Goal: Task Accomplishment & Management: Use online tool/utility

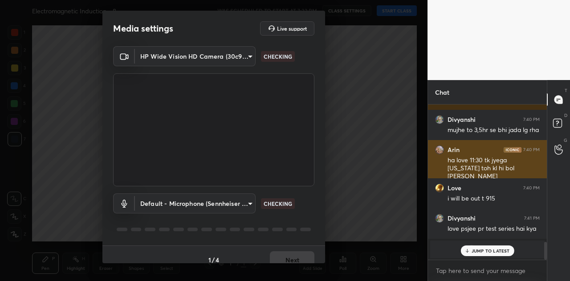
scroll to position [1241, 0]
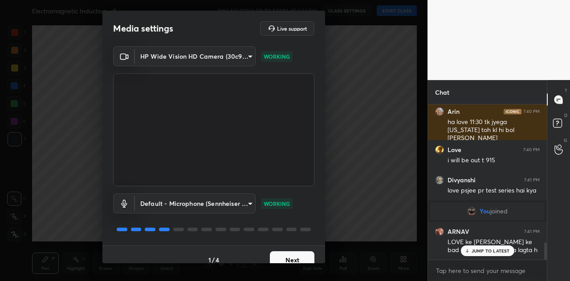
click at [291, 255] on button "Next" at bounding box center [292, 260] width 45 height 18
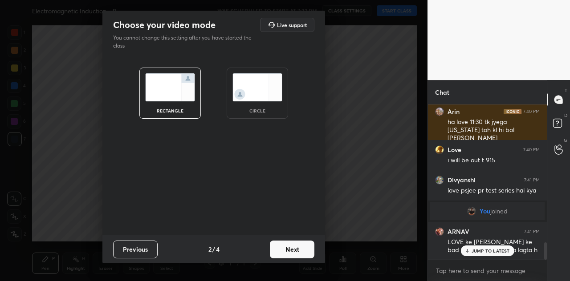
click at [296, 247] on button "Next" at bounding box center [292, 250] width 45 height 18
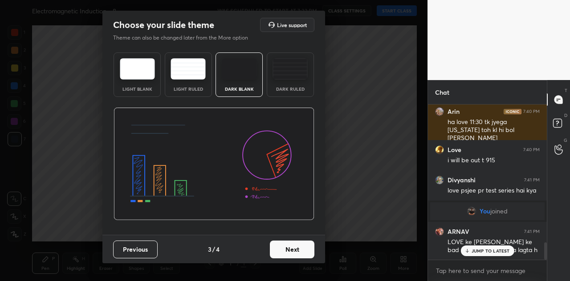
click at [293, 251] on button "Next" at bounding box center [292, 250] width 45 height 18
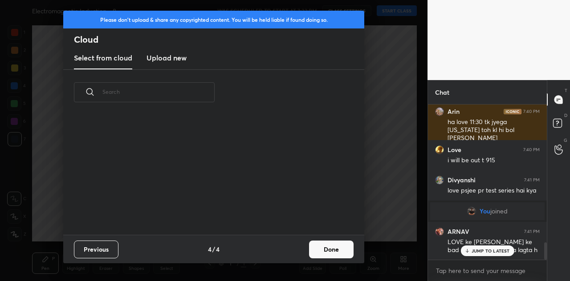
scroll to position [3, 5]
click at [170, 61] on h3 "Upload new" at bounding box center [166, 58] width 40 height 11
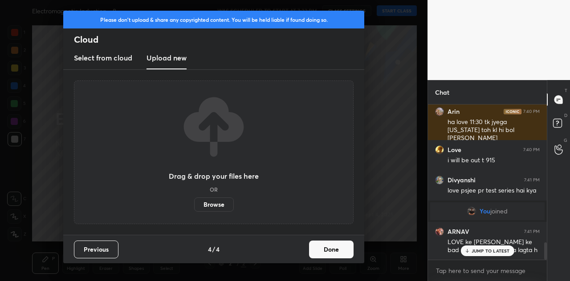
click at [215, 204] on label "Browse" at bounding box center [214, 205] width 40 height 14
click at [194, 204] on input "Browse" at bounding box center [194, 205] width 0 height 14
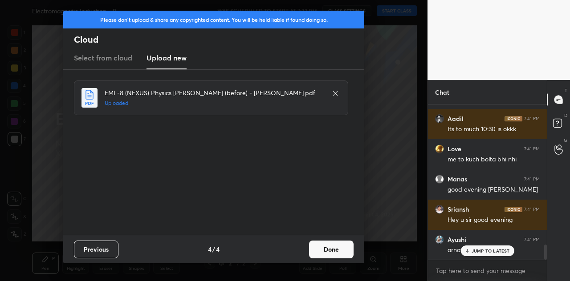
scroll to position [1423, 0]
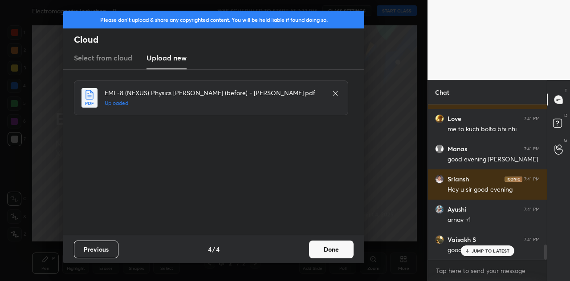
click at [335, 247] on button "Done" at bounding box center [331, 250] width 45 height 18
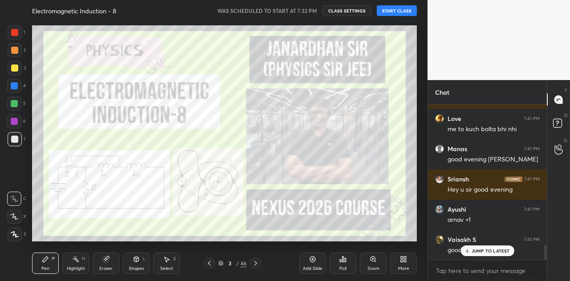
click at [401, 14] on button "START CLASS" at bounding box center [397, 10] width 40 height 11
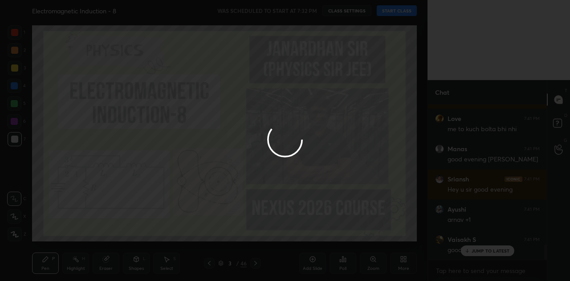
type textarea "x"
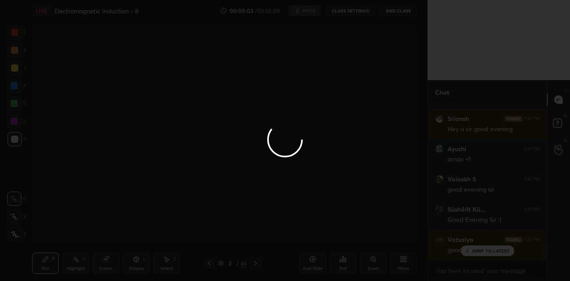
scroll to position [1513, 0]
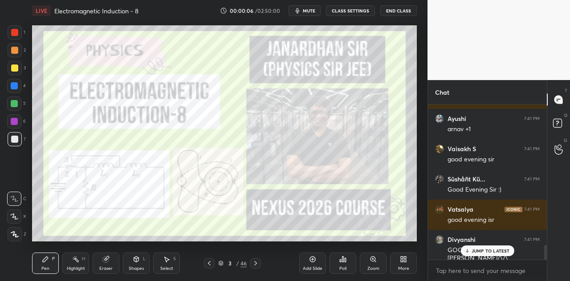
click at [491, 248] on div "JUMP TO LATEST" at bounding box center [486, 251] width 53 height 11
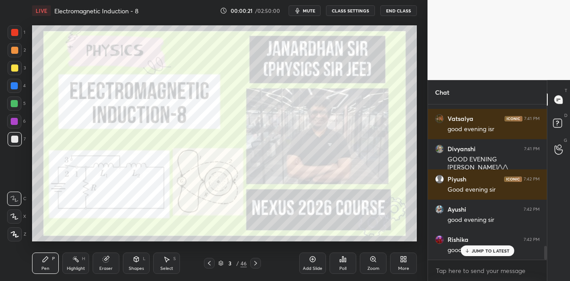
scroll to position [1634, 0]
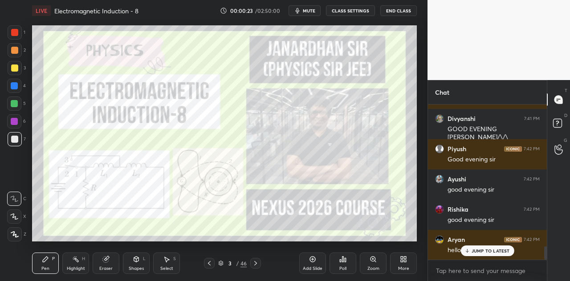
click at [474, 247] on div "JUMP TO LATEST" at bounding box center [486, 251] width 53 height 11
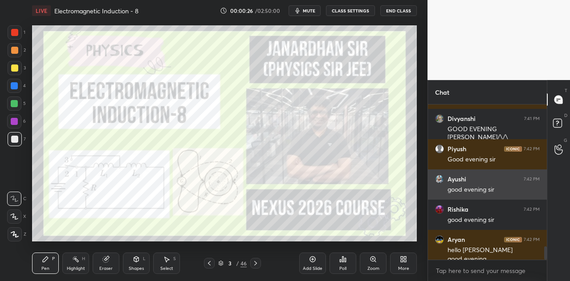
scroll to position [1643, 0]
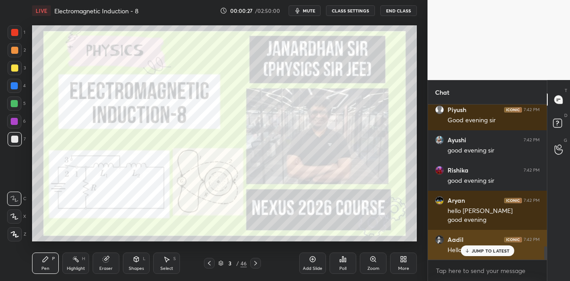
click at [489, 249] on p "JUMP TO LATEST" at bounding box center [490, 250] width 38 height 5
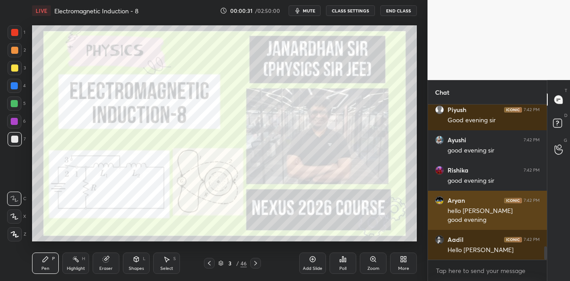
scroll to position [1704, 0]
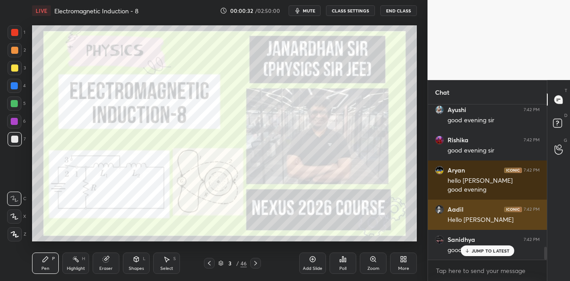
click at [482, 250] on p "JUMP TO LATEST" at bounding box center [490, 250] width 38 height 5
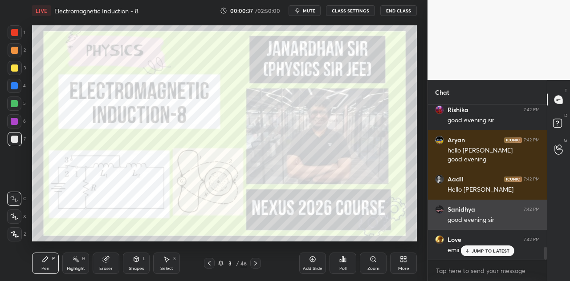
scroll to position [1764, 0]
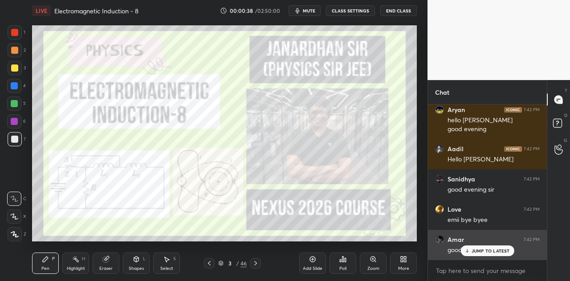
click at [475, 250] on p "JUMP TO LATEST" at bounding box center [490, 250] width 38 height 5
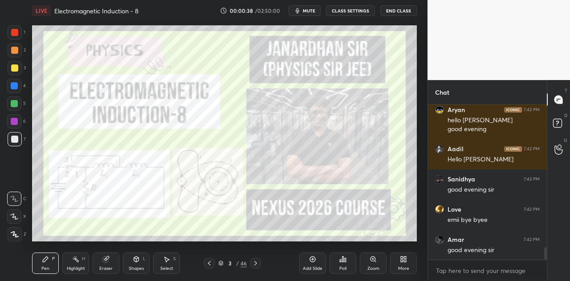
scroll to position [1795, 0]
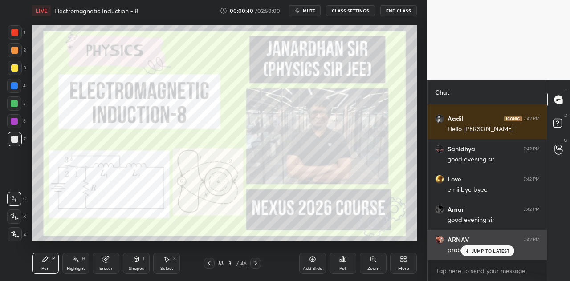
click at [481, 249] on p "JUMP TO LATEST" at bounding box center [490, 250] width 38 height 5
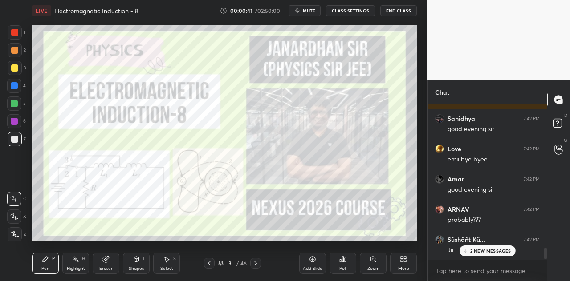
scroll to position [1885, 0]
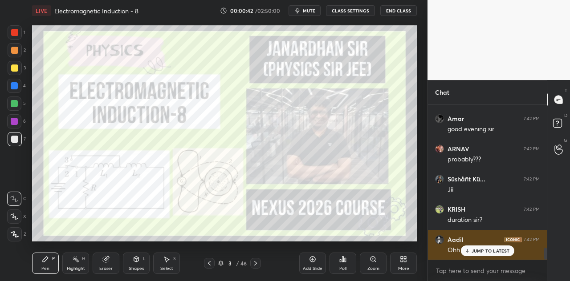
click at [474, 249] on p "JUMP TO LATEST" at bounding box center [490, 250] width 38 height 5
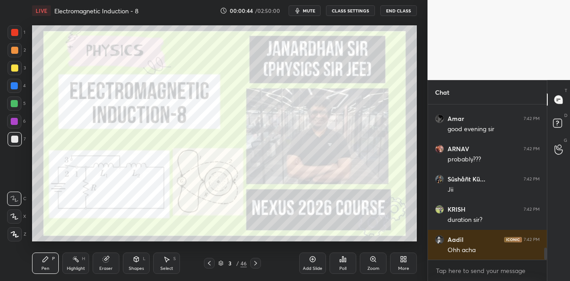
scroll to position [1916, 0]
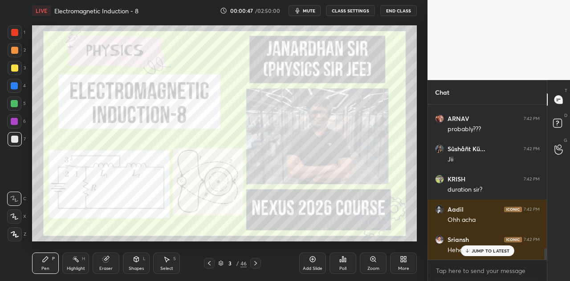
click at [256, 261] on icon at bounding box center [255, 263] width 7 height 7
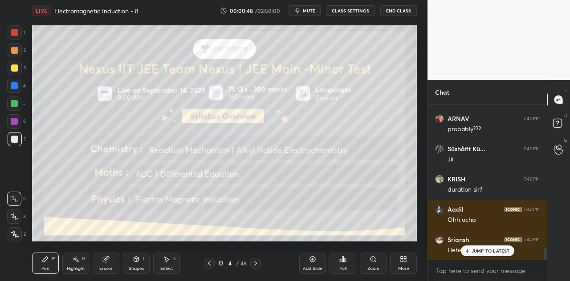
scroll to position [1946, 0]
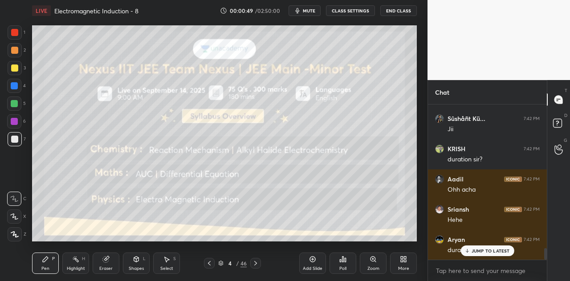
click at [482, 250] on p "JUMP TO LATEST" at bounding box center [490, 250] width 38 height 5
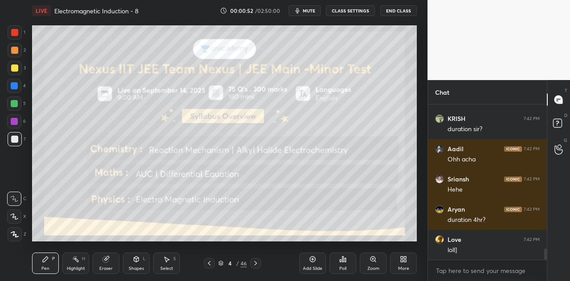
click at [16, 68] on div at bounding box center [14, 68] width 7 height 7
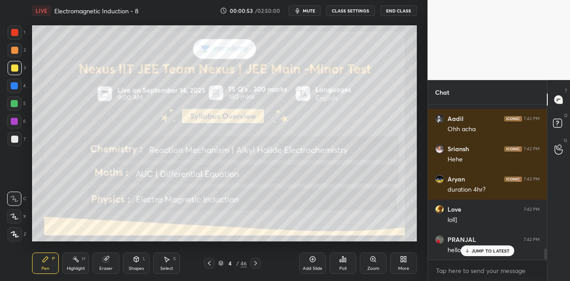
click at [138, 264] on div "Shapes L" at bounding box center [136, 263] width 27 height 21
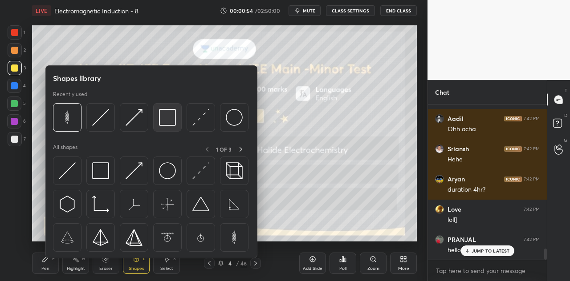
click at [171, 122] on img at bounding box center [167, 117] width 17 height 17
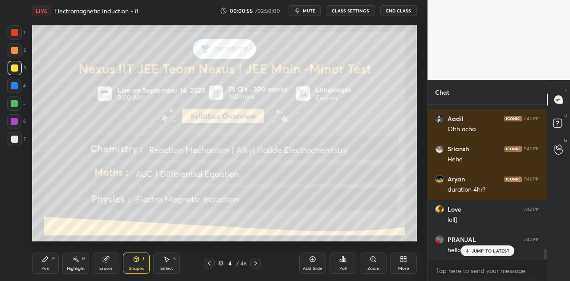
click at [17, 32] on div at bounding box center [14, 32] width 7 height 7
click at [45, 265] on div "Pen P" at bounding box center [45, 263] width 27 height 21
click at [14, 231] on div at bounding box center [15, 234] width 14 height 14
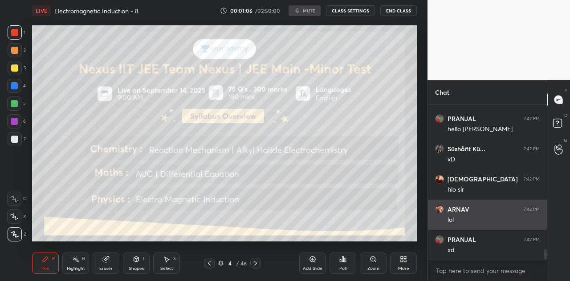
scroll to position [2158, 0]
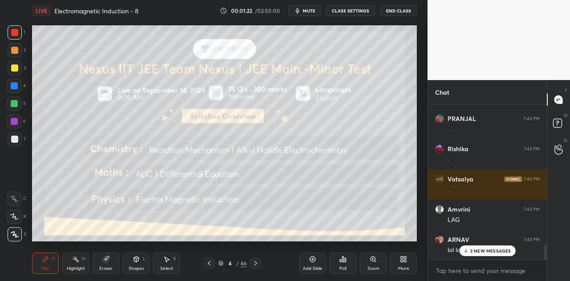
scroll to position [1464, 0]
click at [478, 251] on p "2 NEW MESSAGES" at bounding box center [490, 250] width 41 height 5
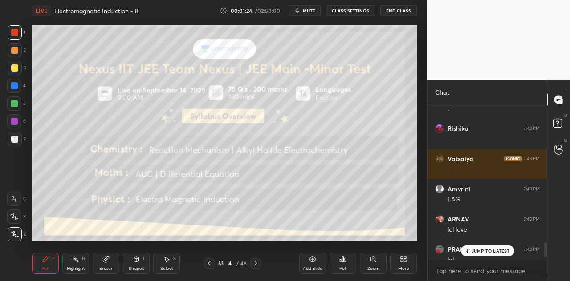
scroll to position [1495, 0]
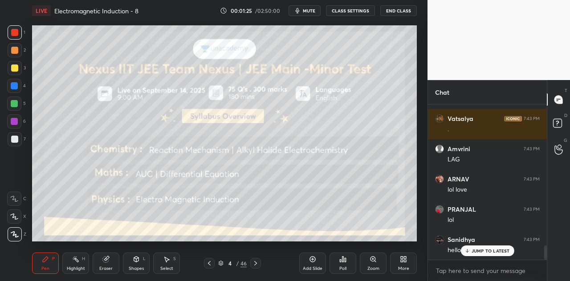
click at [473, 250] on p "JUMP TO LATEST" at bounding box center [490, 250] width 38 height 5
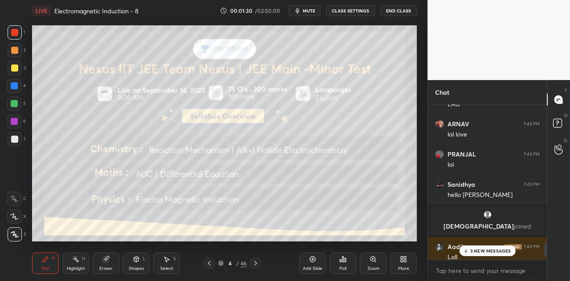
scroll to position [1581, 0]
click at [482, 248] on div "3 NEW MESSAGES" at bounding box center [487, 251] width 56 height 11
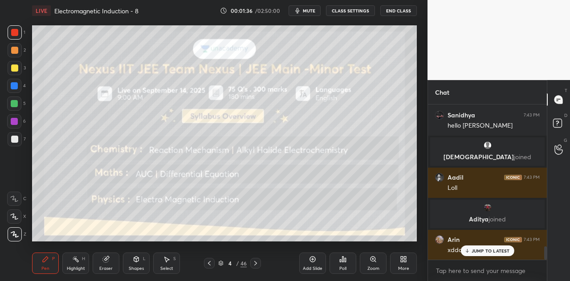
scroll to position [1680, 0]
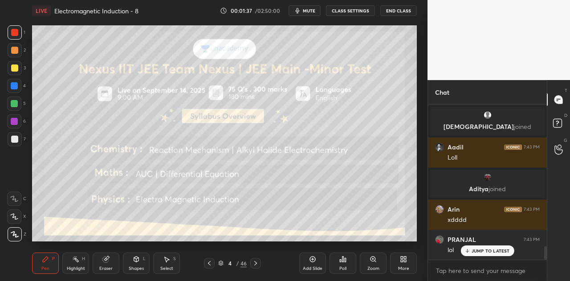
click at [487, 250] on p "JUMP TO LATEST" at bounding box center [490, 250] width 38 height 5
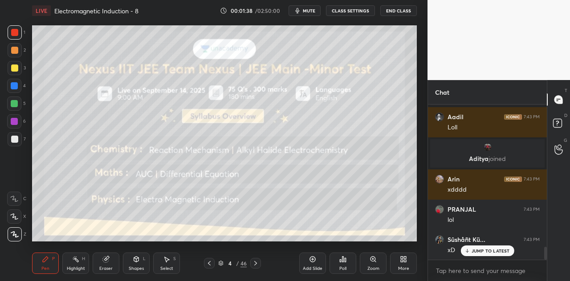
click at [15, 124] on div at bounding box center [14, 121] width 7 height 7
click at [140, 262] on div "Shapes L" at bounding box center [136, 263] width 27 height 21
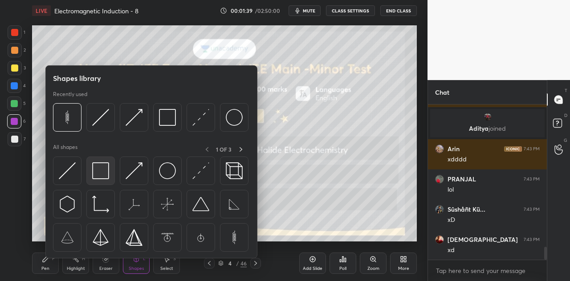
click at [104, 171] on img at bounding box center [100, 170] width 17 height 17
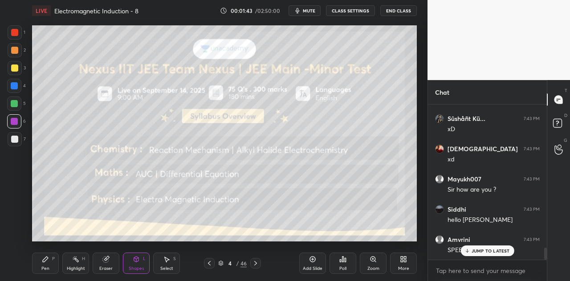
click at [47, 261] on icon at bounding box center [45, 259] width 7 height 7
click at [112, 260] on div "Eraser" at bounding box center [106, 263] width 27 height 21
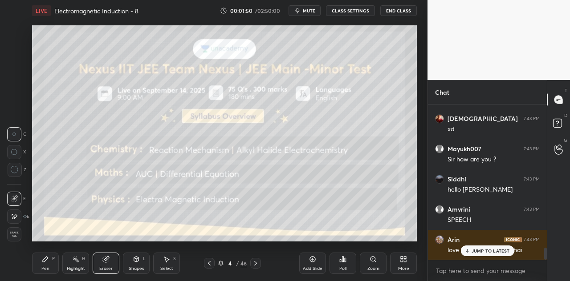
click at [18, 170] on circle at bounding box center [14, 169] width 7 height 7
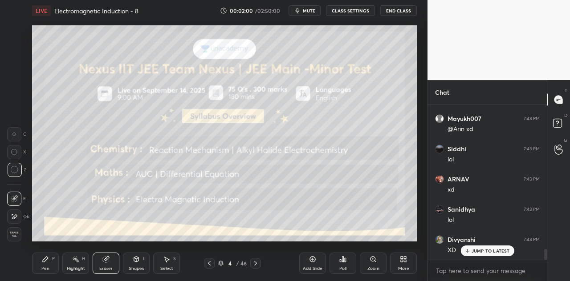
click at [45, 265] on div "Pen P" at bounding box center [45, 263] width 27 height 21
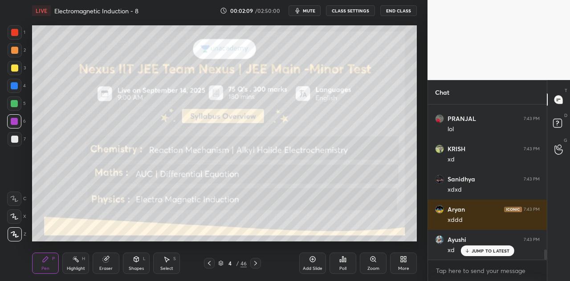
click at [252, 263] on icon at bounding box center [255, 263] width 7 height 7
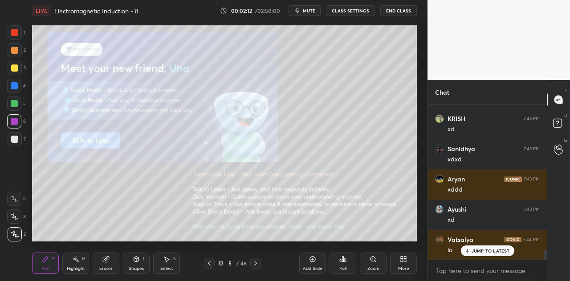
click at [16, 68] on div at bounding box center [14, 68] width 7 height 7
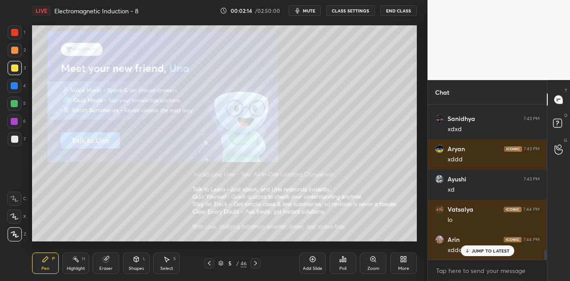
scroll to position [2346, 0]
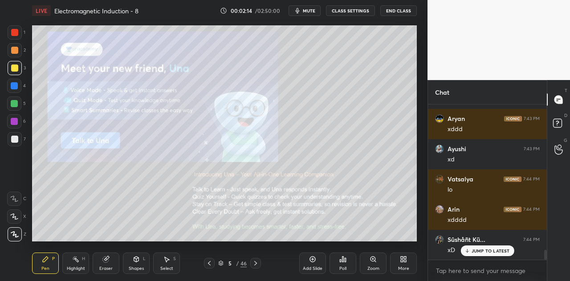
click at [17, 68] on div at bounding box center [14, 68] width 7 height 7
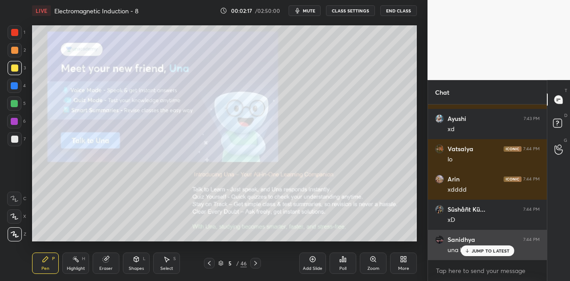
click at [478, 248] on div "JUMP TO LATEST" at bounding box center [486, 251] width 53 height 11
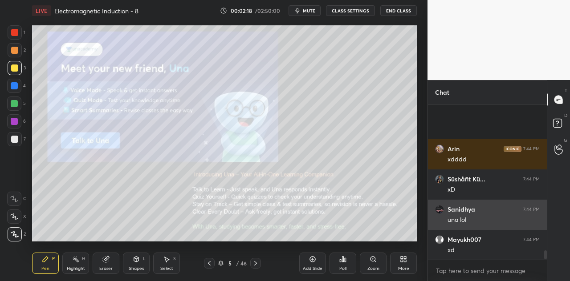
scroll to position [2497, 0]
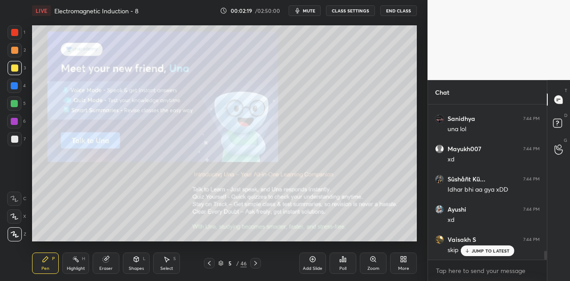
click at [136, 262] on icon at bounding box center [136, 259] width 5 height 5
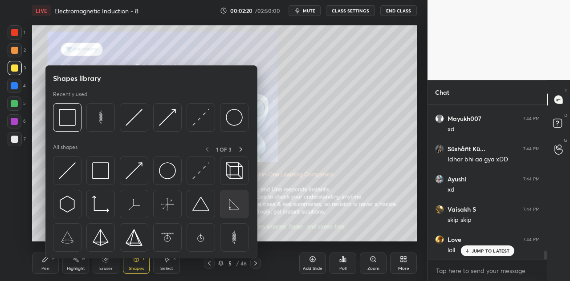
scroll to position [2558, 0]
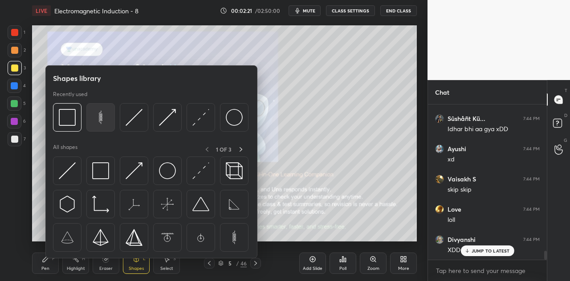
click at [103, 117] on img at bounding box center [100, 117] width 17 height 17
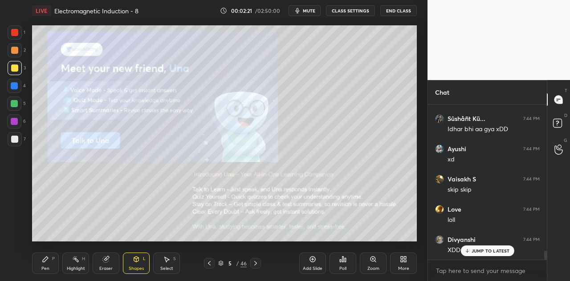
scroll to position [2648, 0]
click at [20, 87] on div at bounding box center [14, 86] width 14 height 14
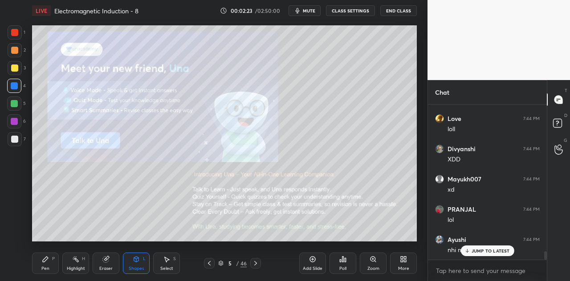
scroll to position [2769, 0]
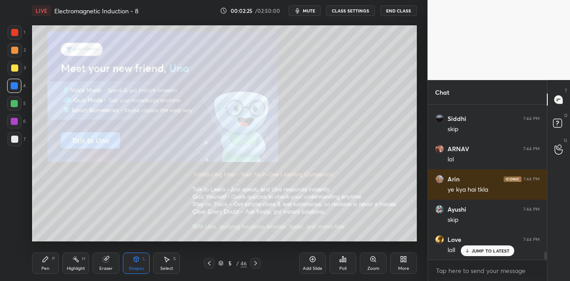
click at [13, 67] on div at bounding box center [14, 68] width 7 height 7
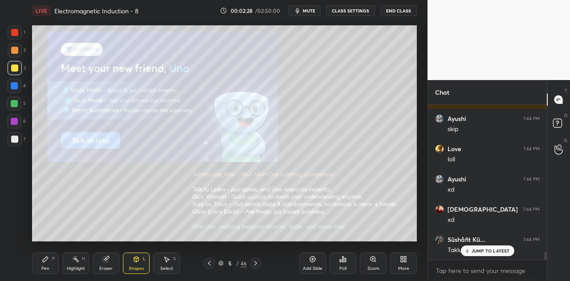
scroll to position [2921, 0]
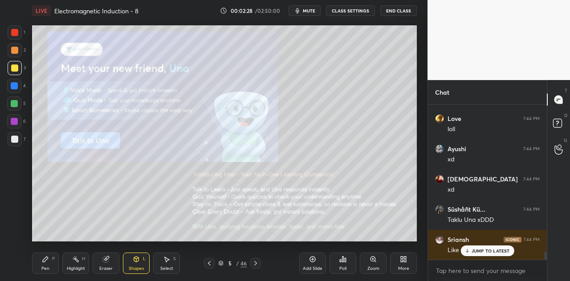
click at [166, 268] on div "Select" at bounding box center [166, 269] width 13 height 4
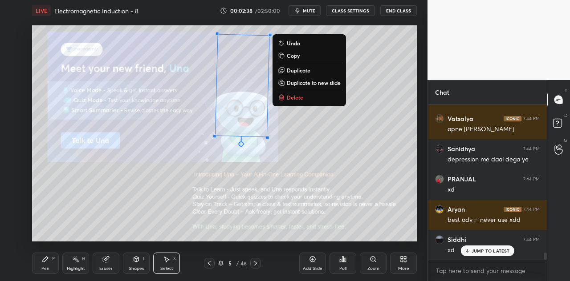
click at [328, 139] on div "269 ° Undo Copy Duplicate Duplicate to new slide Delete" at bounding box center [224, 133] width 385 height 216
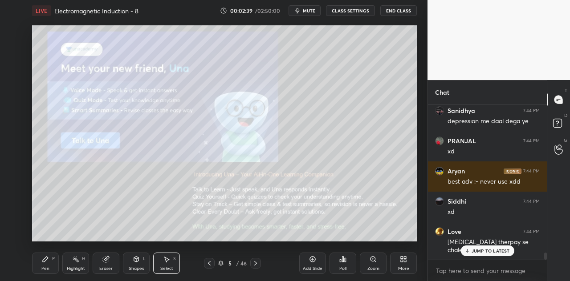
scroll to position [3322, 0]
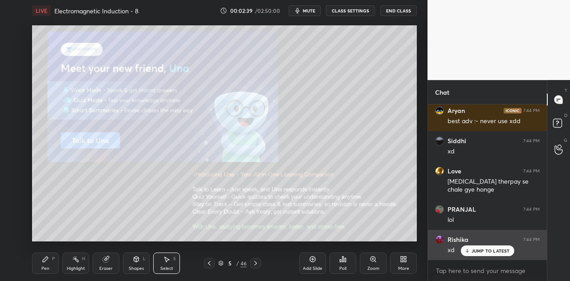
click at [477, 250] on p "JUMP TO LATEST" at bounding box center [490, 250] width 38 height 5
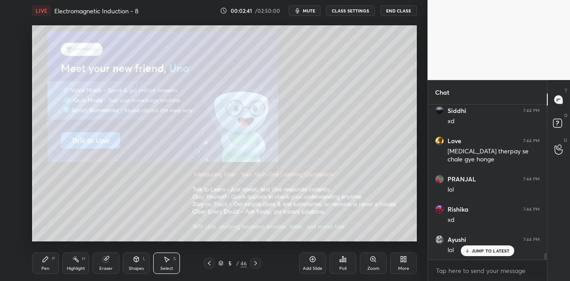
scroll to position [3383, 0]
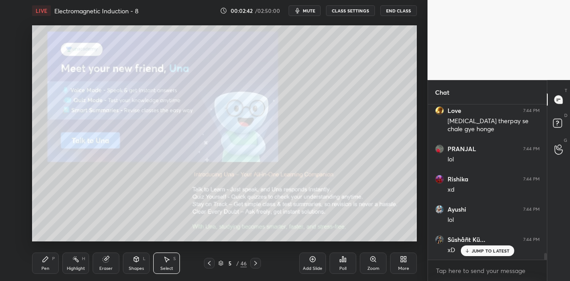
click at [52, 261] on div "Pen P" at bounding box center [45, 263] width 27 height 21
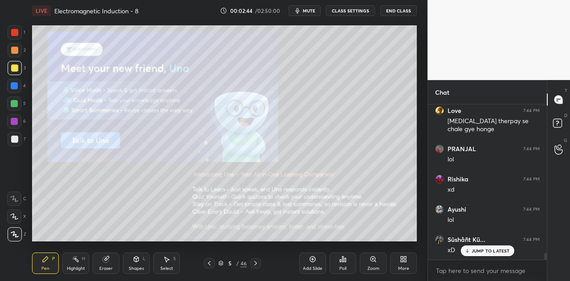
scroll to position [3413, 0]
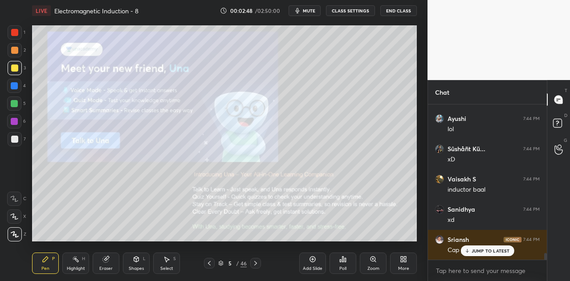
click at [109, 261] on icon at bounding box center [105, 259] width 7 height 7
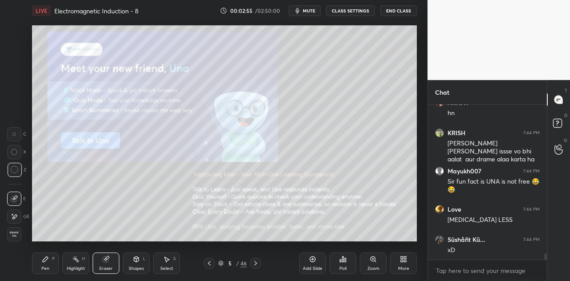
click at [50, 268] on div "Pen P" at bounding box center [45, 263] width 27 height 21
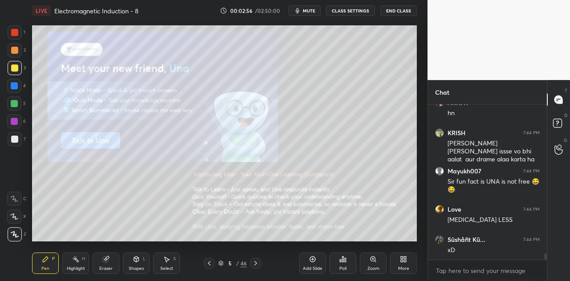
click at [19, 33] on div at bounding box center [15, 32] width 14 height 14
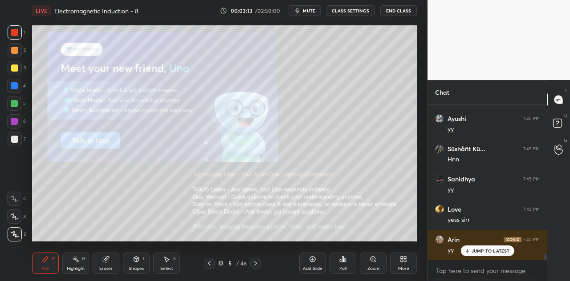
scroll to position [3944, 0]
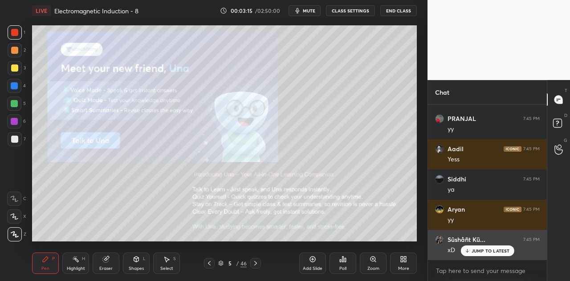
click at [474, 249] on p "JUMP TO LATEST" at bounding box center [490, 250] width 38 height 5
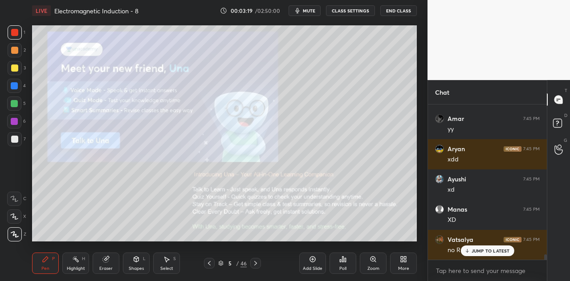
scroll to position [4307, 0]
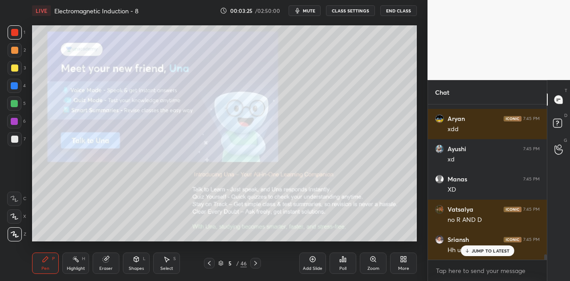
click at [474, 251] on p "JUMP TO LATEST" at bounding box center [490, 250] width 38 height 5
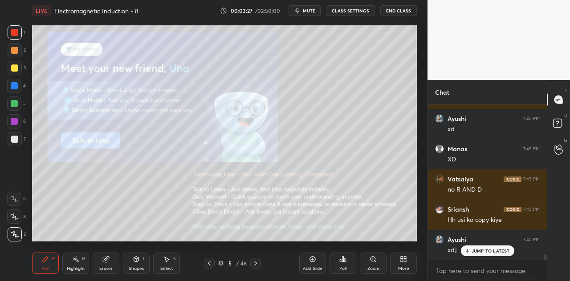
click at [15, 101] on div at bounding box center [14, 103] width 7 height 7
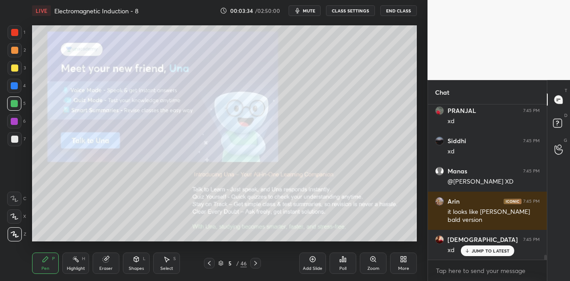
scroll to position [4656, 0]
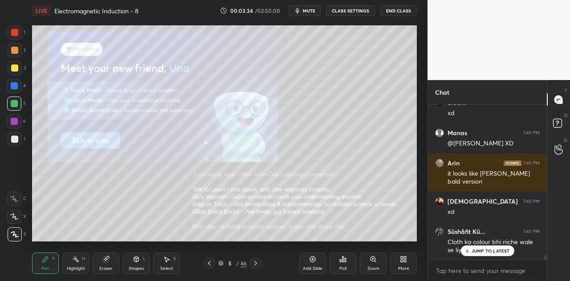
click at [15, 124] on div at bounding box center [14, 121] width 7 height 7
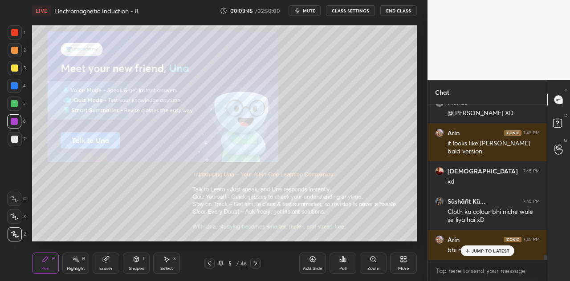
click at [17, 87] on div at bounding box center [14, 85] width 7 height 7
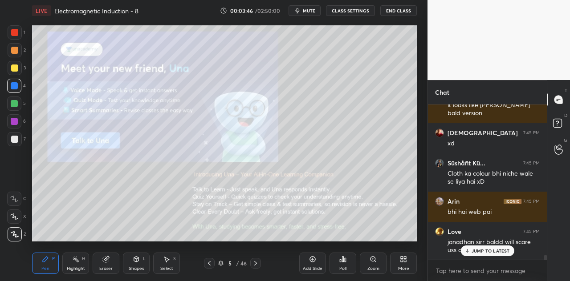
click at [17, 105] on div at bounding box center [14, 103] width 7 height 7
click at [141, 265] on div "Shapes L" at bounding box center [136, 263] width 27 height 21
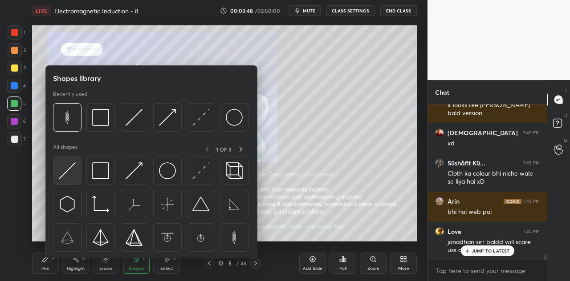
click at [72, 172] on img at bounding box center [67, 170] width 17 height 17
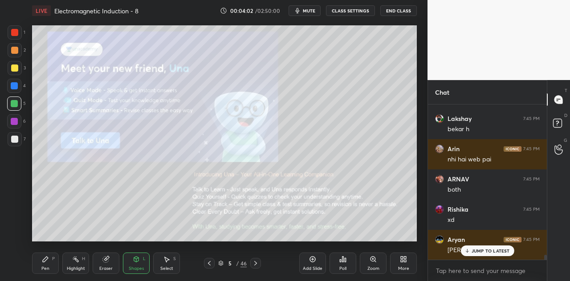
scroll to position [4966, 0]
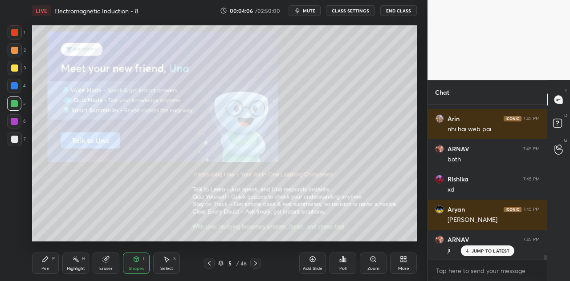
click at [51, 262] on div "Pen P" at bounding box center [45, 263] width 27 height 21
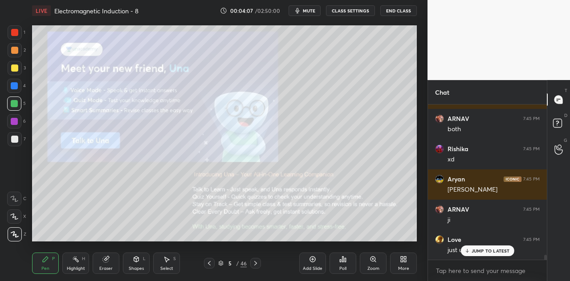
click at [13, 125] on div at bounding box center [14, 121] width 7 height 7
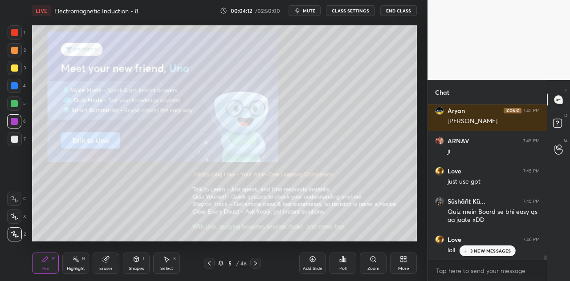
scroll to position [5156, 0]
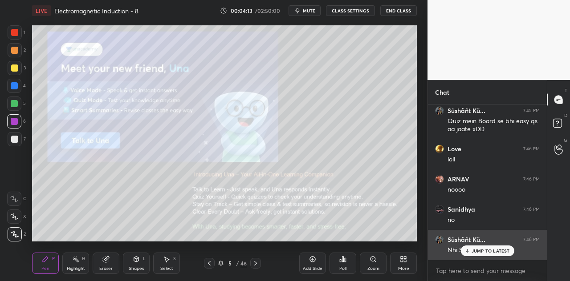
click at [480, 250] on p "JUMP TO LATEST" at bounding box center [490, 250] width 38 height 5
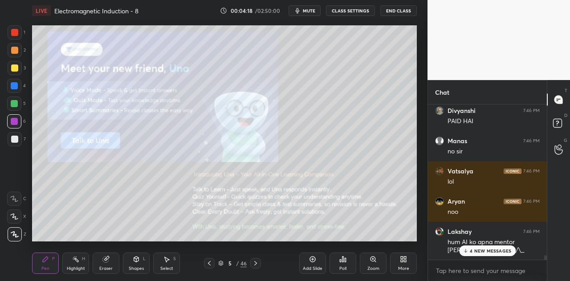
scroll to position [5626, 0]
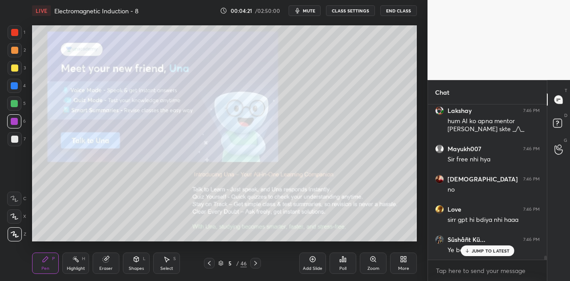
click at [143, 261] on div "Shapes L" at bounding box center [136, 263] width 27 height 21
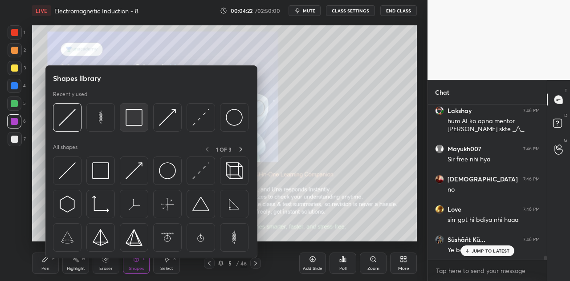
click at [136, 118] on img at bounding box center [134, 117] width 17 height 17
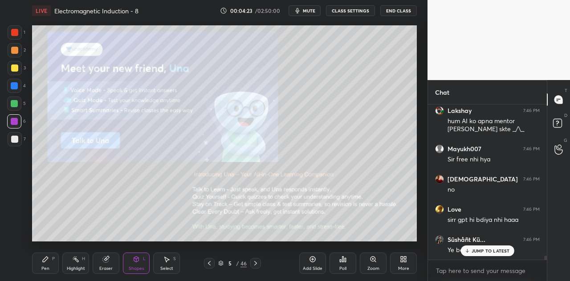
click at [17, 68] on div at bounding box center [14, 68] width 7 height 7
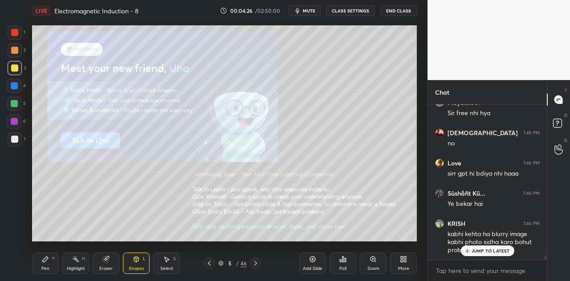
click at [56, 260] on div "Pen P" at bounding box center [45, 263] width 27 height 21
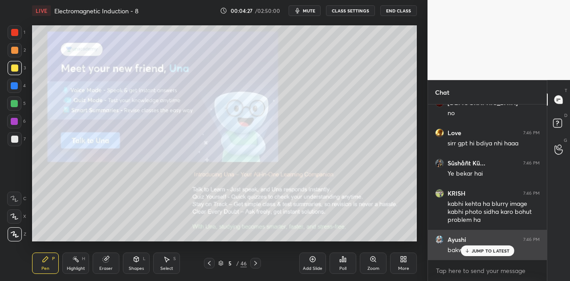
click at [474, 251] on p "JUMP TO LATEST" at bounding box center [490, 250] width 38 height 5
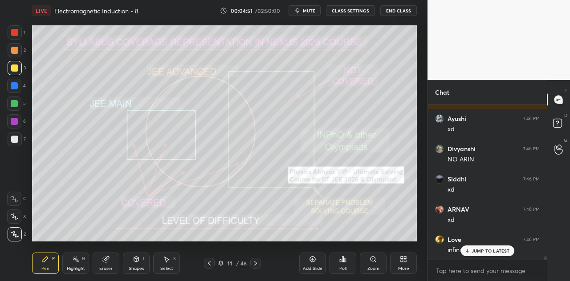
scroll to position [6256, 0]
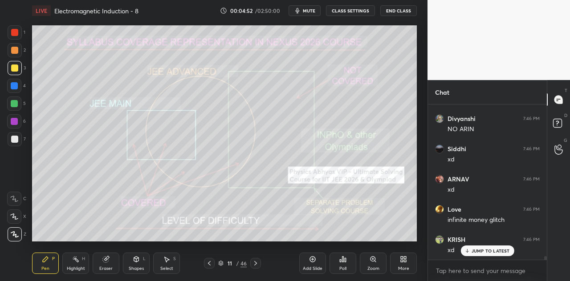
click at [16, 104] on div at bounding box center [14, 103] width 7 height 7
click at [138, 267] on div "Shapes" at bounding box center [136, 269] width 15 height 4
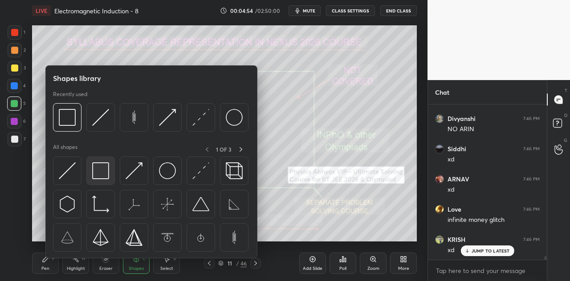
click at [101, 167] on img at bounding box center [100, 170] width 17 height 17
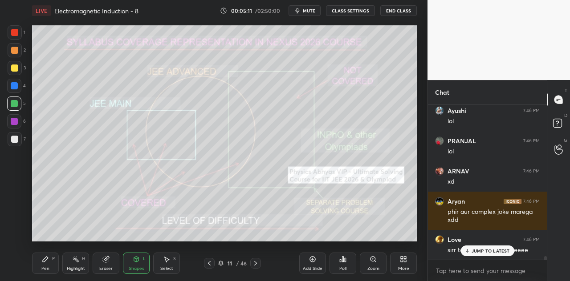
scroll to position [6560, 0]
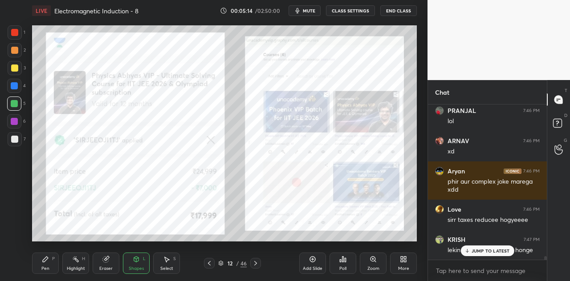
click at [17, 86] on div at bounding box center [14, 85] width 7 height 7
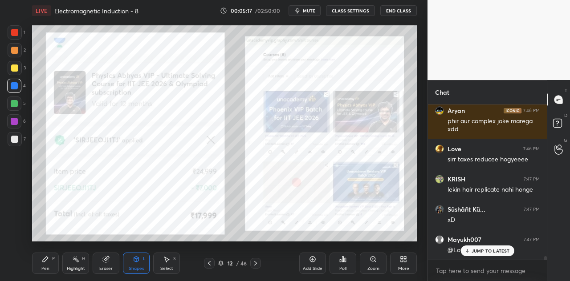
scroll to position [6651, 0]
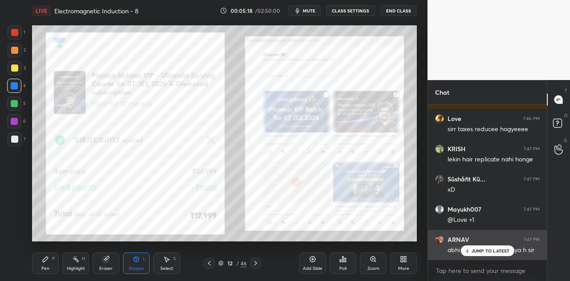
click at [487, 251] on p "JUMP TO LATEST" at bounding box center [490, 250] width 38 height 5
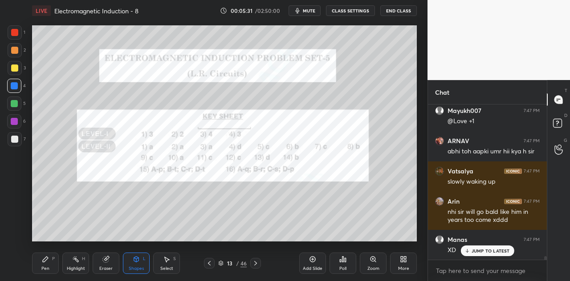
scroll to position [6780, 0]
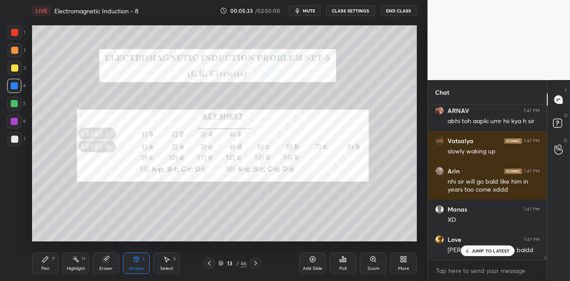
click at [50, 266] on div "Pen P" at bounding box center [45, 263] width 27 height 21
click at [18, 123] on div at bounding box center [14, 121] width 14 height 14
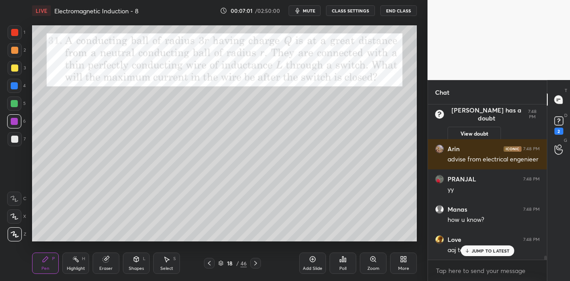
scroll to position [5785, 0]
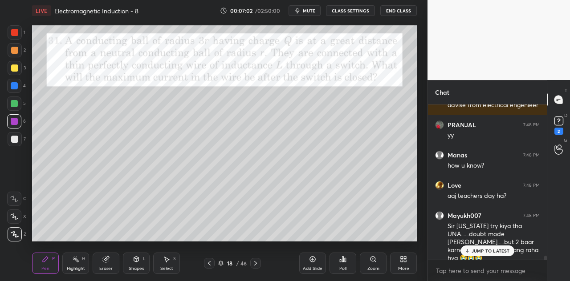
click at [17, 48] on div at bounding box center [14, 50] width 7 height 7
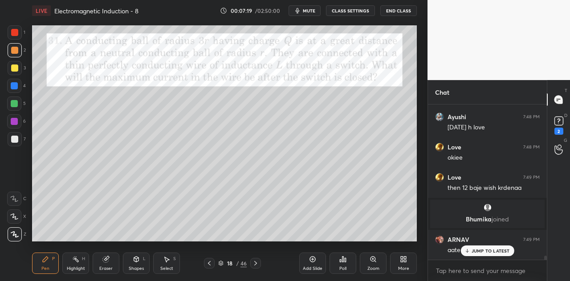
scroll to position [6029, 0]
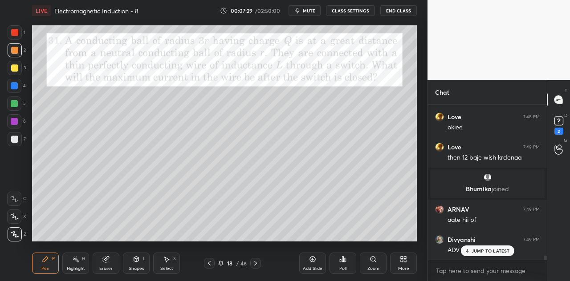
click at [143, 267] on div "Shapes" at bounding box center [136, 269] width 15 height 4
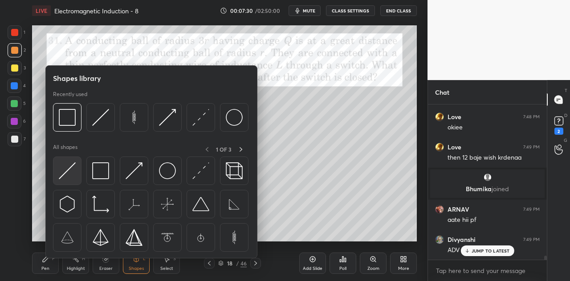
click at [72, 165] on img at bounding box center [67, 170] width 17 height 17
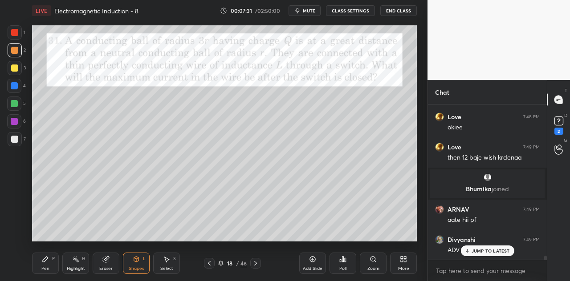
click at [16, 33] on div at bounding box center [14, 32] width 7 height 7
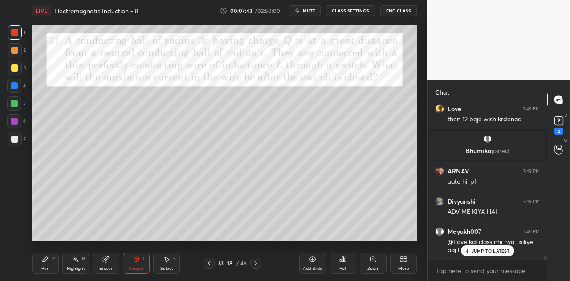
click at [473, 251] on p "JUMP TO LATEST" at bounding box center [490, 250] width 38 height 5
click at [559, 125] on rect at bounding box center [558, 121] width 8 height 8
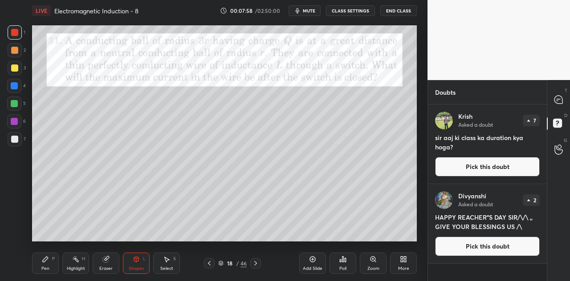
click at [48, 264] on div "Pen P" at bounding box center [45, 263] width 27 height 21
click at [22, 123] on div "6" at bounding box center [16, 121] width 19 height 14
click at [111, 264] on div "Eraser" at bounding box center [106, 263] width 27 height 21
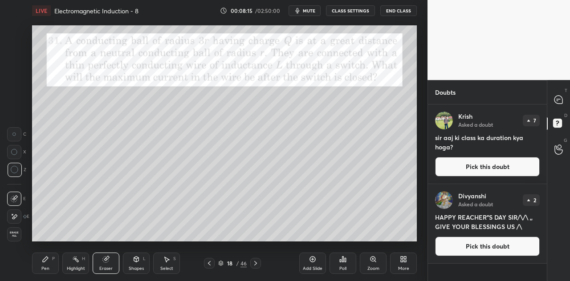
click at [559, 105] on div at bounding box center [559, 100] width 18 height 16
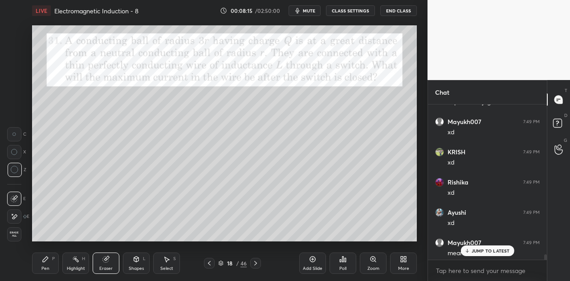
scroll to position [153, 116]
click at [476, 248] on p "JUMP TO LATEST" at bounding box center [490, 250] width 38 height 5
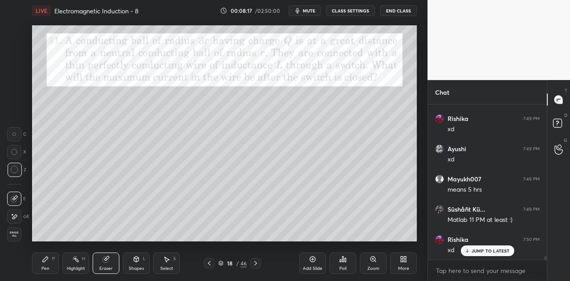
scroll to position [6510, 0]
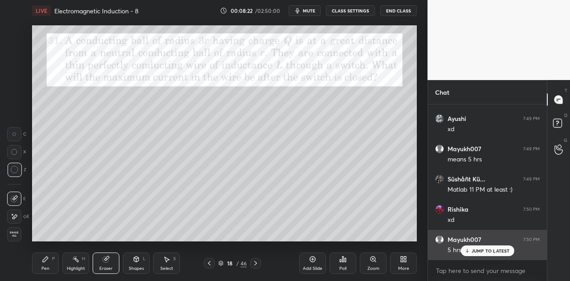
click at [477, 250] on p "JUMP TO LATEST" at bounding box center [490, 250] width 38 height 5
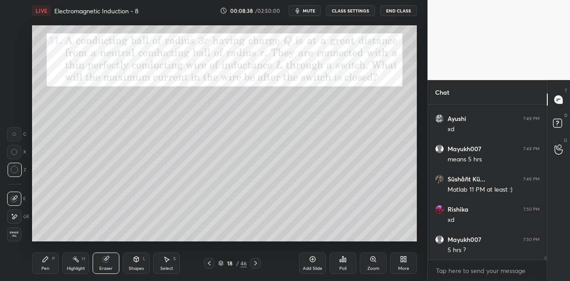
click at [49, 263] on icon at bounding box center [45, 259] width 7 height 7
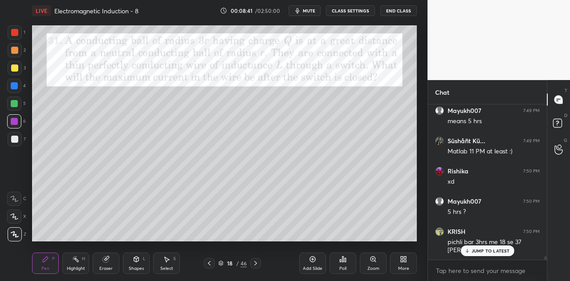
scroll to position [6579, 0]
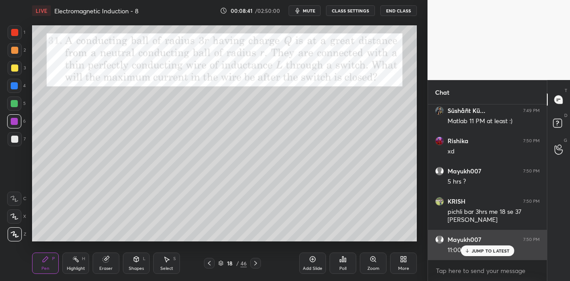
click at [482, 248] on div "JUMP TO LATEST" at bounding box center [486, 251] width 53 height 11
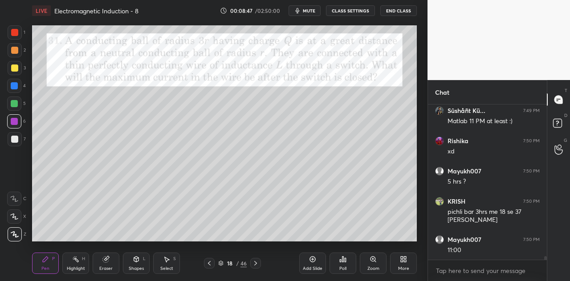
click at [101, 260] on div "Eraser" at bounding box center [106, 263] width 27 height 21
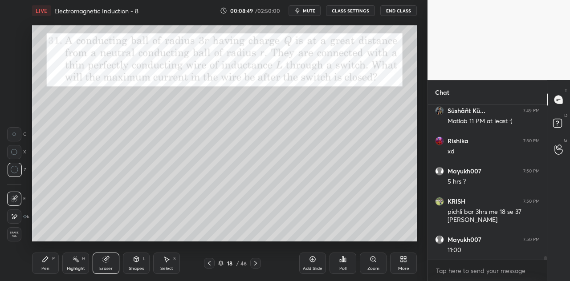
scroll to position [6609, 0]
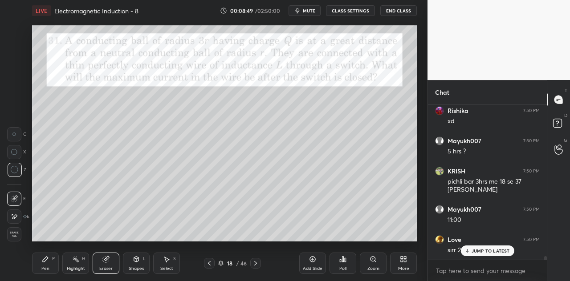
click at [49, 262] on div "Pen P" at bounding box center [45, 263] width 27 height 21
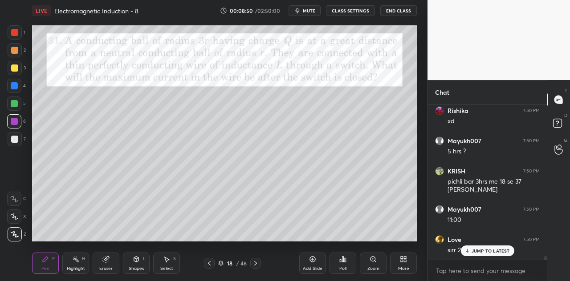
scroll to position [6618, 0]
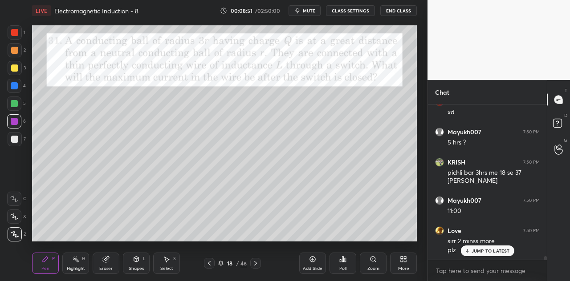
click at [473, 251] on p "JUMP TO LATEST" at bounding box center [490, 250] width 38 height 5
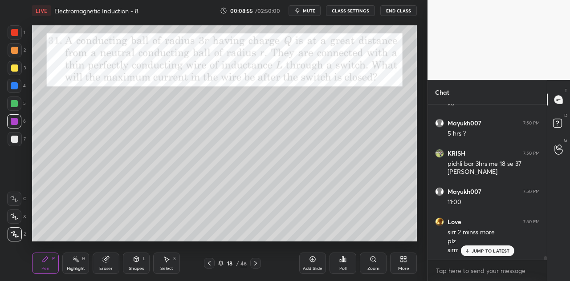
scroll to position [6657, 0]
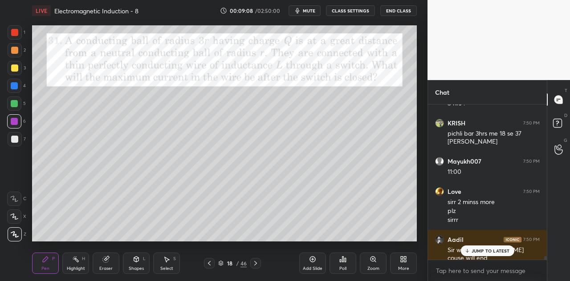
click at [480, 251] on p "JUMP TO LATEST" at bounding box center [490, 250] width 38 height 5
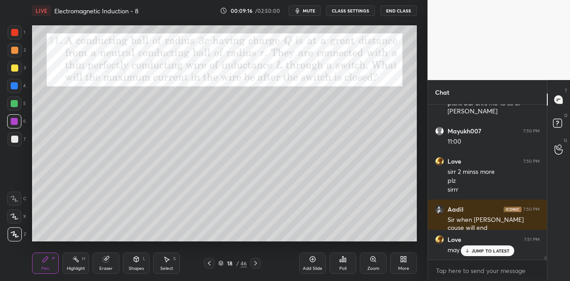
scroll to position [6719, 0]
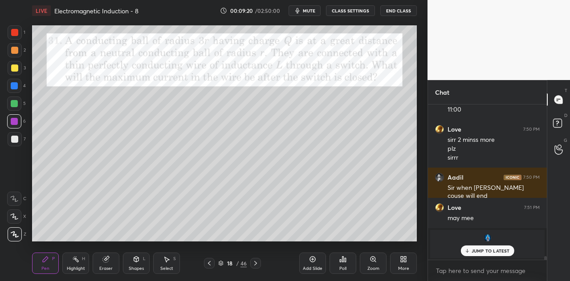
click at [112, 267] on div "Eraser" at bounding box center [105, 269] width 13 height 4
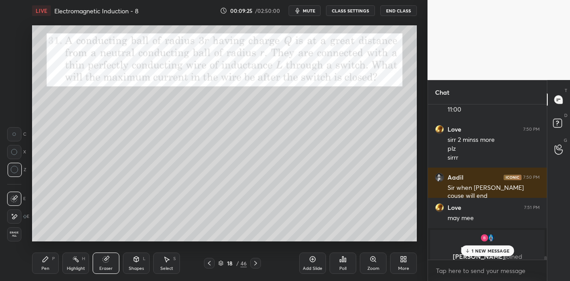
click at [487, 250] on p "1 NEW MESSAGE" at bounding box center [490, 250] width 38 height 5
click at [53, 264] on div "Pen P" at bounding box center [45, 263] width 27 height 21
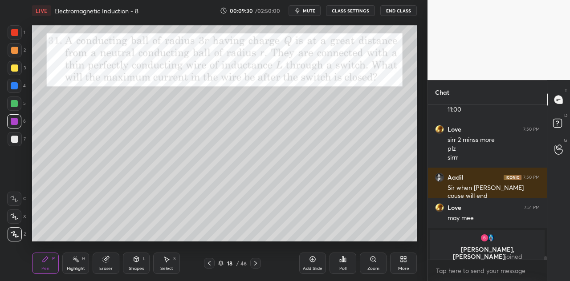
scroll to position [6750, 0]
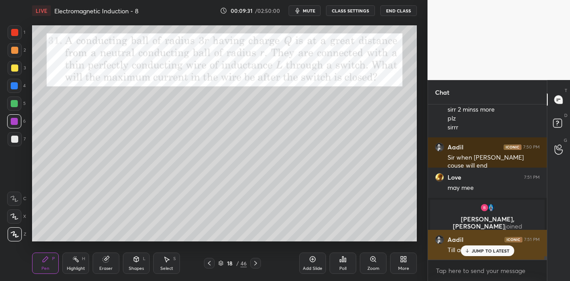
click at [471, 251] on p "JUMP TO LATEST" at bounding box center [490, 250] width 38 height 5
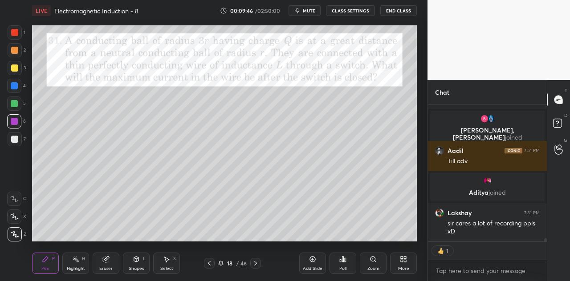
scroll to position [6335, 0]
click at [107, 267] on div "Eraser" at bounding box center [105, 269] width 13 height 4
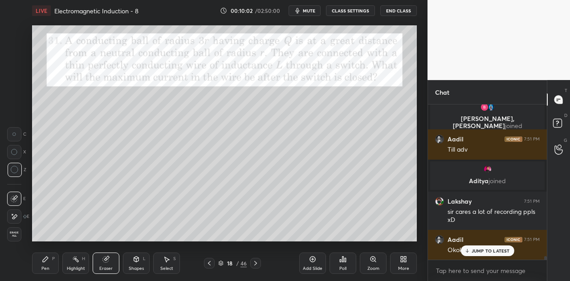
scroll to position [6346, 0]
click at [52, 264] on div "Pen P" at bounding box center [45, 263] width 27 height 21
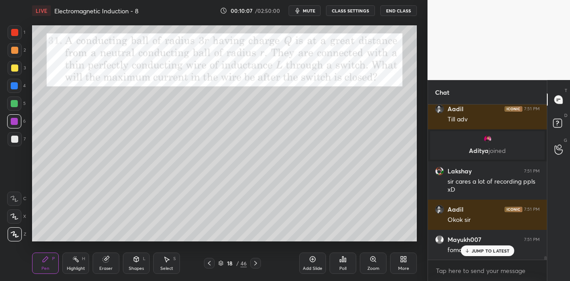
scroll to position [6415, 0]
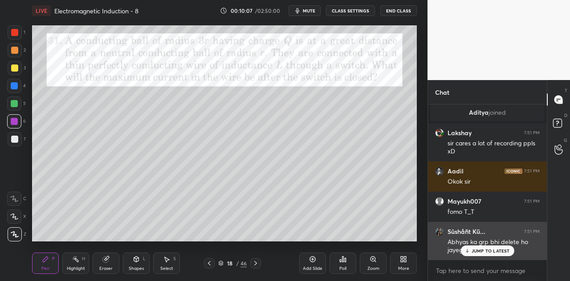
click at [483, 247] on div "JUMP TO LATEST" at bounding box center [486, 251] width 53 height 11
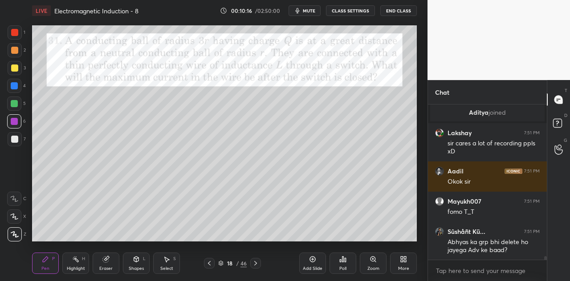
click at [106, 268] on div "Eraser" at bounding box center [105, 269] width 13 height 4
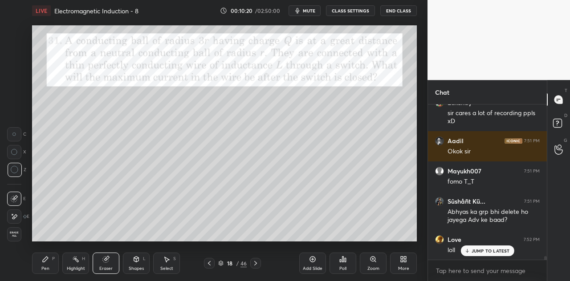
scroll to position [6475, 0]
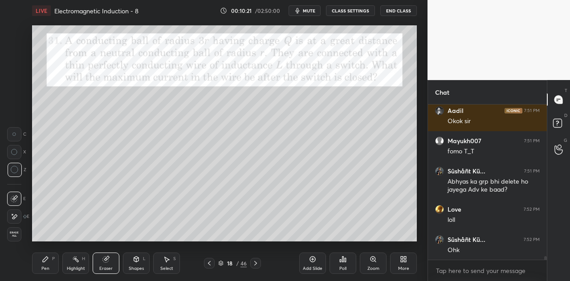
click at [54, 267] on div "Pen P" at bounding box center [45, 263] width 27 height 21
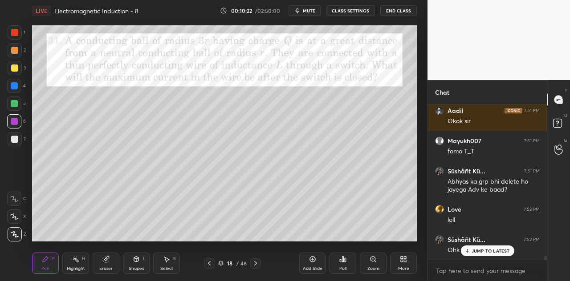
scroll to position [6506, 0]
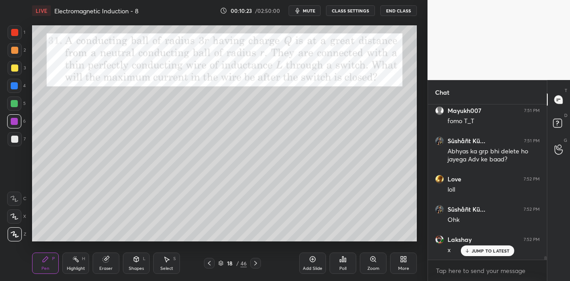
click at [480, 249] on p "JUMP TO LATEST" at bounding box center [490, 250] width 38 height 5
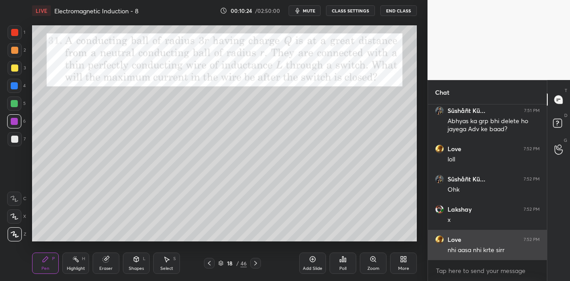
scroll to position [6566, 0]
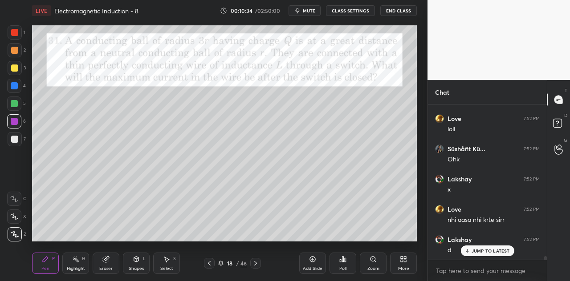
click at [110, 266] on div "Eraser" at bounding box center [106, 263] width 27 height 21
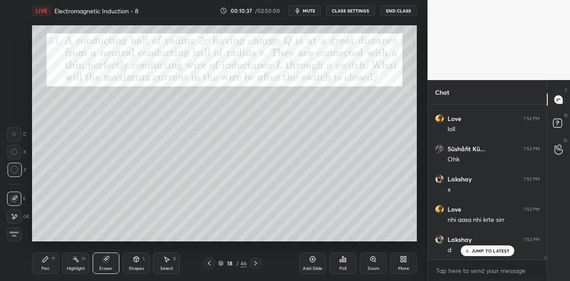
click at [72, 244] on div "Setting up your live class Poll for secs No correct answer Start poll" at bounding box center [224, 133] width 392 height 224
click at [46, 262] on icon at bounding box center [45, 259] width 7 height 7
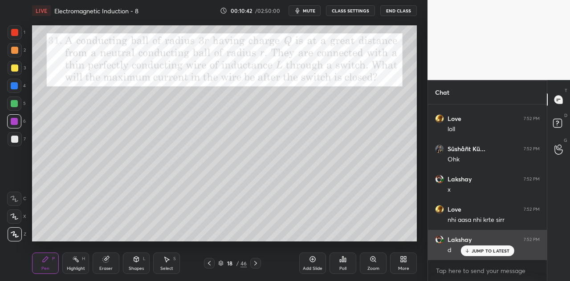
click at [475, 250] on p "JUMP TO LATEST" at bounding box center [490, 250] width 38 height 5
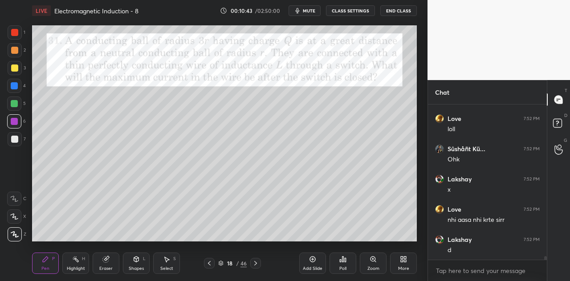
scroll to position [6596, 0]
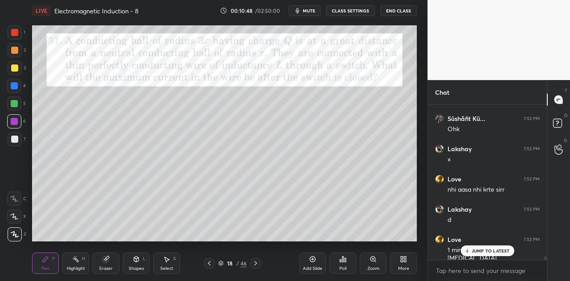
click at [111, 262] on div "Eraser" at bounding box center [106, 263] width 27 height 21
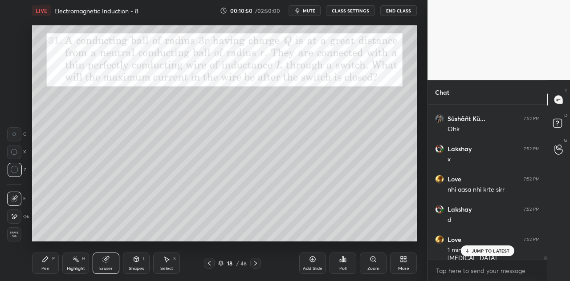
click at [52, 259] on div "P" at bounding box center [53, 259] width 3 height 4
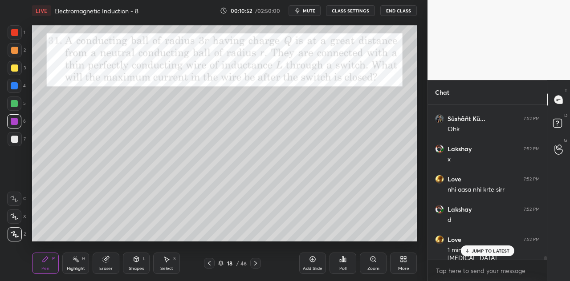
click at [17, 66] on div at bounding box center [14, 68] width 7 height 7
click at [139, 265] on div "Shapes L" at bounding box center [136, 263] width 27 height 21
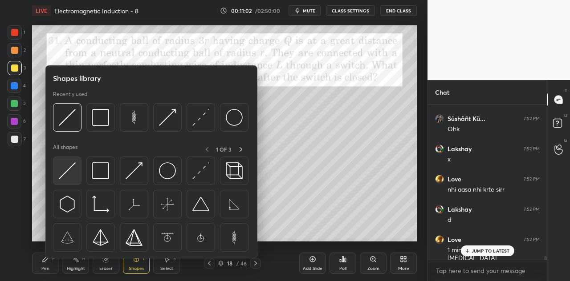
click at [75, 172] on img at bounding box center [67, 170] width 17 height 17
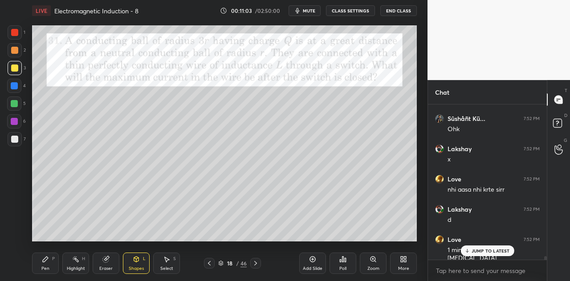
click at [17, 34] on div at bounding box center [14, 32] width 7 height 7
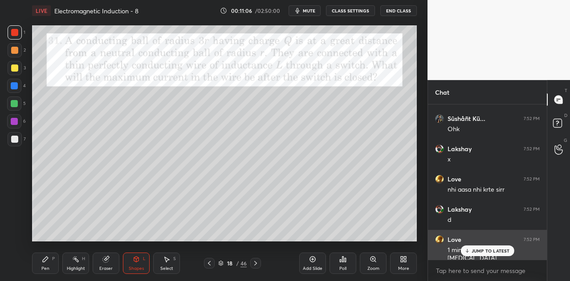
click at [480, 251] on p "JUMP TO LATEST" at bounding box center [490, 250] width 38 height 5
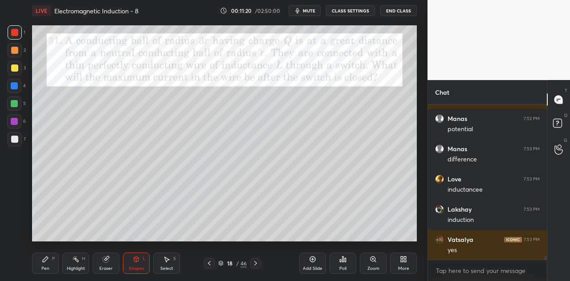
scroll to position [6808, 0]
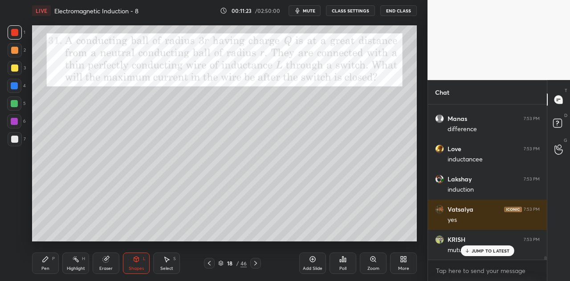
click at [47, 264] on div "Pen P" at bounding box center [45, 263] width 27 height 21
click at [111, 265] on div "Eraser" at bounding box center [106, 263] width 27 height 21
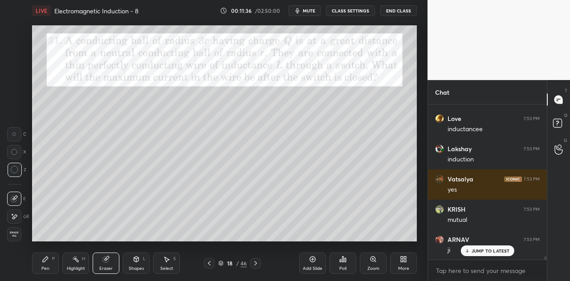
scroll to position [6869, 0]
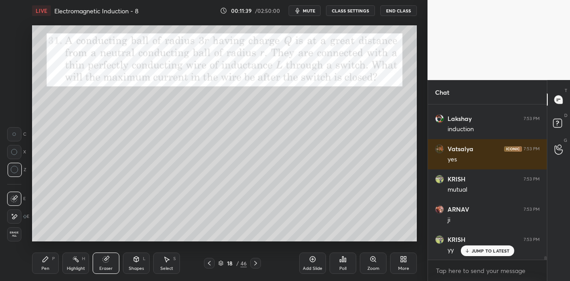
click at [58, 262] on div "Pen P" at bounding box center [45, 263] width 27 height 21
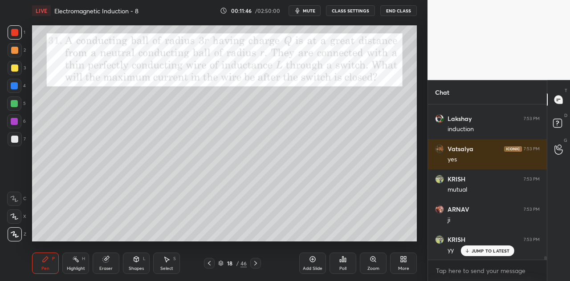
click at [142, 266] on div "Shapes L" at bounding box center [136, 263] width 27 height 21
click at [17, 106] on div at bounding box center [14, 103] width 7 height 7
click at [137, 270] on div "Shapes" at bounding box center [136, 269] width 15 height 4
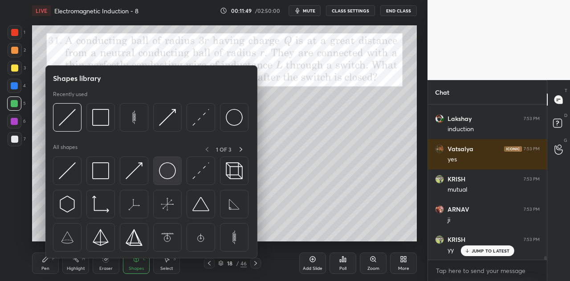
click at [171, 174] on img at bounding box center [167, 170] width 17 height 17
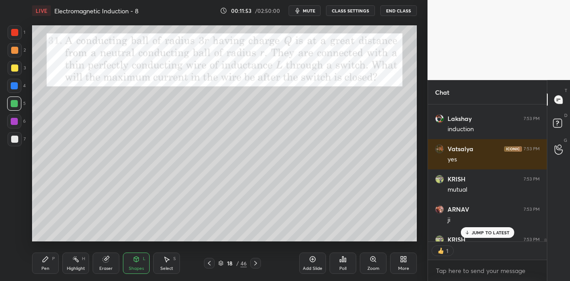
scroll to position [3, 3]
click at [55, 267] on div "Pen P" at bounding box center [45, 263] width 27 height 21
click at [143, 264] on div "Shapes L" at bounding box center [136, 263] width 27 height 21
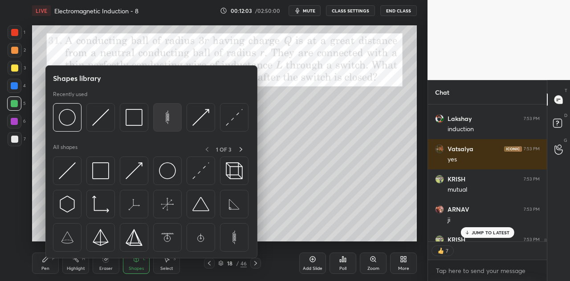
click at [163, 124] on img at bounding box center [167, 117] width 17 height 17
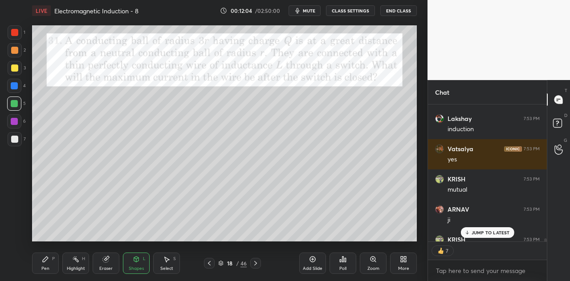
click at [16, 51] on div at bounding box center [14, 50] width 7 height 7
click at [172, 268] on div "Select" at bounding box center [166, 269] width 13 height 4
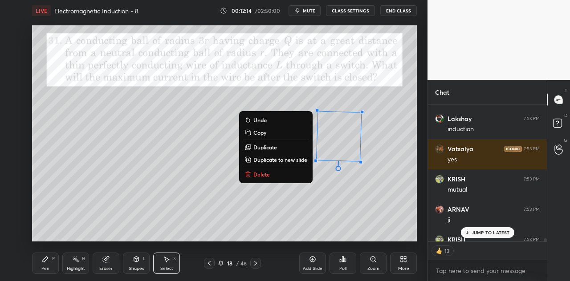
click at [136, 263] on div "Shapes L" at bounding box center [136, 263] width 27 height 21
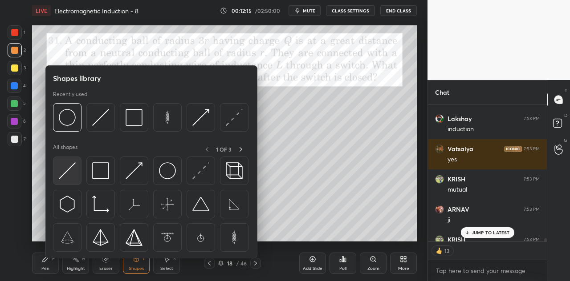
click at [80, 177] on div at bounding box center [67, 171] width 28 height 28
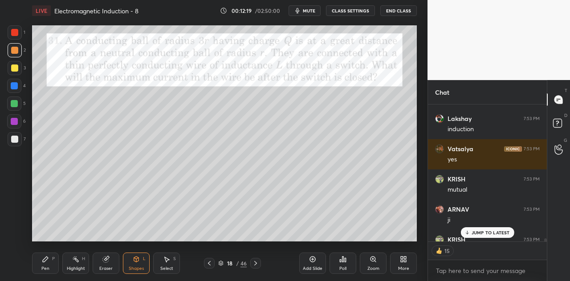
click at [53, 263] on div "Pen P" at bounding box center [45, 263] width 27 height 21
click at [15, 35] on div at bounding box center [14, 32] width 7 height 7
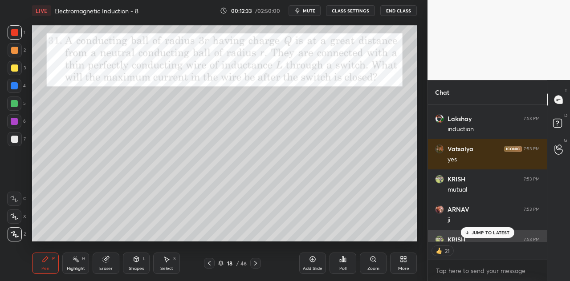
click at [482, 233] on p "JUMP TO LATEST" at bounding box center [490, 232] width 38 height 5
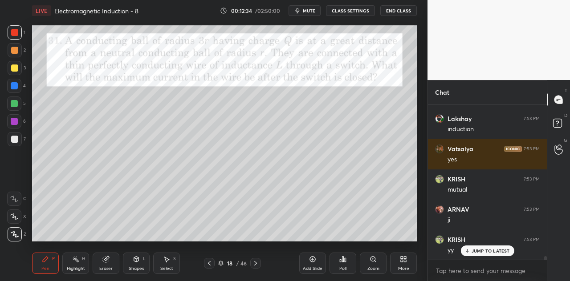
scroll to position [6899, 0]
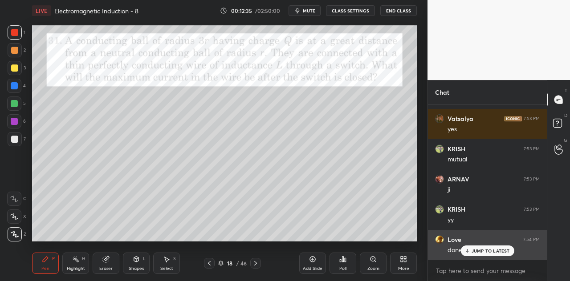
click at [473, 250] on p "JUMP TO LATEST" at bounding box center [490, 250] width 38 height 5
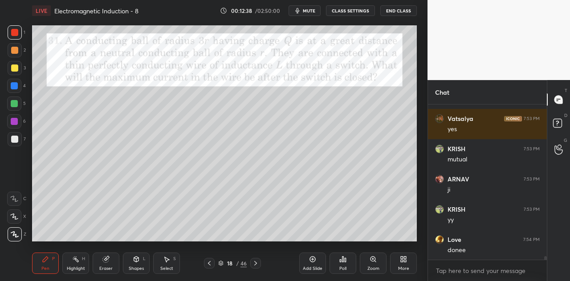
click at [16, 105] on div at bounding box center [14, 103] width 7 height 7
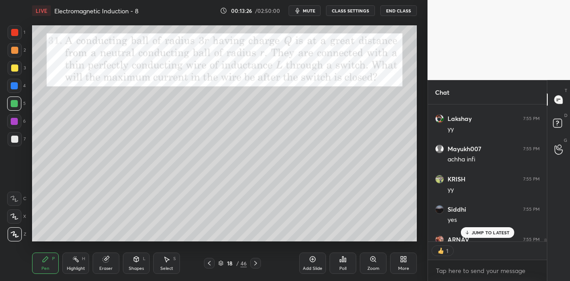
scroll to position [3, 3]
click at [471, 233] on div "JUMP TO LATEST" at bounding box center [486, 232] width 53 height 11
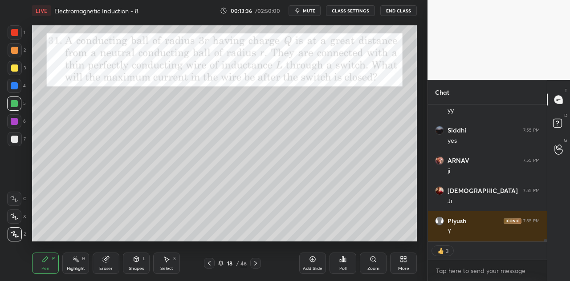
scroll to position [7290, 0]
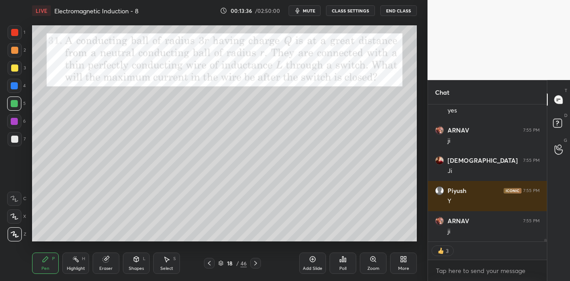
click at [16, 33] on div at bounding box center [14, 32] width 7 height 7
type textarea "x"
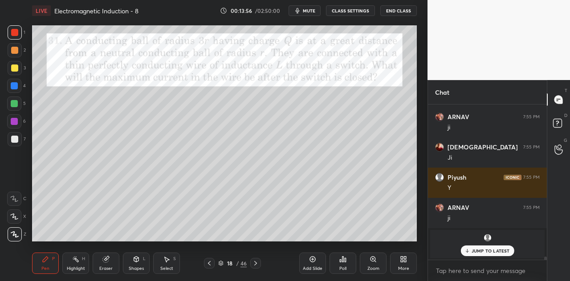
scroll to position [7334, 0]
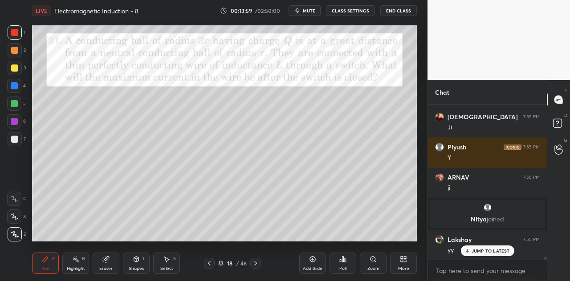
click at [16, 105] on div at bounding box center [14, 103] width 7 height 7
click at [140, 264] on div "Shapes L" at bounding box center [136, 263] width 27 height 21
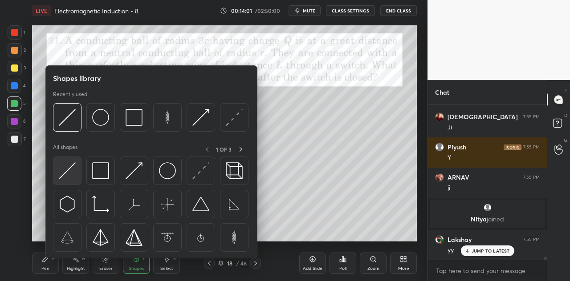
click at [71, 174] on img at bounding box center [67, 170] width 17 height 17
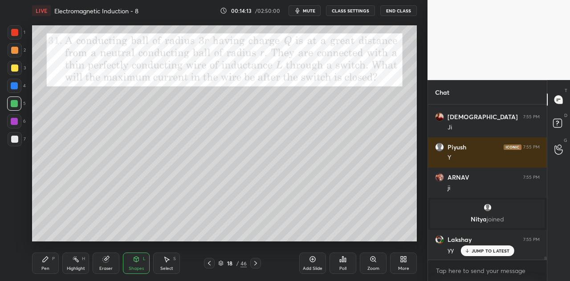
click at [49, 261] on div "Pen P" at bounding box center [45, 263] width 27 height 21
click at [17, 90] on div at bounding box center [14, 86] width 14 height 14
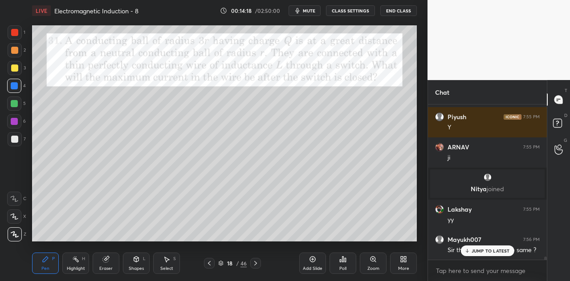
click at [142, 262] on div "Shapes L" at bounding box center [136, 263] width 27 height 21
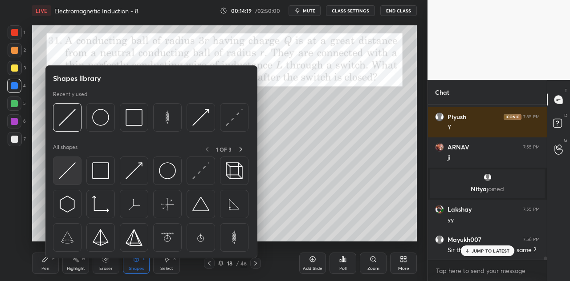
click at [69, 175] on img at bounding box center [67, 170] width 17 height 17
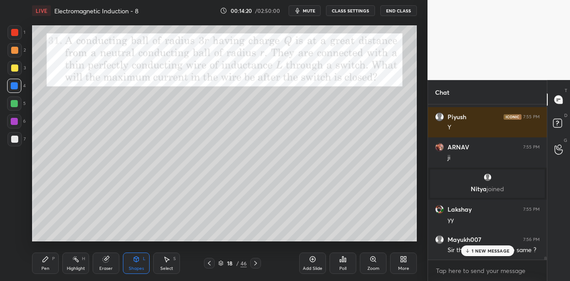
scroll to position [7396, 0]
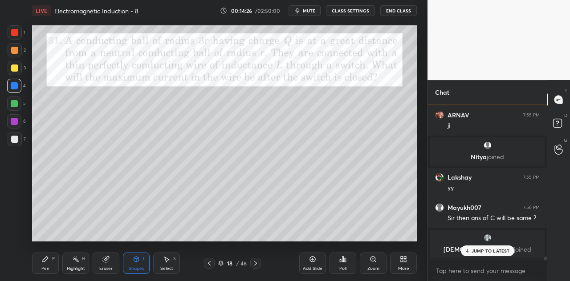
click at [57, 266] on div "Pen P" at bounding box center [45, 263] width 27 height 21
click at [16, 104] on div at bounding box center [14, 103] width 7 height 7
click at [138, 267] on div "Shapes" at bounding box center [136, 269] width 15 height 4
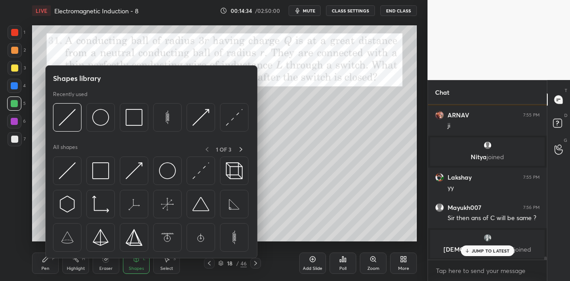
scroll to position [7426, 0]
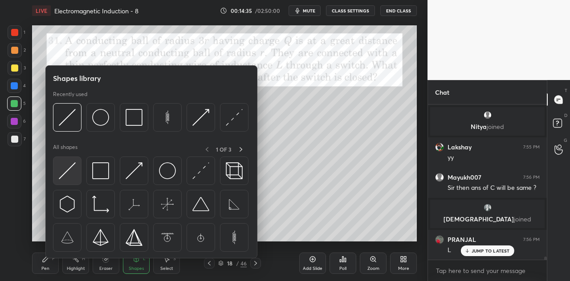
click at [70, 174] on img at bounding box center [67, 170] width 17 height 17
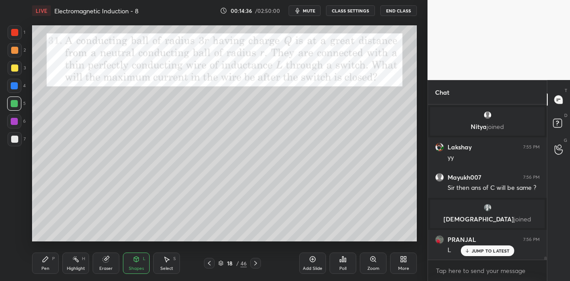
click at [15, 51] on div at bounding box center [14, 50] width 7 height 7
click at [46, 261] on icon at bounding box center [45, 259] width 7 height 7
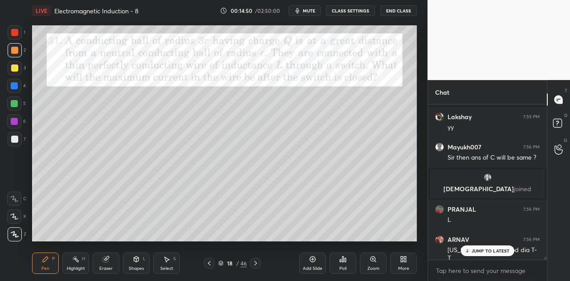
click at [473, 251] on p "JUMP TO LATEST" at bounding box center [490, 250] width 38 height 5
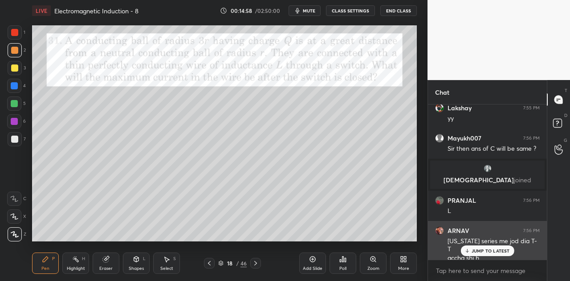
click at [478, 251] on p "JUMP TO LATEST" at bounding box center [490, 250] width 38 height 5
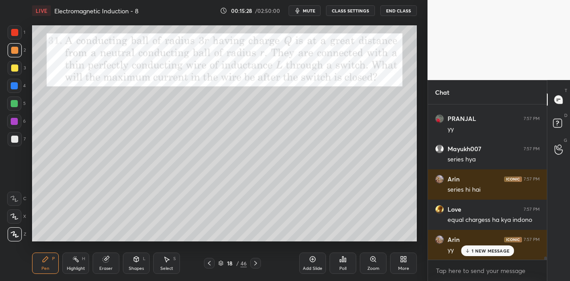
scroll to position [7777, 0]
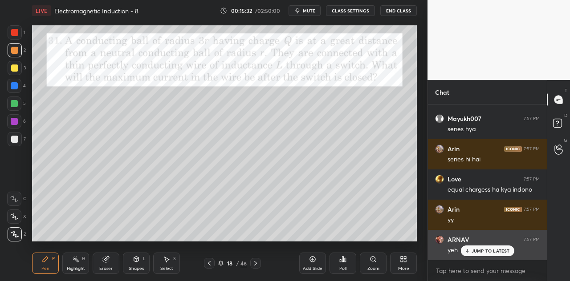
click at [474, 251] on p "JUMP TO LATEST" at bounding box center [490, 250] width 38 height 5
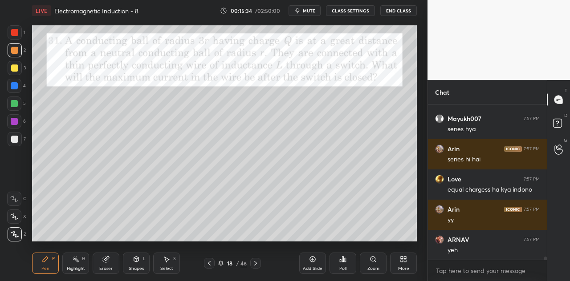
click at [16, 35] on div at bounding box center [14, 32] width 7 height 7
click at [137, 263] on icon at bounding box center [136, 259] width 7 height 7
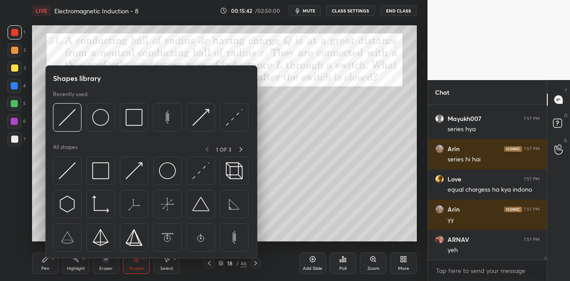
click at [17, 123] on div at bounding box center [14, 121] width 7 height 7
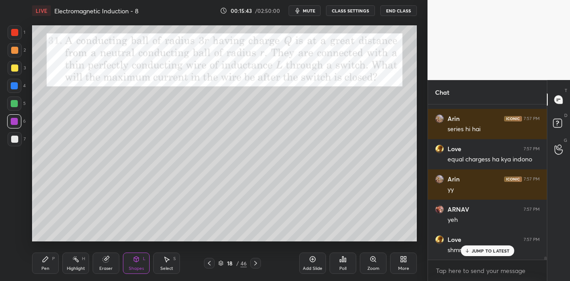
click at [17, 73] on div at bounding box center [15, 68] width 14 height 14
click at [45, 259] on icon at bounding box center [45, 259] width 5 height 5
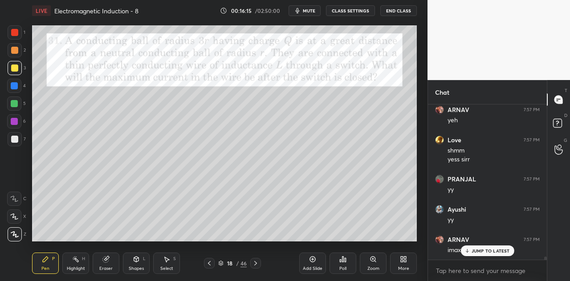
scroll to position [7937, 0]
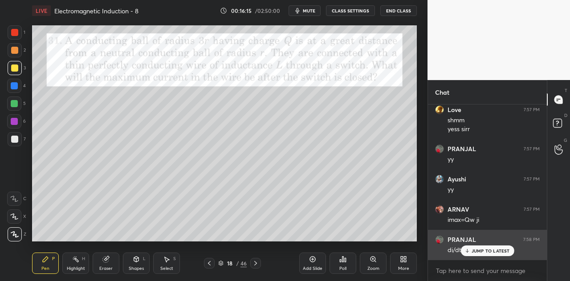
click at [474, 251] on p "JUMP TO LATEST" at bounding box center [490, 250] width 38 height 5
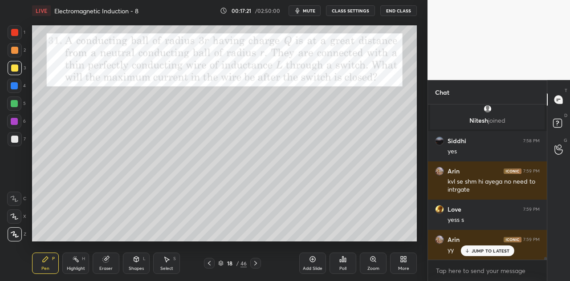
scroll to position [8510, 0]
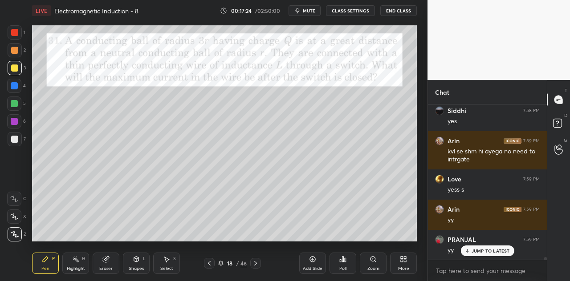
click at [135, 263] on icon at bounding box center [136, 259] width 7 height 7
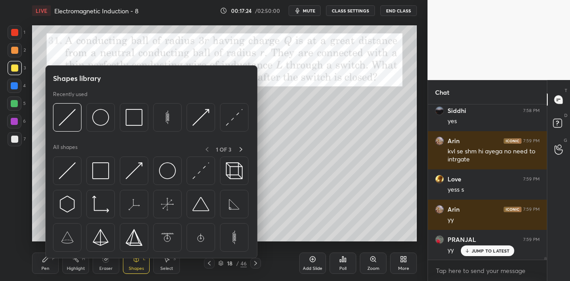
scroll to position [8540, 0]
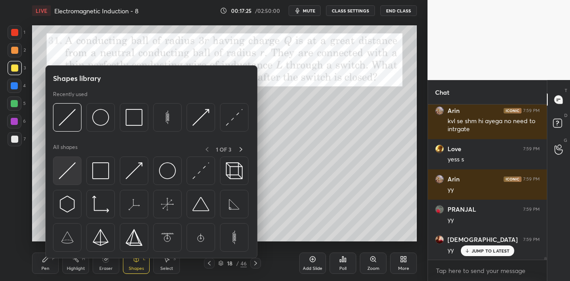
click at [69, 169] on img at bounding box center [67, 170] width 17 height 17
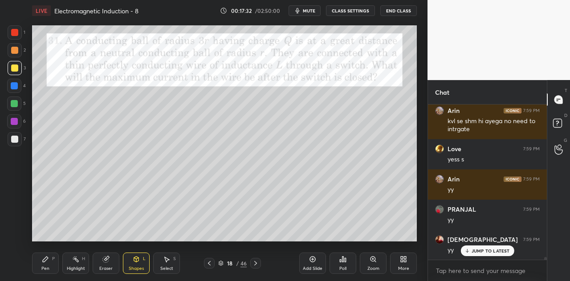
click at [18, 86] on div at bounding box center [14, 86] width 14 height 14
click at [19, 102] on div at bounding box center [14, 104] width 14 height 14
click at [45, 259] on icon at bounding box center [45, 259] width 5 height 5
click at [20, 31] on div at bounding box center [15, 32] width 14 height 14
click at [17, 70] on div at bounding box center [14, 68] width 7 height 7
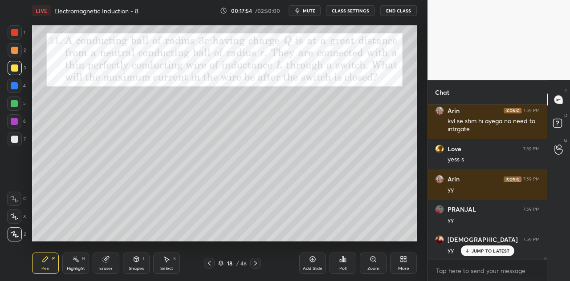
click at [18, 52] on div at bounding box center [15, 50] width 14 height 14
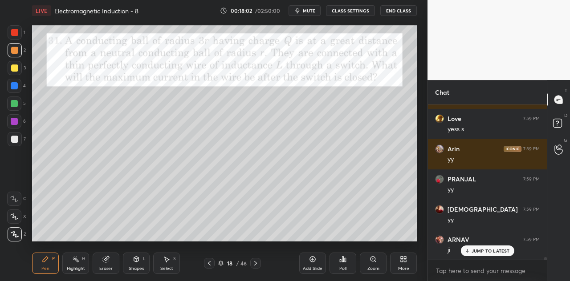
click at [18, 35] on div at bounding box center [15, 32] width 14 height 14
click at [20, 123] on div at bounding box center [14, 121] width 14 height 14
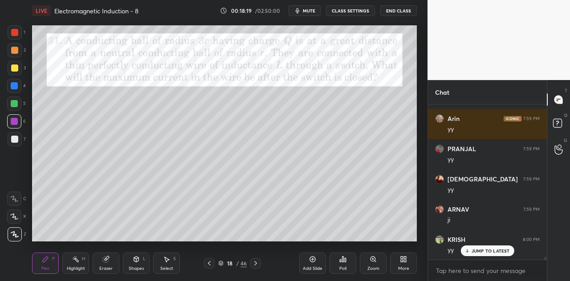
scroll to position [8691, 0]
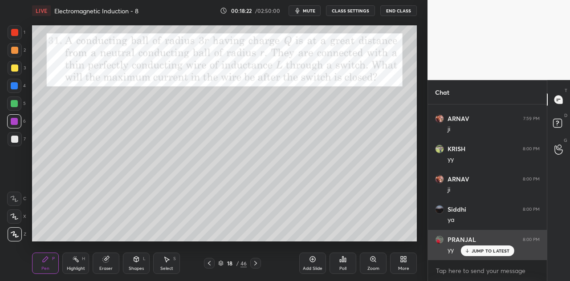
click at [479, 251] on p "JUMP TO LATEST" at bounding box center [490, 250] width 38 height 5
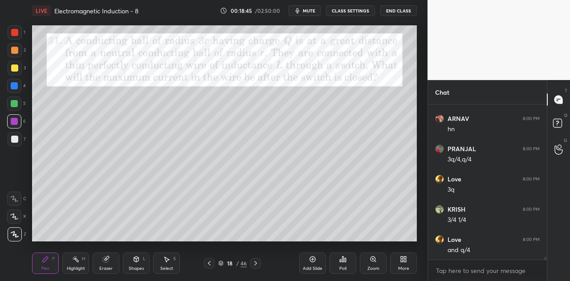
scroll to position [8873, 0]
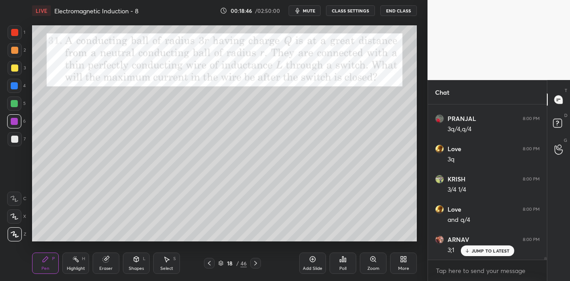
click at [16, 89] on div at bounding box center [14, 85] width 7 height 7
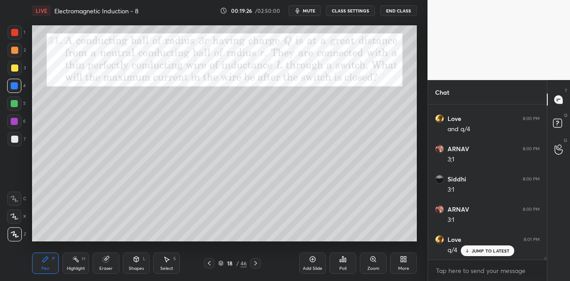
scroll to position [8972, 0]
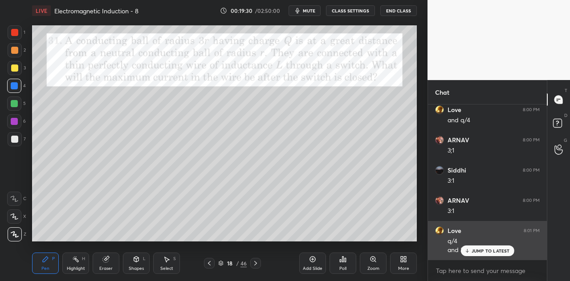
click at [477, 250] on p "JUMP TO LATEST" at bounding box center [490, 250] width 38 height 5
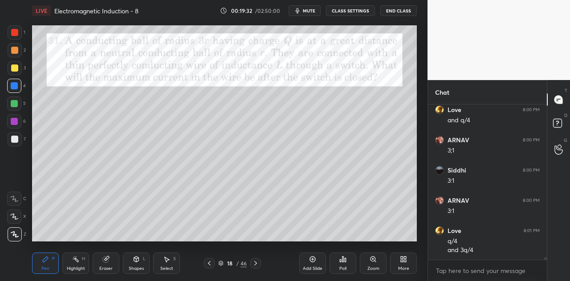
click at [21, 69] on div at bounding box center [15, 68] width 14 height 14
click at [108, 268] on div "Eraser" at bounding box center [105, 269] width 13 height 4
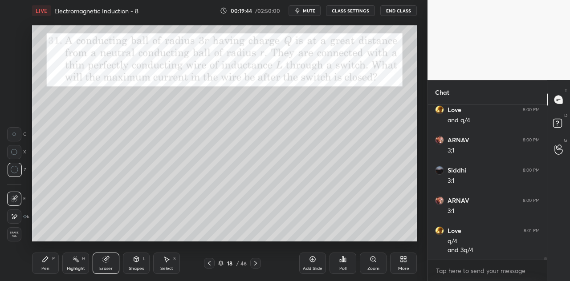
click at [48, 262] on icon at bounding box center [45, 259] width 7 height 7
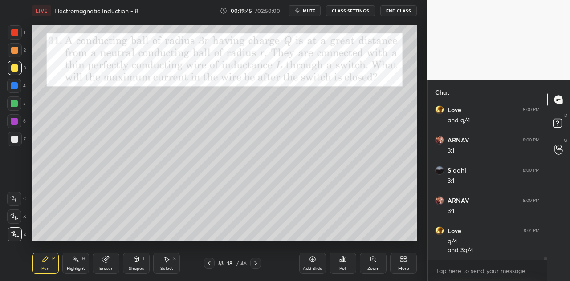
click at [24, 106] on div "5" at bounding box center [16, 104] width 19 height 14
click at [45, 263] on icon at bounding box center [45, 259] width 7 height 7
click at [18, 87] on div at bounding box center [14, 86] width 14 height 14
click at [15, 70] on div at bounding box center [14, 68] width 7 height 7
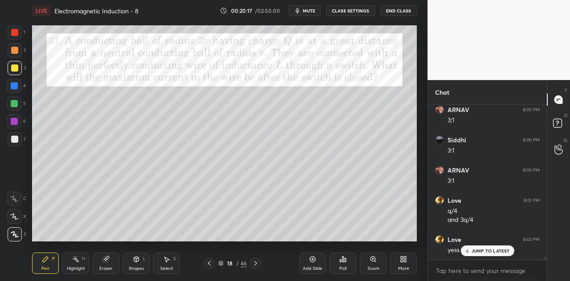
click at [16, 35] on div at bounding box center [14, 32] width 7 height 7
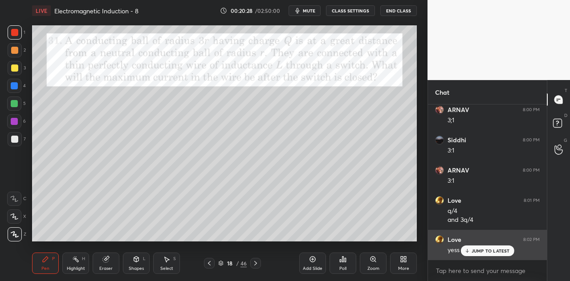
click at [476, 249] on p "JUMP TO LATEST" at bounding box center [490, 250] width 38 height 5
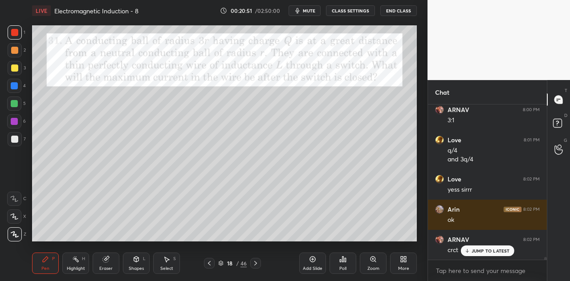
scroll to position [9094, 0]
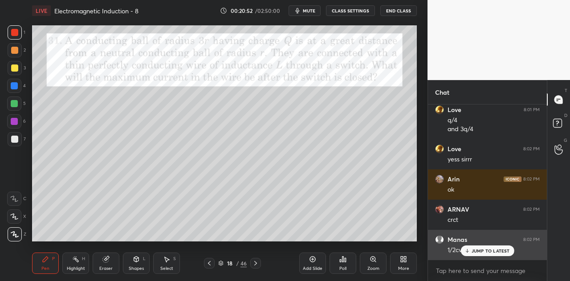
click at [470, 249] on div "JUMP TO LATEST" at bounding box center [486, 251] width 53 height 11
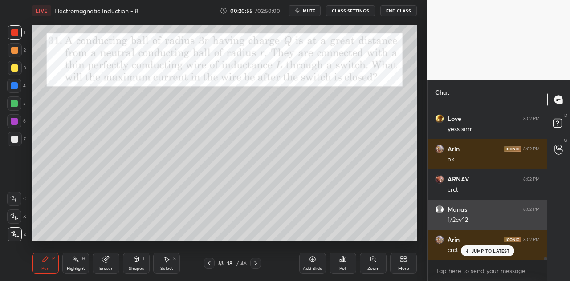
scroll to position [9154, 0]
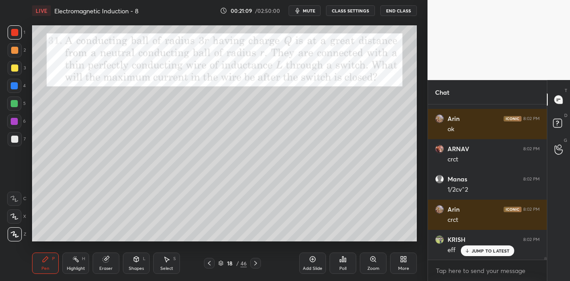
click at [18, 69] on div at bounding box center [14, 68] width 7 height 7
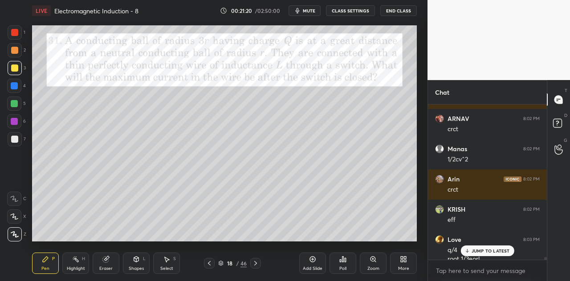
scroll to position [9193, 0]
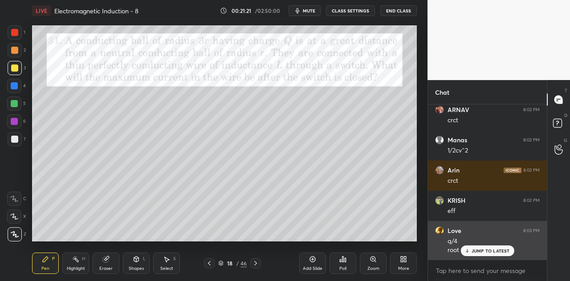
click at [470, 249] on icon at bounding box center [467, 250] width 6 height 5
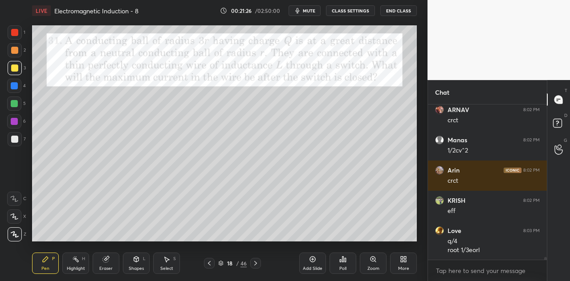
click at [20, 102] on div at bounding box center [14, 104] width 14 height 14
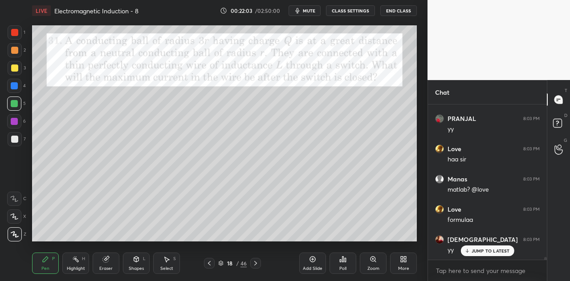
scroll to position [9505, 0]
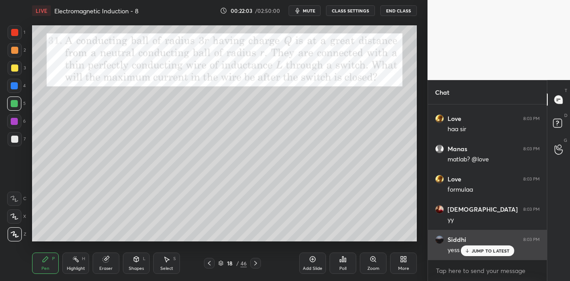
click at [472, 249] on p "JUMP TO LATEST" at bounding box center [490, 250] width 38 height 5
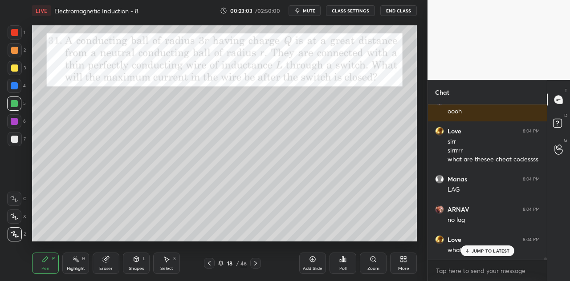
scroll to position [9803, 0]
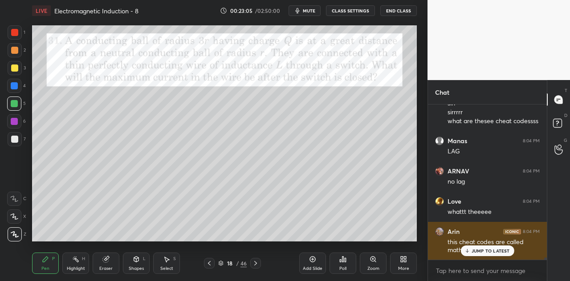
click at [479, 251] on p "JUMP TO LATEST" at bounding box center [490, 250] width 38 height 5
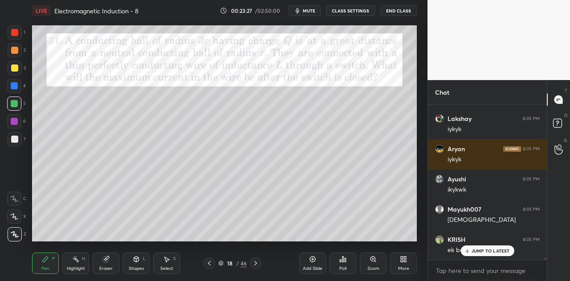
scroll to position [10054, 0]
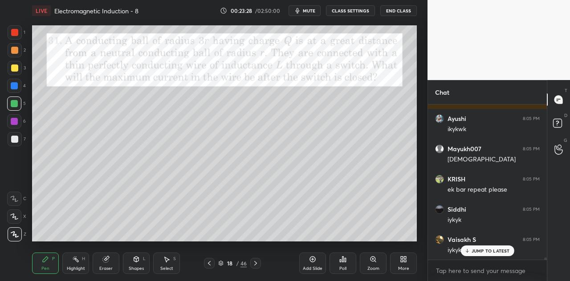
click at [105, 263] on icon at bounding box center [106, 260] width 6 height 6
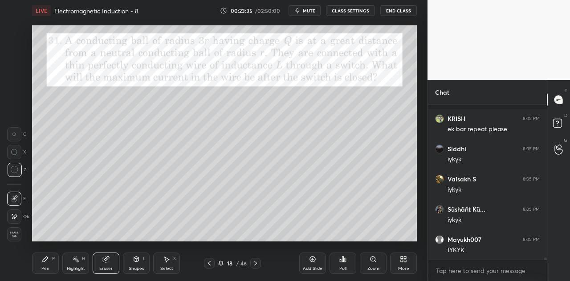
scroll to position [10153, 0]
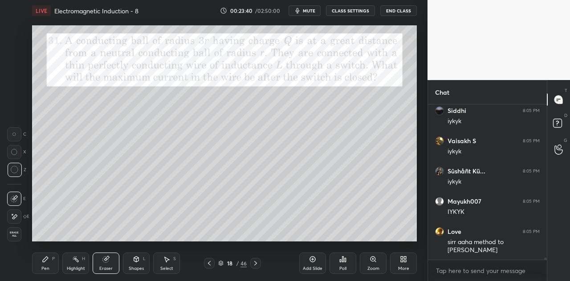
click at [49, 265] on div "Pen P" at bounding box center [45, 263] width 27 height 21
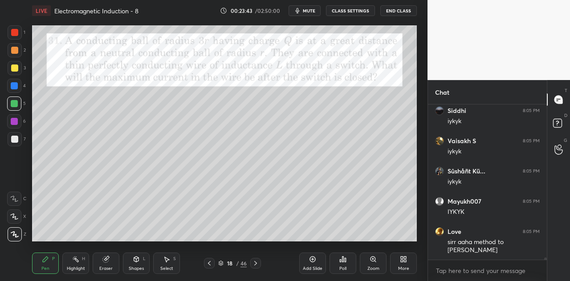
click at [139, 261] on icon at bounding box center [136, 259] width 7 height 7
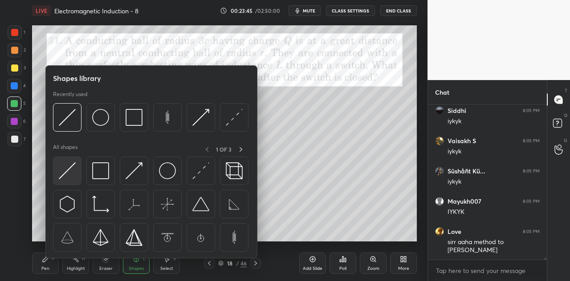
click at [67, 173] on img at bounding box center [67, 170] width 17 height 17
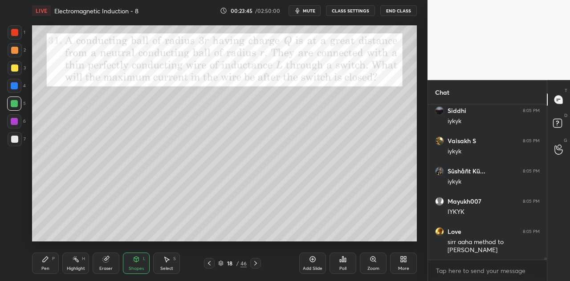
click at [17, 120] on div at bounding box center [14, 121] width 7 height 7
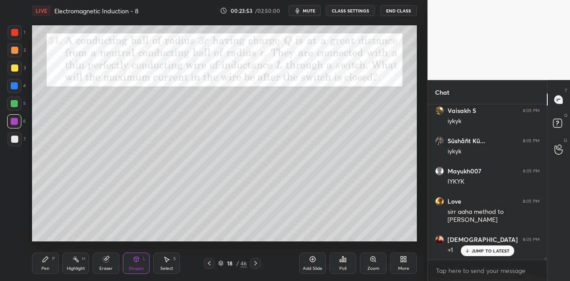
click at [45, 261] on icon at bounding box center [45, 259] width 5 height 5
click at [478, 249] on p "JUMP TO LATEST" at bounding box center [490, 250] width 38 height 5
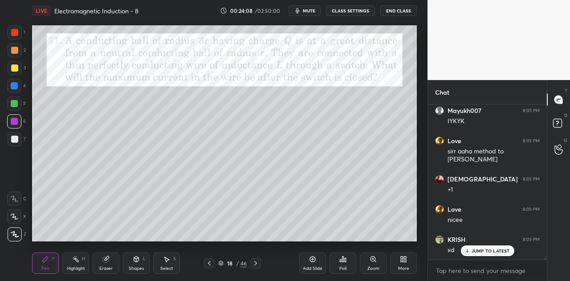
scroll to position [10274, 0]
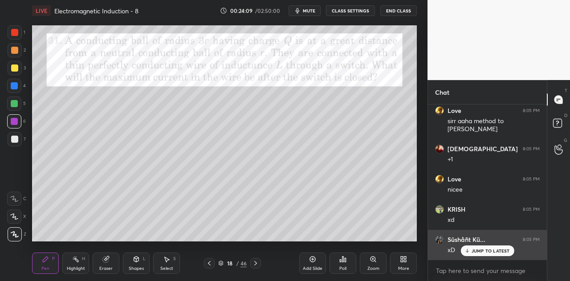
click at [481, 253] on p "JUMP TO LATEST" at bounding box center [490, 250] width 38 height 5
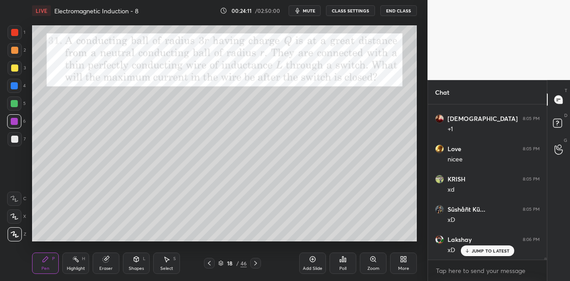
scroll to position [10334, 0]
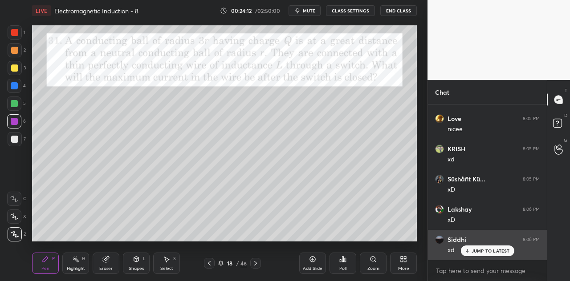
click at [474, 250] on p "JUMP TO LATEST" at bounding box center [490, 250] width 38 height 5
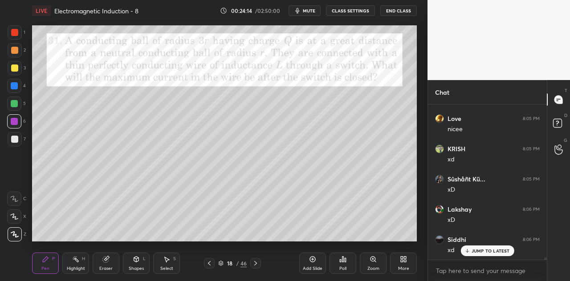
scroll to position [10365, 0]
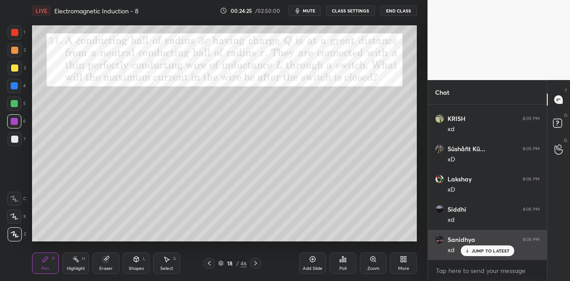
click at [482, 252] on p "JUMP TO LATEST" at bounding box center [490, 250] width 38 height 5
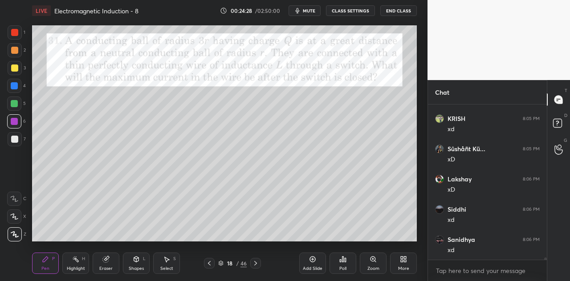
click at [255, 263] on icon at bounding box center [255, 263] width 3 height 4
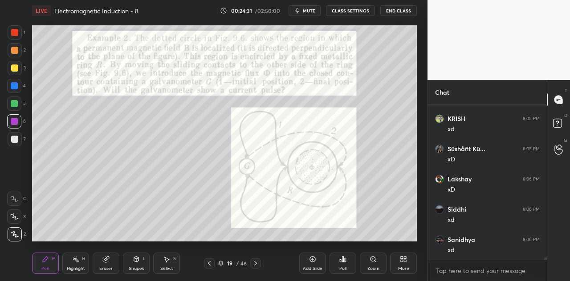
click at [16, 40] on div at bounding box center [15, 32] width 14 height 14
click at [17, 52] on div at bounding box center [14, 50] width 7 height 7
click at [16, 30] on div at bounding box center [14, 32] width 7 height 7
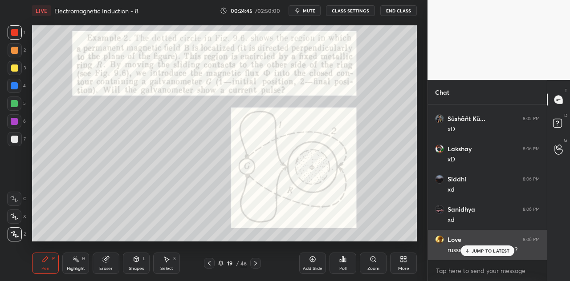
click at [478, 251] on p "JUMP TO LATEST" at bounding box center [490, 250] width 38 height 5
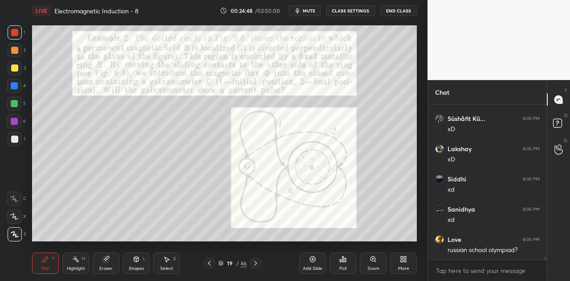
click at [15, 49] on div at bounding box center [14, 50] width 7 height 7
click at [18, 31] on div at bounding box center [14, 32] width 7 height 7
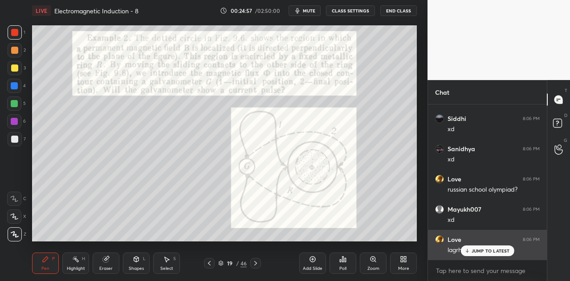
click at [485, 251] on p "JUMP TO LATEST" at bounding box center [490, 250] width 38 height 5
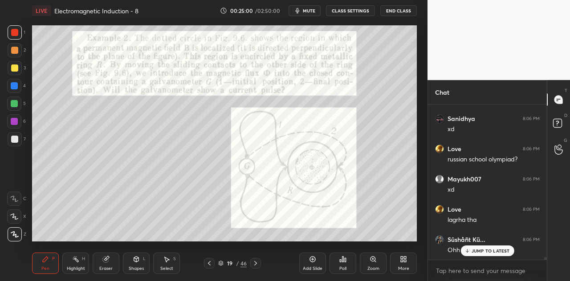
scroll to position [9326, 0]
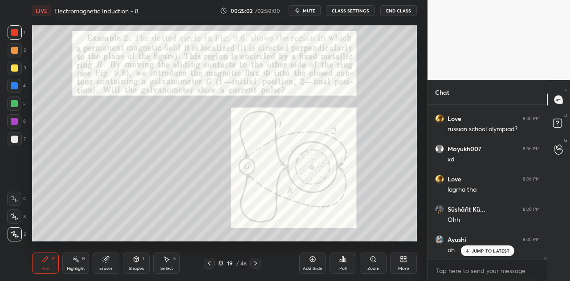
click at [16, 108] on div at bounding box center [14, 104] width 14 height 14
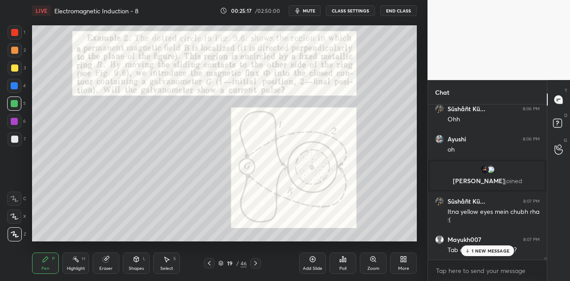
scroll to position [9457, 0]
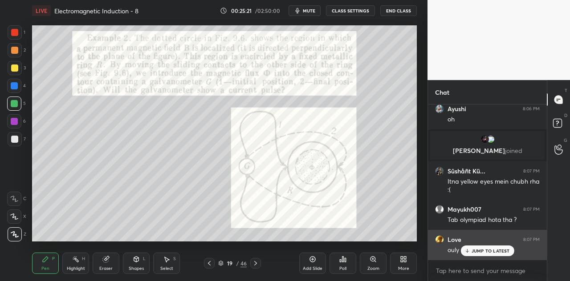
click at [480, 251] on p "JUMP TO LATEST" at bounding box center [490, 250] width 38 height 5
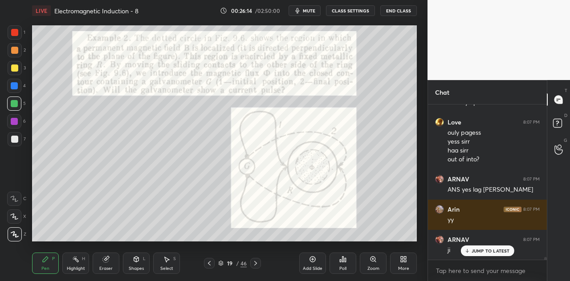
scroll to position [9604, 0]
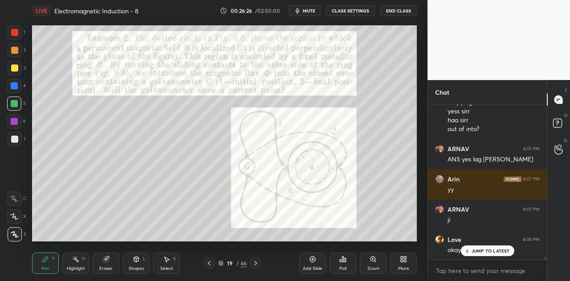
click at [13, 86] on div at bounding box center [14, 85] width 7 height 7
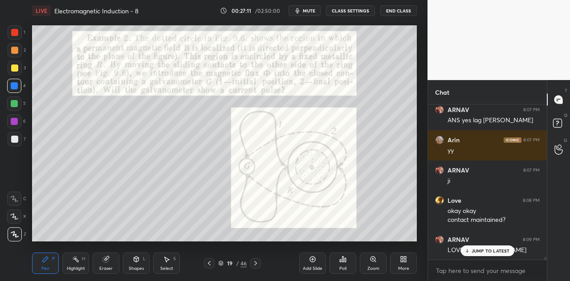
scroll to position [9674, 0]
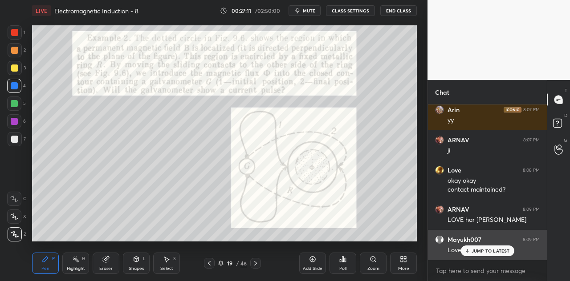
click at [479, 250] on p "JUMP TO LATEST" at bounding box center [490, 250] width 38 height 5
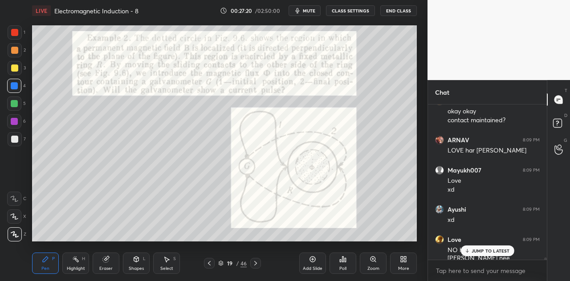
scroll to position [9774, 0]
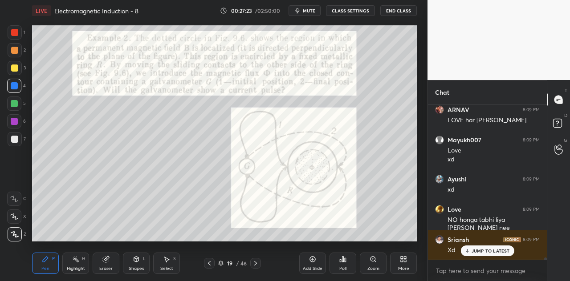
click at [19, 105] on div at bounding box center [14, 104] width 14 height 14
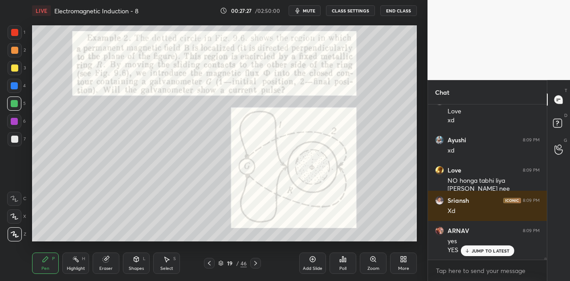
scroll to position [9843, 0]
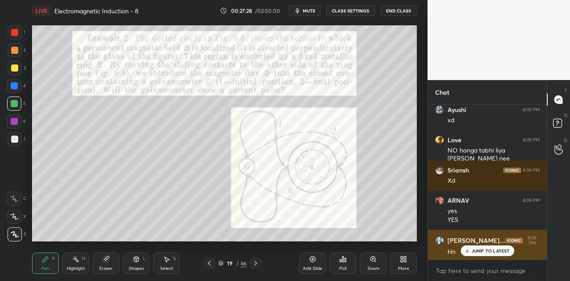
click at [478, 247] on div "JUMP TO LATEST" at bounding box center [486, 251] width 53 height 11
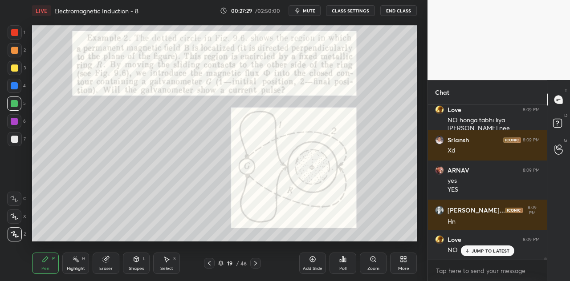
click at [15, 84] on div at bounding box center [14, 85] width 7 height 7
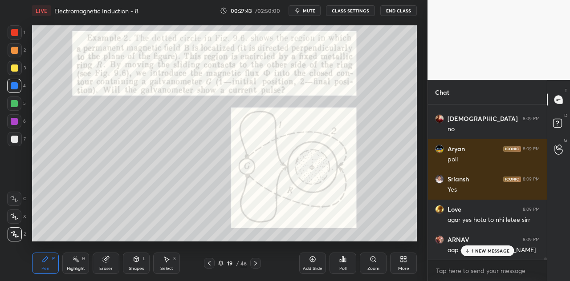
scroll to position [10176, 0]
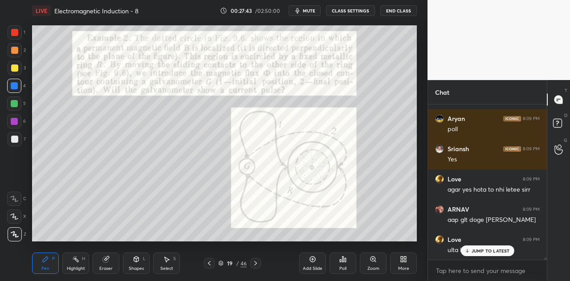
click at [344, 264] on div "Poll" at bounding box center [342, 263] width 27 height 21
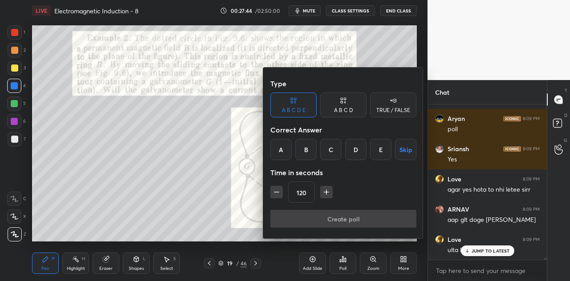
click at [388, 106] on div "TRUE / FALSE" at bounding box center [393, 105] width 46 height 25
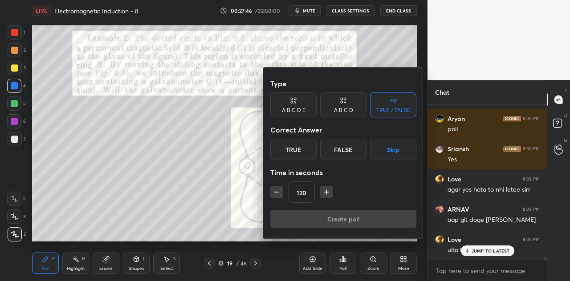
click at [280, 193] on button "button" at bounding box center [276, 192] width 12 height 12
click at [280, 192] on icon "button" at bounding box center [276, 192] width 9 height 9
click at [278, 192] on icon "button" at bounding box center [276, 192] width 4 height 0
type input "60"
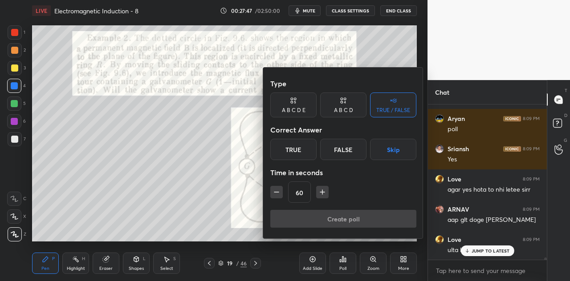
scroll to position [10185, 0]
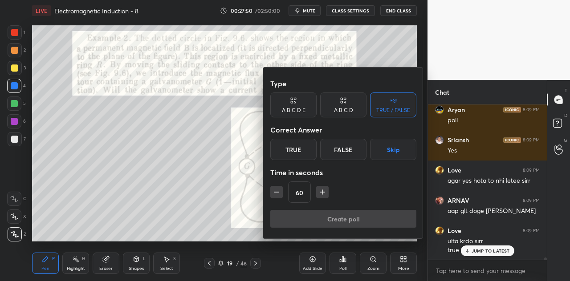
click at [340, 150] on div "False" at bounding box center [343, 149] width 46 height 21
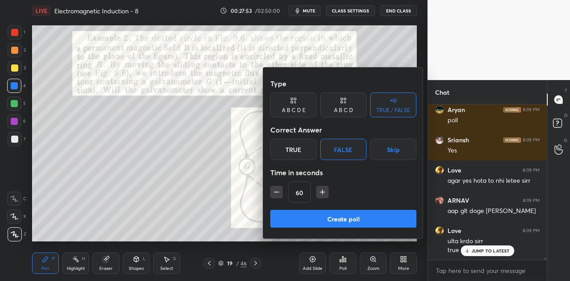
click at [342, 218] on button "Create poll" at bounding box center [343, 219] width 146 height 18
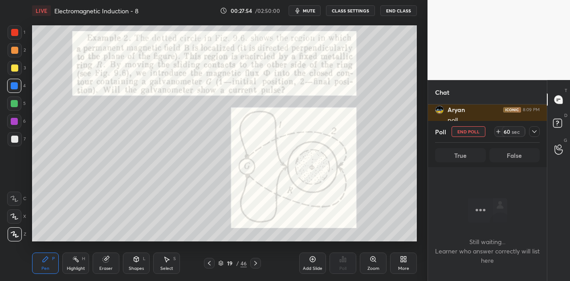
scroll to position [3, 3]
click at [534, 130] on icon at bounding box center [534, 131] width 7 height 7
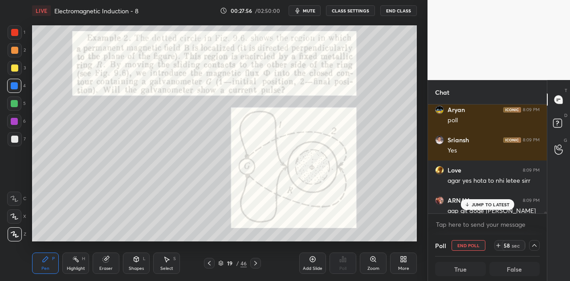
scroll to position [0, 3]
click at [488, 205] on p "JUMP TO LATEST" at bounding box center [490, 204] width 38 height 5
click at [487, 204] on div "Love 8:09 PM NO honga tabhi liya [PERSON_NAME] [PERSON_NAME] 8:09 PM Xd [PERSON…" at bounding box center [487, 159] width 119 height 109
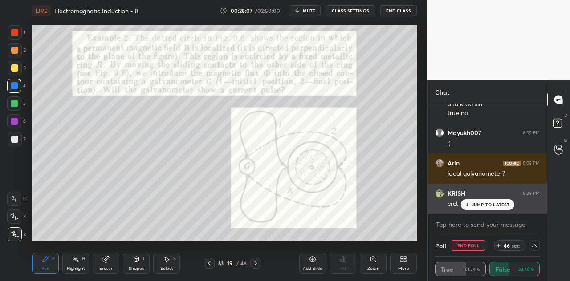
click at [480, 204] on p "JUMP TO LATEST" at bounding box center [490, 204] width 38 height 5
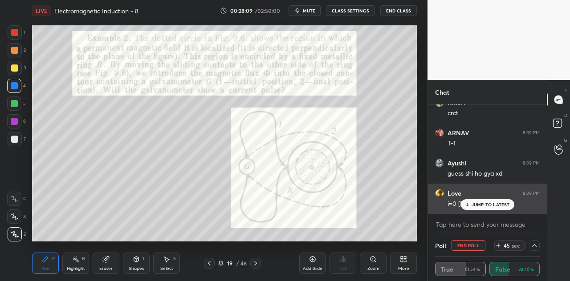
click at [475, 203] on p "JUMP TO LATEST" at bounding box center [490, 204] width 38 height 5
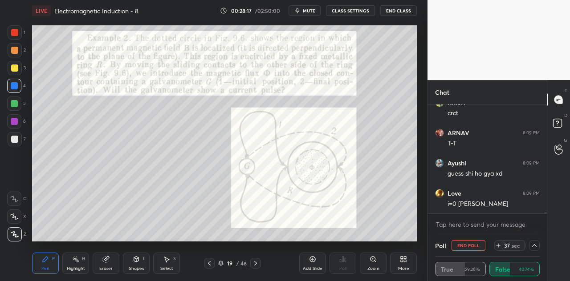
click at [17, 122] on div at bounding box center [14, 121] width 7 height 7
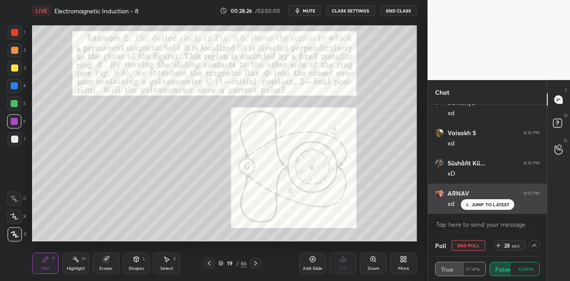
click at [474, 202] on p "JUMP TO LATEST" at bounding box center [490, 204] width 38 height 5
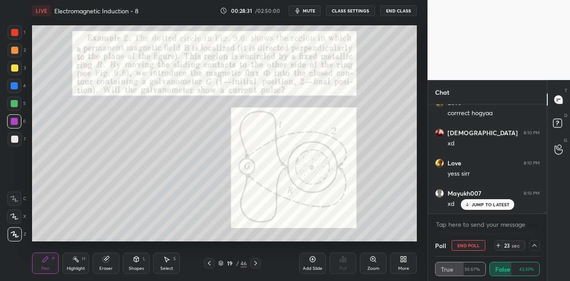
click at [485, 206] on p "JUMP TO LATEST" at bounding box center [490, 204] width 38 height 5
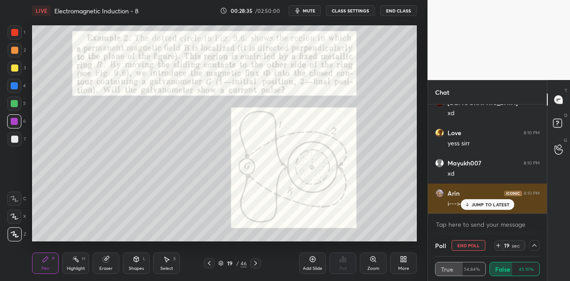
click at [478, 206] on p "JUMP TO LATEST" at bounding box center [490, 204] width 38 height 5
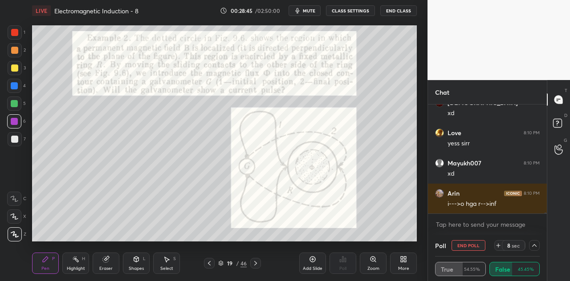
scroll to position [10837, 0]
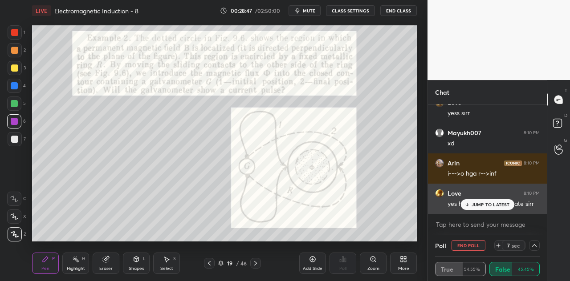
click at [478, 207] on p "JUMP TO LATEST" at bounding box center [490, 204] width 38 height 5
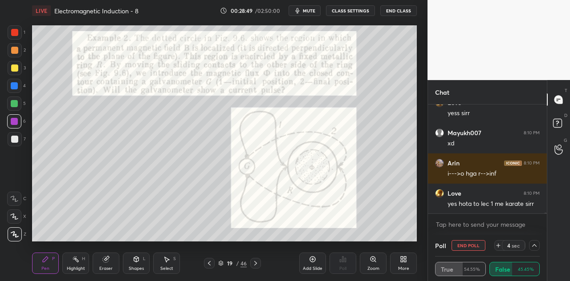
scroll to position [10845, 0]
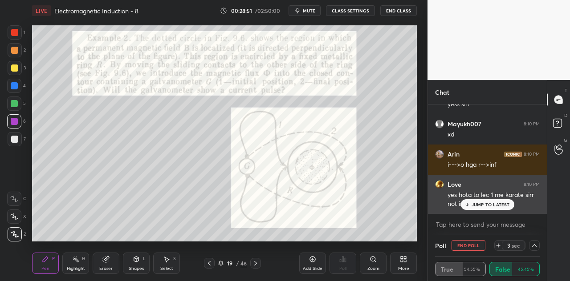
click at [471, 202] on div "JUMP TO LATEST" at bounding box center [486, 204] width 53 height 11
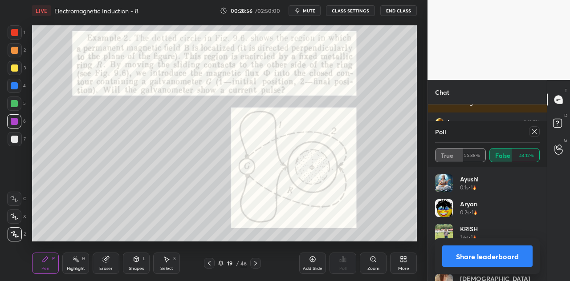
scroll to position [10938, 0]
click at [481, 256] on button "Share leaderboard" at bounding box center [487, 256] width 90 height 21
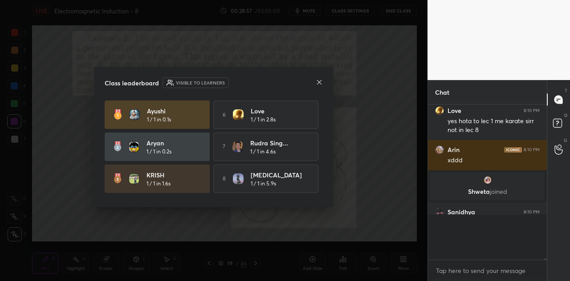
scroll to position [173, 116]
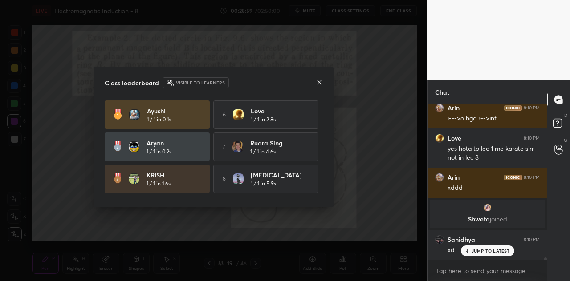
click at [319, 80] on icon at bounding box center [319, 82] width 7 height 7
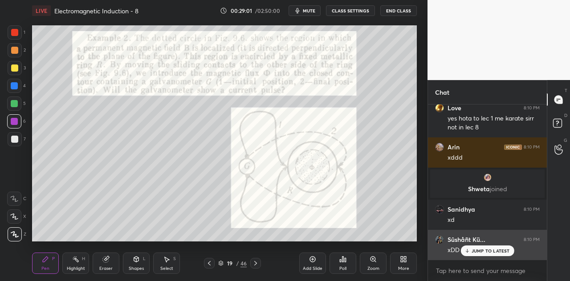
click at [479, 252] on p "JUMP TO LATEST" at bounding box center [490, 250] width 38 height 5
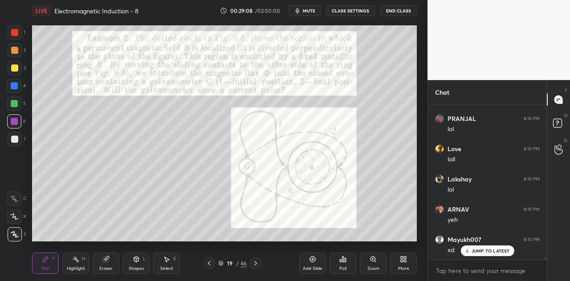
click at [473, 251] on p "JUMP TO LATEST" at bounding box center [490, 250] width 38 height 5
click at [18, 86] on div at bounding box center [14, 85] width 7 height 7
click at [16, 106] on div at bounding box center [14, 103] width 7 height 7
click at [77, 264] on div "Highlight H" at bounding box center [75, 263] width 27 height 21
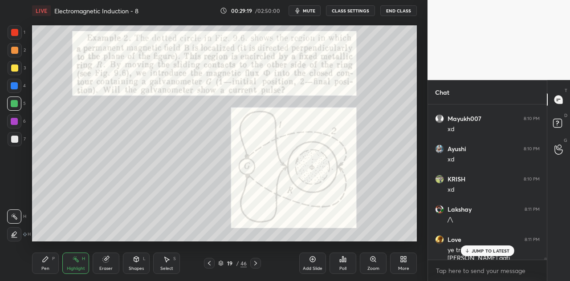
click at [111, 265] on div "Eraser" at bounding box center [106, 263] width 27 height 21
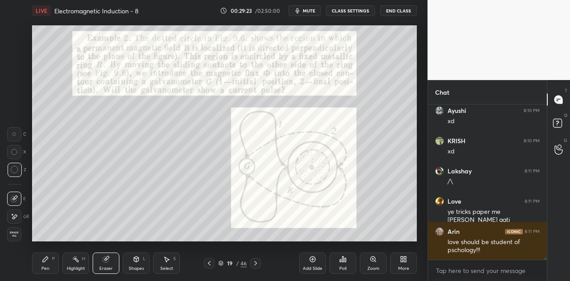
click at [45, 262] on icon at bounding box center [45, 259] width 7 height 7
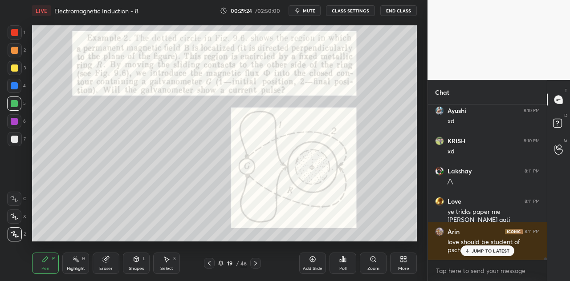
click at [481, 248] on p "JUMP TO LATEST" at bounding box center [490, 250] width 38 height 5
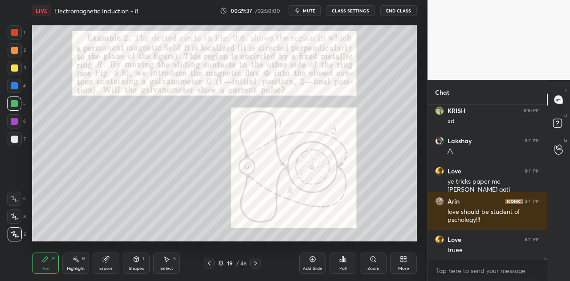
click at [15, 122] on div at bounding box center [14, 121] width 7 height 7
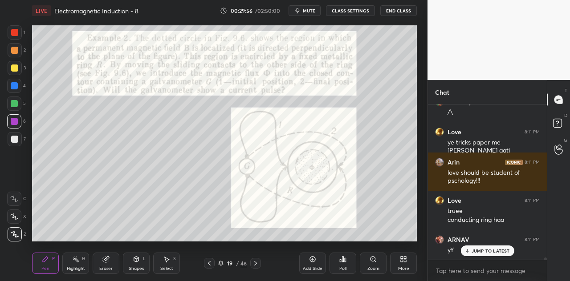
scroll to position [11332, 0]
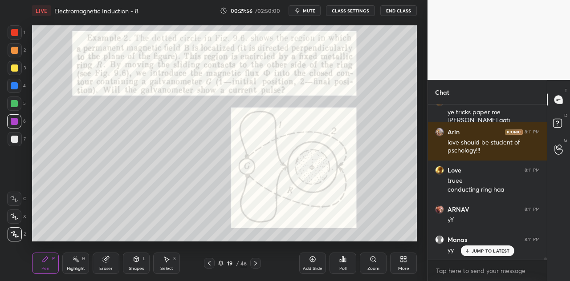
click at [16, 106] on div at bounding box center [14, 103] width 7 height 7
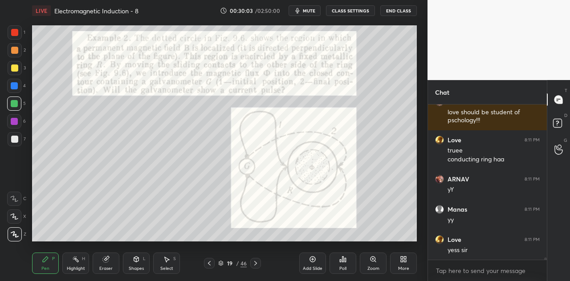
scroll to position [11393, 0]
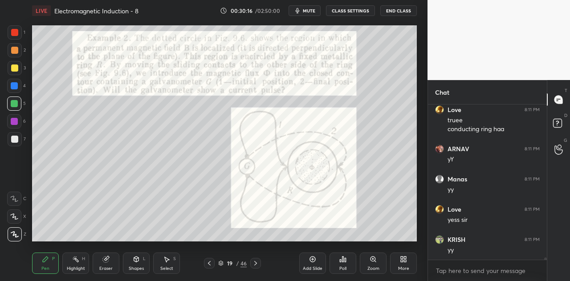
click at [18, 71] on div at bounding box center [15, 68] width 14 height 14
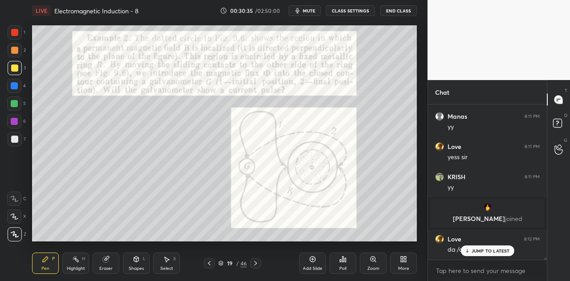
scroll to position [10771, 0]
click at [16, 48] on div at bounding box center [14, 50] width 7 height 7
click at [16, 88] on div at bounding box center [14, 85] width 7 height 7
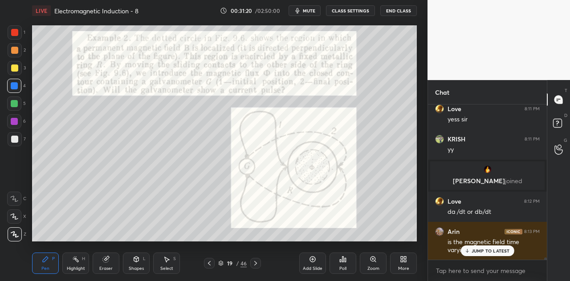
click at [14, 142] on div at bounding box center [14, 139] width 7 height 7
click at [143, 267] on div "Shapes" at bounding box center [136, 269] width 15 height 4
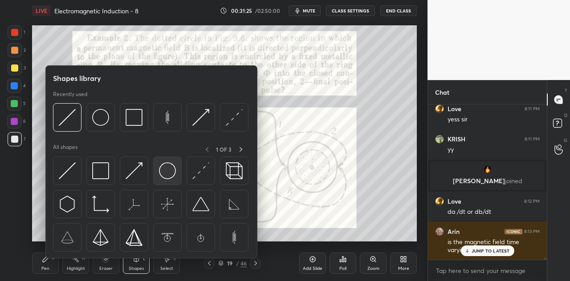
click at [162, 169] on img at bounding box center [167, 170] width 17 height 17
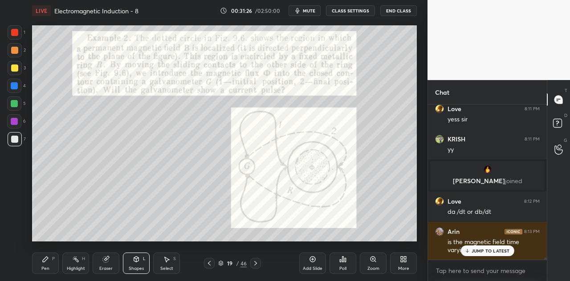
click at [18, 122] on div at bounding box center [14, 121] width 14 height 14
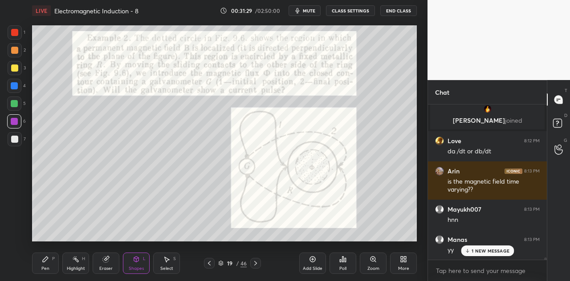
scroll to position [10900, 0]
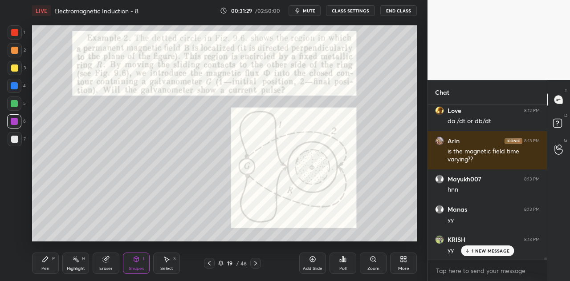
click at [16, 89] on div at bounding box center [14, 85] width 7 height 7
click at [49, 263] on div "Pen P" at bounding box center [45, 263] width 27 height 21
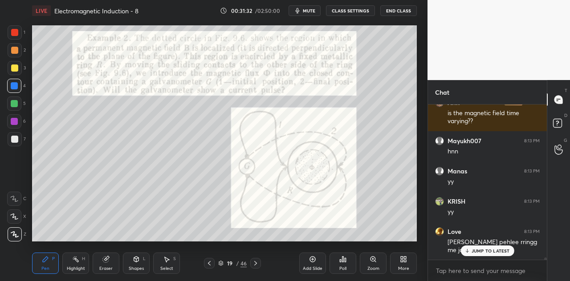
scroll to position [10968, 0]
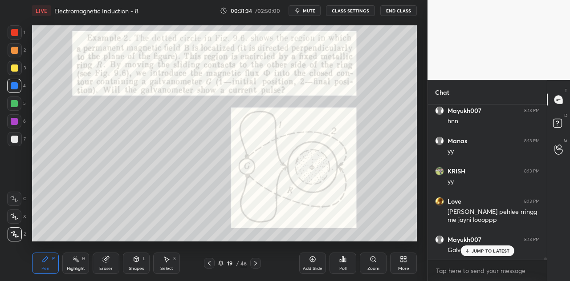
click at [137, 260] on icon at bounding box center [136, 259] width 5 height 5
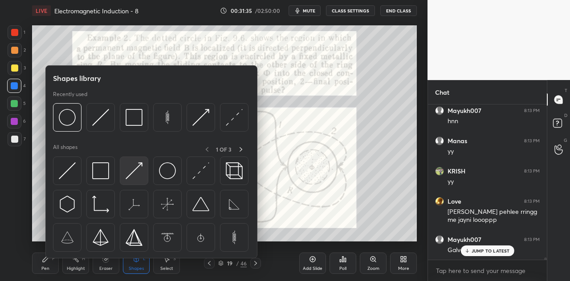
scroll to position [10999, 0]
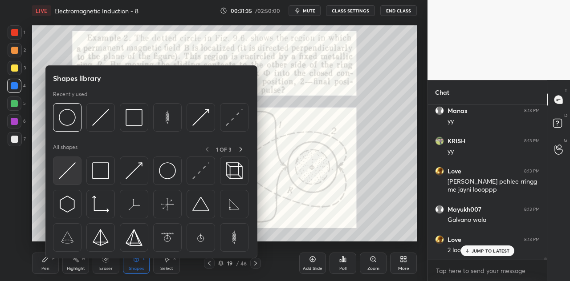
click at [70, 176] on img at bounding box center [67, 170] width 17 height 17
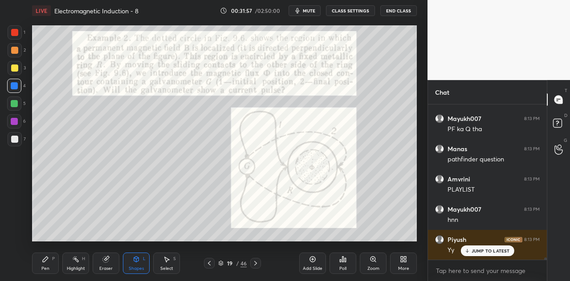
scroll to position [11241, 0]
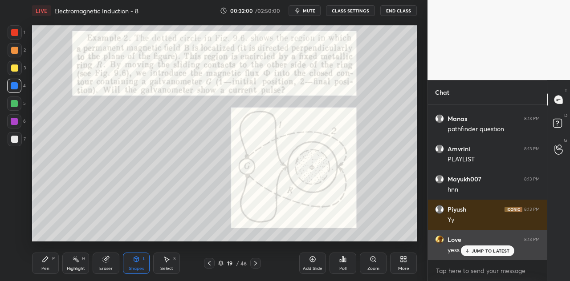
click at [476, 249] on p "JUMP TO LATEST" at bounding box center [490, 250] width 38 height 5
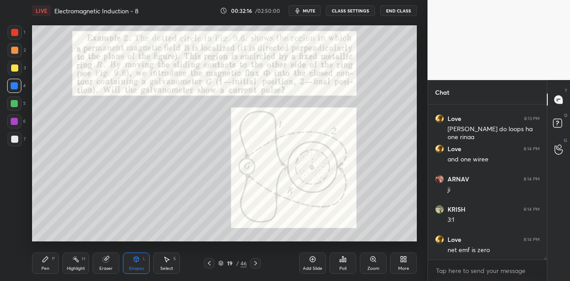
scroll to position [11672, 0]
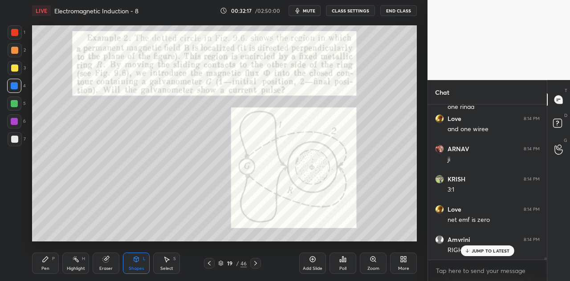
click at [15, 104] on div at bounding box center [14, 103] width 7 height 7
click at [51, 263] on div "Pen P" at bounding box center [45, 263] width 27 height 21
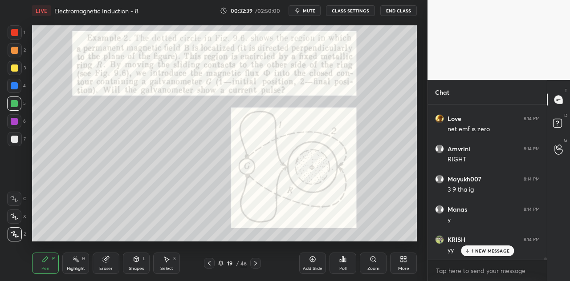
scroll to position [11795, 0]
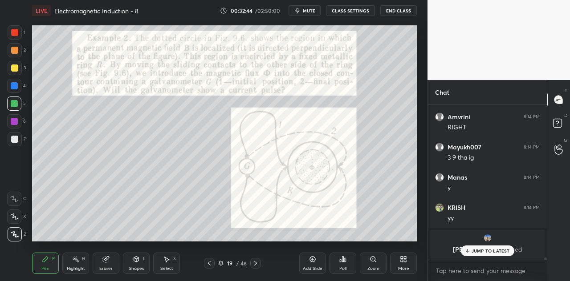
click at [103, 265] on div "Eraser" at bounding box center [106, 263] width 27 height 21
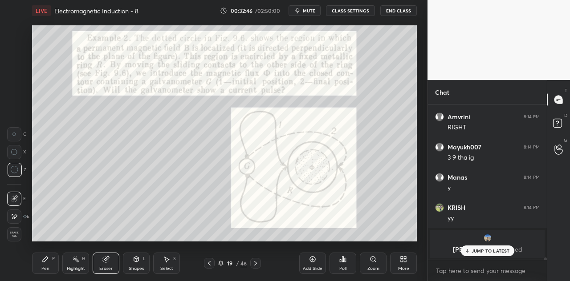
click at [50, 265] on div "Pen P" at bounding box center [45, 263] width 27 height 21
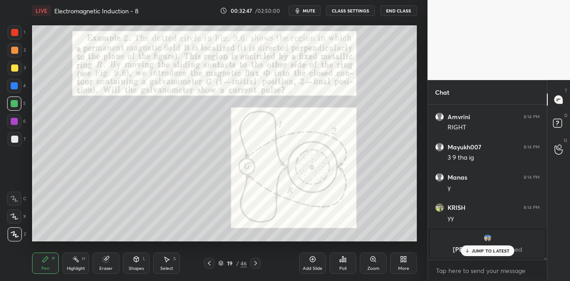
click at [18, 87] on div at bounding box center [14, 85] width 7 height 7
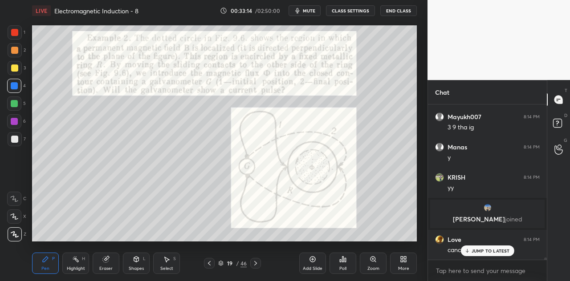
click at [474, 248] on div "JUMP TO LATEST" at bounding box center [486, 251] width 53 height 11
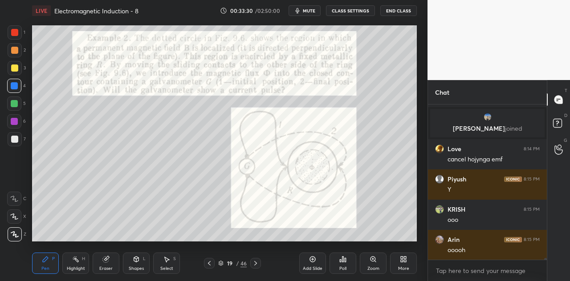
scroll to position [11947, 0]
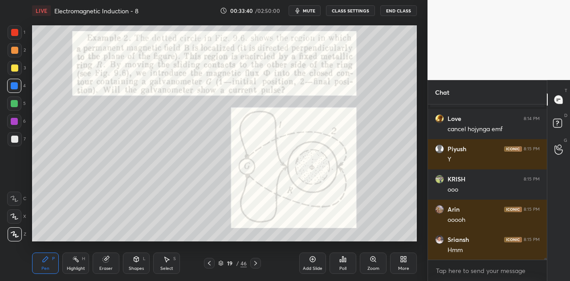
click at [16, 105] on div at bounding box center [14, 103] width 7 height 7
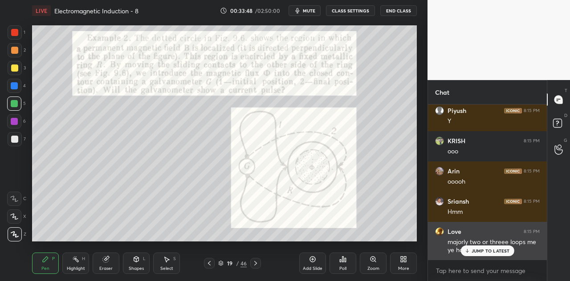
click at [486, 251] on p "JUMP TO LATEST" at bounding box center [490, 250] width 38 height 5
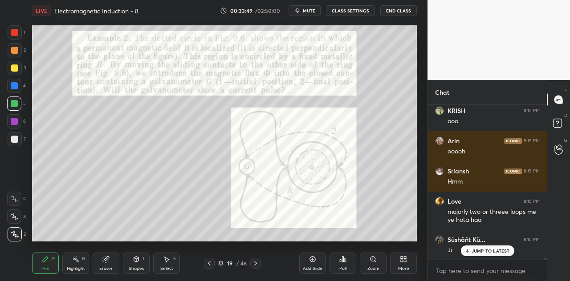
scroll to position [12045, 0]
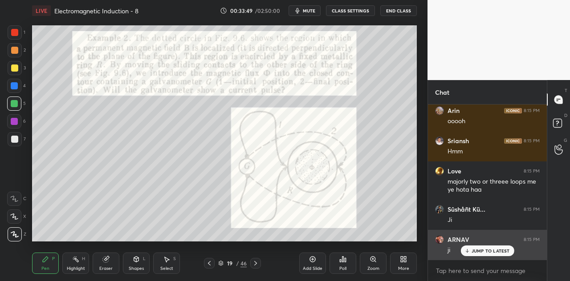
click at [486, 247] on div "JUMP TO LATEST" at bounding box center [486, 251] width 53 height 11
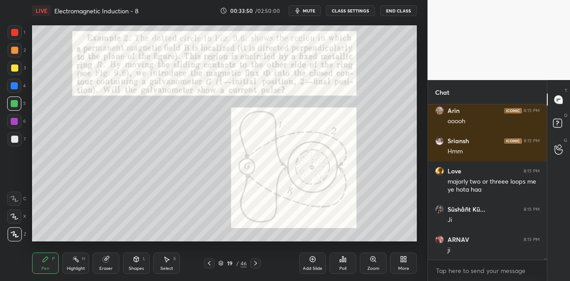
scroll to position [12076, 0]
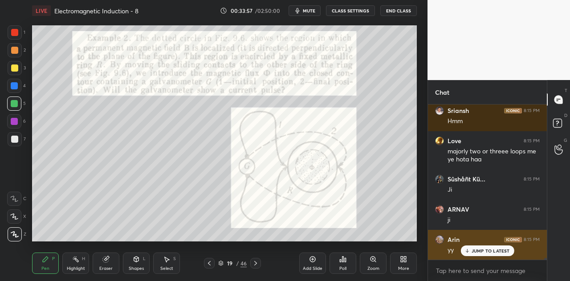
click at [477, 251] on p "JUMP TO LATEST" at bounding box center [490, 250] width 38 height 5
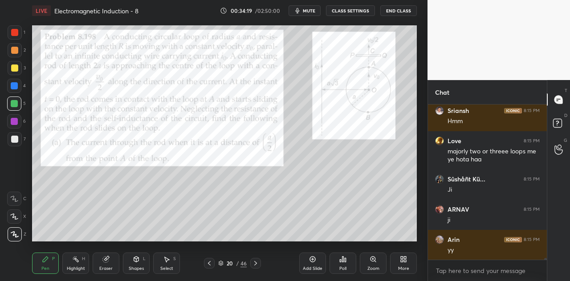
click at [18, 122] on div at bounding box center [14, 121] width 14 height 14
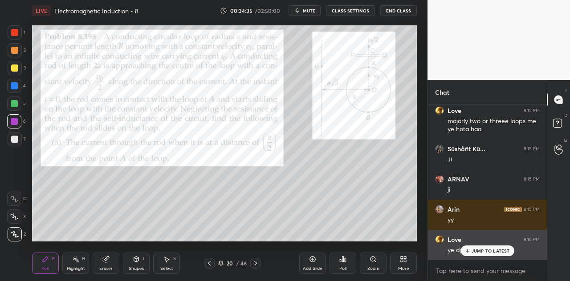
click at [481, 252] on p "JUMP TO LATEST" at bounding box center [490, 250] width 38 height 5
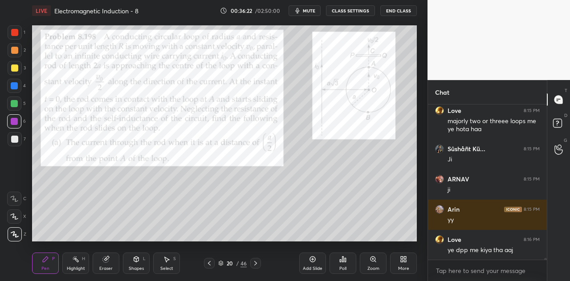
click at [138, 264] on div "Shapes L" at bounding box center [136, 263] width 27 height 21
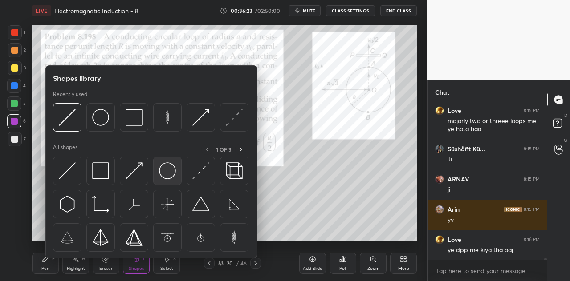
click at [170, 175] on img at bounding box center [167, 170] width 17 height 17
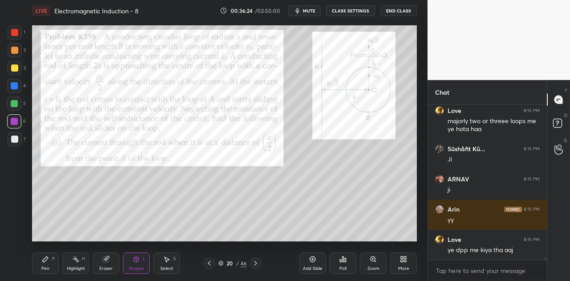
click at [18, 102] on div at bounding box center [14, 104] width 14 height 14
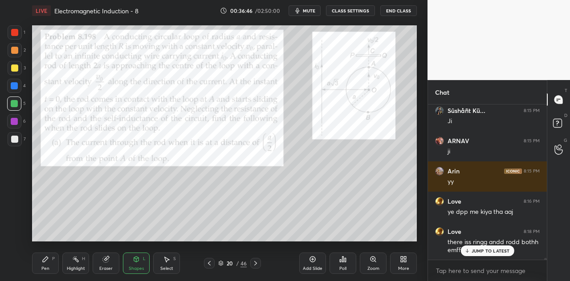
click at [171, 261] on div "Select S" at bounding box center [166, 263] width 27 height 21
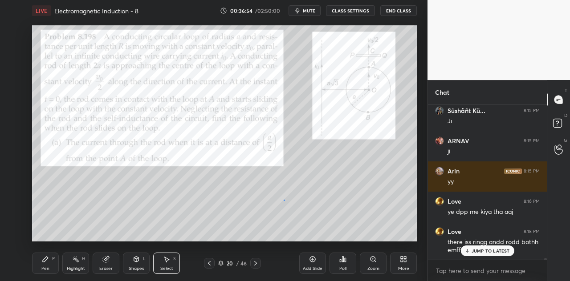
click at [284, 200] on div "0 ° Undo Copy Duplicate Duplicate to new slide Delete" at bounding box center [224, 133] width 385 height 216
click at [56, 262] on div "Pen P" at bounding box center [45, 263] width 27 height 21
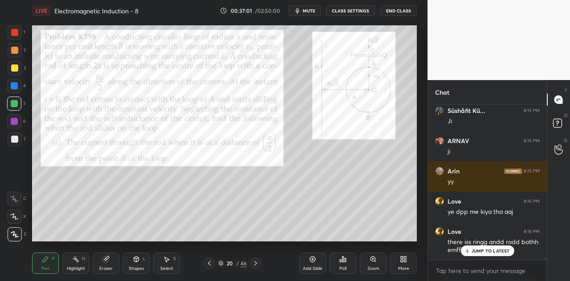
click at [19, 36] on div at bounding box center [15, 32] width 14 height 14
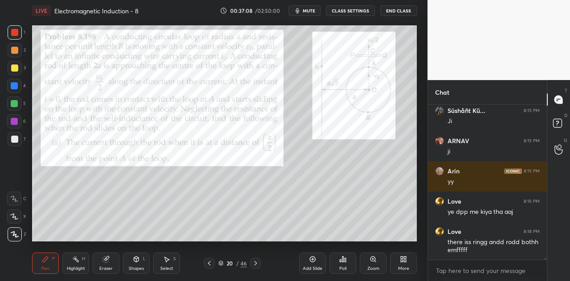
scroll to position [12175, 0]
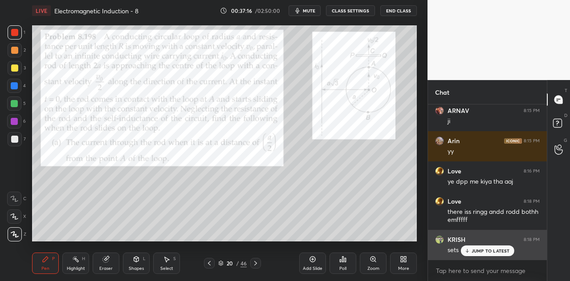
click at [477, 248] on p "JUMP TO LATEST" at bounding box center [490, 250] width 38 height 5
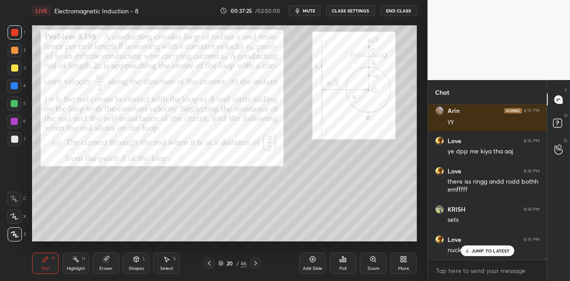
scroll to position [12235, 0]
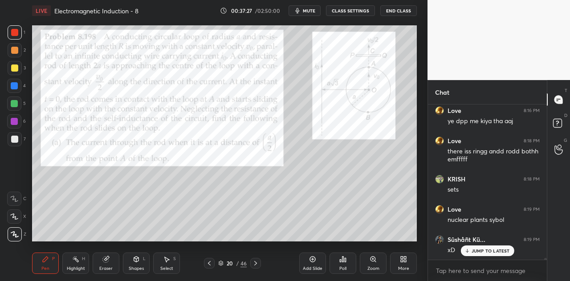
click at [478, 251] on p "JUMP TO LATEST" at bounding box center [490, 250] width 38 height 5
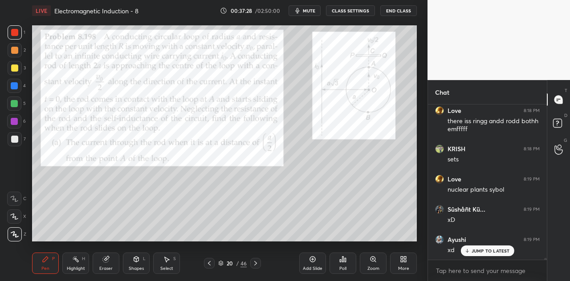
scroll to position [12296, 0]
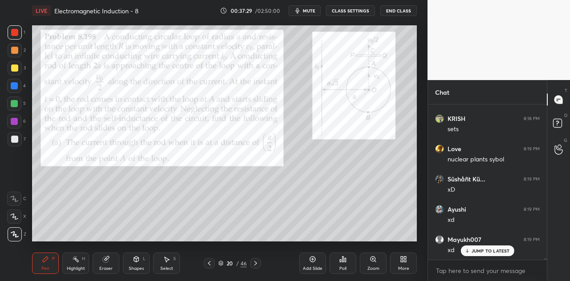
click at [490, 251] on p "JUMP TO LATEST" at bounding box center [490, 250] width 38 height 5
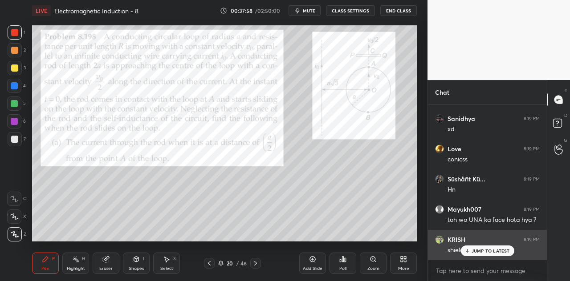
click at [483, 252] on p "JUMP TO LATEST" at bounding box center [490, 250] width 38 height 5
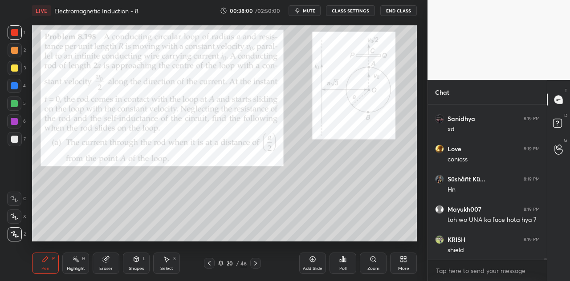
click at [16, 87] on div at bounding box center [14, 85] width 7 height 7
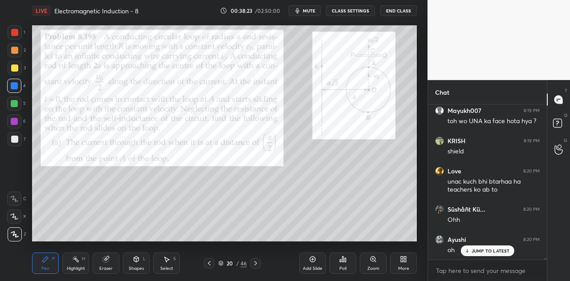
scroll to position [12606, 0]
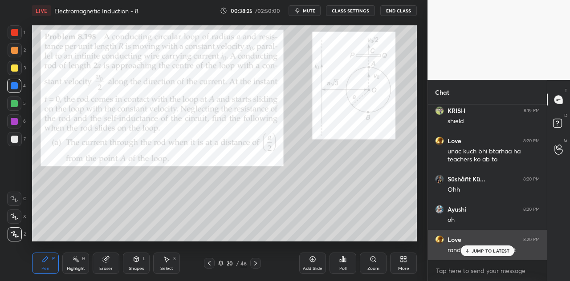
click at [475, 251] on p "JUMP TO LATEST" at bounding box center [490, 250] width 38 height 5
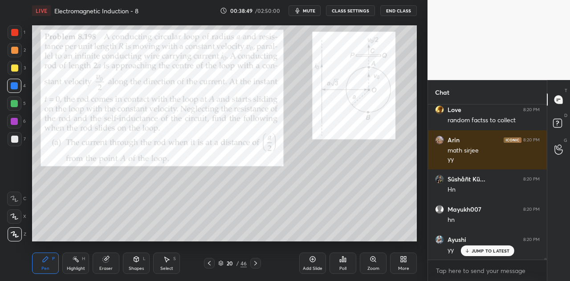
scroll to position [12767, 0]
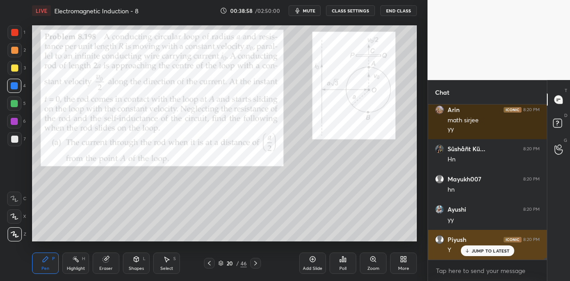
click at [477, 250] on p "JUMP TO LATEST" at bounding box center [490, 250] width 38 height 5
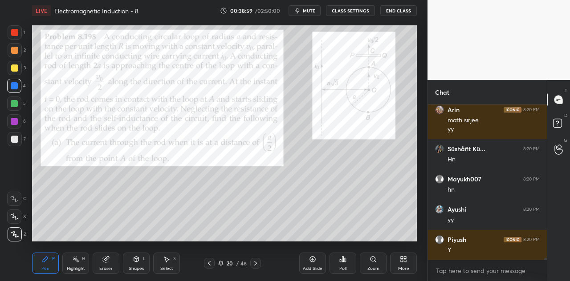
scroll to position [12797, 0]
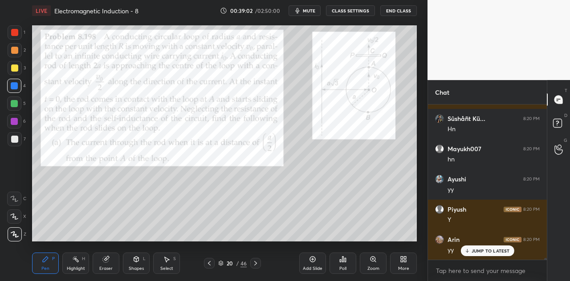
click at [478, 252] on p "JUMP TO LATEST" at bounding box center [490, 250] width 38 height 5
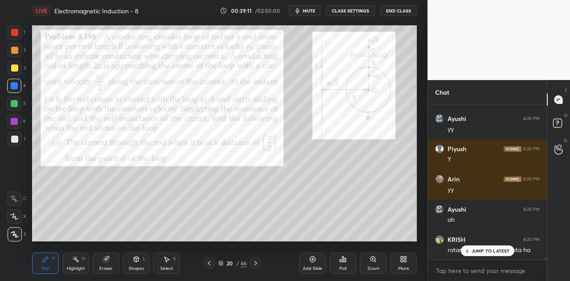
scroll to position [12888, 0]
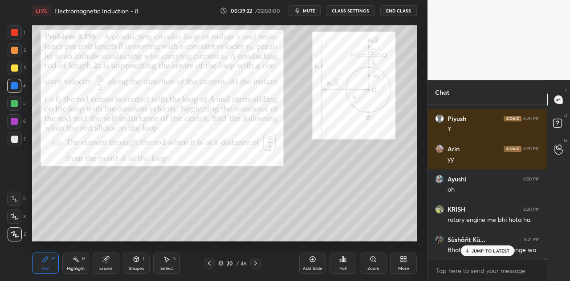
click at [103, 264] on div "Eraser" at bounding box center [106, 263] width 27 height 21
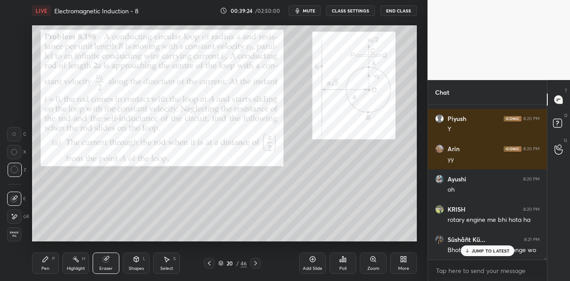
click at [49, 260] on div "Pen P" at bounding box center [45, 263] width 27 height 21
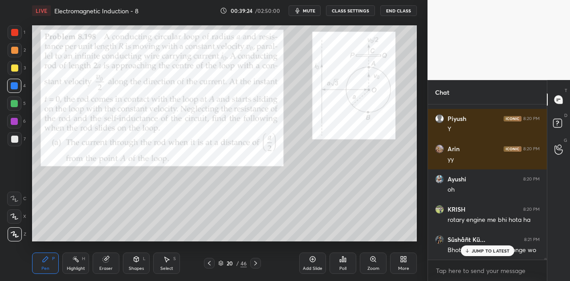
scroll to position [12918, 0]
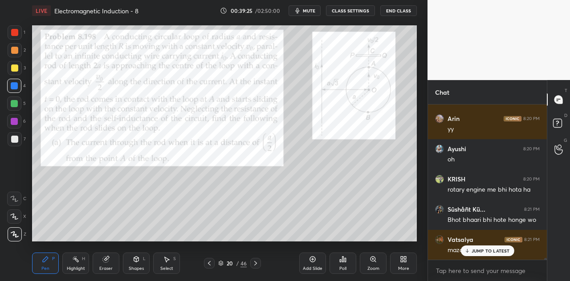
click at [12, 37] on div at bounding box center [15, 32] width 14 height 14
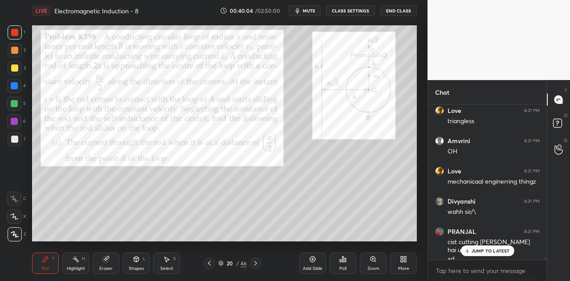
scroll to position [13086, 0]
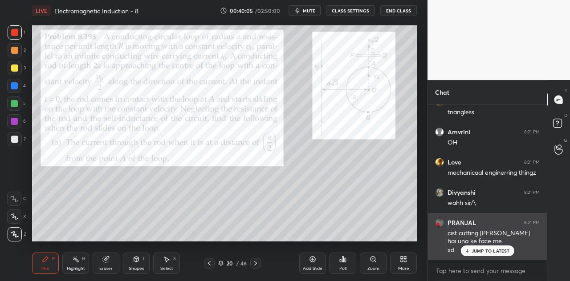
click at [473, 250] on p "JUMP TO LATEST" at bounding box center [490, 250] width 38 height 5
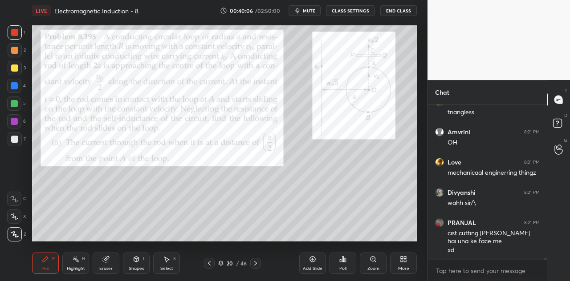
scroll to position [13095, 0]
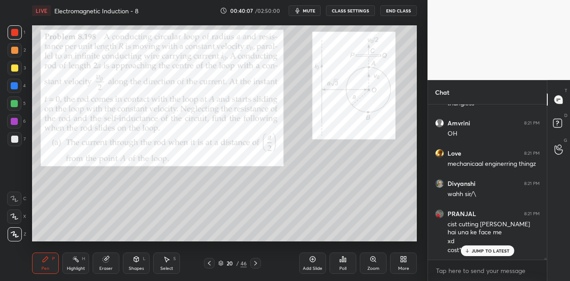
click at [110, 264] on div "Eraser" at bounding box center [106, 263] width 27 height 21
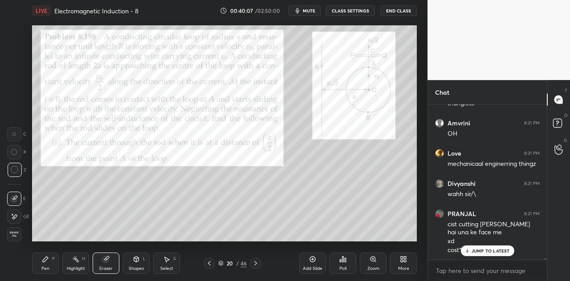
scroll to position [13125, 0]
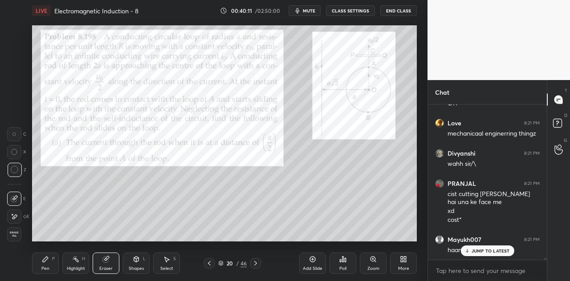
click at [49, 265] on div "Pen P" at bounding box center [45, 263] width 27 height 21
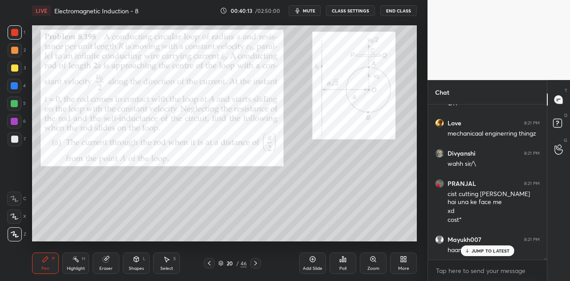
click at [15, 72] on div at bounding box center [15, 68] width 14 height 14
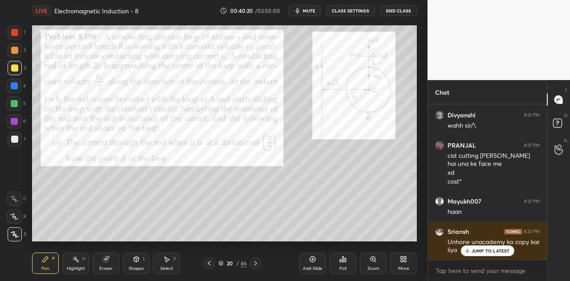
scroll to position [13194, 0]
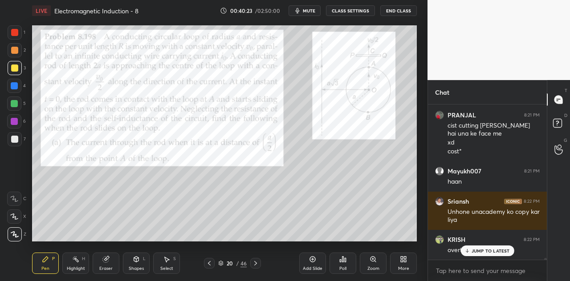
click at [112, 261] on div "Eraser" at bounding box center [106, 263] width 27 height 21
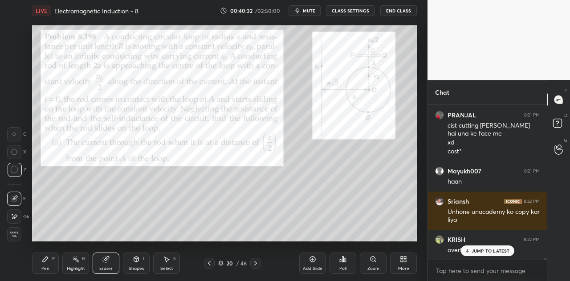
click at [115, 258] on div "Eraser" at bounding box center [106, 263] width 27 height 21
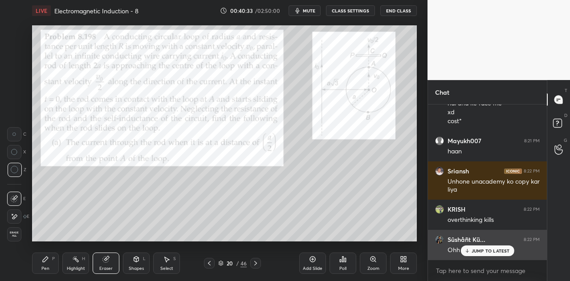
click at [478, 248] on div "JUMP TO LATEST" at bounding box center [486, 251] width 53 height 11
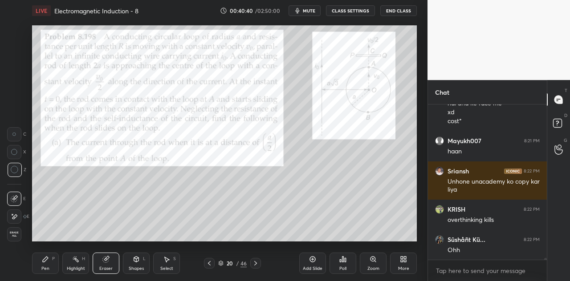
click at [49, 262] on div "Pen P" at bounding box center [45, 263] width 27 height 21
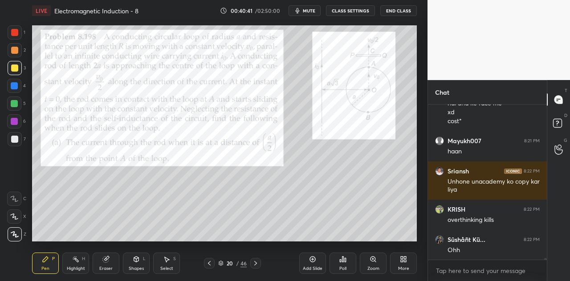
click at [12, 35] on div at bounding box center [14, 32] width 7 height 7
click at [15, 53] on div at bounding box center [14, 50] width 7 height 7
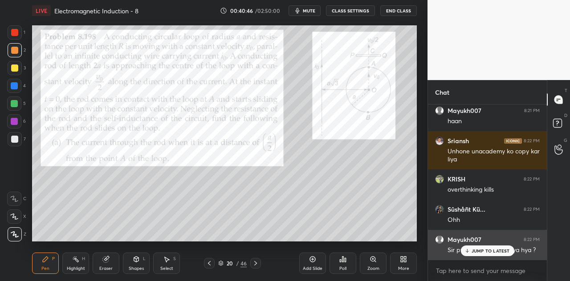
click at [475, 248] on p "JUMP TO LATEST" at bounding box center [490, 250] width 38 height 5
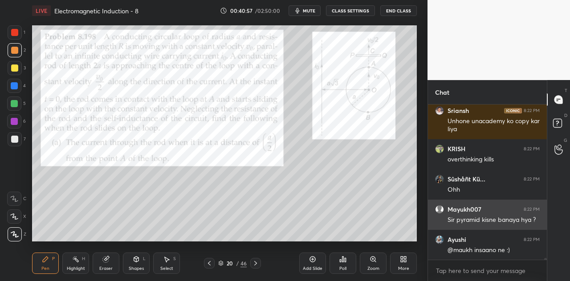
scroll to position [13315, 0]
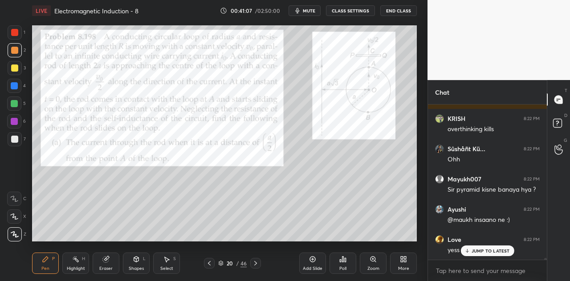
click at [115, 260] on div "Eraser" at bounding box center [106, 263] width 27 height 21
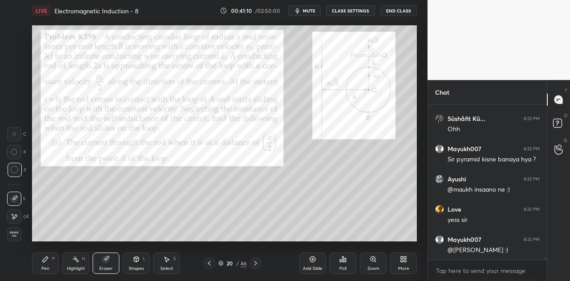
scroll to position [13375, 0]
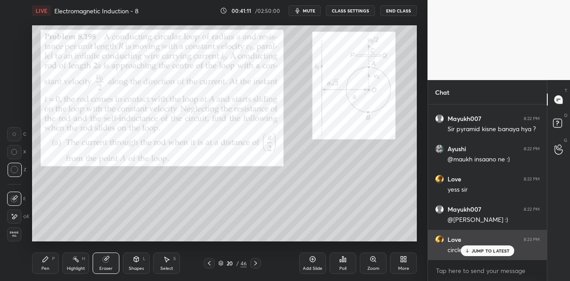
click at [479, 250] on p "JUMP TO LATEST" at bounding box center [490, 250] width 38 height 5
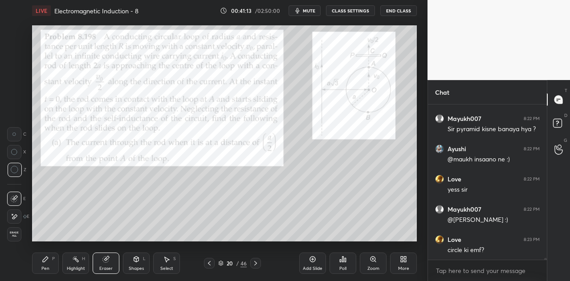
click at [50, 262] on div "Pen P" at bounding box center [45, 263] width 27 height 21
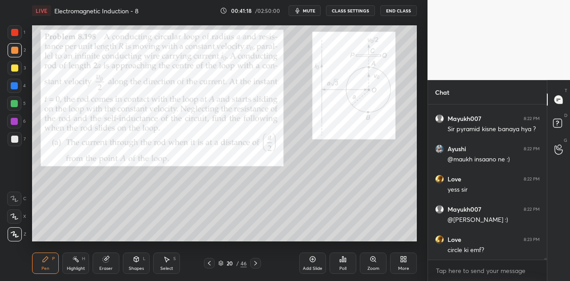
click at [17, 104] on div at bounding box center [14, 103] width 7 height 7
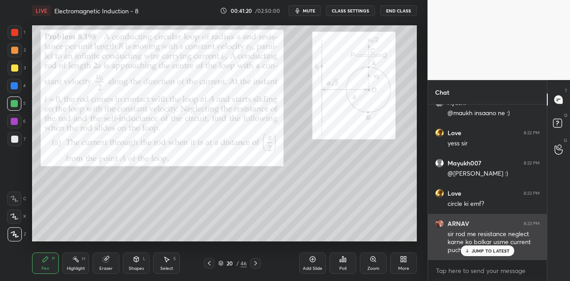
click at [482, 250] on p "JUMP TO LATEST" at bounding box center [490, 250] width 38 height 5
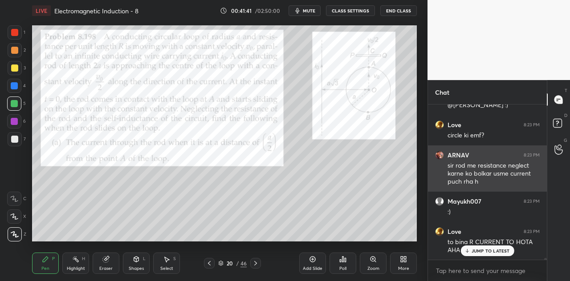
scroll to position [13521, 0]
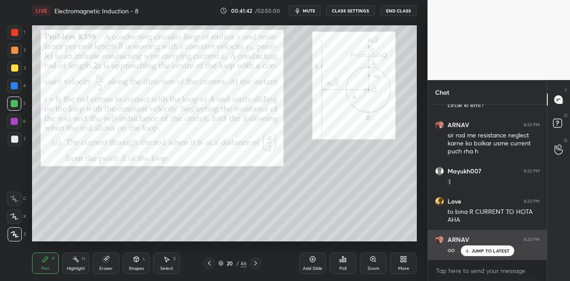
click at [474, 250] on p "JUMP TO LATEST" at bounding box center [490, 250] width 38 height 5
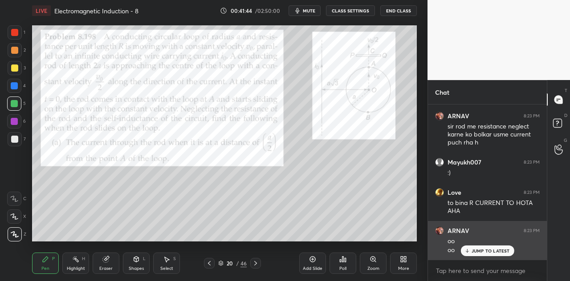
scroll to position [13538, 0]
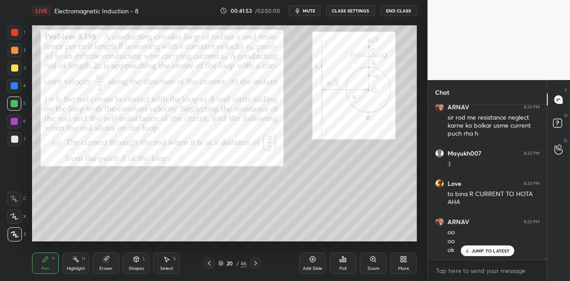
click at [112, 264] on div "Eraser" at bounding box center [106, 263] width 27 height 21
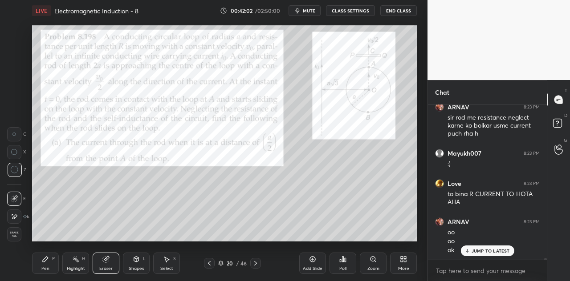
click at [52, 259] on div "Pen P" at bounding box center [45, 263] width 27 height 21
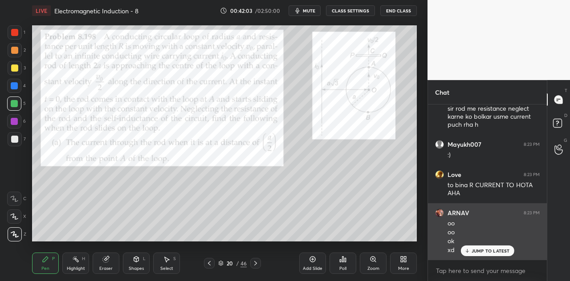
click at [484, 250] on p "JUMP TO LATEST" at bounding box center [490, 250] width 38 height 5
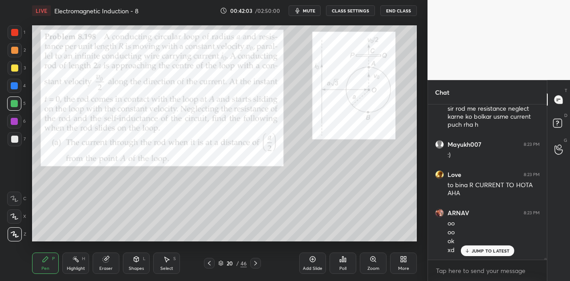
scroll to position [13608, 0]
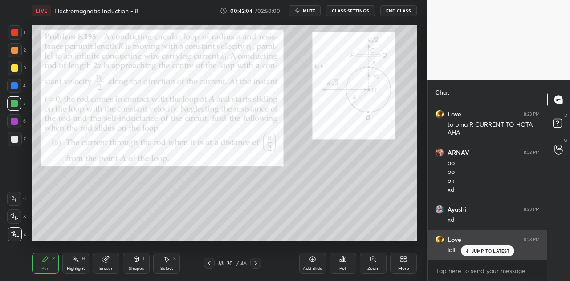
click at [472, 251] on p "JUMP TO LATEST" at bounding box center [490, 250] width 38 height 5
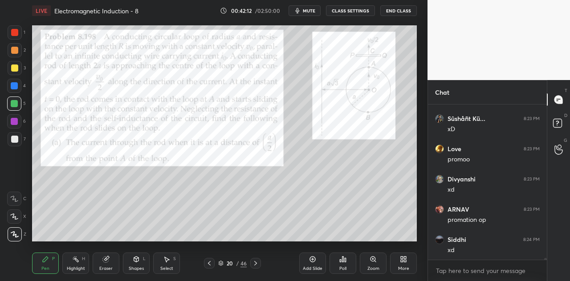
scroll to position [13789, 0]
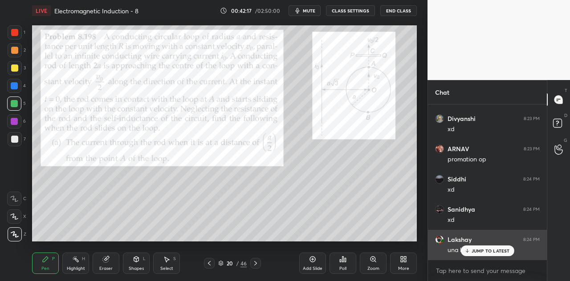
click at [480, 251] on p "JUMP TO LATEST" at bounding box center [490, 250] width 38 height 5
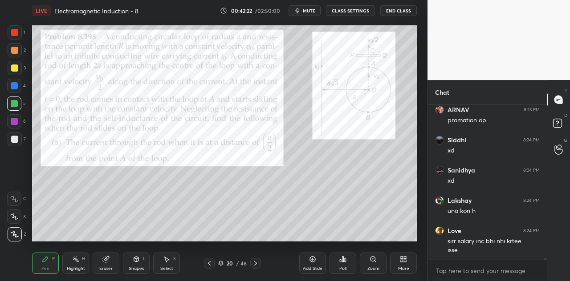
scroll to position [13889, 0]
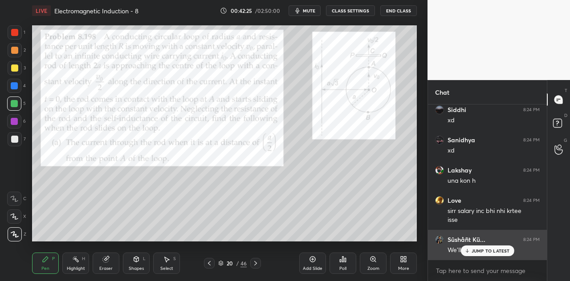
click at [475, 250] on p "JUMP TO LATEST" at bounding box center [490, 250] width 38 height 5
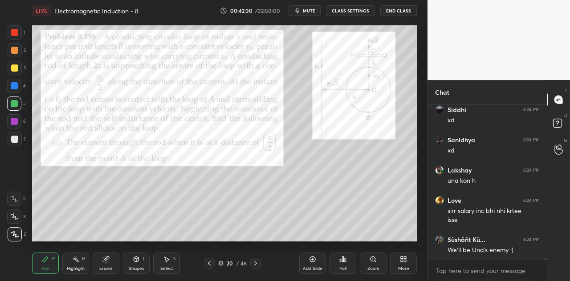
scroll to position [13919, 0]
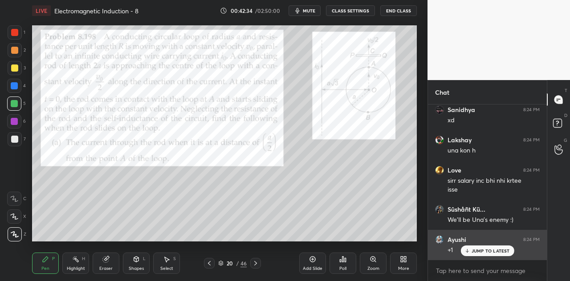
click at [478, 252] on p "JUMP TO LATEST" at bounding box center [490, 250] width 38 height 5
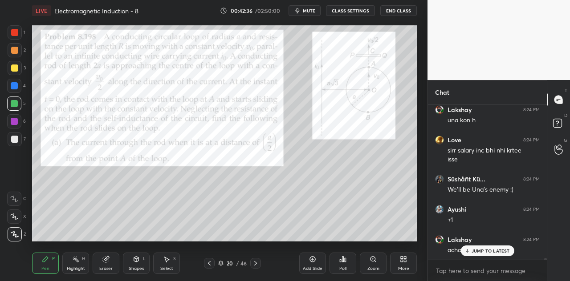
click at [478, 250] on p "JUMP TO LATEST" at bounding box center [490, 250] width 38 height 5
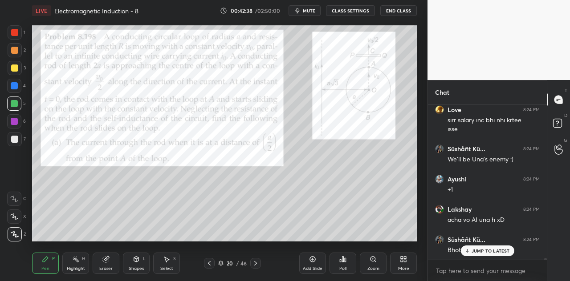
click at [16, 89] on div at bounding box center [14, 85] width 7 height 7
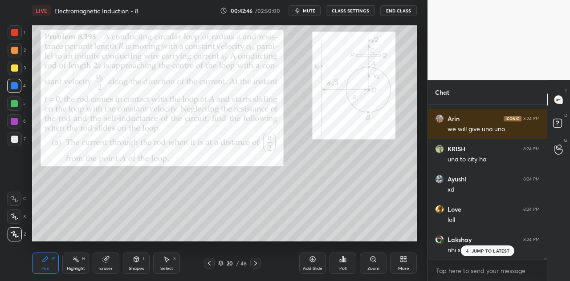
scroll to position [14161, 0]
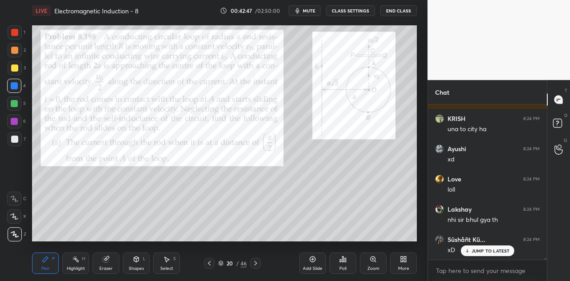
click at [483, 248] on div "JUMP TO LATEST" at bounding box center [486, 251] width 53 height 11
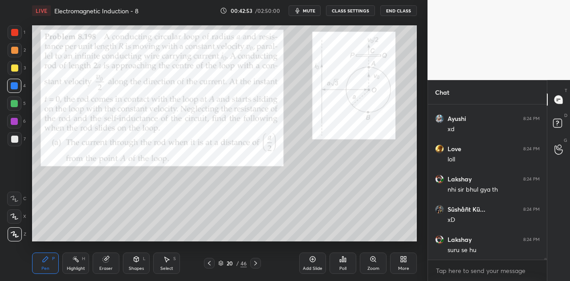
scroll to position [14201, 0]
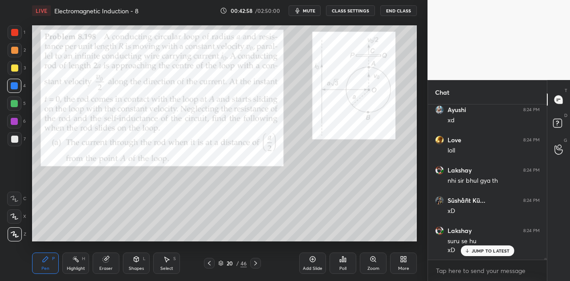
click at [19, 105] on div at bounding box center [14, 104] width 14 height 14
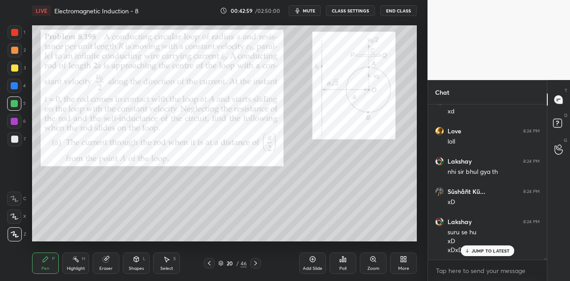
click at [473, 253] on p "JUMP TO LATEST" at bounding box center [490, 250] width 38 height 5
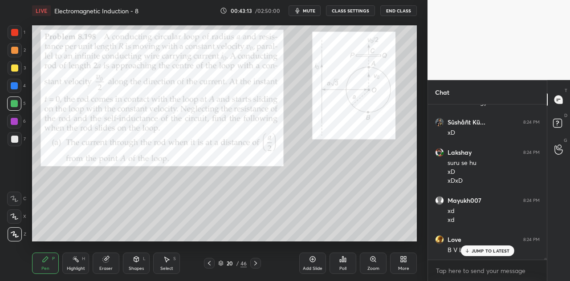
scroll to position [14317, 0]
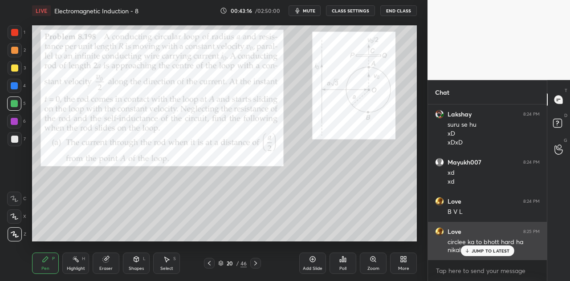
click at [477, 251] on p "JUMP TO LATEST" at bounding box center [490, 250] width 38 height 5
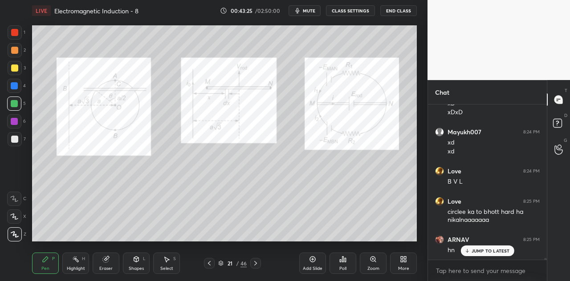
click at [130, 263] on div "Shapes L" at bounding box center [136, 263] width 27 height 21
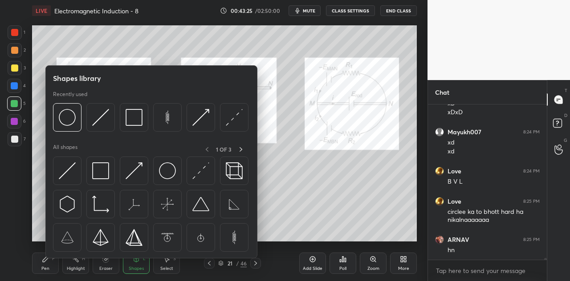
scroll to position [14378, 0]
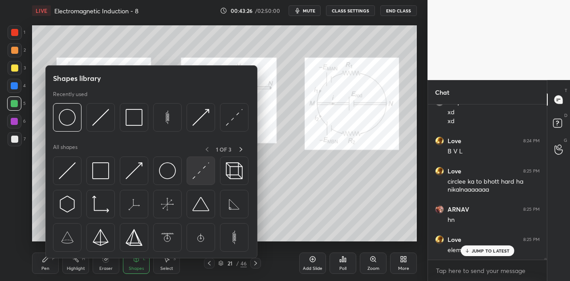
click at [204, 166] on img at bounding box center [200, 170] width 17 height 17
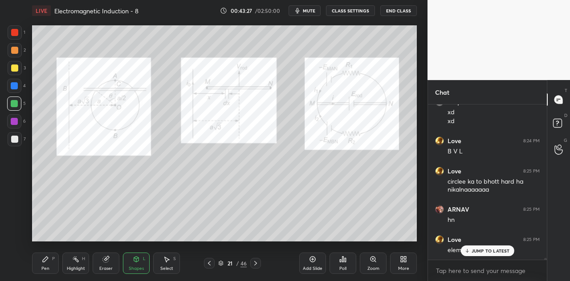
click at [16, 88] on div at bounding box center [14, 85] width 7 height 7
click at [54, 265] on div "Pen P" at bounding box center [45, 263] width 27 height 21
click at [16, 33] on div at bounding box center [14, 32] width 7 height 7
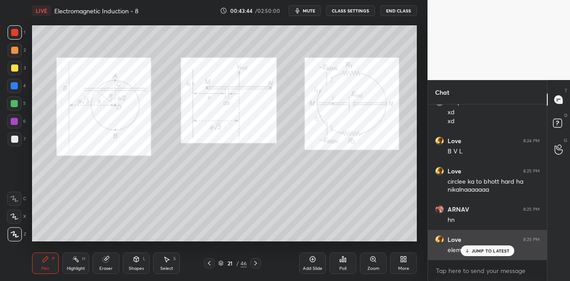
click at [470, 248] on div "JUMP TO LATEST" at bounding box center [486, 251] width 53 height 11
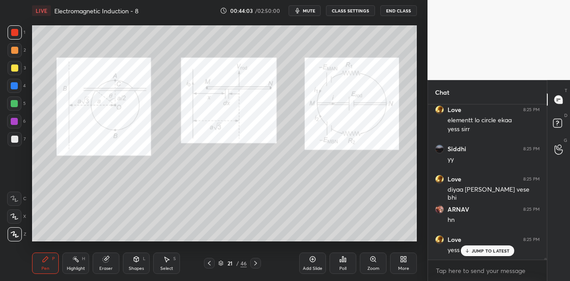
scroll to position [14538, 0]
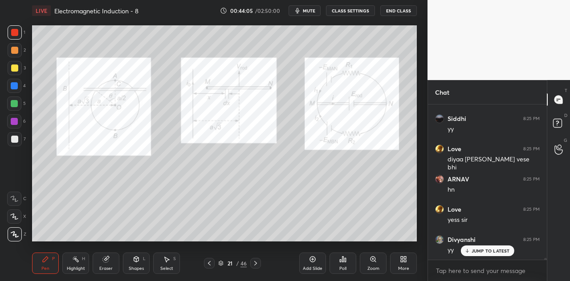
click at [18, 72] on div at bounding box center [15, 68] width 14 height 14
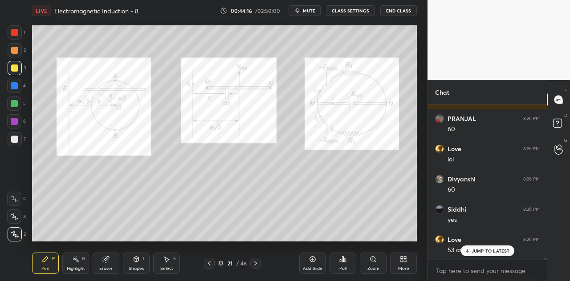
scroll to position [14789, 0]
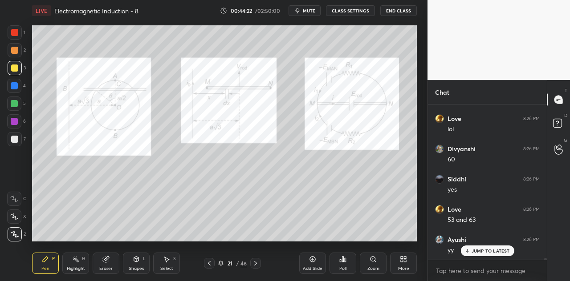
click at [13, 50] on div at bounding box center [14, 50] width 7 height 7
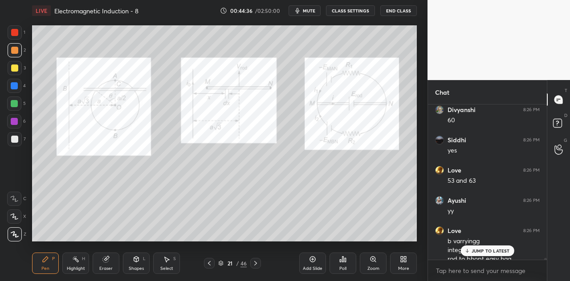
scroll to position [14837, 0]
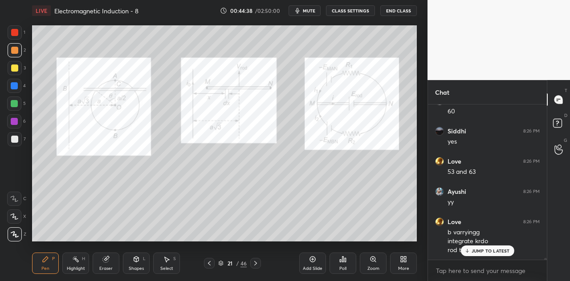
click at [15, 33] on div at bounding box center [14, 32] width 7 height 7
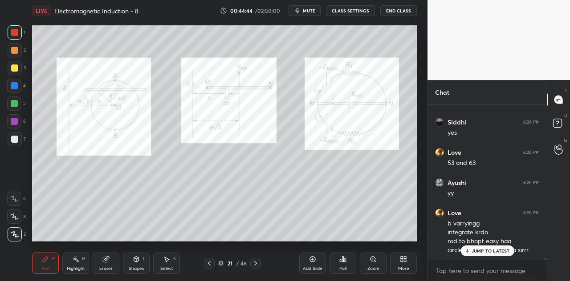
click at [14, 85] on div at bounding box center [14, 85] width 7 height 7
click at [14, 104] on div at bounding box center [14, 103] width 7 height 7
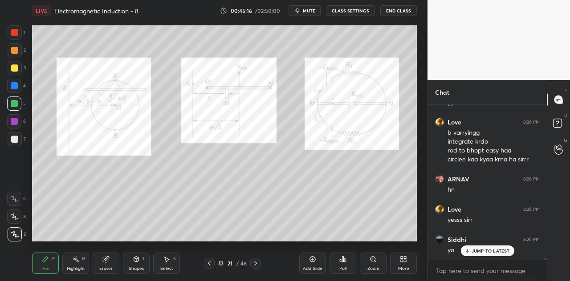
scroll to position [14967, 0]
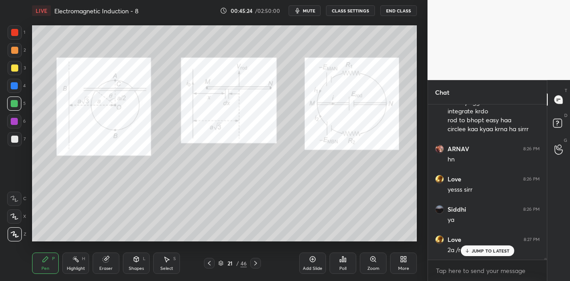
click at [16, 51] on div at bounding box center [14, 50] width 7 height 7
click at [20, 35] on div at bounding box center [15, 32] width 14 height 14
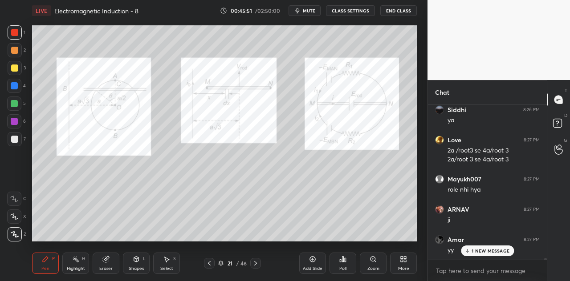
scroll to position [15097, 0]
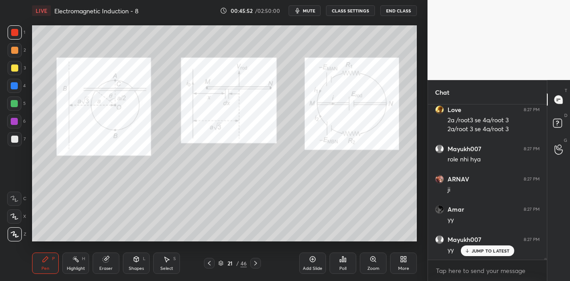
click at [12, 101] on div at bounding box center [14, 103] width 7 height 7
click at [476, 255] on div "JUMP TO LATEST" at bounding box center [486, 251] width 53 height 11
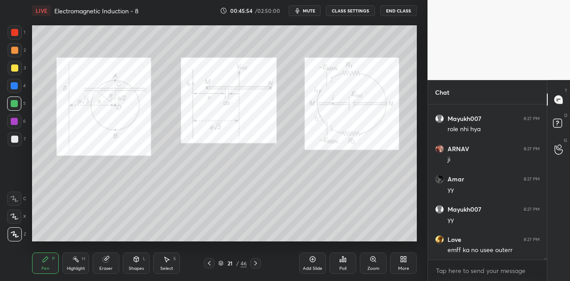
scroll to position [15158, 0]
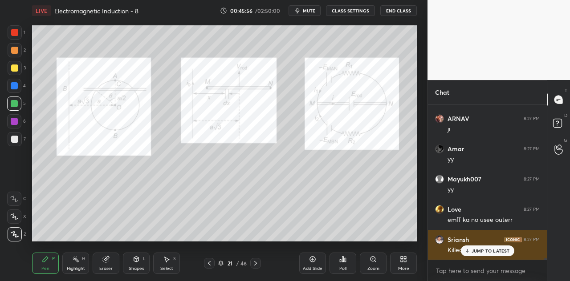
click at [475, 252] on p "JUMP TO LATEST" at bounding box center [490, 250] width 38 height 5
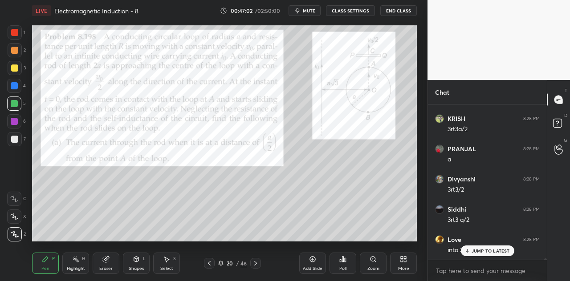
scroll to position [15672, 0]
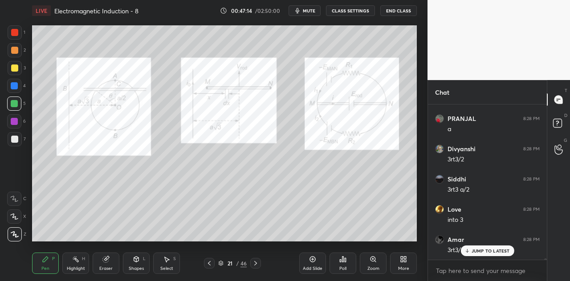
click at [13, 72] on div at bounding box center [15, 68] width 14 height 14
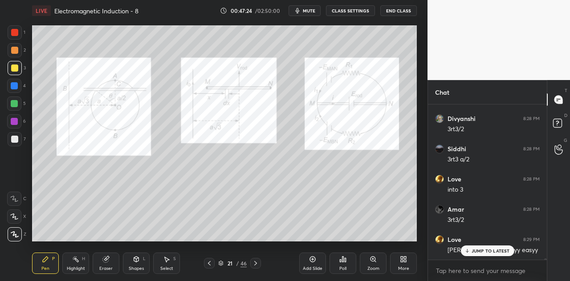
click at [18, 105] on div at bounding box center [14, 104] width 14 height 14
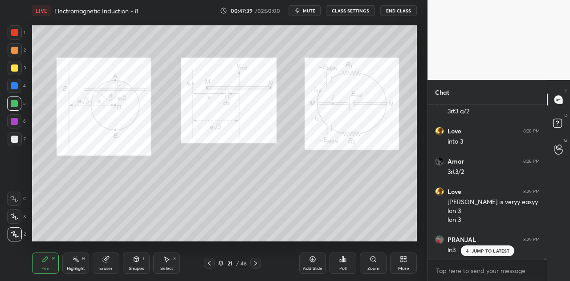
scroll to position [15781, 0]
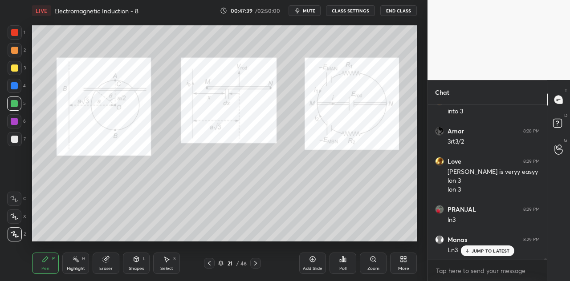
click at [16, 73] on div at bounding box center [15, 68] width 14 height 14
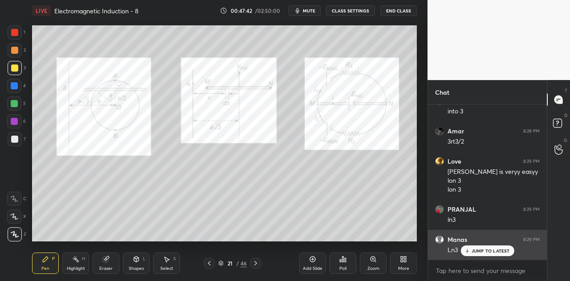
click at [478, 251] on p "JUMP TO LATEST" at bounding box center [490, 250] width 38 height 5
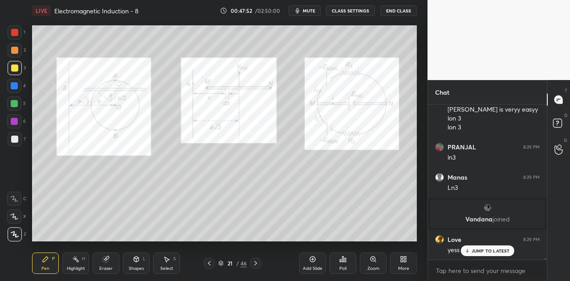
scroll to position [14332, 0]
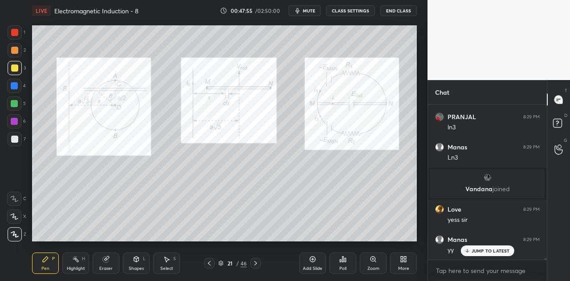
click at [16, 88] on div at bounding box center [14, 85] width 7 height 7
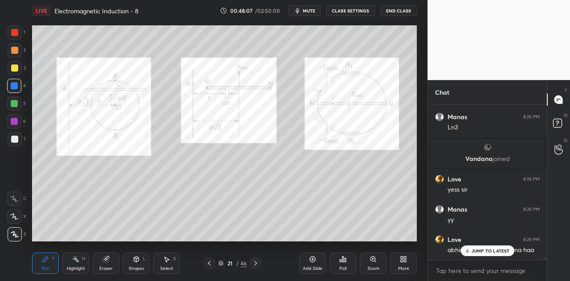
click at [476, 252] on p "JUMP TO LATEST" at bounding box center [490, 250] width 38 height 5
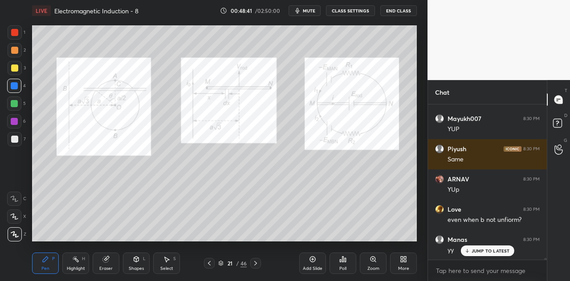
scroll to position [14795, 0]
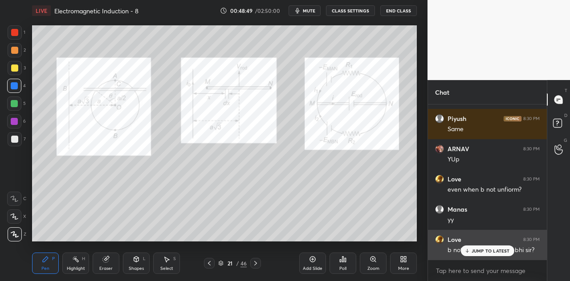
click at [478, 250] on p "JUMP TO LATEST" at bounding box center [490, 250] width 38 height 5
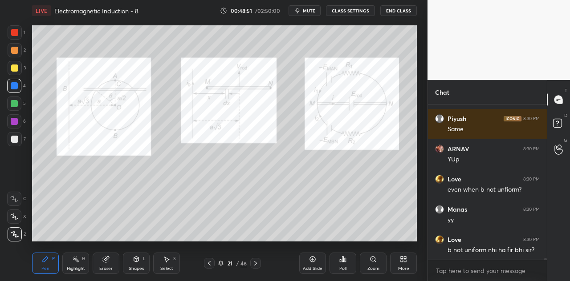
click at [15, 102] on div at bounding box center [14, 103] width 7 height 7
click at [20, 81] on div at bounding box center [14, 86] width 14 height 14
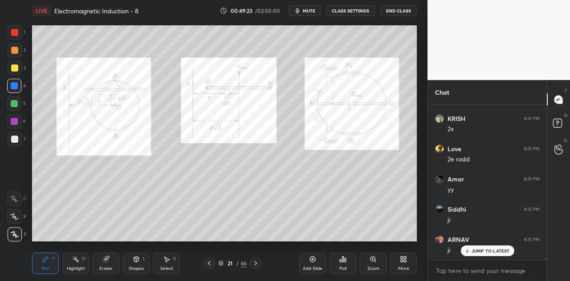
scroll to position [15128, 0]
click at [17, 29] on div at bounding box center [14, 32] width 7 height 7
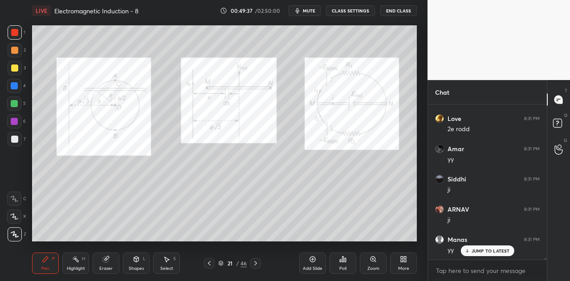
scroll to position [15159, 0]
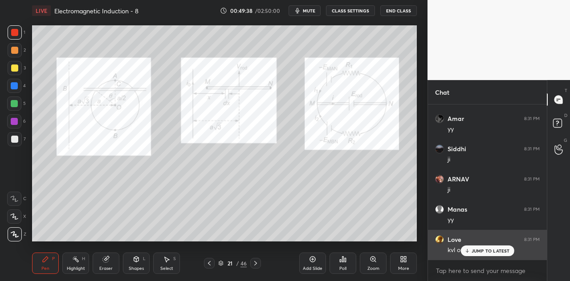
click at [474, 252] on p "JUMP TO LATEST" at bounding box center [490, 250] width 38 height 5
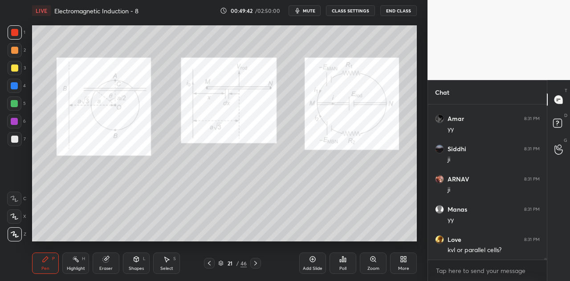
scroll to position [15167, 0]
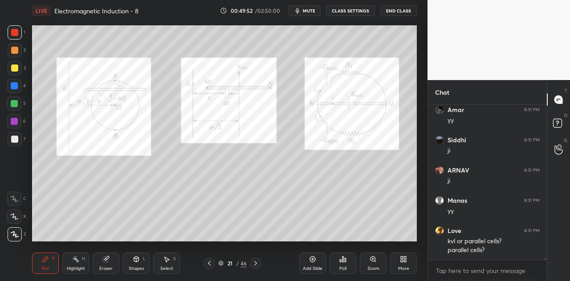
click at [19, 103] on div at bounding box center [14, 104] width 14 height 14
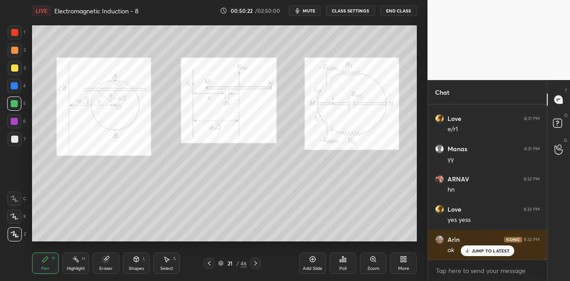
scroll to position [15387, 0]
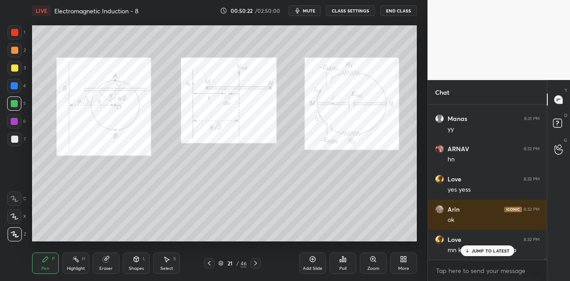
click at [18, 83] on div at bounding box center [14, 86] width 14 height 14
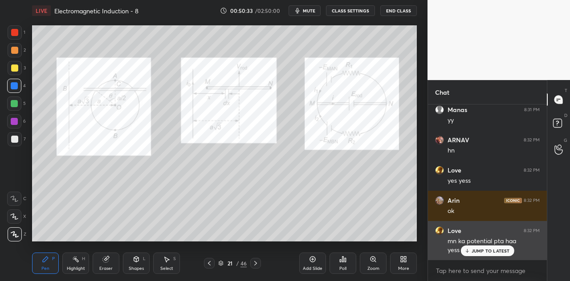
click at [483, 253] on p "JUMP TO LATEST" at bounding box center [490, 250] width 38 height 5
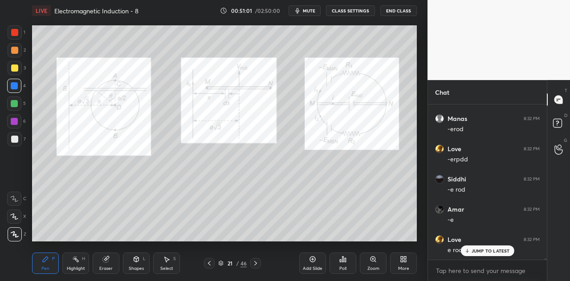
scroll to position [15565, 0]
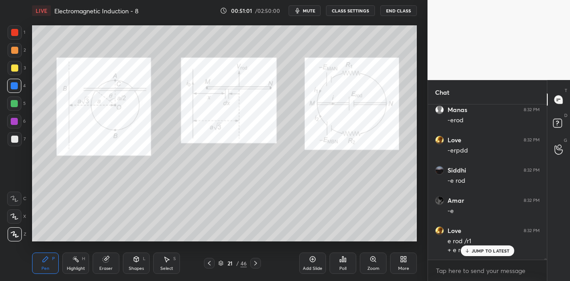
click at [16, 123] on div at bounding box center [14, 121] width 7 height 7
click at [14, 88] on div at bounding box center [14, 85] width 7 height 7
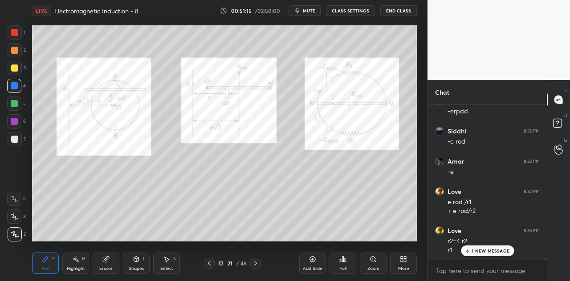
scroll to position [15637, 0]
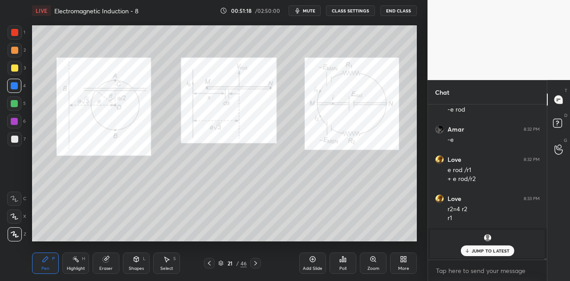
click at [480, 250] on p "JUMP TO LATEST" at bounding box center [490, 250] width 38 height 5
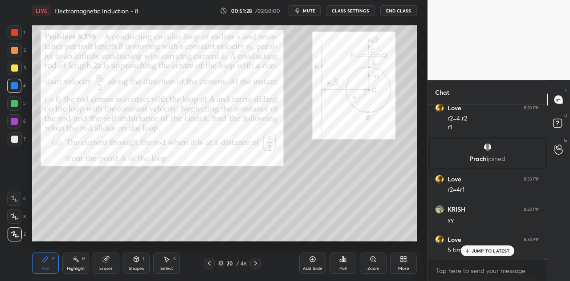
scroll to position [15736, 0]
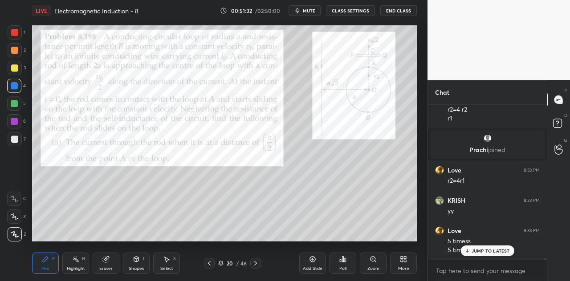
click at [16, 51] on div at bounding box center [14, 50] width 7 height 7
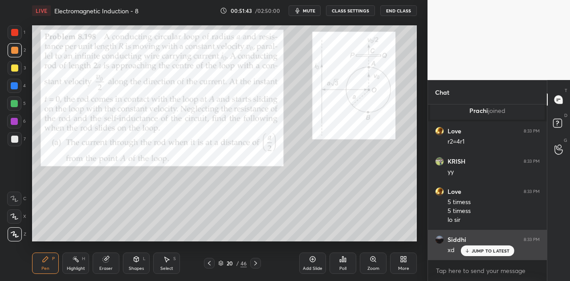
click at [479, 251] on p "JUMP TO LATEST" at bounding box center [490, 250] width 38 height 5
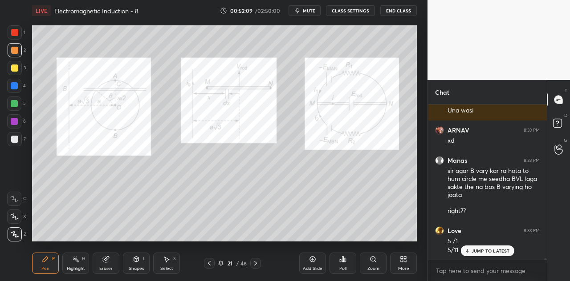
scroll to position [16218, 0]
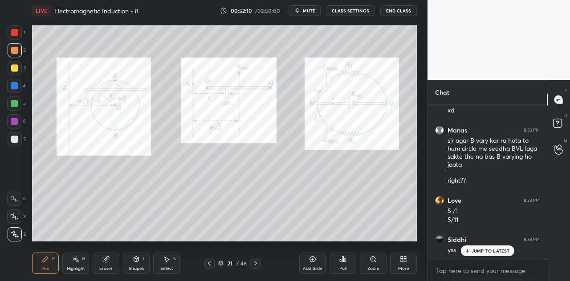
click at [22, 109] on div "5" at bounding box center [16, 104] width 19 height 14
click at [14, 73] on div at bounding box center [15, 68] width 14 height 14
click at [16, 103] on div at bounding box center [14, 103] width 7 height 7
click at [17, 121] on div at bounding box center [14, 121] width 7 height 7
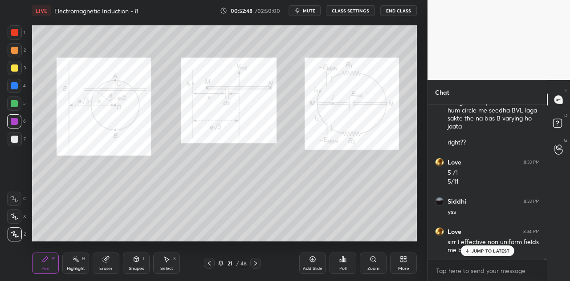
click at [475, 247] on div "JUMP TO LATEST" at bounding box center [486, 251] width 53 height 11
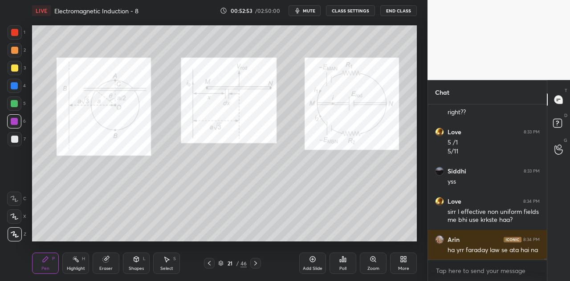
click at [17, 104] on div at bounding box center [14, 103] width 7 height 7
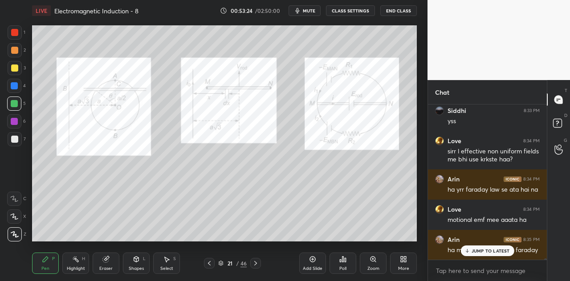
scroll to position [16377, 0]
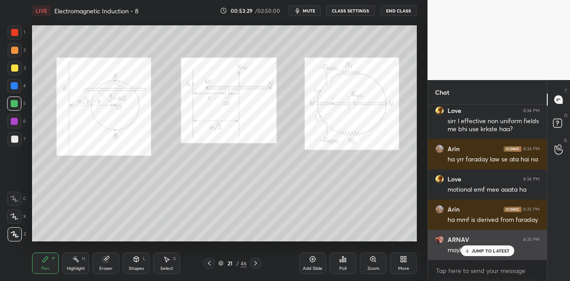
click at [481, 252] on p "JUMP TO LATEST" at bounding box center [490, 250] width 38 height 5
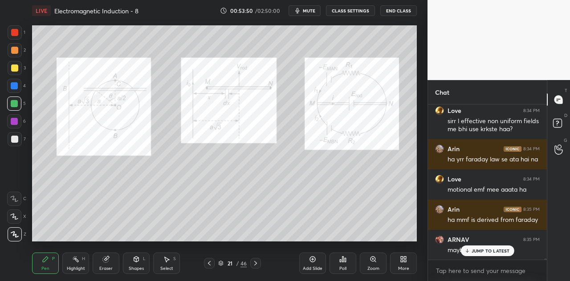
scroll to position [16407, 0]
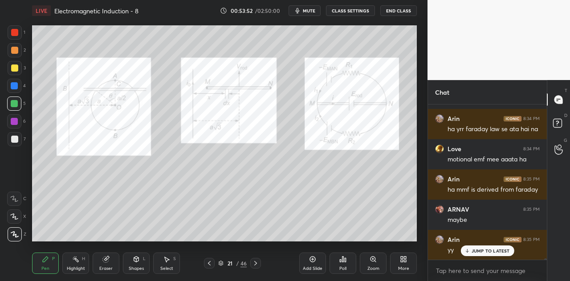
click at [487, 254] on div "JUMP TO LATEST" at bounding box center [486, 251] width 53 height 11
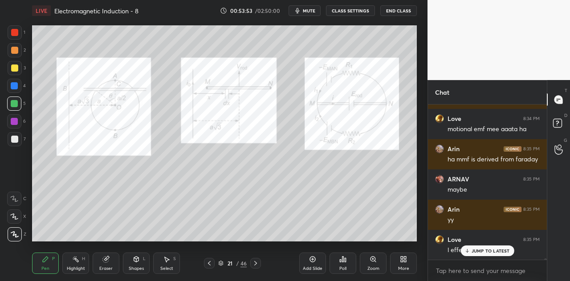
click at [477, 252] on p "JUMP TO LATEST" at bounding box center [490, 250] width 38 height 5
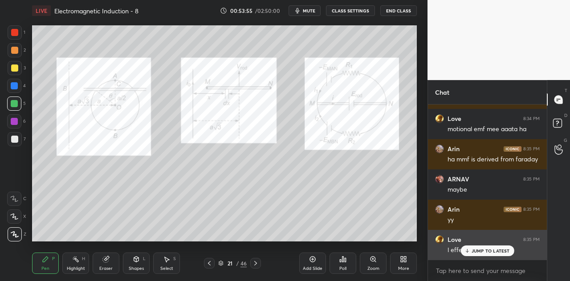
scroll to position [16468, 0]
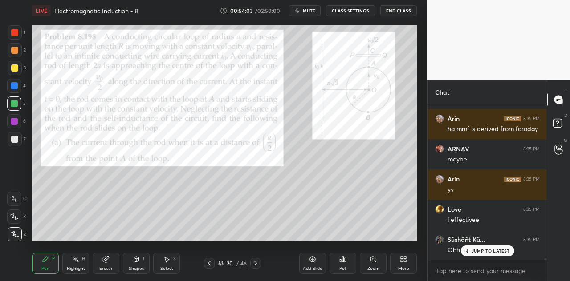
click at [17, 71] on div at bounding box center [14, 68] width 7 height 7
click at [17, 87] on div at bounding box center [14, 85] width 7 height 7
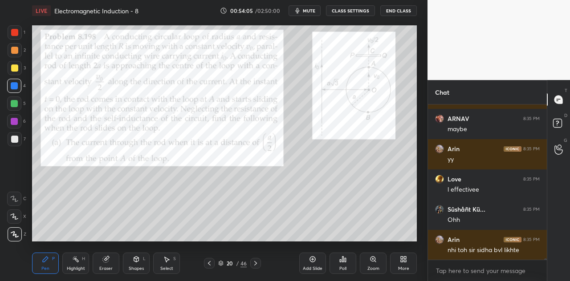
scroll to position [16529, 0]
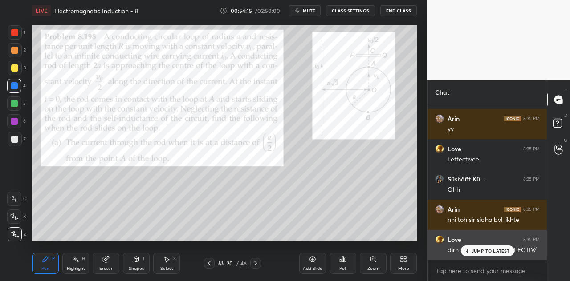
click at [485, 252] on p "JUMP TO LATEST" at bounding box center [490, 250] width 38 height 5
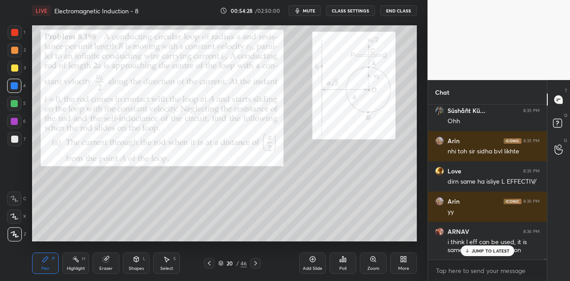
scroll to position [16627, 0]
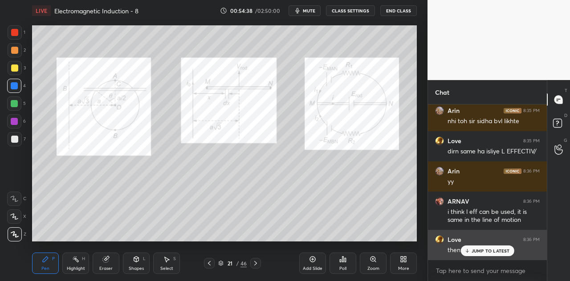
click at [481, 249] on p "JUMP TO LATEST" at bounding box center [490, 250] width 38 height 5
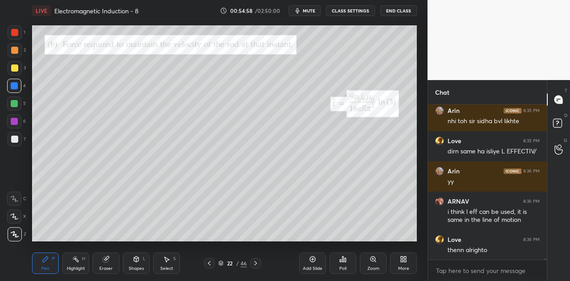
click at [144, 261] on div "L" at bounding box center [144, 259] width 3 height 4
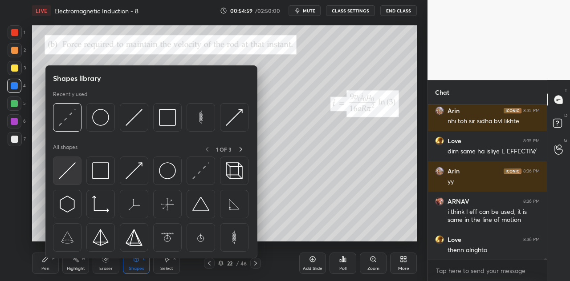
click at [72, 171] on img at bounding box center [67, 170] width 17 height 17
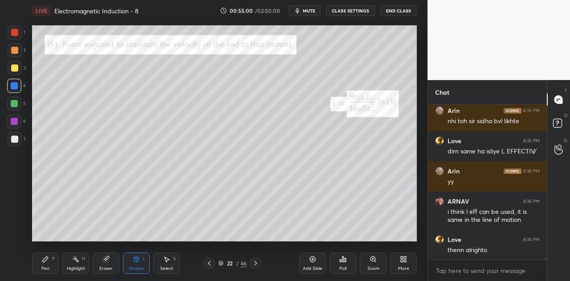
click at [16, 107] on div at bounding box center [14, 103] width 7 height 7
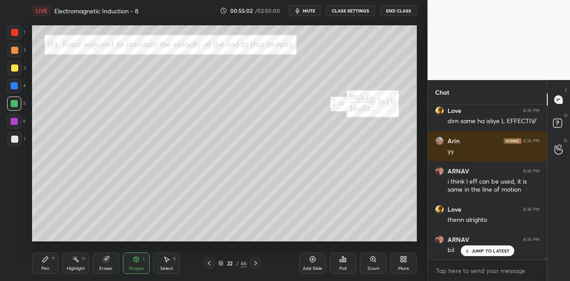
scroll to position [16688, 0]
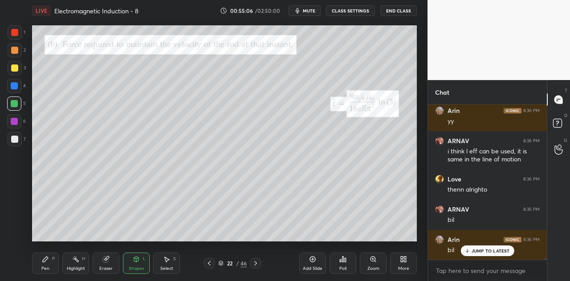
click at [141, 268] on div "Shapes" at bounding box center [136, 269] width 15 height 4
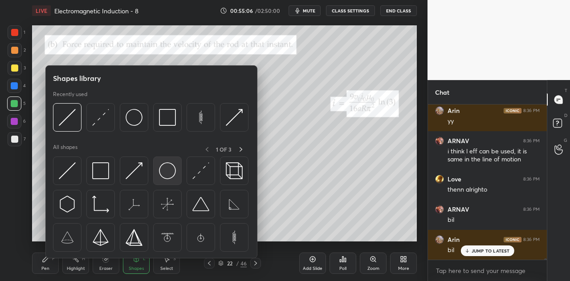
click at [166, 172] on img at bounding box center [167, 170] width 17 height 17
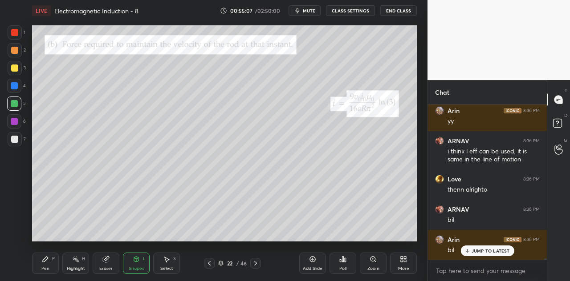
click at [16, 87] on div at bounding box center [14, 85] width 7 height 7
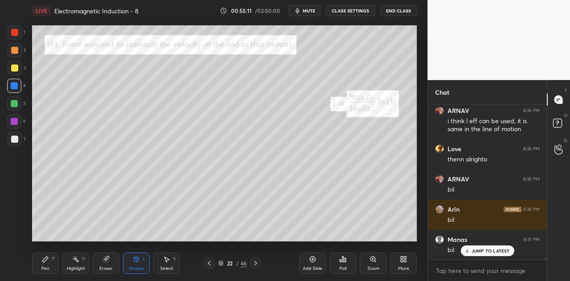
scroll to position [16748, 0]
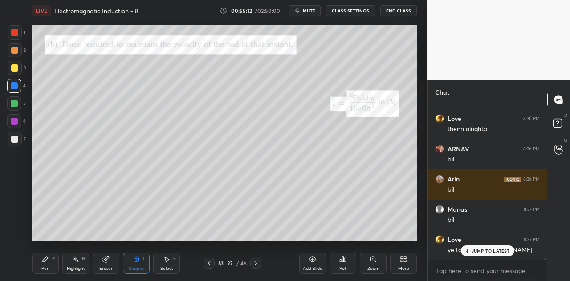
click at [16, 65] on div at bounding box center [14, 68] width 7 height 7
click at [137, 264] on div "Shapes L" at bounding box center [136, 263] width 27 height 21
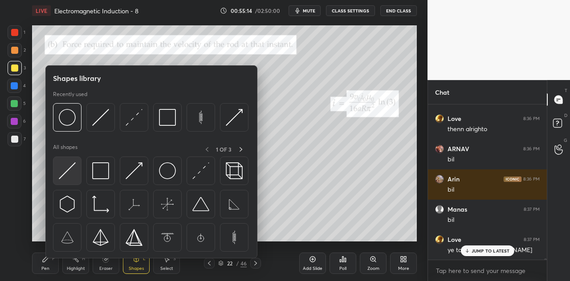
click at [73, 169] on img at bounding box center [67, 170] width 17 height 17
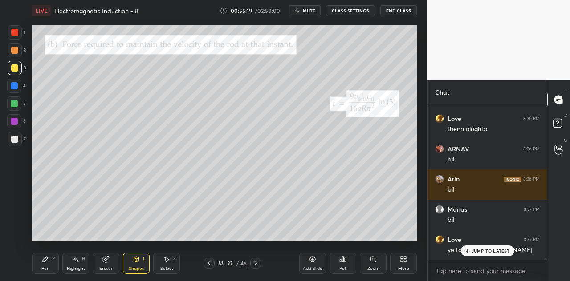
click at [52, 263] on div "Pen P" at bounding box center [45, 263] width 27 height 21
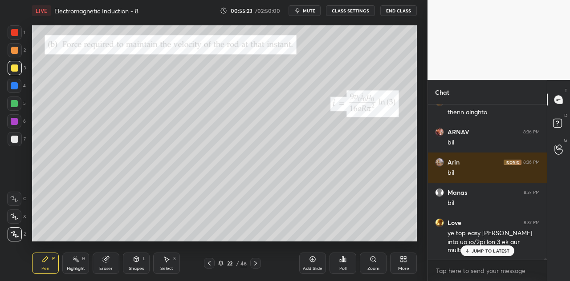
click at [135, 263] on div "Shapes L" at bounding box center [136, 263] width 27 height 21
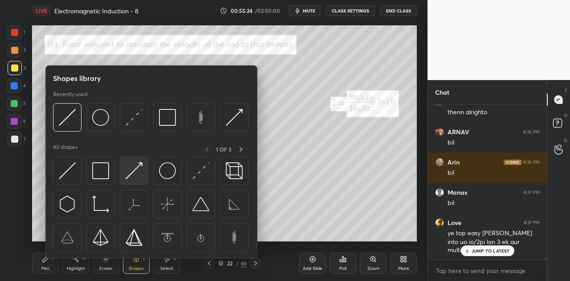
click at [130, 173] on img at bounding box center [134, 170] width 17 height 17
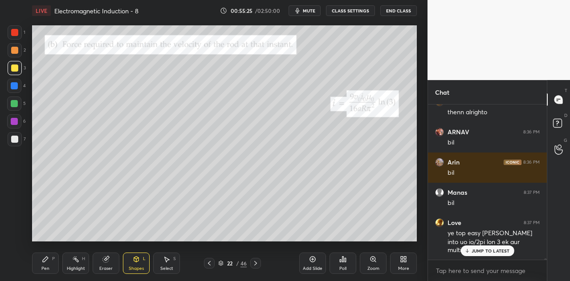
click at [20, 118] on div at bounding box center [14, 121] width 14 height 14
click at [51, 261] on div "Pen P" at bounding box center [45, 263] width 27 height 21
click at [470, 252] on icon at bounding box center [467, 250] width 6 height 5
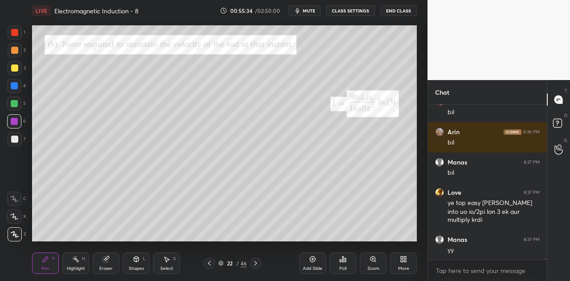
click at [133, 262] on icon at bounding box center [136, 259] width 7 height 7
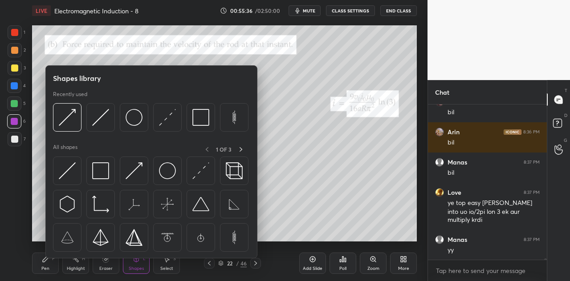
click at [20, 38] on div at bounding box center [15, 32] width 14 height 14
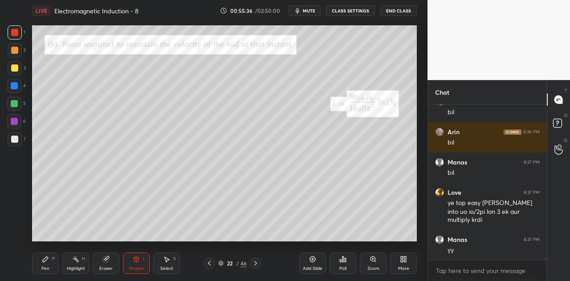
click at [46, 266] on div "Pen P" at bounding box center [45, 263] width 27 height 21
click at [17, 103] on div at bounding box center [14, 103] width 7 height 7
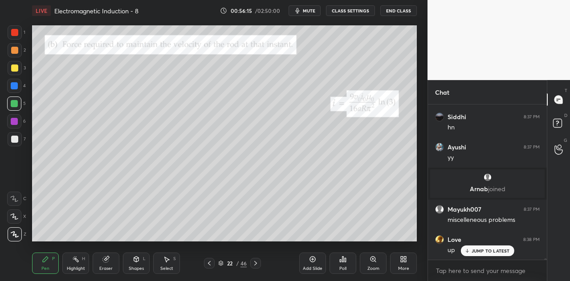
scroll to position [16988, 0]
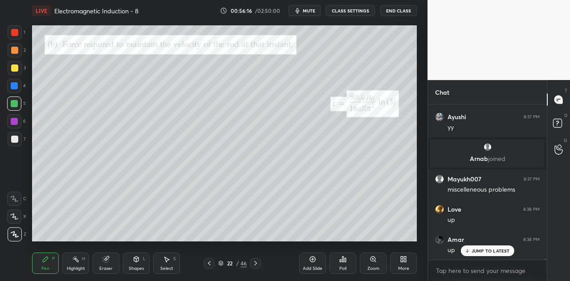
click at [17, 125] on div at bounding box center [14, 121] width 14 height 14
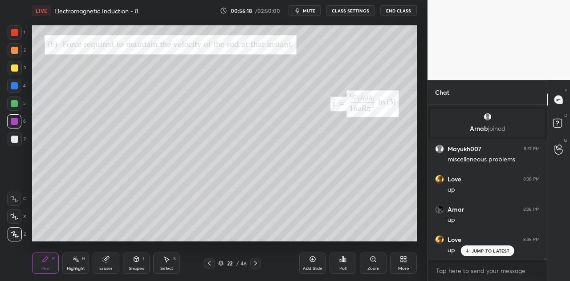
click at [139, 263] on icon at bounding box center [136, 259] width 7 height 7
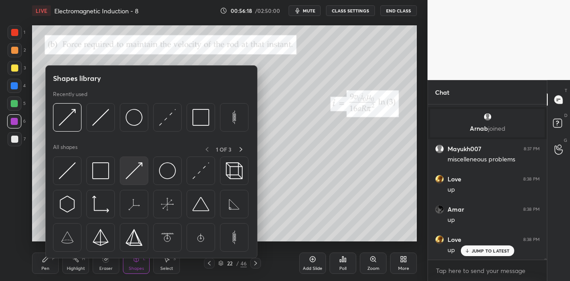
click at [134, 173] on img at bounding box center [134, 170] width 17 height 17
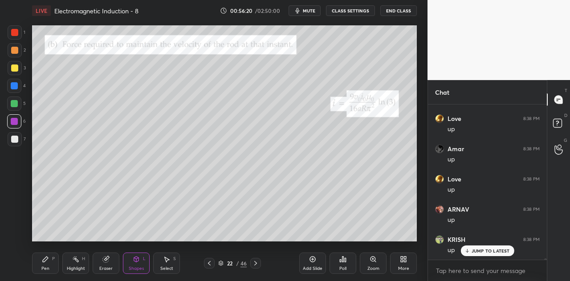
scroll to position [17109, 0]
click at [17, 87] on div at bounding box center [14, 85] width 7 height 7
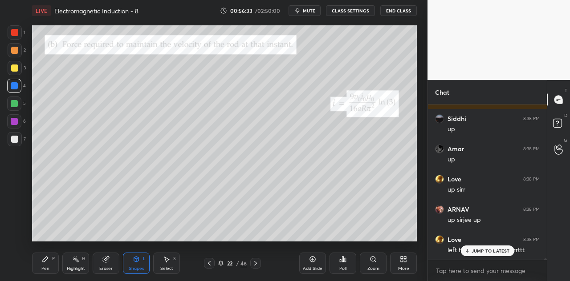
scroll to position [17381, 0]
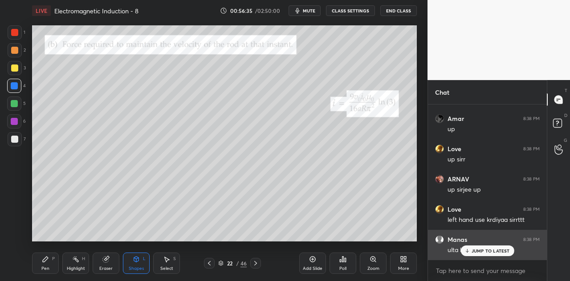
click at [476, 250] on p "JUMP TO LATEST" at bounding box center [490, 250] width 38 height 5
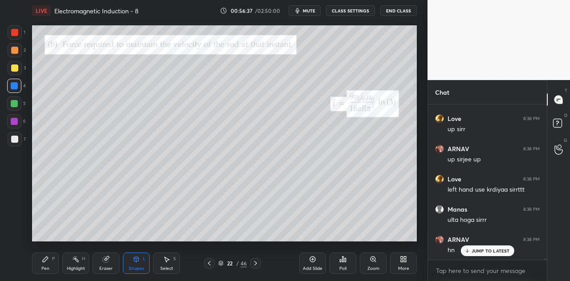
scroll to position [17442, 0]
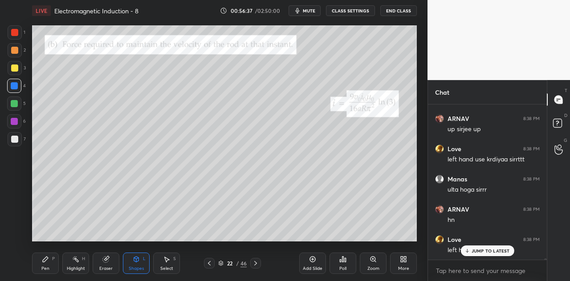
click at [479, 248] on p "JUMP TO LATEST" at bounding box center [490, 250] width 38 height 5
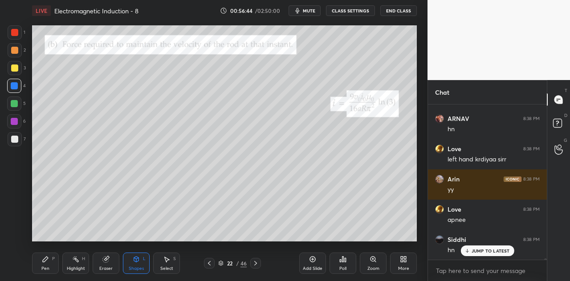
scroll to position [17563, 0]
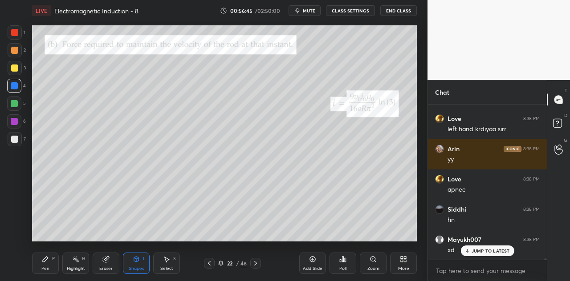
click at [485, 251] on p "JUMP TO LATEST" at bounding box center [490, 250] width 38 height 5
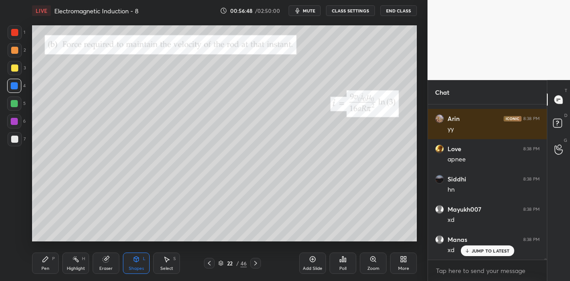
click at [16, 31] on div at bounding box center [14, 32] width 7 height 7
click at [50, 269] on div "Pen P" at bounding box center [45, 263] width 27 height 21
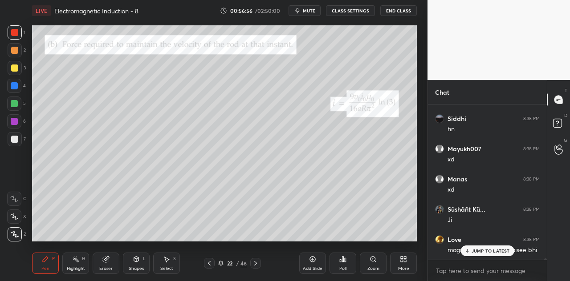
scroll to position [17684, 0]
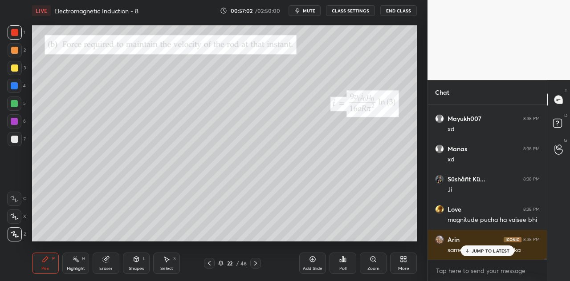
click at [141, 259] on div "Shapes L" at bounding box center [136, 263] width 27 height 21
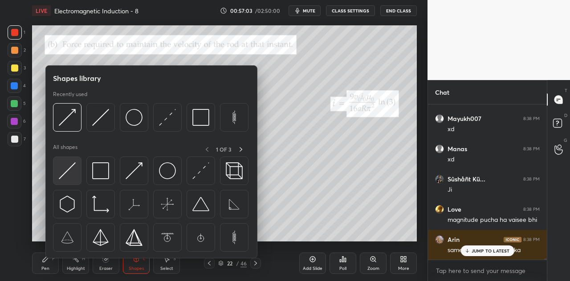
click at [68, 171] on img at bounding box center [67, 170] width 17 height 17
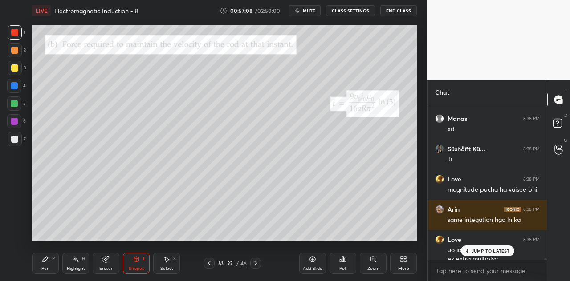
scroll to position [17723, 0]
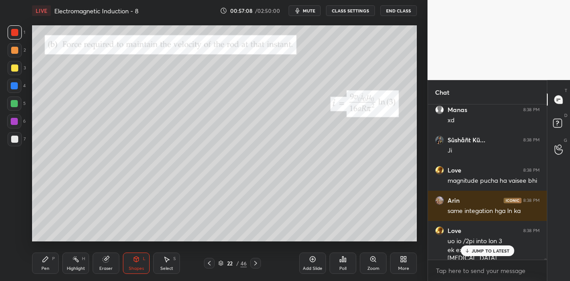
click at [51, 261] on div "Pen P" at bounding box center [45, 263] width 27 height 21
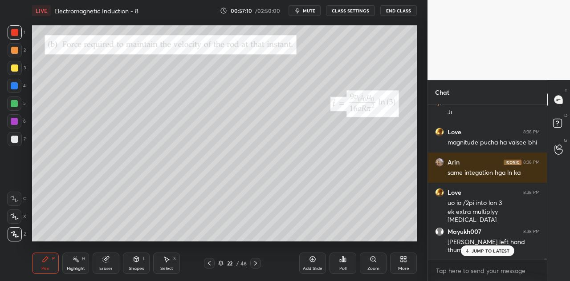
scroll to position [17792, 0]
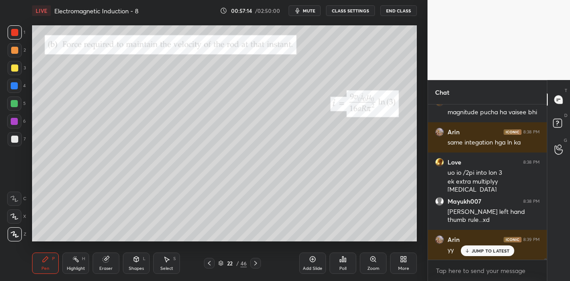
click at [17, 106] on div at bounding box center [14, 103] width 7 height 7
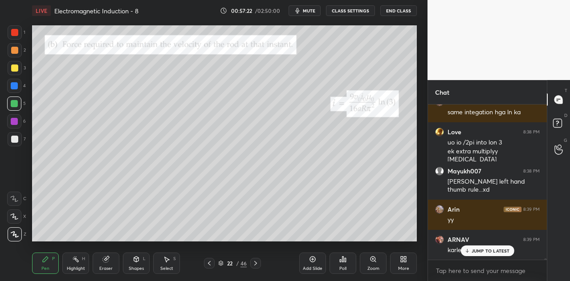
click at [16, 69] on div at bounding box center [14, 68] width 7 height 7
click at [19, 50] on div at bounding box center [15, 50] width 14 height 14
click at [20, 48] on div at bounding box center [15, 50] width 14 height 14
click at [16, 37] on div at bounding box center [15, 32] width 14 height 14
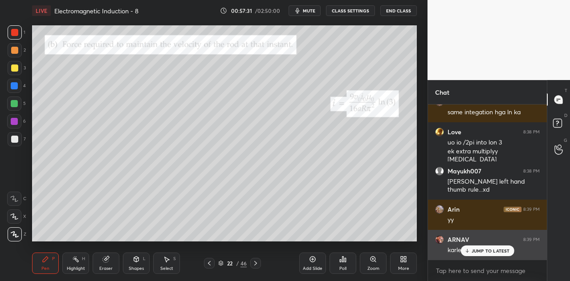
click at [482, 251] on p "JUMP TO LATEST" at bounding box center [490, 250] width 38 height 5
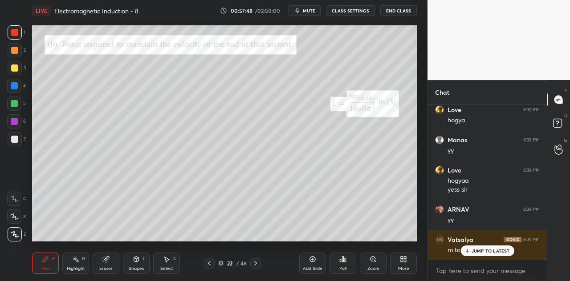
scroll to position [18021, 0]
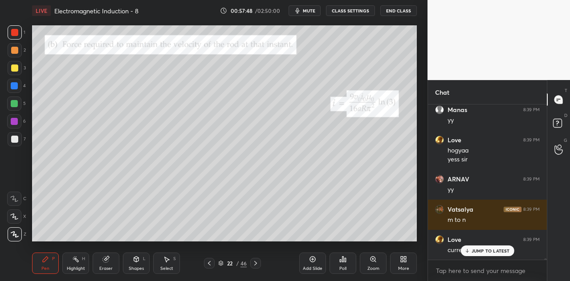
click at [16, 88] on div at bounding box center [14, 85] width 7 height 7
click at [18, 105] on div at bounding box center [14, 103] width 7 height 7
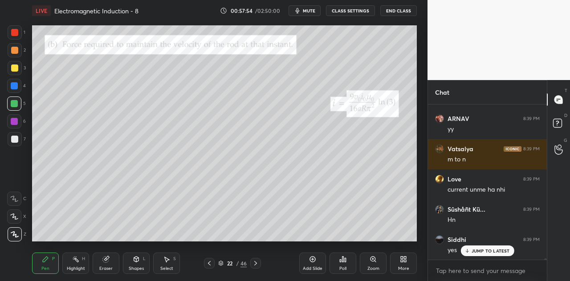
scroll to position [18112, 0]
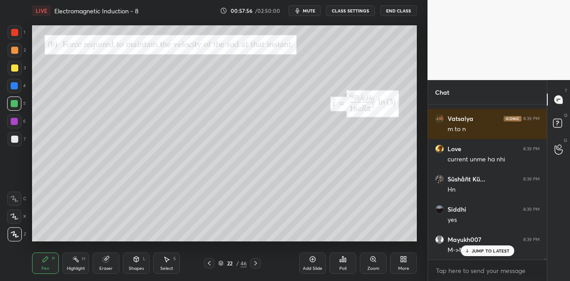
click at [19, 32] on div at bounding box center [15, 32] width 14 height 14
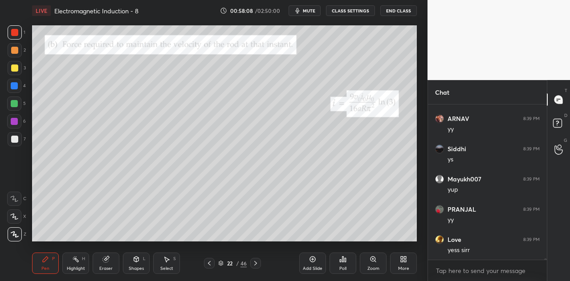
scroll to position [18294, 0]
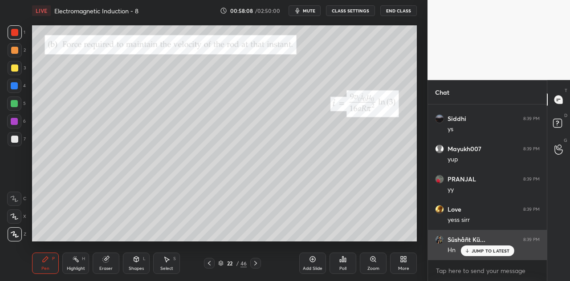
click at [480, 251] on p "JUMP TO LATEST" at bounding box center [490, 250] width 38 height 5
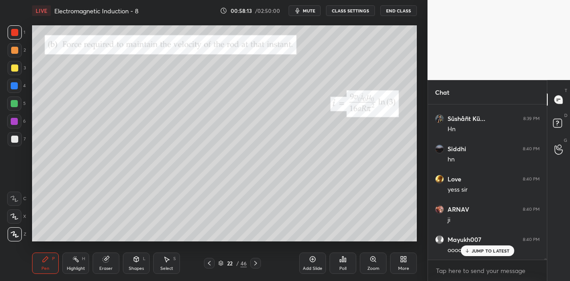
scroll to position [18445, 0]
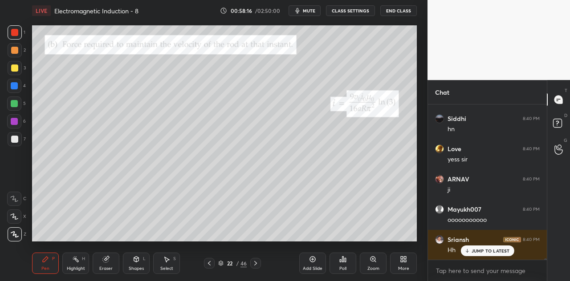
click at [16, 107] on div at bounding box center [14, 104] width 14 height 14
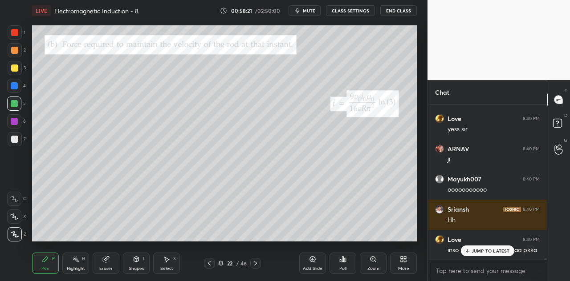
scroll to position [18514, 0]
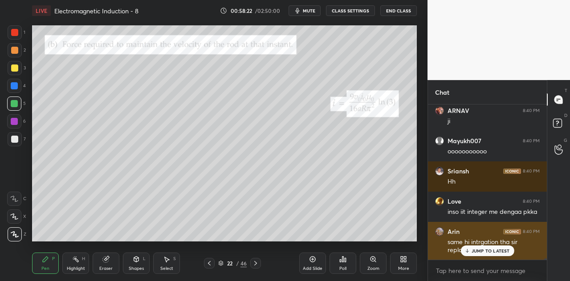
click at [478, 251] on p "JUMP TO LATEST" at bounding box center [490, 250] width 38 height 5
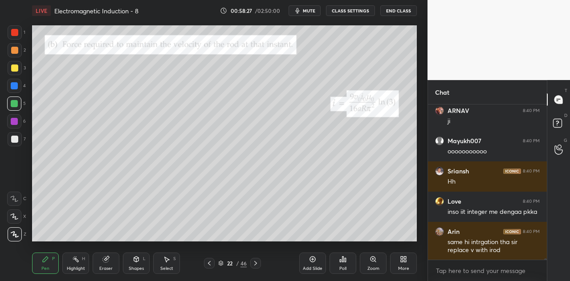
click at [15, 85] on div at bounding box center [14, 85] width 7 height 7
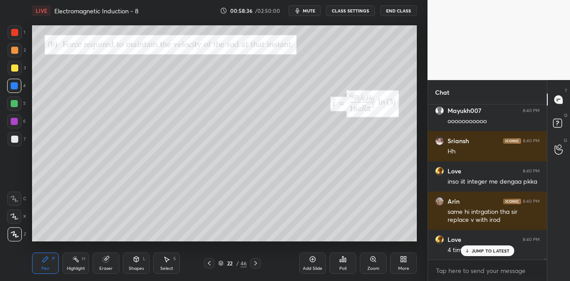
scroll to position [18574, 0]
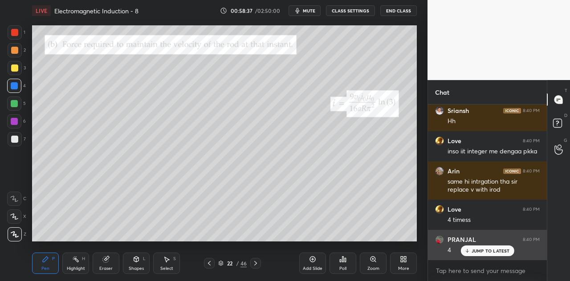
click at [468, 235] on div "[PERSON_NAME] 8:40 PM 4" at bounding box center [487, 245] width 119 height 30
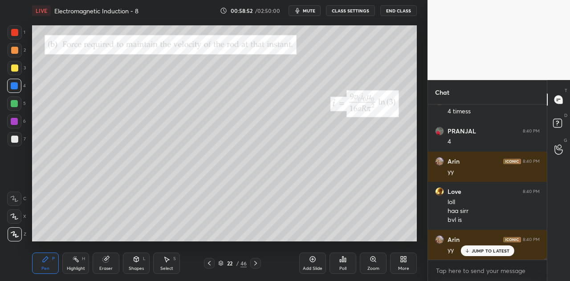
scroll to position [18713, 0]
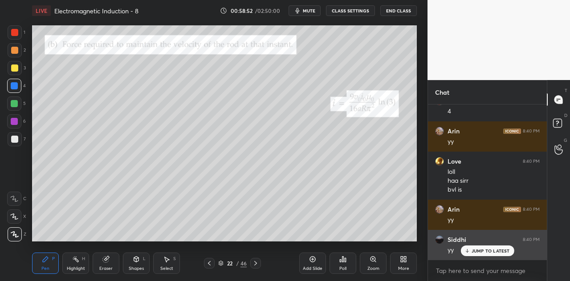
click at [471, 250] on p "JUMP TO LATEST" at bounding box center [490, 250] width 38 height 5
click at [472, 250] on div "yy" at bounding box center [493, 250] width 92 height 9
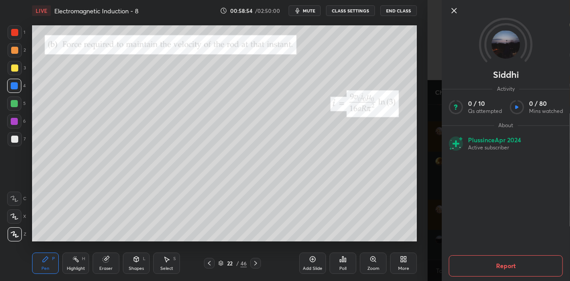
scroll to position [18743, 0]
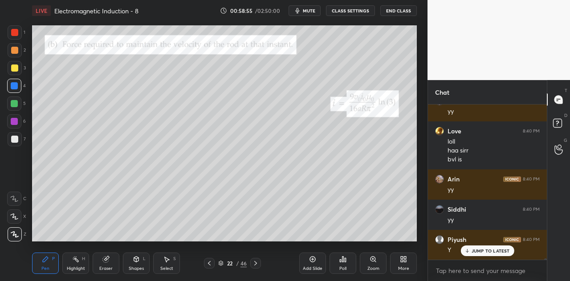
click at [111, 260] on div "Eraser" at bounding box center [106, 263] width 27 height 21
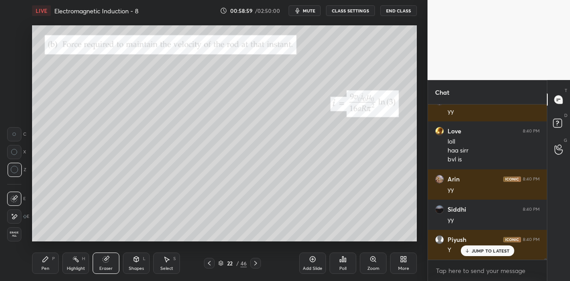
click at [49, 264] on div "Pen P" at bounding box center [45, 263] width 27 height 21
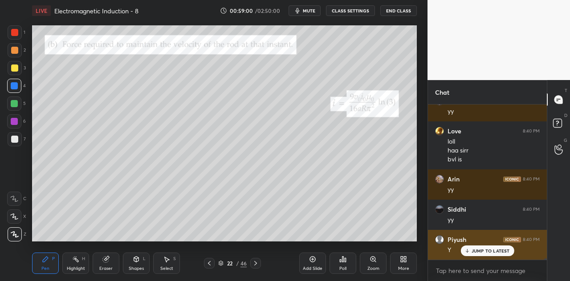
click at [480, 252] on p "JUMP TO LATEST" at bounding box center [490, 250] width 38 height 5
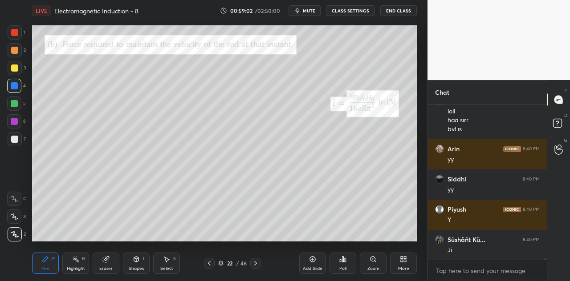
scroll to position [18804, 0]
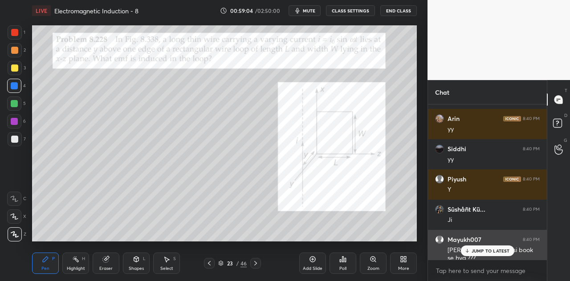
click at [479, 249] on p "JUMP TO LATEST" at bounding box center [490, 250] width 38 height 5
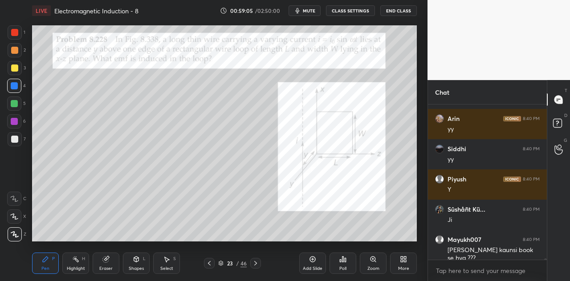
scroll to position [18834, 0]
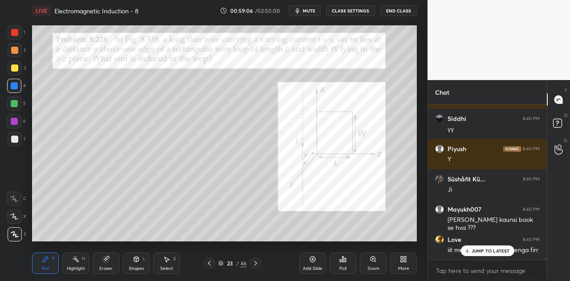
click at [482, 249] on p "JUMP TO LATEST" at bounding box center [490, 250] width 38 height 5
click at [14, 53] on div at bounding box center [14, 50] width 7 height 7
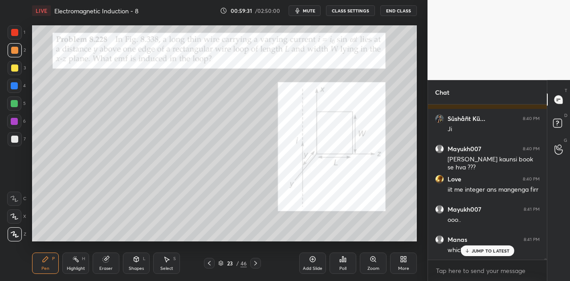
scroll to position [18933, 0]
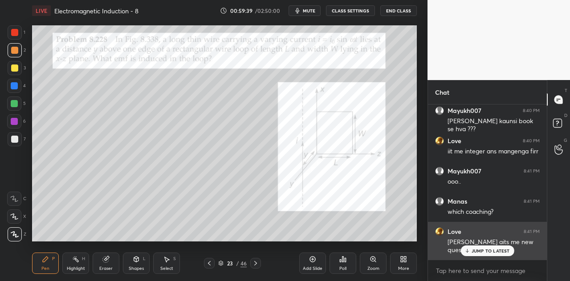
click at [476, 251] on p "JUMP TO LATEST" at bounding box center [490, 250] width 38 height 5
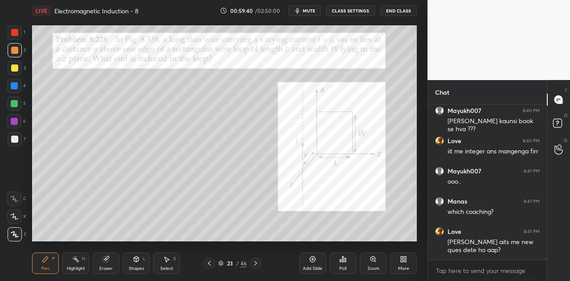
click at [15, 85] on div at bounding box center [14, 85] width 7 height 7
click at [16, 34] on div at bounding box center [14, 32] width 7 height 7
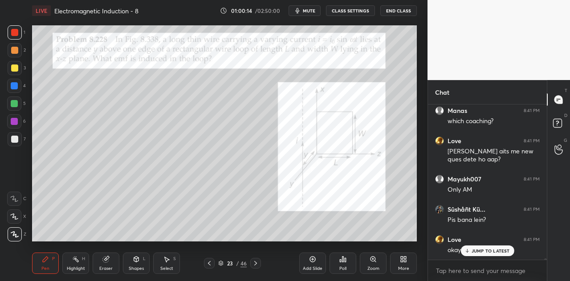
scroll to position [19054, 0]
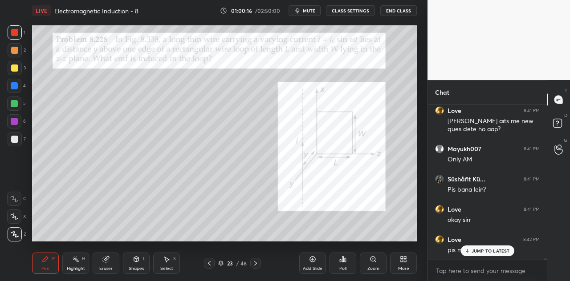
click at [473, 251] on p "JUMP TO LATEST" at bounding box center [490, 250] width 38 height 5
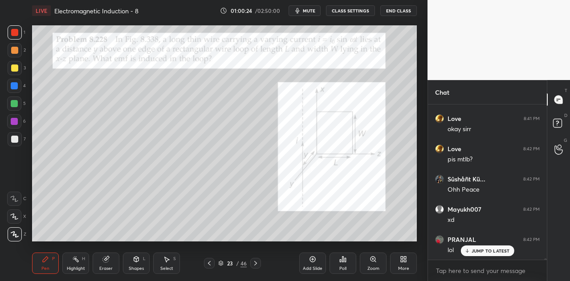
scroll to position [19175, 0]
click at [109, 267] on div "Eraser" at bounding box center [105, 269] width 13 height 4
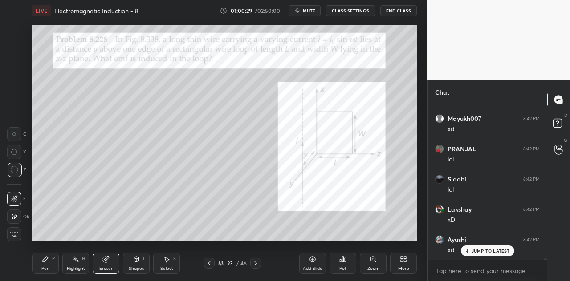
scroll to position [19266, 0]
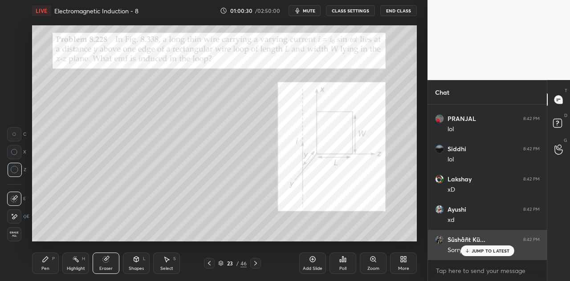
click at [478, 251] on p "JUMP TO LATEST" at bounding box center [490, 250] width 38 height 5
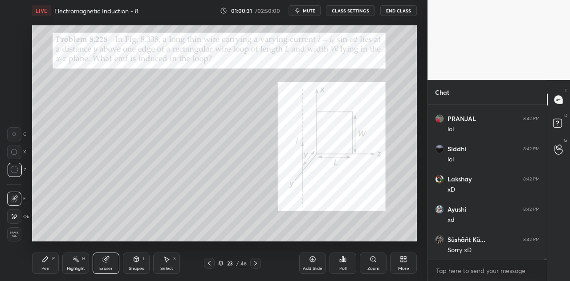
click at [54, 267] on div "Pen P" at bounding box center [45, 263] width 27 height 21
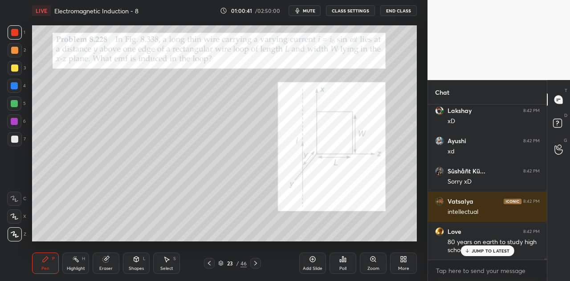
scroll to position [19365, 0]
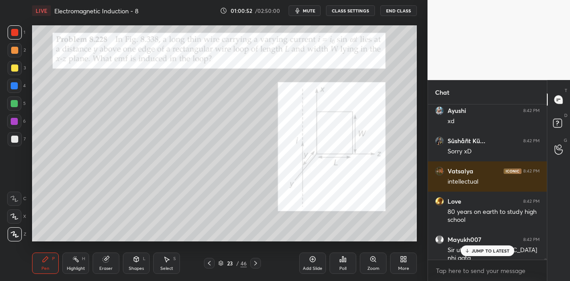
click at [17, 89] on div at bounding box center [14, 86] width 14 height 14
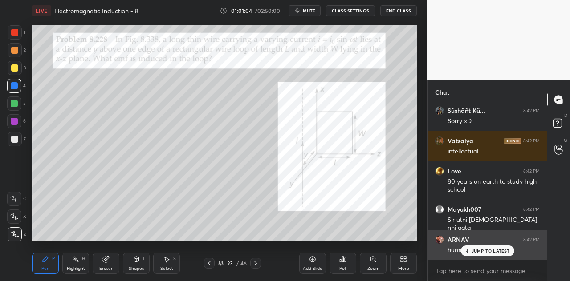
click at [475, 252] on p "JUMP TO LATEST" at bounding box center [490, 250] width 38 height 5
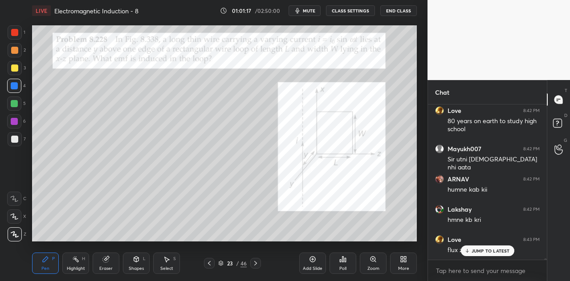
scroll to position [19486, 0]
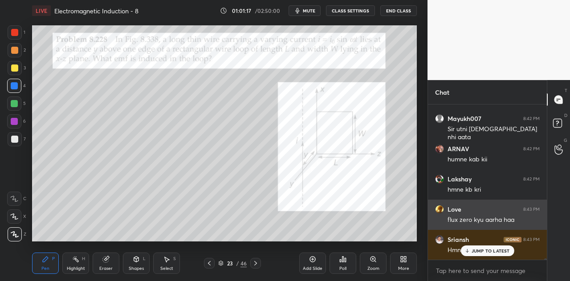
click at [476, 250] on p "JUMP TO LATEST" at bounding box center [490, 250] width 38 height 5
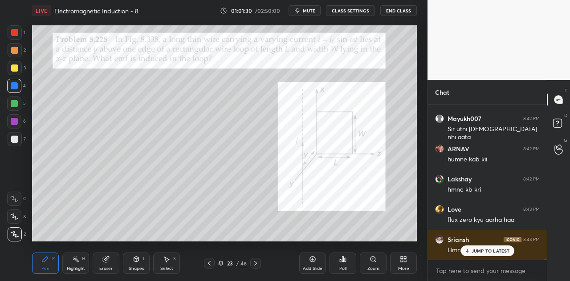
click at [485, 250] on p "JUMP TO LATEST" at bounding box center [490, 250] width 38 height 5
click at [21, 106] on div at bounding box center [14, 104] width 14 height 14
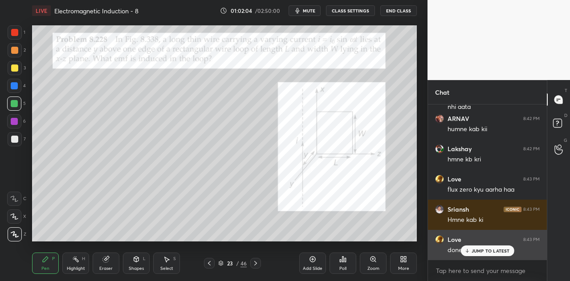
click at [489, 250] on p "JUMP TO LATEST" at bounding box center [490, 250] width 38 height 5
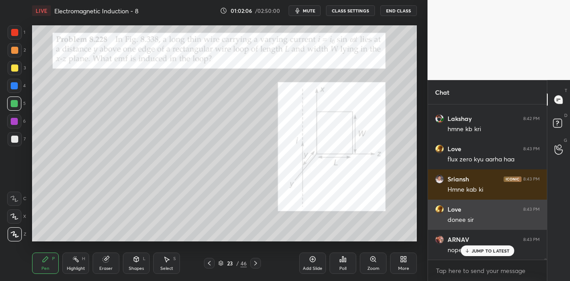
scroll to position [19577, 0]
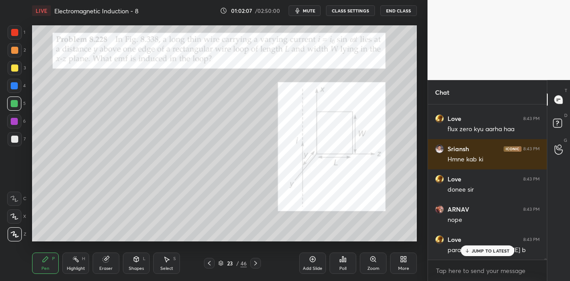
click at [475, 251] on p "JUMP TO LATEST" at bounding box center [490, 250] width 38 height 5
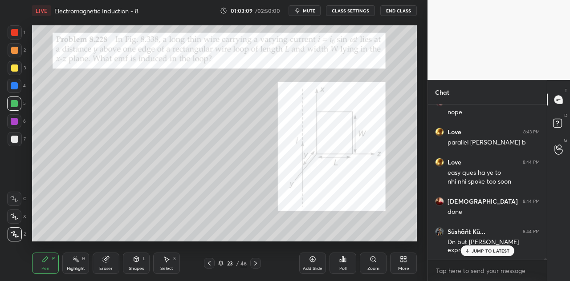
scroll to position [19715, 0]
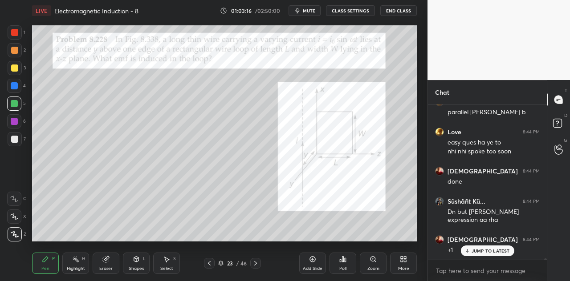
click at [497, 250] on p "JUMP TO LATEST" at bounding box center [490, 250] width 38 height 5
click at [16, 123] on div at bounding box center [14, 121] width 7 height 7
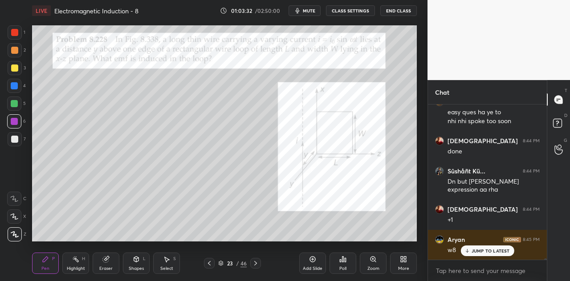
scroll to position [19775, 0]
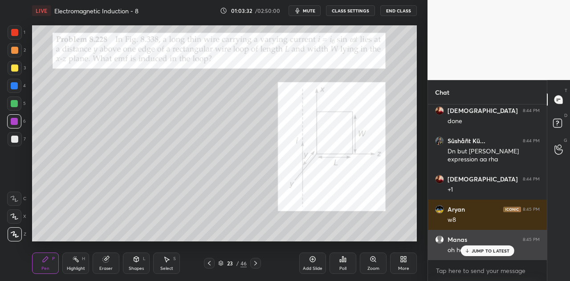
click at [477, 253] on p "JUMP TO LATEST" at bounding box center [490, 250] width 38 height 5
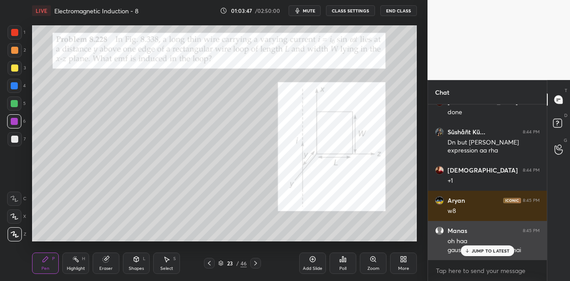
click at [474, 252] on p "JUMP TO LATEST" at bounding box center [490, 250] width 38 height 5
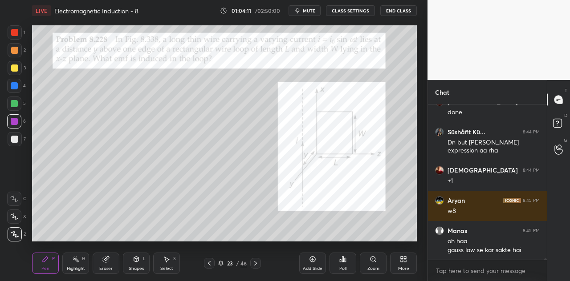
scroll to position [19814, 0]
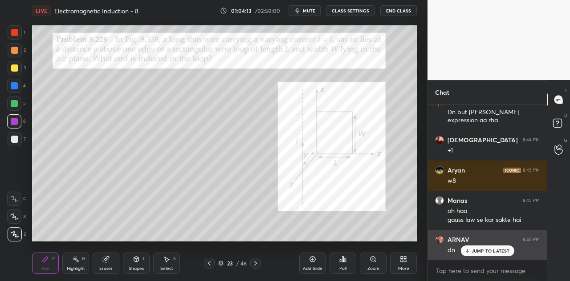
click at [477, 252] on p "JUMP TO LATEST" at bounding box center [490, 250] width 38 height 5
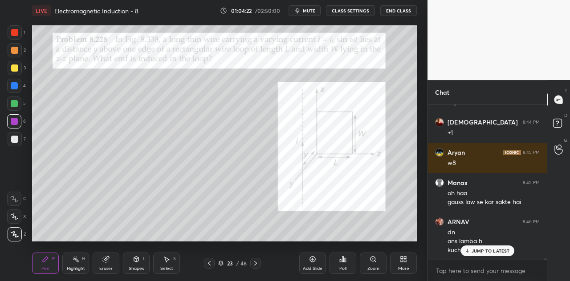
scroll to position [19862, 0]
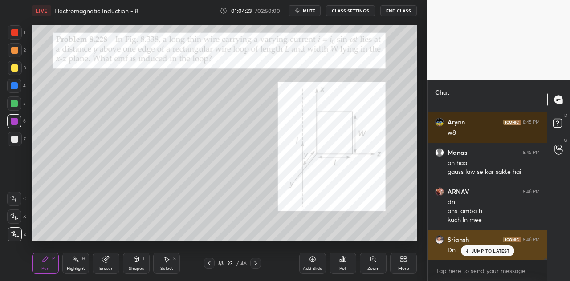
click at [476, 249] on p "JUMP TO LATEST" at bounding box center [490, 250] width 38 height 5
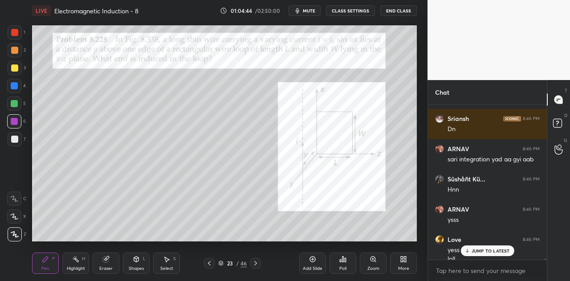
scroll to position [18329, 0]
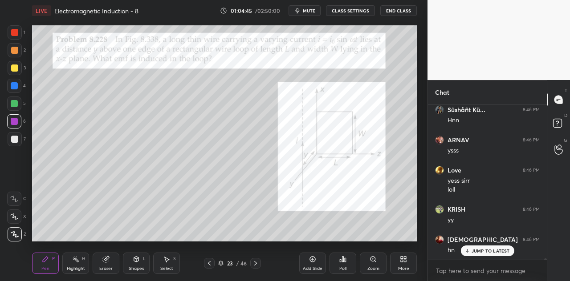
click at [112, 260] on div "Eraser" at bounding box center [106, 263] width 27 height 21
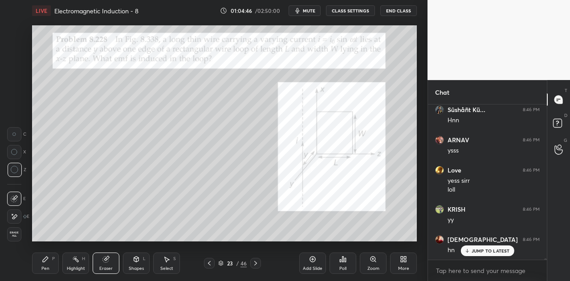
scroll to position [18419, 0]
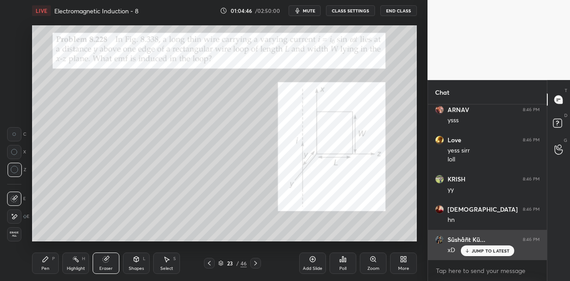
click at [470, 250] on icon at bounding box center [467, 250] width 6 height 5
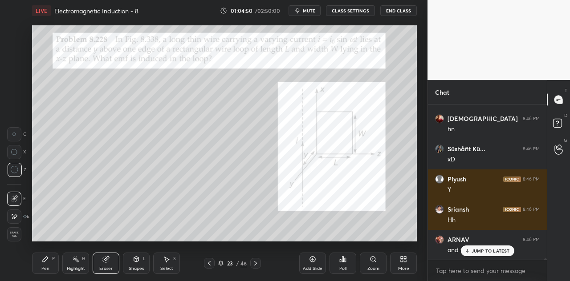
scroll to position [18540, 0]
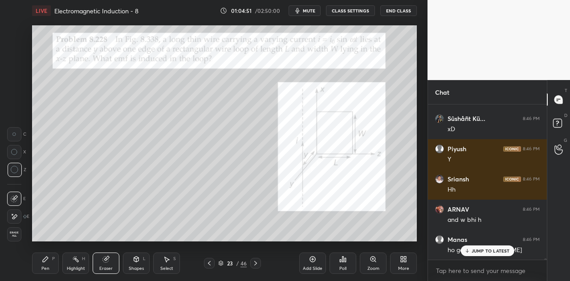
click at [470, 250] on div "JUMP TO LATEST" at bounding box center [486, 251] width 53 height 11
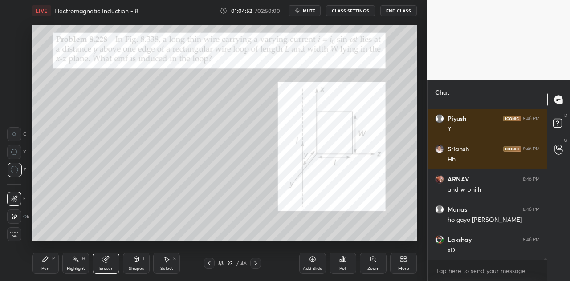
click at [54, 262] on div "Pen P" at bounding box center [45, 263] width 27 height 21
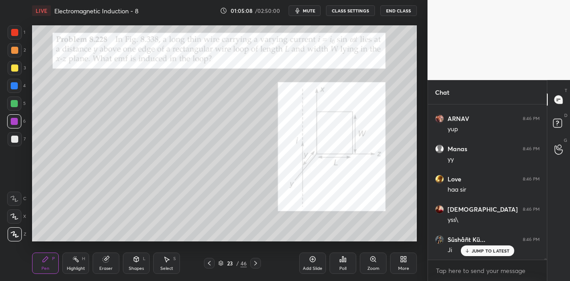
scroll to position [18813, 0]
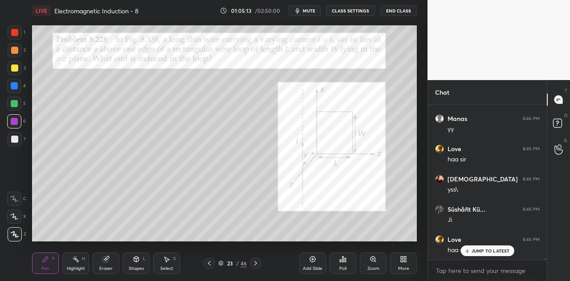
click at [481, 252] on p "JUMP TO LATEST" at bounding box center [490, 250] width 38 height 5
click at [108, 265] on div "Eraser" at bounding box center [106, 263] width 27 height 21
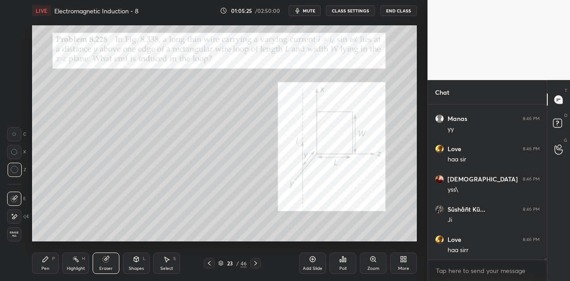
click at [44, 263] on icon at bounding box center [45, 259] width 7 height 7
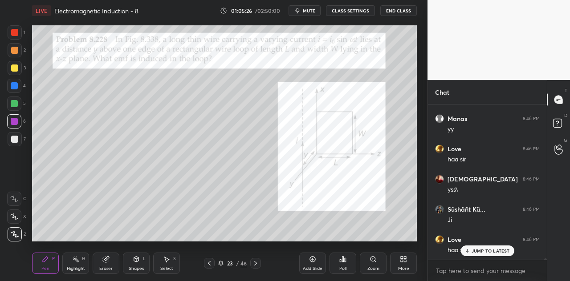
scroll to position [18843, 0]
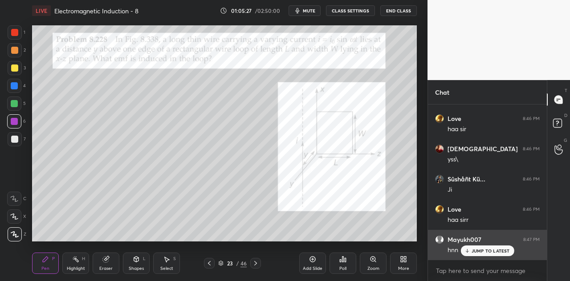
click at [474, 252] on p "JUMP TO LATEST" at bounding box center [490, 250] width 38 height 5
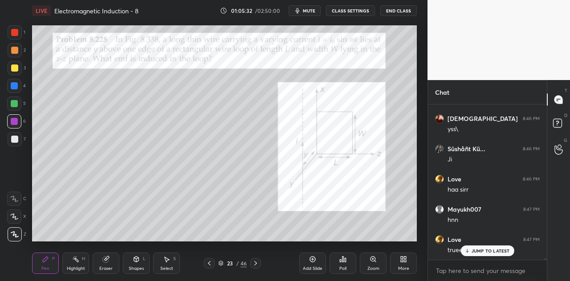
scroll to position [18904, 0]
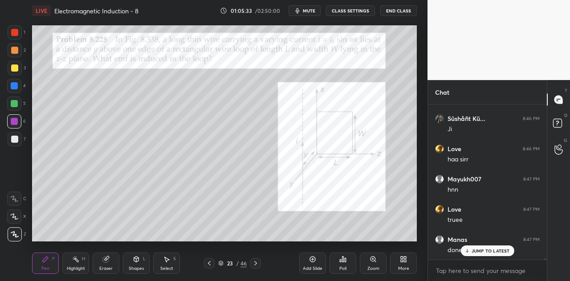
click at [478, 249] on p "JUMP TO LATEST" at bounding box center [490, 250] width 38 height 5
click at [14, 87] on div at bounding box center [14, 85] width 7 height 7
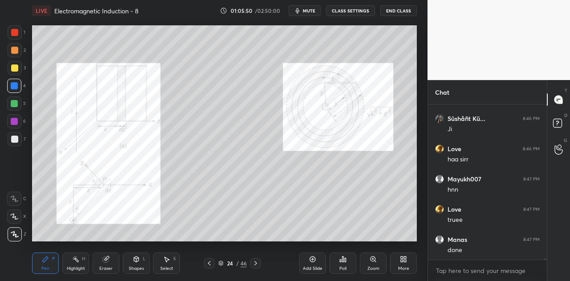
click at [135, 264] on div "Shapes L" at bounding box center [136, 263] width 27 height 21
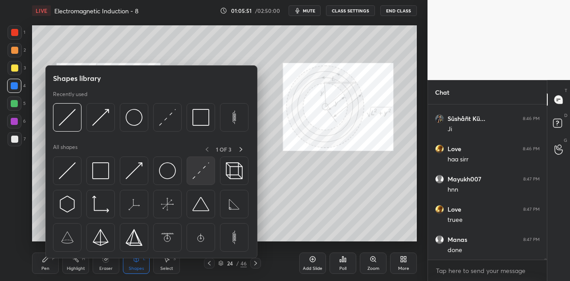
click at [199, 173] on img at bounding box center [200, 170] width 17 height 17
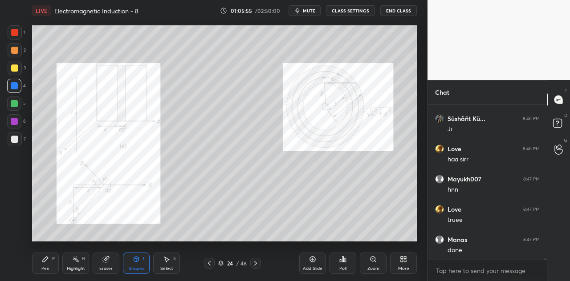
click at [46, 263] on icon at bounding box center [45, 259] width 7 height 7
click at [17, 36] on div at bounding box center [14, 32] width 7 height 7
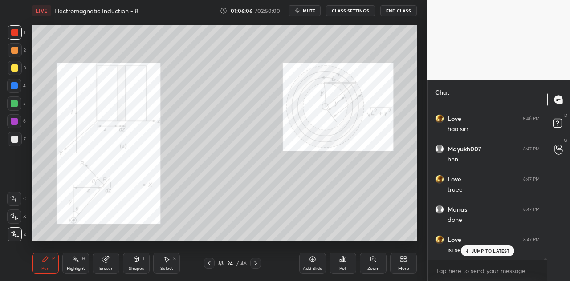
click at [471, 251] on div "JUMP TO LATEST" at bounding box center [486, 251] width 53 height 11
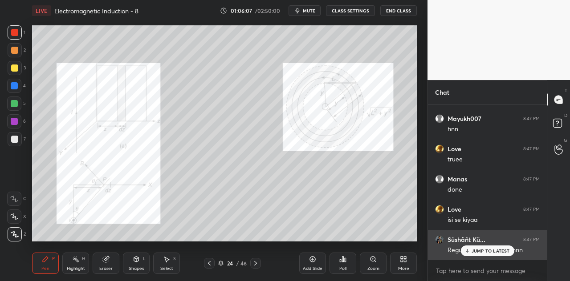
click at [479, 250] on p "JUMP TO LATEST" at bounding box center [490, 250] width 38 height 5
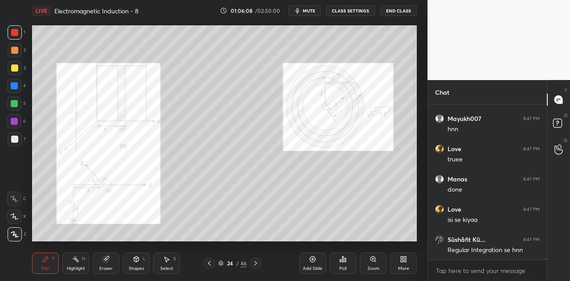
scroll to position [18994, 0]
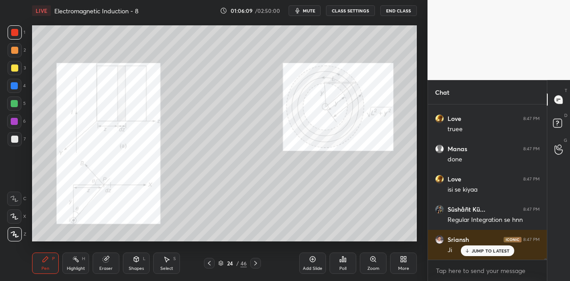
click at [141, 264] on div "Shapes L" at bounding box center [136, 263] width 27 height 21
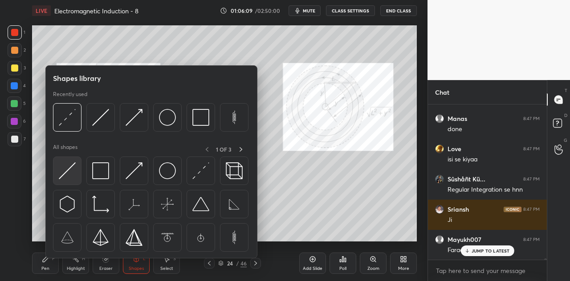
click at [69, 172] on img at bounding box center [67, 170] width 17 height 17
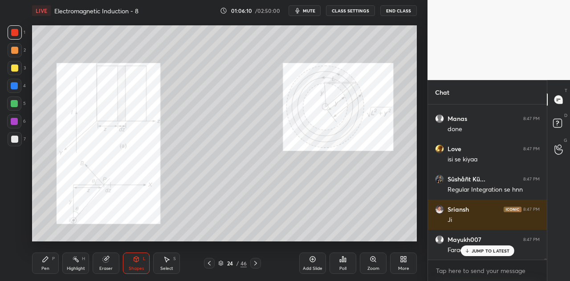
scroll to position [19055, 0]
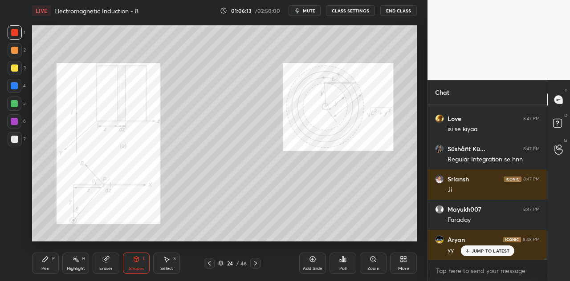
click at [52, 267] on div "Pen P" at bounding box center [45, 263] width 27 height 21
click at [16, 85] on div at bounding box center [14, 85] width 7 height 7
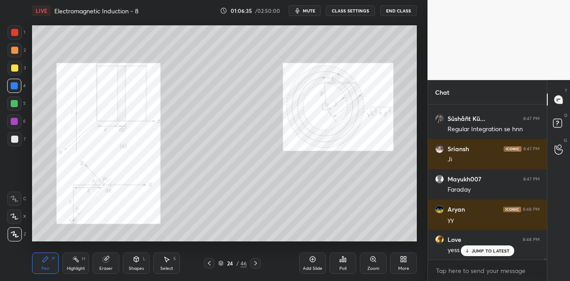
click at [137, 263] on div "Shapes L" at bounding box center [136, 263] width 27 height 21
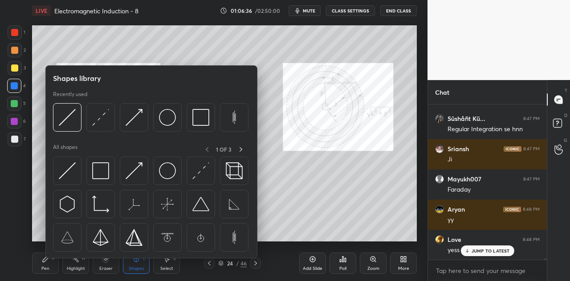
click at [16, 125] on div at bounding box center [14, 121] width 7 height 7
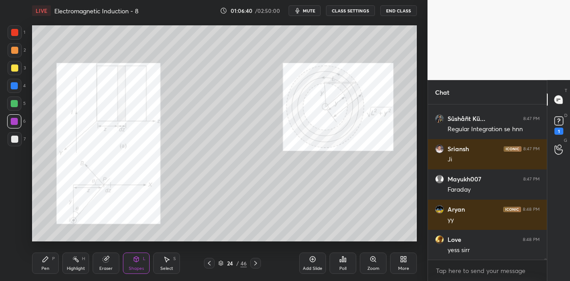
click at [140, 267] on div "Shapes" at bounding box center [136, 269] width 15 height 4
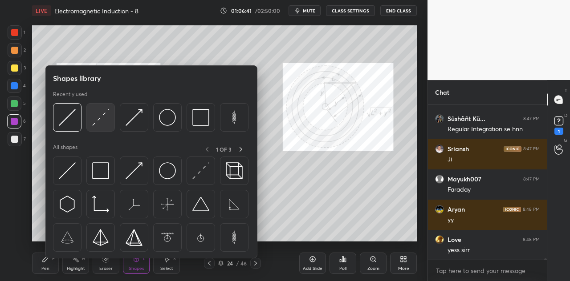
click at [104, 122] on img at bounding box center [100, 117] width 17 height 17
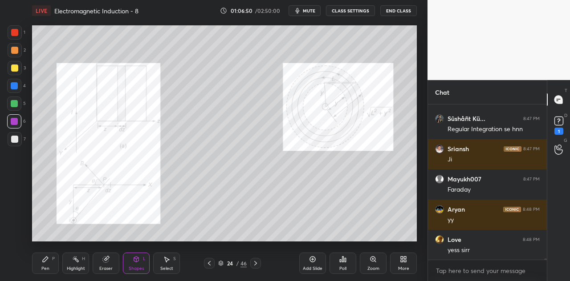
scroll to position [19116, 0]
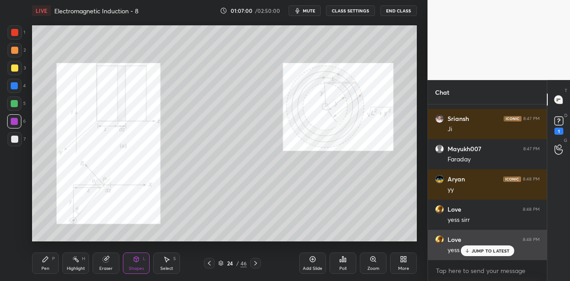
click at [477, 253] on p "JUMP TO LATEST" at bounding box center [490, 250] width 38 height 5
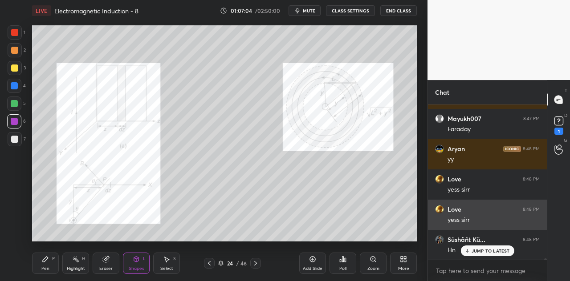
scroll to position [19176, 0]
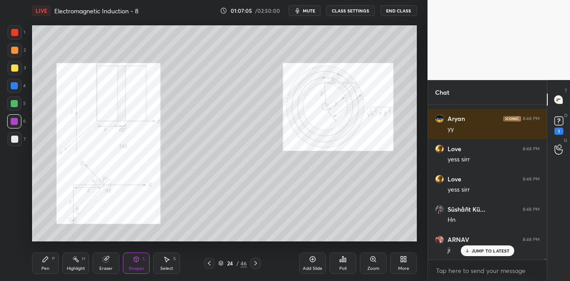
click at [16, 85] on div at bounding box center [14, 85] width 7 height 7
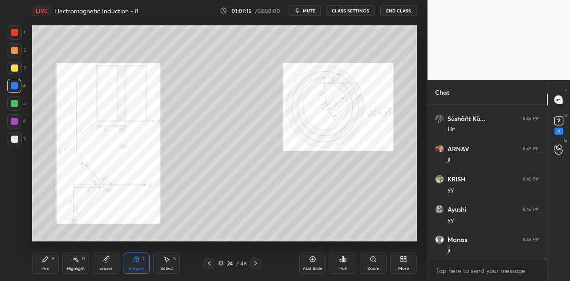
scroll to position [19297, 0]
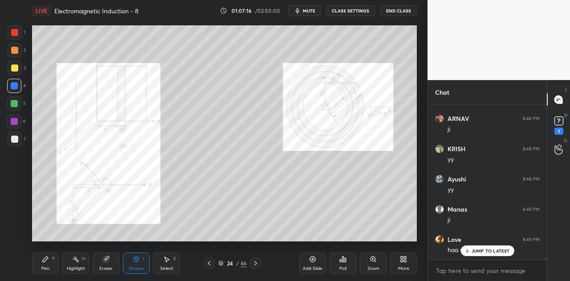
click at [45, 259] on icon at bounding box center [45, 259] width 5 height 5
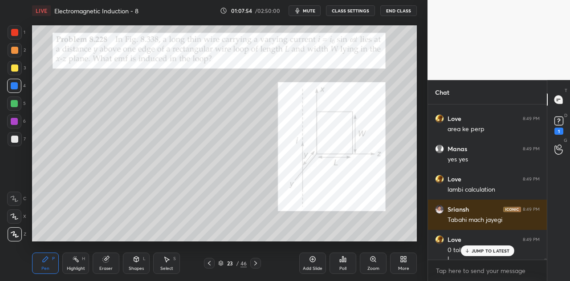
scroll to position [19518, 0]
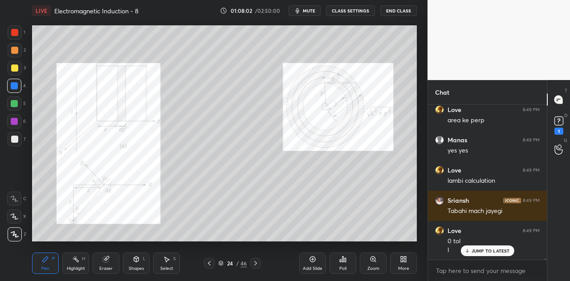
click at [20, 30] on div at bounding box center [15, 32] width 14 height 14
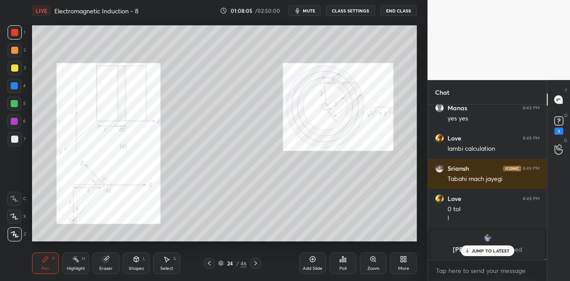
scroll to position [19580, 0]
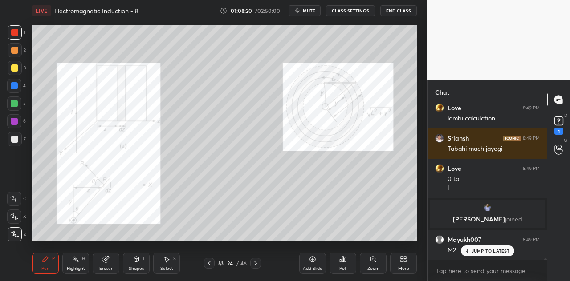
click at [17, 88] on div at bounding box center [14, 85] width 7 height 7
click at [138, 263] on icon at bounding box center [136, 259] width 7 height 7
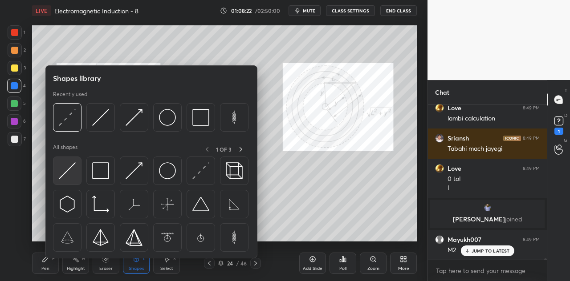
click at [68, 179] on img at bounding box center [67, 170] width 17 height 17
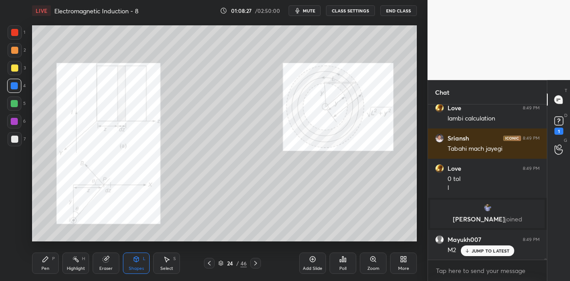
click at [134, 267] on div "Shapes" at bounding box center [136, 269] width 15 height 4
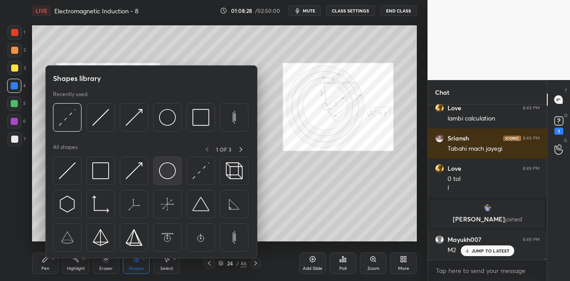
click at [167, 171] on img at bounding box center [167, 170] width 17 height 17
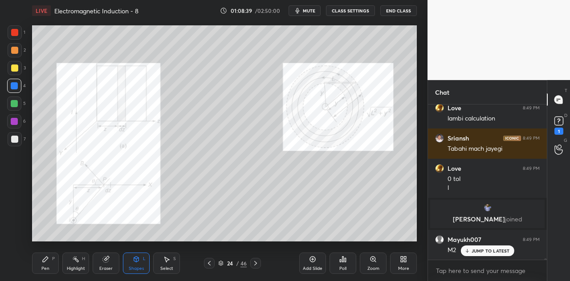
scroll to position [19610, 0]
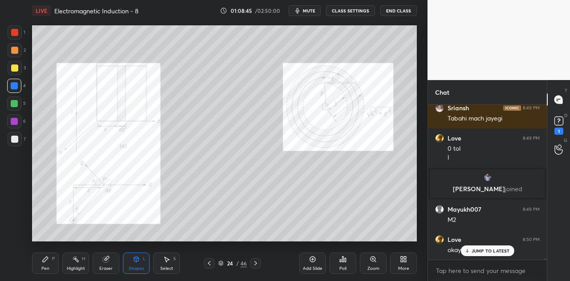
click at [14, 122] on div at bounding box center [14, 121] width 7 height 7
click at [46, 268] on div "Pen" at bounding box center [45, 269] width 8 height 4
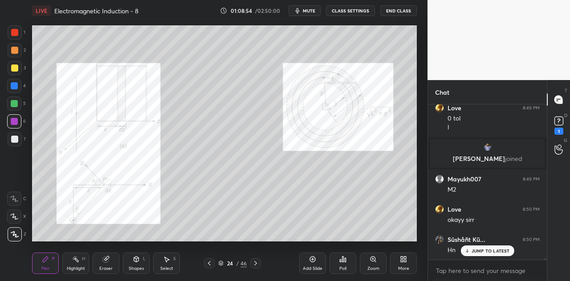
click at [142, 266] on div "Shapes L" at bounding box center [136, 263] width 27 height 21
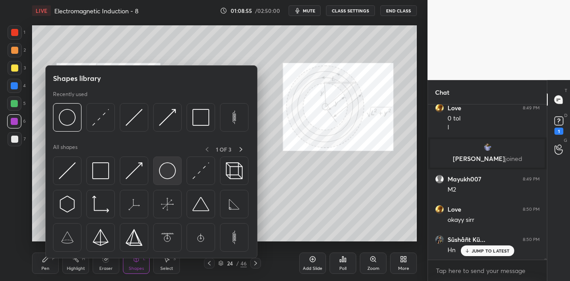
click at [164, 170] on img at bounding box center [167, 170] width 17 height 17
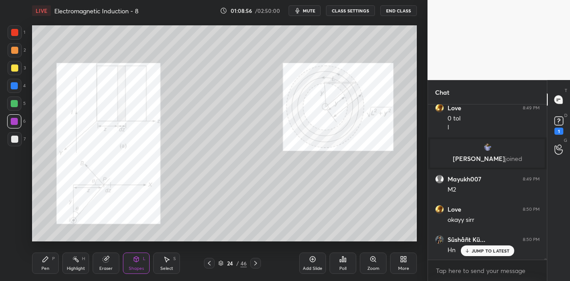
click at [12, 86] on div at bounding box center [14, 85] width 7 height 7
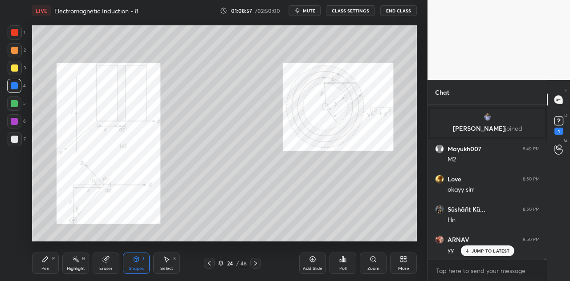
scroll to position [19701, 0]
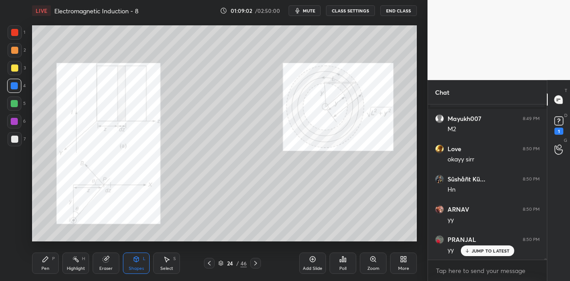
click at [168, 259] on icon at bounding box center [167, 259] width 5 height 5
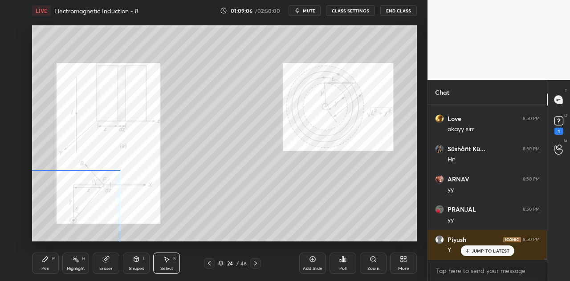
scroll to position [19762, 0]
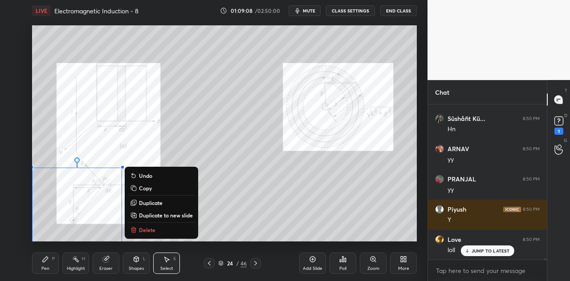
click at [280, 207] on div "0 ° Undo Copy Duplicate Duplicate to new slide Delete" at bounding box center [224, 133] width 385 height 216
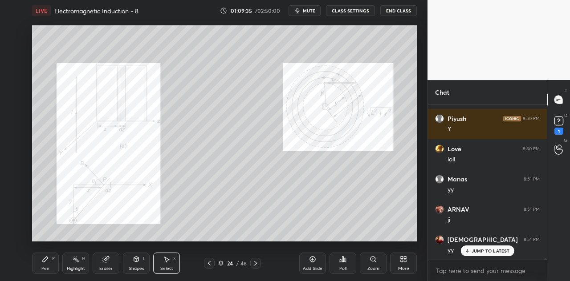
scroll to position [19883, 0]
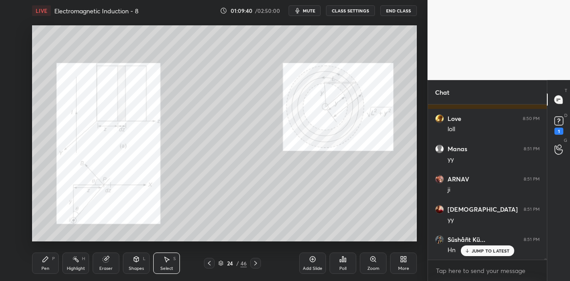
click at [174, 265] on div "Select S" at bounding box center [166, 263] width 27 height 21
click at [140, 268] on div "Shapes" at bounding box center [136, 269] width 15 height 4
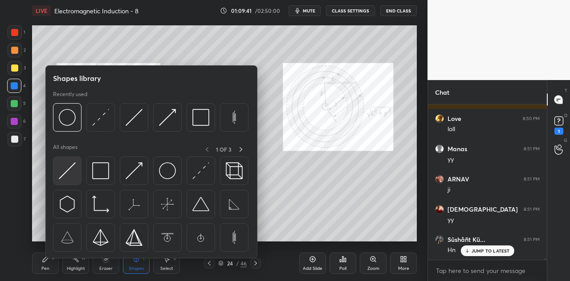
click at [67, 173] on img at bounding box center [67, 170] width 17 height 17
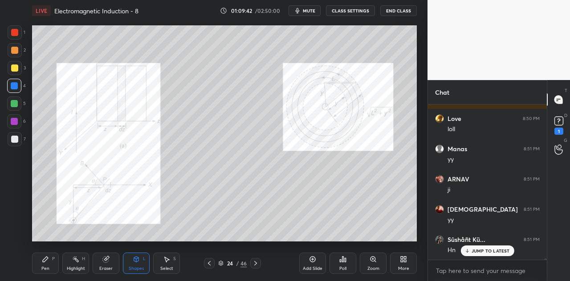
click at [16, 32] on div at bounding box center [14, 32] width 7 height 7
click at [142, 266] on div "Shapes L" at bounding box center [136, 263] width 27 height 21
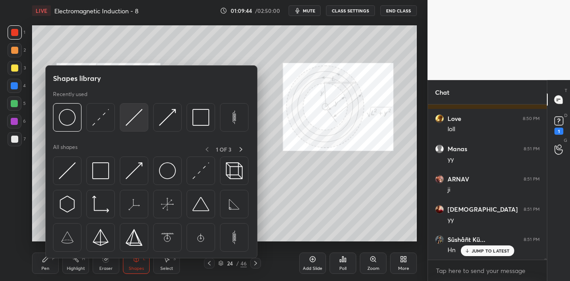
click at [134, 123] on img at bounding box center [134, 117] width 17 height 17
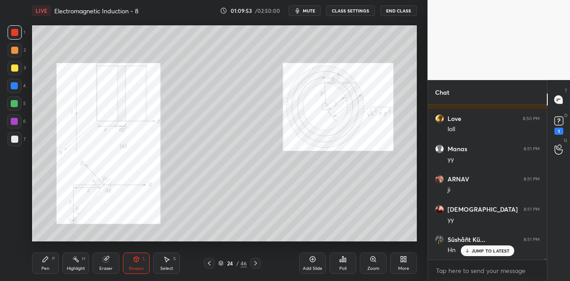
click at [47, 270] on div "Pen" at bounding box center [45, 269] width 8 height 4
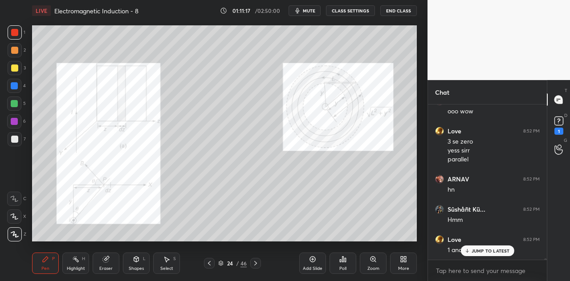
scroll to position [20372, 0]
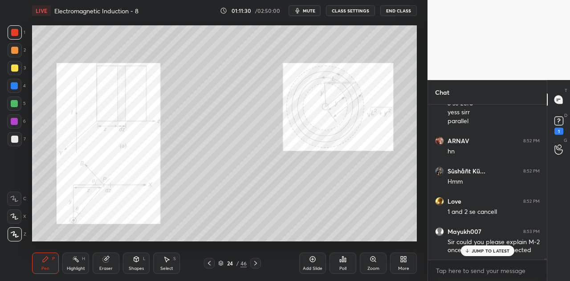
click at [17, 52] on div at bounding box center [14, 50] width 7 height 7
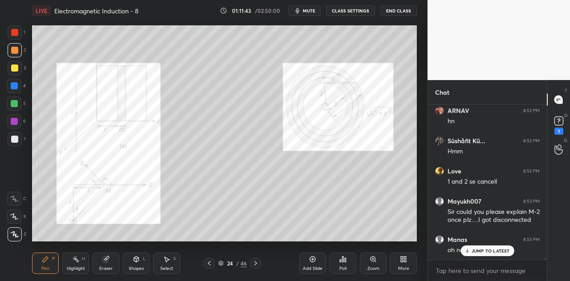
scroll to position [20432, 0]
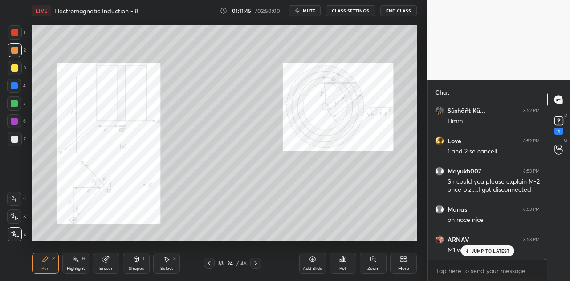
click at [15, 85] on div at bounding box center [14, 85] width 7 height 7
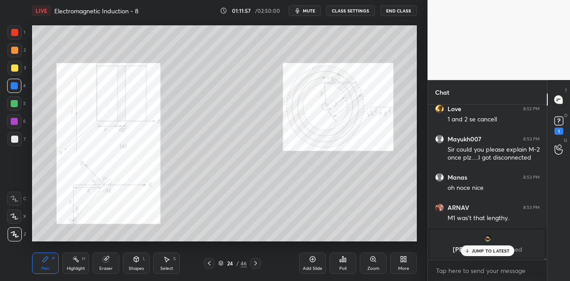
click at [17, 50] on div at bounding box center [14, 50] width 7 height 7
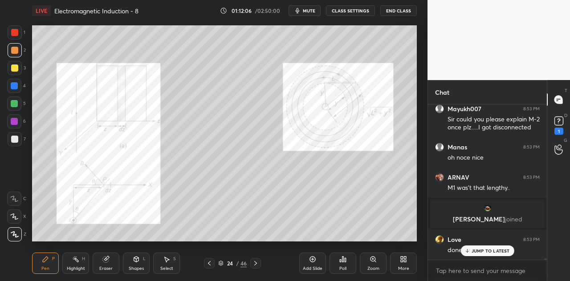
click at [466, 251] on icon at bounding box center [467, 250] width 6 height 5
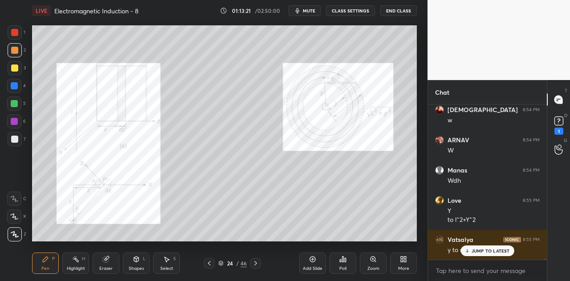
scroll to position [20867, 0]
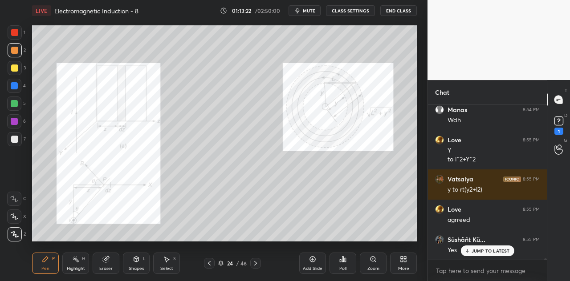
click at [482, 247] on div "JUMP TO LATEST" at bounding box center [486, 251] width 53 height 11
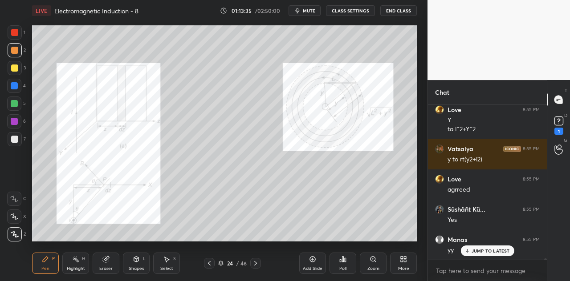
scroll to position [20928, 0]
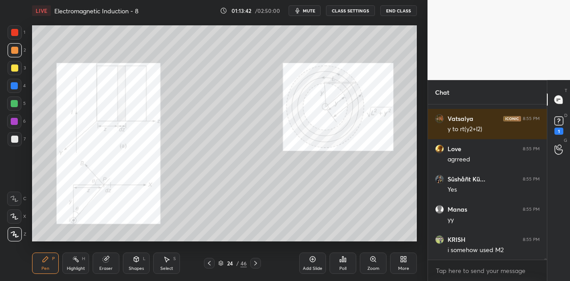
click at [15, 106] on div at bounding box center [14, 103] width 7 height 7
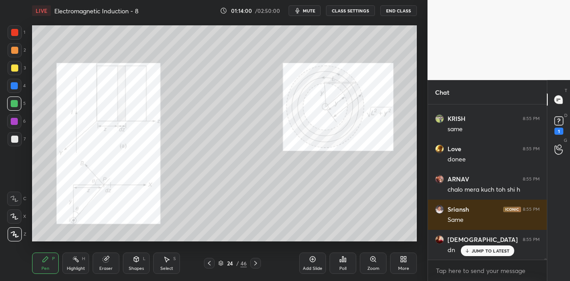
scroll to position [21140, 0]
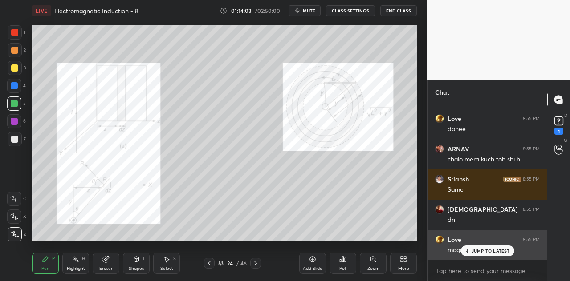
click at [481, 251] on p "JUMP TO LATEST" at bounding box center [490, 250] width 38 height 5
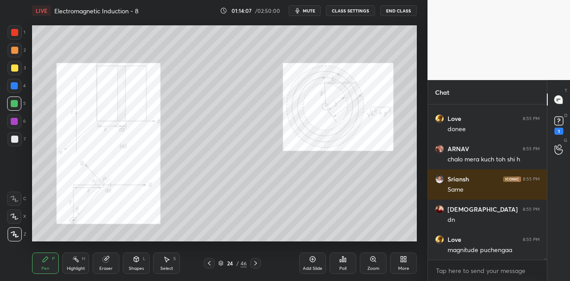
scroll to position [21170, 0]
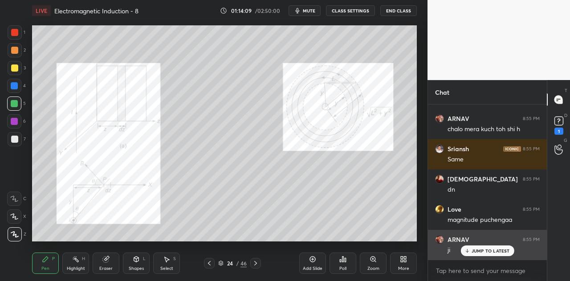
click at [481, 248] on p "JUMP TO LATEST" at bounding box center [490, 250] width 38 height 5
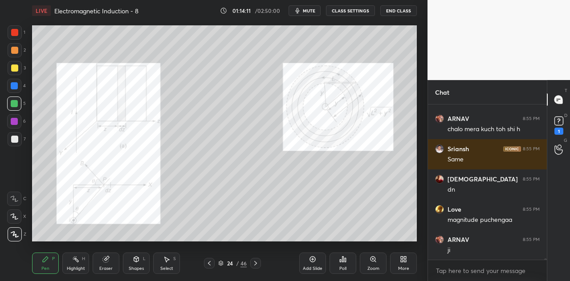
click at [146, 266] on div "Shapes L" at bounding box center [136, 263] width 27 height 21
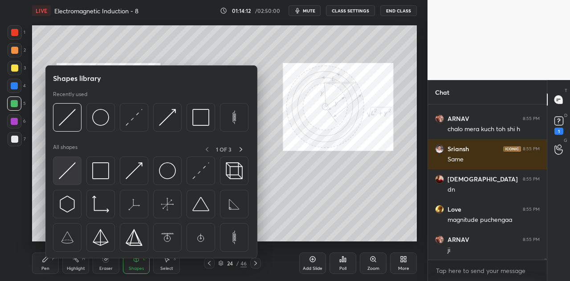
click at [76, 178] on div at bounding box center [67, 171] width 28 height 28
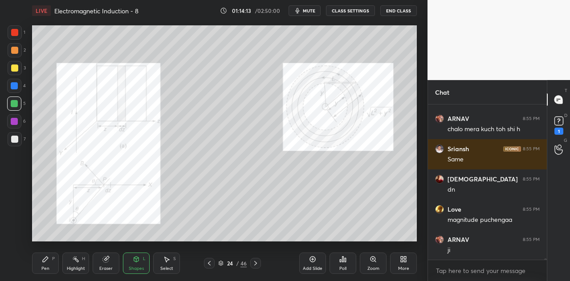
click at [15, 31] on div at bounding box center [14, 32] width 7 height 7
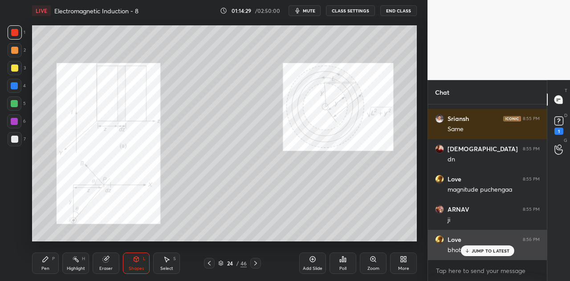
click at [480, 251] on p "JUMP TO LATEST" at bounding box center [490, 250] width 38 height 5
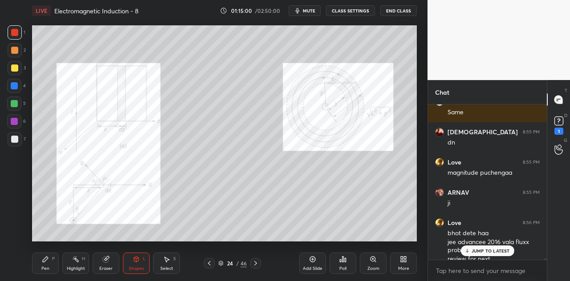
scroll to position [21226, 0]
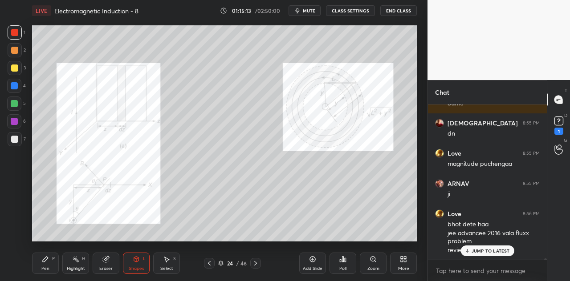
click at [492, 251] on p "JUMP TO LATEST" at bounding box center [490, 250] width 38 height 5
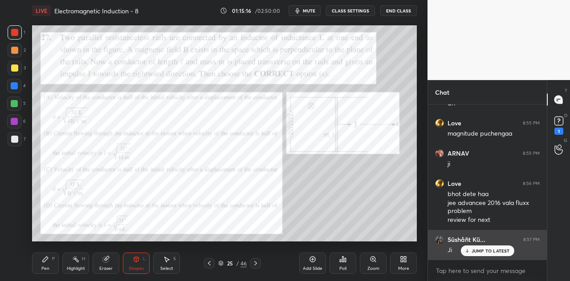
click at [496, 245] on div "Ji" at bounding box center [493, 249] width 92 height 11
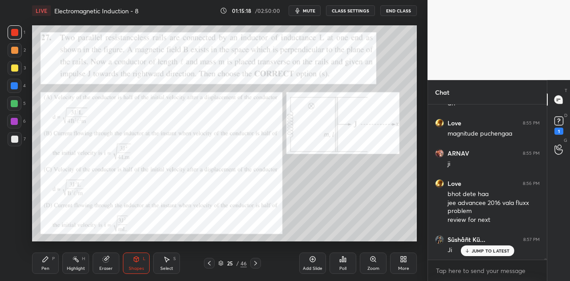
click at [496, 251] on p "JUMP TO LATEST" at bounding box center [490, 250] width 38 height 5
click at [53, 264] on div "Pen P" at bounding box center [45, 263] width 27 height 21
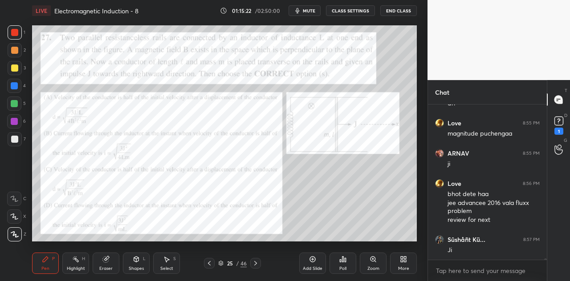
click at [16, 85] on div at bounding box center [14, 85] width 7 height 7
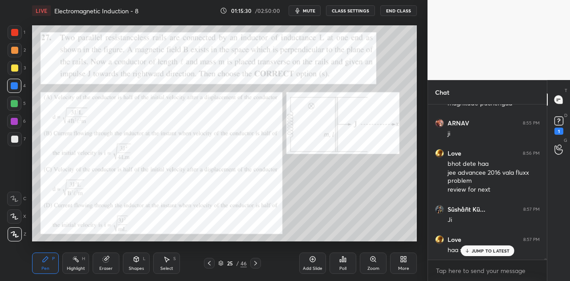
click at [116, 258] on div "Eraser" at bounding box center [106, 263] width 27 height 21
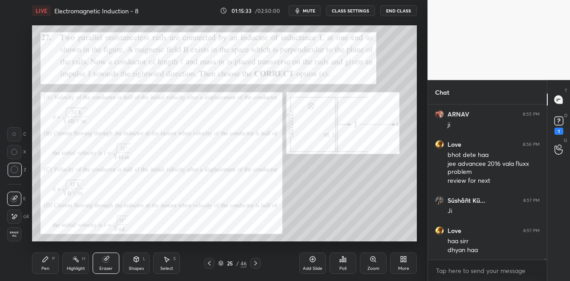
scroll to position [21305, 0]
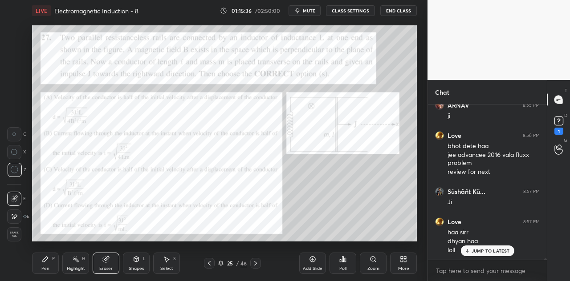
click at [48, 261] on icon at bounding box center [45, 259] width 7 height 7
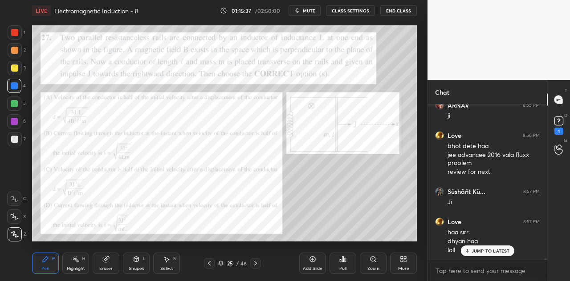
click at [15, 49] on div at bounding box center [14, 50] width 7 height 7
click at [17, 32] on div at bounding box center [14, 32] width 7 height 7
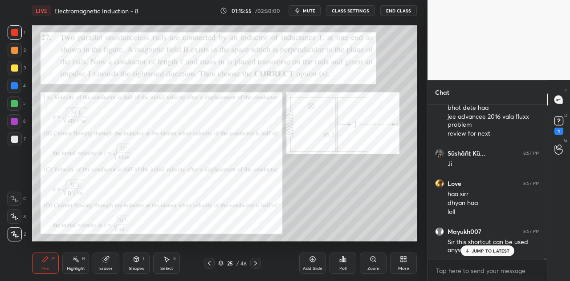
click at [106, 269] on div "Eraser" at bounding box center [105, 269] width 13 height 4
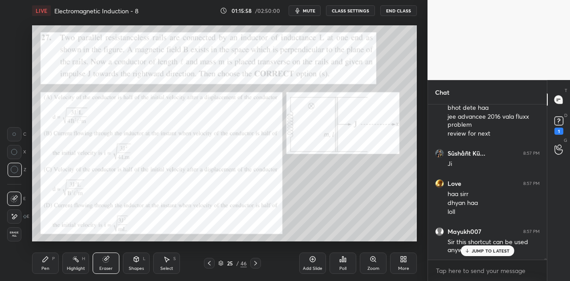
click at [51, 262] on div "Pen P" at bounding box center [45, 263] width 27 height 21
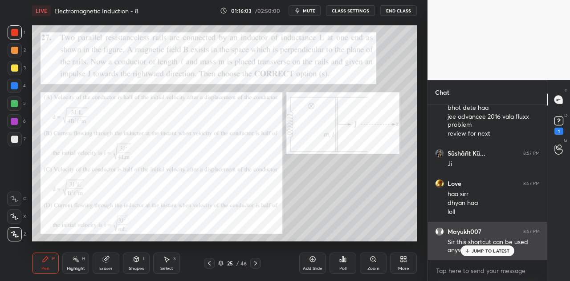
click at [474, 249] on p "JUMP TO LATEST" at bounding box center [490, 250] width 38 height 5
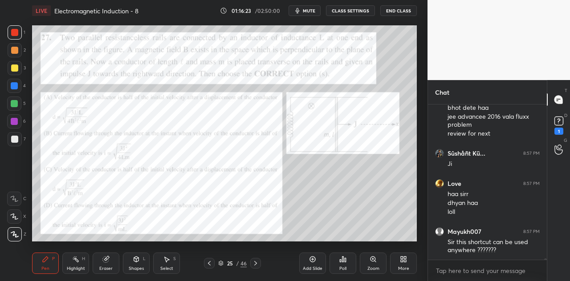
scroll to position [21373, 0]
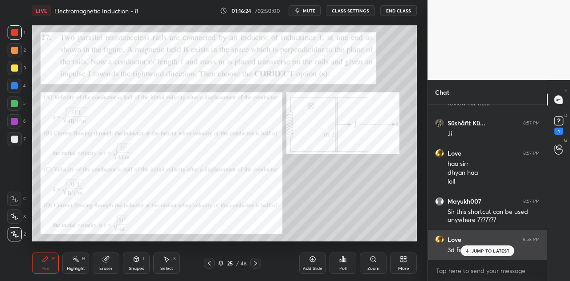
click at [489, 253] on p "JUMP TO LATEST" at bounding box center [490, 250] width 38 height 5
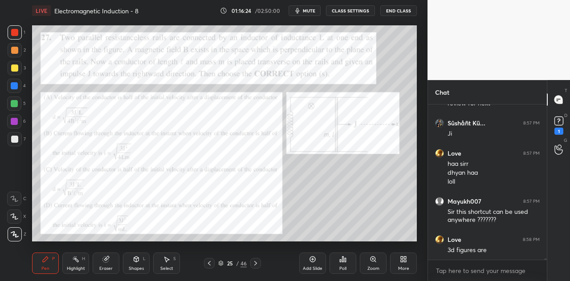
scroll to position [21403, 0]
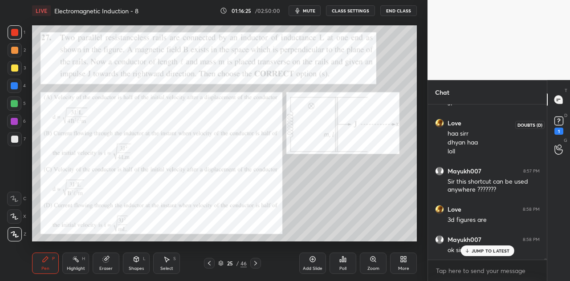
click at [558, 122] on rect at bounding box center [558, 121] width 8 height 8
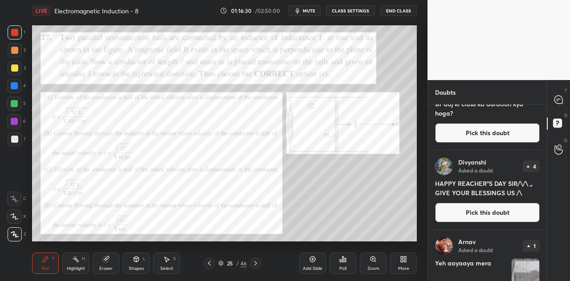
scroll to position [72, 0]
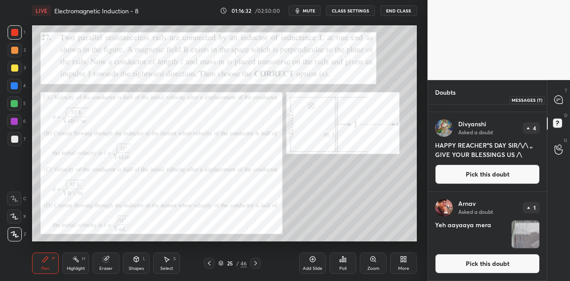
click at [557, 96] on icon at bounding box center [558, 100] width 8 height 8
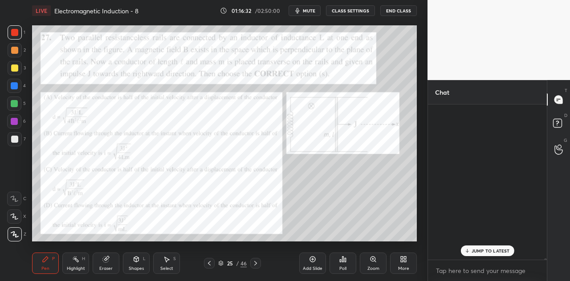
scroll to position [153, 116]
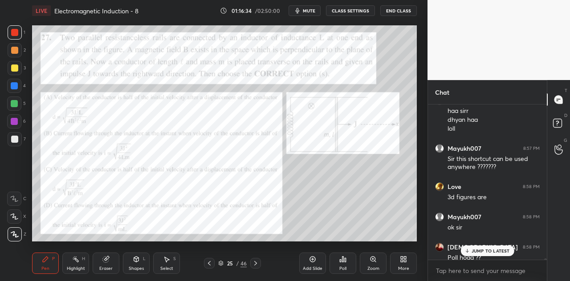
click at [480, 249] on p "JUMP TO LATEST" at bounding box center [490, 250] width 38 height 5
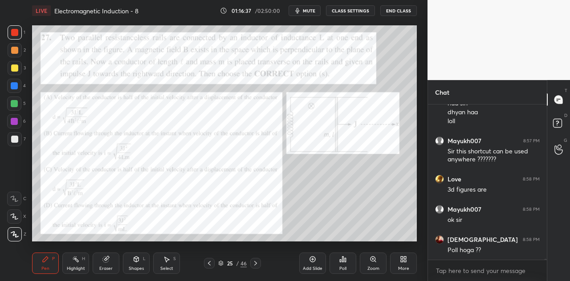
click at [17, 119] on div at bounding box center [14, 121] width 7 height 7
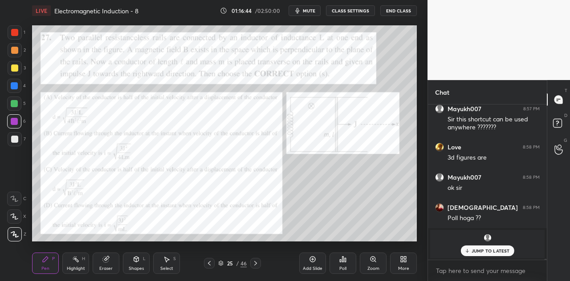
scroll to position [20531, 0]
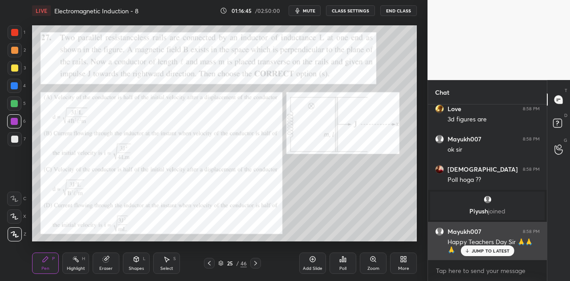
click at [475, 251] on p "JUMP TO LATEST" at bounding box center [490, 250] width 38 height 5
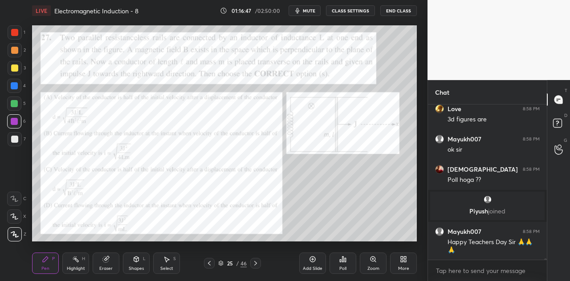
click at [17, 84] on div at bounding box center [14, 85] width 7 height 7
click at [15, 65] on div at bounding box center [14, 68] width 7 height 7
click at [16, 51] on div at bounding box center [14, 50] width 7 height 7
click at [18, 34] on div at bounding box center [14, 32] width 7 height 7
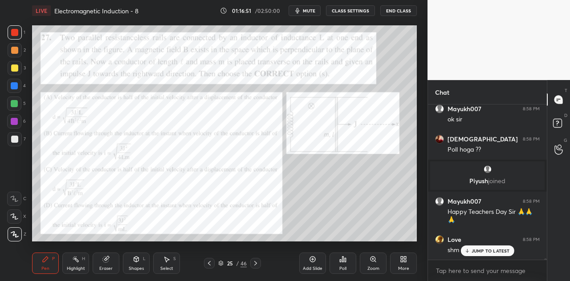
click at [478, 251] on p "JUMP TO LATEST" at bounding box center [490, 250] width 38 height 5
click at [17, 125] on div at bounding box center [14, 121] width 14 height 14
click at [17, 105] on div at bounding box center [14, 103] width 7 height 7
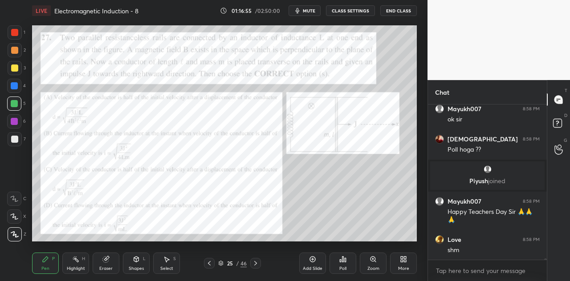
click at [17, 87] on div at bounding box center [14, 85] width 7 height 7
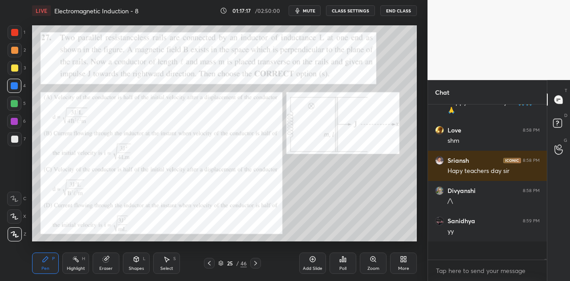
scroll to position [20652, 0]
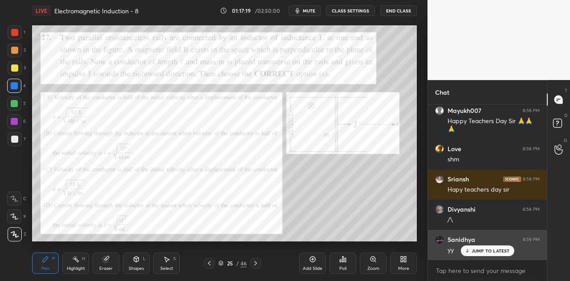
click at [477, 252] on p "JUMP TO LATEST" at bounding box center [490, 250] width 38 height 5
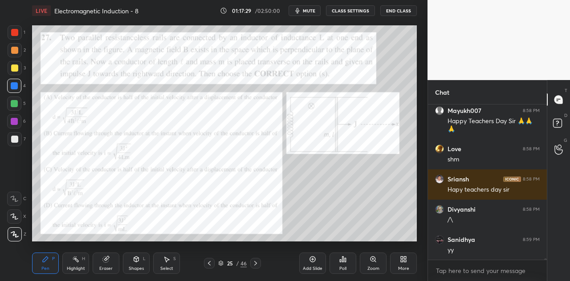
click at [19, 106] on div at bounding box center [14, 104] width 14 height 14
click at [19, 122] on div at bounding box center [14, 121] width 14 height 14
click at [16, 32] on div at bounding box center [14, 32] width 7 height 7
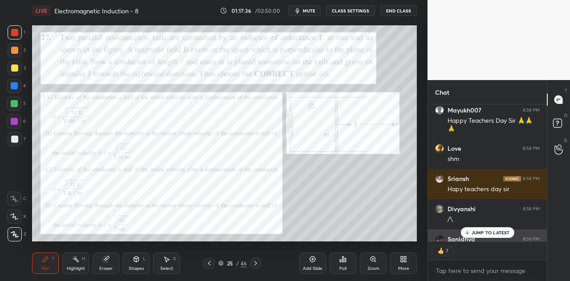
click at [487, 234] on p "JUMP TO LATEST" at bounding box center [490, 232] width 38 height 5
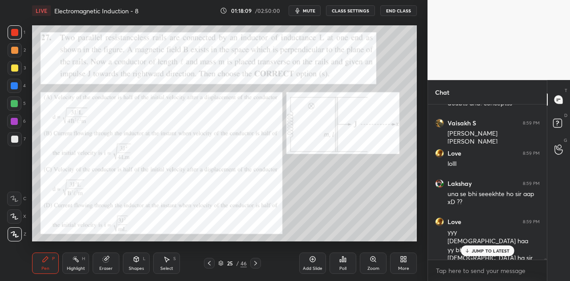
scroll to position [20958, 0]
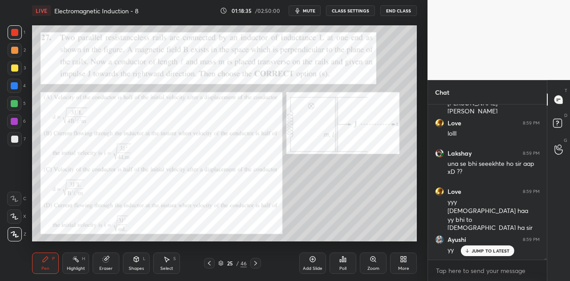
click at [490, 251] on p "JUMP TO LATEST" at bounding box center [490, 250] width 38 height 5
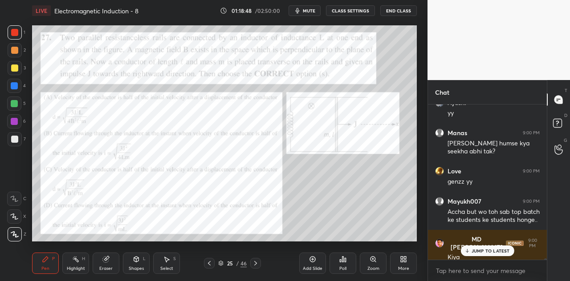
scroll to position [21126, 0]
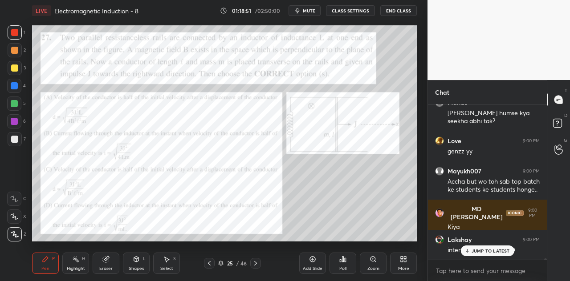
click at [16, 104] on div at bounding box center [14, 103] width 7 height 7
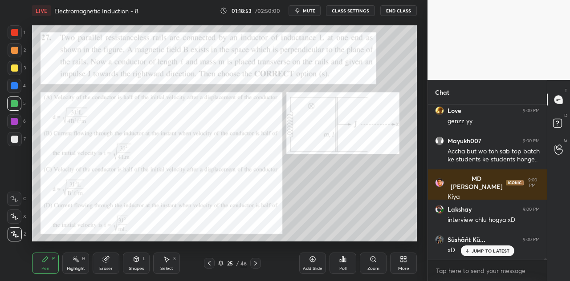
click at [482, 253] on p "JUMP TO LATEST" at bounding box center [490, 250] width 38 height 5
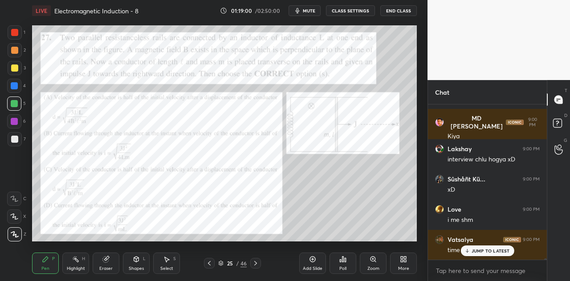
scroll to position [21247, 0]
click at [485, 251] on p "JUMP TO LATEST" at bounding box center [490, 250] width 38 height 5
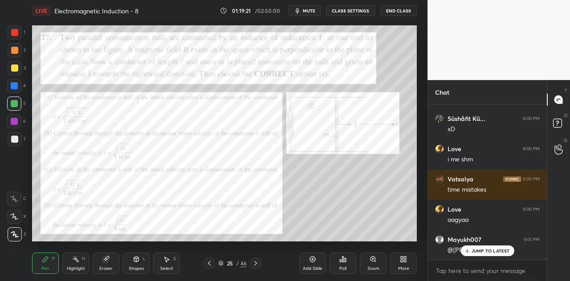
scroll to position [21307, 0]
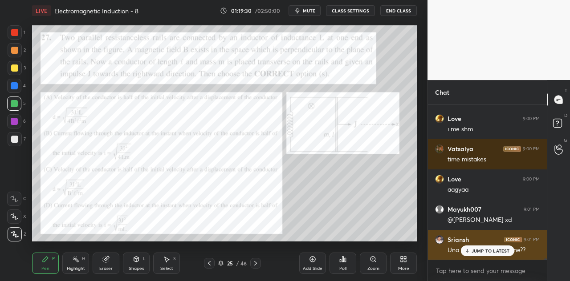
click at [473, 247] on div "JUMP TO LATEST" at bounding box center [486, 251] width 53 height 11
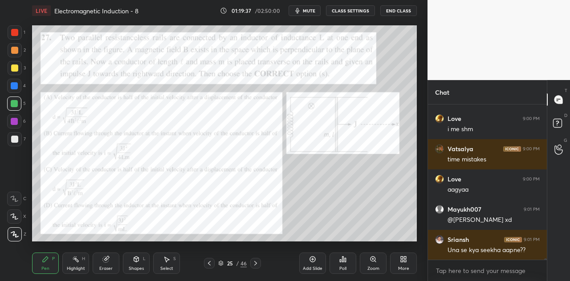
click at [13, 88] on div at bounding box center [14, 85] width 7 height 7
click at [16, 53] on div at bounding box center [14, 50] width 7 height 7
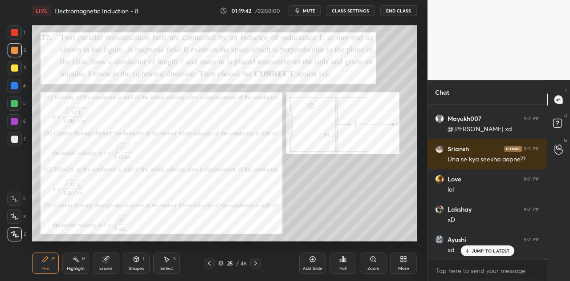
scroll to position [21459, 0]
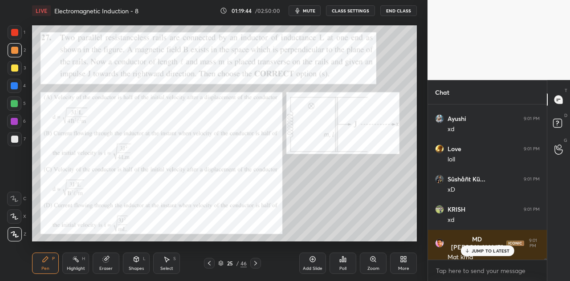
click at [471, 250] on div "JUMP TO LATEST" at bounding box center [486, 251] width 53 height 11
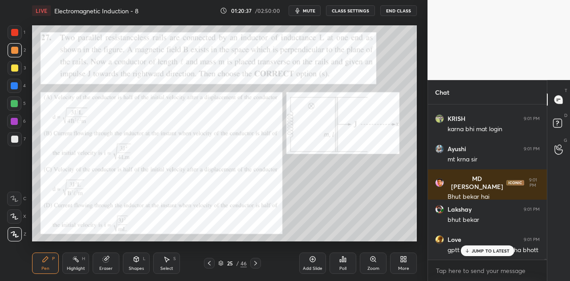
scroll to position [21882, 0]
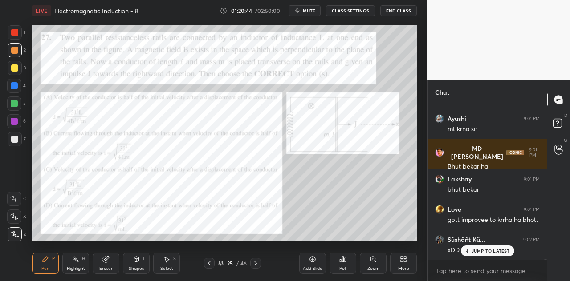
click at [111, 263] on div "Eraser" at bounding box center [106, 263] width 27 height 21
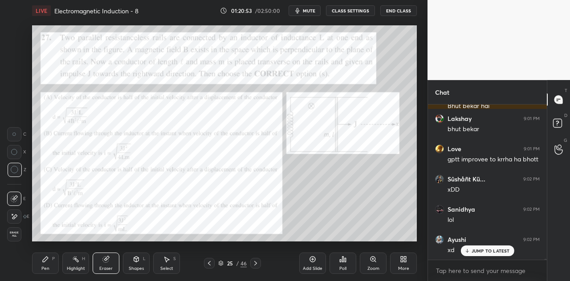
scroll to position [22019, 0]
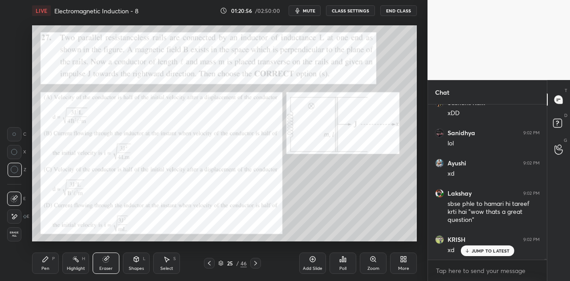
click at [476, 249] on p "JUMP TO LATEST" at bounding box center [490, 250] width 38 height 5
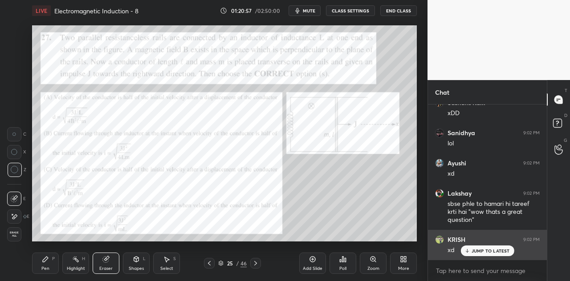
scroll to position [22058, 0]
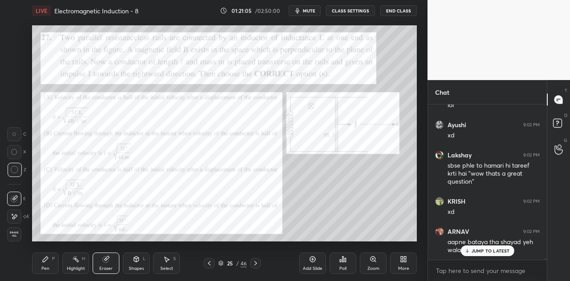
click at [51, 262] on div "Pen P" at bounding box center [45, 263] width 27 height 21
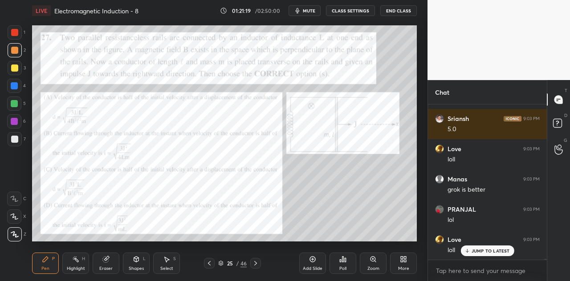
scroll to position [22421, 0]
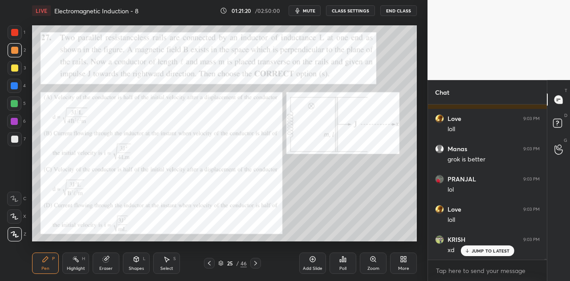
click at [17, 109] on div at bounding box center [14, 104] width 14 height 14
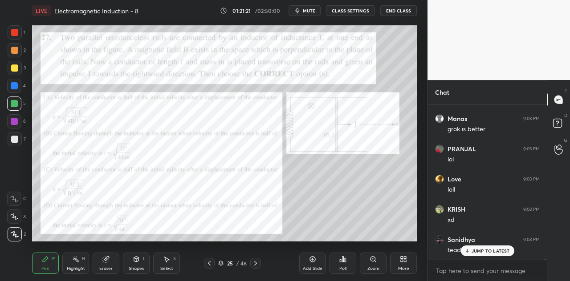
click at [19, 126] on div at bounding box center [14, 121] width 14 height 14
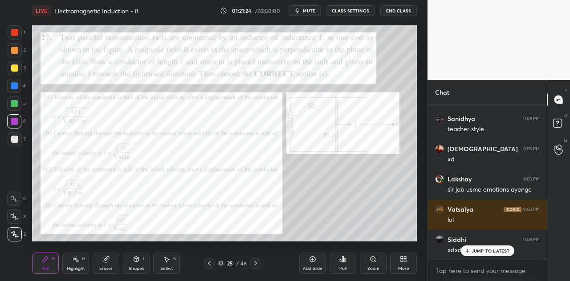
scroll to position [22602, 0]
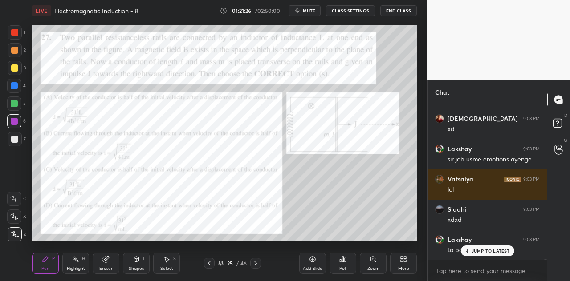
click at [480, 250] on p "JUMP TO LATEST" at bounding box center [490, 250] width 38 height 5
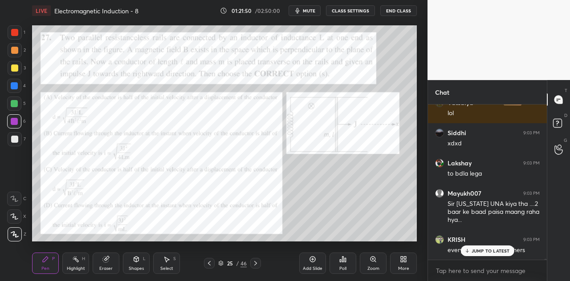
scroll to position [22709, 0]
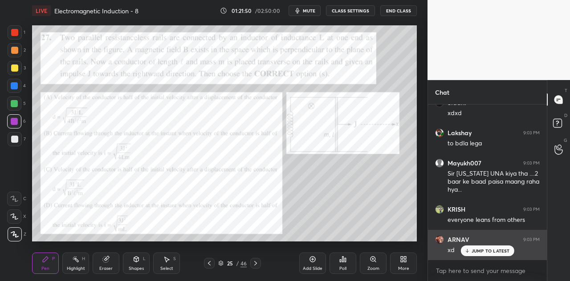
click at [492, 249] on p "JUMP TO LATEST" at bounding box center [490, 250] width 38 height 5
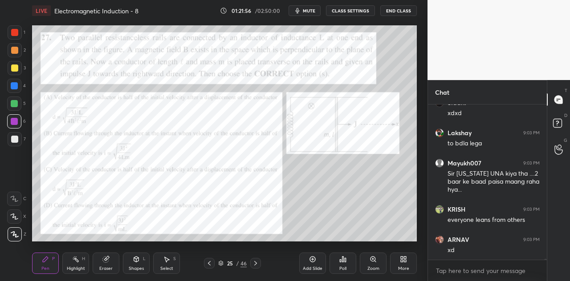
click at [109, 262] on icon at bounding box center [105, 259] width 7 height 7
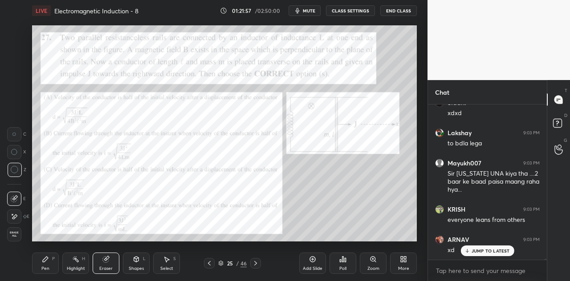
scroll to position [22740, 0]
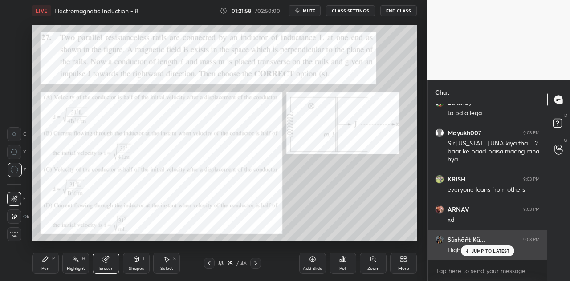
click at [474, 251] on p "JUMP TO LATEST" at bounding box center [490, 250] width 38 height 5
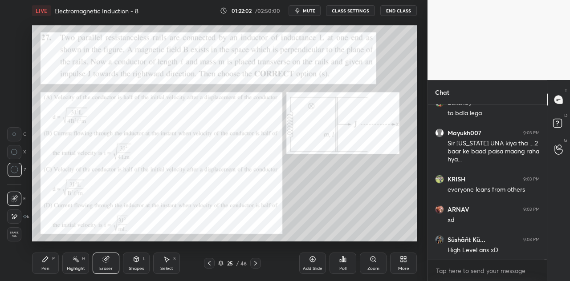
scroll to position [22770, 0]
click at [51, 260] on div "Pen P" at bounding box center [45, 263] width 27 height 21
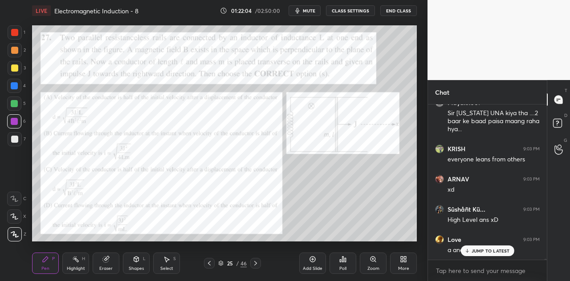
click at [109, 265] on div "Eraser" at bounding box center [106, 263] width 27 height 21
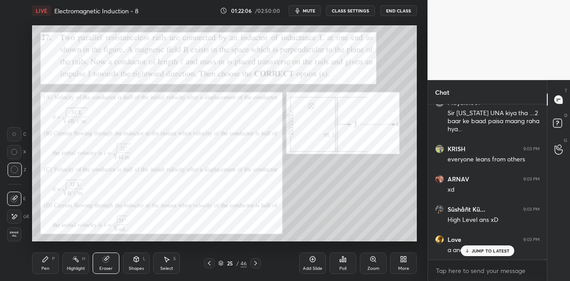
click at [50, 266] on div "Pen P" at bounding box center [45, 263] width 27 height 21
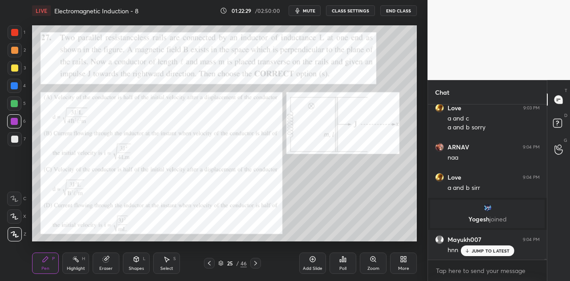
scroll to position [22932, 0]
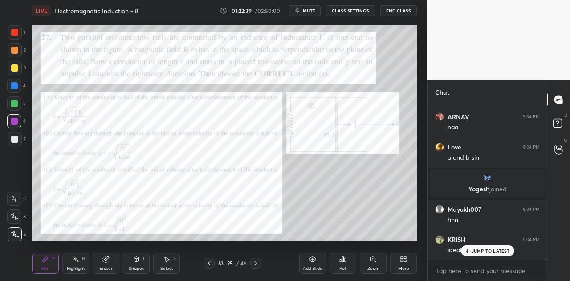
click at [137, 265] on div "Shapes L" at bounding box center [136, 263] width 27 height 21
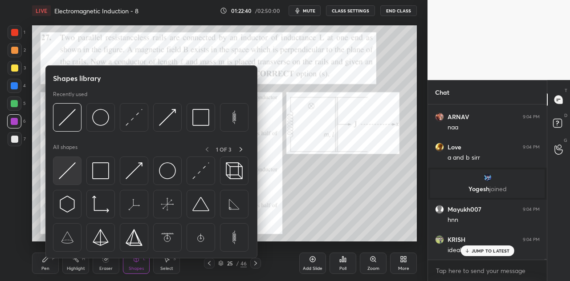
click at [75, 175] on img at bounding box center [67, 170] width 17 height 17
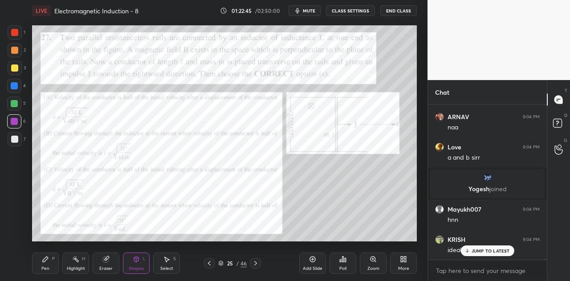
click at [54, 261] on div "P" at bounding box center [53, 259] width 3 height 4
click at [14, 84] on div at bounding box center [14, 85] width 7 height 7
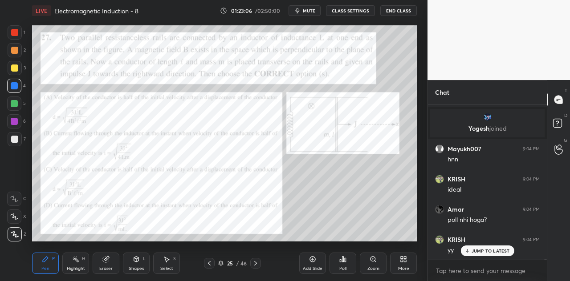
scroll to position [23023, 0]
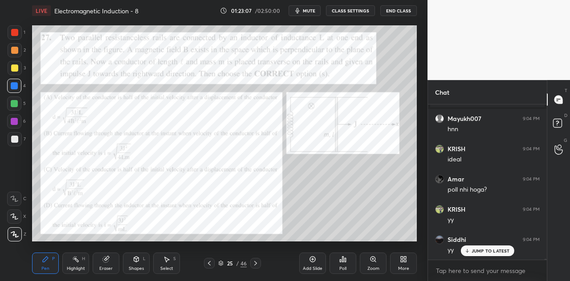
click at [22, 123] on div "6" at bounding box center [16, 121] width 19 height 14
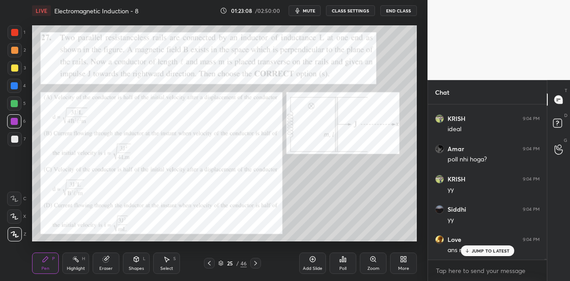
click at [138, 260] on icon at bounding box center [136, 259] width 5 height 5
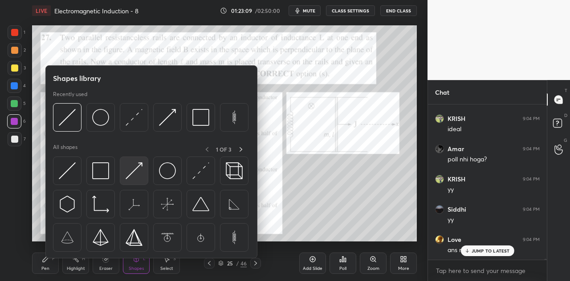
click at [138, 170] on img at bounding box center [134, 170] width 17 height 17
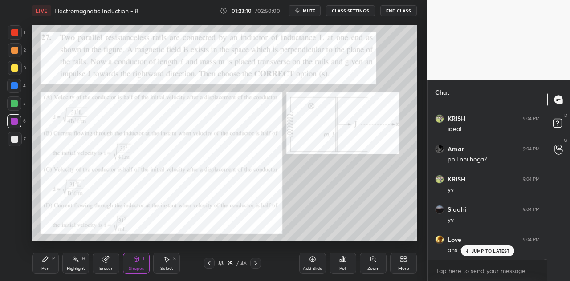
click at [17, 36] on div at bounding box center [15, 32] width 14 height 14
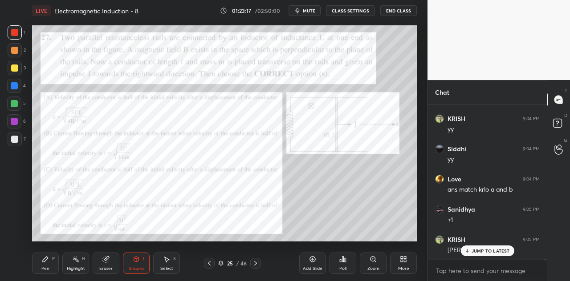
scroll to position [23144, 0]
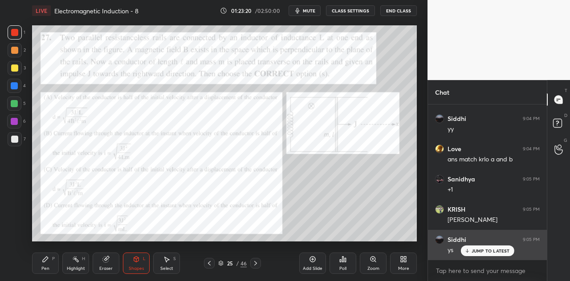
click at [476, 251] on p "JUMP TO LATEST" at bounding box center [490, 250] width 38 height 5
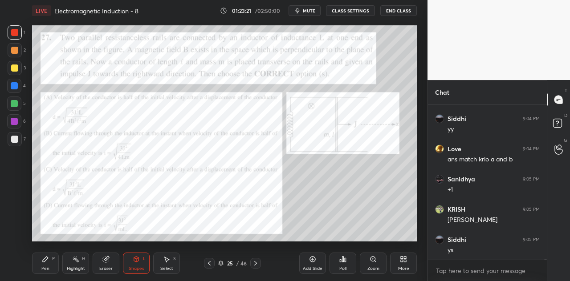
scroll to position [23174, 0]
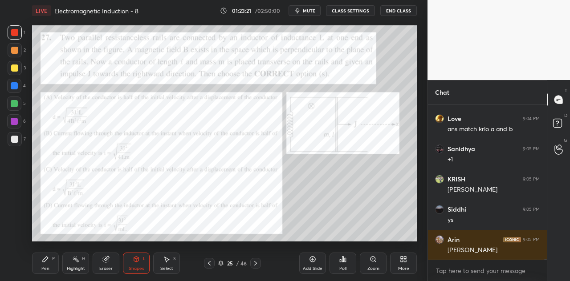
click at [53, 260] on div "P" at bounding box center [53, 259] width 3 height 4
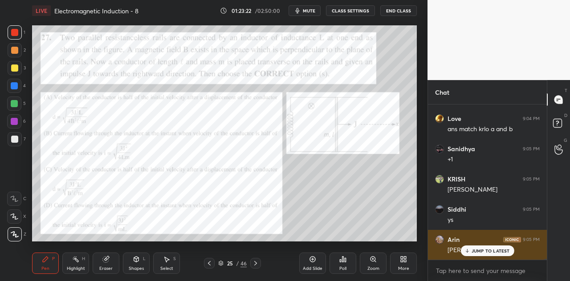
click at [477, 251] on p "JUMP TO LATEST" at bounding box center [490, 250] width 38 height 5
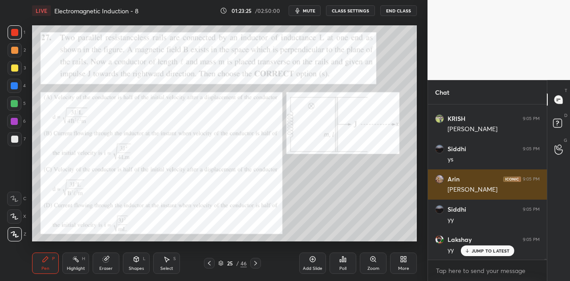
scroll to position [23295, 0]
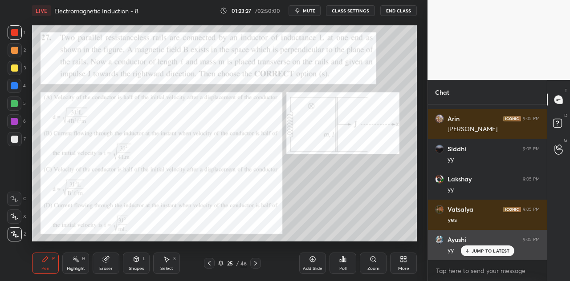
click at [475, 251] on p "JUMP TO LATEST" at bounding box center [490, 250] width 38 height 5
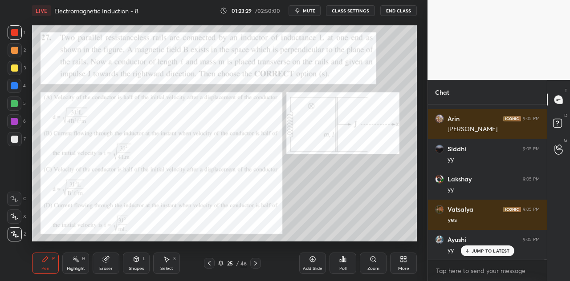
scroll to position [23325, 0]
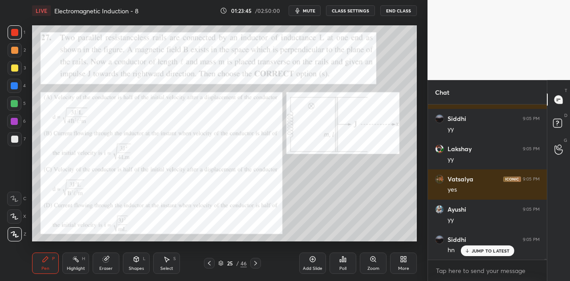
click at [16, 125] on div at bounding box center [14, 121] width 14 height 14
click at [16, 68] on div at bounding box center [14, 68] width 7 height 7
click at [16, 87] on div at bounding box center [14, 85] width 7 height 7
click at [16, 104] on div at bounding box center [14, 103] width 7 height 7
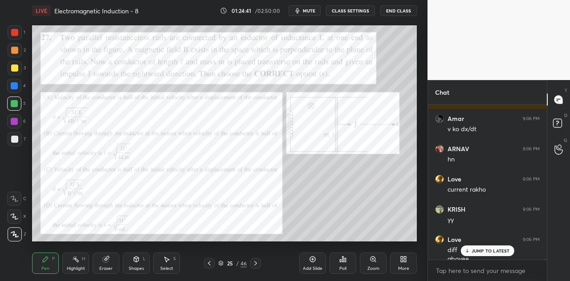
scroll to position [23516, 0]
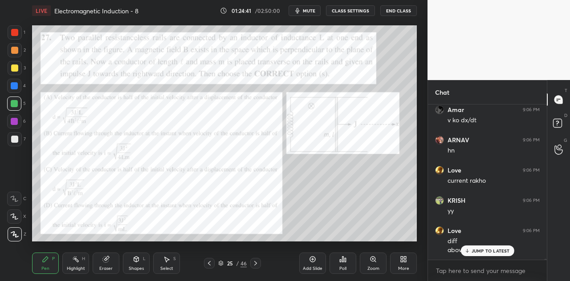
click at [16, 69] on div at bounding box center [14, 68] width 7 height 7
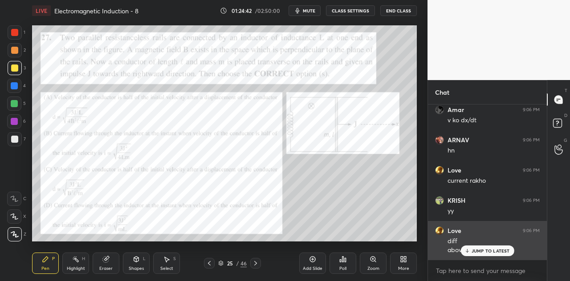
click at [478, 252] on p "JUMP TO LATEST" at bounding box center [490, 250] width 38 height 5
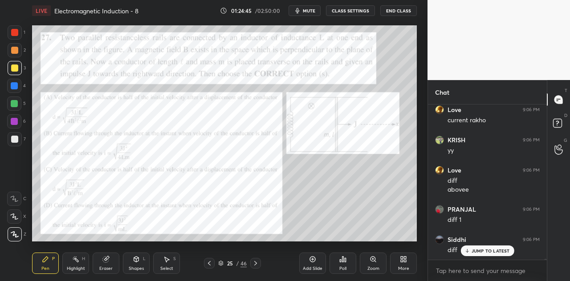
scroll to position [23607, 0]
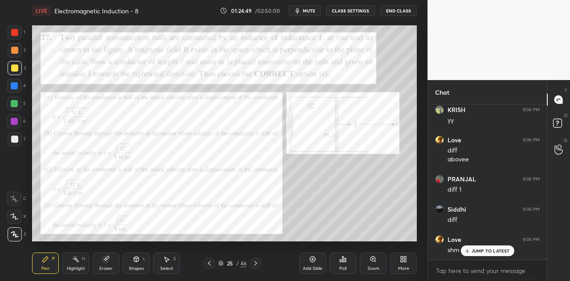
click at [142, 261] on div "Shapes L" at bounding box center [136, 263] width 27 height 21
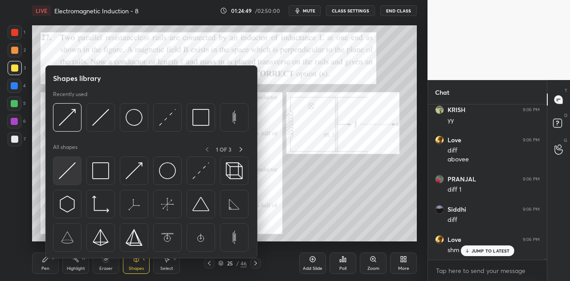
click at [71, 170] on img at bounding box center [67, 170] width 17 height 17
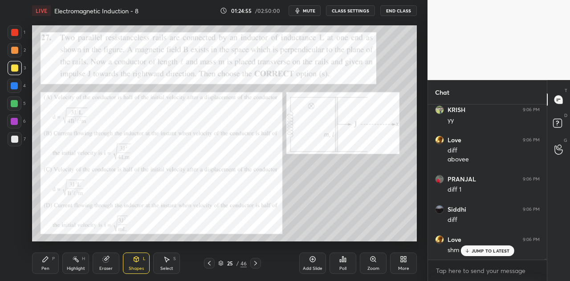
scroll to position [23637, 0]
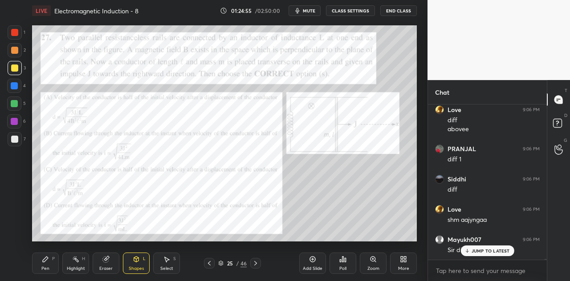
click at [49, 266] on div "Pen P" at bounding box center [45, 263] width 27 height 21
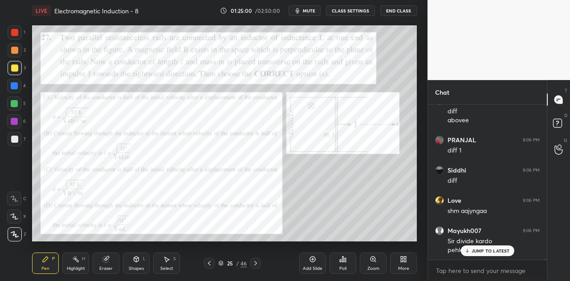
click at [12, 36] on div at bounding box center [14, 32] width 7 height 7
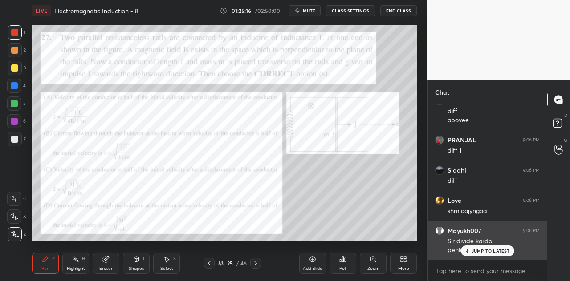
click at [475, 250] on p "JUMP TO LATEST" at bounding box center [490, 250] width 38 height 5
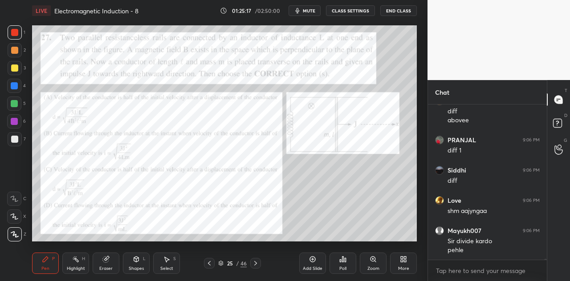
scroll to position [23676, 0]
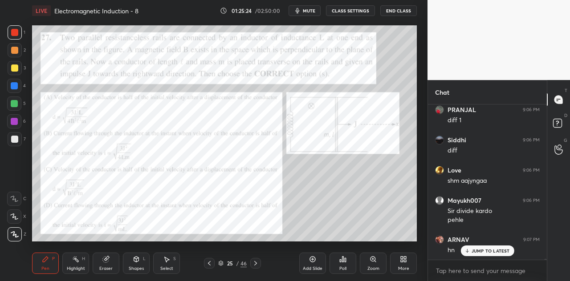
click at [18, 89] on div at bounding box center [14, 86] width 14 height 14
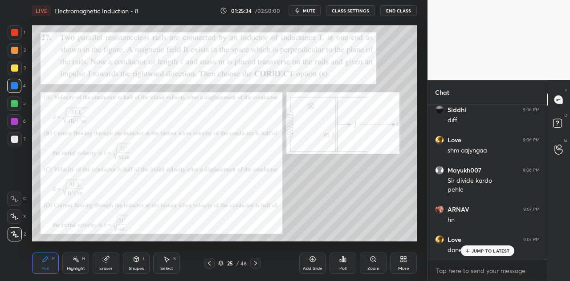
click at [19, 103] on div at bounding box center [14, 104] width 14 height 14
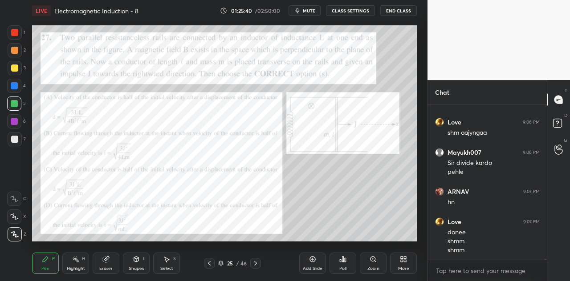
scroll to position [23754, 0]
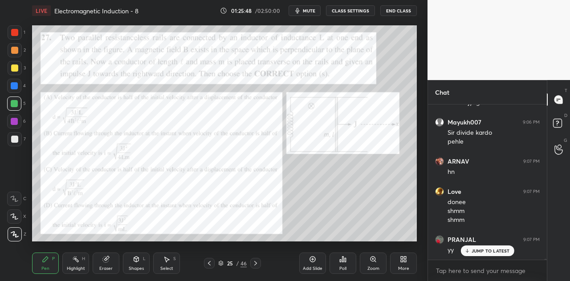
click at [17, 68] on div at bounding box center [14, 68] width 7 height 7
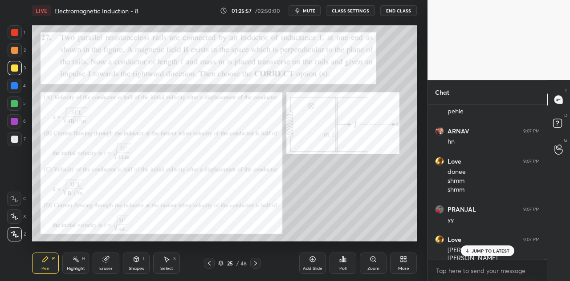
scroll to position [23815, 0]
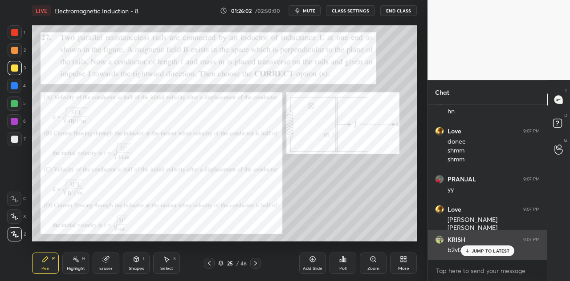
click at [474, 248] on div "JUMP TO LATEST" at bounding box center [486, 251] width 53 height 11
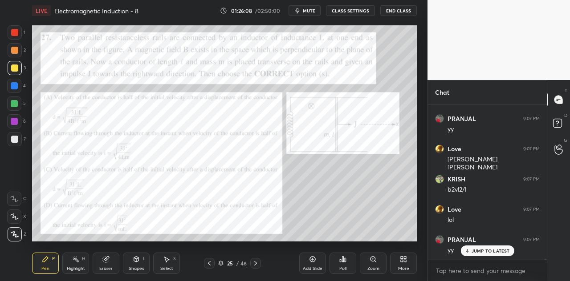
scroll to position [23906, 0]
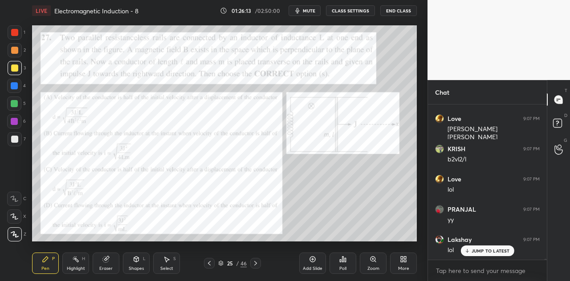
click at [478, 252] on p "JUMP TO LATEST" at bounding box center [490, 250] width 38 height 5
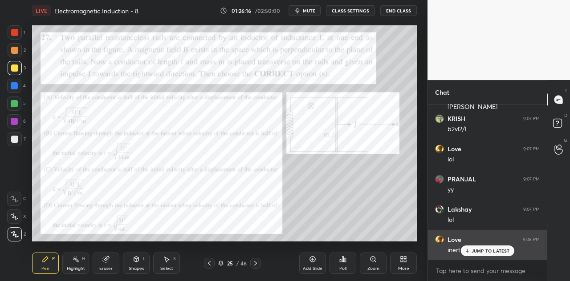
click at [480, 251] on p "JUMP TO LATEST" at bounding box center [490, 250] width 38 height 5
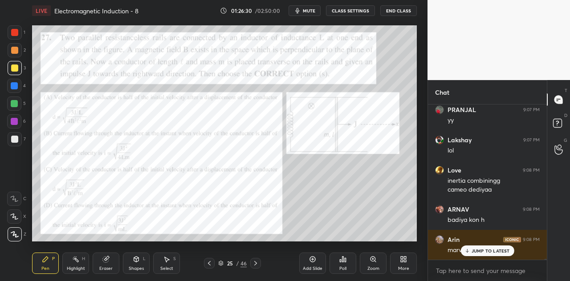
scroll to position [24036, 0]
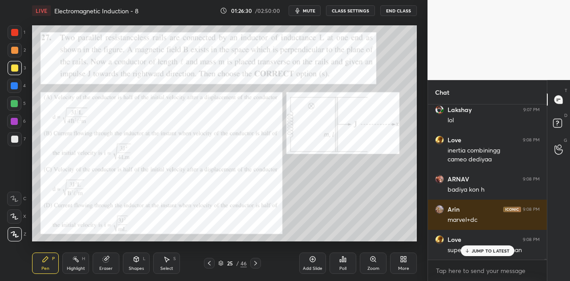
click at [18, 50] on div at bounding box center [15, 50] width 14 height 14
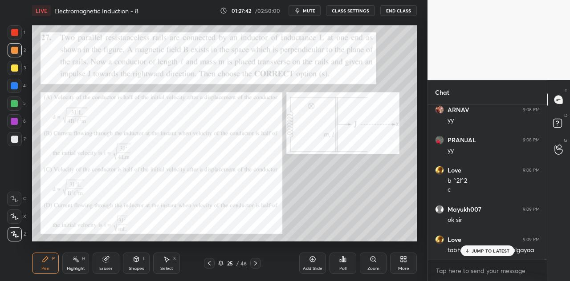
scroll to position [24373, 0]
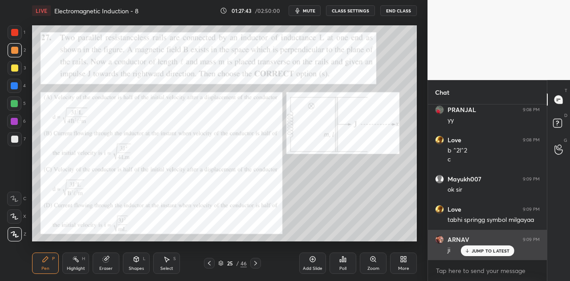
click at [474, 250] on p "JUMP TO LATEST" at bounding box center [490, 250] width 38 height 5
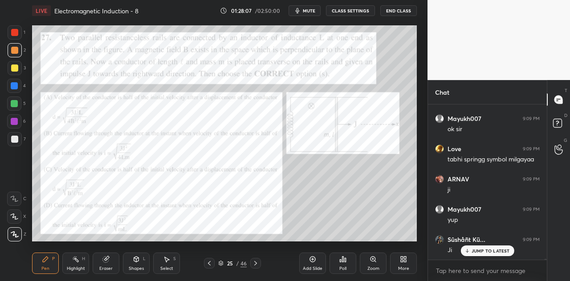
scroll to position [24464, 0]
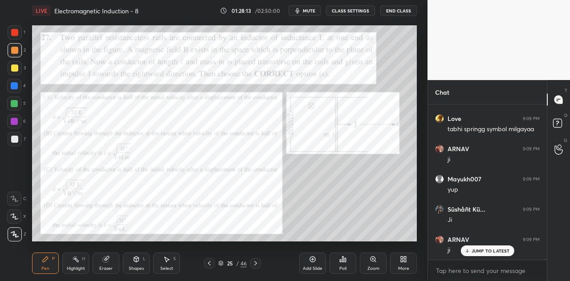
click at [18, 103] on div at bounding box center [14, 104] width 14 height 14
click at [486, 252] on p "JUMP TO LATEST" at bounding box center [490, 250] width 38 height 5
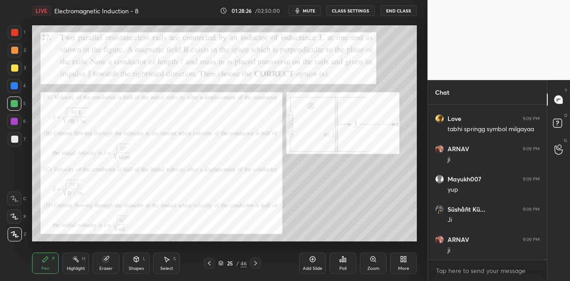
click at [17, 87] on div at bounding box center [14, 85] width 7 height 7
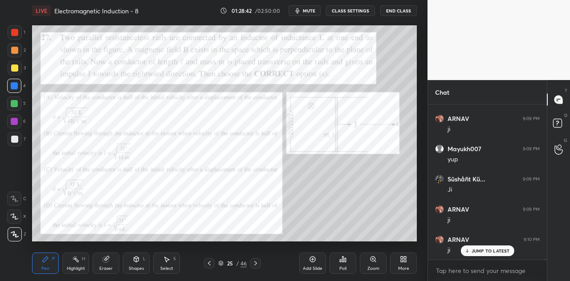
click at [17, 102] on div at bounding box center [14, 103] width 7 height 7
click at [483, 252] on p "JUMP TO LATEST" at bounding box center [490, 250] width 38 height 5
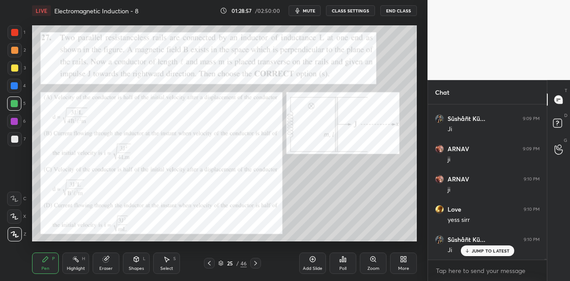
scroll to position [24585, 0]
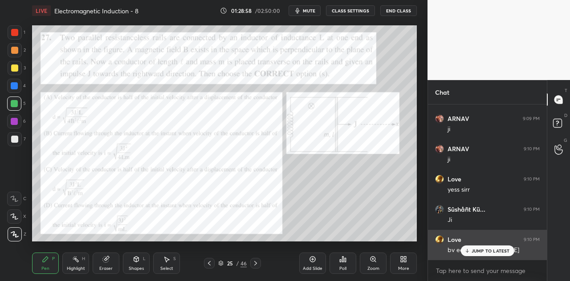
click at [476, 251] on p "JUMP TO LATEST" at bounding box center [490, 250] width 38 height 5
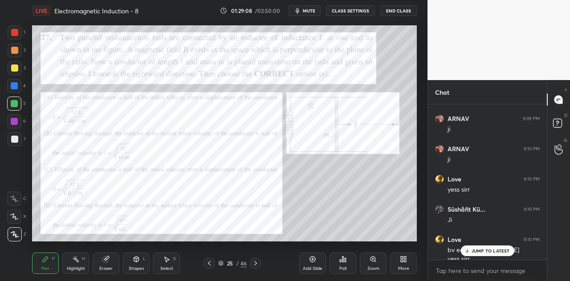
scroll to position [24594, 0]
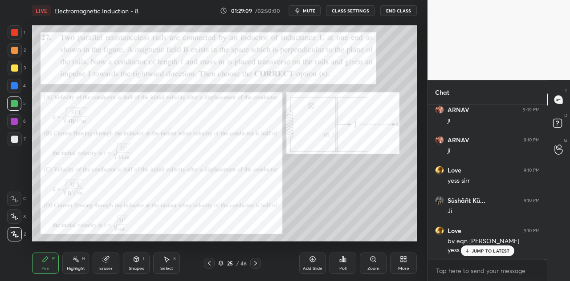
click at [17, 118] on div at bounding box center [14, 121] width 14 height 14
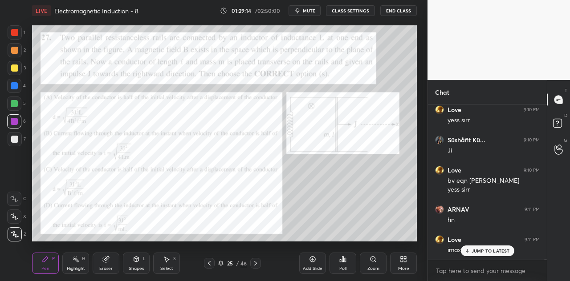
scroll to position [24685, 0]
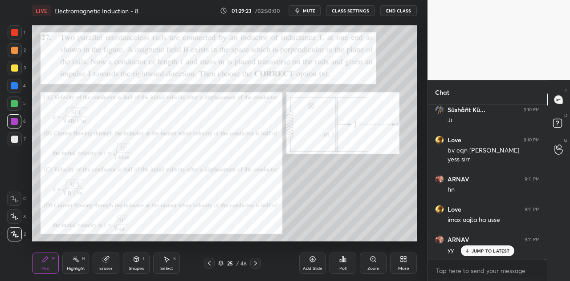
click at [15, 85] on div at bounding box center [14, 85] width 7 height 7
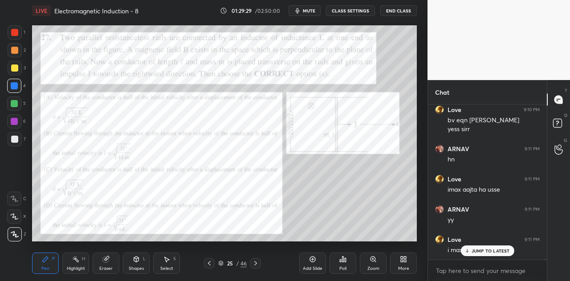
scroll to position [24724, 0]
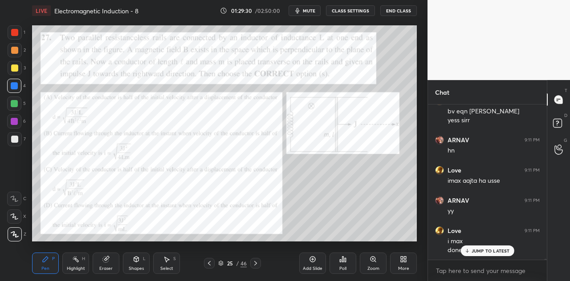
click at [483, 249] on p "JUMP TO LATEST" at bounding box center [490, 250] width 38 height 5
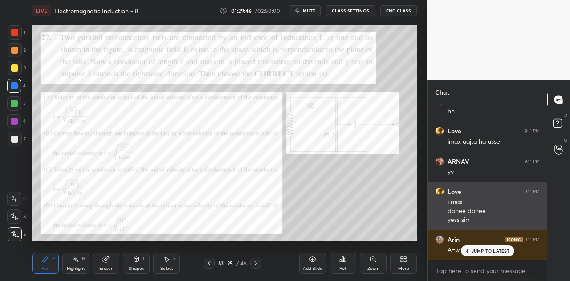
scroll to position [24793, 0]
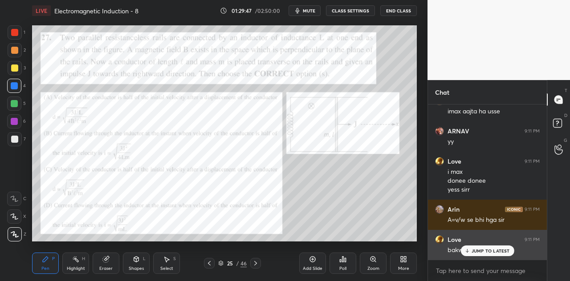
click at [475, 249] on p "JUMP TO LATEST" at bounding box center [490, 250] width 38 height 5
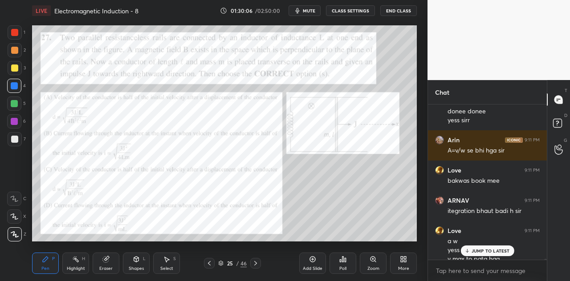
scroll to position [24872, 0]
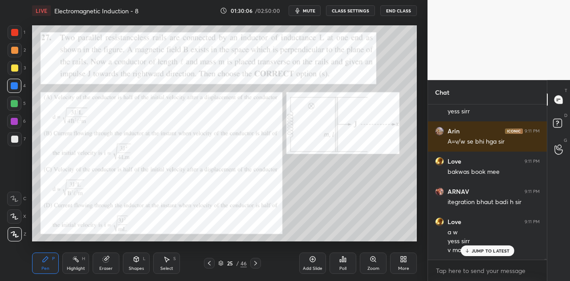
click at [18, 121] on div at bounding box center [14, 121] width 14 height 14
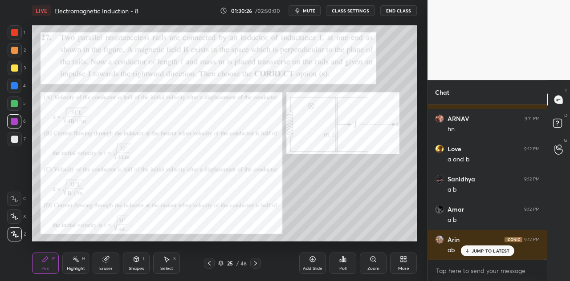
scroll to position [25083, 0]
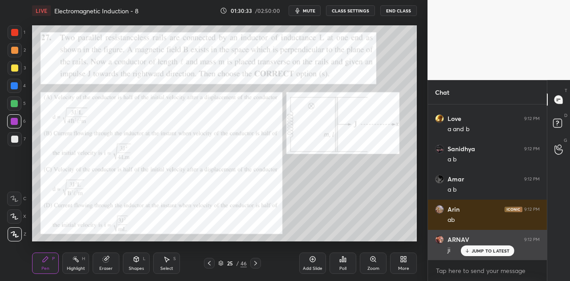
click at [476, 252] on p "JUMP TO LATEST" at bounding box center [490, 250] width 38 height 5
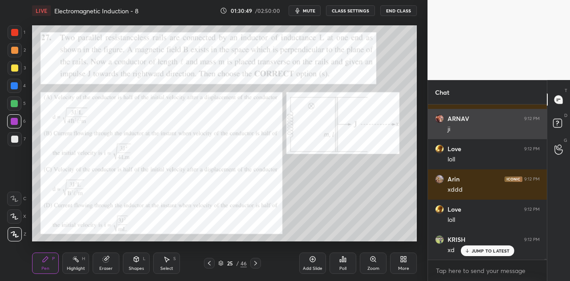
scroll to position [25235, 0]
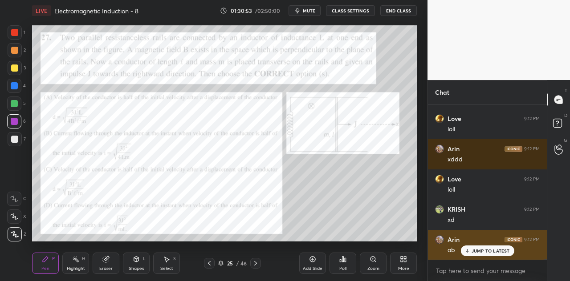
click at [477, 251] on p "JUMP TO LATEST" at bounding box center [490, 250] width 38 height 5
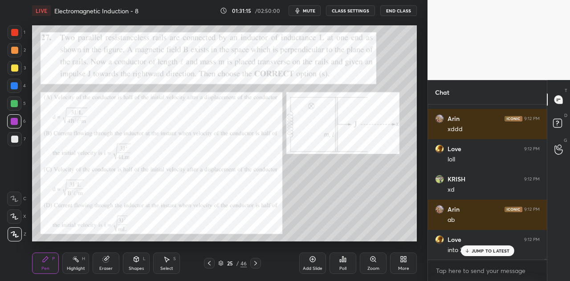
scroll to position [25295, 0]
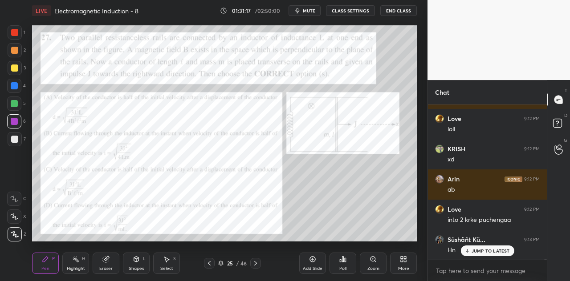
click at [476, 250] on p "JUMP TO LATEST" at bounding box center [490, 250] width 38 height 5
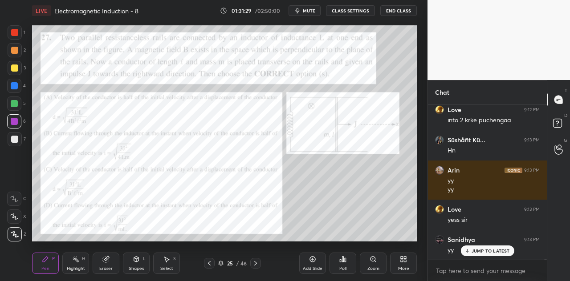
scroll to position [25425, 0]
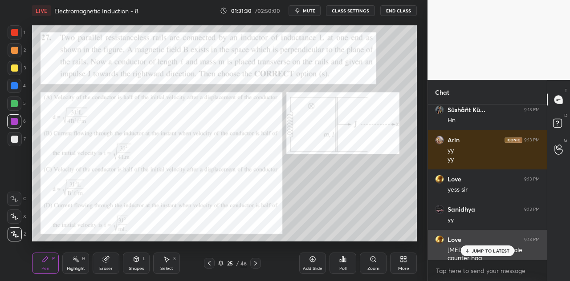
click at [478, 249] on p "JUMP TO LATEST" at bounding box center [490, 250] width 38 height 5
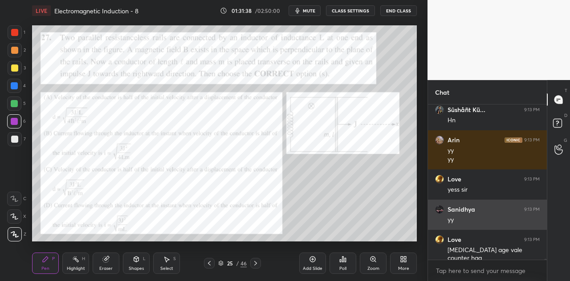
scroll to position [25456, 0]
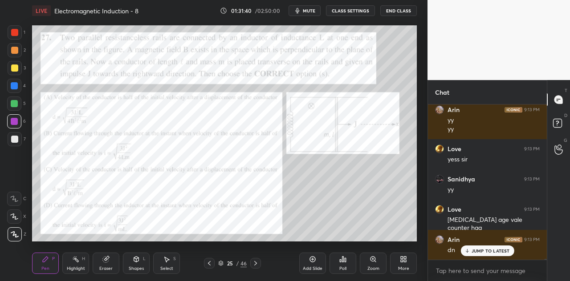
click at [23, 80] on div "4" at bounding box center [16, 86] width 19 height 14
click at [474, 251] on p "JUMP TO LATEST" at bounding box center [490, 250] width 38 height 5
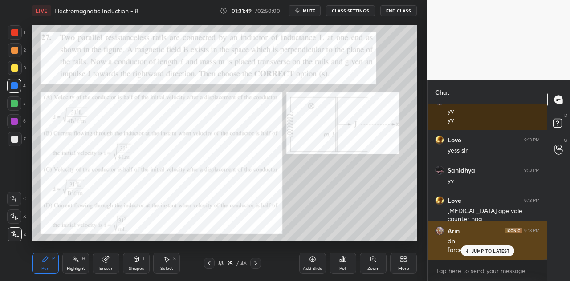
click at [471, 249] on div "JUMP TO LATEST" at bounding box center [486, 251] width 53 height 11
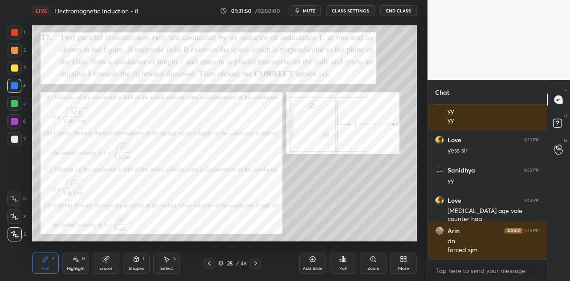
scroll to position [25495, 0]
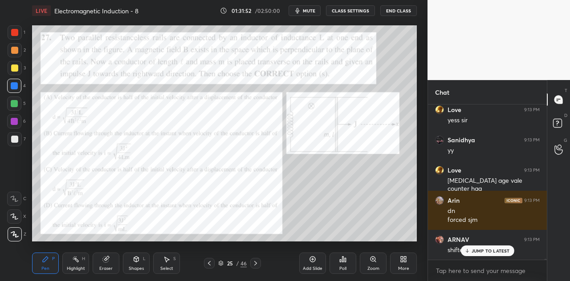
click at [475, 251] on p "JUMP TO LATEST" at bounding box center [490, 250] width 38 height 5
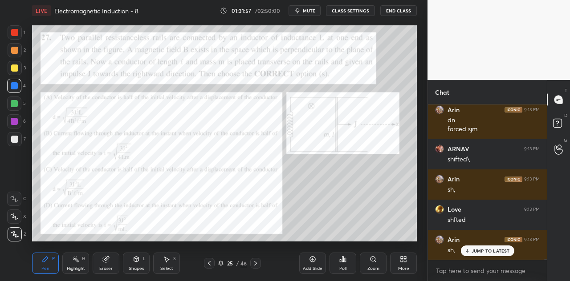
scroll to position [25616, 0]
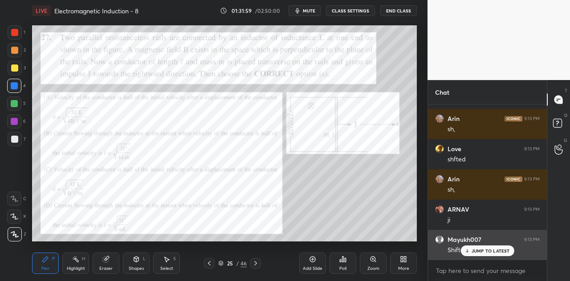
click at [477, 248] on div "JUMP TO LATEST" at bounding box center [486, 251] width 53 height 11
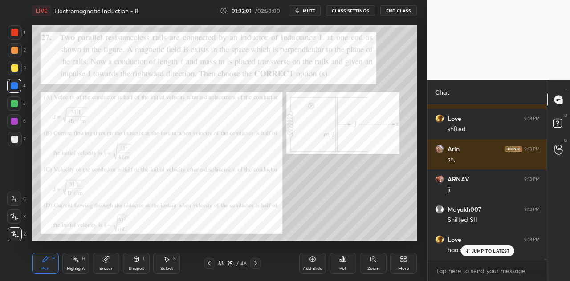
scroll to position [25707, 0]
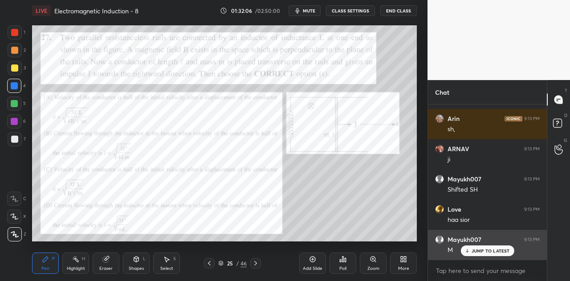
click at [475, 251] on p "JUMP TO LATEST" at bounding box center [490, 250] width 38 height 5
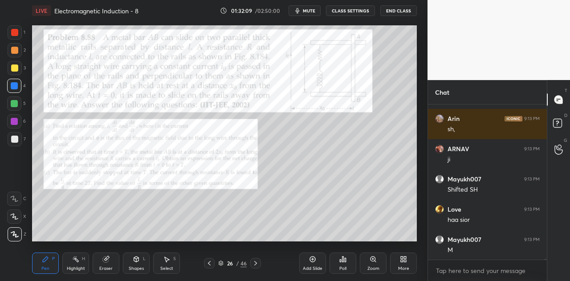
scroll to position [25737, 0]
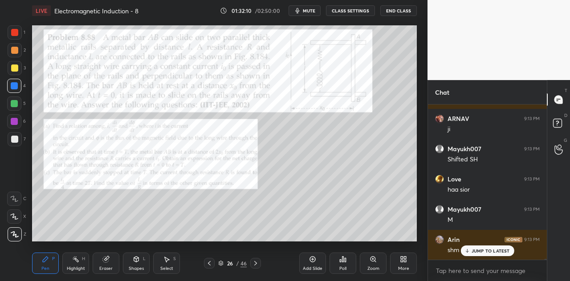
click at [139, 267] on div "Shapes" at bounding box center [136, 269] width 15 height 4
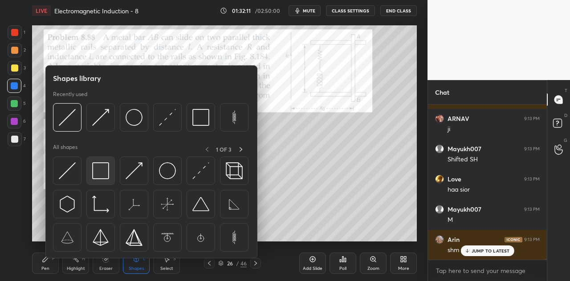
click at [101, 170] on img at bounding box center [100, 170] width 17 height 17
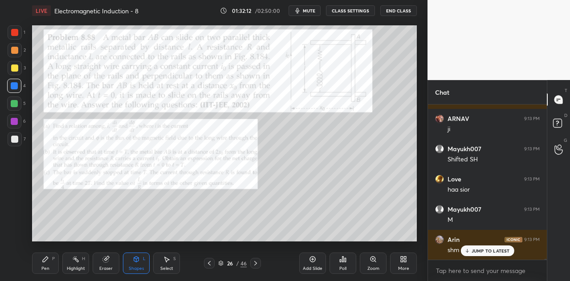
click at [16, 31] on div at bounding box center [14, 32] width 7 height 7
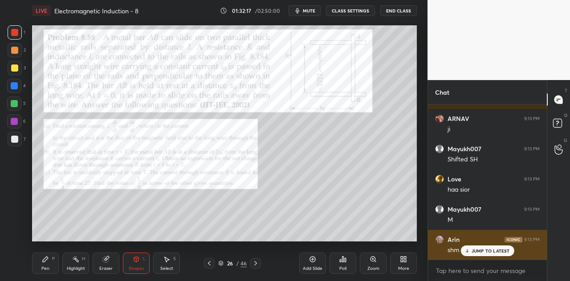
click at [486, 255] on div "JUMP TO LATEST" at bounding box center [486, 251] width 53 height 11
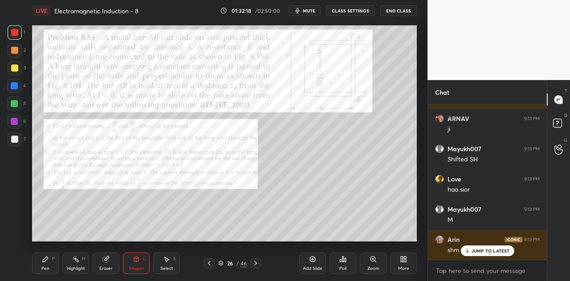
scroll to position [25767, 0]
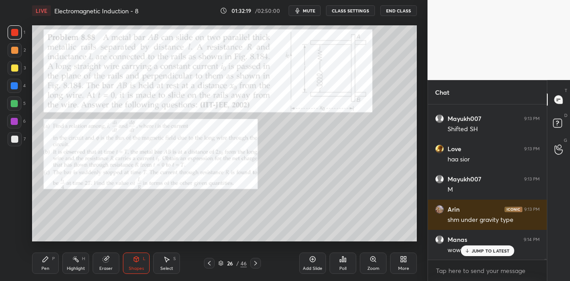
click at [49, 263] on div "Pen P" at bounding box center [45, 263] width 27 height 21
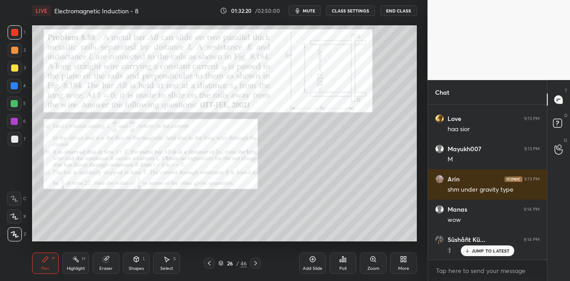
click at [471, 251] on p "JUMP TO LATEST" at bounding box center [490, 250] width 38 height 5
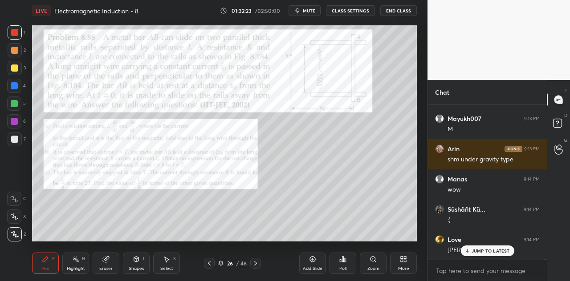
scroll to position [25858, 0]
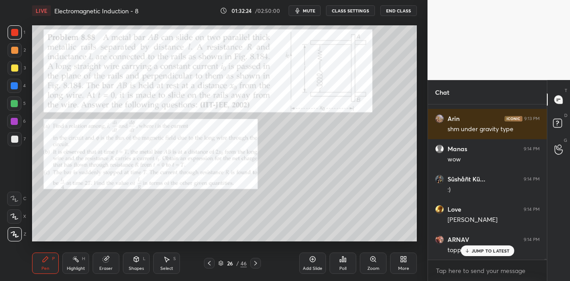
click at [15, 35] on div at bounding box center [14, 32] width 7 height 7
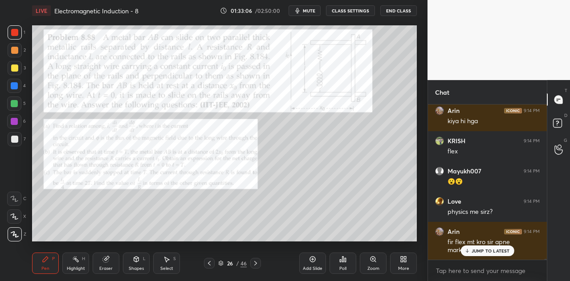
scroll to position [26670, 0]
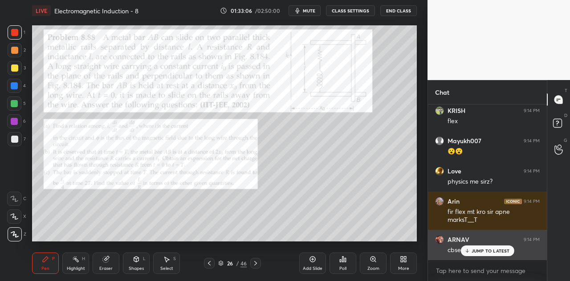
click at [483, 250] on p "JUMP TO LATEST" at bounding box center [490, 250] width 38 height 5
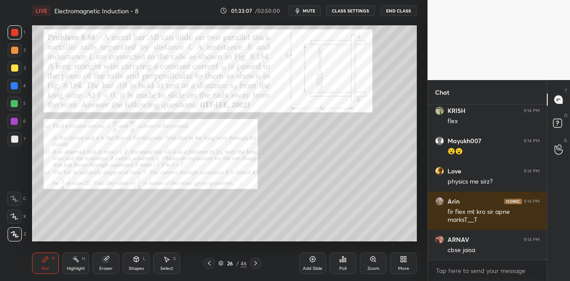
click at [109, 264] on div "Eraser" at bounding box center [106, 263] width 27 height 21
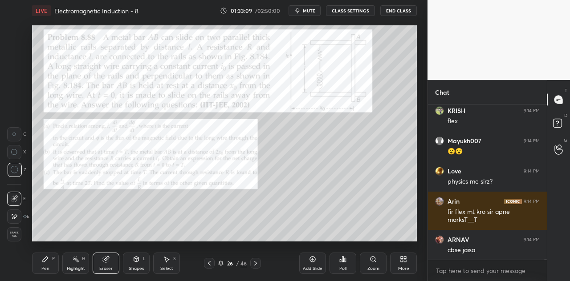
scroll to position [26700, 0]
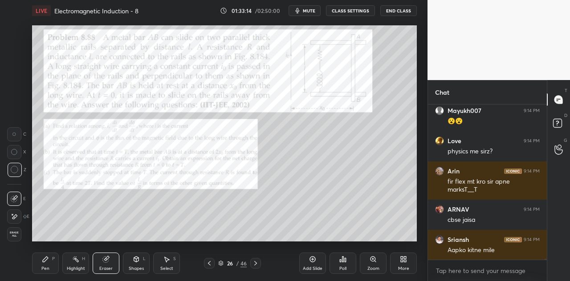
click at [49, 264] on div "Pen P" at bounding box center [45, 263] width 27 height 21
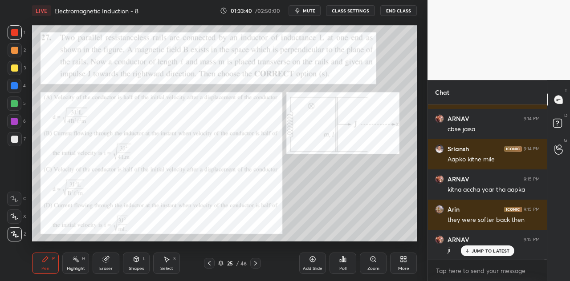
scroll to position [26821, 0]
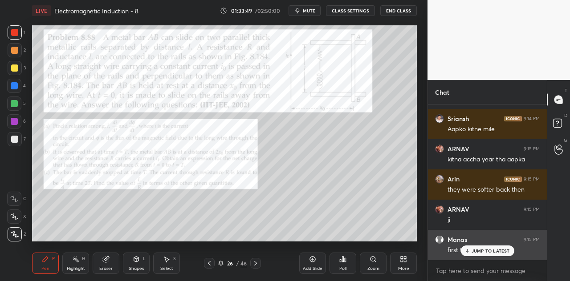
click at [478, 252] on p "JUMP TO LATEST" at bounding box center [490, 250] width 38 height 5
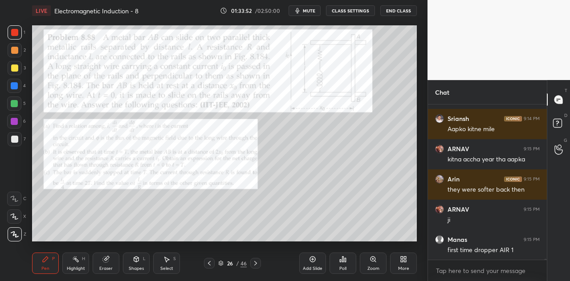
scroll to position [26851, 0]
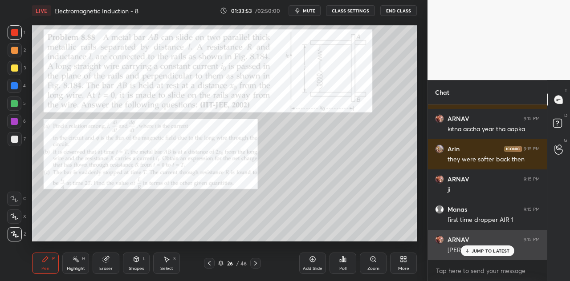
click at [494, 251] on p "JUMP TO LATEST" at bounding box center [490, 250] width 38 height 5
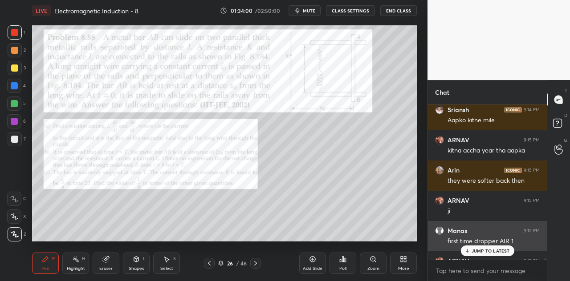
scroll to position [26882, 0]
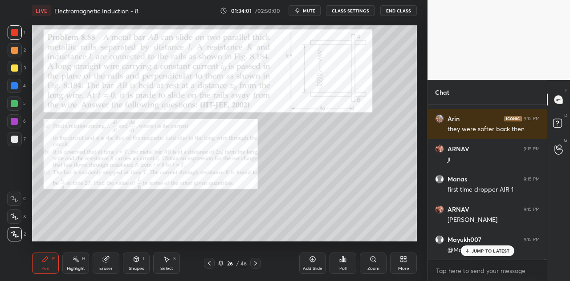
click at [482, 251] on p "JUMP TO LATEST" at bounding box center [490, 250] width 38 height 5
click at [488, 250] on p "JUMP TO LATEST" at bounding box center [490, 250] width 38 height 5
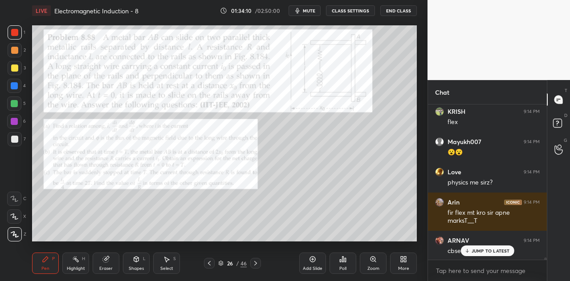
scroll to position [26668, 0]
click at [480, 250] on p "JUMP TO LATEST" at bounding box center [490, 250] width 38 height 5
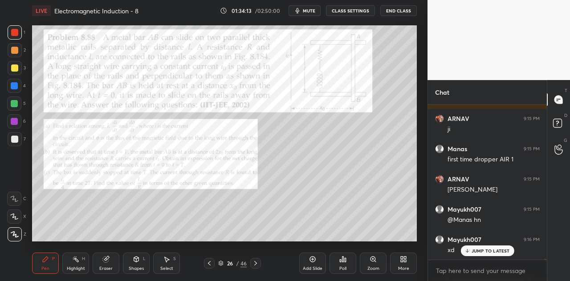
scroll to position [27003, 0]
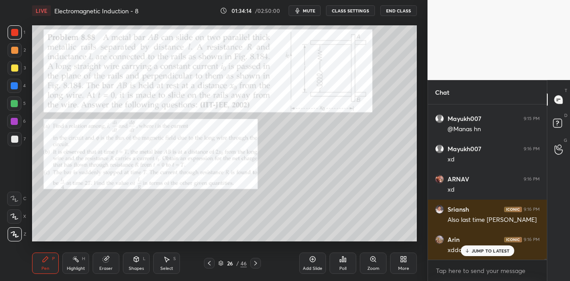
click at [488, 251] on p "JUMP TO LATEST" at bounding box center [490, 250] width 38 height 5
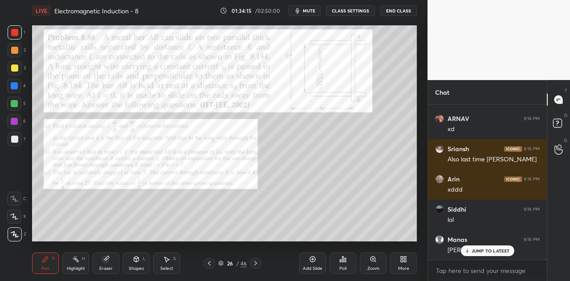
scroll to position [27094, 0]
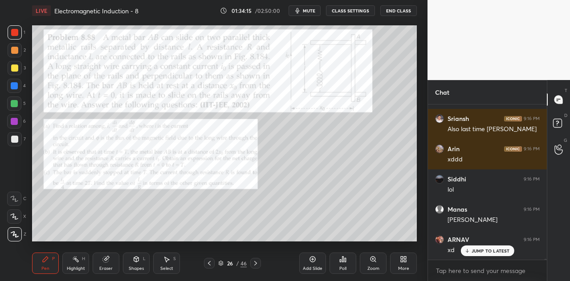
click at [478, 249] on p "JUMP TO LATEST" at bounding box center [490, 250] width 38 height 5
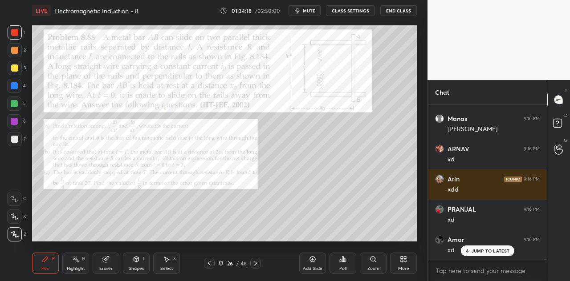
scroll to position [27275, 0]
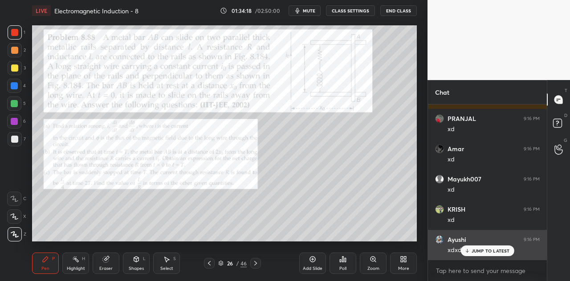
click at [480, 250] on p "JUMP TO LATEST" at bounding box center [490, 250] width 38 height 5
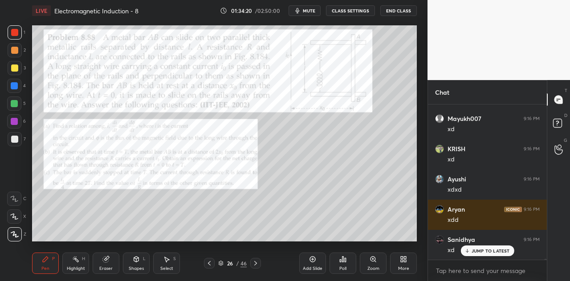
scroll to position [27396, 0]
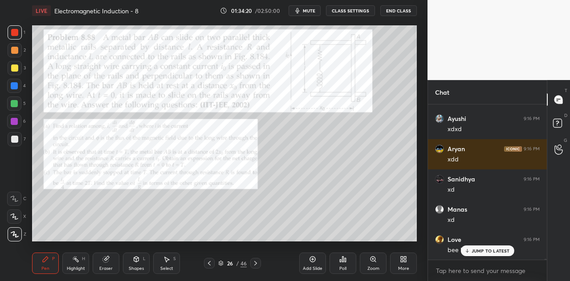
click at [17, 103] on div at bounding box center [14, 103] width 7 height 7
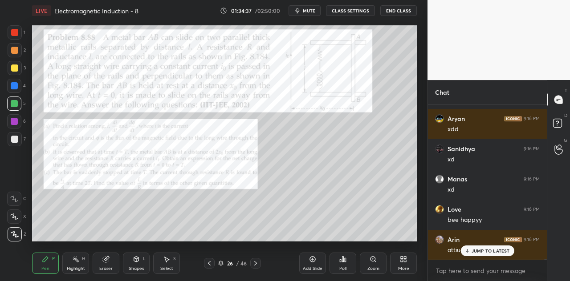
click at [471, 252] on div "JUMP TO LATEST" at bounding box center [486, 251] width 53 height 11
click at [15, 88] on div at bounding box center [14, 85] width 7 height 7
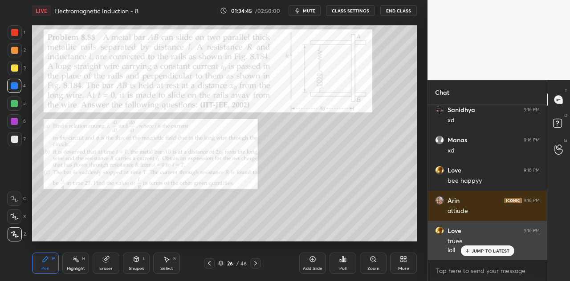
scroll to position [27496, 0]
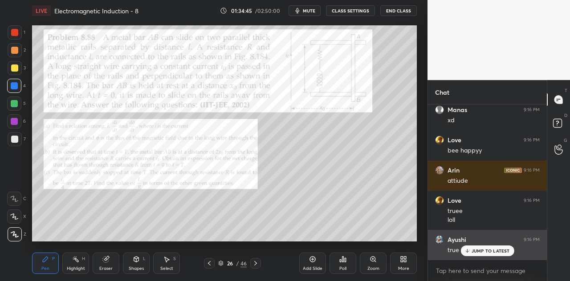
click at [483, 248] on p "JUMP TO LATEST" at bounding box center [490, 250] width 38 height 5
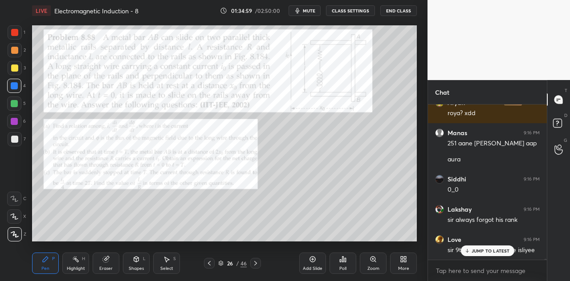
scroll to position [27905, 0]
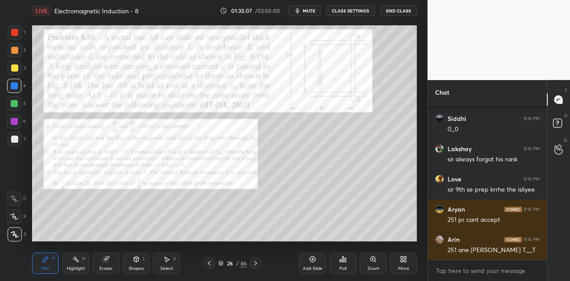
click at [477, 277] on p "JUMP TO LATEST" at bounding box center [490, 279] width 38 height 5
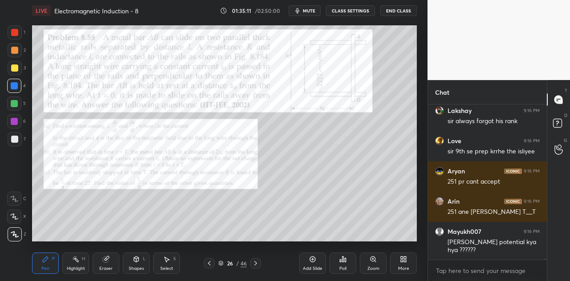
scroll to position [28012, 0]
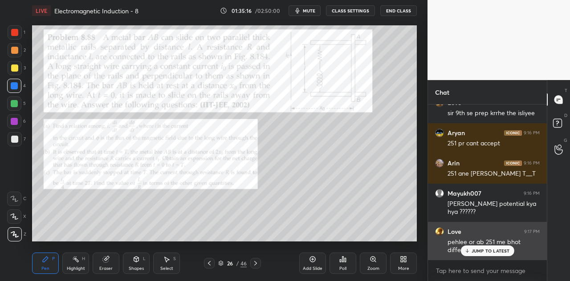
click at [490, 250] on p "JUMP TO LATEST" at bounding box center [490, 250] width 38 height 5
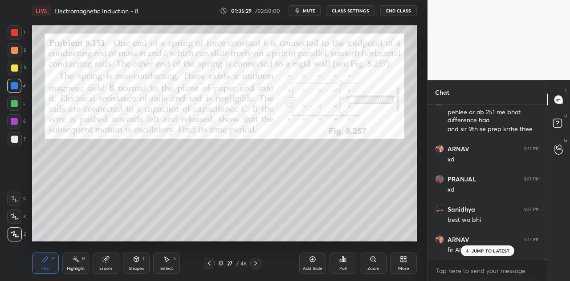
scroll to position [28173, 0]
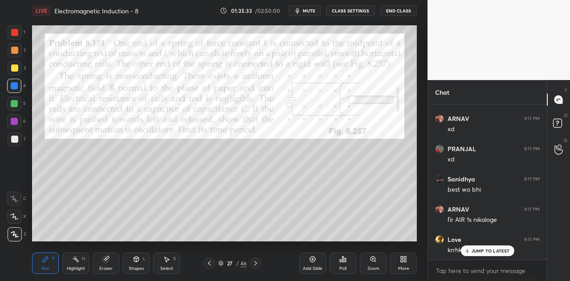
click at [15, 39] on div at bounding box center [15, 32] width 14 height 14
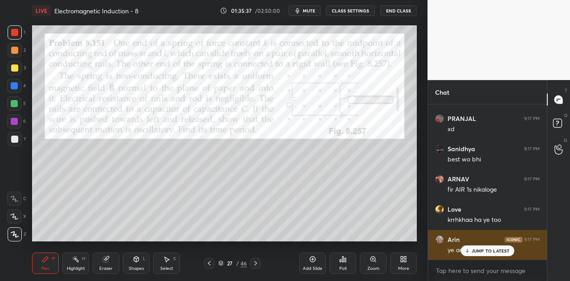
click at [472, 250] on p "JUMP TO LATEST" at bounding box center [490, 250] width 38 height 5
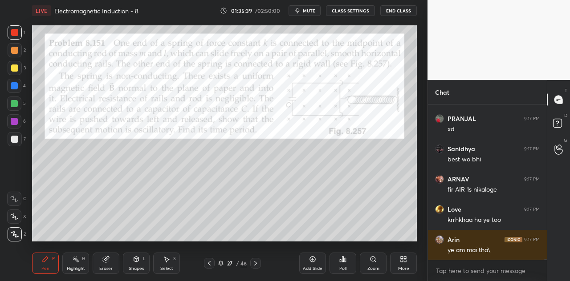
scroll to position [28233, 0]
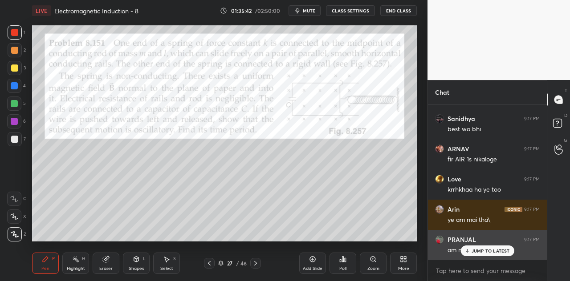
click at [479, 249] on p "JUMP TO LATEST" at bounding box center [490, 250] width 38 height 5
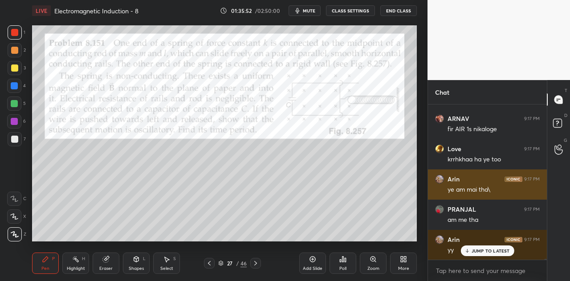
scroll to position [28302, 0]
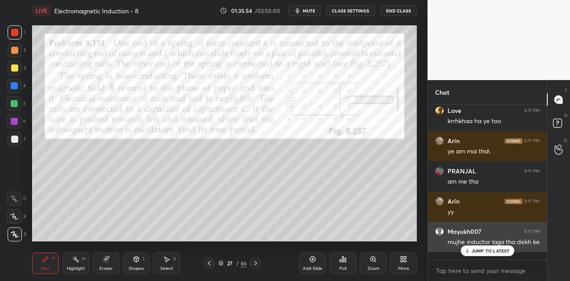
click at [486, 255] on div "JUMP TO LATEST" at bounding box center [486, 251] width 53 height 11
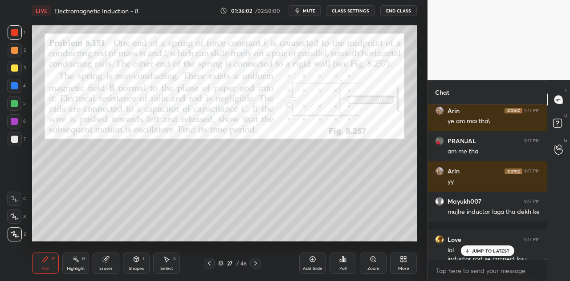
scroll to position [28349, 0]
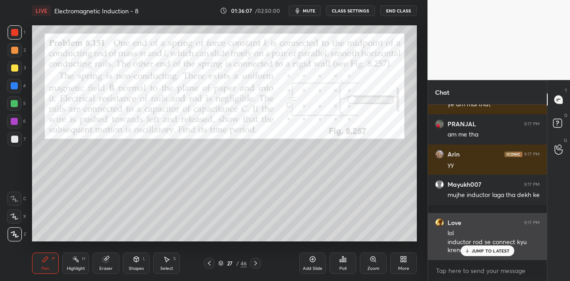
click at [489, 249] on p "JUMP TO LATEST" at bounding box center [490, 250] width 38 height 5
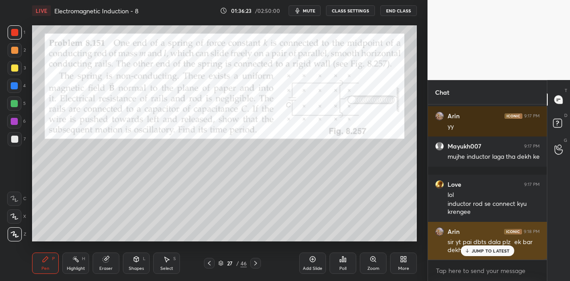
click at [480, 250] on p "JUMP TO LATEST" at bounding box center [490, 250] width 38 height 5
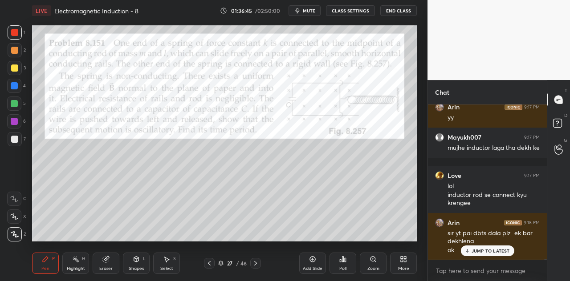
scroll to position [28426, 0]
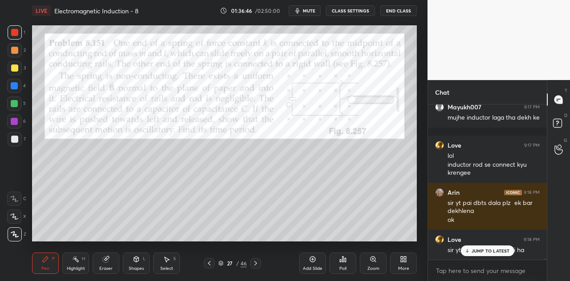
click at [480, 249] on p "JUMP TO LATEST" at bounding box center [490, 250] width 38 height 5
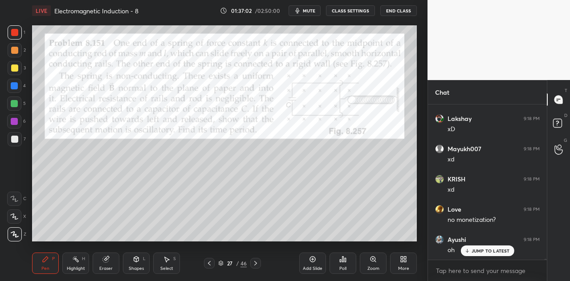
scroll to position [28608, 0]
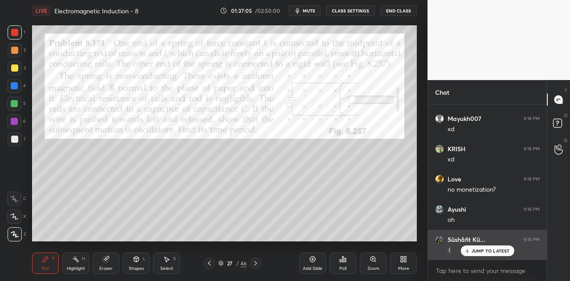
click at [487, 251] on p "JUMP TO LATEST" at bounding box center [490, 250] width 38 height 5
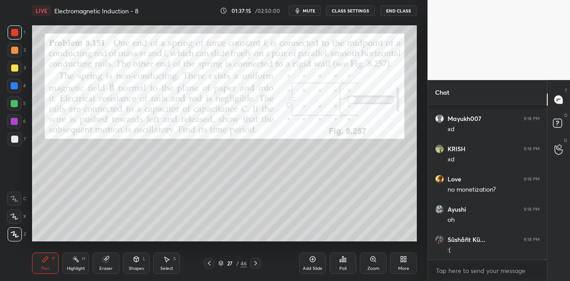
scroll to position [28646, 0]
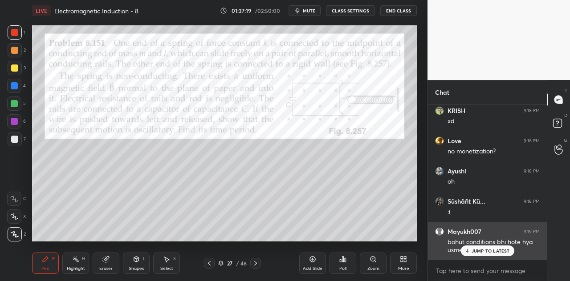
click at [471, 250] on div "JUMP TO LATEST" at bounding box center [486, 251] width 53 height 11
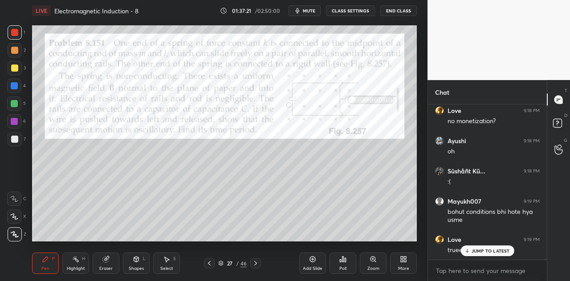
scroll to position [28707, 0]
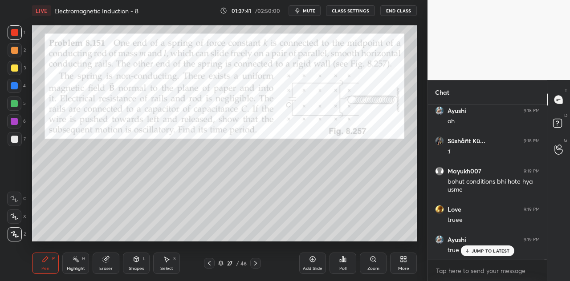
click at [473, 250] on p "JUMP TO LATEST" at bounding box center [490, 250] width 38 height 5
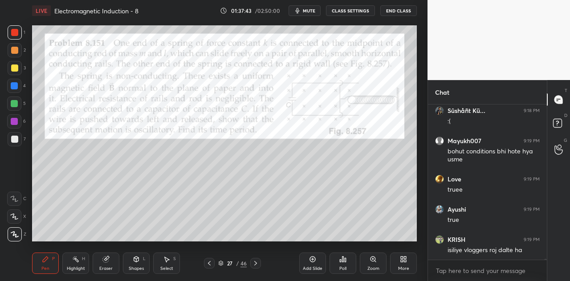
scroll to position [28767, 0]
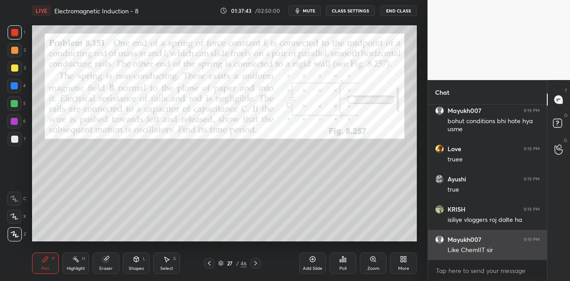
click at [472, 251] on div "Sûshåñt Kü... 9:18 PM :( Mayukh007 9:19 PM bohut conditions bhi hote hya usme L…" at bounding box center [487, 182] width 119 height 155
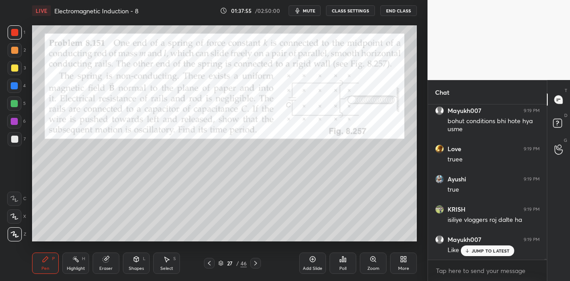
scroll to position [28797, 0]
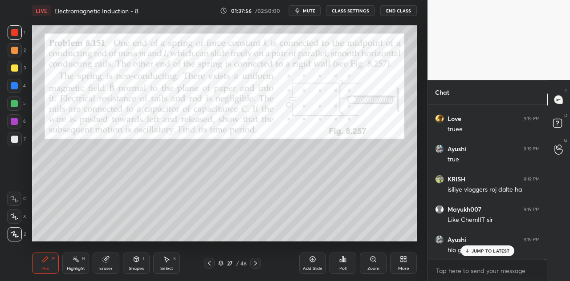
click at [111, 262] on div "Eraser" at bounding box center [106, 263] width 27 height 21
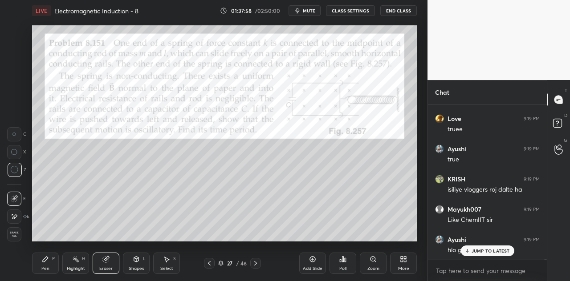
click at [47, 263] on icon at bounding box center [45, 259] width 7 height 7
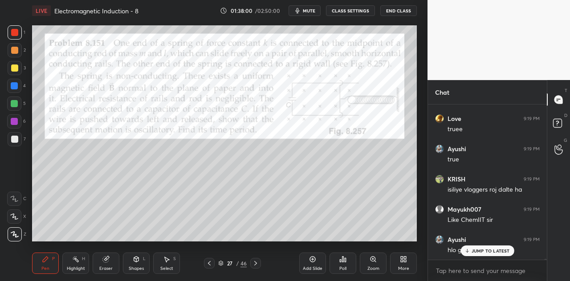
click at [474, 248] on p "JUMP TO LATEST" at bounding box center [490, 250] width 38 height 5
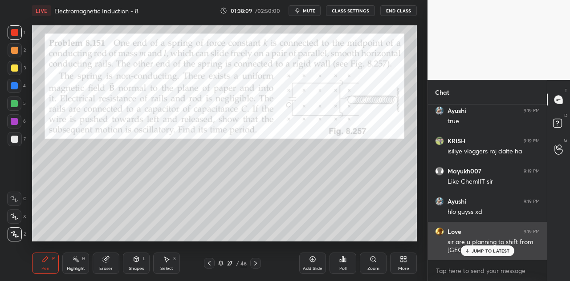
click at [473, 250] on p "JUMP TO LATEST" at bounding box center [490, 250] width 38 height 5
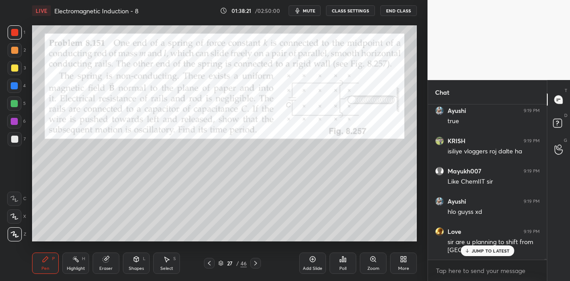
scroll to position [28866, 0]
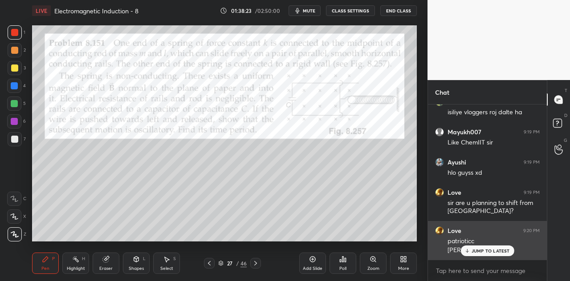
click at [474, 248] on div "JUMP TO LATEST" at bounding box center [486, 251] width 53 height 11
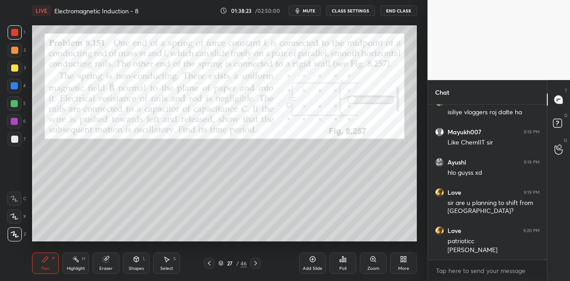
scroll to position [28905, 0]
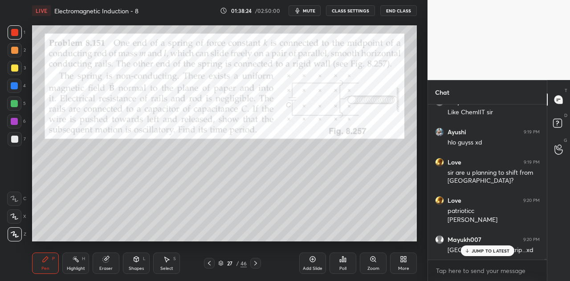
click at [474, 252] on p "JUMP TO LATEST" at bounding box center [490, 250] width 38 height 5
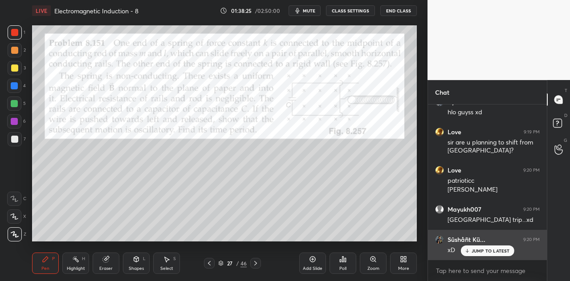
click at [472, 251] on p "JUMP TO LATEST" at bounding box center [490, 250] width 38 height 5
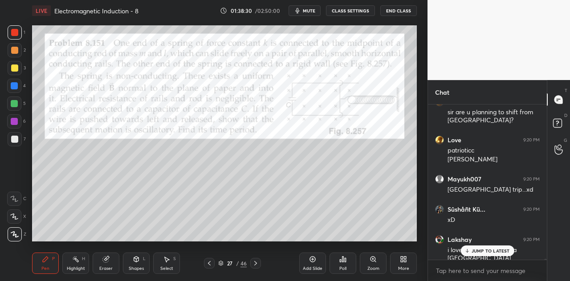
scroll to position [28996, 0]
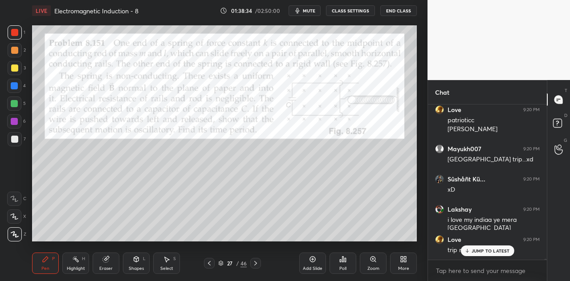
click at [17, 84] on div at bounding box center [14, 85] width 7 height 7
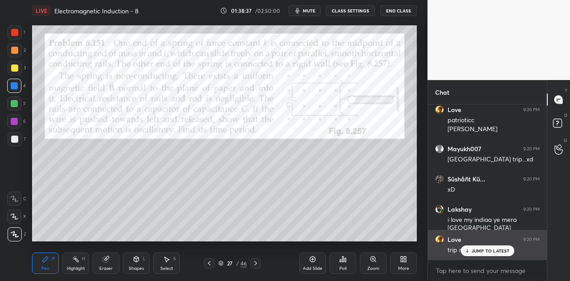
click at [474, 249] on p "JUMP TO LATEST" at bounding box center [490, 250] width 38 height 5
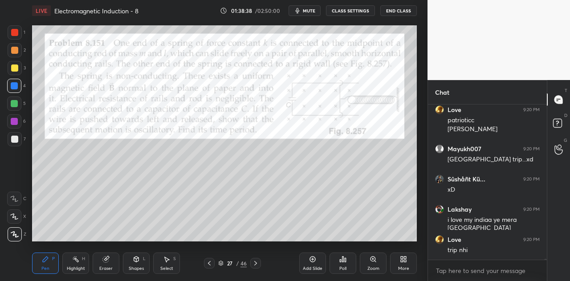
click at [16, 121] on div at bounding box center [14, 121] width 7 height 7
click at [18, 34] on div at bounding box center [15, 32] width 14 height 14
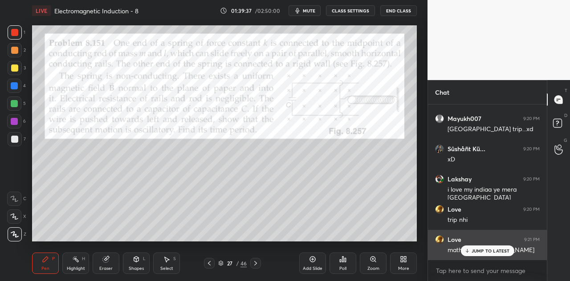
click at [479, 251] on p "JUMP TO LATEST" at bounding box center [490, 250] width 38 height 5
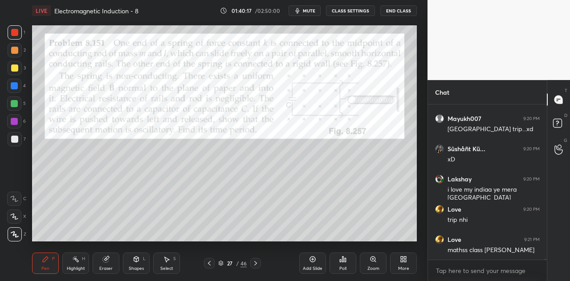
click at [138, 267] on div "Shapes" at bounding box center [136, 269] width 15 height 4
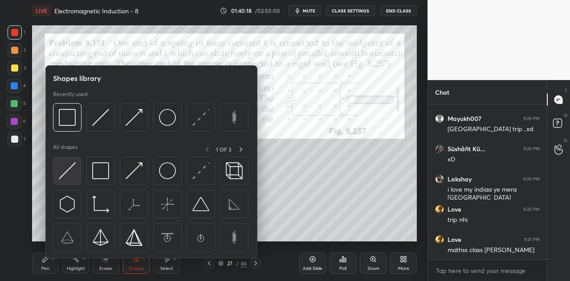
click at [73, 168] on img at bounding box center [67, 170] width 17 height 17
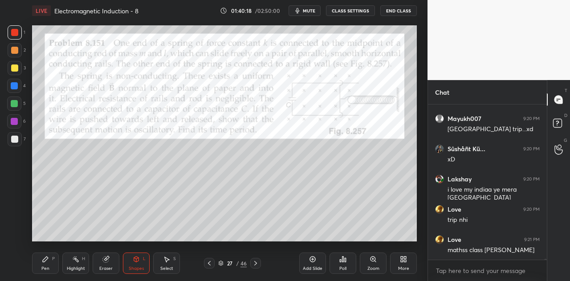
click at [15, 97] on div at bounding box center [14, 104] width 14 height 14
click at [45, 259] on icon at bounding box center [45, 259] width 5 height 5
click at [140, 260] on div "Shapes L" at bounding box center [136, 263] width 27 height 21
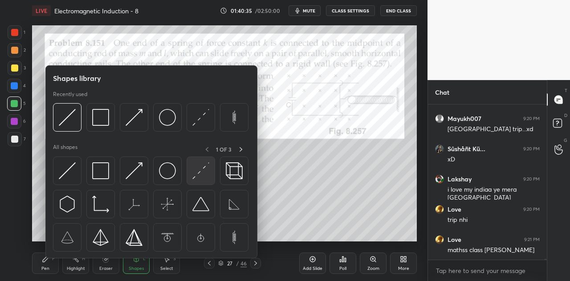
click at [206, 177] on img at bounding box center [200, 170] width 17 height 17
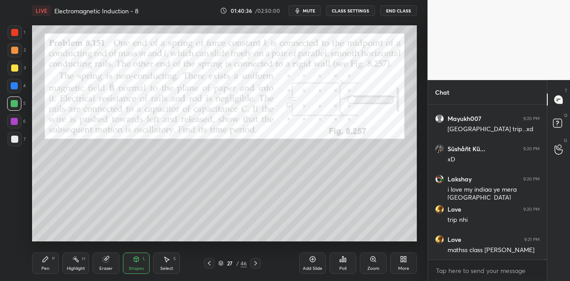
click at [16, 139] on div at bounding box center [14, 139] width 7 height 7
click at [47, 262] on icon at bounding box center [45, 259] width 7 height 7
click at [17, 122] on div at bounding box center [14, 121] width 7 height 7
click at [139, 262] on icon at bounding box center [136, 259] width 7 height 7
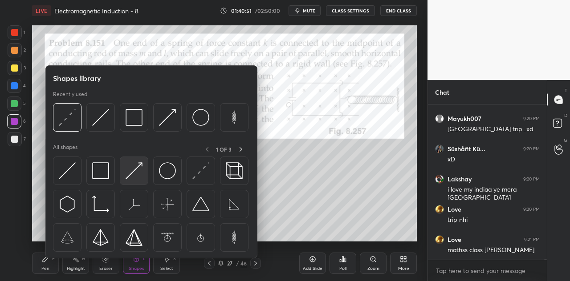
click at [136, 176] on img at bounding box center [134, 170] width 17 height 17
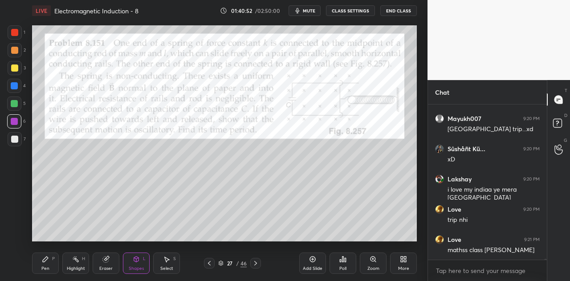
click at [15, 67] on div at bounding box center [14, 68] width 7 height 7
click at [50, 262] on div "Pen P" at bounding box center [45, 263] width 27 height 21
click at [134, 261] on icon at bounding box center [136, 259] width 5 height 5
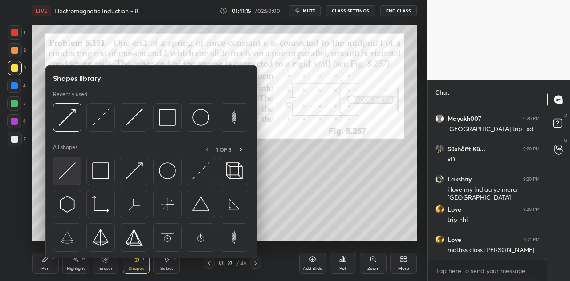
click at [76, 175] on div at bounding box center [67, 171] width 28 height 28
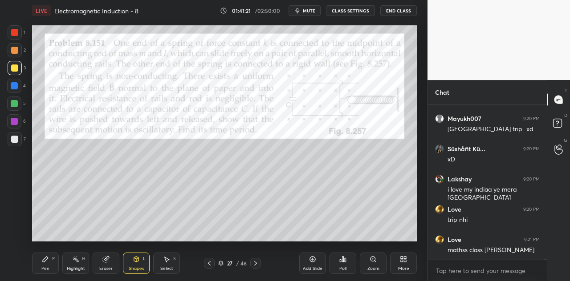
scroll to position [29056, 0]
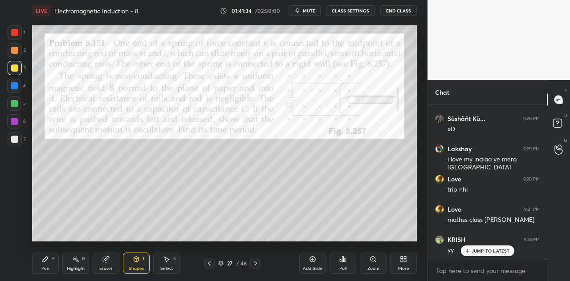
click at [136, 267] on div "Shapes" at bounding box center [136, 269] width 15 height 4
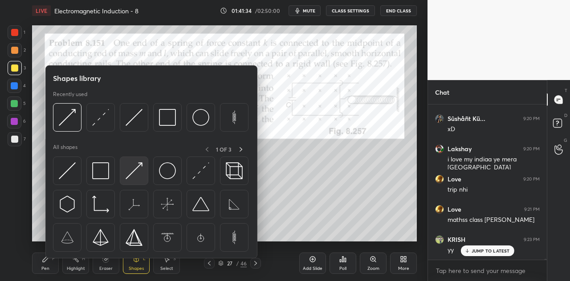
click at [135, 180] on div at bounding box center [134, 171] width 28 height 28
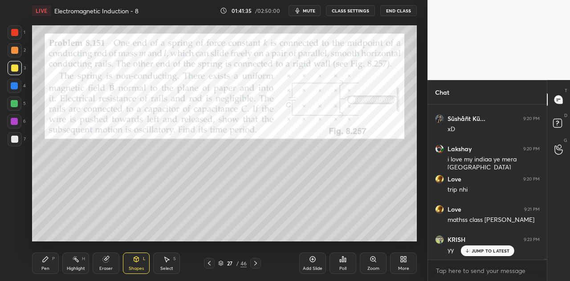
click at [18, 32] on div at bounding box center [15, 32] width 14 height 14
click at [41, 261] on div "Pen P" at bounding box center [45, 263] width 27 height 21
click at [142, 263] on div "Shapes L" at bounding box center [136, 263] width 27 height 21
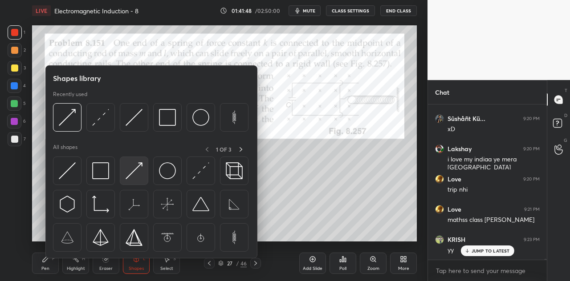
click at [136, 171] on img at bounding box center [134, 170] width 17 height 17
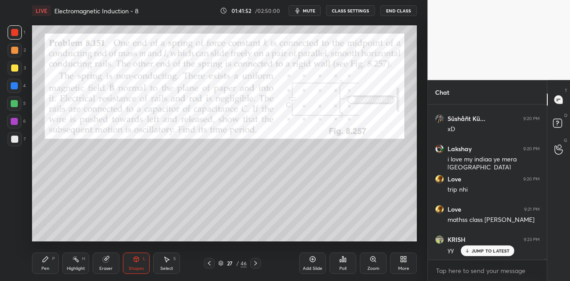
click at [44, 261] on icon at bounding box center [45, 259] width 5 height 5
click at [138, 264] on div "Shapes L" at bounding box center [136, 263] width 27 height 21
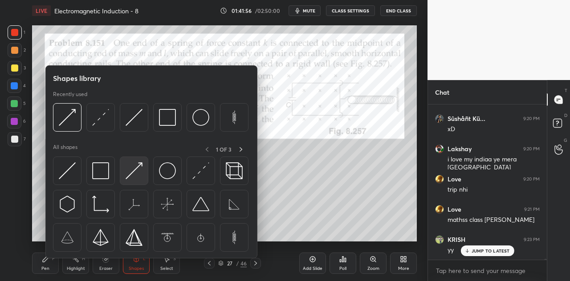
click at [135, 176] on img at bounding box center [134, 170] width 17 height 17
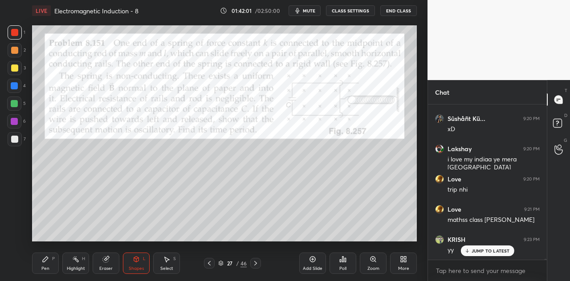
click at [18, 86] on div at bounding box center [14, 85] width 7 height 7
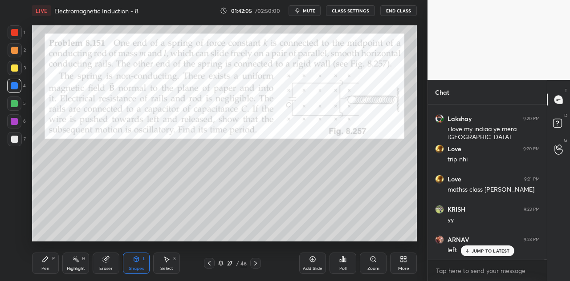
scroll to position [29117, 0]
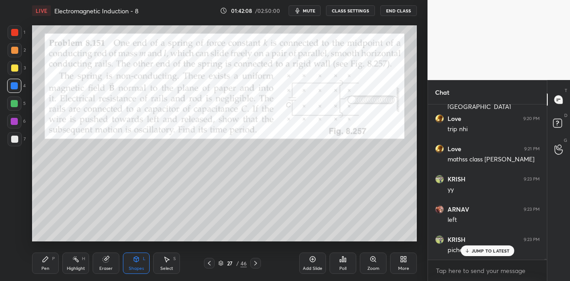
click at [45, 261] on icon at bounding box center [45, 259] width 5 height 5
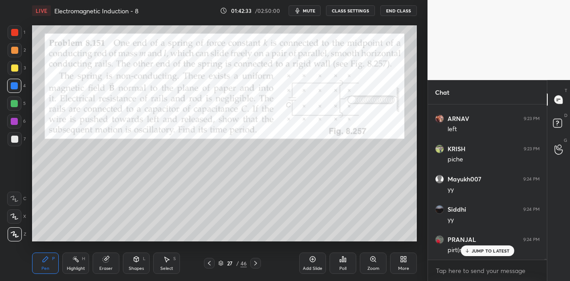
scroll to position [29238, 0]
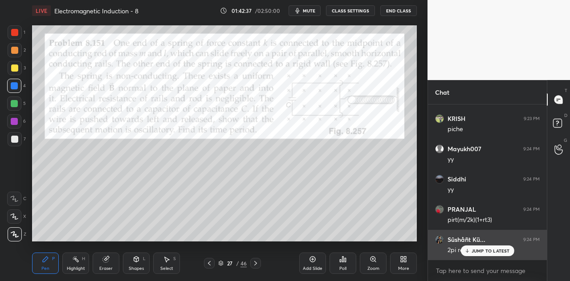
click at [473, 251] on p "JUMP TO LATEST" at bounding box center [490, 250] width 38 height 5
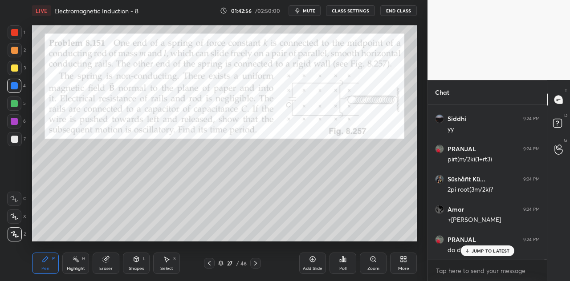
scroll to position [29308, 0]
click at [485, 250] on p "JUMP TO LATEST" at bounding box center [490, 250] width 38 height 5
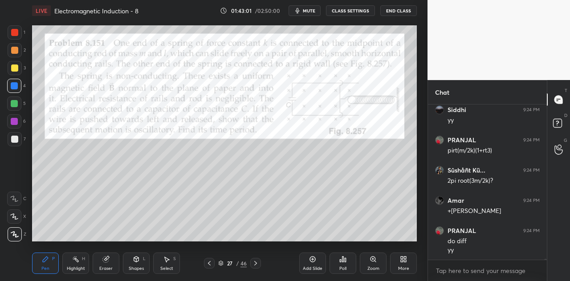
scroll to position [29338, 0]
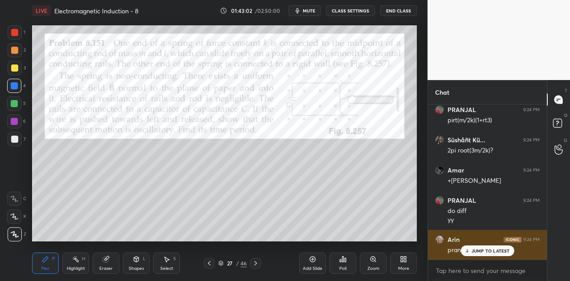
click at [489, 251] on p "JUMP TO LATEST" at bounding box center [490, 250] width 38 height 5
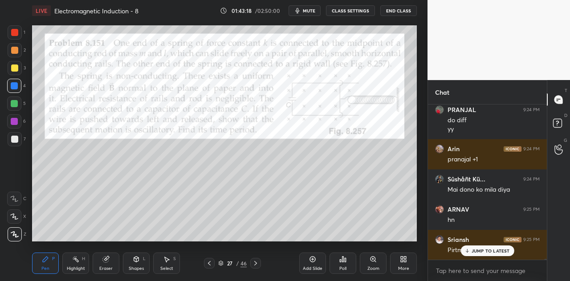
scroll to position [29459, 0]
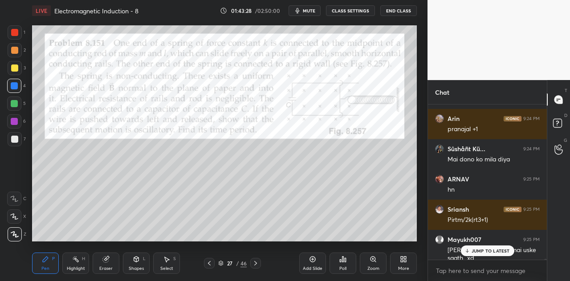
click at [141, 265] on div "Shapes L" at bounding box center [136, 263] width 27 height 21
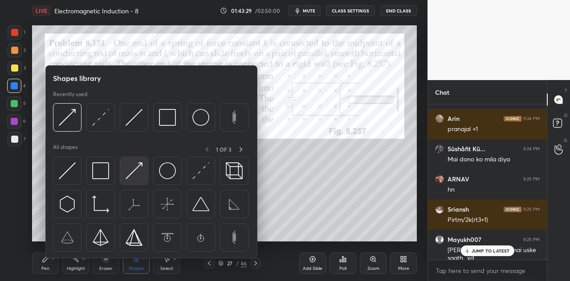
click at [131, 172] on img at bounding box center [134, 170] width 17 height 17
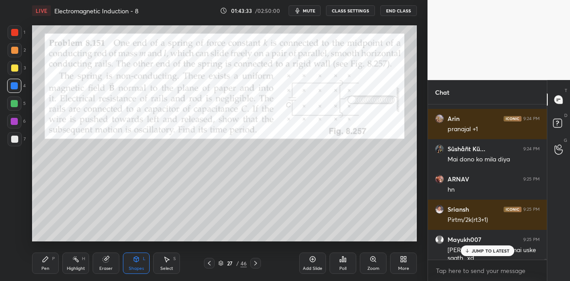
click at [17, 35] on div at bounding box center [14, 32] width 7 height 7
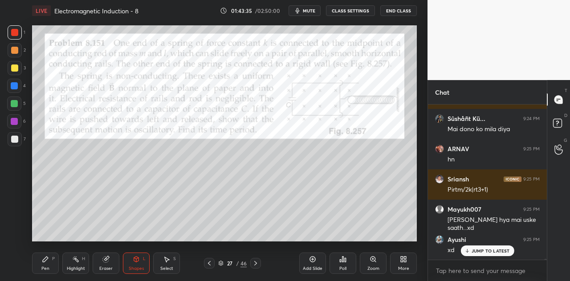
click at [51, 261] on div "Pen P" at bounding box center [45, 263] width 27 height 21
click at [109, 263] on icon at bounding box center [105, 259] width 7 height 7
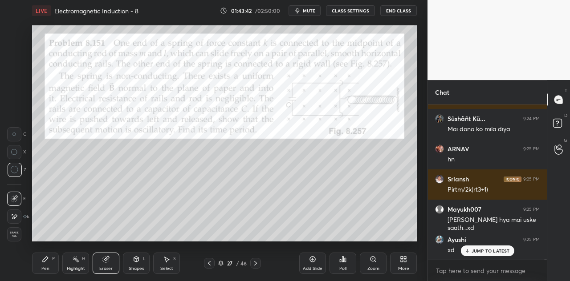
click at [45, 263] on icon at bounding box center [45, 259] width 7 height 7
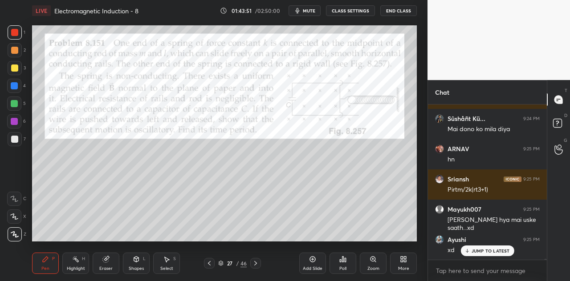
scroll to position [29519, 0]
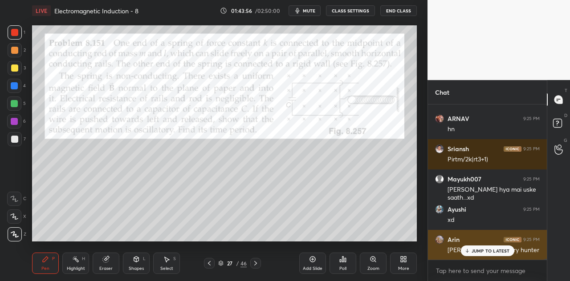
click at [472, 253] on p "JUMP TO LATEST" at bounding box center [490, 250] width 38 height 5
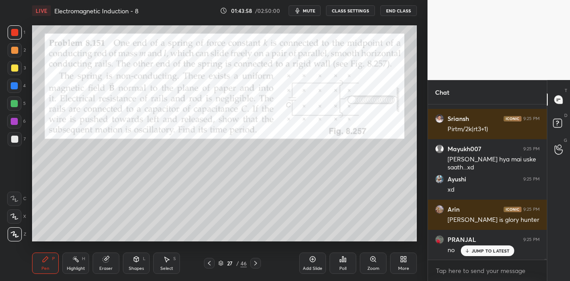
scroll to position [29580, 0]
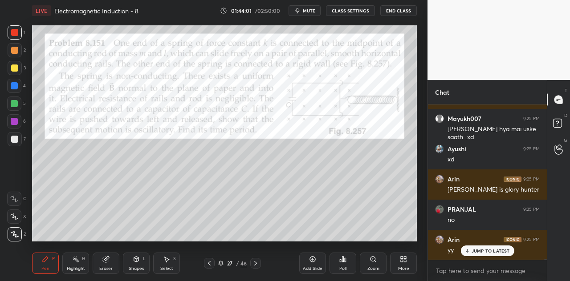
click at [14, 106] on div at bounding box center [14, 103] width 7 height 7
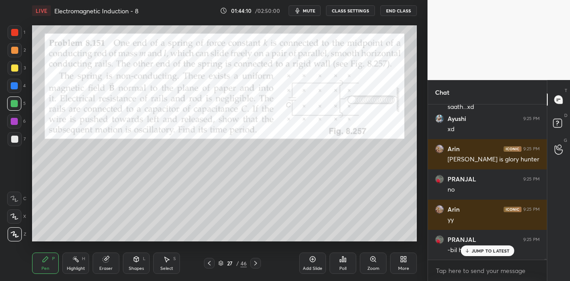
click at [19, 32] on div at bounding box center [15, 32] width 14 height 14
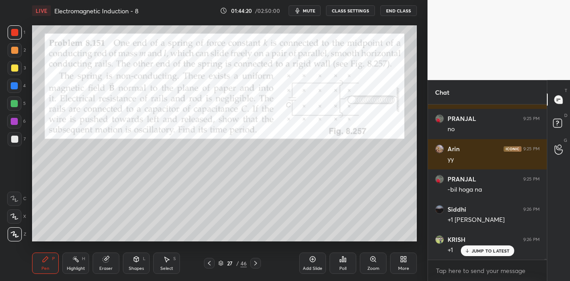
scroll to position [29701, 0]
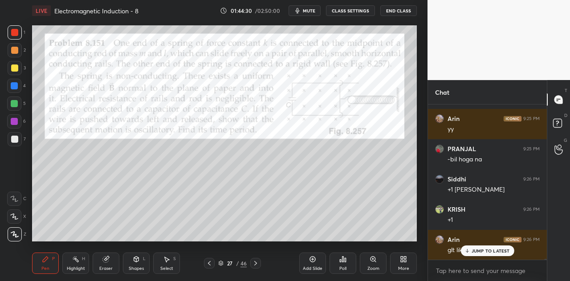
click at [13, 88] on div at bounding box center [14, 85] width 7 height 7
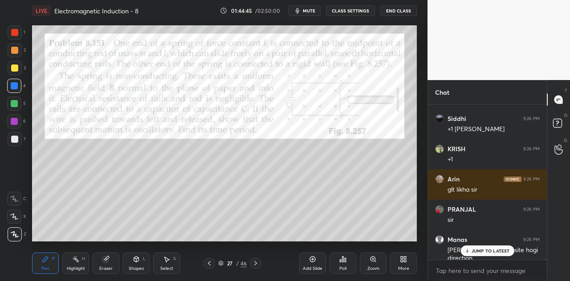
scroll to position [29792, 0]
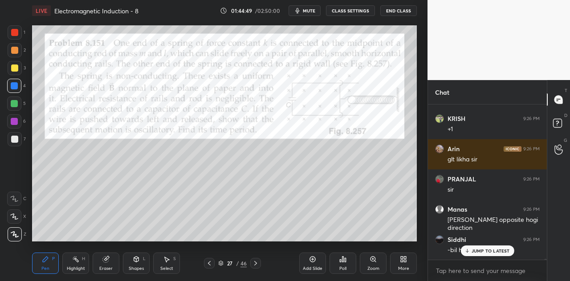
click at [16, 139] on div at bounding box center [14, 139] width 7 height 7
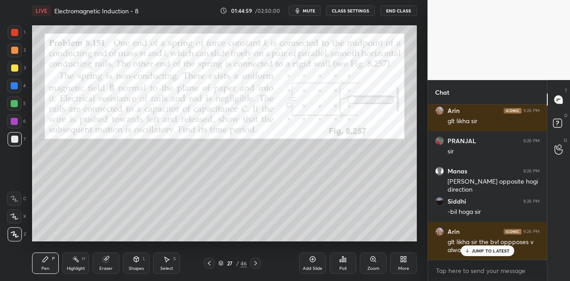
click at [20, 32] on div at bounding box center [15, 32] width 14 height 14
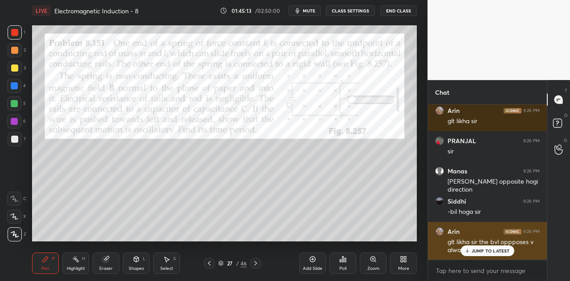
click at [474, 250] on p "JUMP TO LATEST" at bounding box center [490, 250] width 38 height 5
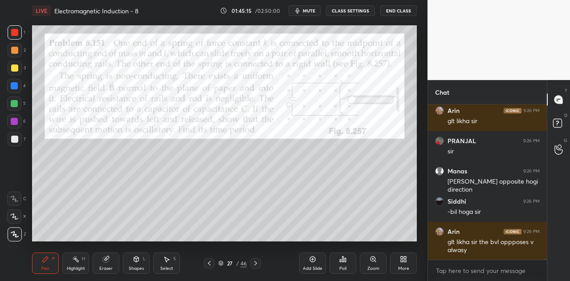
scroll to position [29860, 0]
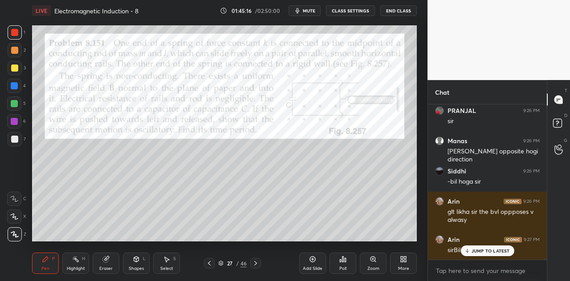
click at [473, 252] on p "JUMP TO LATEST" at bounding box center [490, 250] width 38 height 5
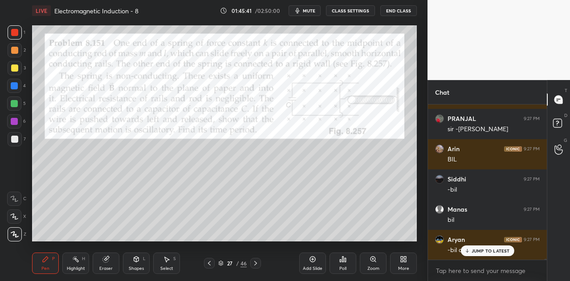
scroll to position [30042, 0]
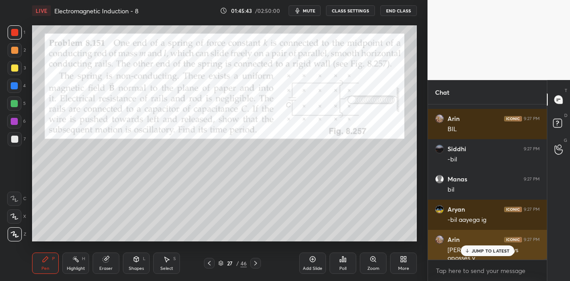
click at [479, 250] on p "JUMP TO LATEST" at bounding box center [490, 250] width 38 height 5
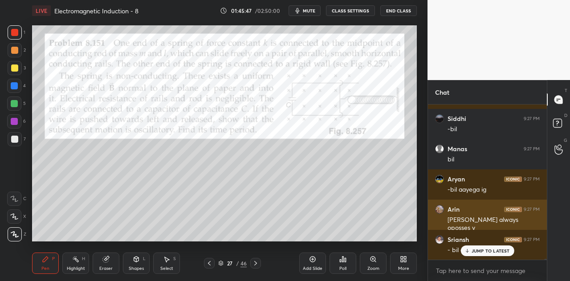
scroll to position [30111, 0]
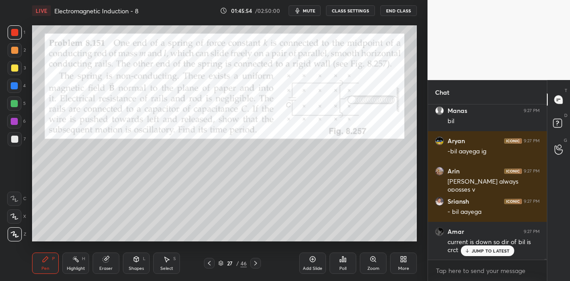
click at [481, 250] on p "JUMP TO LATEST" at bounding box center [490, 250] width 38 height 5
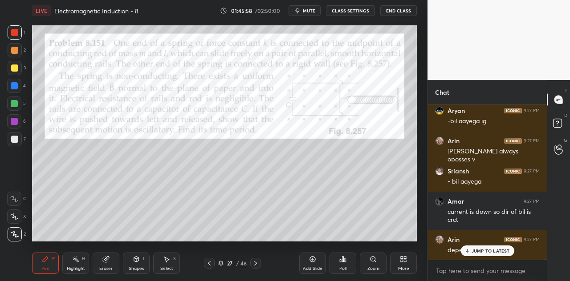
scroll to position [30171, 0]
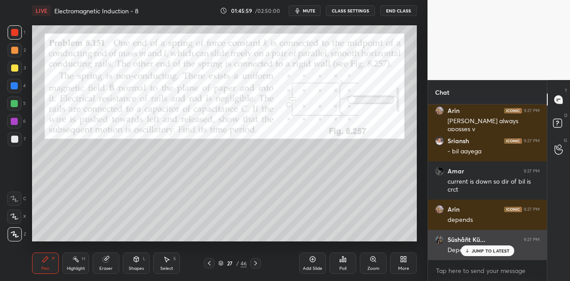
click at [473, 250] on p "JUMP TO LATEST" at bounding box center [490, 250] width 38 height 5
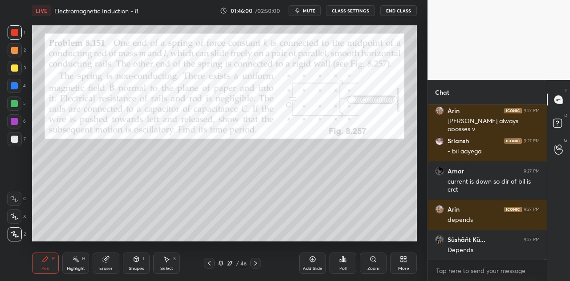
scroll to position [30201, 0]
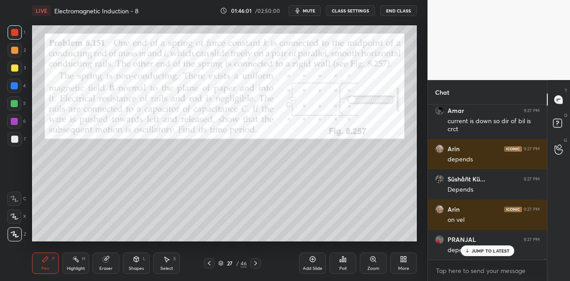
click at [470, 250] on div "JUMP TO LATEST" at bounding box center [486, 251] width 53 height 11
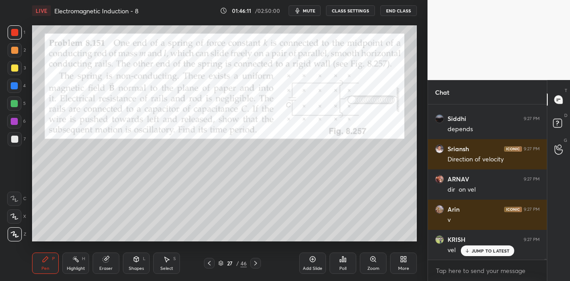
scroll to position [30413, 0]
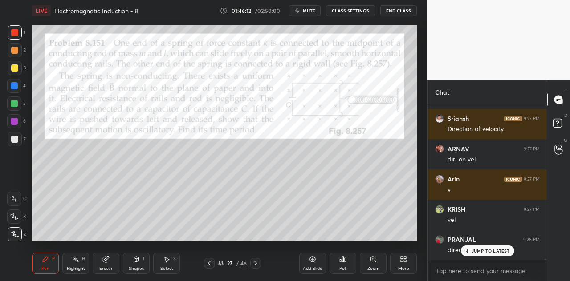
click at [103, 263] on icon at bounding box center [105, 259] width 7 height 7
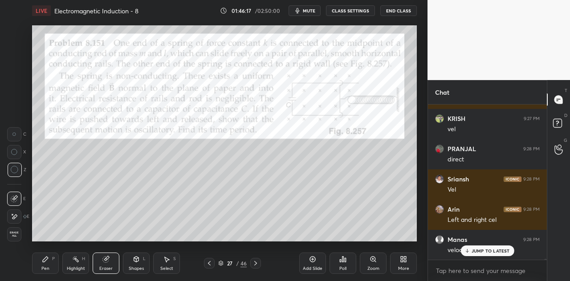
scroll to position [30534, 0]
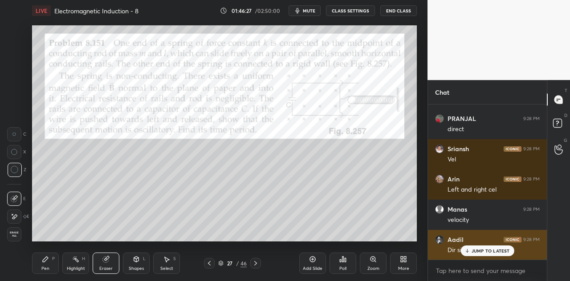
click at [474, 248] on div "JUMP TO LATEST" at bounding box center [486, 251] width 53 height 11
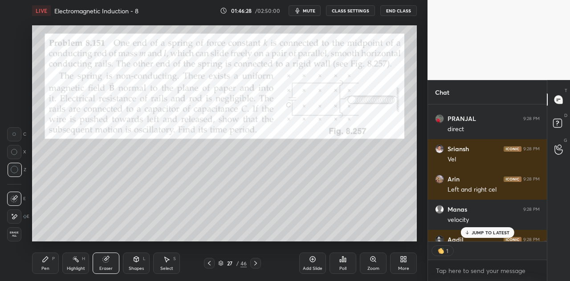
scroll to position [3, 3]
click at [47, 263] on icon at bounding box center [45, 259] width 7 height 7
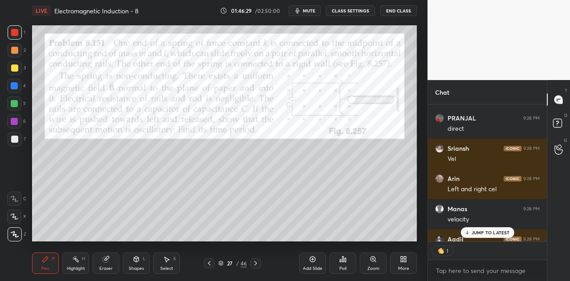
click at [14, 34] on div at bounding box center [14, 32] width 7 height 7
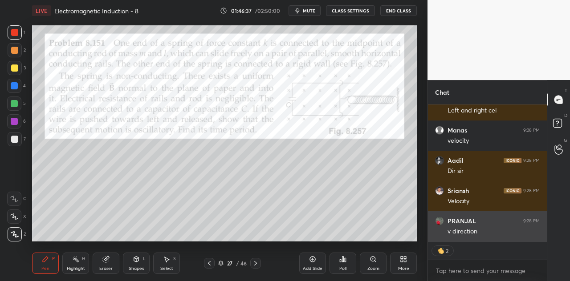
scroll to position [30660, 0]
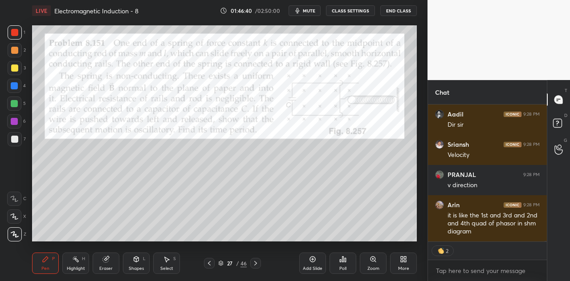
click at [112, 264] on div "Eraser" at bounding box center [106, 263] width 27 height 21
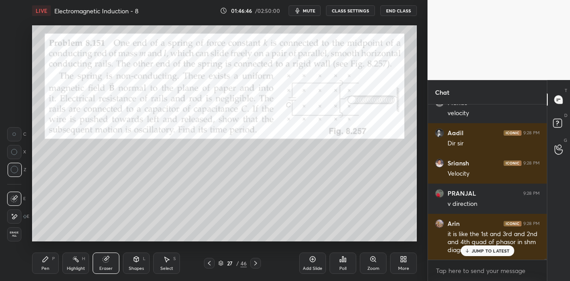
click at [141, 264] on div "Shapes L" at bounding box center [136, 263] width 27 height 21
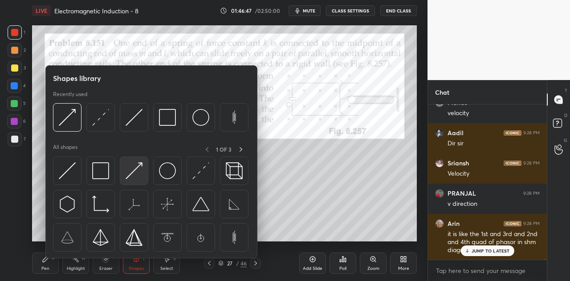
click at [135, 174] on img at bounding box center [134, 170] width 17 height 17
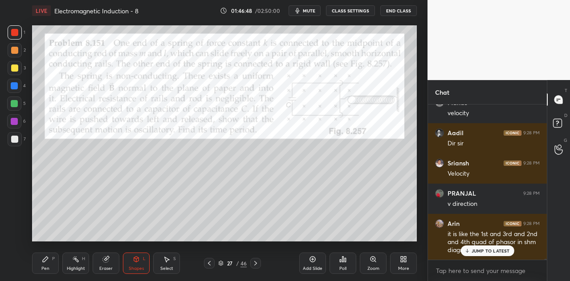
click at [16, 73] on div at bounding box center [15, 68] width 14 height 14
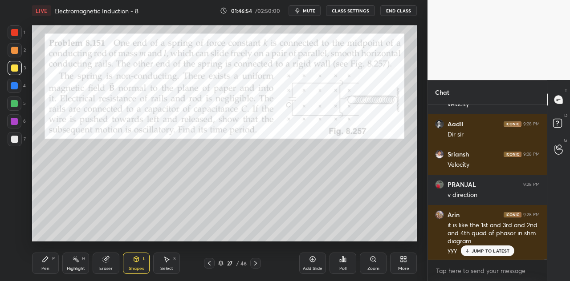
click at [52, 263] on div "Pen P" at bounding box center [45, 263] width 27 height 21
click at [112, 261] on div "Eraser" at bounding box center [106, 263] width 27 height 21
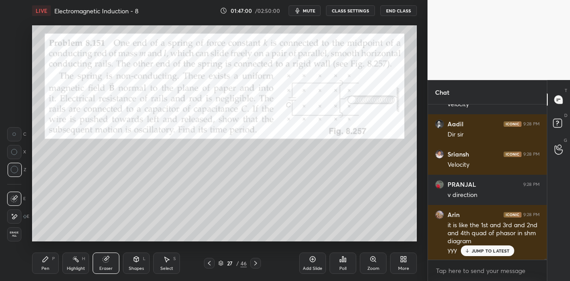
scroll to position [30680, 0]
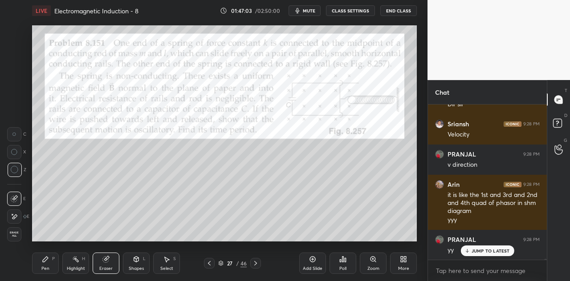
click at [51, 261] on div "Pen P" at bounding box center [45, 263] width 27 height 21
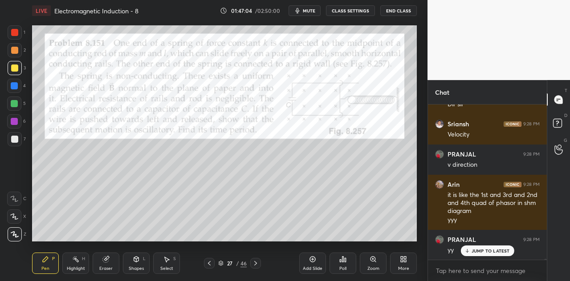
click at [18, 73] on div at bounding box center [15, 68] width 14 height 14
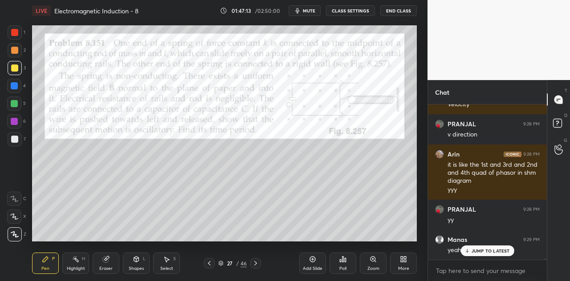
scroll to position [30741, 0]
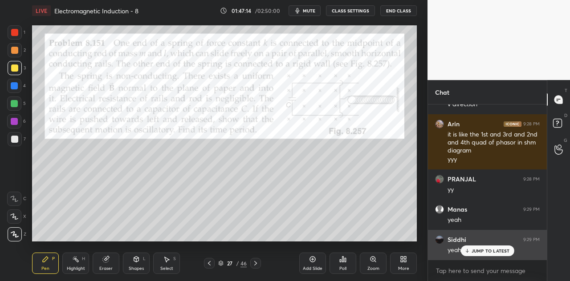
click at [486, 252] on p "JUMP TO LATEST" at bounding box center [490, 250] width 38 height 5
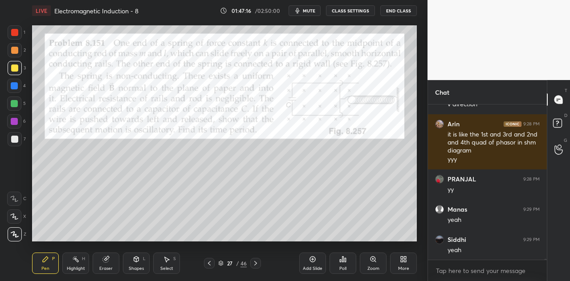
click at [139, 269] on div "Shapes" at bounding box center [136, 269] width 15 height 4
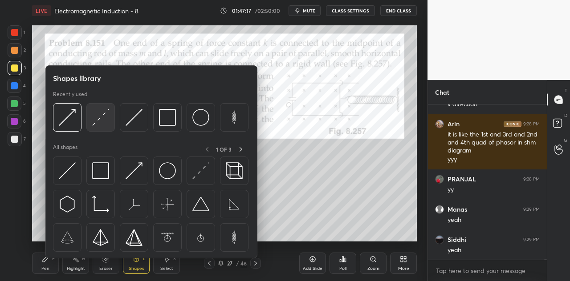
click at [102, 122] on img at bounding box center [100, 117] width 17 height 17
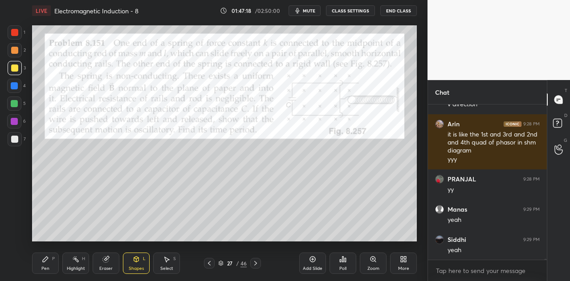
click at [142, 260] on div "Shapes L" at bounding box center [136, 263] width 27 height 21
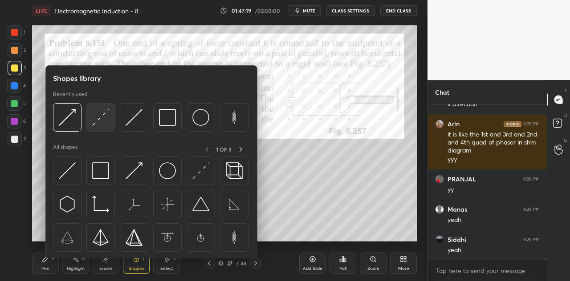
click at [105, 121] on img at bounding box center [100, 117] width 17 height 17
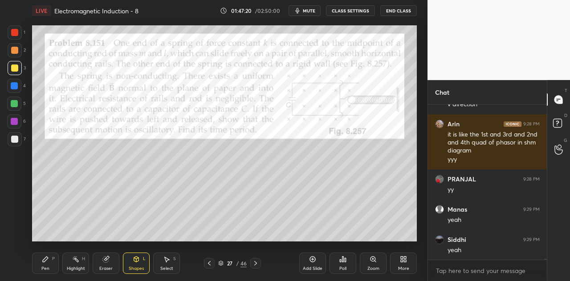
click at [19, 142] on div at bounding box center [15, 139] width 14 height 14
click at [55, 263] on div "Pen P" at bounding box center [45, 263] width 27 height 21
click at [20, 117] on div at bounding box center [14, 121] width 14 height 14
click at [145, 264] on div "Shapes L" at bounding box center [136, 263] width 27 height 21
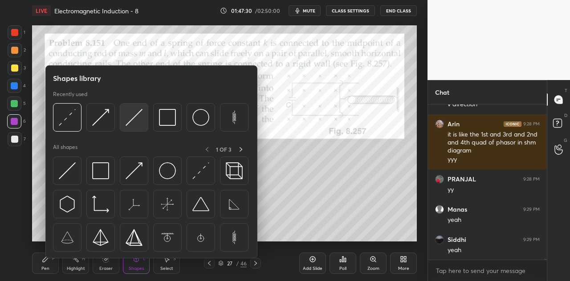
click at [133, 125] on img at bounding box center [134, 117] width 17 height 17
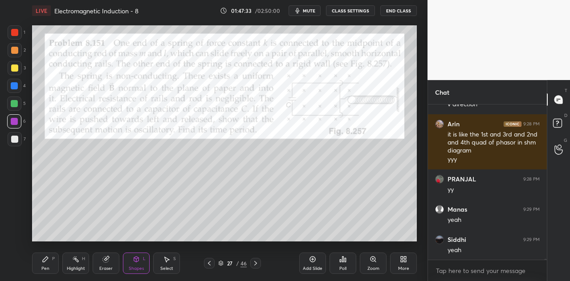
click at [15, 106] on div at bounding box center [14, 103] width 7 height 7
click at [130, 262] on div "Shapes L" at bounding box center [136, 263] width 27 height 21
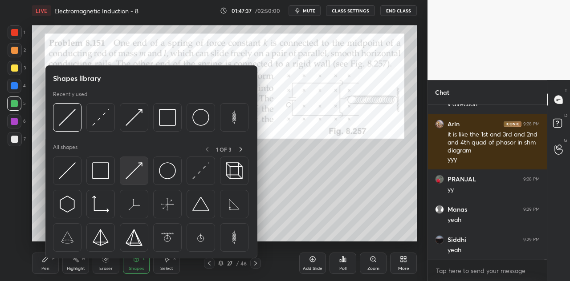
click at [135, 174] on img at bounding box center [134, 170] width 17 height 17
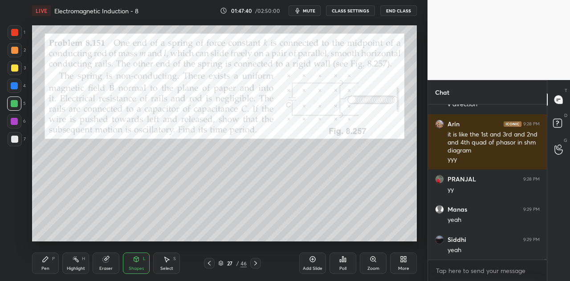
click at [18, 65] on div at bounding box center [15, 68] width 14 height 14
click at [43, 263] on icon at bounding box center [45, 259] width 7 height 7
click at [143, 260] on div "L" at bounding box center [144, 259] width 3 height 4
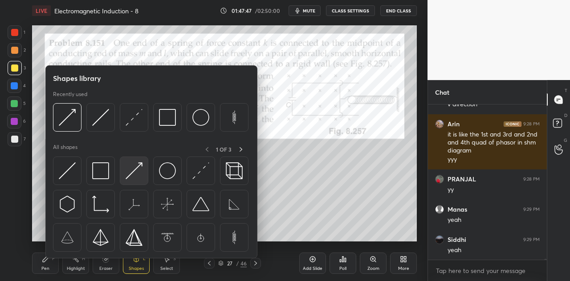
click at [142, 173] on img at bounding box center [134, 170] width 17 height 17
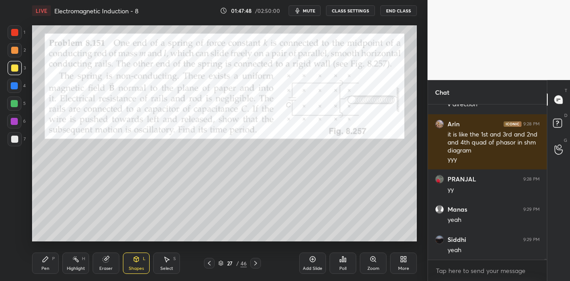
click at [19, 34] on div at bounding box center [15, 32] width 14 height 14
click at [45, 266] on div "Pen P" at bounding box center [45, 263] width 27 height 21
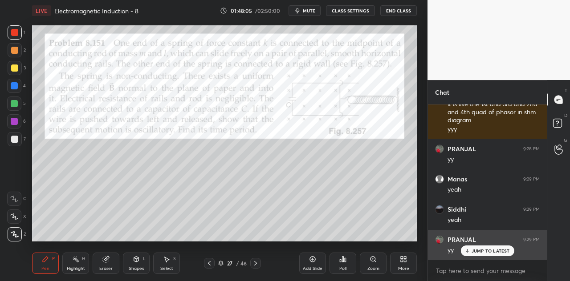
click at [472, 253] on p "JUMP TO LATEST" at bounding box center [490, 250] width 38 height 5
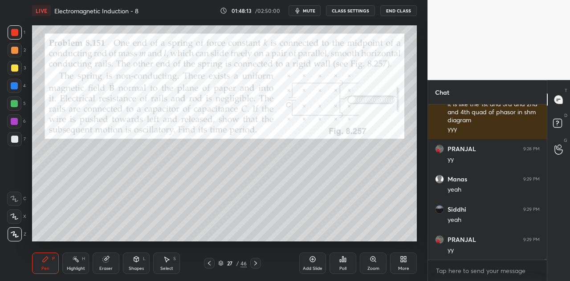
scroll to position [30801, 0]
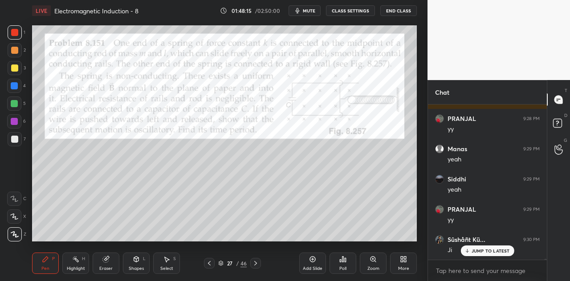
click at [20, 32] on div at bounding box center [15, 32] width 14 height 14
click at [109, 264] on div "Eraser" at bounding box center [106, 263] width 27 height 21
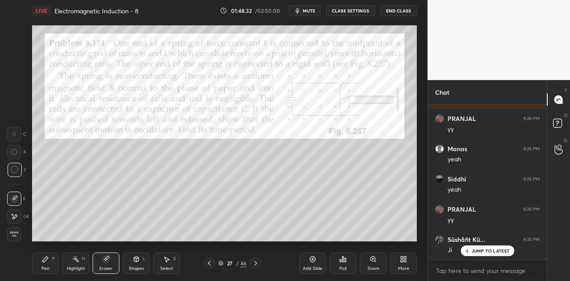
click at [54, 261] on div "P" at bounding box center [53, 259] width 3 height 4
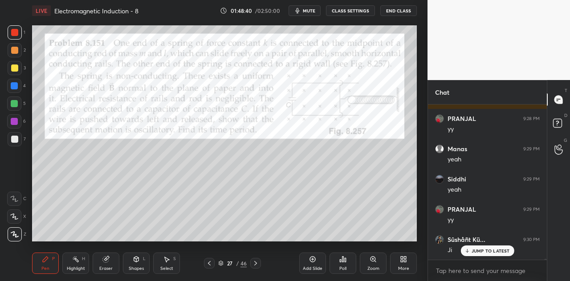
click at [16, 33] on div at bounding box center [14, 32] width 7 height 7
click at [17, 86] on div at bounding box center [14, 85] width 7 height 7
click at [142, 263] on div "Shapes L" at bounding box center [136, 263] width 27 height 21
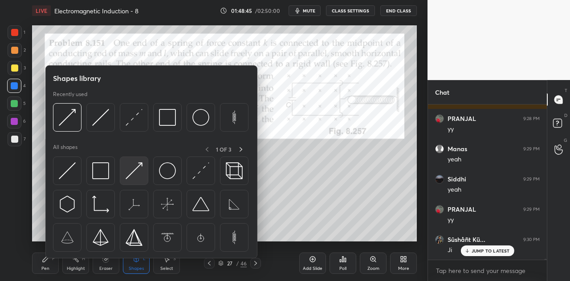
click at [134, 169] on img at bounding box center [134, 170] width 17 height 17
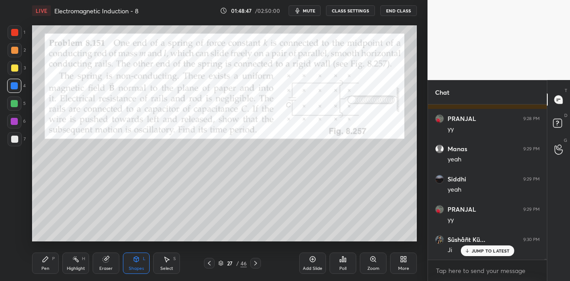
click at [51, 264] on div "Pen P" at bounding box center [45, 263] width 27 height 21
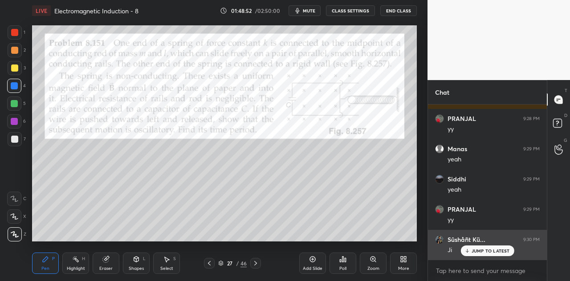
click at [483, 250] on p "JUMP TO LATEST" at bounding box center [490, 250] width 38 height 5
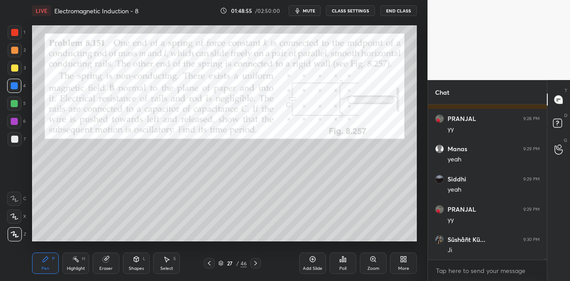
click at [15, 35] on div at bounding box center [14, 32] width 7 height 7
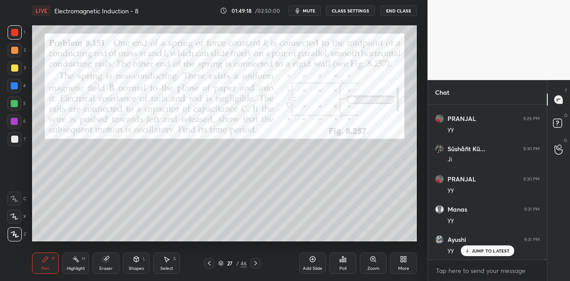
scroll to position [30922, 0]
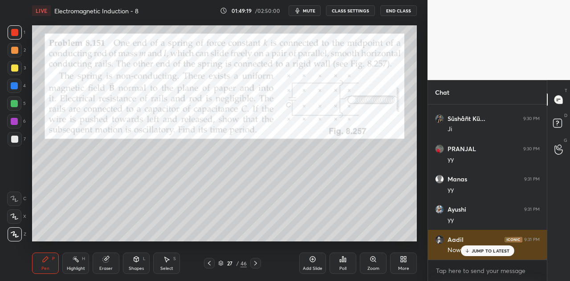
click at [474, 247] on div "JUMP TO LATEST" at bounding box center [486, 251] width 53 height 11
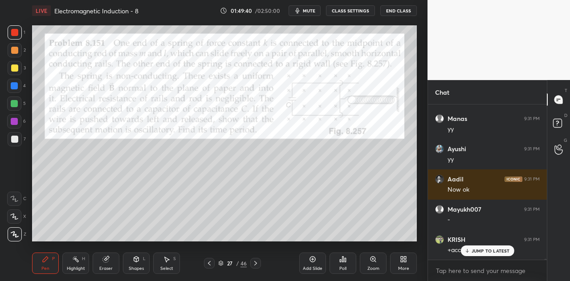
scroll to position [31013, 0]
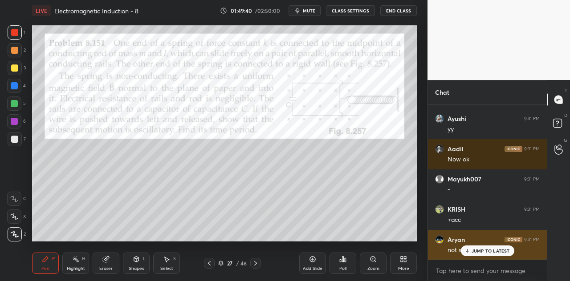
click at [481, 251] on p "JUMP TO LATEST" at bounding box center [490, 250] width 38 height 5
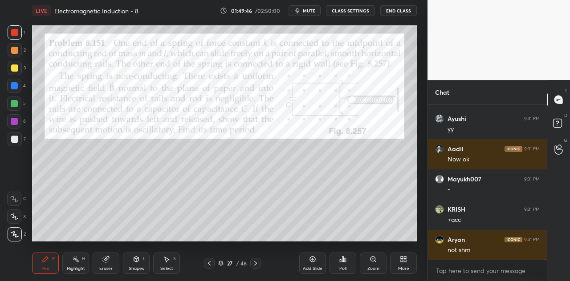
click at [17, 121] on div at bounding box center [14, 121] width 7 height 7
click at [16, 65] on div at bounding box center [14, 68] width 7 height 7
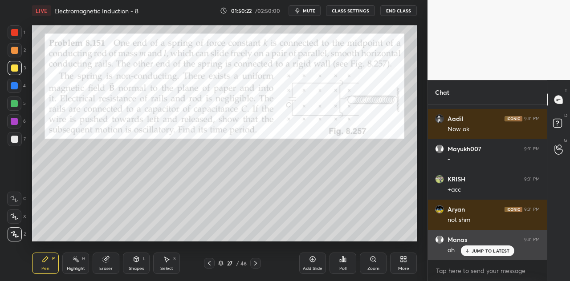
click at [487, 252] on p "JUMP TO LATEST" at bounding box center [490, 250] width 38 height 5
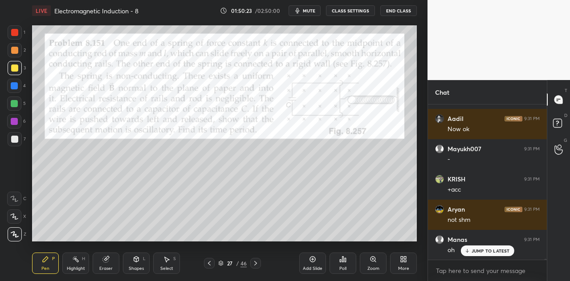
scroll to position [31114, 0]
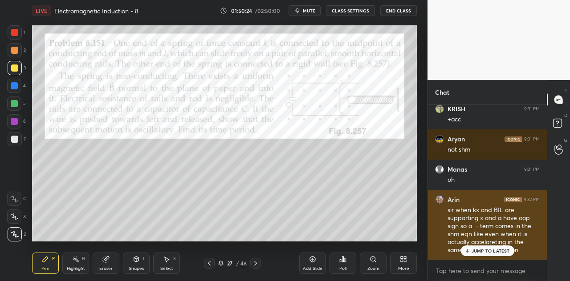
click at [487, 251] on p "JUMP TO LATEST" at bounding box center [490, 250] width 38 height 5
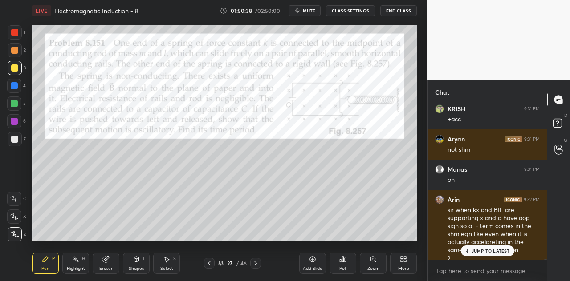
scroll to position [31123, 0]
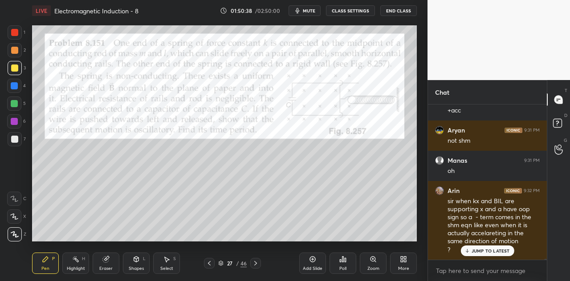
click at [18, 105] on div at bounding box center [14, 104] width 14 height 14
click at [484, 245] on div "sir when kx and BIL are supporting x and a have oop sign so a - term comes in t…" at bounding box center [493, 221] width 92 height 49
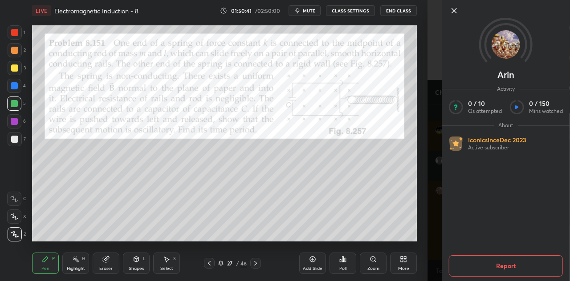
click at [428, 228] on div "Arin Activity 0 / 10 Qs attempted 0 / 150 Mins watched About Iconic since [DATE…" at bounding box center [498, 140] width 142 height 281
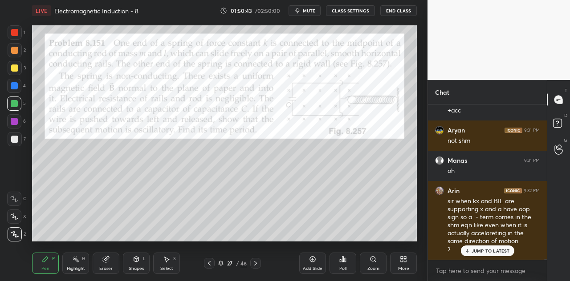
click at [480, 250] on p "JUMP TO LATEST" at bounding box center [490, 250] width 38 height 5
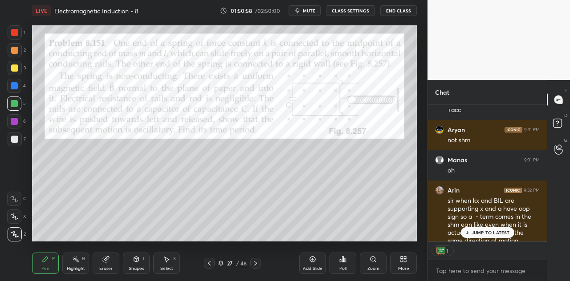
scroll to position [3, 3]
click at [138, 264] on div "Shapes L" at bounding box center [136, 263] width 27 height 21
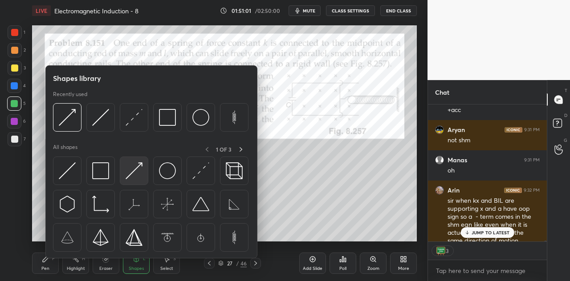
click at [138, 172] on img at bounding box center [134, 170] width 17 height 17
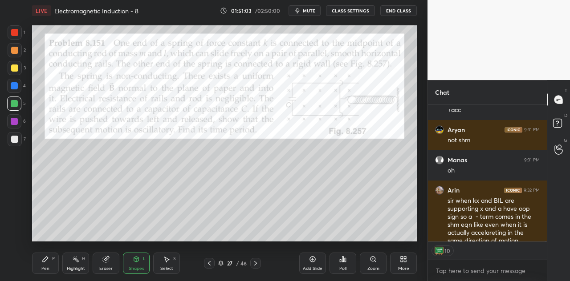
scroll to position [31150, 0]
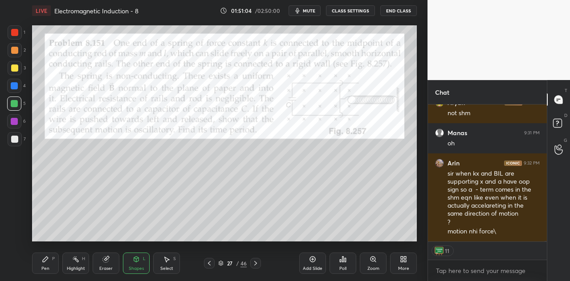
click at [19, 34] on div at bounding box center [15, 32] width 14 height 14
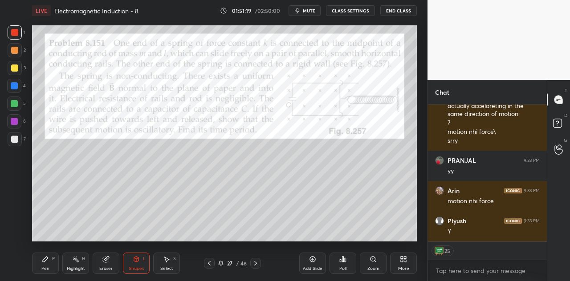
scroll to position [31280, 0]
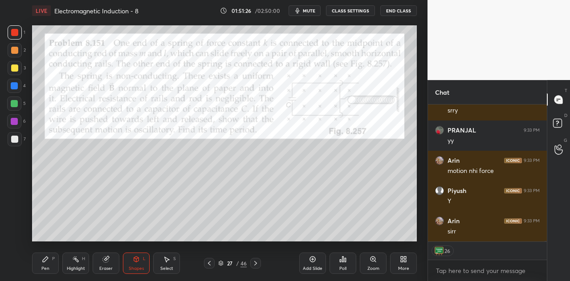
click at [50, 262] on div "Pen P" at bounding box center [45, 263] width 27 height 21
type textarea "x"
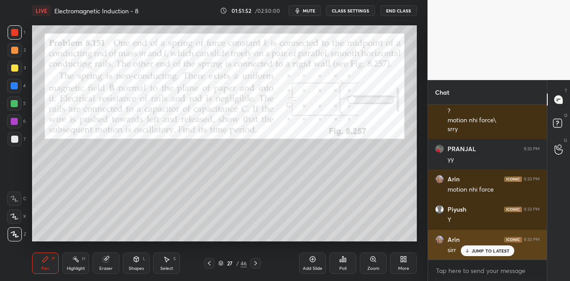
click at [488, 250] on p "JUMP TO LATEST" at bounding box center [490, 250] width 38 height 5
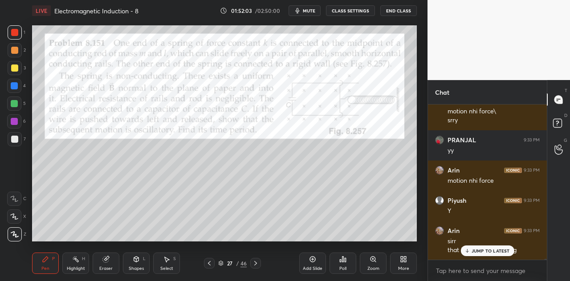
scroll to position [31279, 0]
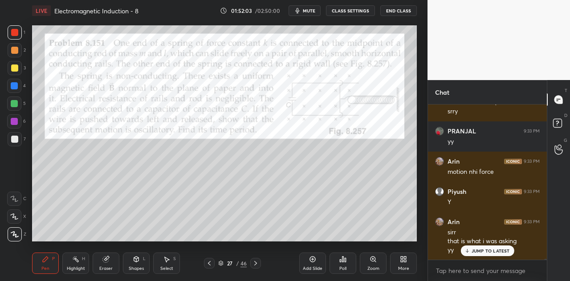
click at [484, 249] on p "JUMP TO LATEST" at bounding box center [490, 250] width 38 height 5
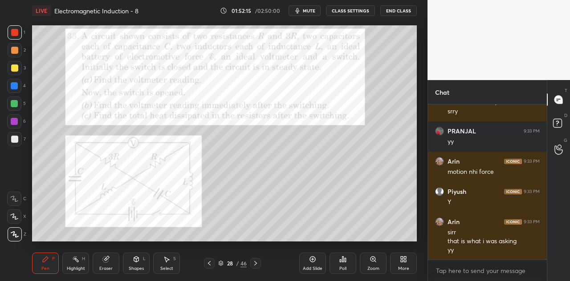
click at [16, 50] on div at bounding box center [14, 50] width 7 height 7
click at [143, 264] on div "Shapes L" at bounding box center [136, 263] width 27 height 21
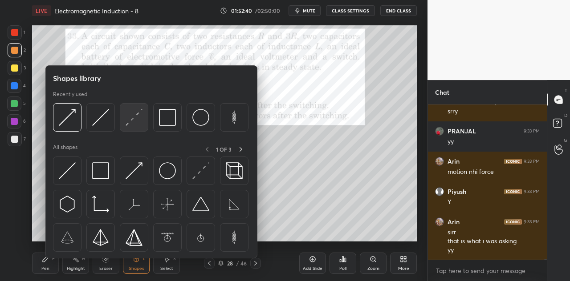
click at [140, 130] on div at bounding box center [134, 117] width 28 height 28
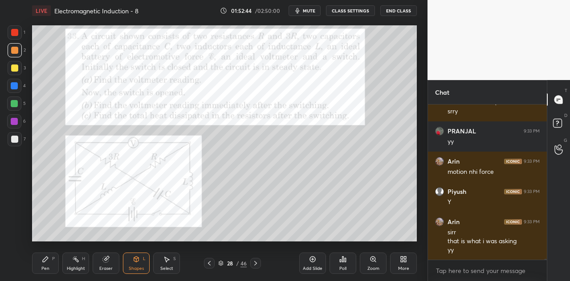
click at [139, 265] on div "Shapes L" at bounding box center [136, 263] width 27 height 21
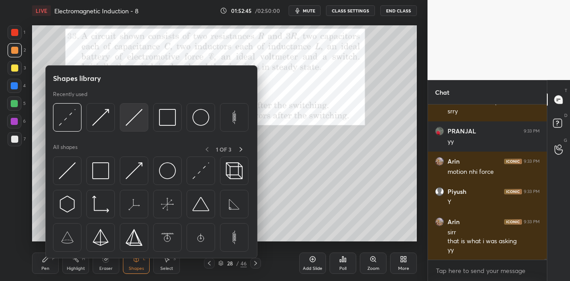
click at [132, 118] on img at bounding box center [134, 117] width 17 height 17
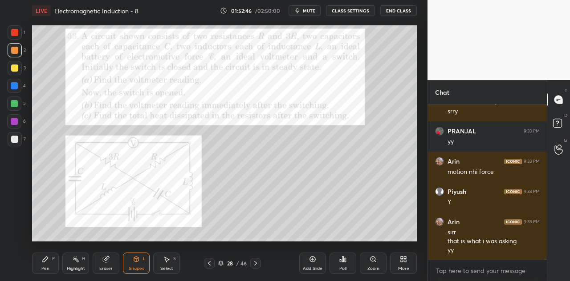
click at [21, 36] on div at bounding box center [15, 32] width 14 height 14
click at [50, 261] on div "Pen P" at bounding box center [45, 263] width 27 height 21
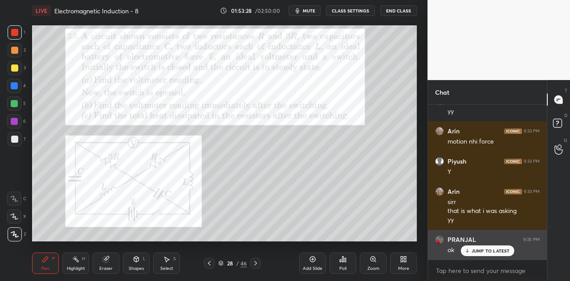
click at [481, 250] on p "JUMP TO LATEST" at bounding box center [490, 250] width 38 height 5
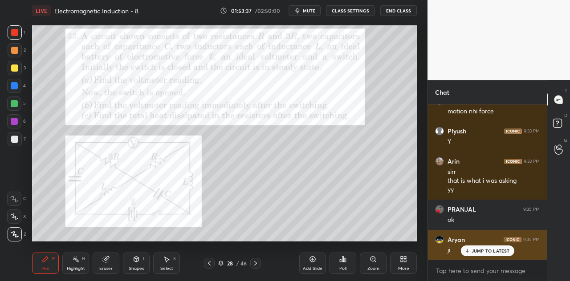
click at [485, 250] on p "JUMP TO LATEST" at bounding box center [490, 250] width 38 height 5
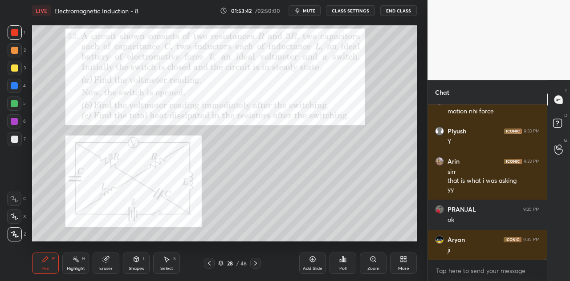
scroll to position [31370, 0]
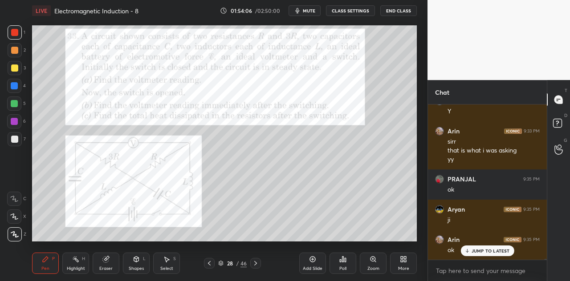
click at [16, 83] on div at bounding box center [14, 85] width 7 height 7
click at [483, 252] on p "JUMP TO LATEST" at bounding box center [490, 250] width 38 height 5
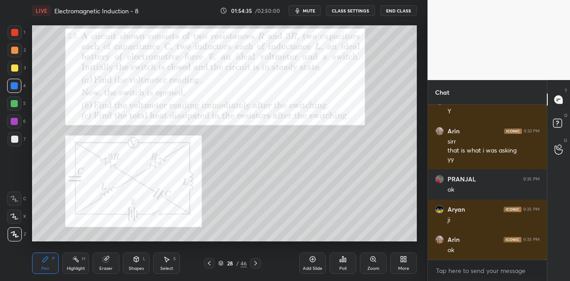
click at [349, 264] on div "Poll" at bounding box center [342, 263] width 27 height 21
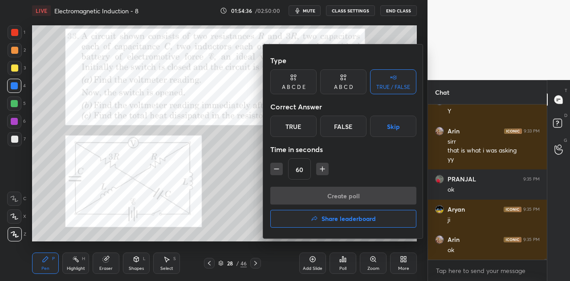
click at [343, 81] on icon at bounding box center [343, 77] width 7 height 9
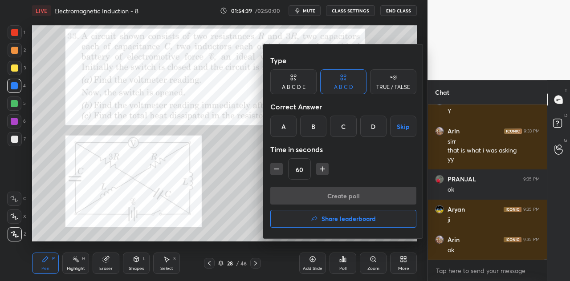
click at [234, 170] on div at bounding box center [285, 140] width 570 height 281
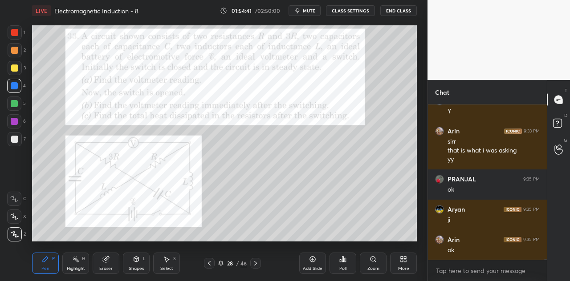
click at [346, 264] on div "Poll" at bounding box center [342, 263] width 27 height 21
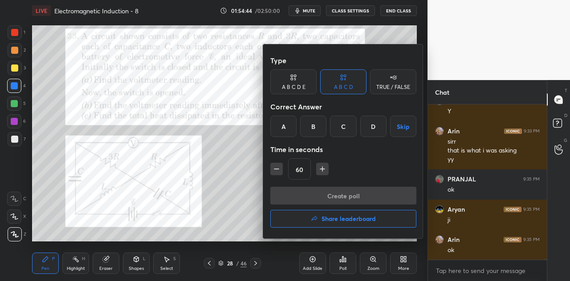
click at [284, 130] on div "A" at bounding box center [283, 126] width 26 height 21
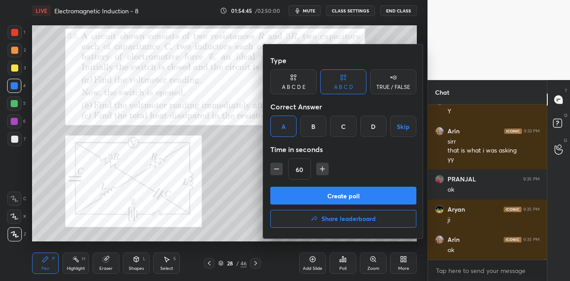
click at [320, 169] on icon "button" at bounding box center [322, 169] width 4 height 0
click at [322, 168] on icon "button" at bounding box center [322, 169] width 0 height 4
type input "90"
click at [349, 197] on button "Create poll" at bounding box center [343, 196] width 146 height 18
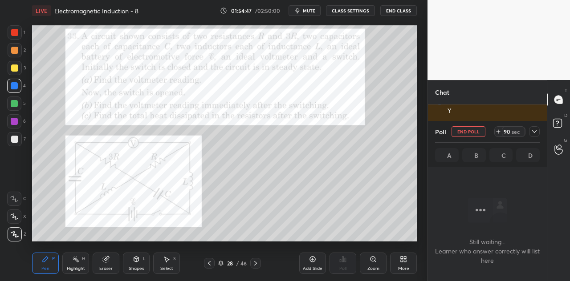
scroll to position [3, 3]
click at [536, 134] on icon at bounding box center [534, 131] width 7 height 7
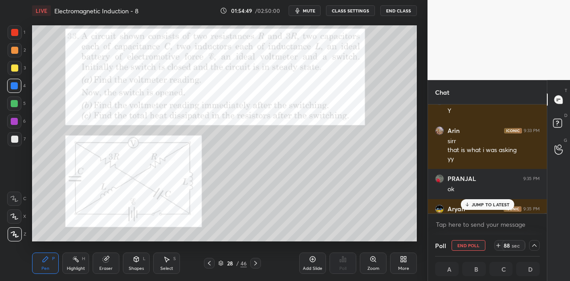
click at [489, 205] on p "JUMP TO LATEST" at bounding box center [490, 204] width 38 height 5
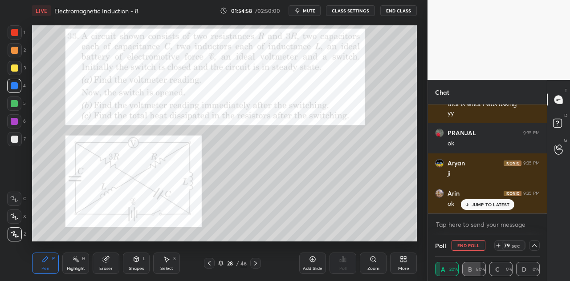
scroll to position [31447, 0]
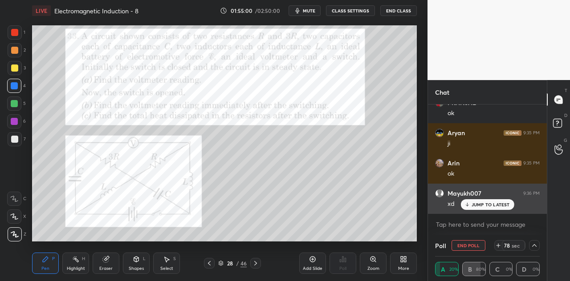
click at [482, 205] on p "JUMP TO LATEST" at bounding box center [490, 204] width 38 height 5
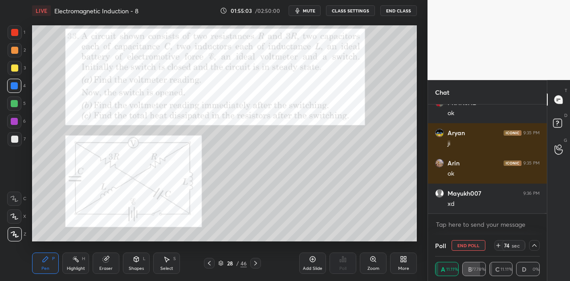
click at [17, 73] on div at bounding box center [15, 68] width 14 height 14
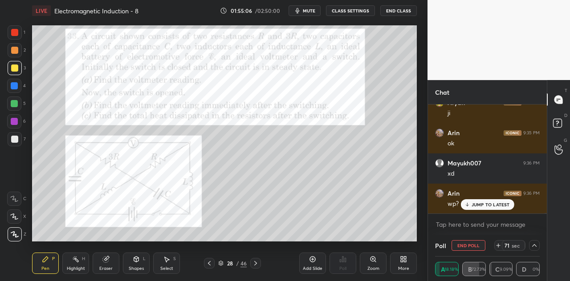
scroll to position [31507, 0]
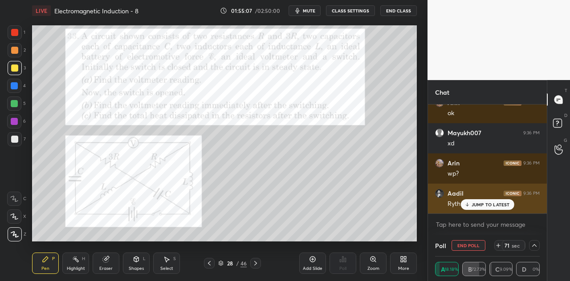
click at [486, 206] on p "JUMP TO LATEST" at bounding box center [490, 204] width 38 height 5
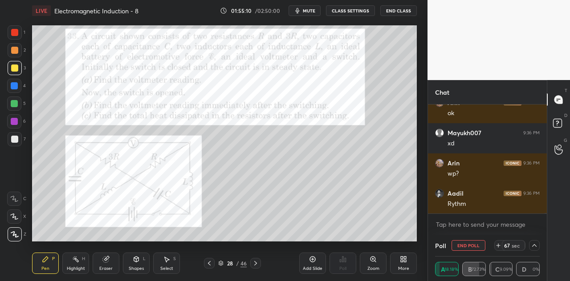
scroll to position [31538, 0]
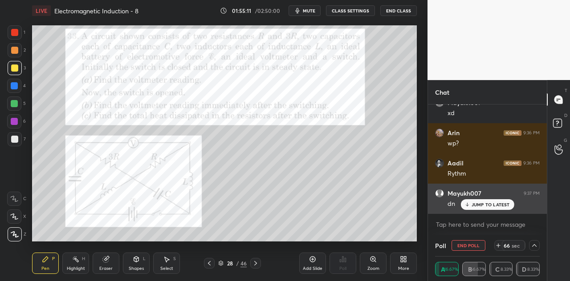
click at [487, 205] on p "JUMP TO LATEST" at bounding box center [490, 204] width 38 height 5
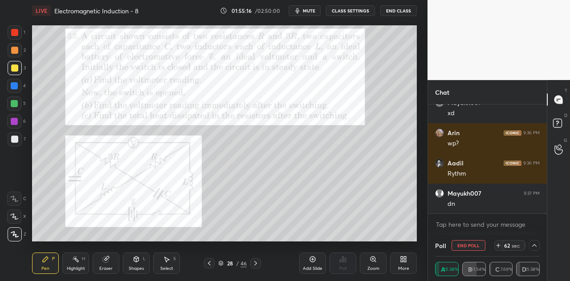
click at [15, 88] on div at bounding box center [14, 85] width 7 height 7
click at [141, 261] on div "Shapes L" at bounding box center [136, 263] width 27 height 21
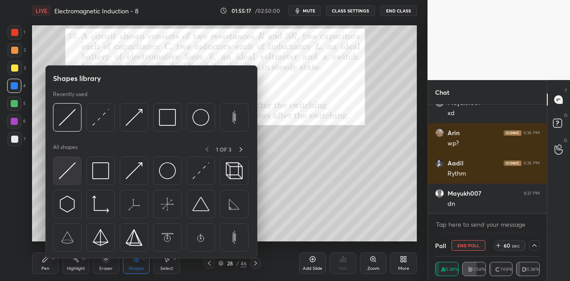
click at [74, 173] on img at bounding box center [67, 170] width 17 height 17
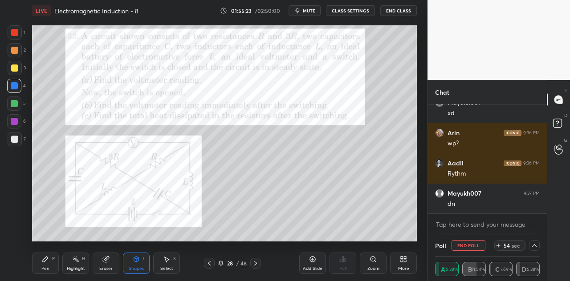
click at [49, 263] on icon at bounding box center [45, 259] width 7 height 7
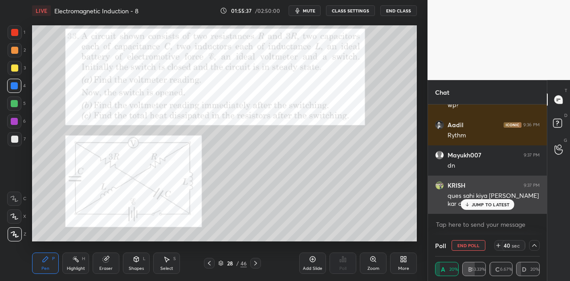
click at [477, 203] on p "JUMP TO LATEST" at bounding box center [490, 204] width 38 height 5
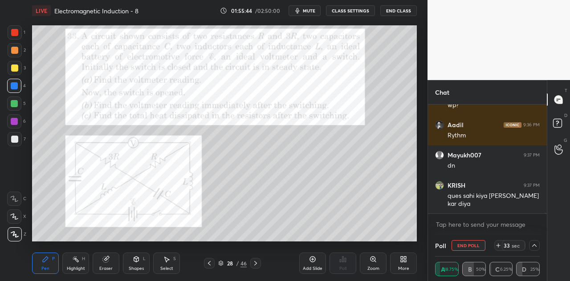
scroll to position [31585, 0]
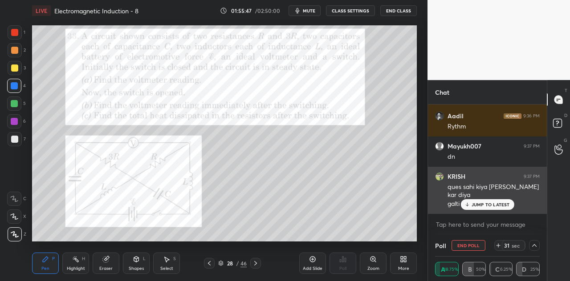
click at [476, 204] on p "JUMP TO LATEST" at bounding box center [490, 204] width 38 height 5
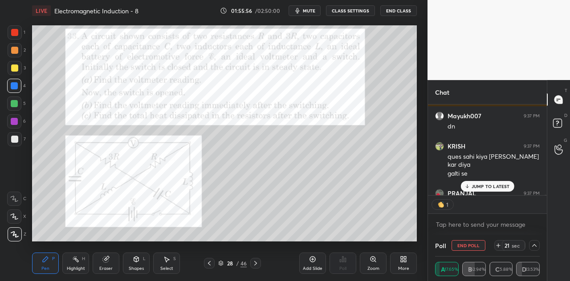
scroll to position [3, 3]
click at [479, 186] on p "JUMP TO LATEST" at bounding box center [490, 186] width 38 height 5
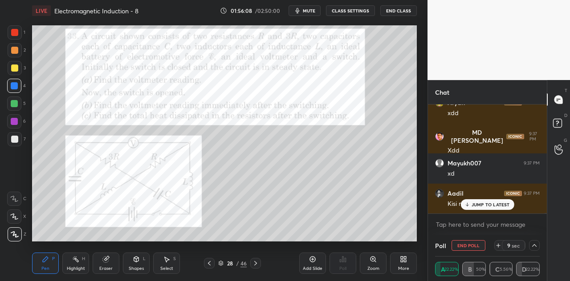
scroll to position [31827, 0]
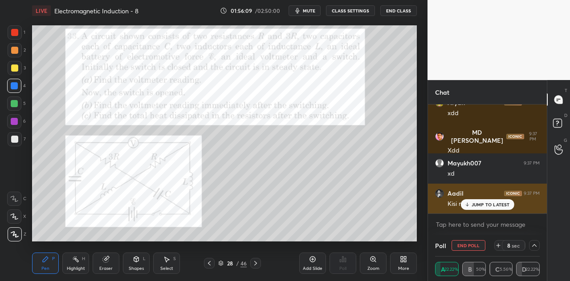
click at [491, 206] on p "JUMP TO LATEST" at bounding box center [490, 204] width 38 height 5
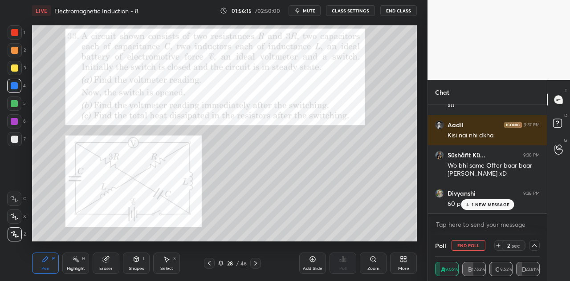
scroll to position [31934, 0]
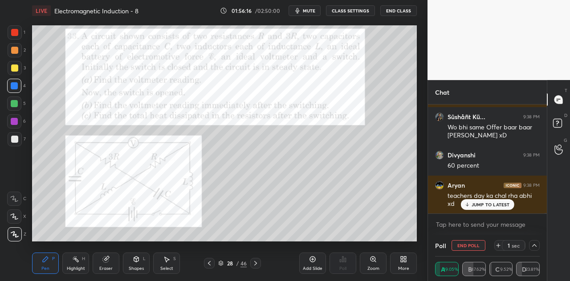
click at [487, 206] on p "JUMP TO LATEST" at bounding box center [490, 204] width 38 height 5
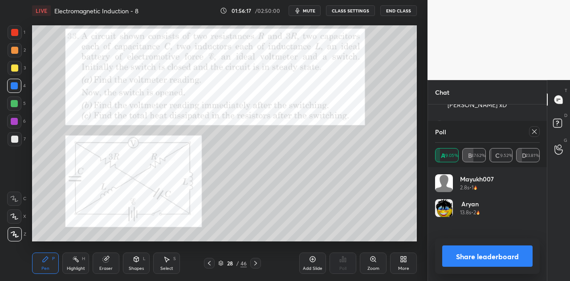
scroll to position [104, 102]
click at [482, 259] on button "Share leaderboard" at bounding box center [487, 256] width 90 height 21
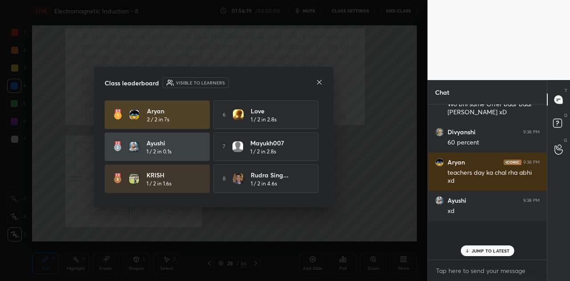
scroll to position [125, 116]
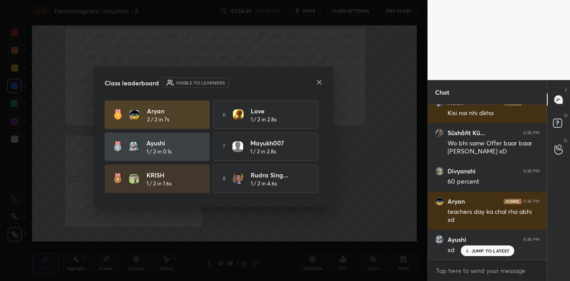
click at [320, 81] on icon at bounding box center [319, 82] width 4 height 4
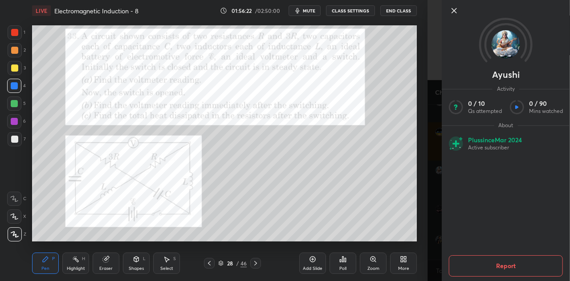
click at [453, 12] on icon at bounding box center [454, 10] width 11 height 11
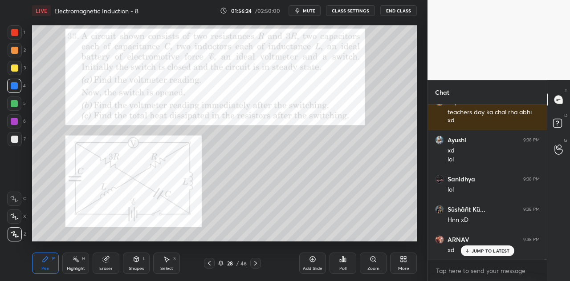
click at [479, 249] on p "JUMP TO LATEST" at bounding box center [490, 250] width 38 height 5
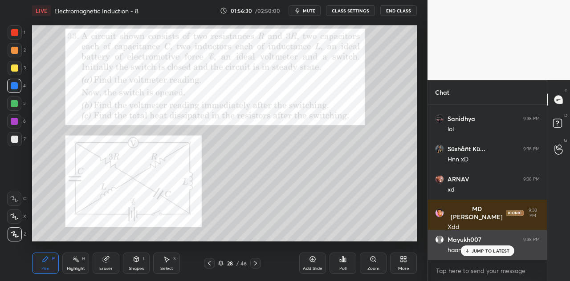
click at [489, 252] on p "JUMP TO LATEST" at bounding box center [490, 250] width 38 height 5
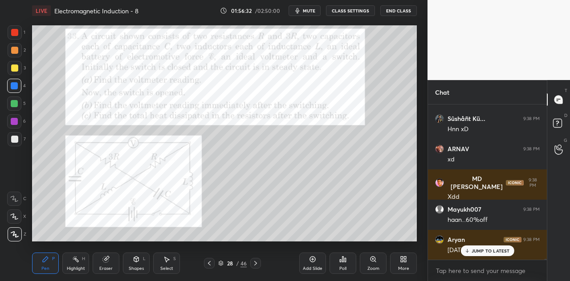
click at [475, 248] on p "JUMP TO LATEST" at bounding box center [490, 250] width 38 height 5
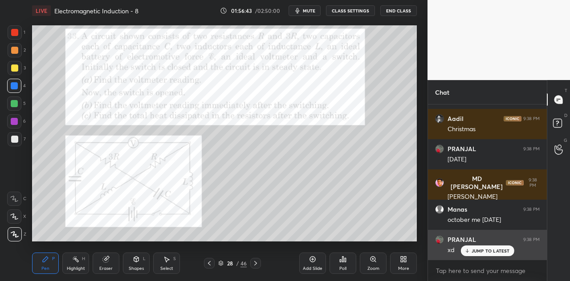
click at [479, 251] on p "JUMP TO LATEST" at bounding box center [490, 250] width 38 height 5
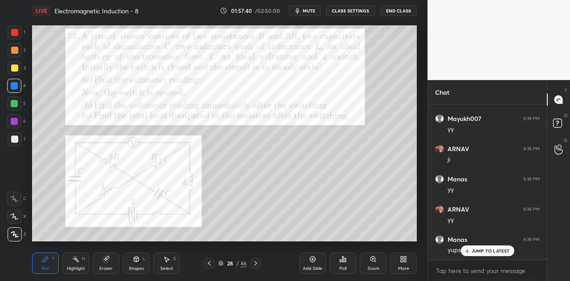
scroll to position [33032, 0]
click at [15, 105] on div at bounding box center [14, 103] width 7 height 7
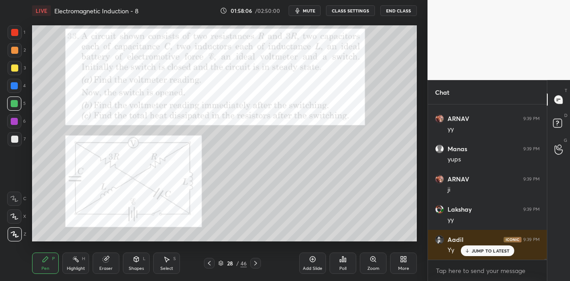
scroll to position [33125, 0]
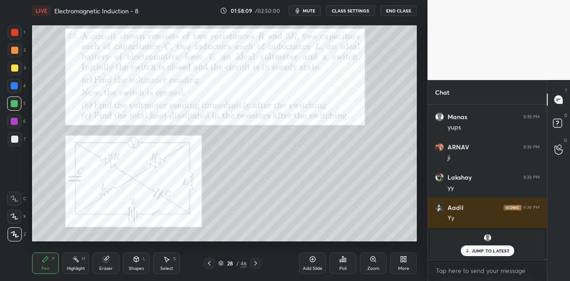
click at [16, 122] on div at bounding box center [14, 121] width 7 height 7
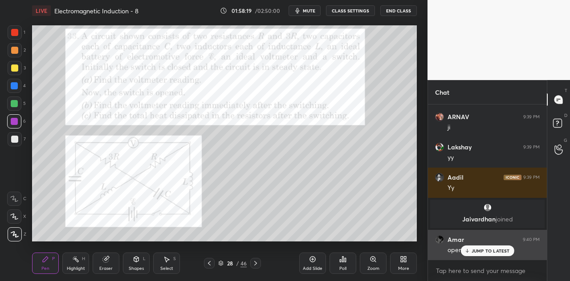
click at [478, 252] on p "JUMP TO LATEST" at bounding box center [490, 250] width 38 height 5
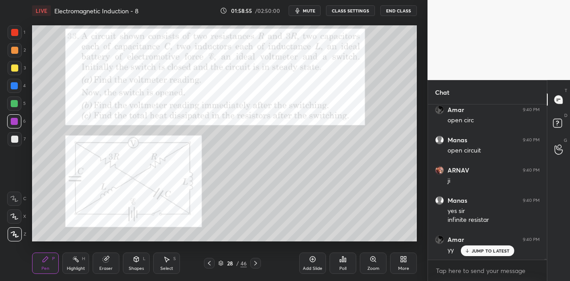
scroll to position [33315, 0]
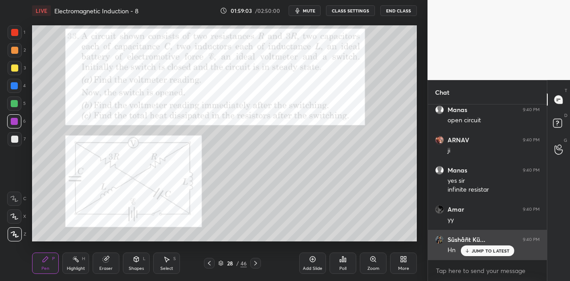
click at [474, 249] on p "JUMP TO LATEST" at bounding box center [490, 250] width 38 height 5
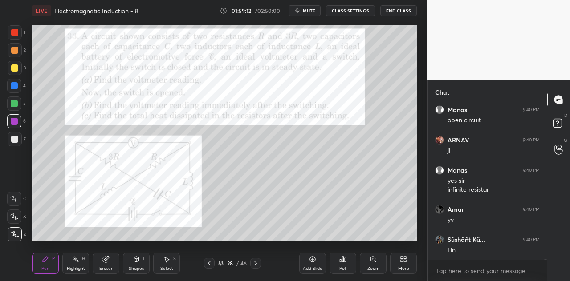
scroll to position [33346, 0]
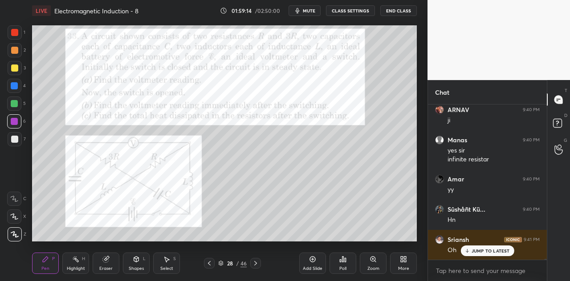
click at [475, 251] on p "JUMP TO LATEST" at bounding box center [490, 250] width 38 height 5
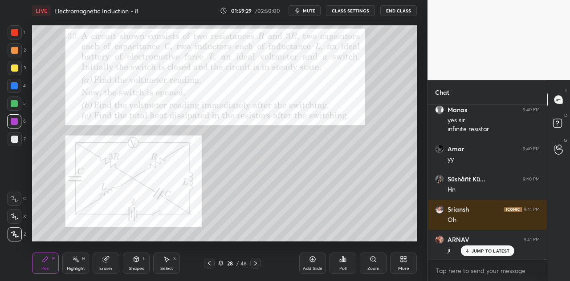
click at [18, 85] on div at bounding box center [14, 86] width 14 height 14
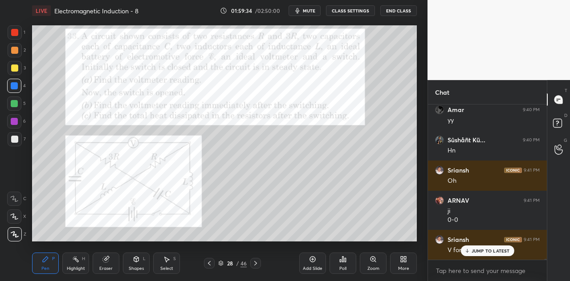
scroll to position [33453, 0]
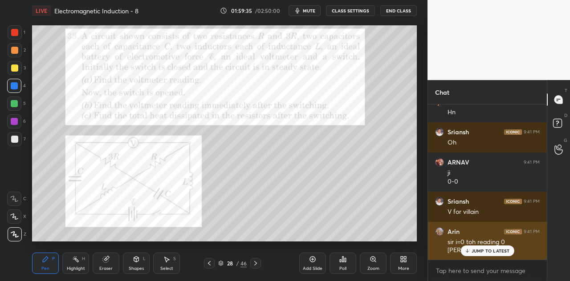
click at [473, 252] on p "JUMP TO LATEST" at bounding box center [490, 250] width 38 height 5
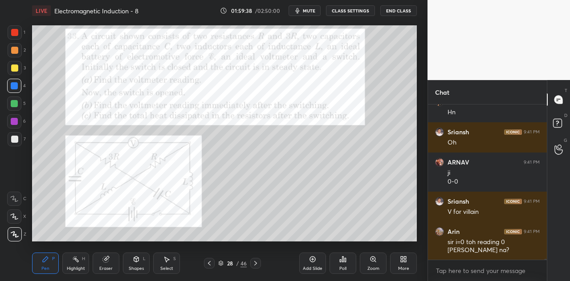
click at [18, 124] on div at bounding box center [14, 121] width 14 height 14
click at [18, 102] on div at bounding box center [14, 104] width 14 height 14
click at [19, 36] on div at bounding box center [15, 32] width 14 height 14
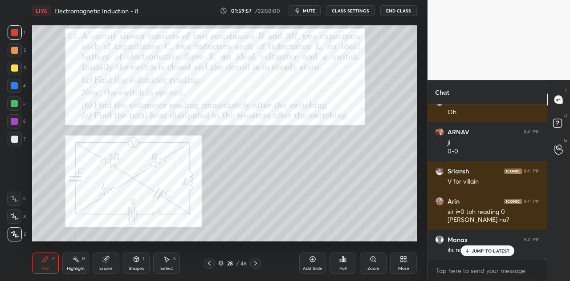
scroll to position [33514, 0]
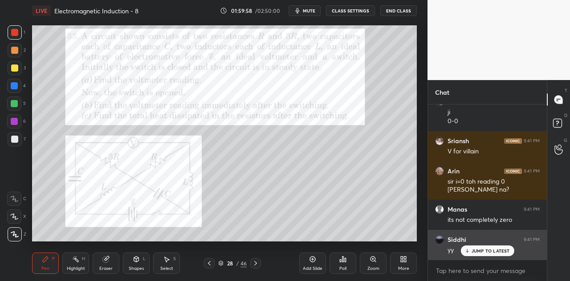
click at [487, 249] on p "JUMP TO LATEST" at bounding box center [490, 250] width 38 height 5
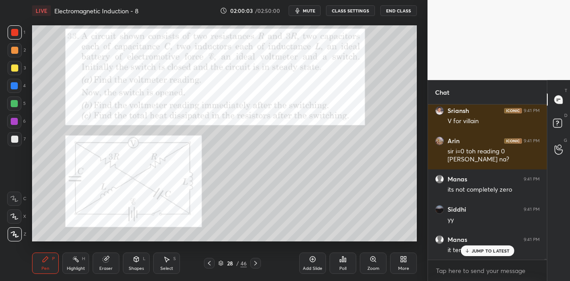
click at [484, 248] on p "JUMP TO LATEST" at bounding box center [490, 250] width 38 height 5
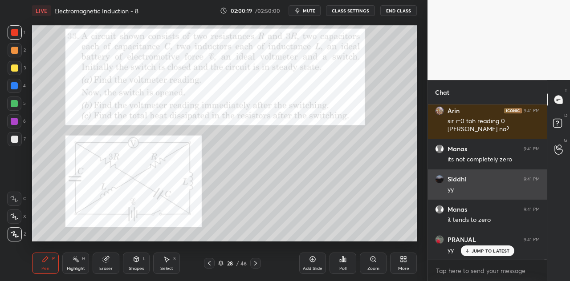
scroll to position [33605, 0]
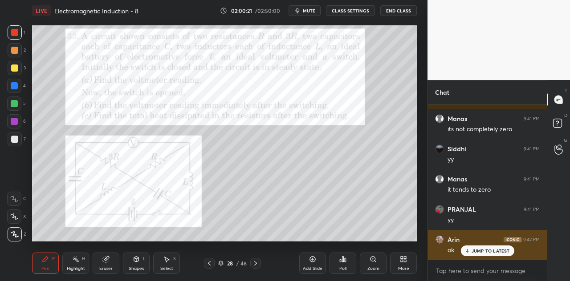
click at [478, 249] on p "JUMP TO LATEST" at bounding box center [490, 250] width 38 height 5
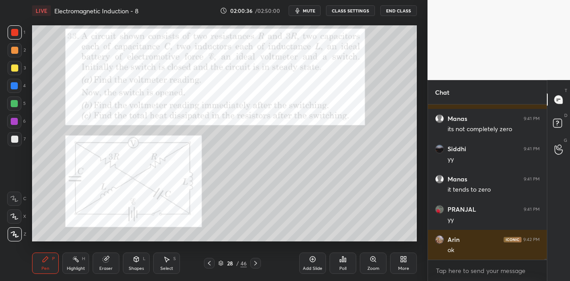
click at [20, 123] on div at bounding box center [14, 121] width 14 height 14
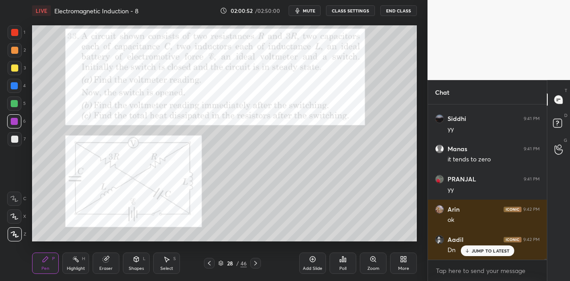
click at [476, 251] on p "JUMP TO LATEST" at bounding box center [490, 250] width 38 height 5
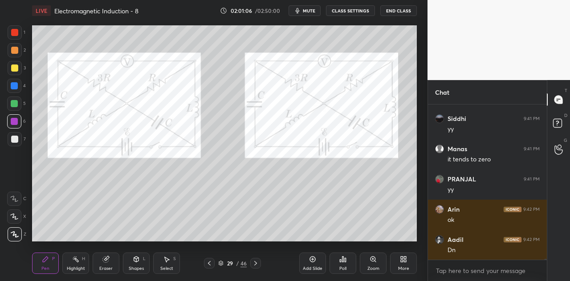
click at [17, 84] on div at bounding box center [14, 85] width 7 height 7
click at [142, 264] on div "Shapes L" at bounding box center [136, 263] width 27 height 21
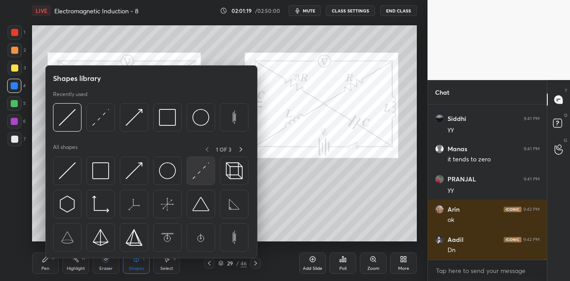
click at [198, 173] on img at bounding box center [200, 170] width 17 height 17
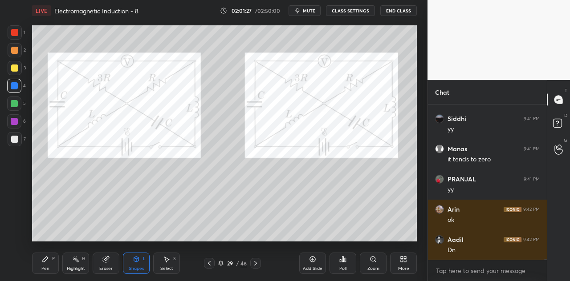
click at [46, 263] on div "Pen P" at bounding box center [45, 263] width 27 height 21
click at [18, 36] on div at bounding box center [15, 32] width 14 height 14
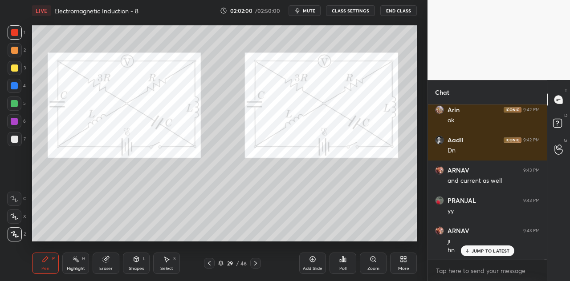
scroll to position [33765, 0]
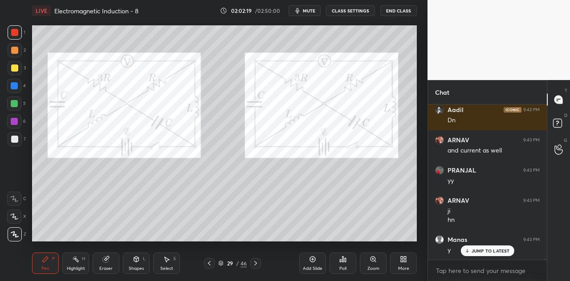
click at [18, 88] on div at bounding box center [14, 86] width 14 height 14
click at [139, 261] on icon at bounding box center [136, 259] width 7 height 7
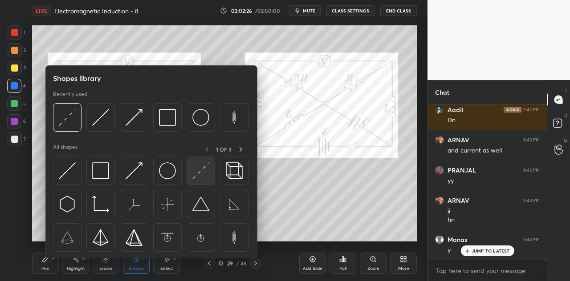
click at [204, 171] on img at bounding box center [200, 170] width 17 height 17
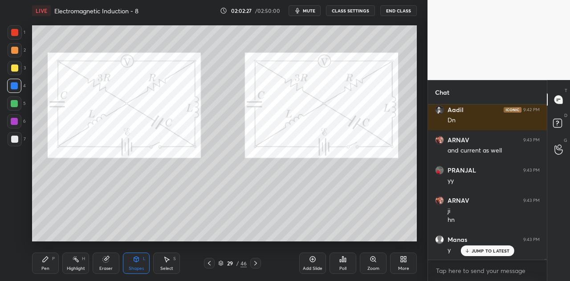
click at [19, 35] on div at bounding box center [15, 32] width 14 height 14
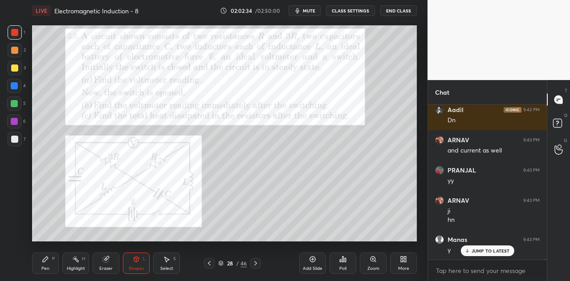
click at [17, 121] on div at bounding box center [14, 121] width 7 height 7
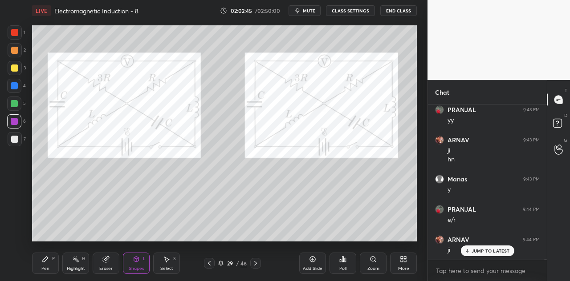
click at [16, 34] on div at bounding box center [14, 32] width 7 height 7
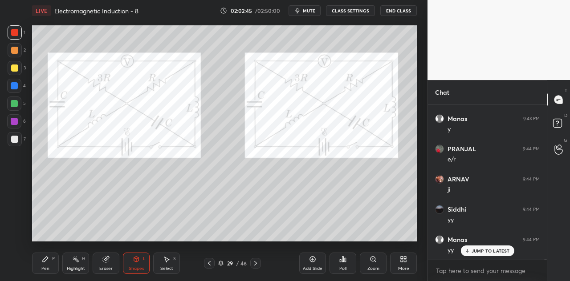
click at [45, 262] on icon at bounding box center [45, 259] width 7 height 7
click at [472, 250] on p "JUMP TO LATEST" at bounding box center [490, 250] width 38 height 5
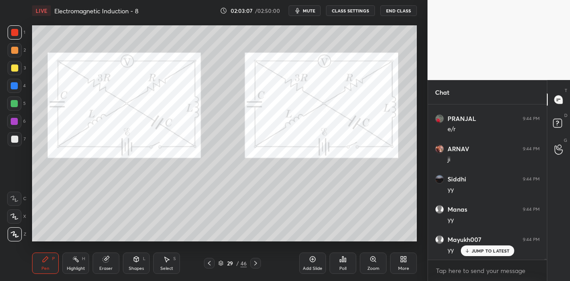
scroll to position [33946, 0]
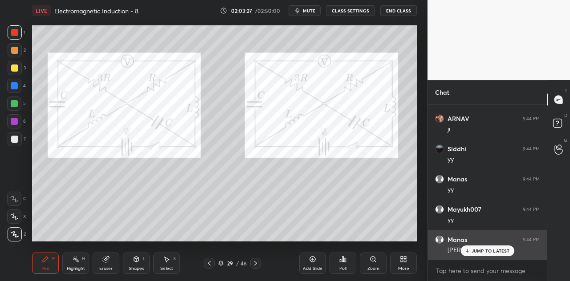
click at [483, 249] on p "JUMP TO LATEST" at bounding box center [490, 250] width 38 height 5
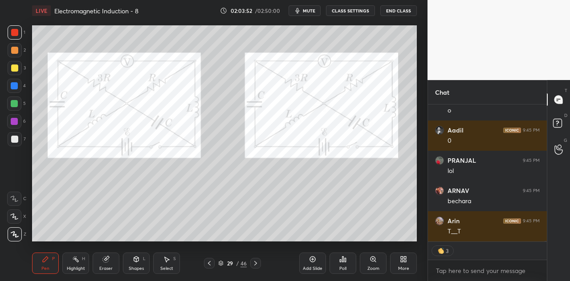
scroll to position [34238, 0]
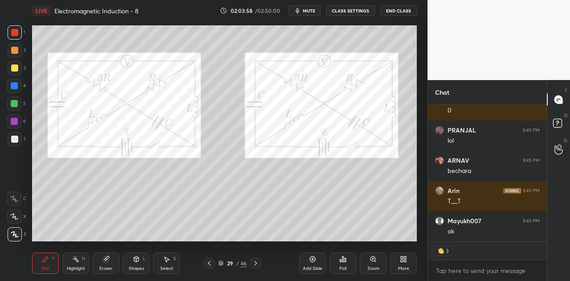
click at [17, 88] on div at bounding box center [14, 85] width 7 height 7
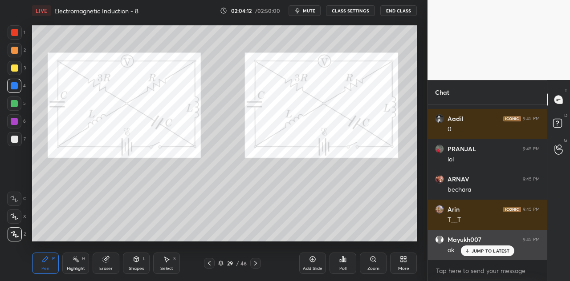
click at [473, 251] on p "JUMP TO LATEST" at bounding box center [490, 250] width 38 height 5
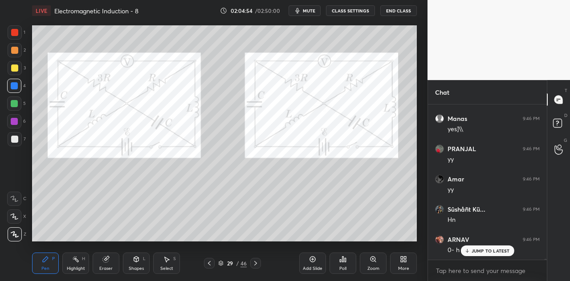
scroll to position [34400, 0]
click at [19, 31] on div at bounding box center [15, 32] width 14 height 14
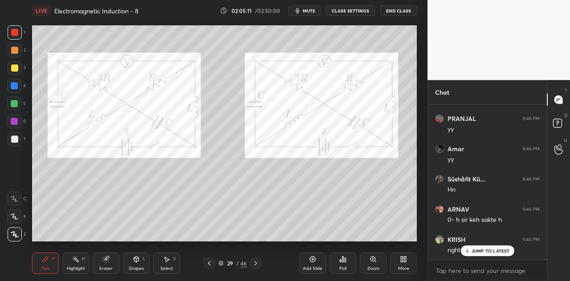
click at [17, 83] on div at bounding box center [14, 85] width 7 height 7
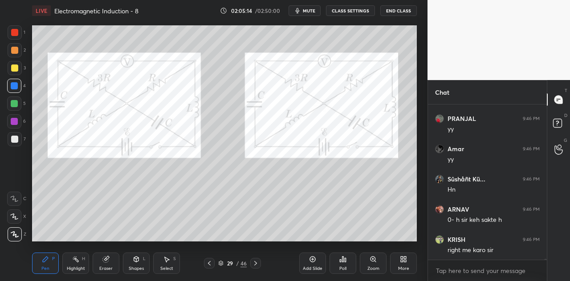
scroll to position [34431, 0]
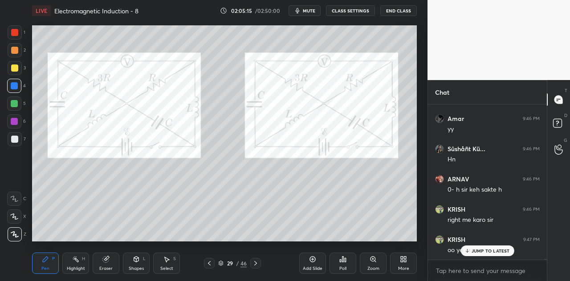
click at [481, 254] on p "JUMP TO LATEST" at bounding box center [490, 250] width 38 height 5
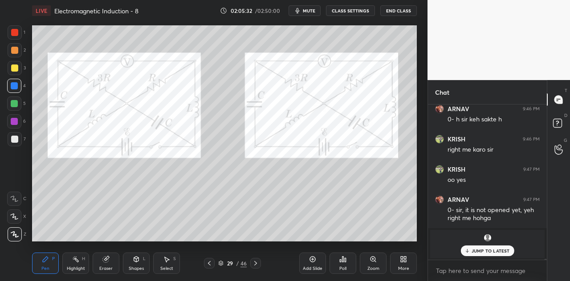
scroll to position [34531, 0]
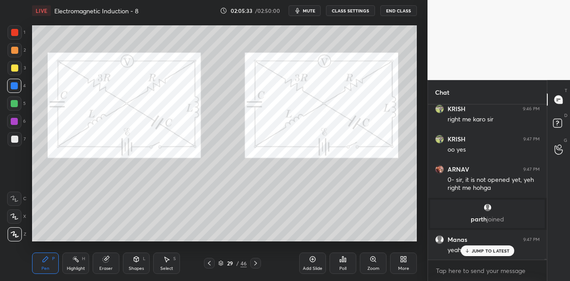
click at [486, 250] on p "JUMP TO LATEST" at bounding box center [490, 250] width 38 height 5
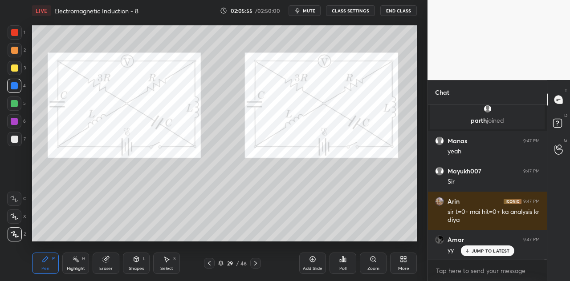
scroll to position [34660, 0]
click at [111, 262] on div "Eraser" at bounding box center [106, 263] width 27 height 21
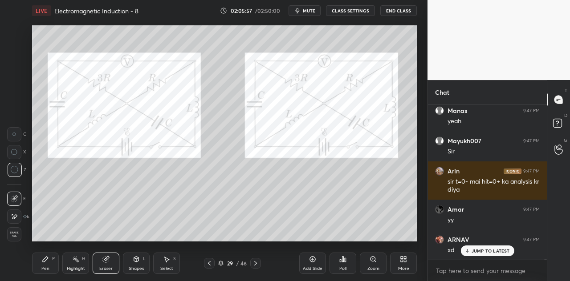
scroll to position [34692, 0]
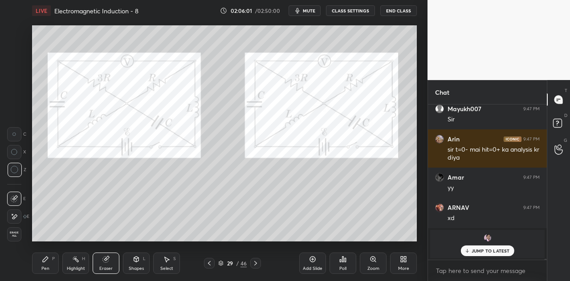
click at [45, 259] on icon at bounding box center [45, 259] width 5 height 5
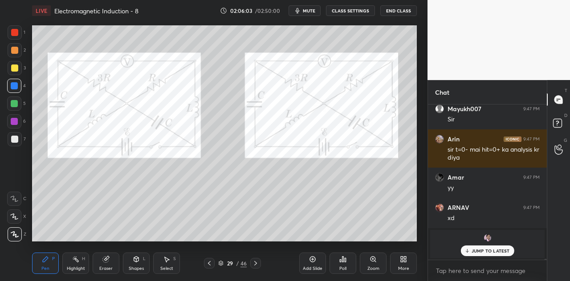
scroll to position [34723, 0]
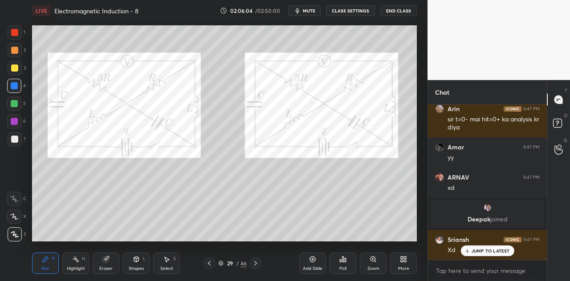
click at [478, 249] on p "JUMP TO LATEST" at bounding box center [490, 250] width 38 height 5
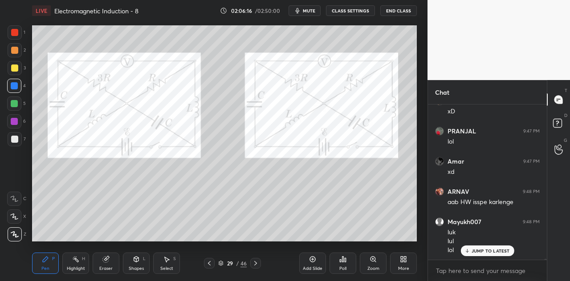
scroll to position [34983, 0]
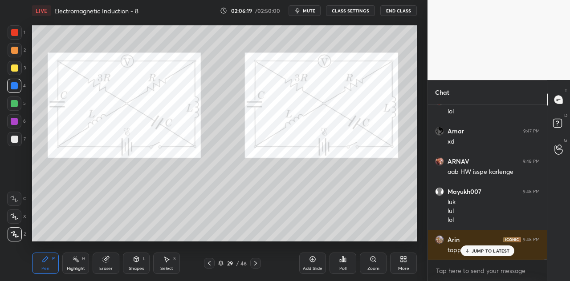
click at [16, 116] on div at bounding box center [14, 121] width 14 height 14
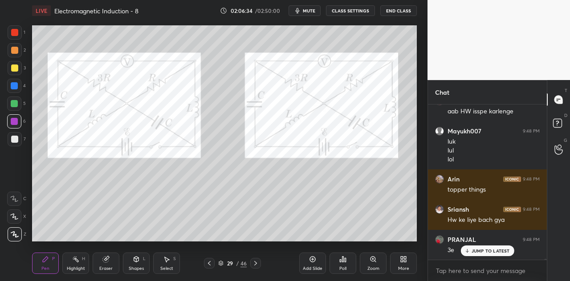
scroll to position [35052, 0]
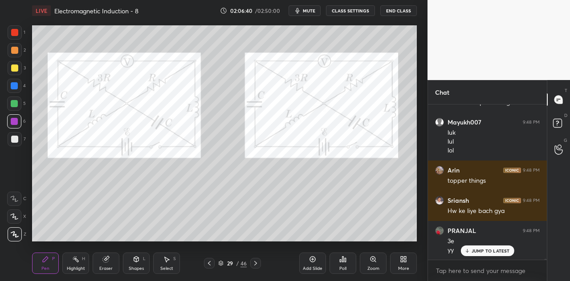
click at [15, 87] on div at bounding box center [14, 85] width 7 height 7
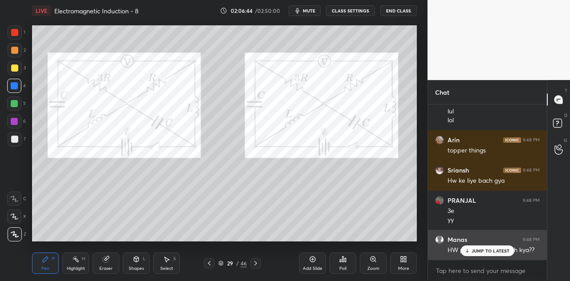
click at [482, 252] on p "JUMP TO LATEST" at bounding box center [490, 250] width 38 height 5
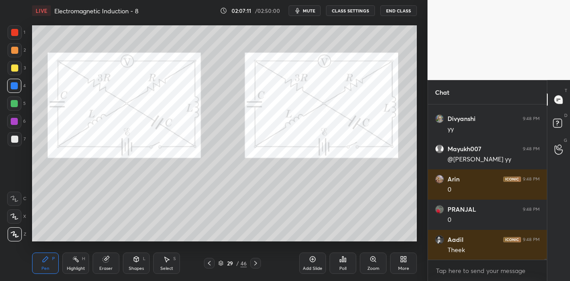
scroll to position [35294, 0]
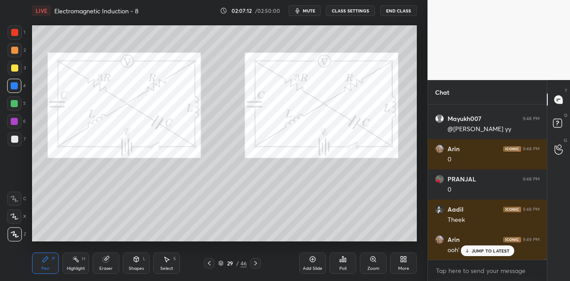
click at [477, 253] on p "JUMP TO LATEST" at bounding box center [490, 250] width 38 height 5
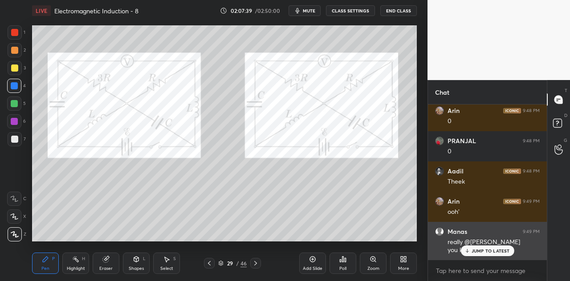
click at [475, 250] on p "JUMP TO LATEST" at bounding box center [490, 250] width 38 height 5
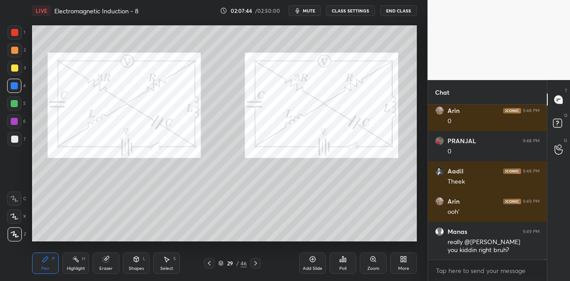
scroll to position [35363, 0]
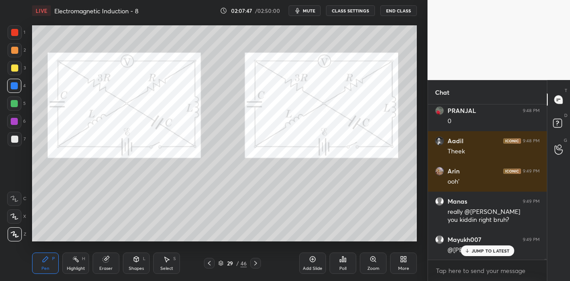
click at [476, 248] on p "JUMP TO LATEST" at bounding box center [490, 250] width 38 height 5
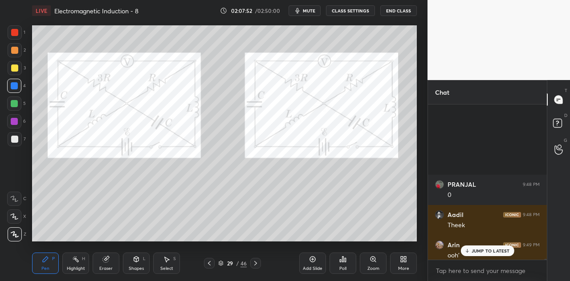
scroll to position [35393, 0]
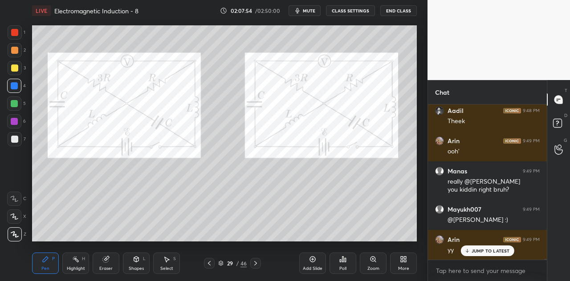
click at [482, 251] on p "JUMP TO LATEST" at bounding box center [490, 250] width 38 height 5
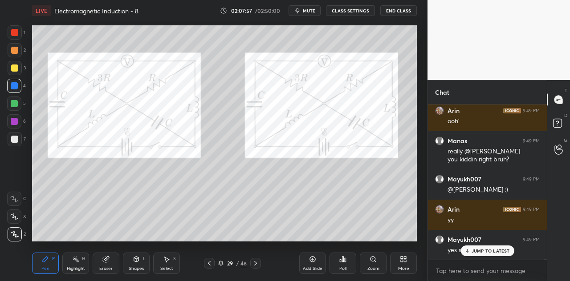
scroll to position [35455, 0]
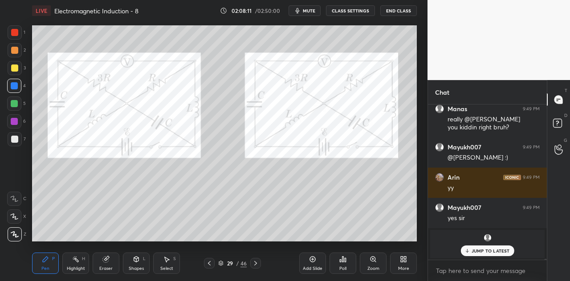
click at [16, 109] on div at bounding box center [14, 104] width 14 height 14
click at [474, 249] on p "JUMP TO LATEST" at bounding box center [490, 250] width 38 height 5
click at [18, 87] on div at bounding box center [14, 86] width 14 height 14
click at [20, 120] on div at bounding box center [14, 121] width 14 height 14
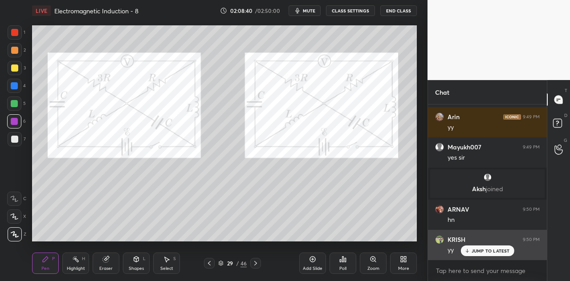
click at [477, 251] on p "JUMP TO LATEST" at bounding box center [490, 250] width 38 height 5
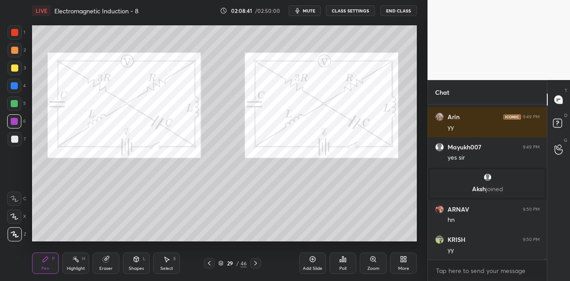
scroll to position [35546, 0]
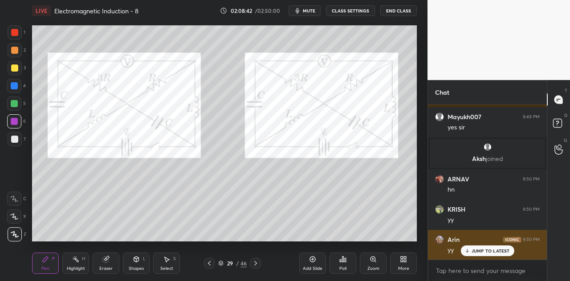
click at [470, 251] on div "JUMP TO LATEST" at bounding box center [486, 251] width 53 height 11
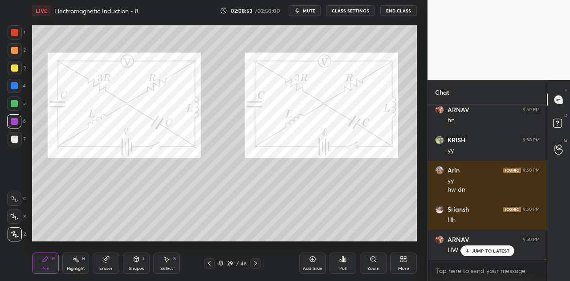
scroll to position [35616, 0]
click at [16, 36] on div at bounding box center [15, 32] width 14 height 14
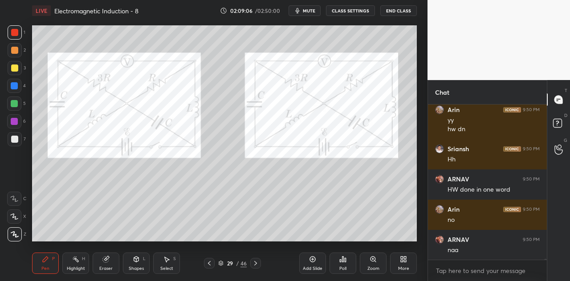
scroll to position [35706, 0]
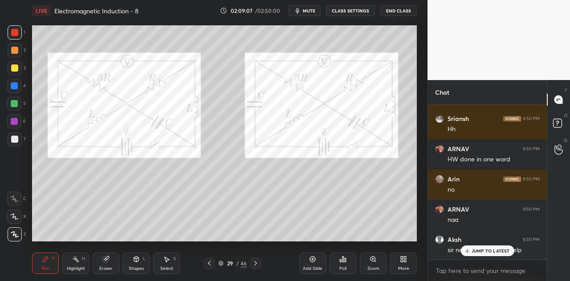
click at [16, 121] on div at bounding box center [14, 121] width 7 height 7
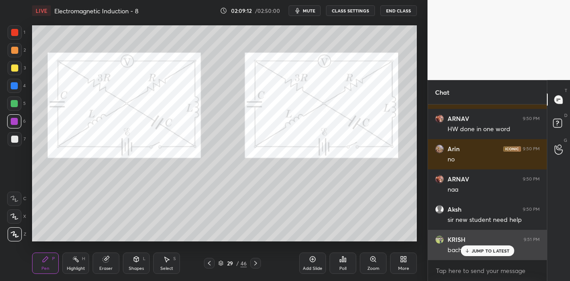
click at [492, 250] on p "JUMP TO LATEST" at bounding box center [490, 250] width 38 height 5
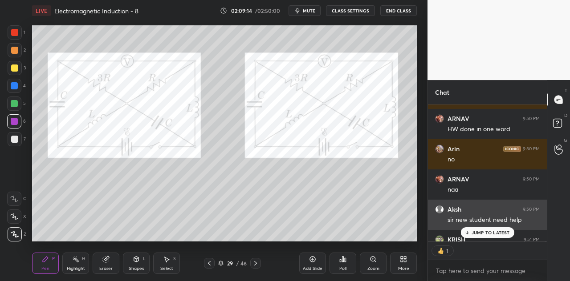
scroll to position [3, 3]
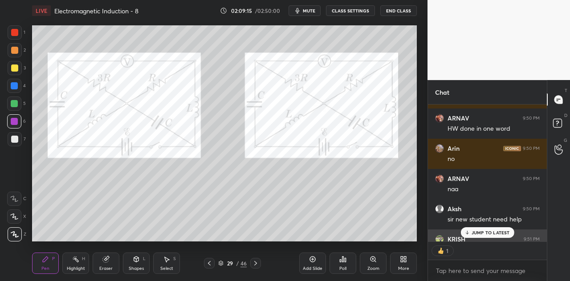
click at [488, 232] on p "JUMP TO LATEST" at bounding box center [490, 232] width 38 height 5
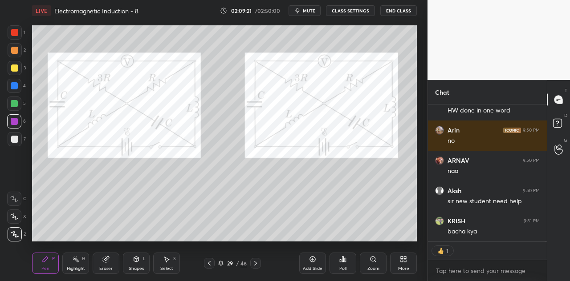
click at [18, 104] on div at bounding box center [14, 103] width 7 height 7
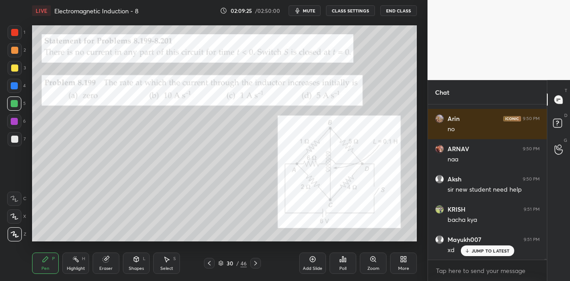
scroll to position [35858, 0]
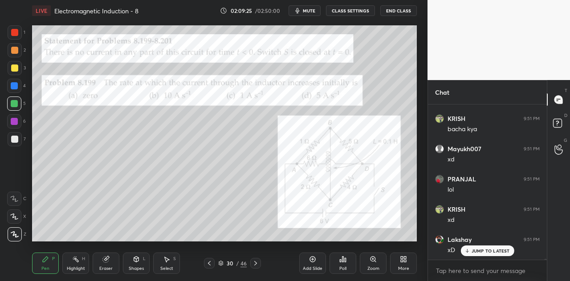
click at [490, 249] on p "JUMP TO LATEST" at bounding box center [490, 250] width 38 height 5
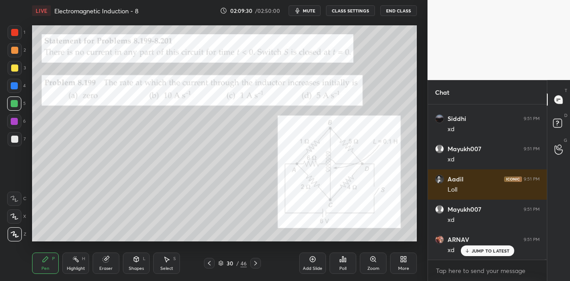
click at [15, 36] on div at bounding box center [15, 32] width 14 height 14
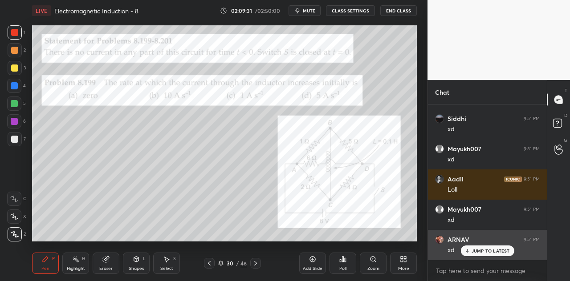
click at [473, 252] on p "JUMP TO LATEST" at bounding box center [490, 250] width 38 height 5
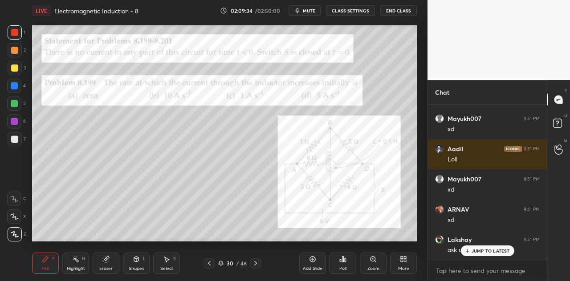
click at [474, 250] on p "JUMP TO LATEST" at bounding box center [490, 250] width 38 height 5
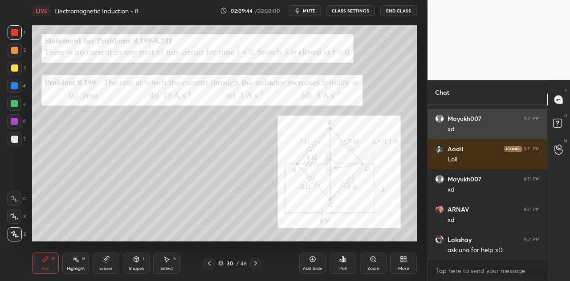
scroll to position [36100, 0]
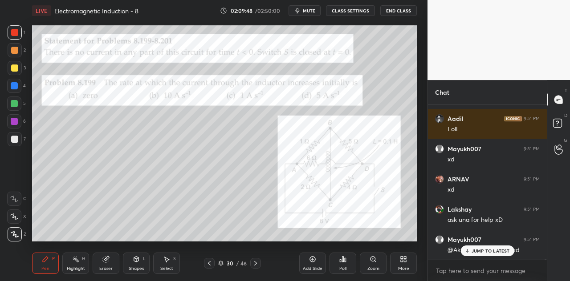
click at [14, 70] on div at bounding box center [14, 68] width 7 height 7
click at [474, 254] on p "JUMP TO LATEST" at bounding box center [490, 250] width 38 height 5
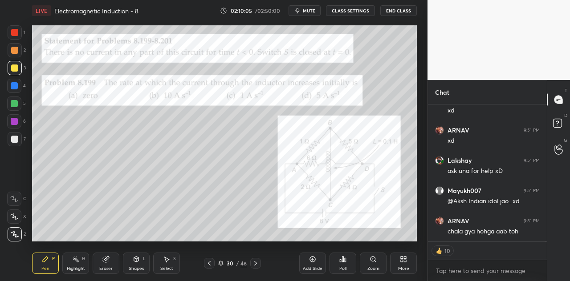
scroll to position [36187, 0]
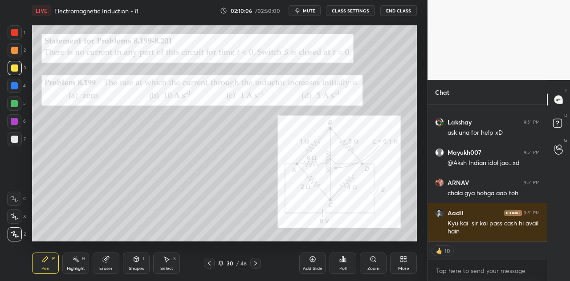
click at [20, 87] on div at bounding box center [14, 86] width 14 height 14
type textarea "x"
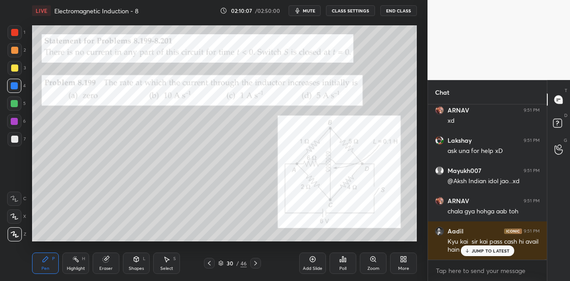
scroll to position [3, 3]
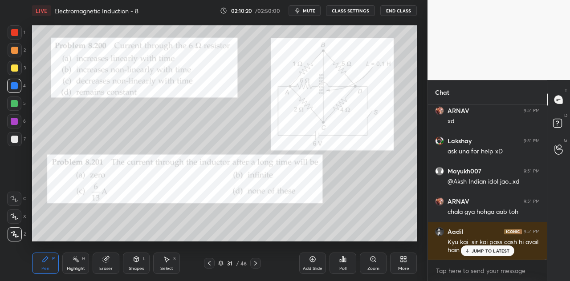
click at [16, 34] on div at bounding box center [14, 32] width 7 height 7
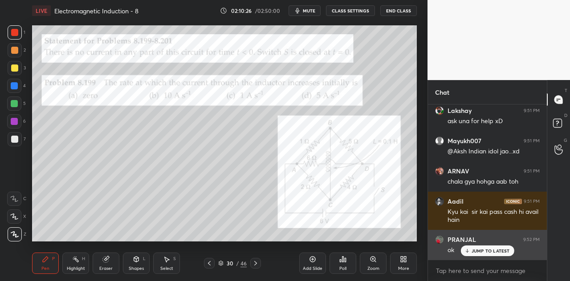
click at [475, 250] on p "JUMP TO LATEST" at bounding box center [490, 250] width 38 height 5
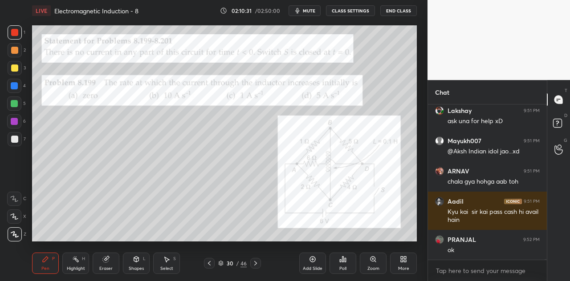
scroll to position [36237, 0]
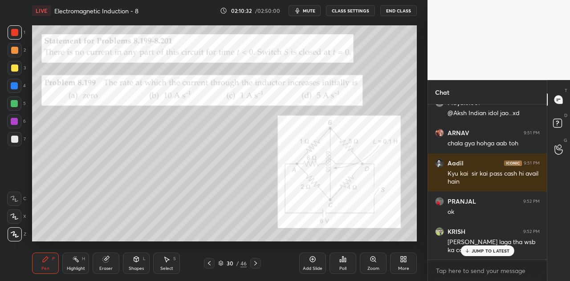
click at [141, 266] on div "Shapes L" at bounding box center [136, 263] width 27 height 21
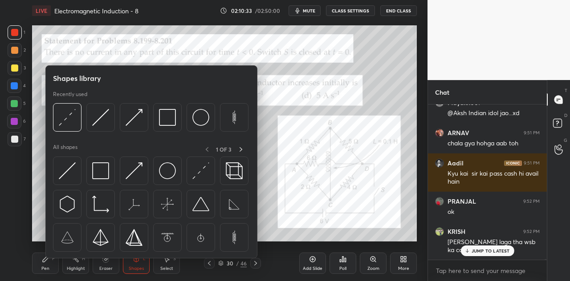
scroll to position [36275, 0]
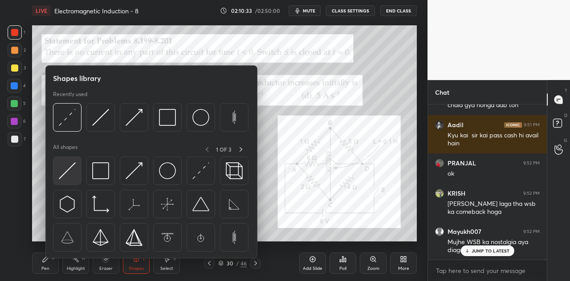
click at [73, 169] on img at bounding box center [67, 170] width 17 height 17
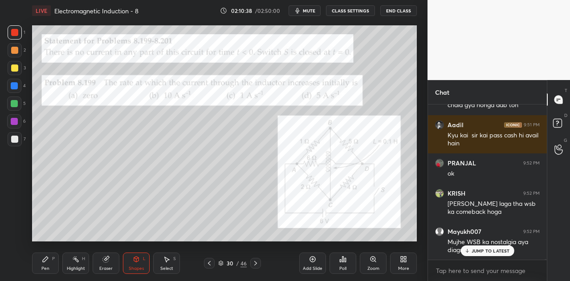
click at [51, 263] on div "Pen P" at bounding box center [45, 263] width 27 height 21
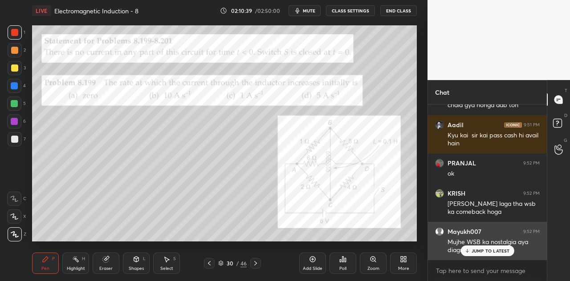
click at [480, 249] on p "JUMP TO LATEST" at bounding box center [490, 250] width 38 height 5
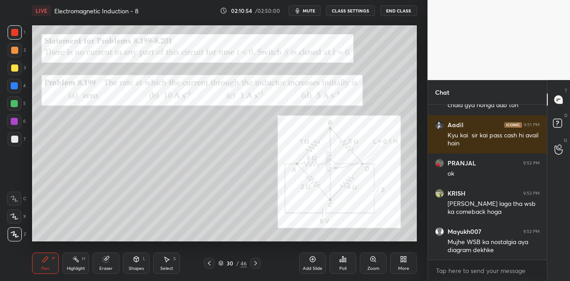
click at [341, 261] on icon at bounding box center [340, 261] width 1 height 2
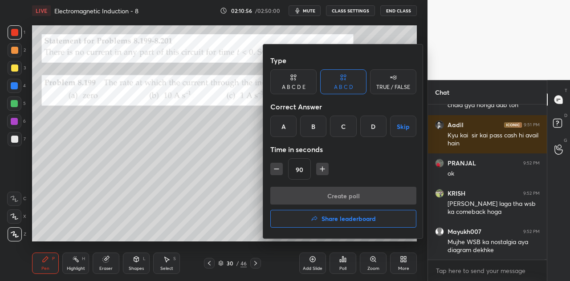
click at [322, 169] on icon "button" at bounding box center [322, 169] width 4 height 0
type input "105"
click at [321, 126] on div "B" at bounding box center [313, 126] width 26 height 21
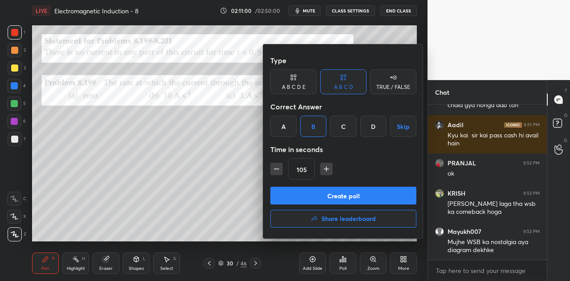
click at [348, 194] on button "Create poll" at bounding box center [343, 196] width 146 height 18
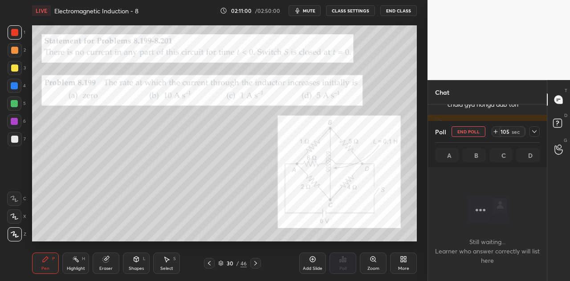
scroll to position [106, 116]
click at [536, 132] on icon at bounding box center [534, 131] width 7 height 7
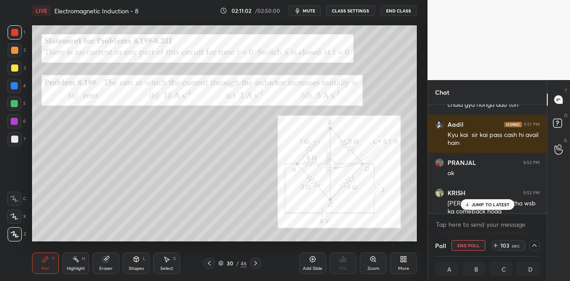
click at [491, 204] on p "JUMP TO LATEST" at bounding box center [490, 204] width 38 height 5
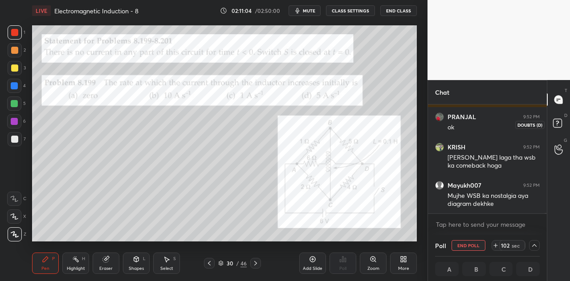
click at [560, 124] on rect at bounding box center [557, 123] width 8 height 8
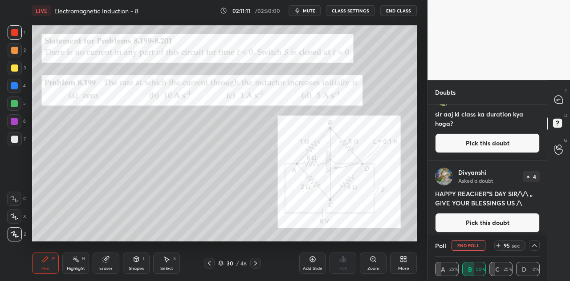
scroll to position [0, 0]
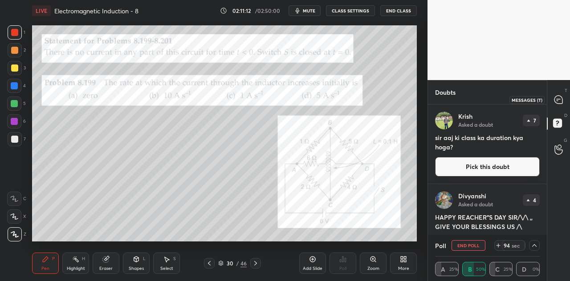
click at [557, 97] on icon at bounding box center [558, 100] width 8 height 8
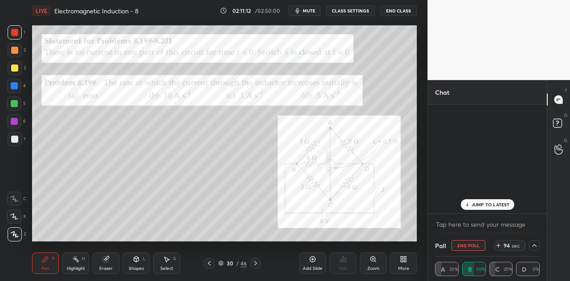
scroll to position [106, 116]
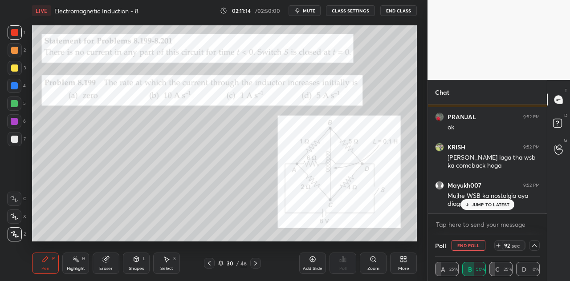
click at [477, 206] on p "JUMP TO LATEST" at bounding box center [490, 204] width 38 height 5
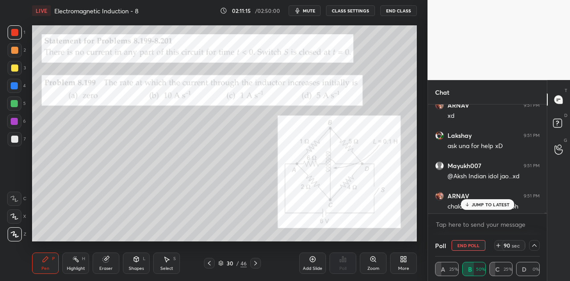
scroll to position [36328, 0]
click at [482, 204] on p "JUMP TO LATEST" at bounding box center [490, 204] width 38 height 5
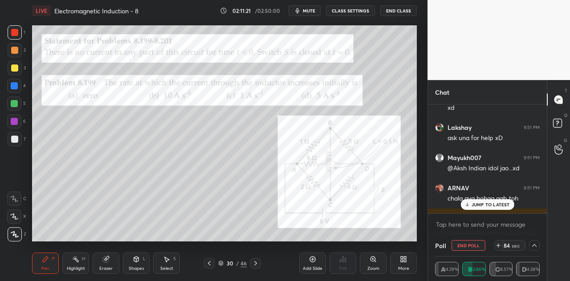
click at [478, 205] on p "JUMP TO LATEST" at bounding box center [490, 204] width 38 height 5
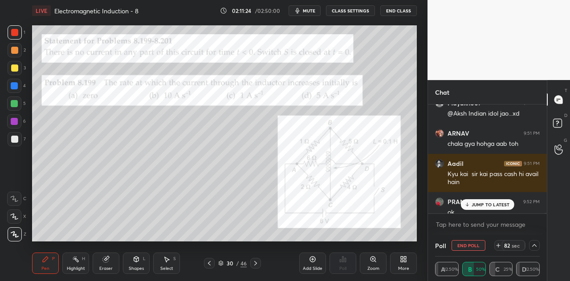
scroll to position [36392, 0]
click at [484, 205] on p "JUMP TO LATEST" at bounding box center [490, 204] width 38 height 5
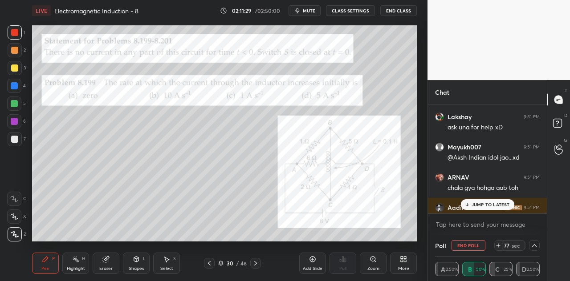
scroll to position [36477, 0]
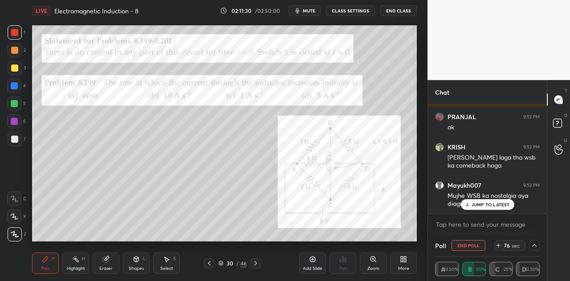
click at [487, 203] on p "JUMP TO LATEST" at bounding box center [490, 204] width 38 height 5
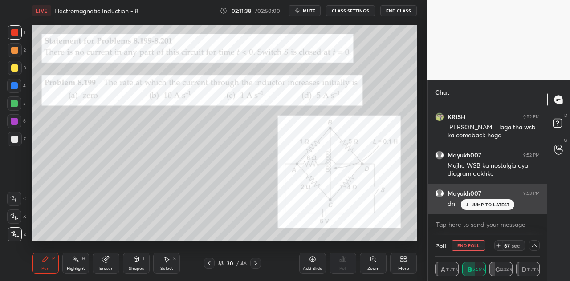
click at [491, 202] on p "JUMP TO LATEST" at bounding box center [490, 204] width 38 height 5
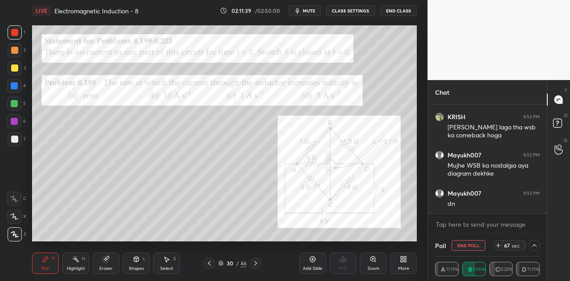
scroll to position [36538, 0]
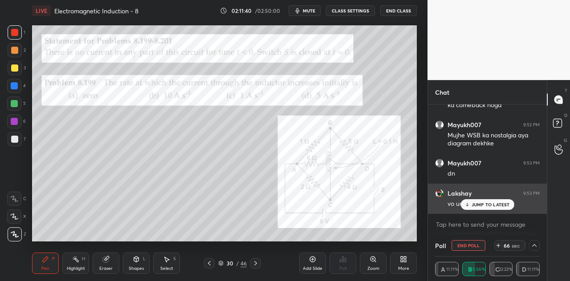
click at [484, 204] on p "JUMP TO LATEST" at bounding box center [490, 204] width 38 height 5
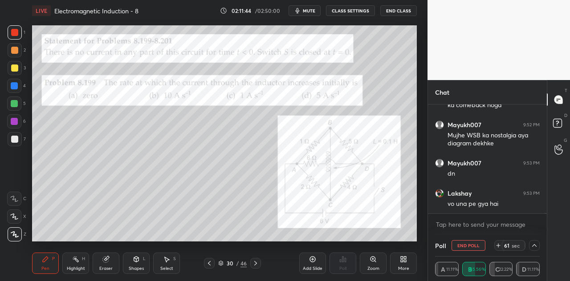
click at [17, 90] on div at bounding box center [14, 86] width 14 height 14
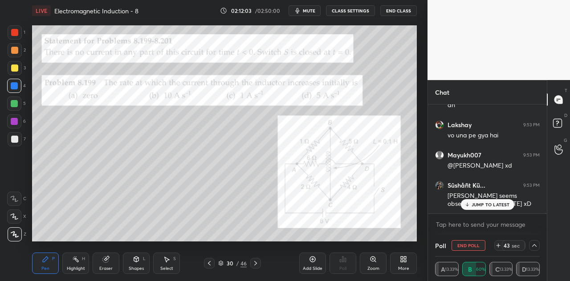
click at [488, 204] on p "JUMP TO LATEST" at bounding box center [490, 204] width 38 height 5
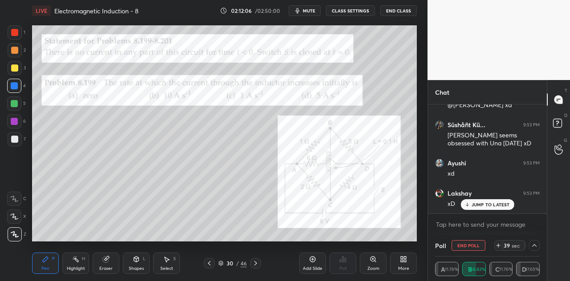
scroll to position [36697, 0]
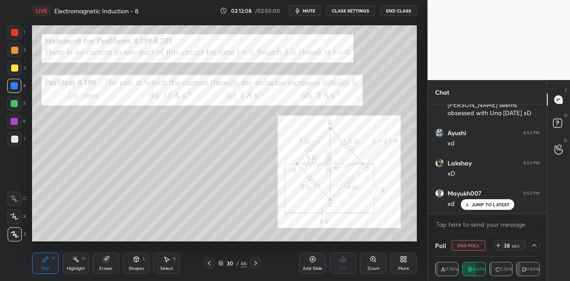
click at [487, 206] on p "JUMP TO LATEST" at bounding box center [490, 204] width 38 height 5
click at [16, 106] on div at bounding box center [14, 103] width 7 height 7
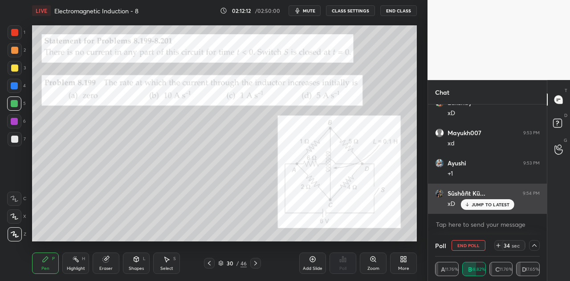
click at [486, 203] on p "JUMP TO LATEST" at bounding box center [490, 204] width 38 height 5
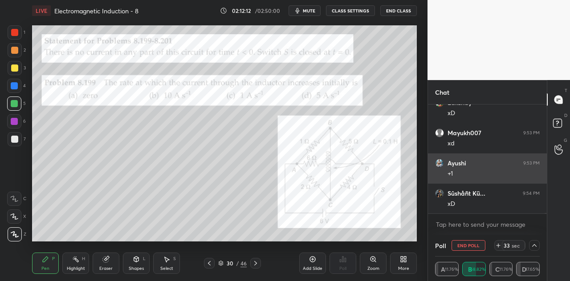
scroll to position [36818, 0]
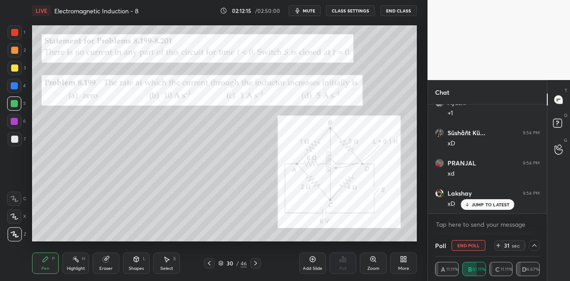
click at [479, 207] on p "JUMP TO LATEST" at bounding box center [490, 204] width 38 height 5
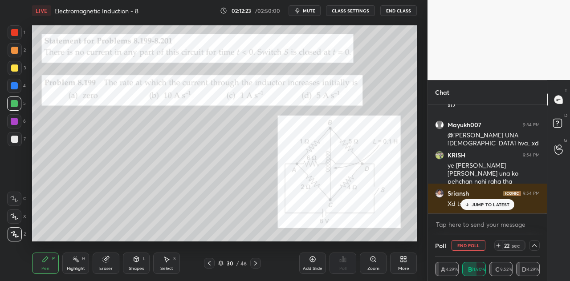
scroll to position [36978, 0]
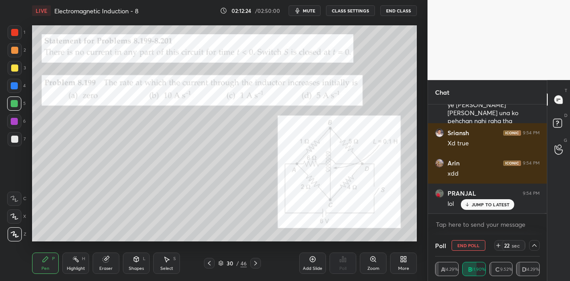
click at [490, 203] on p "JUMP TO LATEST" at bounding box center [490, 204] width 38 height 5
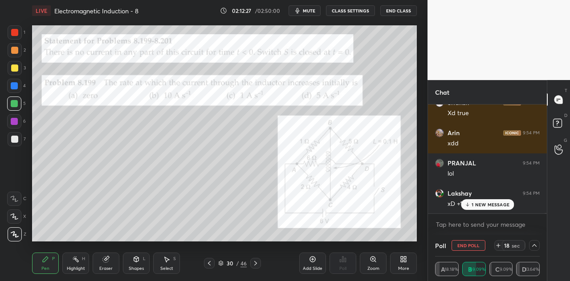
click at [476, 203] on p "1 NEW MESSAGE" at bounding box center [490, 204] width 38 height 5
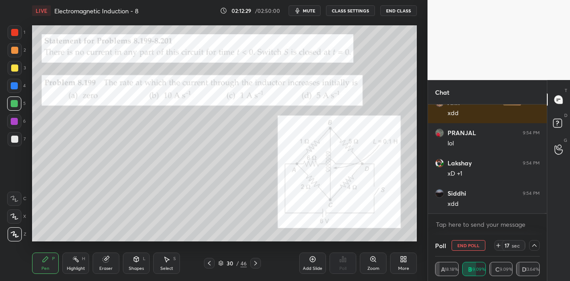
click at [23, 89] on div "4" at bounding box center [16, 86] width 19 height 14
click at [15, 68] on div at bounding box center [14, 68] width 7 height 7
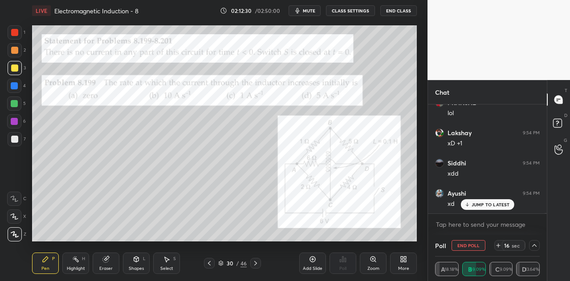
click at [13, 45] on div at bounding box center [15, 50] width 14 height 14
click at [16, 28] on div at bounding box center [15, 32] width 14 height 14
click at [485, 205] on p "JUMP TO LATEST" at bounding box center [490, 204] width 38 height 5
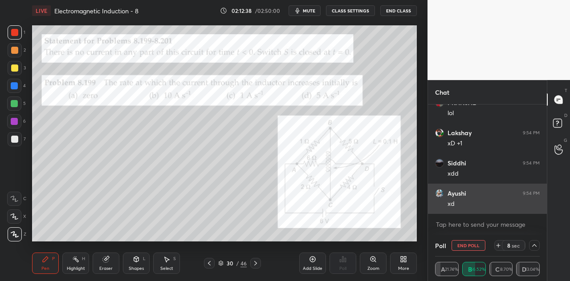
scroll to position [37099, 0]
click at [486, 203] on p "JUMP TO LATEST" at bounding box center [490, 204] width 38 height 5
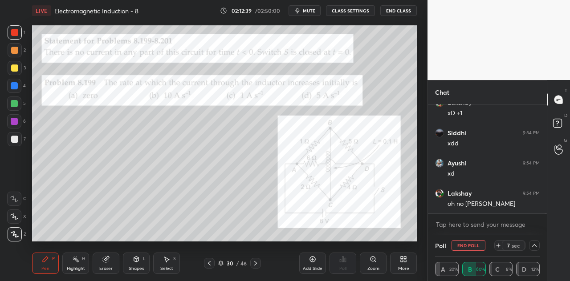
scroll to position [37145, 0]
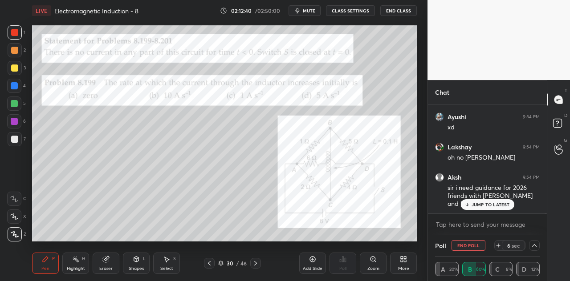
click at [492, 204] on p "JUMP TO LATEST" at bounding box center [490, 204] width 38 height 5
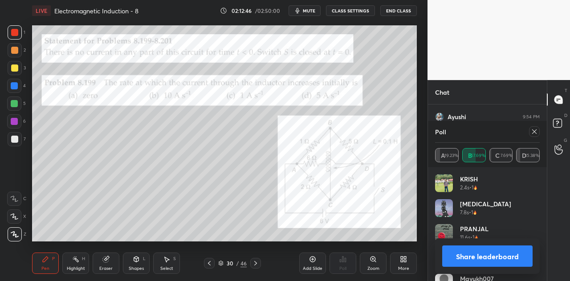
scroll to position [37175, 0]
click at [484, 254] on button "Share leaderboard" at bounding box center [487, 256] width 90 height 21
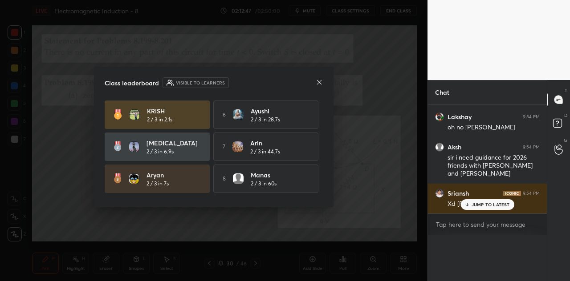
scroll to position [37161, 0]
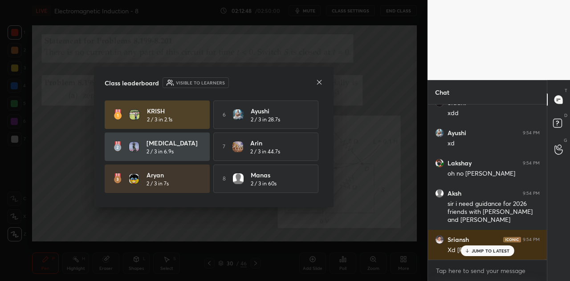
click at [320, 82] on icon at bounding box center [319, 82] width 7 height 7
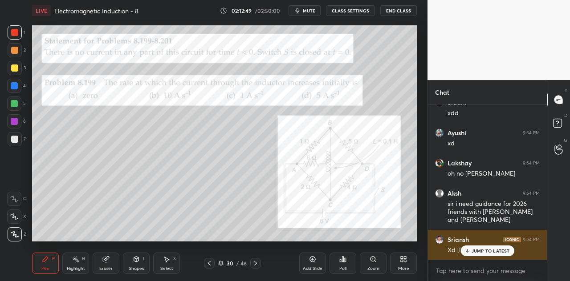
click at [478, 247] on div "JUMP TO LATEST" at bounding box center [486, 251] width 53 height 11
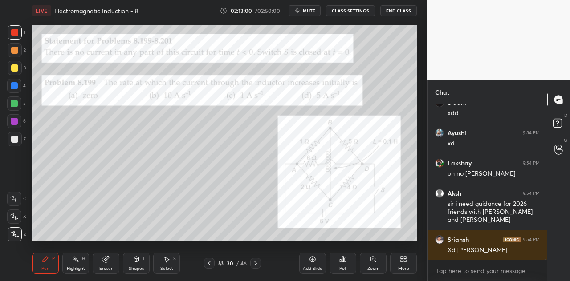
click at [18, 89] on div at bounding box center [14, 86] width 14 height 14
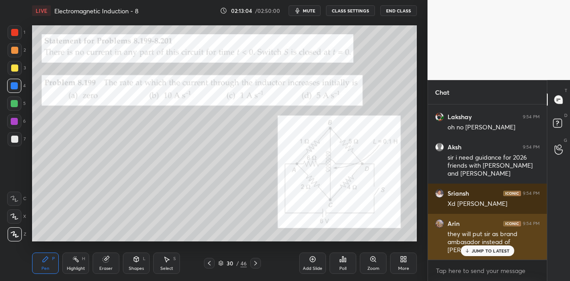
click at [482, 247] on div "JUMP TO LATEST" at bounding box center [486, 251] width 53 height 11
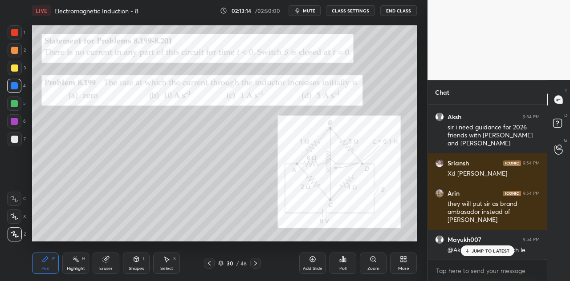
click at [16, 125] on div at bounding box center [14, 121] width 7 height 7
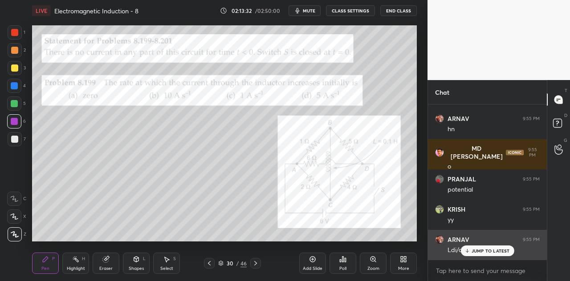
click at [476, 251] on p "JUMP TO LATEST" at bounding box center [490, 250] width 38 height 5
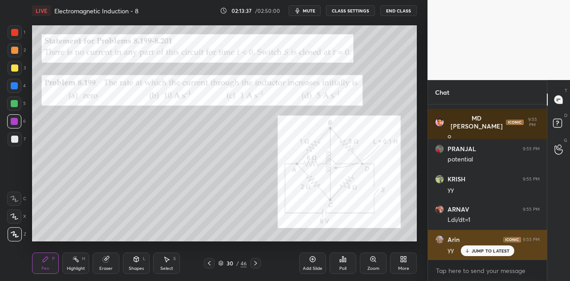
click at [476, 248] on p "JUMP TO LATEST" at bounding box center [490, 250] width 38 height 5
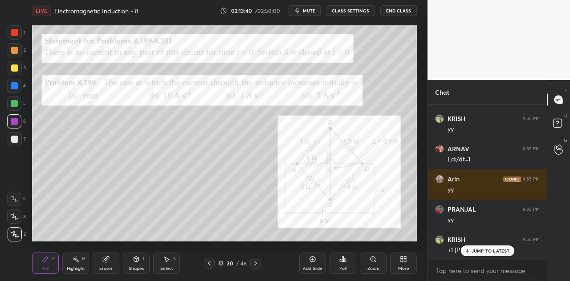
click at [18, 38] on div at bounding box center [15, 32] width 14 height 14
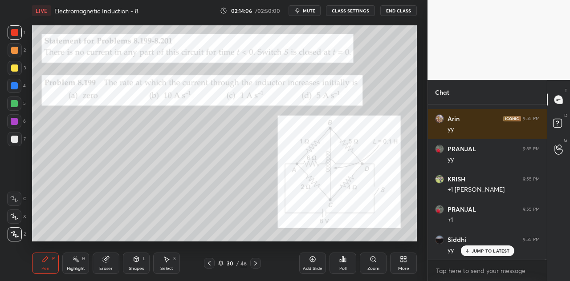
scroll to position [37538, 0]
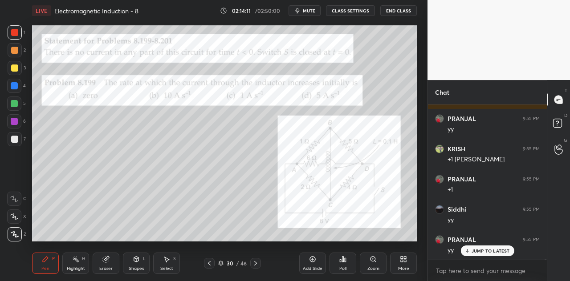
click at [19, 106] on div at bounding box center [14, 104] width 14 height 14
click at [471, 250] on div "JUMP TO LATEST" at bounding box center [486, 251] width 53 height 11
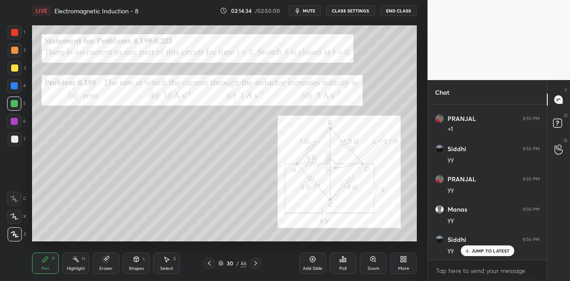
scroll to position [37750, 0]
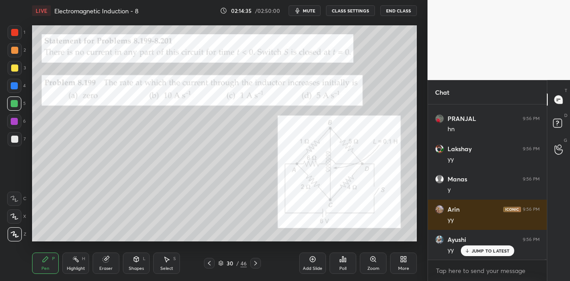
click at [492, 252] on p "JUMP TO LATEST" at bounding box center [490, 250] width 38 height 5
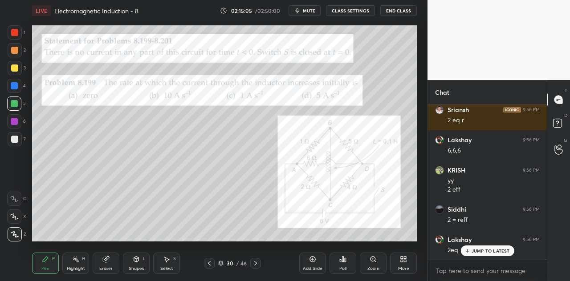
scroll to position [37971, 0]
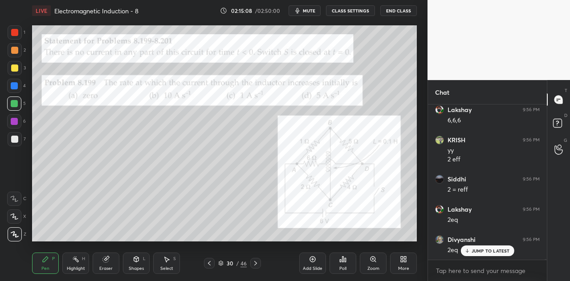
click at [475, 249] on p "JUMP TO LATEST" at bounding box center [490, 250] width 38 height 5
click at [16, 87] on div at bounding box center [14, 85] width 7 height 7
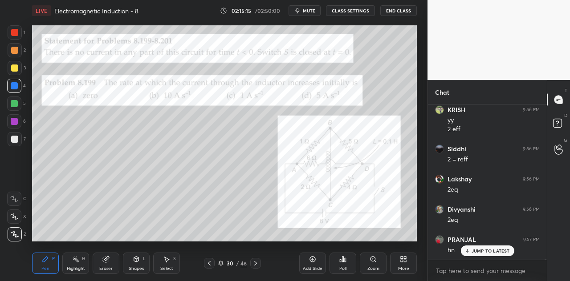
click at [472, 251] on p "JUMP TO LATEST" at bounding box center [490, 250] width 38 height 5
click at [18, 36] on div at bounding box center [15, 32] width 14 height 14
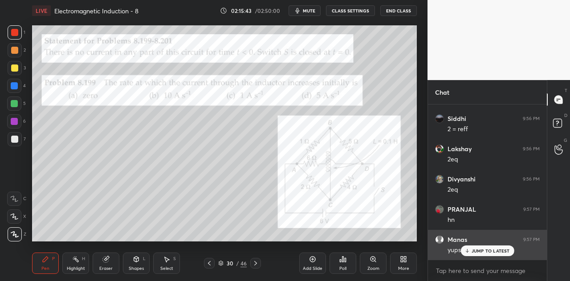
click at [469, 249] on icon at bounding box center [467, 250] width 6 height 5
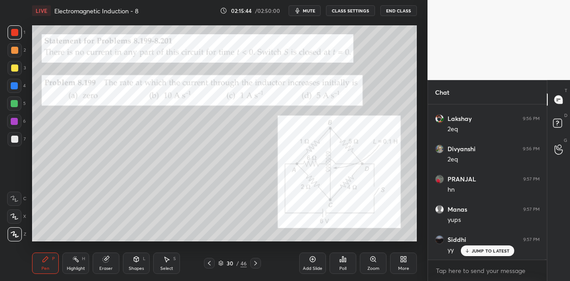
scroll to position [38092, 0]
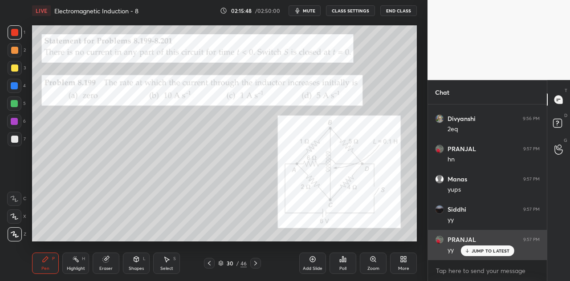
click at [474, 249] on p "JUMP TO LATEST" at bounding box center [490, 250] width 38 height 5
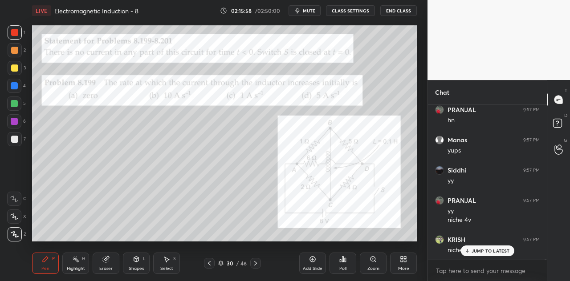
scroll to position [38162, 0]
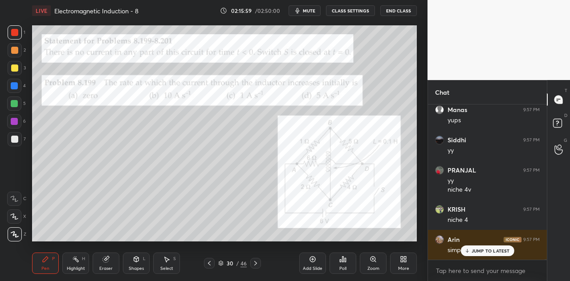
click at [17, 87] on div at bounding box center [14, 85] width 7 height 7
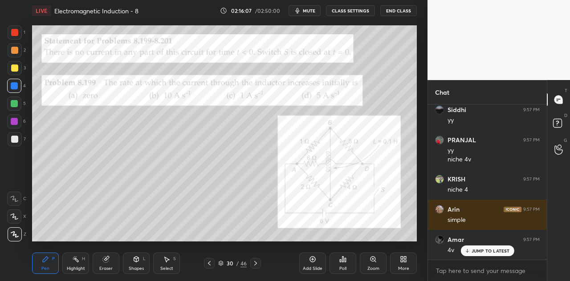
click at [17, 37] on div at bounding box center [15, 32] width 14 height 14
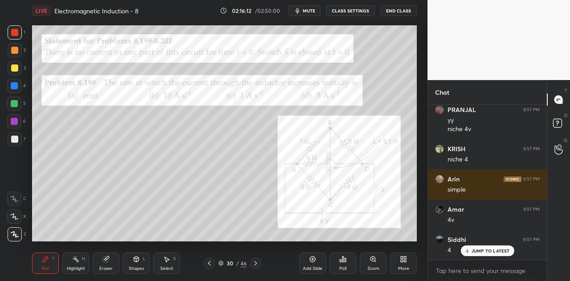
click at [137, 266] on div "Shapes L" at bounding box center [136, 263] width 27 height 21
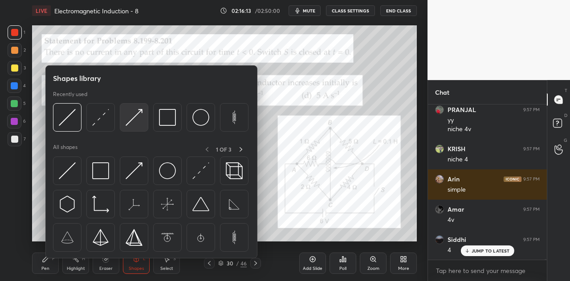
click at [139, 116] on img at bounding box center [134, 117] width 17 height 17
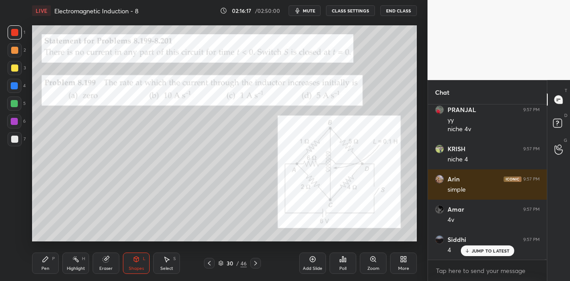
click at [50, 259] on div "Pen P" at bounding box center [45, 263] width 27 height 21
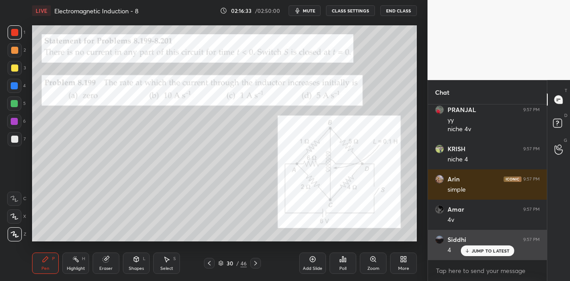
click at [489, 251] on p "JUMP TO LATEST" at bounding box center [490, 250] width 38 height 5
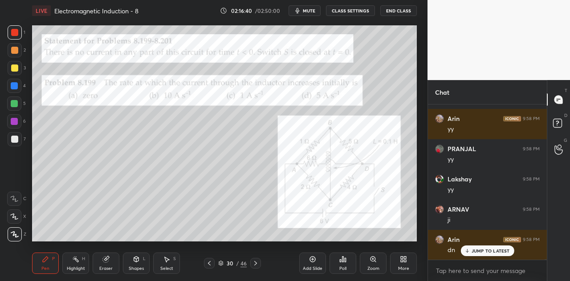
scroll to position [38404, 0]
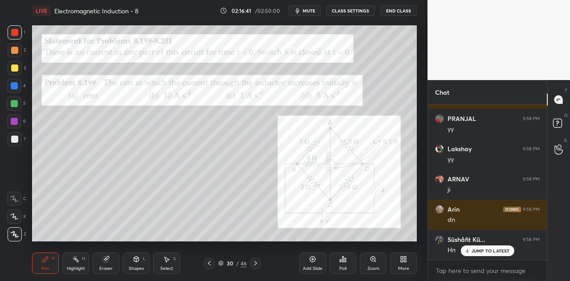
click at [470, 249] on icon at bounding box center [467, 250] width 6 height 5
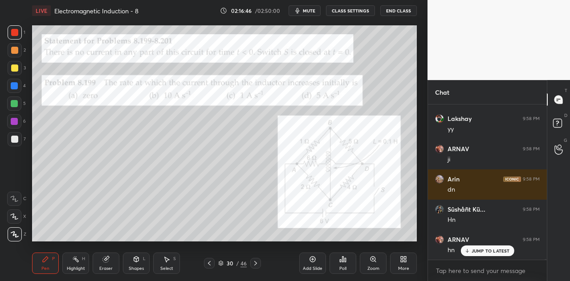
scroll to position [38464, 0]
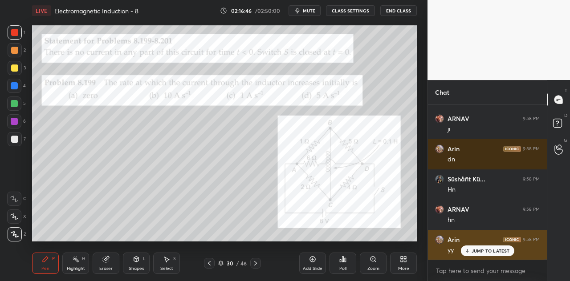
click at [482, 250] on p "JUMP TO LATEST" at bounding box center [490, 250] width 38 height 5
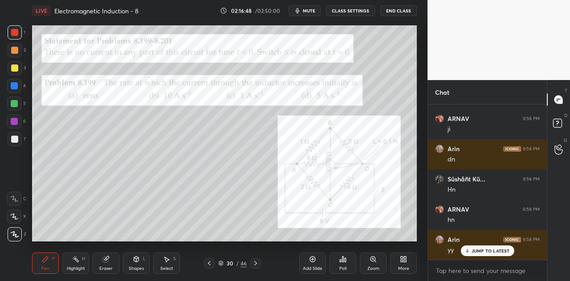
scroll to position [38495, 0]
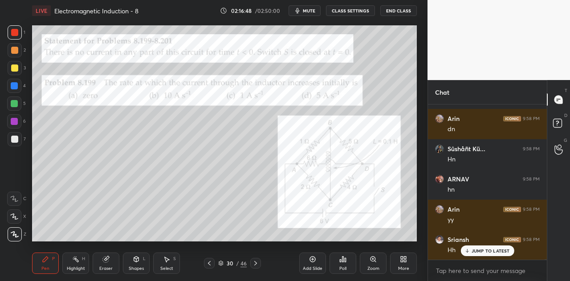
click at [257, 264] on icon at bounding box center [255, 263] width 7 height 7
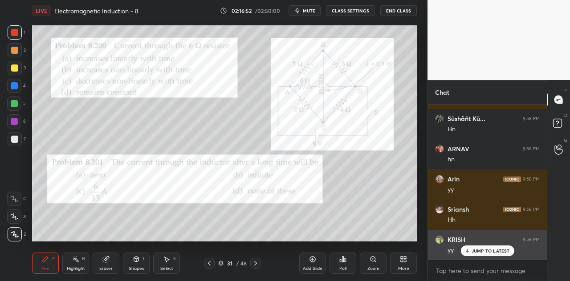
click at [473, 251] on p "JUMP TO LATEST" at bounding box center [490, 250] width 38 height 5
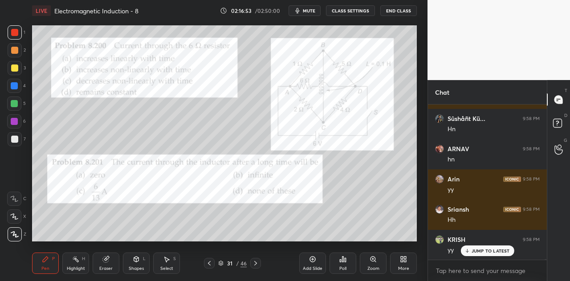
scroll to position [38585, 0]
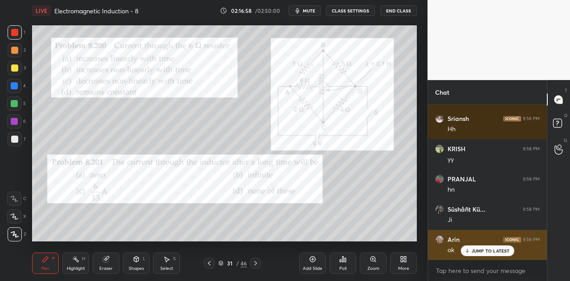
click at [470, 251] on icon at bounding box center [467, 250] width 6 height 5
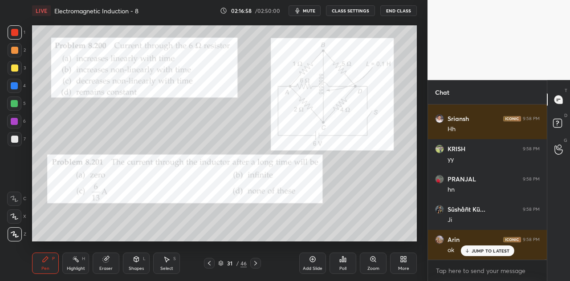
scroll to position [38676, 0]
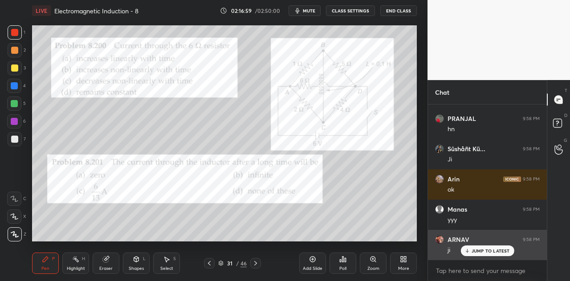
click at [475, 251] on p "JUMP TO LATEST" at bounding box center [490, 250] width 38 height 5
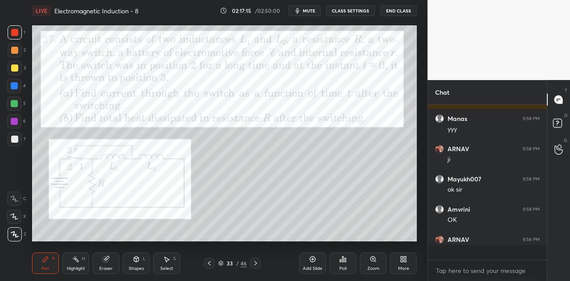
scroll to position [153, 116]
click at [475, 249] on p "JUMP TO LATEST" at bounding box center [490, 250] width 38 height 5
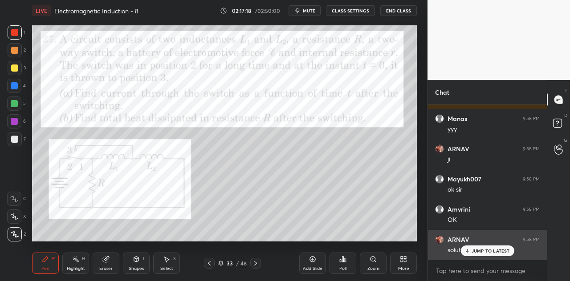
scroll to position [38797, 0]
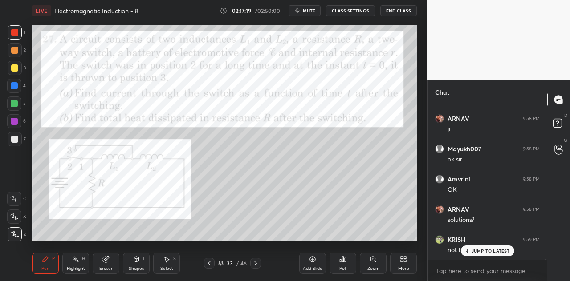
click at [477, 249] on p "JUMP TO LATEST" at bounding box center [490, 250] width 38 height 5
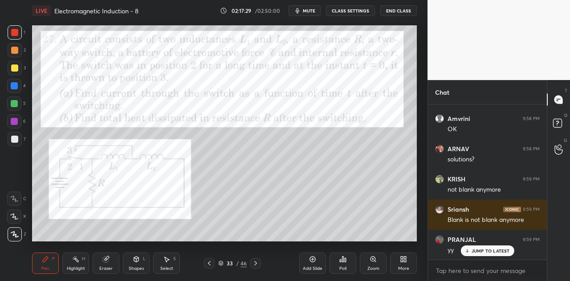
scroll to position [38867, 0]
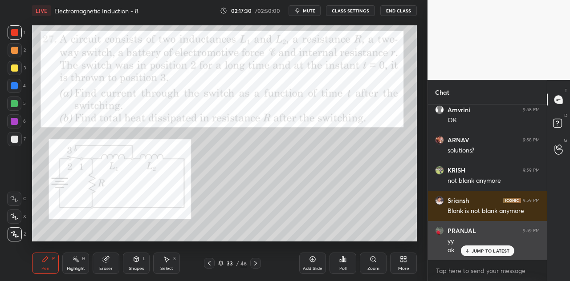
click at [479, 249] on p "JUMP TO LATEST" at bounding box center [490, 250] width 38 height 5
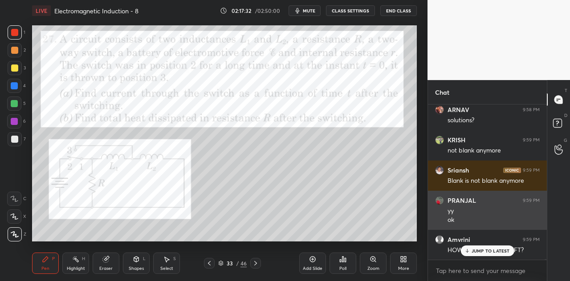
scroll to position [38927, 0]
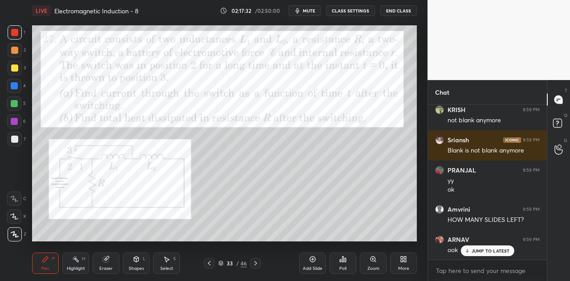
click at [19, 65] on div at bounding box center [15, 68] width 14 height 14
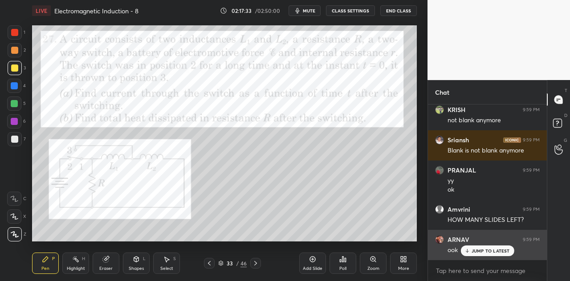
click at [475, 251] on p "JUMP TO LATEST" at bounding box center [490, 250] width 38 height 5
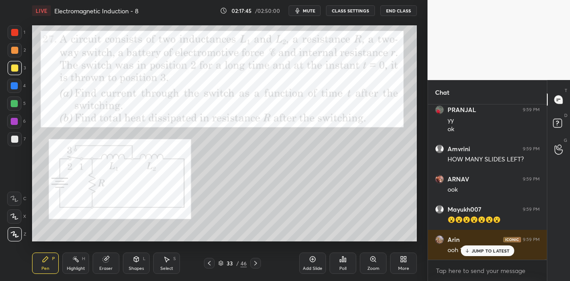
scroll to position [39018, 0]
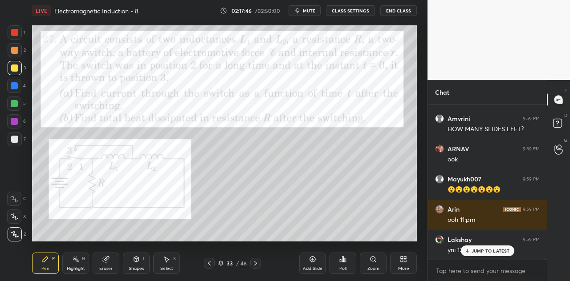
click at [107, 262] on icon at bounding box center [106, 260] width 6 height 6
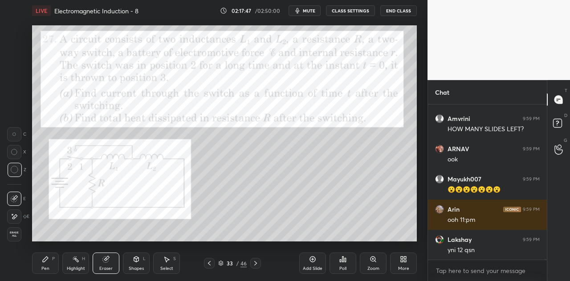
scroll to position [39048, 0]
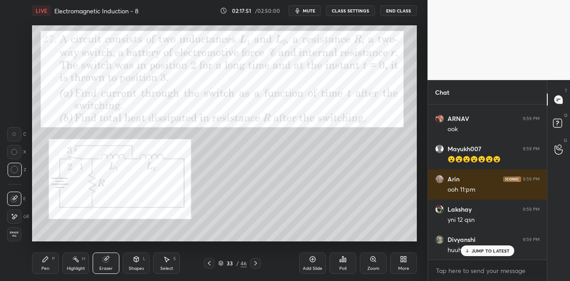
click at [48, 263] on icon at bounding box center [45, 259] width 7 height 7
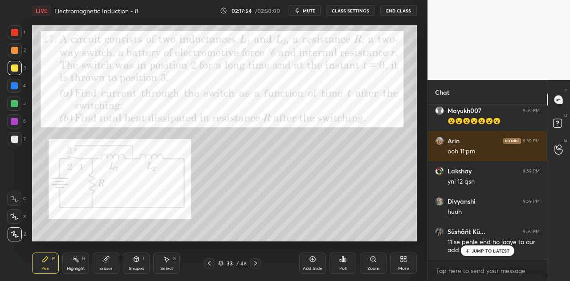
scroll to position [39117, 0]
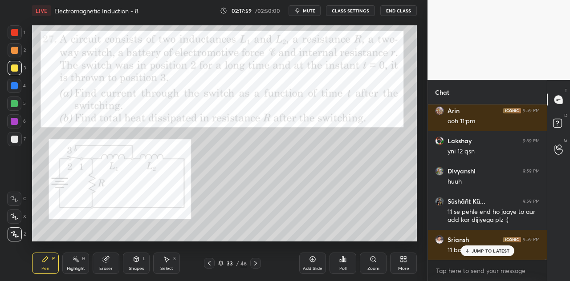
click at [139, 264] on div "Shapes L" at bounding box center [136, 263] width 27 height 21
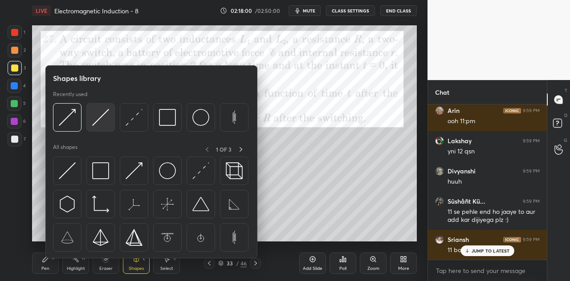
click at [100, 116] on img at bounding box center [100, 117] width 17 height 17
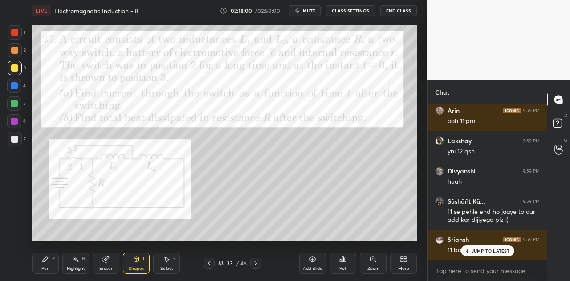
click at [17, 27] on div at bounding box center [15, 32] width 14 height 14
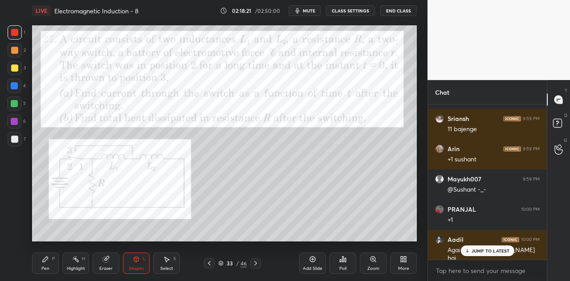
scroll to position [39268, 0]
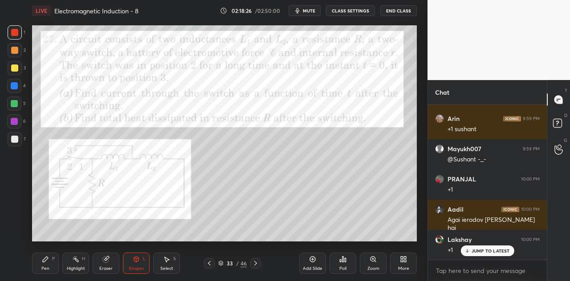
click at [482, 251] on p "JUMP TO LATEST" at bounding box center [490, 250] width 38 height 5
click at [137, 263] on icon at bounding box center [136, 259] width 7 height 7
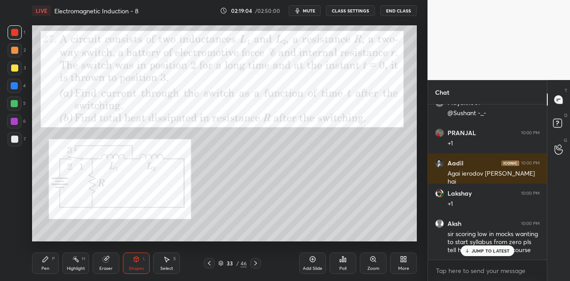
click at [135, 260] on icon at bounding box center [136, 259] width 5 height 5
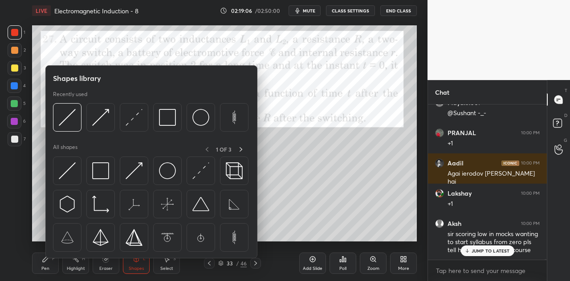
click at [21, 104] on div "5" at bounding box center [16, 104] width 19 height 14
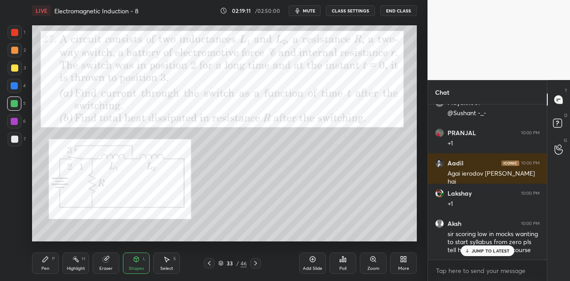
click at [143, 260] on div "L" at bounding box center [144, 259] width 3 height 4
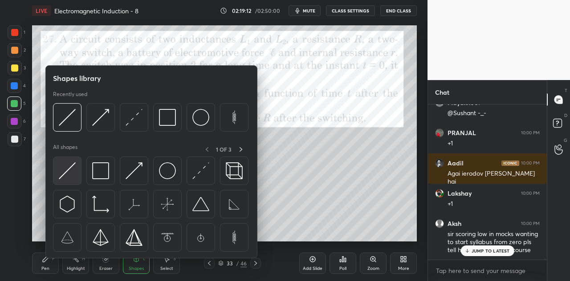
click at [76, 170] on div at bounding box center [67, 171] width 28 height 28
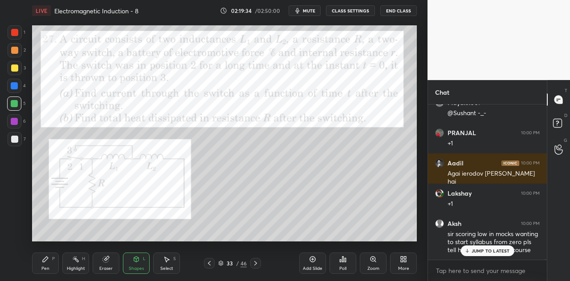
click at [138, 264] on div "Shapes L" at bounding box center [136, 263] width 27 height 21
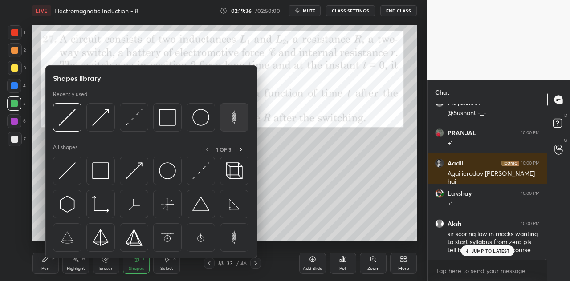
click at [233, 119] on img at bounding box center [234, 117] width 17 height 17
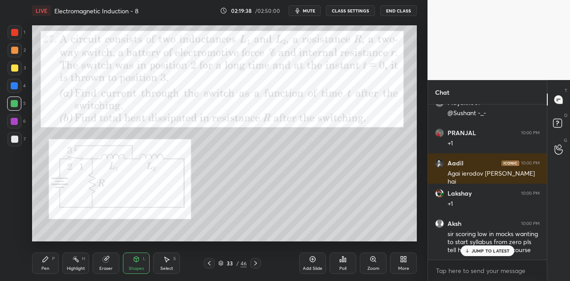
scroll to position [39345, 0]
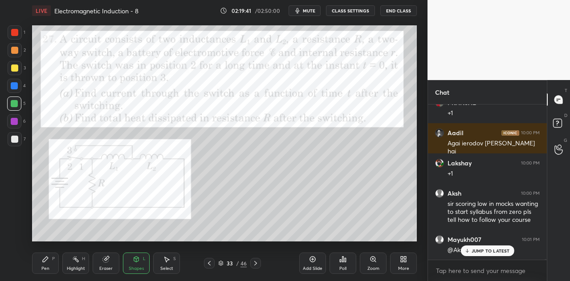
click at [172, 266] on div "Select S" at bounding box center [166, 263] width 27 height 21
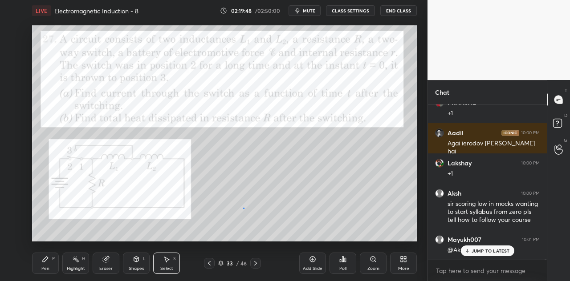
click at [243, 208] on div "0 ° Undo Copy Duplicate Duplicate to new slide Delete" at bounding box center [224, 133] width 385 height 216
click at [0, 0] on button "Copy" at bounding box center [0, 0] width 0 height 0
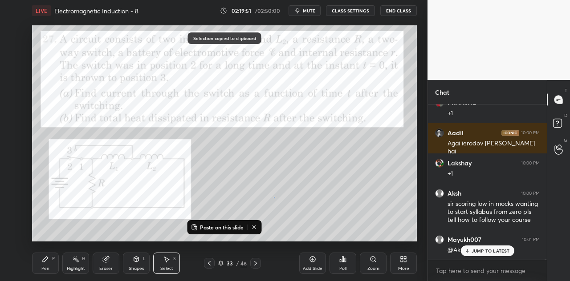
click at [274, 197] on div "0 ° Undo Copy Paste here Duplicate Duplicate to new slide Delete" at bounding box center [224, 133] width 385 height 216
click at [168, 261] on icon at bounding box center [166, 259] width 7 height 7
click at [288, 161] on div "0 ° Undo Copy Paste here Duplicate Duplicate to new slide Delete" at bounding box center [224, 133] width 385 height 216
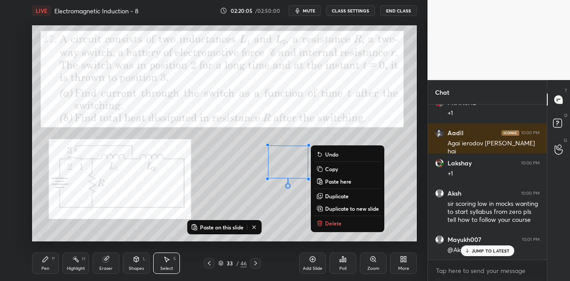
click at [290, 212] on div "270 ° Undo Copy Paste here Duplicate Duplicate to new slide Delete" at bounding box center [224, 133] width 385 height 216
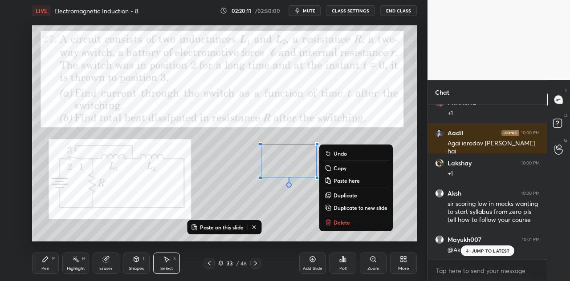
click at [273, 200] on div "0 ° Undo Copy Paste here Duplicate Duplicate to new slide Delete" at bounding box center [224, 133] width 385 height 216
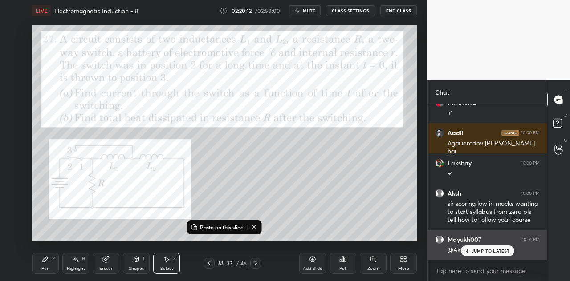
click at [480, 247] on div "JUMP TO LATEST" at bounding box center [486, 251] width 53 height 11
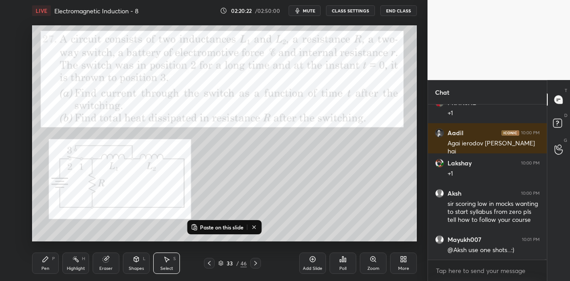
click at [139, 265] on div "Shapes L" at bounding box center [136, 263] width 27 height 21
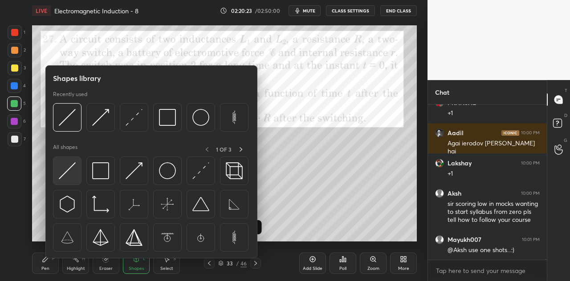
click at [73, 169] on img at bounding box center [67, 170] width 17 height 17
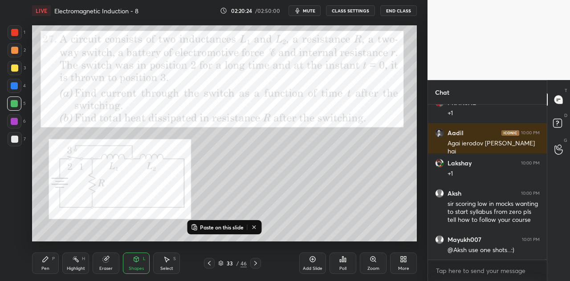
click at [20, 88] on div at bounding box center [14, 86] width 14 height 14
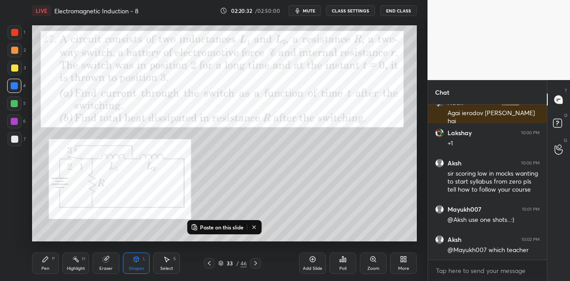
scroll to position [39405, 0]
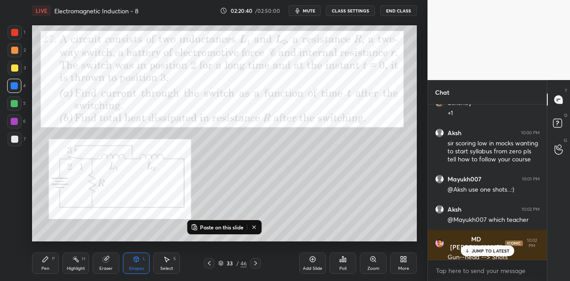
click at [52, 265] on div "Pen P" at bounding box center [45, 263] width 27 height 21
click at [19, 34] on div at bounding box center [15, 32] width 14 height 14
click at [103, 265] on div "Eraser" at bounding box center [106, 263] width 27 height 21
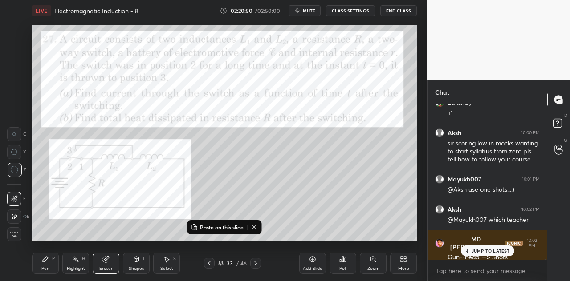
click at [48, 263] on div "Pen P" at bounding box center [45, 263] width 27 height 21
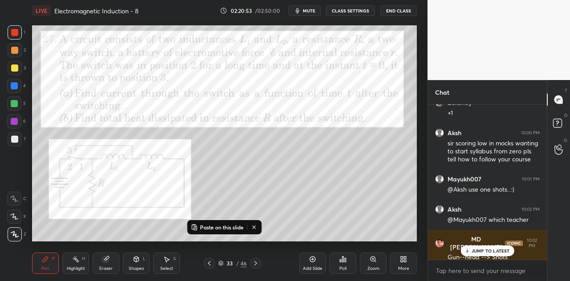
click at [477, 252] on p "JUMP TO LATEST" at bounding box center [490, 250] width 38 height 5
click at [18, 87] on div at bounding box center [14, 85] width 7 height 7
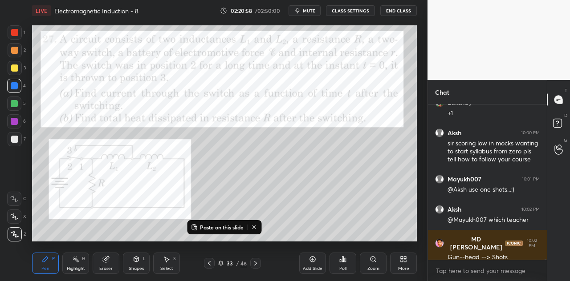
click at [138, 263] on icon at bounding box center [136, 259] width 7 height 7
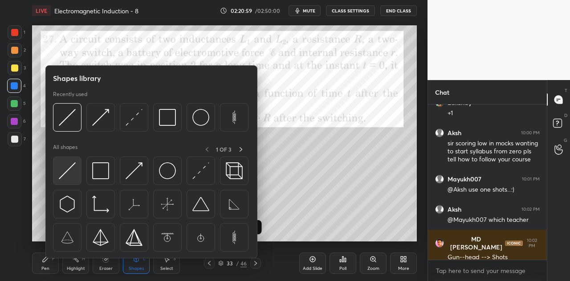
click at [77, 175] on div at bounding box center [67, 171] width 28 height 28
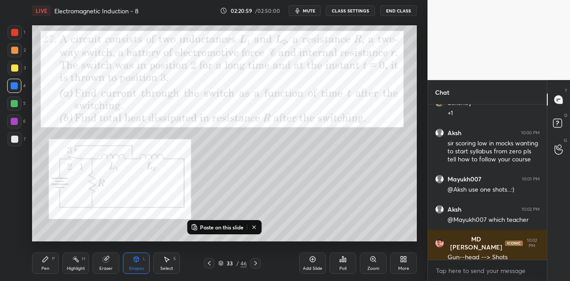
click at [18, 104] on div at bounding box center [14, 104] width 14 height 14
click at [106, 262] on icon at bounding box center [106, 260] width 6 height 6
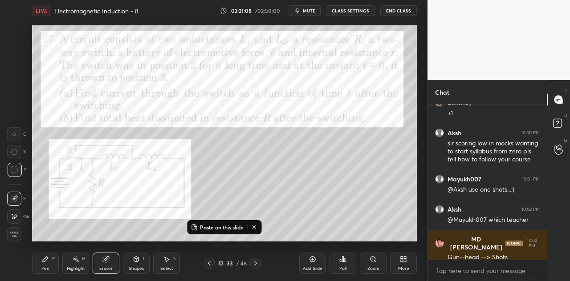
click at [44, 261] on icon at bounding box center [45, 259] width 5 height 5
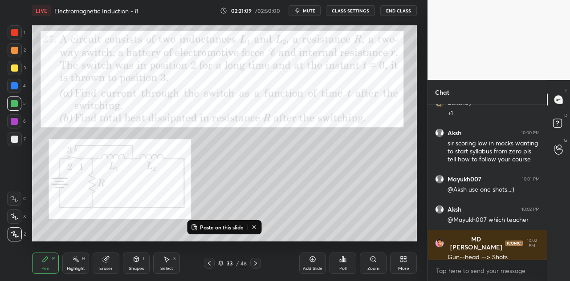
click at [14, 84] on div at bounding box center [14, 85] width 7 height 7
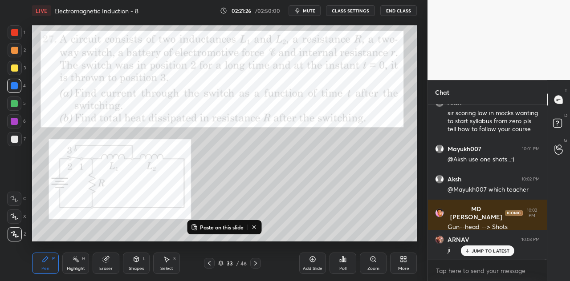
click at [20, 35] on div at bounding box center [15, 32] width 14 height 14
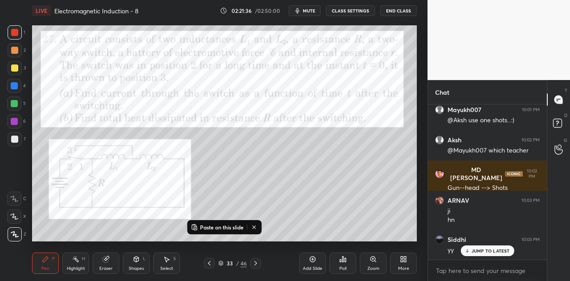
scroll to position [39505, 0]
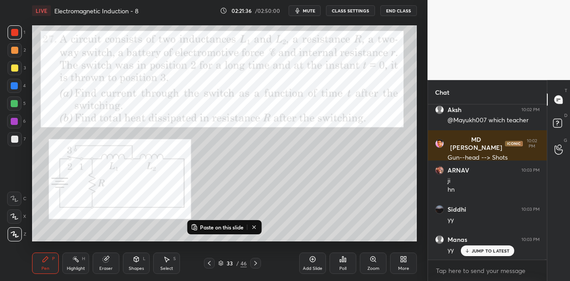
click at [136, 262] on icon at bounding box center [136, 260] width 0 height 3
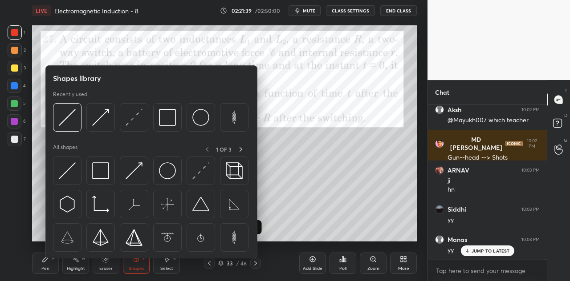
click at [45, 264] on div "Pen P" at bounding box center [45, 263] width 27 height 21
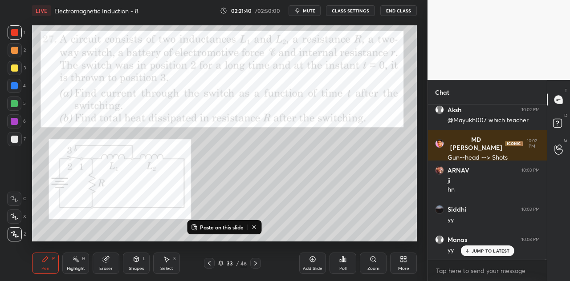
click at [17, 36] on div at bounding box center [14, 32] width 7 height 7
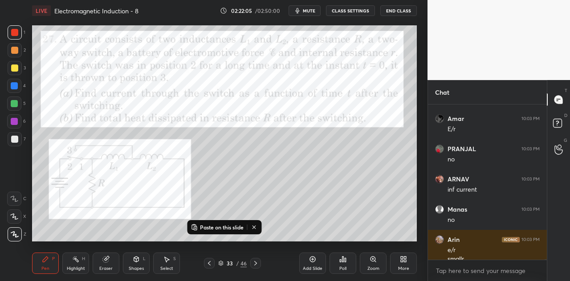
scroll to position [39665, 0]
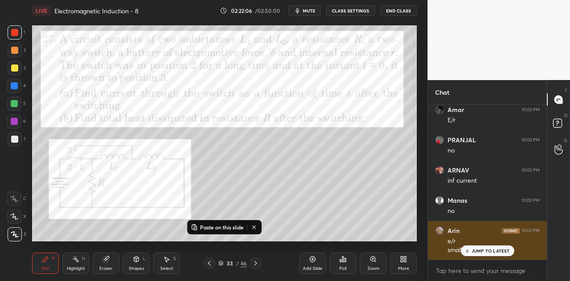
click at [479, 252] on p "JUMP TO LATEST" at bounding box center [490, 250] width 38 height 5
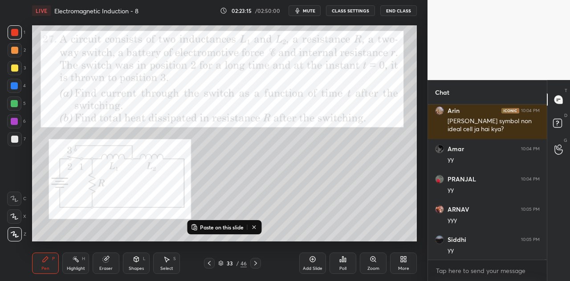
scroll to position [40303, 0]
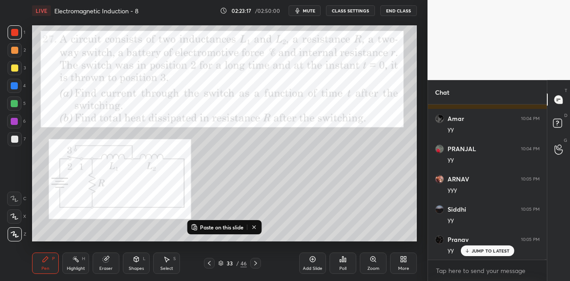
click at [479, 247] on div "JUMP TO LATEST" at bounding box center [486, 251] width 53 height 11
click at [17, 68] on div at bounding box center [14, 68] width 7 height 7
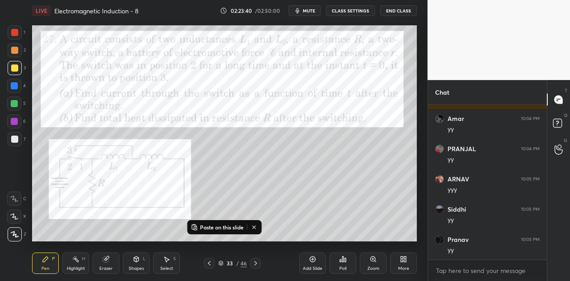
click at [14, 103] on div at bounding box center [14, 103] width 7 height 7
click at [138, 263] on div "Shapes L" at bounding box center [136, 263] width 27 height 21
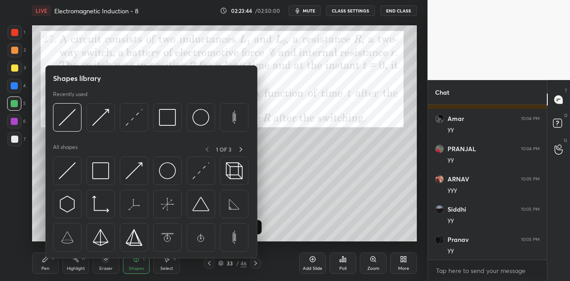
click at [113, 265] on div "Eraser" at bounding box center [106, 263] width 27 height 21
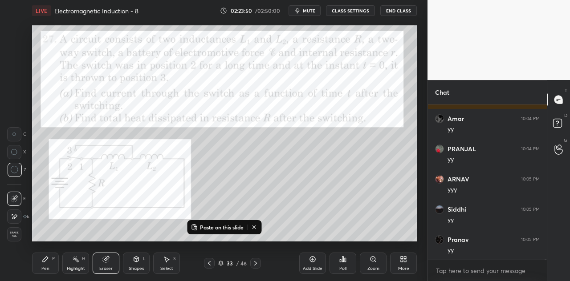
click at [40, 264] on div "Pen P" at bounding box center [45, 263] width 27 height 21
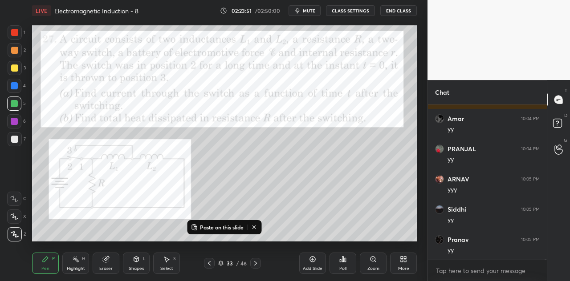
click at [134, 260] on icon at bounding box center [136, 259] width 5 height 5
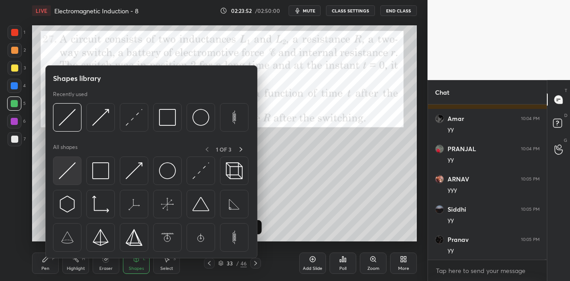
click at [70, 166] on img at bounding box center [67, 170] width 17 height 17
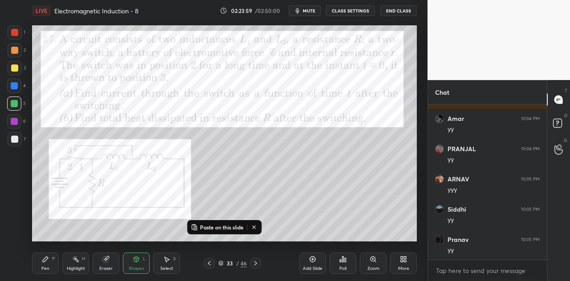
click at [50, 264] on div "Pen P" at bounding box center [45, 263] width 27 height 21
click at [19, 73] on div at bounding box center [15, 68] width 14 height 14
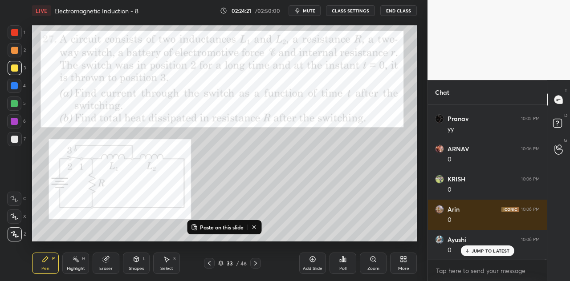
scroll to position [40455, 0]
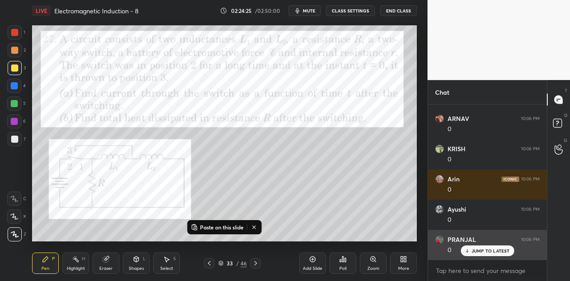
click at [476, 248] on p "JUMP TO LATEST" at bounding box center [490, 250] width 38 height 5
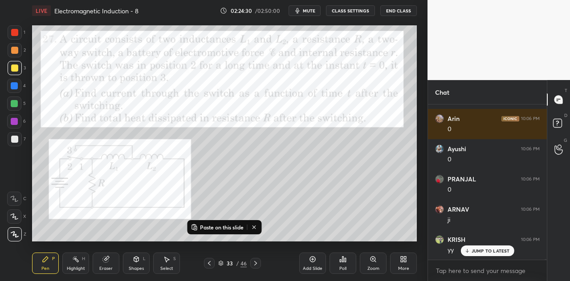
scroll to position [40546, 0]
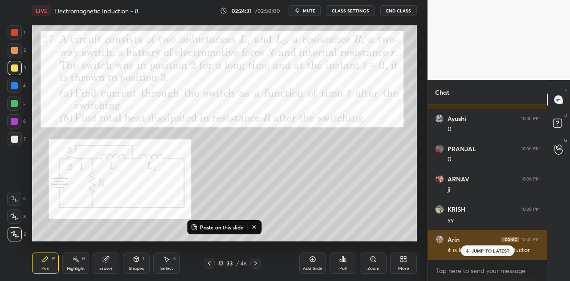
click at [478, 251] on p "JUMP TO LATEST" at bounding box center [490, 250] width 38 height 5
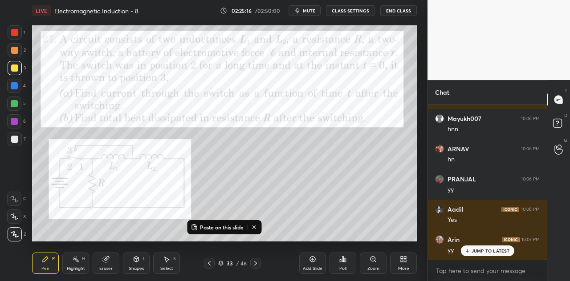
scroll to position [40857, 0]
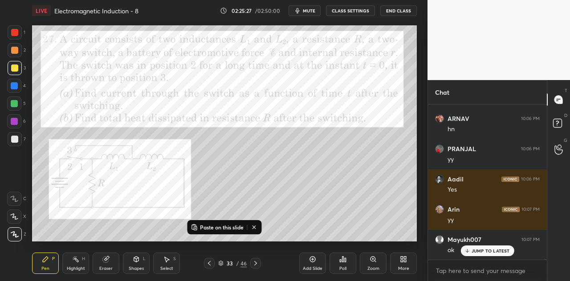
click at [19, 105] on div at bounding box center [14, 104] width 14 height 14
click at [14, 72] on div at bounding box center [14, 68] width 7 height 7
click at [18, 87] on div at bounding box center [14, 86] width 14 height 14
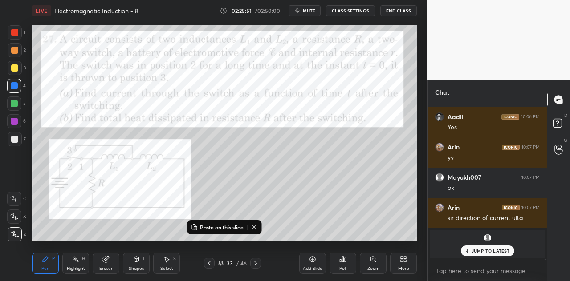
scroll to position [40950, 0]
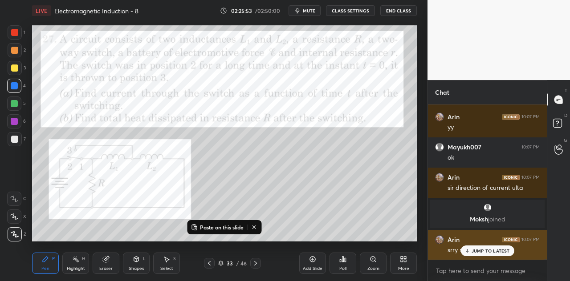
click at [487, 251] on p "JUMP TO LATEST" at bounding box center [490, 250] width 38 height 5
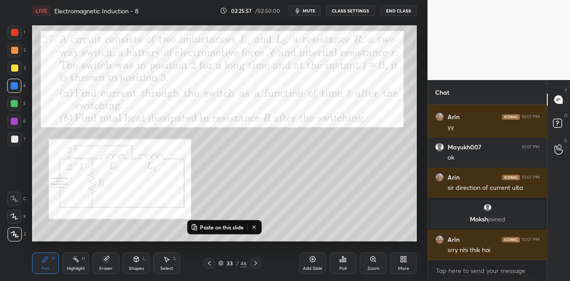
scroll to position [40959, 0]
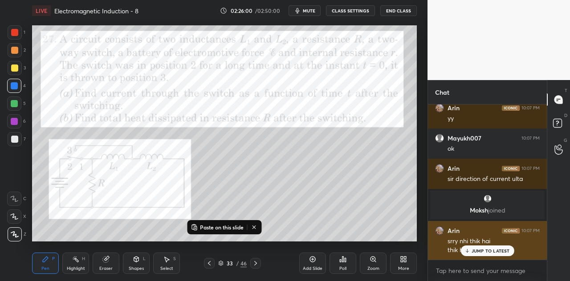
click at [483, 253] on p "JUMP TO LATEST" at bounding box center [490, 250] width 38 height 5
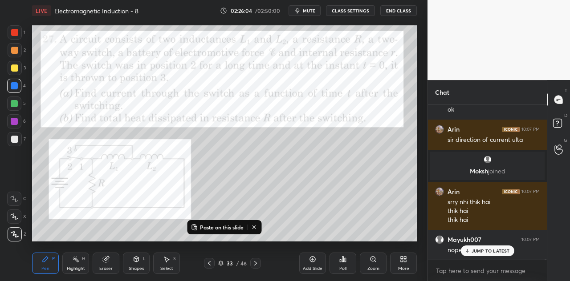
scroll to position [41028, 0]
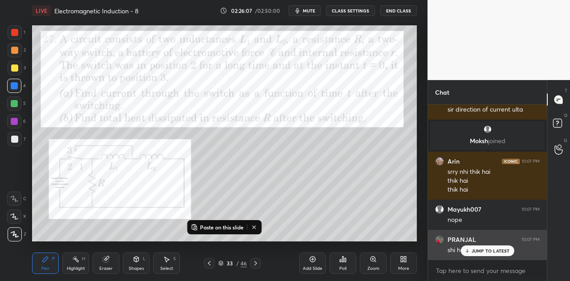
click at [477, 251] on p "JUMP TO LATEST" at bounding box center [490, 250] width 38 height 5
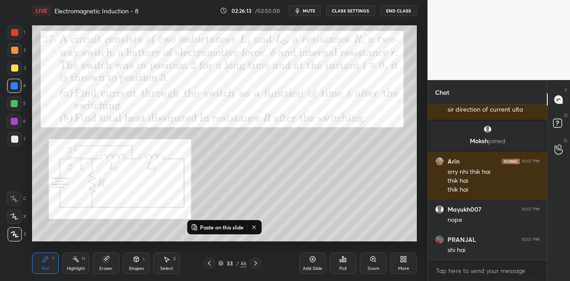
click at [17, 122] on div at bounding box center [14, 121] width 7 height 7
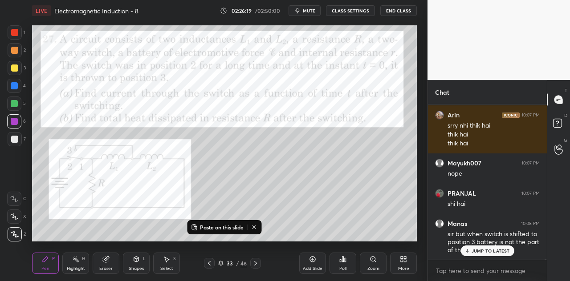
click at [18, 35] on div at bounding box center [14, 32] width 7 height 7
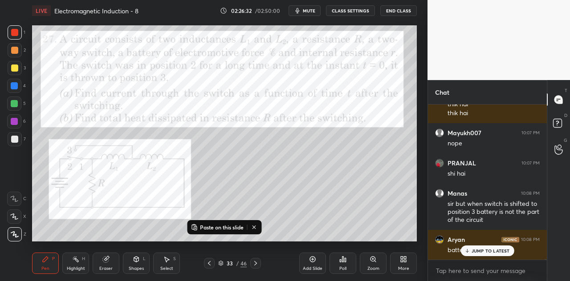
scroll to position [41135, 0]
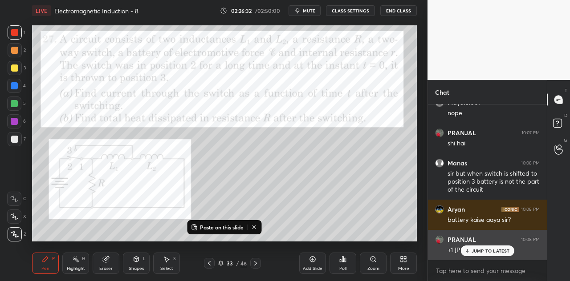
click at [474, 254] on p "JUMP TO LATEST" at bounding box center [490, 250] width 38 height 5
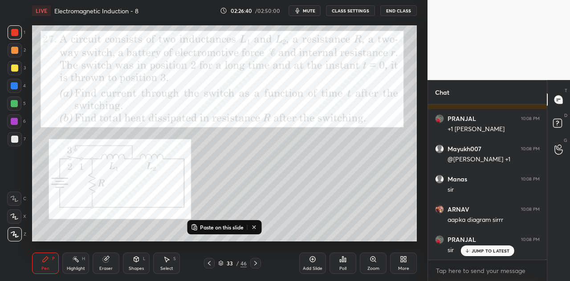
scroll to position [41286, 0]
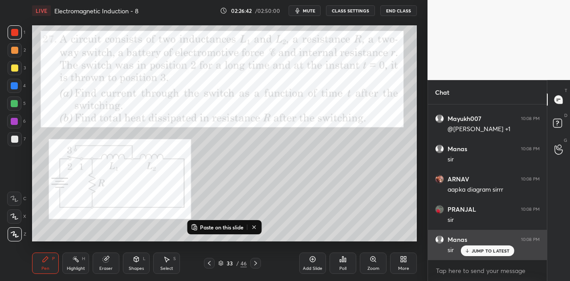
click at [468, 251] on icon at bounding box center [467, 250] width 6 height 5
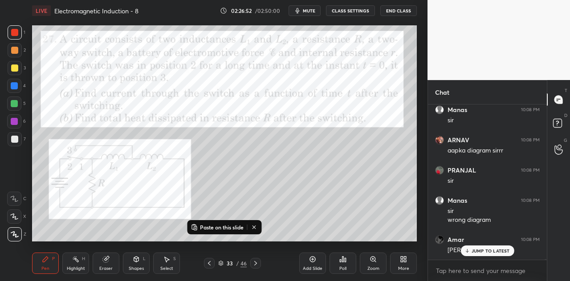
scroll to position [41356, 0]
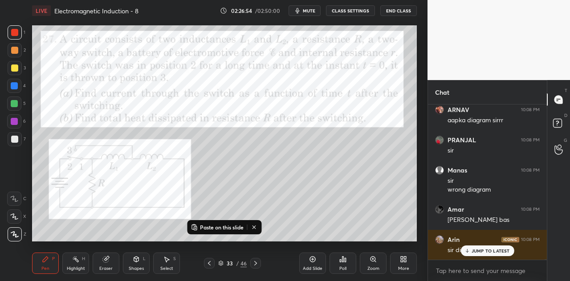
click at [138, 263] on div "Shapes L" at bounding box center [136, 263] width 27 height 21
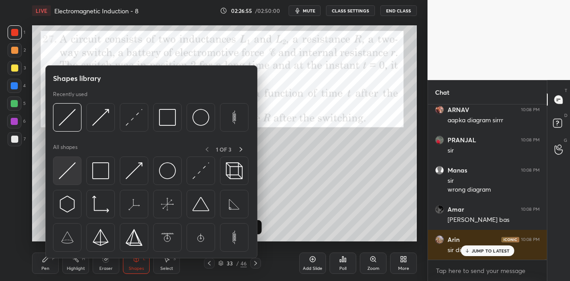
click at [70, 172] on img at bounding box center [67, 170] width 17 height 17
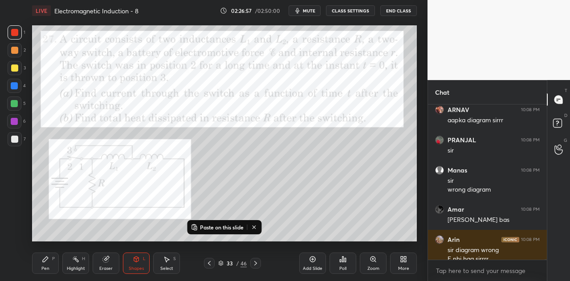
scroll to position [41365, 0]
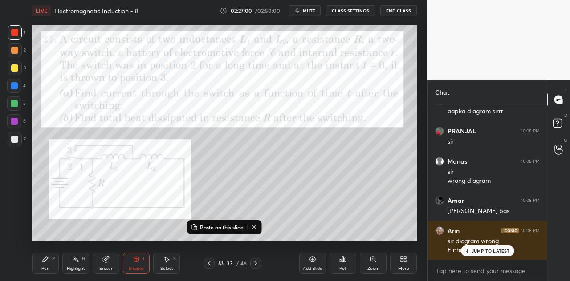
click at [51, 265] on div "Pen P" at bounding box center [45, 263] width 27 height 21
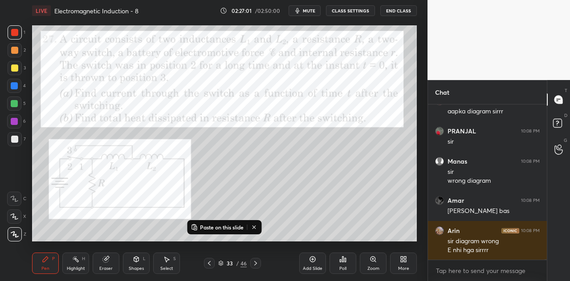
scroll to position [41395, 0]
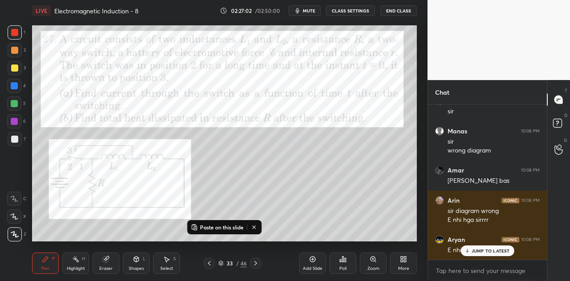
click at [16, 121] on div at bounding box center [14, 121] width 7 height 7
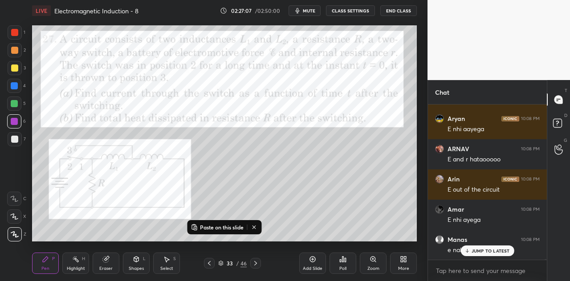
scroll to position [41546, 0]
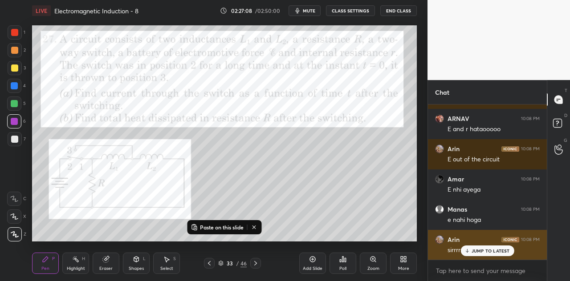
click at [481, 250] on p "JUMP TO LATEST" at bounding box center [490, 250] width 38 height 5
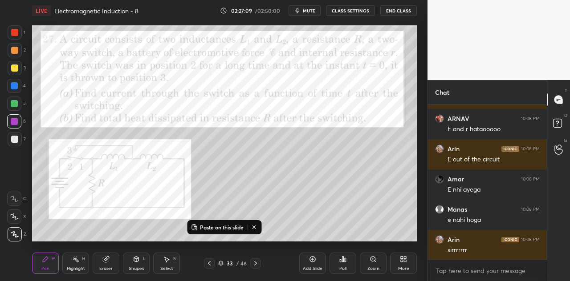
scroll to position [41576, 0]
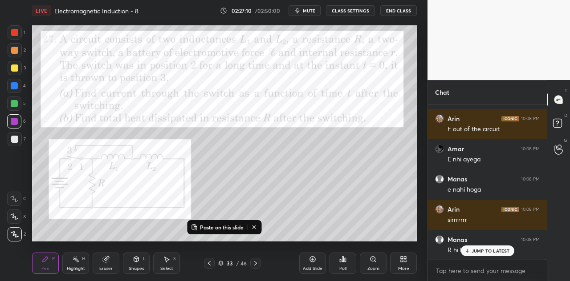
click at [470, 251] on div "JUMP TO LATEST" at bounding box center [486, 251] width 53 height 11
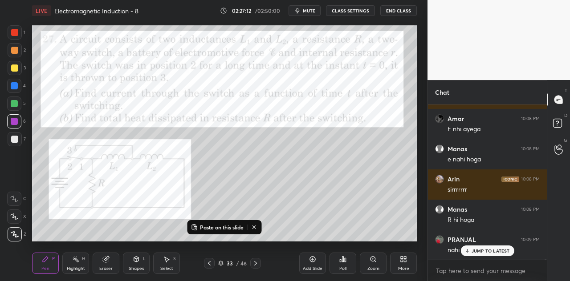
scroll to position [41637, 0]
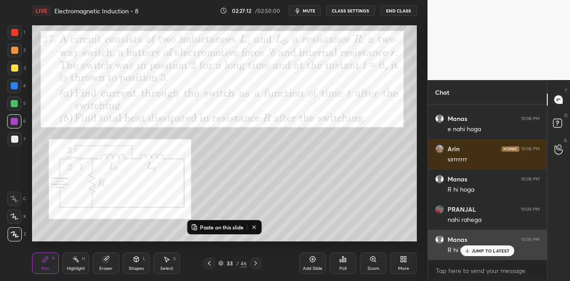
click at [473, 248] on p "JUMP TO LATEST" at bounding box center [490, 250] width 38 height 5
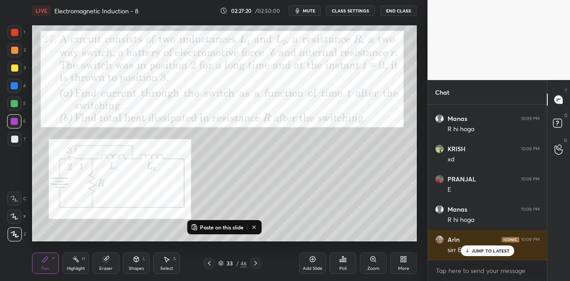
scroll to position [41767, 0]
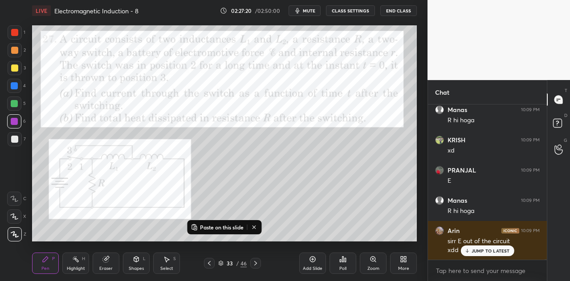
click at [108, 262] on icon at bounding box center [106, 260] width 6 height 6
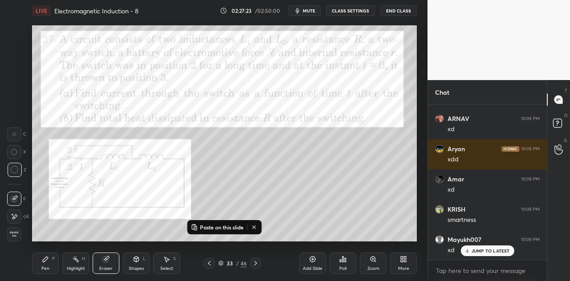
scroll to position [42009, 0]
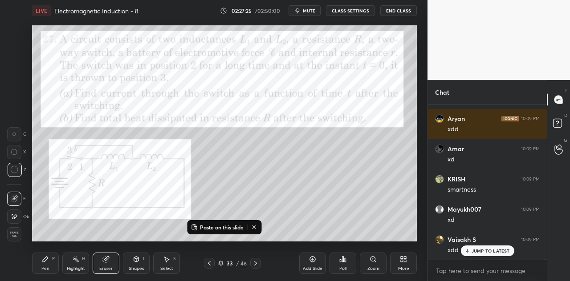
click at [49, 264] on div "Pen P" at bounding box center [45, 263] width 27 height 21
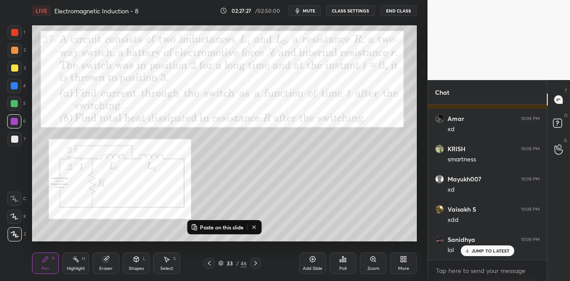
click at [18, 101] on div at bounding box center [14, 104] width 14 height 14
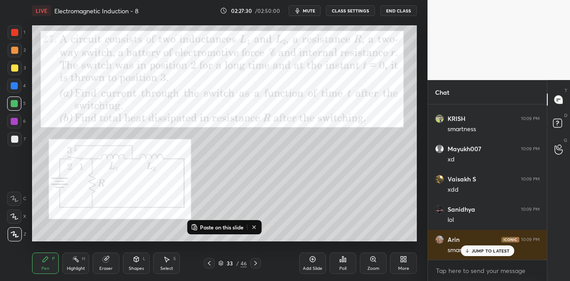
click at [140, 269] on div "Shapes" at bounding box center [136, 269] width 15 height 4
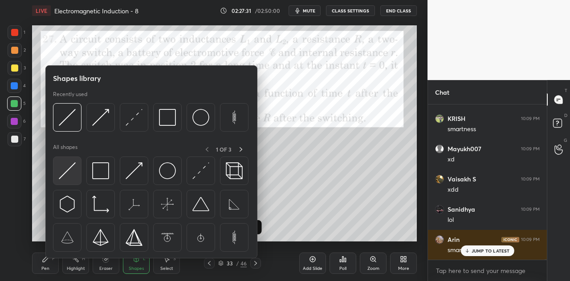
click at [71, 178] on img at bounding box center [67, 170] width 17 height 17
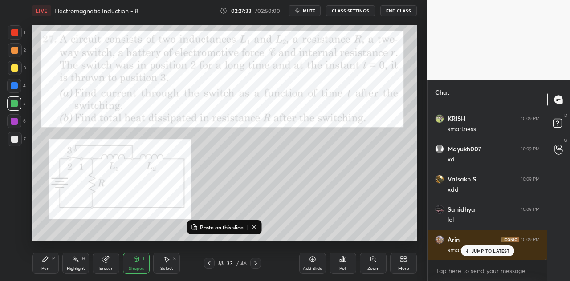
scroll to position [42100, 0]
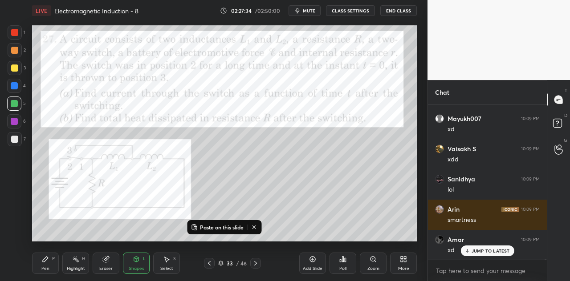
click at [45, 273] on div "Pen P" at bounding box center [45, 263] width 27 height 21
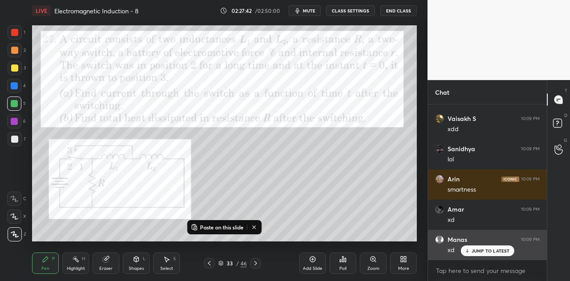
click at [476, 251] on p "JUMP TO LATEST" at bounding box center [490, 250] width 38 height 5
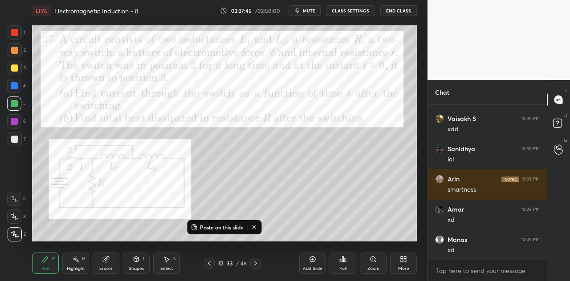
click at [17, 34] on div at bounding box center [14, 32] width 7 height 7
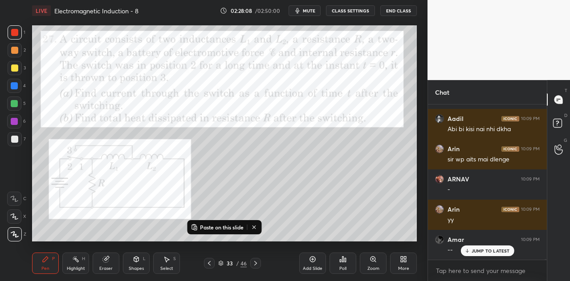
scroll to position [42312, 0]
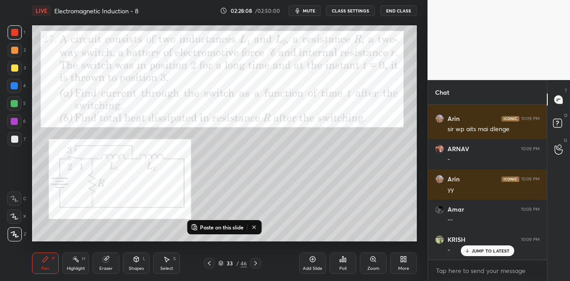
click at [19, 36] on div at bounding box center [15, 32] width 14 height 14
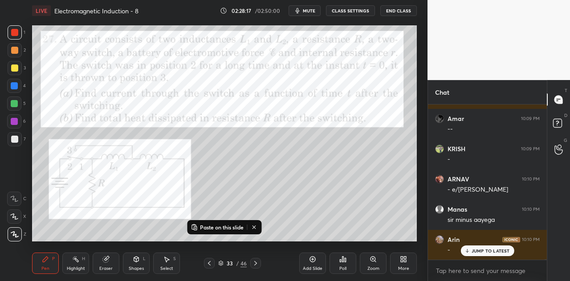
scroll to position [42433, 0]
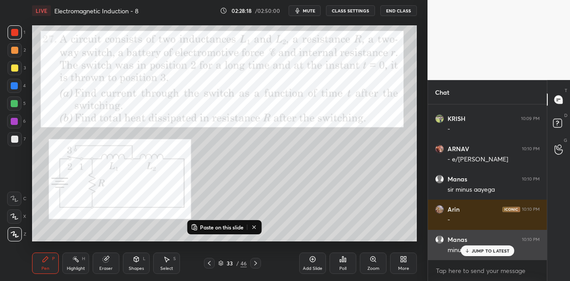
click at [480, 251] on p "JUMP TO LATEST" at bounding box center [490, 250] width 38 height 5
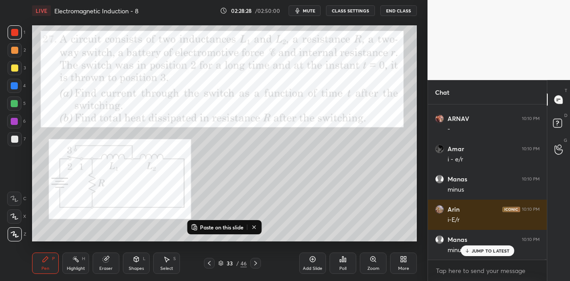
scroll to position [42602, 0]
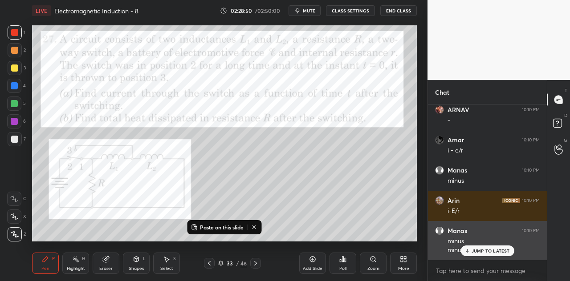
click at [482, 254] on div "JUMP TO LATEST" at bounding box center [486, 251] width 53 height 11
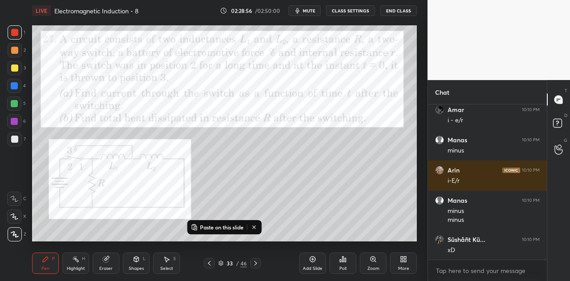
scroll to position [42662, 0]
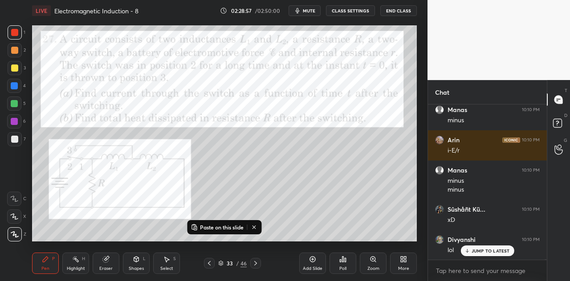
click at [19, 104] on div at bounding box center [14, 104] width 14 height 14
click at [479, 249] on p "JUMP TO LATEST" at bounding box center [490, 250] width 38 height 5
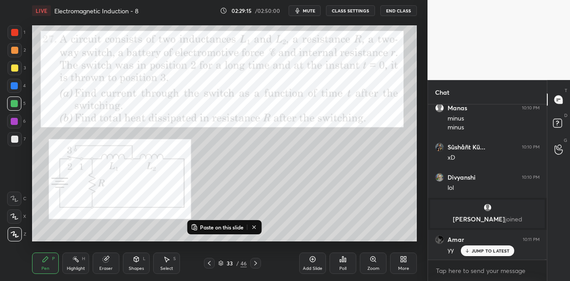
scroll to position [42785, 0]
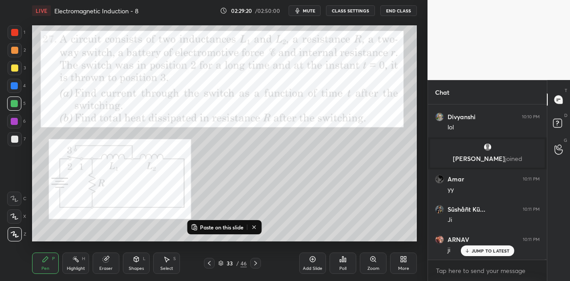
click at [17, 35] on div at bounding box center [14, 32] width 7 height 7
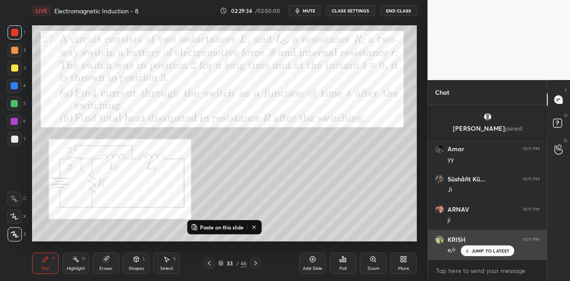
click at [478, 251] on p "JUMP TO LATEST" at bounding box center [490, 250] width 38 height 5
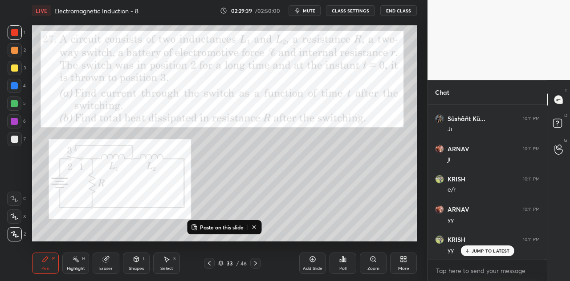
scroll to position [42906, 0]
click at [136, 266] on div "Shapes L" at bounding box center [136, 263] width 27 height 21
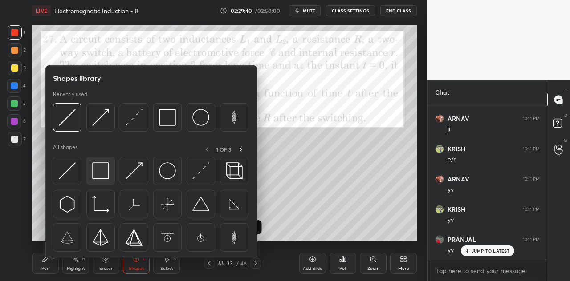
click at [101, 170] on img at bounding box center [100, 170] width 17 height 17
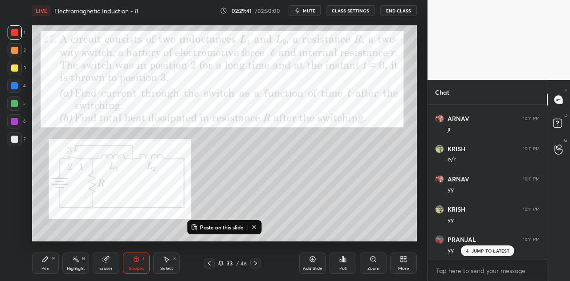
click at [16, 69] on div at bounding box center [14, 68] width 7 height 7
click at [49, 262] on div "Pen P" at bounding box center [45, 263] width 27 height 21
click at [256, 228] on icon at bounding box center [254, 227] width 7 height 7
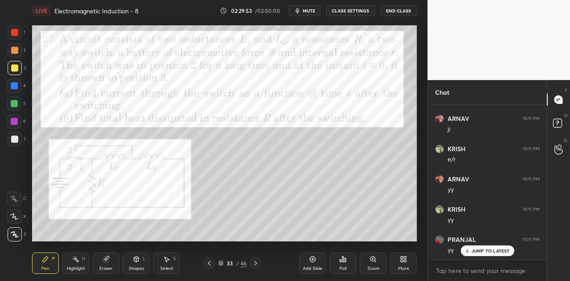
click at [21, 30] on div at bounding box center [15, 32] width 14 height 14
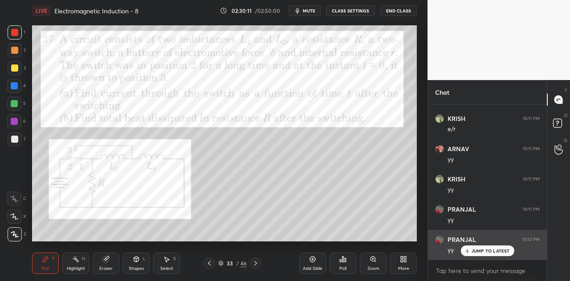
click at [477, 248] on div "JUMP TO LATEST" at bounding box center [486, 251] width 53 height 11
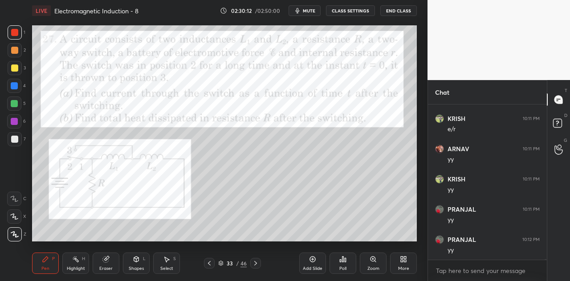
scroll to position [42967, 0]
click at [16, 67] on div at bounding box center [14, 68] width 7 height 7
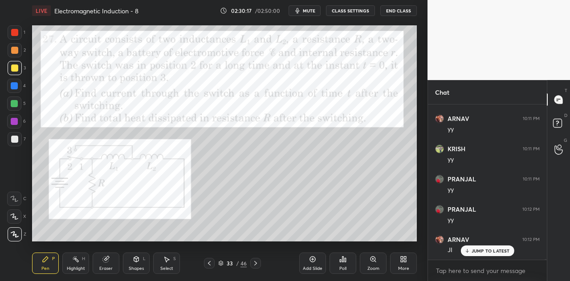
click at [16, 88] on div at bounding box center [14, 85] width 7 height 7
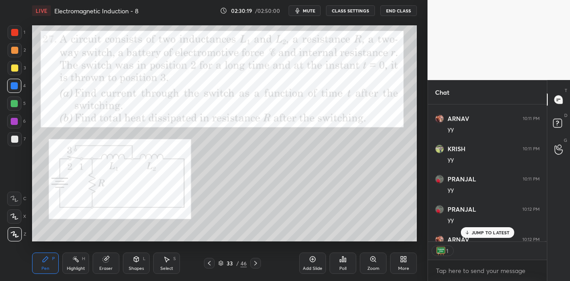
scroll to position [3, 3]
click at [481, 233] on p "JUMP TO LATEST" at bounding box center [490, 232] width 38 height 5
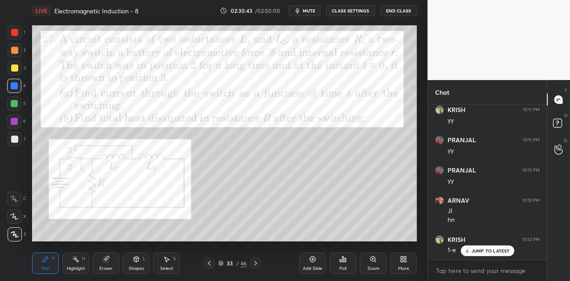
scroll to position [43015, 0]
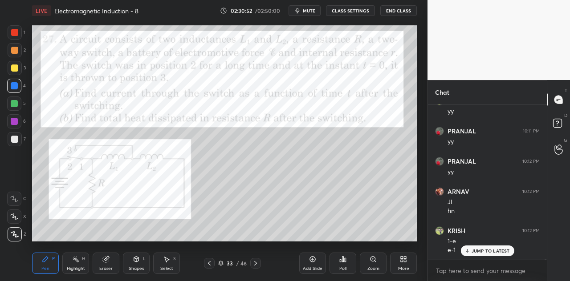
click at [477, 248] on p "JUMP TO LATEST" at bounding box center [490, 250] width 38 height 5
click at [18, 118] on div at bounding box center [14, 121] width 14 height 14
click at [482, 252] on p "JUMP TO LATEST" at bounding box center [490, 250] width 38 height 5
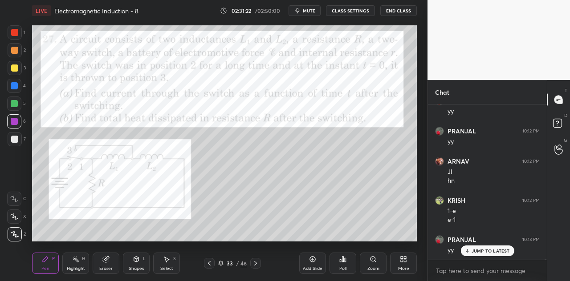
scroll to position [43076, 0]
click at [478, 252] on p "JUMP TO LATEST" at bounding box center [490, 250] width 38 height 5
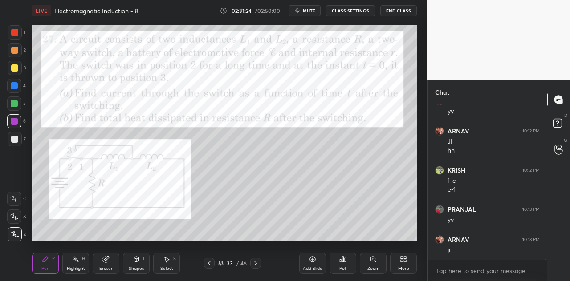
click at [14, 105] on div at bounding box center [14, 103] width 7 height 7
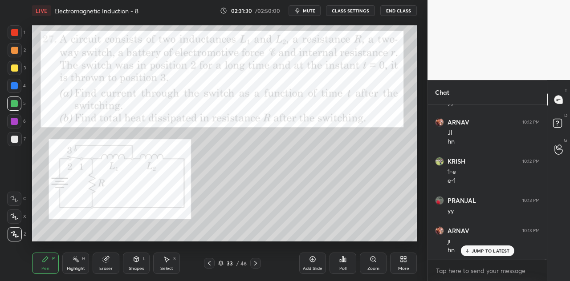
click at [474, 251] on p "JUMP TO LATEST" at bounding box center [490, 250] width 38 height 5
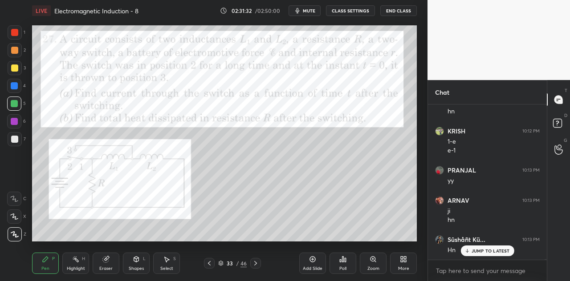
scroll to position [43145, 0]
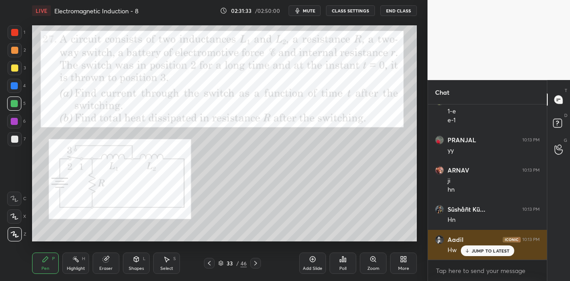
click at [478, 248] on p "JUMP TO LATEST" at bounding box center [490, 250] width 38 height 5
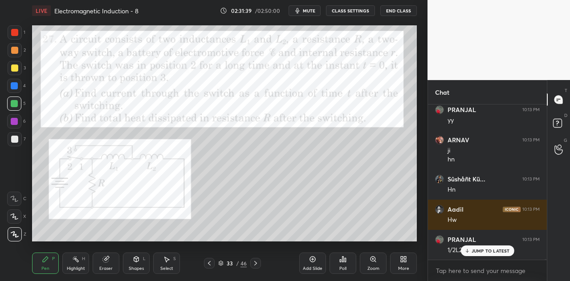
scroll to position [43206, 0]
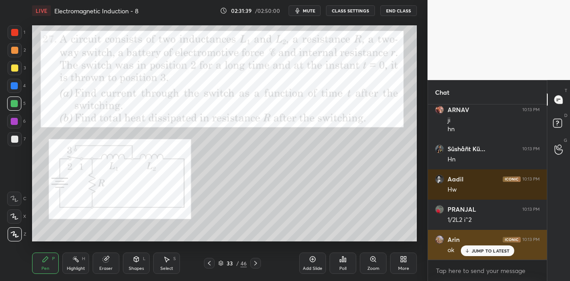
click at [487, 251] on p "JUMP TO LATEST" at bounding box center [490, 250] width 38 height 5
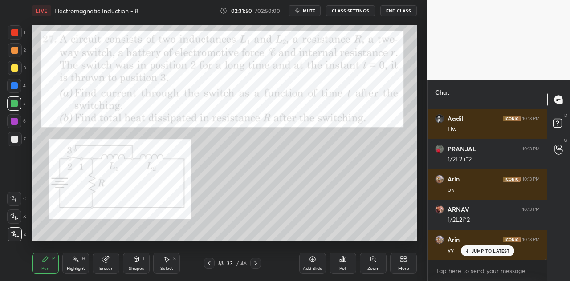
scroll to position [43296, 0]
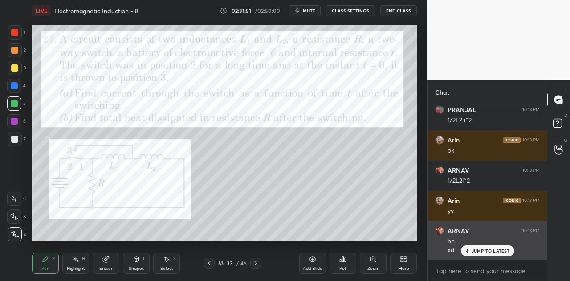
click at [475, 250] on p "JUMP TO LATEST" at bounding box center [490, 250] width 38 height 5
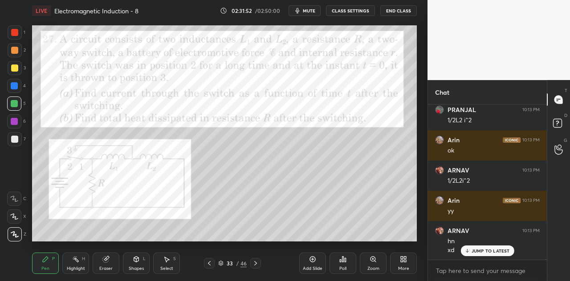
scroll to position [43396, 0]
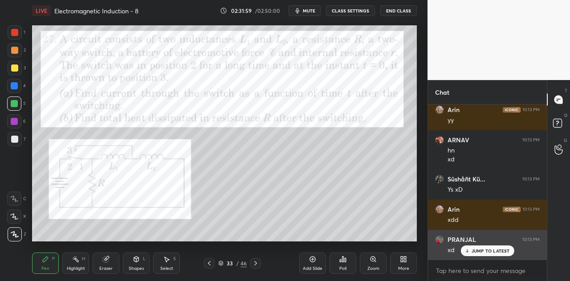
click at [480, 251] on p "JUMP TO LATEST" at bounding box center [490, 250] width 38 height 5
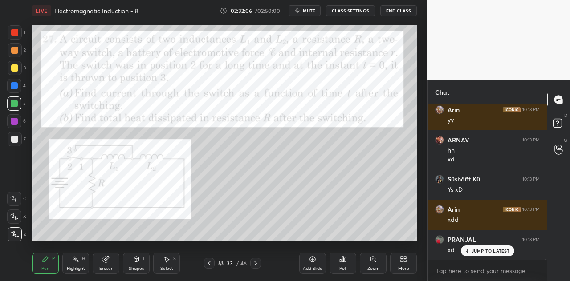
scroll to position [43426, 0]
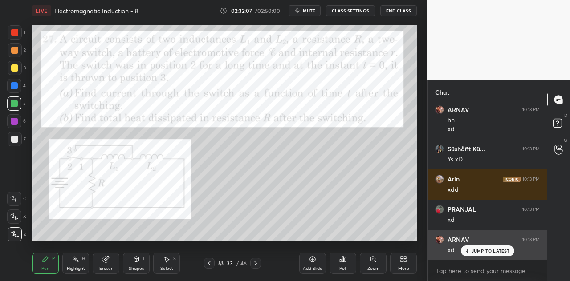
click at [486, 252] on p "JUMP TO LATEST" at bounding box center [490, 250] width 38 height 5
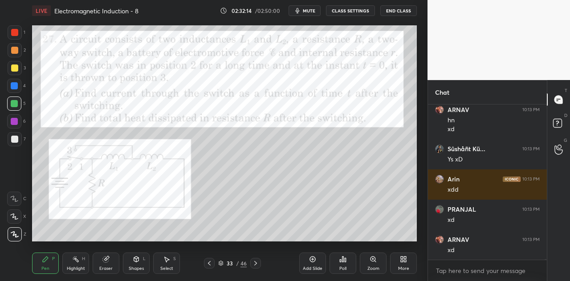
scroll to position [43457, 0]
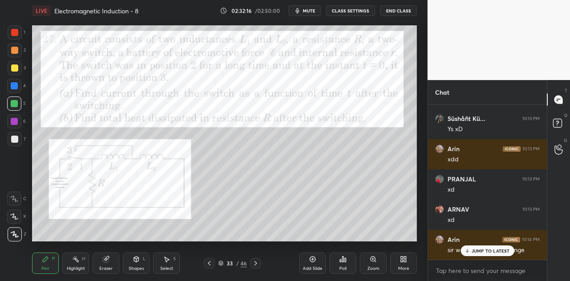
click at [480, 252] on p "JUMP TO LATEST" at bounding box center [490, 250] width 38 height 5
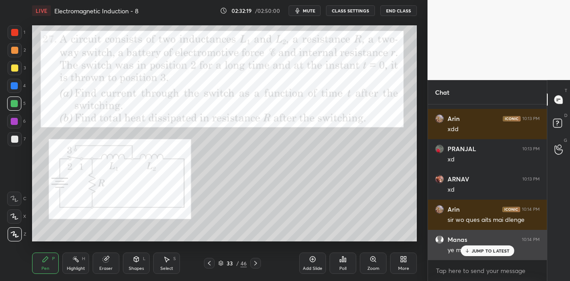
click at [476, 250] on p "JUMP TO LATEST" at bounding box center [490, 250] width 38 height 5
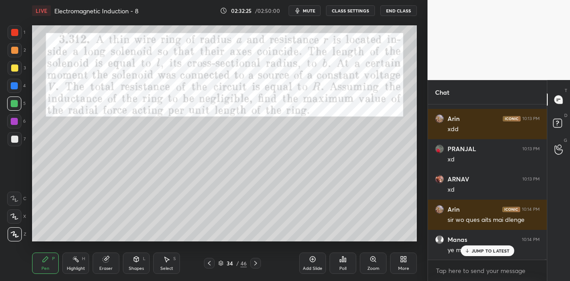
scroll to position [43517, 0]
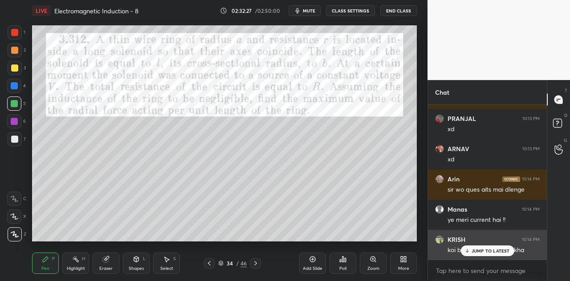
click at [478, 250] on p "JUMP TO LATEST" at bounding box center [490, 250] width 38 height 5
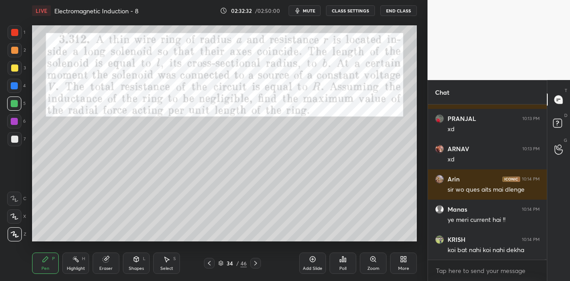
click at [18, 34] on div at bounding box center [14, 32] width 7 height 7
click at [16, 125] on div at bounding box center [14, 121] width 7 height 7
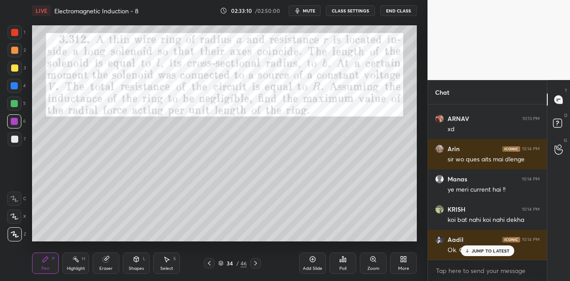
click at [474, 248] on p "JUMP TO LATEST" at bounding box center [490, 250] width 38 height 5
click at [107, 264] on div "Eraser" at bounding box center [106, 263] width 27 height 21
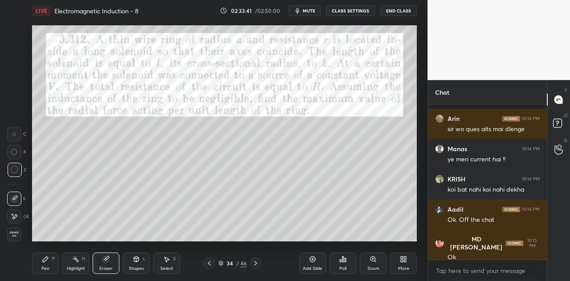
scroll to position [43638, 0]
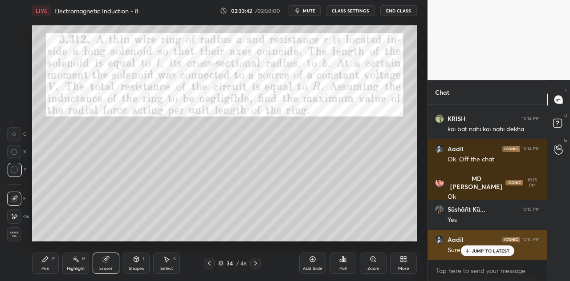
click at [473, 247] on div "JUMP TO LATEST" at bounding box center [486, 251] width 53 height 11
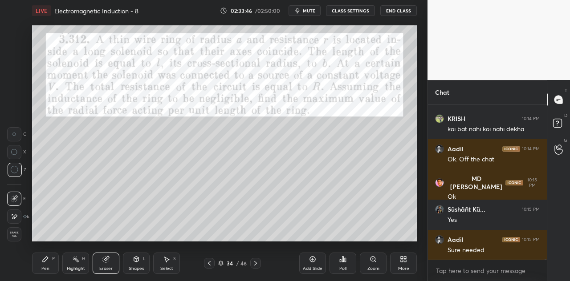
scroll to position [43668, 0]
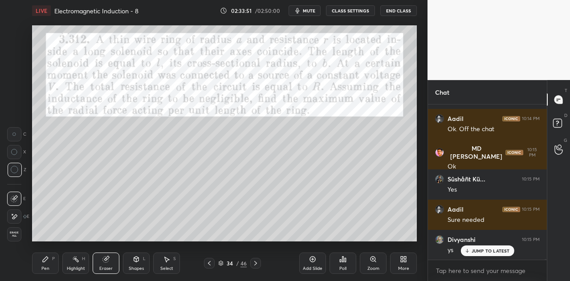
click at [46, 261] on icon at bounding box center [45, 259] width 7 height 7
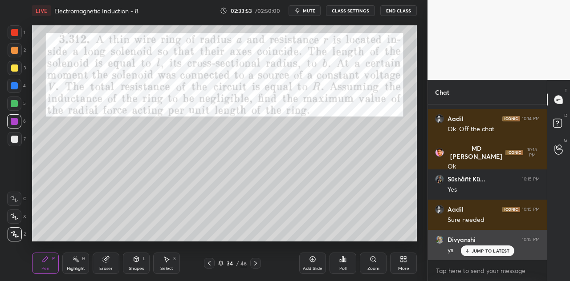
click at [472, 251] on p "JUMP TO LATEST" at bounding box center [490, 250] width 38 height 5
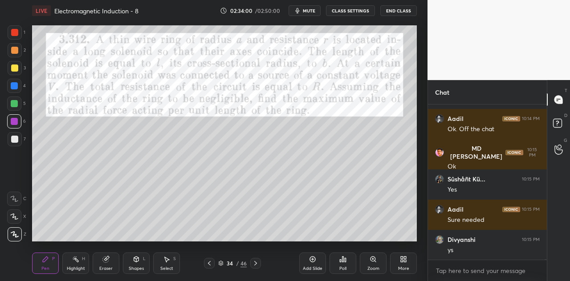
scroll to position [43715, 0]
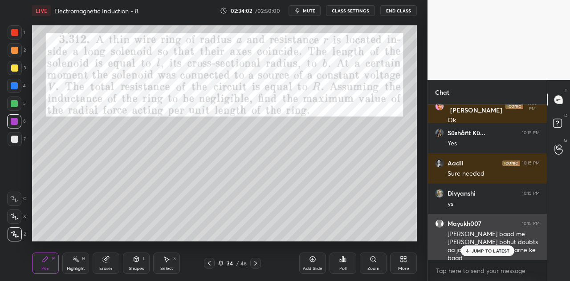
click at [489, 250] on p "JUMP TO LATEST" at bounding box center [490, 250] width 38 height 5
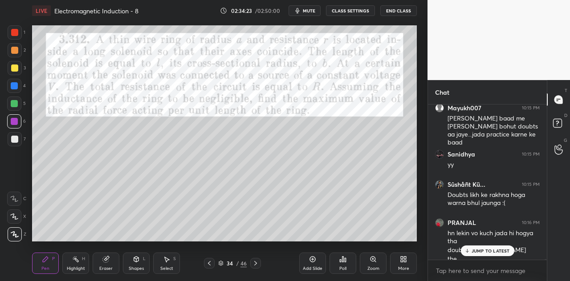
scroll to position [43839, 0]
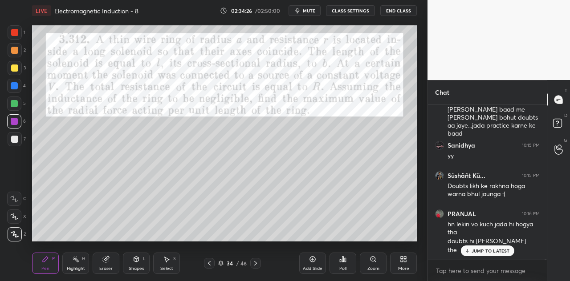
click at [114, 261] on div "Eraser" at bounding box center [106, 263] width 27 height 21
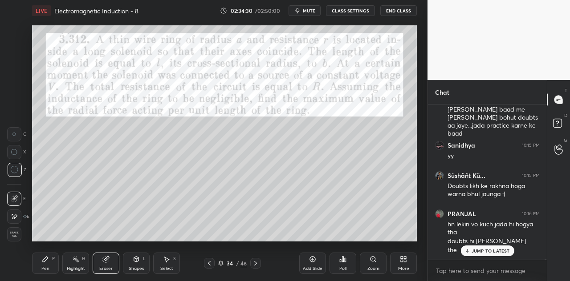
click at [60, 260] on div "Pen P Highlight H Eraser Shapes L Select S" at bounding box center [99, 263] width 134 height 21
click at [44, 263] on icon at bounding box center [45, 259] width 7 height 7
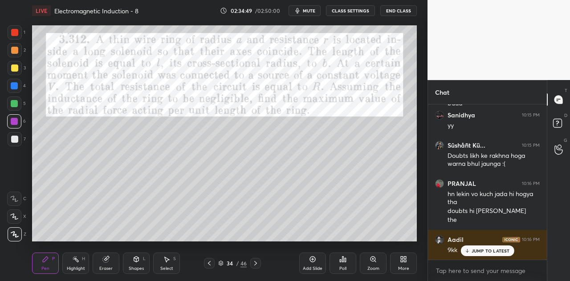
scroll to position [43900, 0]
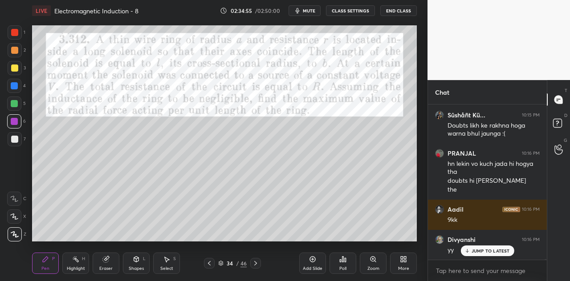
click at [112, 259] on div "Eraser" at bounding box center [106, 263] width 27 height 21
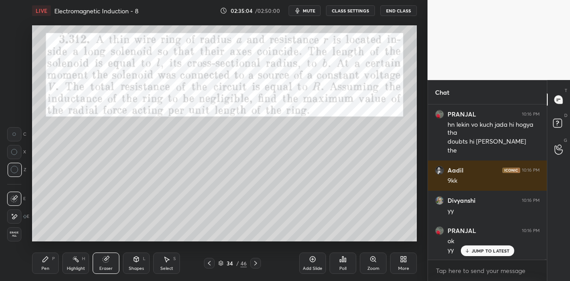
scroll to position [43969, 0]
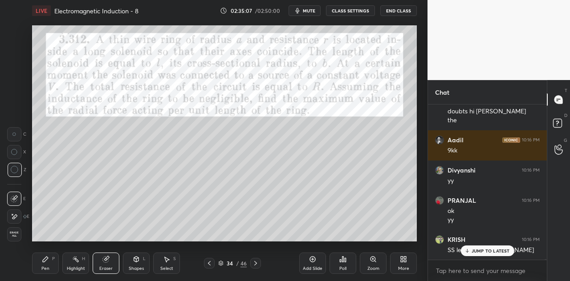
click at [47, 262] on icon at bounding box center [45, 259] width 7 height 7
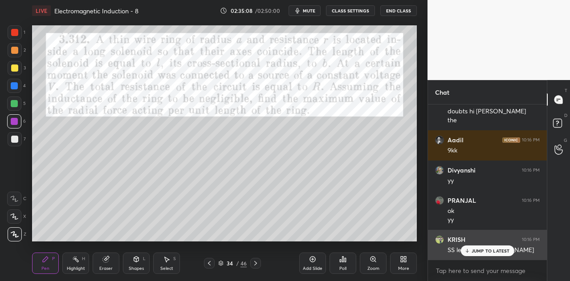
click at [483, 249] on p "JUMP TO LATEST" at bounding box center [490, 250] width 38 height 5
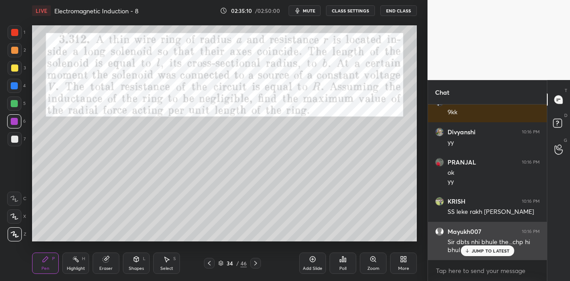
click at [473, 250] on p "JUMP TO LATEST" at bounding box center [490, 250] width 38 height 5
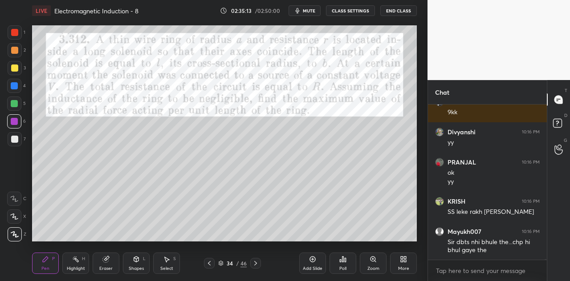
scroll to position [44046, 0]
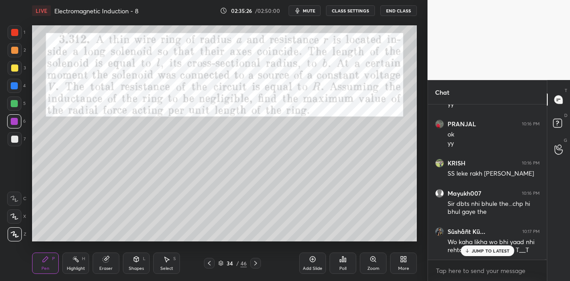
click at [15, 108] on div at bounding box center [14, 104] width 14 height 14
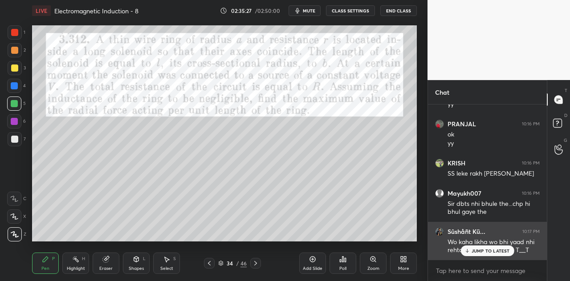
click at [476, 251] on p "JUMP TO LATEST" at bounding box center [490, 250] width 38 height 5
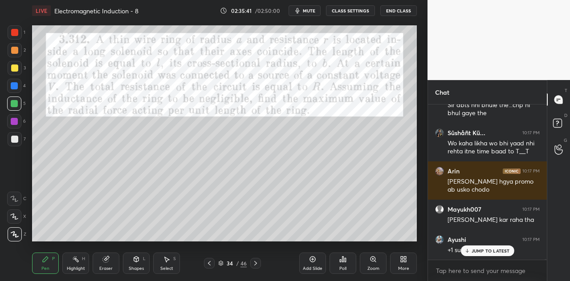
scroll to position [3, 3]
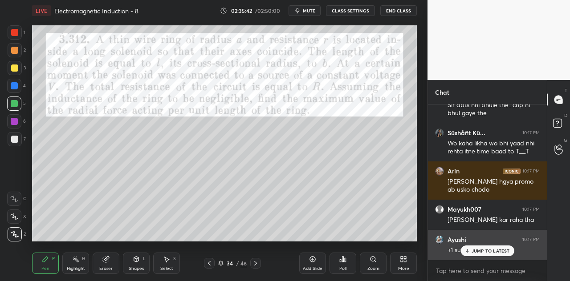
click at [474, 251] on p "JUMP TO LATEST" at bounding box center [490, 250] width 38 height 5
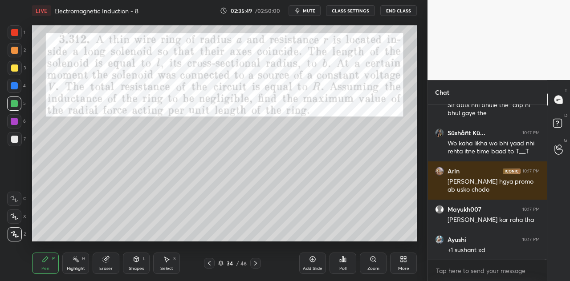
scroll to position [37076, 0]
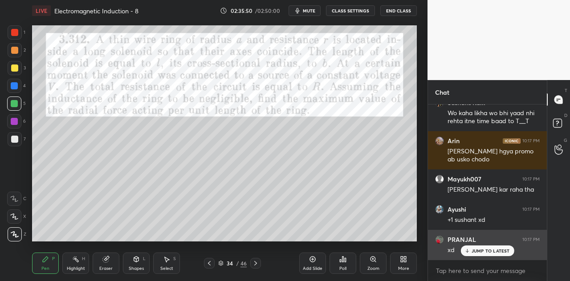
click at [481, 251] on p "JUMP TO LATEST" at bounding box center [490, 250] width 38 height 5
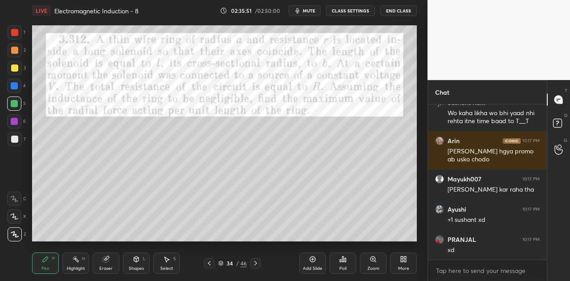
click at [18, 60] on div "2" at bounding box center [17, 52] width 18 height 18
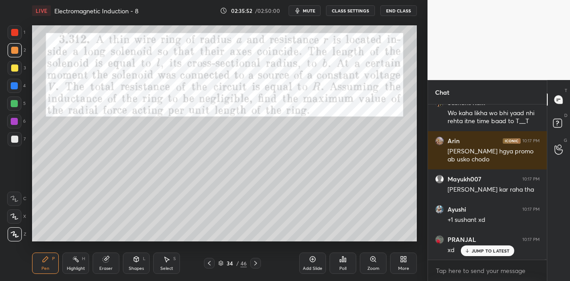
scroll to position [37106, 0]
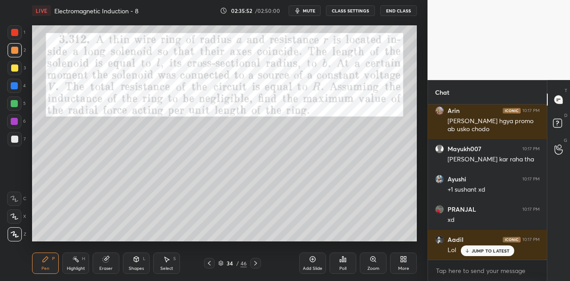
click at [16, 70] on div at bounding box center [14, 68] width 7 height 7
click at [16, 32] on div at bounding box center [14, 32] width 7 height 7
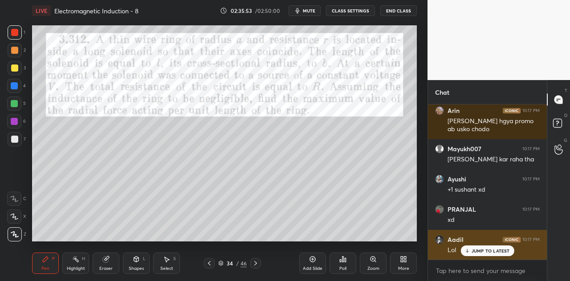
click at [473, 250] on p "JUMP TO LATEST" at bounding box center [490, 250] width 38 height 5
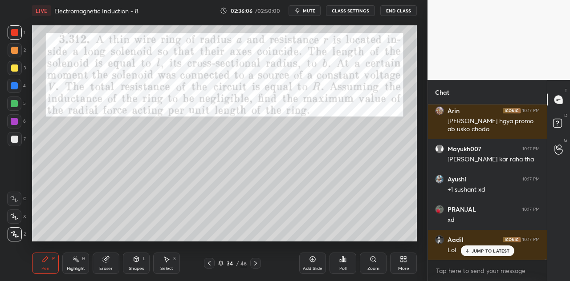
scroll to position [37138, 0]
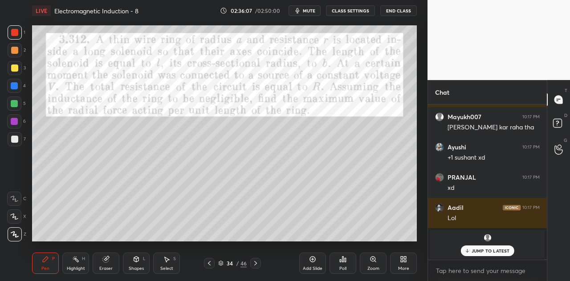
click at [470, 251] on div "JUMP TO LATEST" at bounding box center [486, 251] width 53 height 11
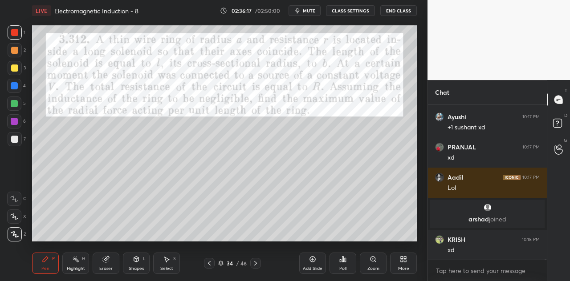
scroll to position [37150, 0]
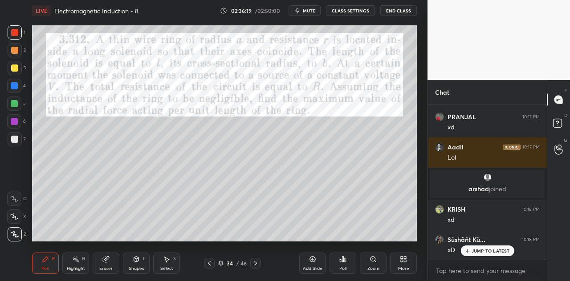
click at [475, 252] on p "JUMP TO LATEST" at bounding box center [490, 250] width 38 height 5
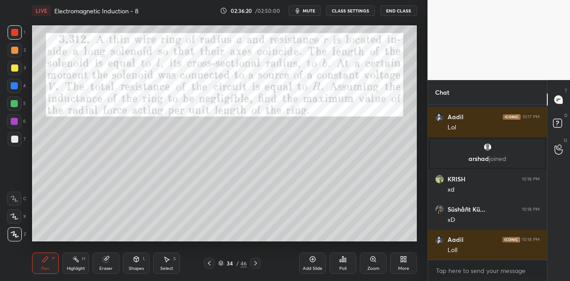
click at [12, 123] on div at bounding box center [14, 121] width 7 height 7
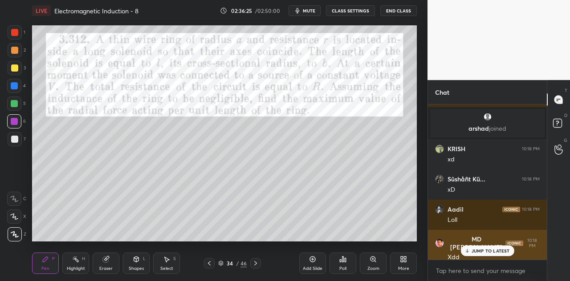
click at [468, 252] on icon at bounding box center [467, 250] width 6 height 5
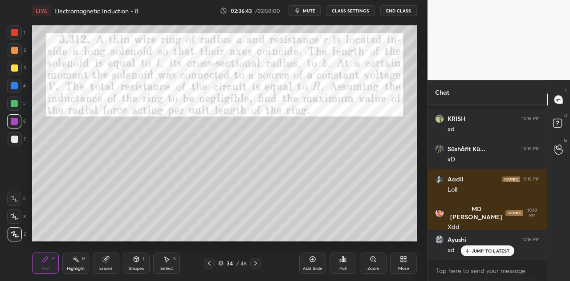
scroll to position [37271, 0]
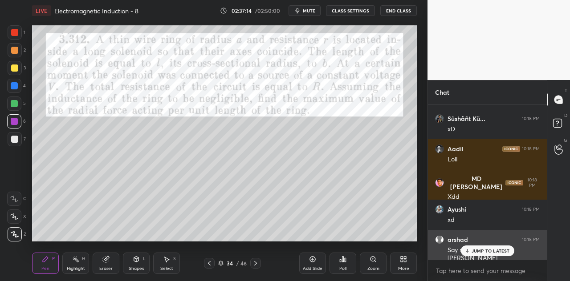
click at [482, 252] on p "JUMP TO LATEST" at bounding box center [490, 250] width 38 height 5
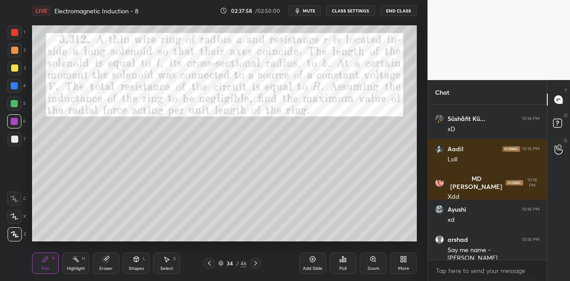
click at [136, 260] on icon at bounding box center [136, 260] width 0 height 3
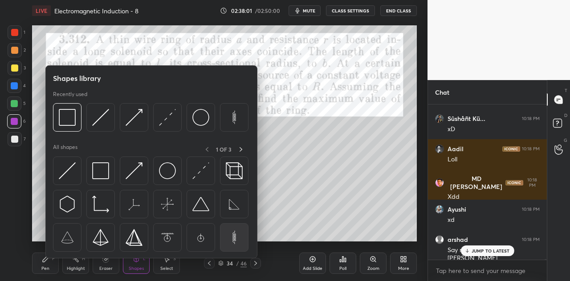
scroll to position [37302, 0]
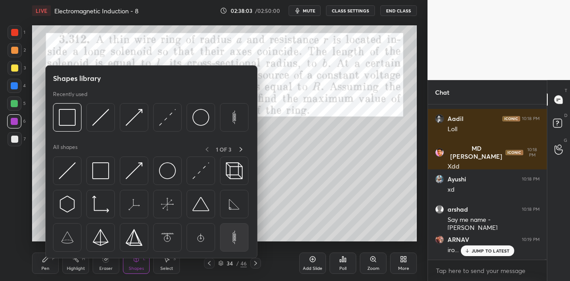
click at [233, 235] on img at bounding box center [234, 237] width 17 height 17
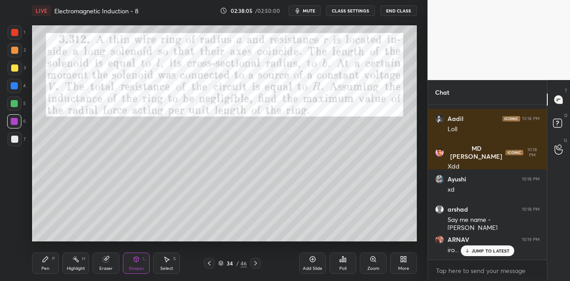
click at [16, 35] on div at bounding box center [14, 32] width 7 height 7
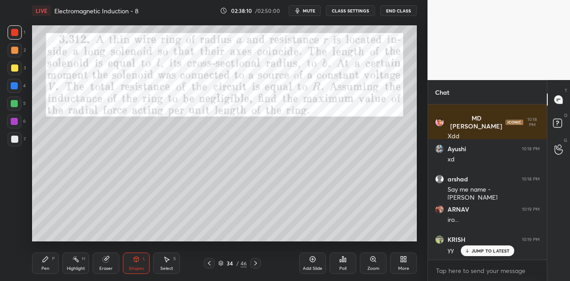
click at [169, 264] on div "Select S" at bounding box center [166, 263] width 27 height 21
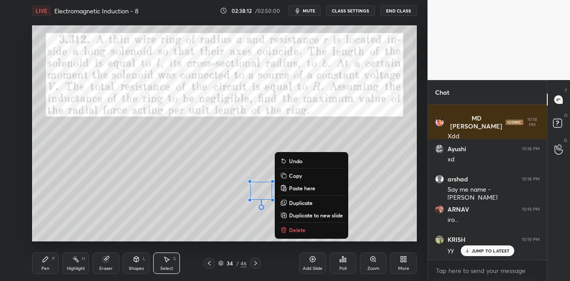
click at [293, 231] on p "Delete" at bounding box center [297, 230] width 16 height 7
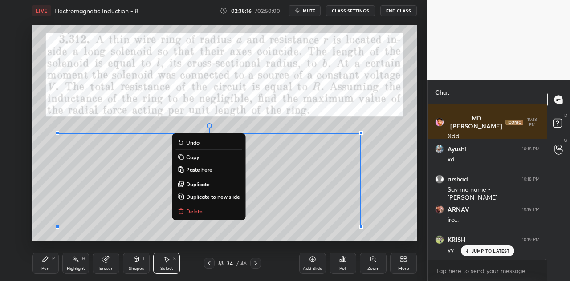
scroll to position [37362, 0]
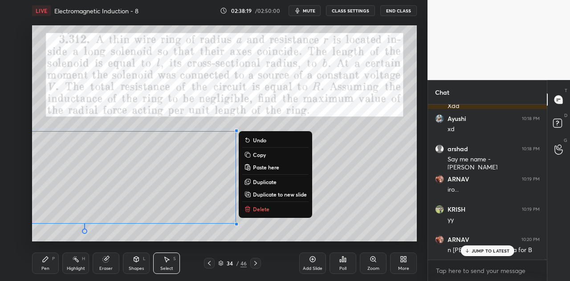
click at [332, 187] on div "0 ° Undo Copy Paste here Duplicate Duplicate to new slide Delete" at bounding box center [224, 133] width 385 height 216
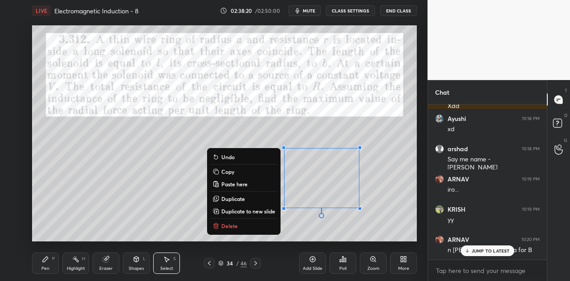
click at [338, 173] on div "0 ° Undo Copy Paste here Duplicate Duplicate to new slide Delete" at bounding box center [224, 133] width 385 height 216
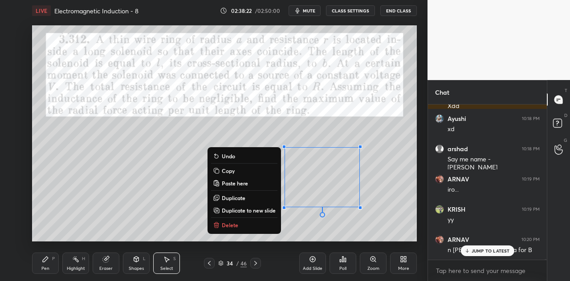
click at [248, 224] on button "Delete" at bounding box center [244, 225] width 66 height 11
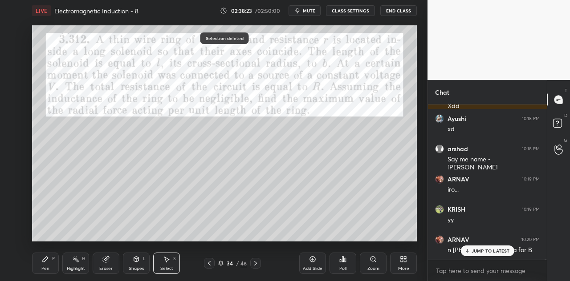
click at [267, 199] on div "0 ° Undo Copy Paste here Duplicate Duplicate to new slide Delete" at bounding box center [224, 133] width 385 height 216
click at [487, 250] on p "JUMP TO LATEST" at bounding box center [490, 250] width 38 height 5
click at [143, 264] on div "Shapes L" at bounding box center [136, 263] width 27 height 21
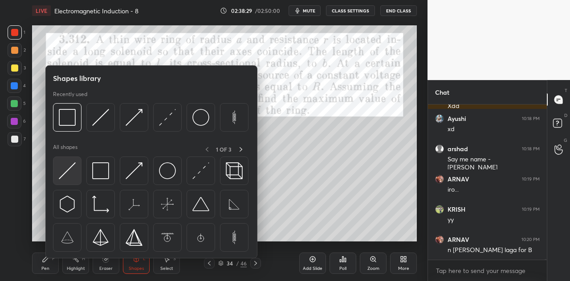
click at [69, 173] on img at bounding box center [67, 170] width 17 height 17
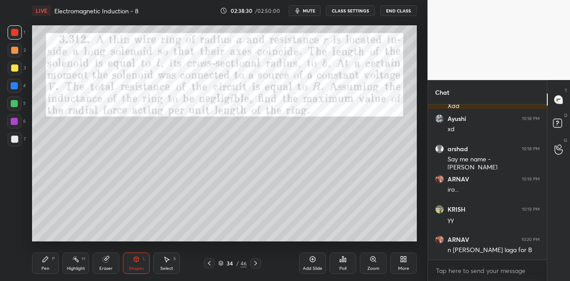
click at [16, 86] on div at bounding box center [14, 85] width 7 height 7
click at [47, 265] on div "Pen P" at bounding box center [45, 263] width 27 height 21
click at [17, 72] on div at bounding box center [15, 68] width 14 height 14
click at [20, 85] on div at bounding box center [14, 86] width 14 height 14
click at [17, 33] on div at bounding box center [14, 32] width 7 height 7
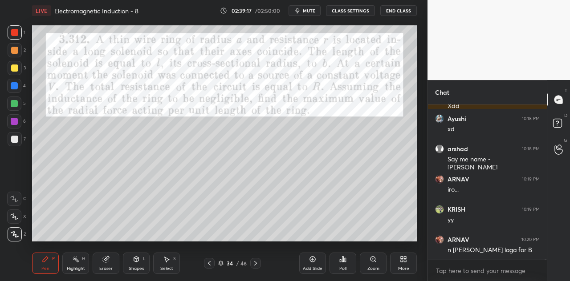
scroll to position [37392, 0]
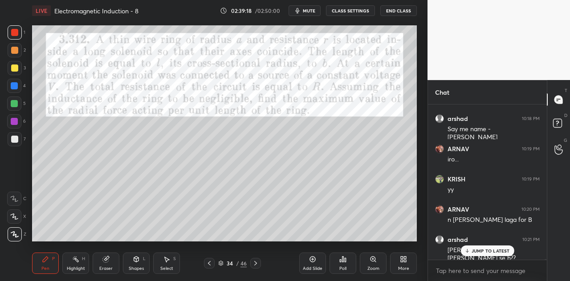
click at [138, 264] on div "Shapes L" at bounding box center [136, 263] width 27 height 21
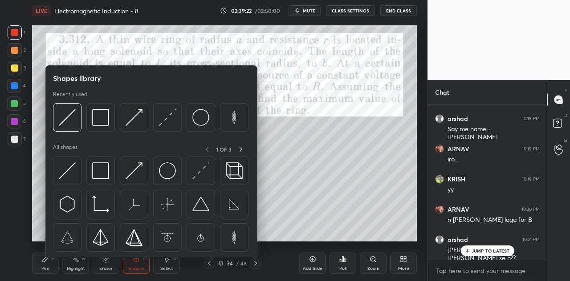
click at [47, 266] on div "Pen P" at bounding box center [45, 263] width 27 height 21
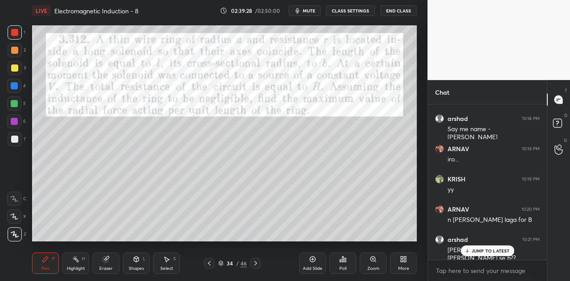
click at [19, 85] on div at bounding box center [14, 86] width 14 height 14
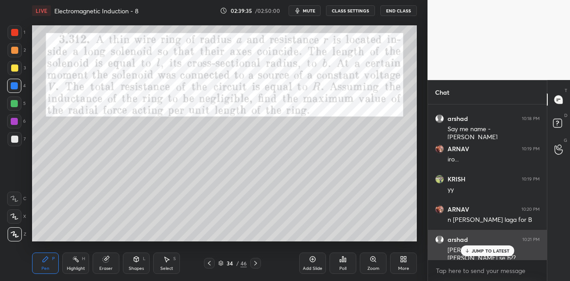
click at [486, 251] on p "JUMP TO LATEST" at bounding box center [490, 250] width 38 height 5
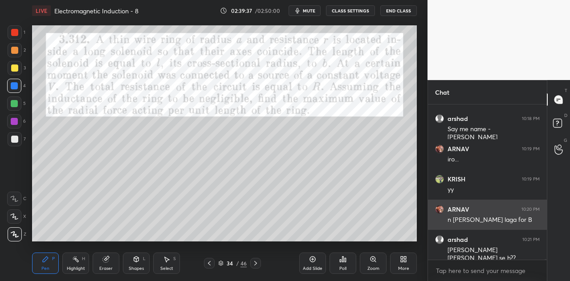
scroll to position [37423, 0]
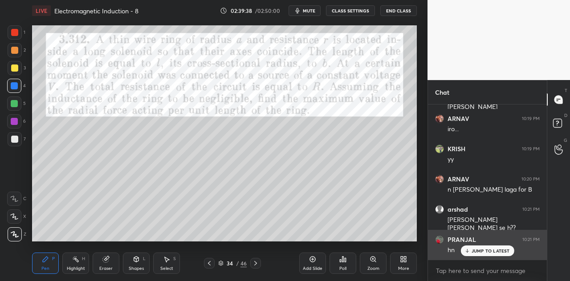
click at [476, 251] on p "JUMP TO LATEST" at bounding box center [490, 250] width 38 height 5
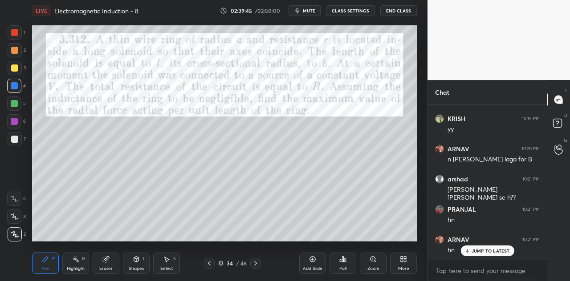
scroll to position [37483, 0]
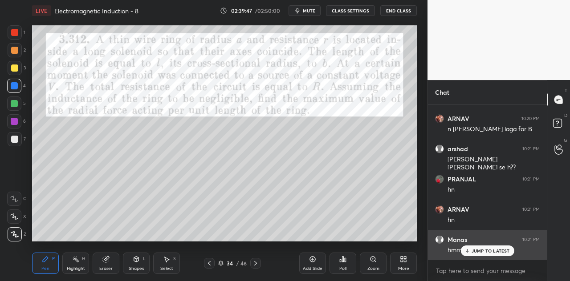
click at [478, 253] on p "JUMP TO LATEST" at bounding box center [490, 250] width 38 height 5
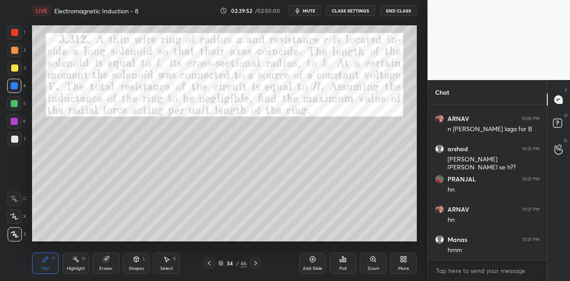
click at [14, 69] on div at bounding box center [14, 68] width 7 height 7
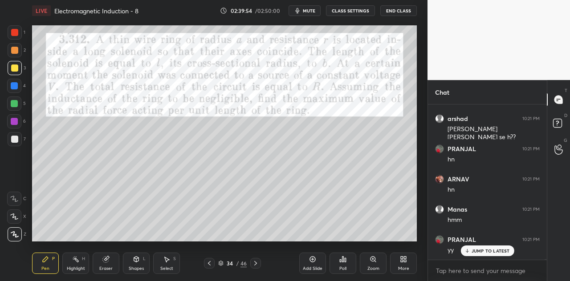
scroll to position [37544, 0]
click at [473, 248] on div "JUMP TO LATEST" at bounding box center [486, 251] width 53 height 11
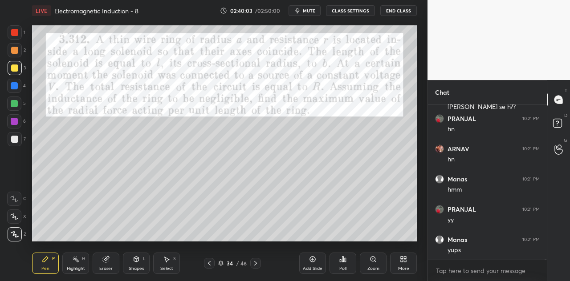
scroll to position [37574, 0]
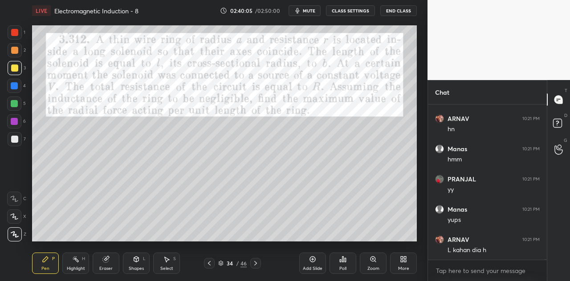
click at [144, 264] on div "Shapes L" at bounding box center [136, 263] width 27 height 21
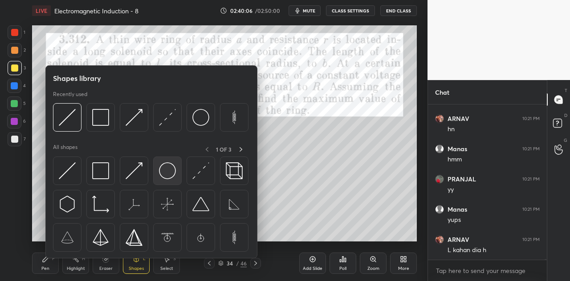
click at [161, 178] on img at bounding box center [167, 170] width 17 height 17
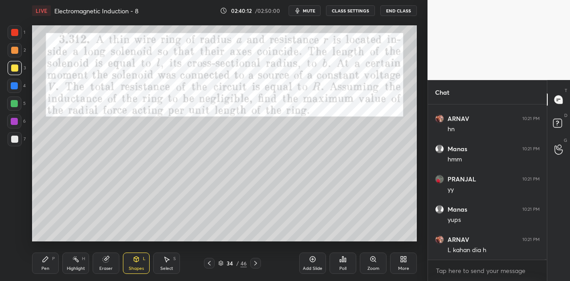
click at [50, 267] on div "Pen P" at bounding box center [45, 263] width 27 height 21
click at [15, 52] on div at bounding box center [14, 50] width 7 height 7
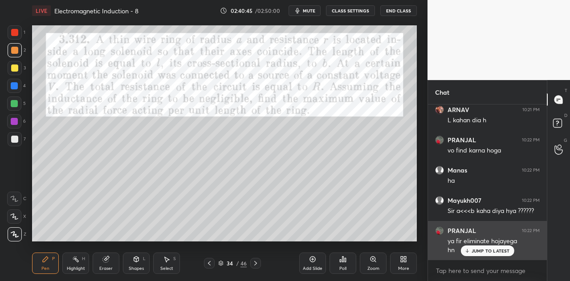
scroll to position [37734, 0]
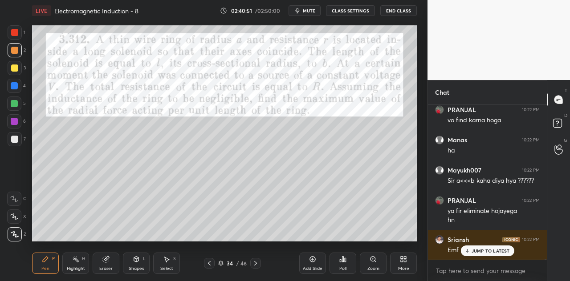
click at [16, 74] on div at bounding box center [15, 68] width 14 height 14
click at [15, 54] on div at bounding box center [15, 50] width 14 height 14
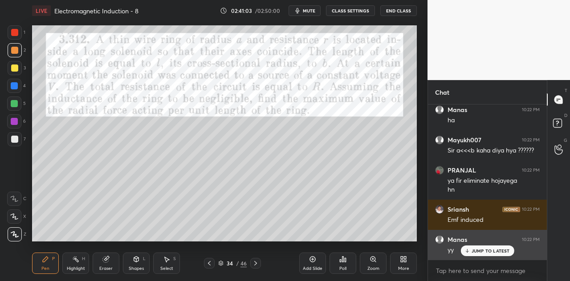
click at [481, 248] on div "JUMP TO LATEST" at bounding box center [486, 251] width 53 height 11
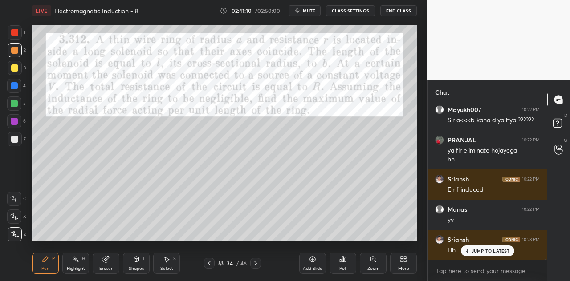
scroll to position [37825, 0]
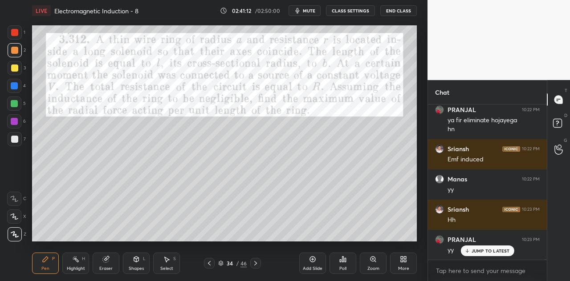
click at [20, 37] on div at bounding box center [15, 32] width 14 height 14
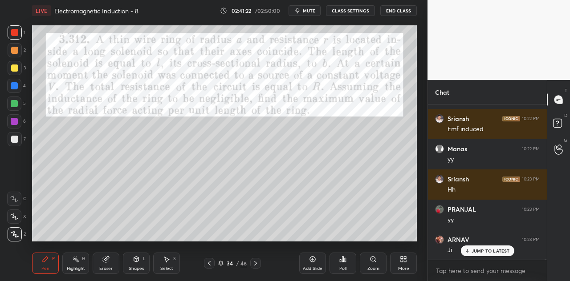
scroll to position [37886, 0]
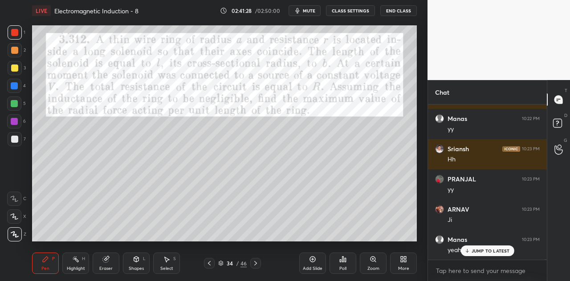
click at [16, 70] on div at bounding box center [14, 68] width 7 height 7
click at [17, 87] on div at bounding box center [14, 85] width 7 height 7
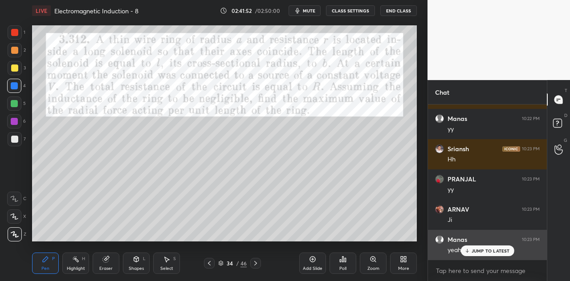
click at [471, 248] on p "JUMP TO LATEST" at bounding box center [490, 250] width 38 height 5
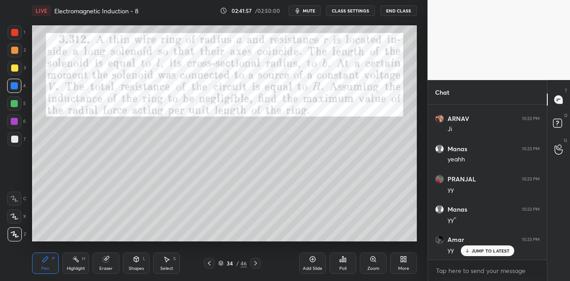
scroll to position [38007, 0]
click at [469, 251] on icon at bounding box center [467, 250] width 6 height 5
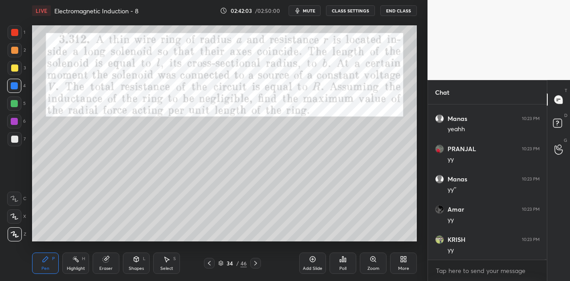
click at [14, 52] on div at bounding box center [14, 50] width 7 height 7
click at [147, 264] on div "Shapes L" at bounding box center [136, 263] width 27 height 21
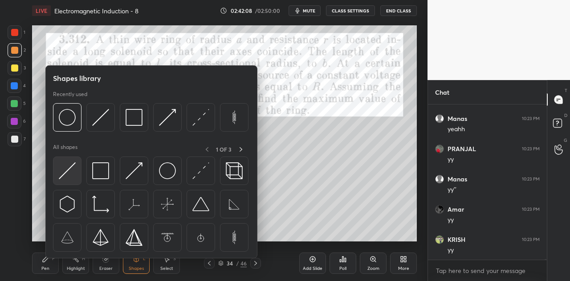
click at [62, 177] on img at bounding box center [67, 170] width 17 height 17
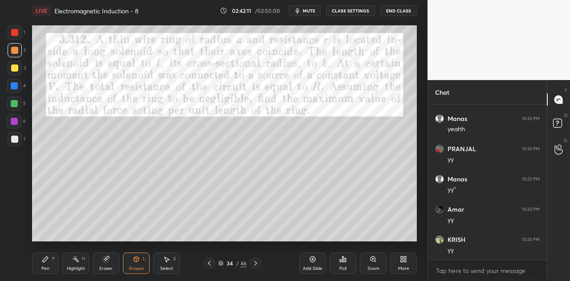
click at [52, 268] on div "Pen P" at bounding box center [45, 263] width 27 height 21
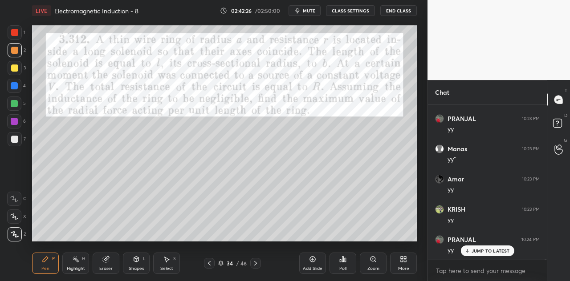
scroll to position [38067, 0]
click at [477, 250] on p "JUMP TO LATEST" at bounding box center [490, 250] width 38 height 5
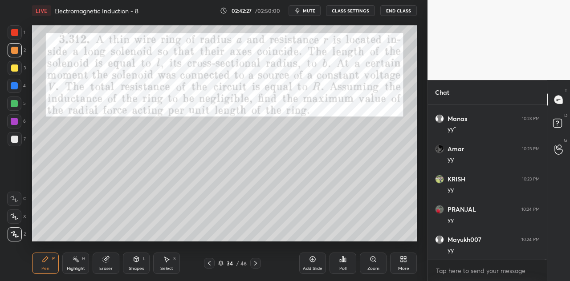
scroll to position [38097, 0]
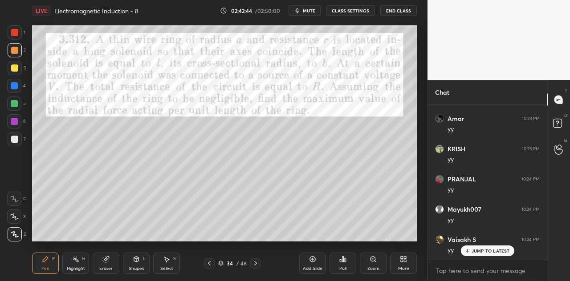
click at [141, 264] on div "Shapes L" at bounding box center [136, 263] width 27 height 21
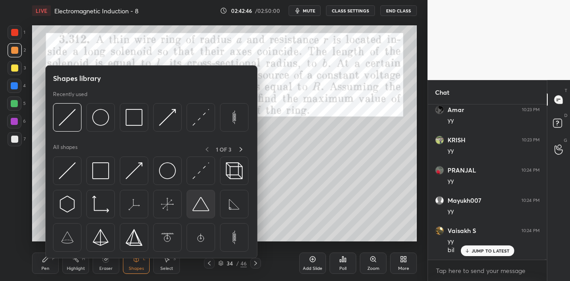
scroll to position [38137, 0]
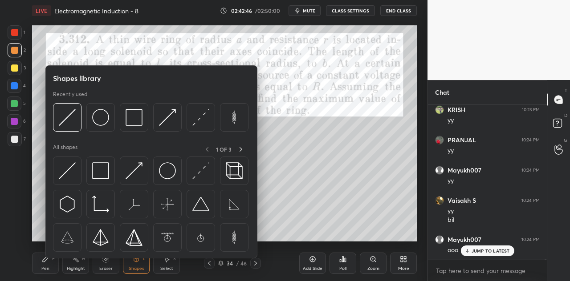
click at [138, 267] on div "Shapes" at bounding box center [136, 269] width 15 height 4
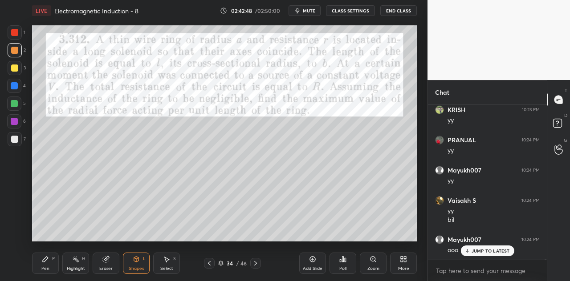
click at [49, 267] on div "Pen P" at bounding box center [45, 263] width 27 height 21
click at [15, 71] on div at bounding box center [14, 68] width 7 height 7
click at [15, 51] on div at bounding box center [14, 50] width 7 height 7
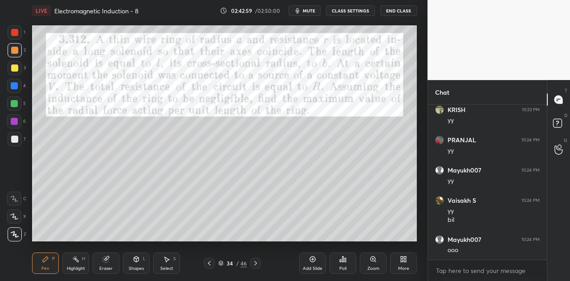
scroll to position [38167, 0]
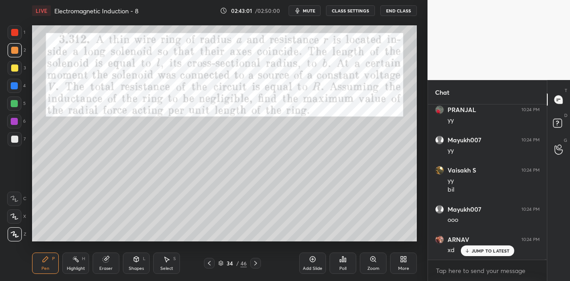
click at [482, 251] on p "JUMP TO LATEST" at bounding box center [490, 250] width 38 height 5
click at [15, 103] on div at bounding box center [14, 103] width 7 height 7
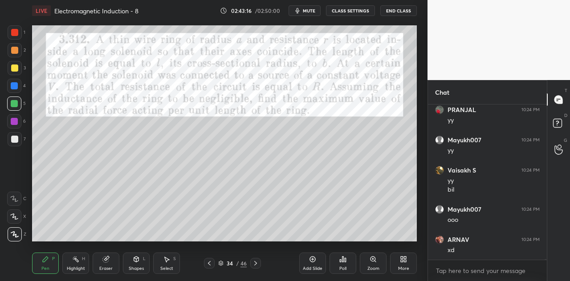
click at [16, 46] on div at bounding box center [15, 50] width 14 height 14
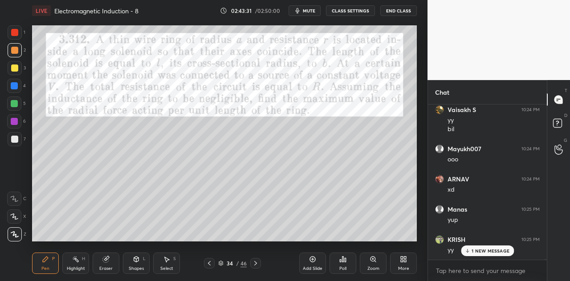
scroll to position [38258, 0]
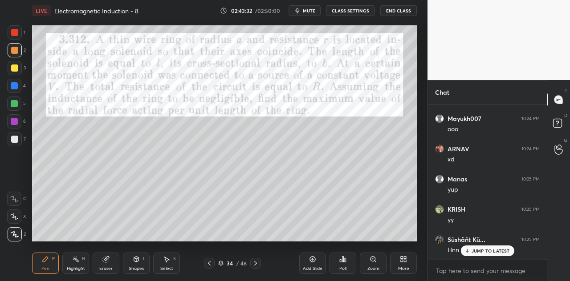
click at [20, 105] on div at bounding box center [14, 104] width 14 height 14
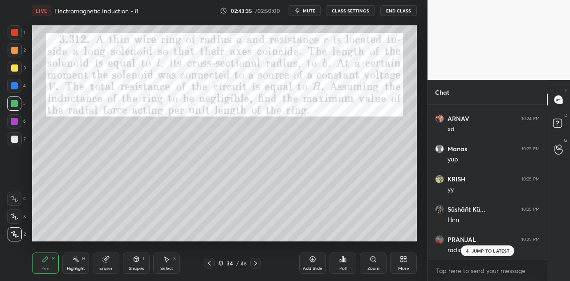
scroll to position [38318, 0]
click at [14, 49] on div at bounding box center [14, 50] width 7 height 7
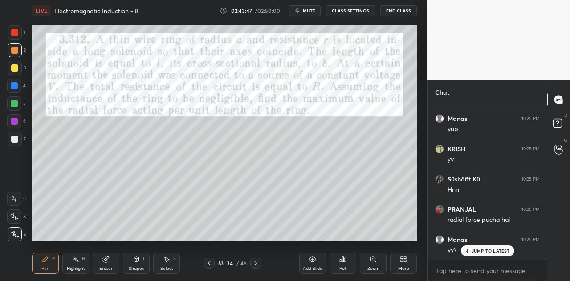
click at [14, 104] on div at bounding box center [14, 103] width 7 height 7
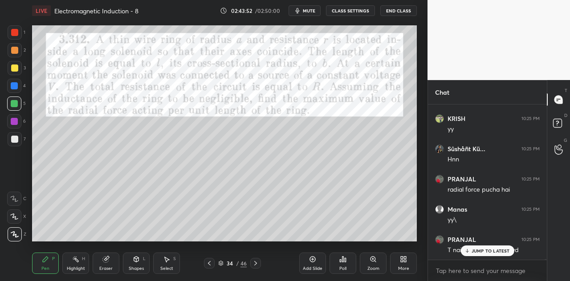
click at [15, 53] on div at bounding box center [14, 50] width 7 height 7
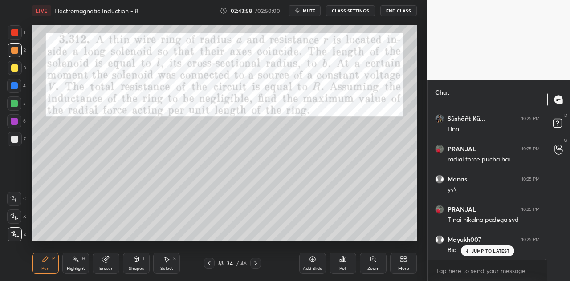
scroll to position [38409, 0]
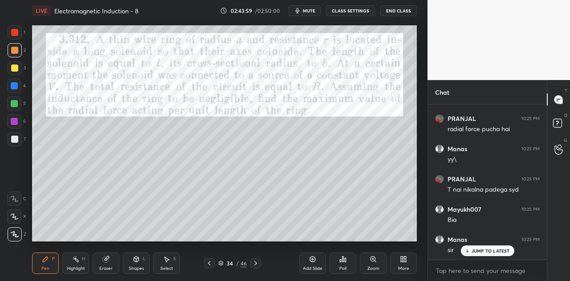
click at [16, 122] on div at bounding box center [14, 121] width 7 height 7
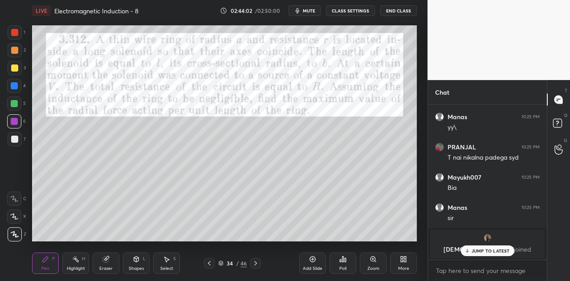
scroll to position [38471, 0]
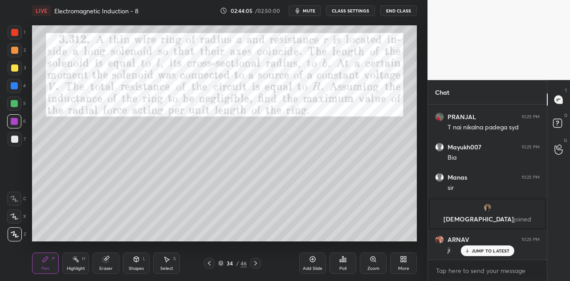
click at [484, 251] on p "JUMP TO LATEST" at bounding box center [490, 250] width 38 height 5
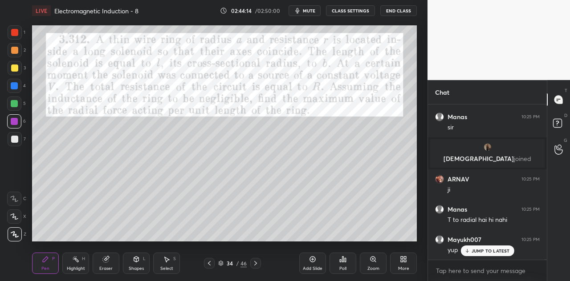
scroll to position [38562, 0]
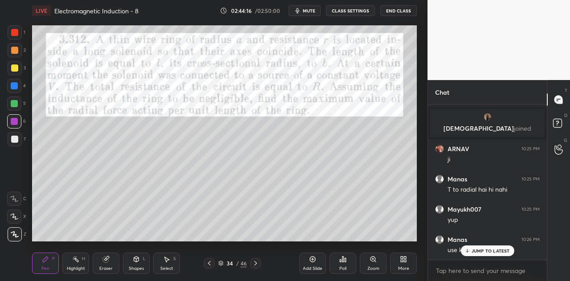
click at [20, 34] on div at bounding box center [15, 32] width 14 height 14
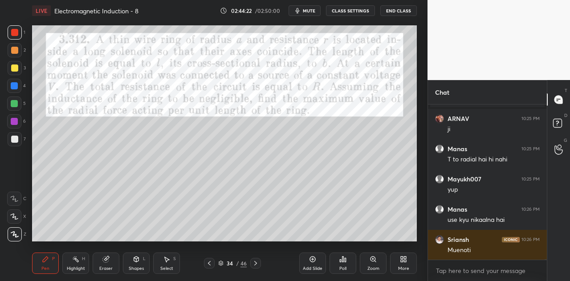
scroll to position [38623, 0]
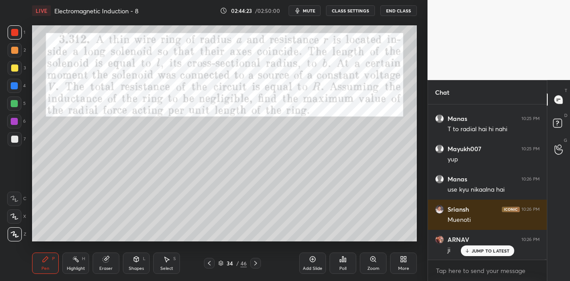
click at [476, 251] on p "JUMP TO LATEST" at bounding box center [490, 250] width 38 height 5
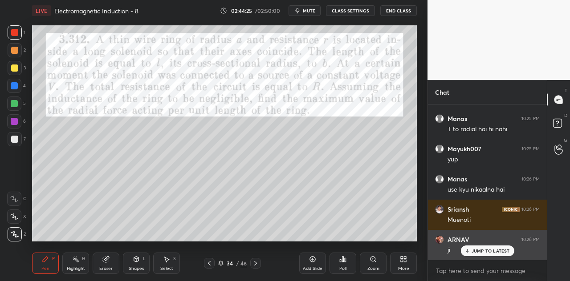
scroll to position [38653, 0]
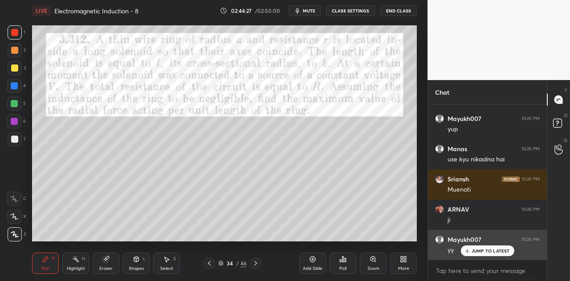
click at [484, 251] on p "JUMP TO LATEST" at bounding box center [490, 250] width 38 height 5
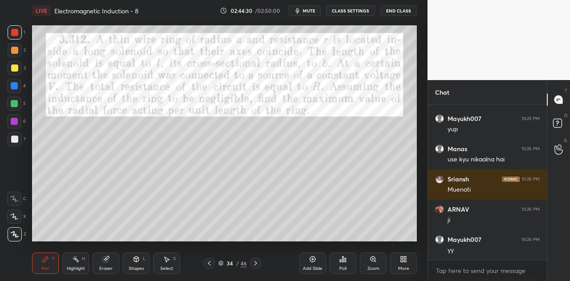
click at [16, 88] on div at bounding box center [14, 85] width 7 height 7
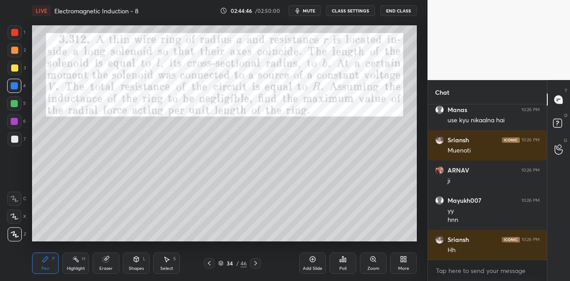
scroll to position [38722, 0]
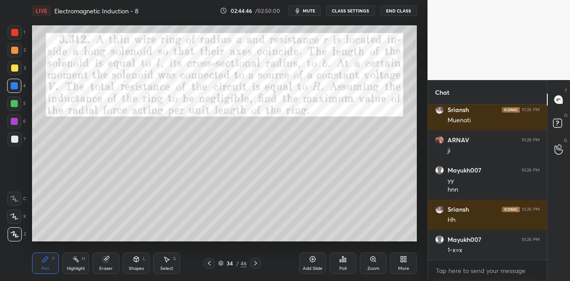
click at [15, 35] on div at bounding box center [14, 32] width 7 height 7
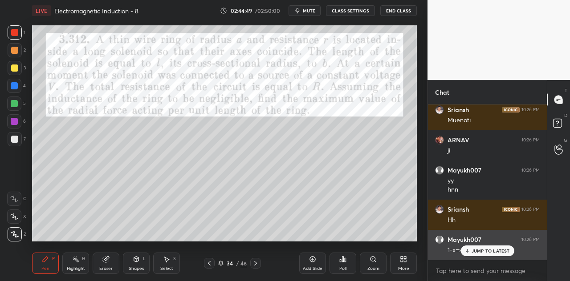
click at [470, 251] on icon at bounding box center [467, 250] width 6 height 5
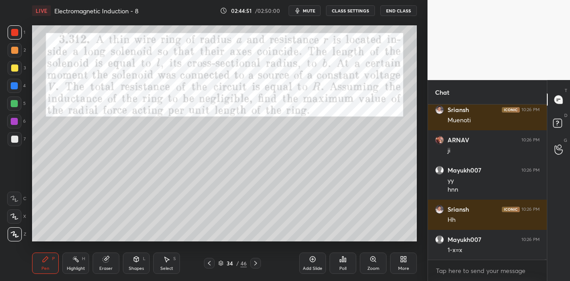
scroll to position [38753, 0]
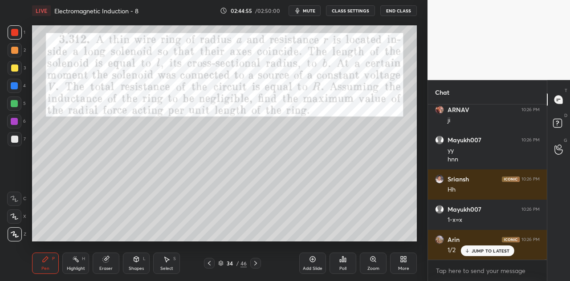
click at [16, 105] on div at bounding box center [14, 103] width 7 height 7
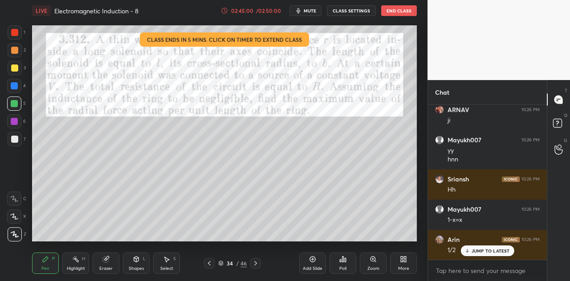
click at [15, 85] on div at bounding box center [14, 85] width 7 height 7
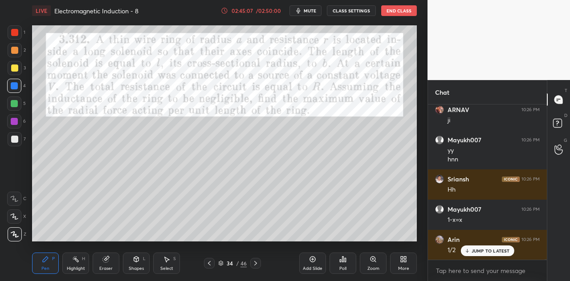
click at [478, 250] on p "JUMP TO LATEST" at bounding box center [490, 250] width 38 height 5
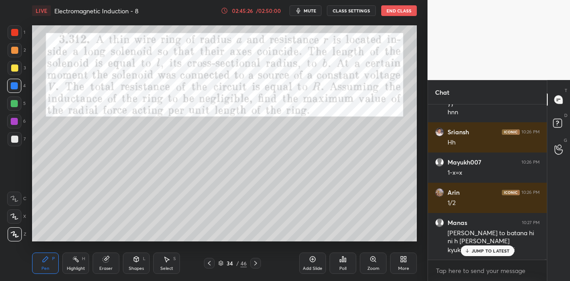
scroll to position [38830, 0]
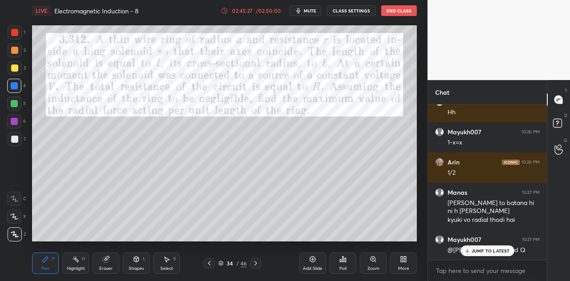
click at [482, 249] on p "JUMP TO LATEST" at bounding box center [490, 250] width 38 height 5
click at [18, 34] on div at bounding box center [14, 32] width 7 height 7
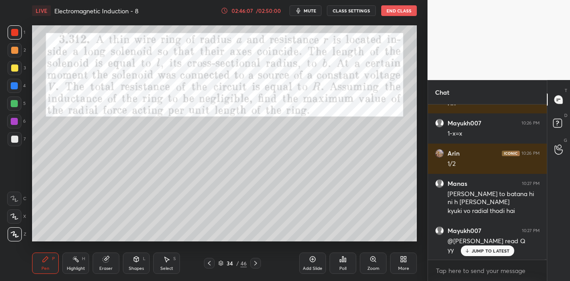
click at [471, 253] on div "JUMP TO LATEST" at bounding box center [486, 251] width 53 height 11
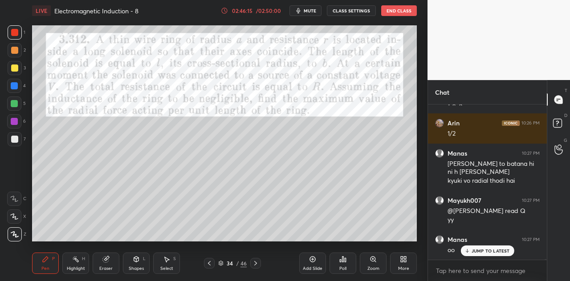
scroll to position [38900, 0]
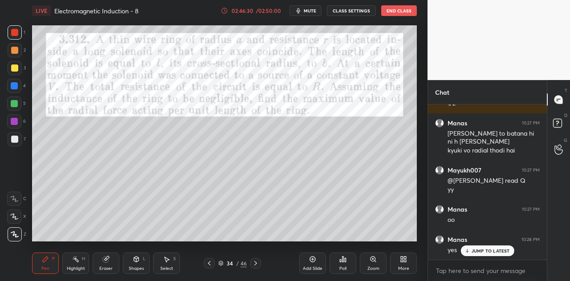
click at [136, 265] on div "Shapes L" at bounding box center [136, 263] width 27 height 21
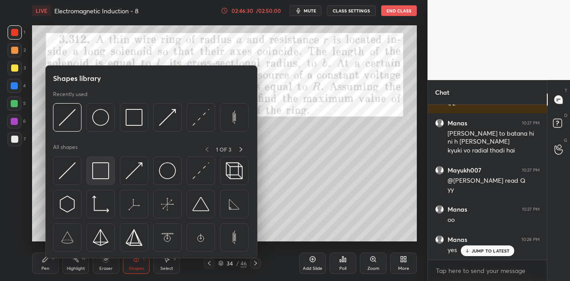
click at [97, 172] on img at bounding box center [100, 170] width 17 height 17
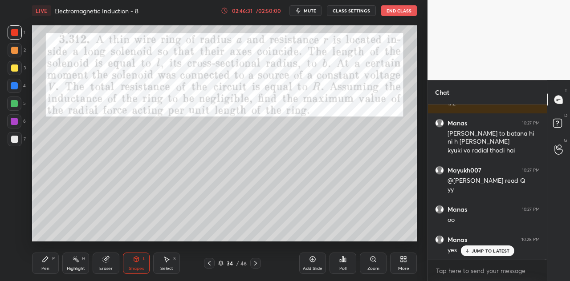
click at [15, 67] on div at bounding box center [14, 68] width 7 height 7
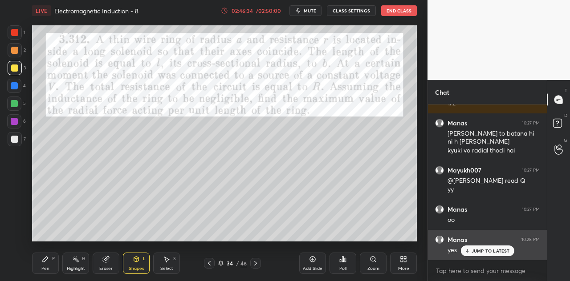
click at [475, 247] on div "JUMP TO LATEST" at bounding box center [486, 251] width 53 height 11
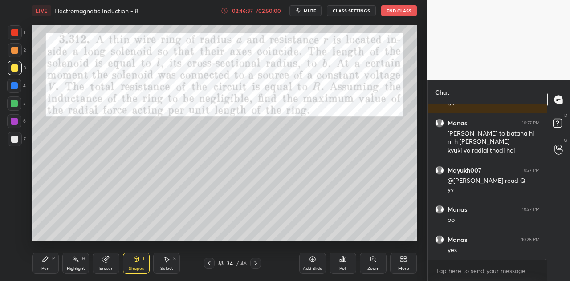
click at [130, 264] on div "Shapes L" at bounding box center [136, 263] width 27 height 21
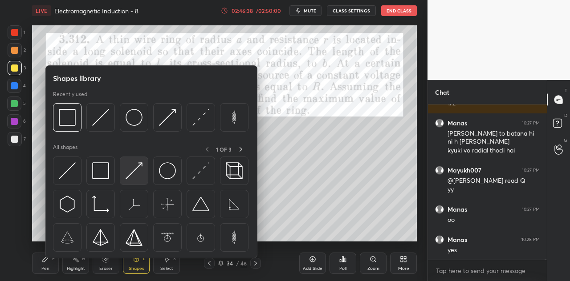
click at [137, 177] on img at bounding box center [134, 170] width 17 height 17
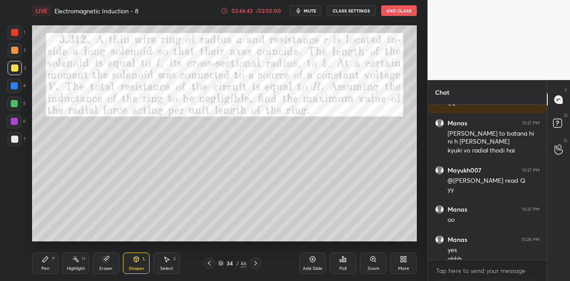
scroll to position [38916, 0]
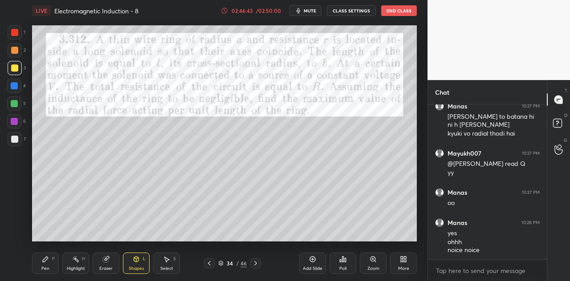
click at [49, 259] on div "Pen P" at bounding box center [45, 263] width 27 height 21
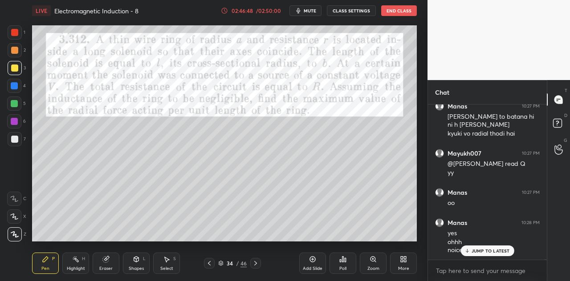
scroll to position [38963, 0]
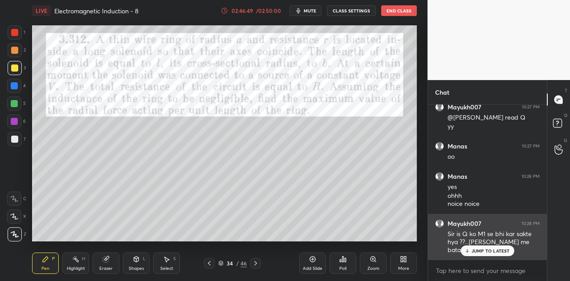
click at [476, 251] on p "JUMP TO LATEST" at bounding box center [490, 250] width 38 height 5
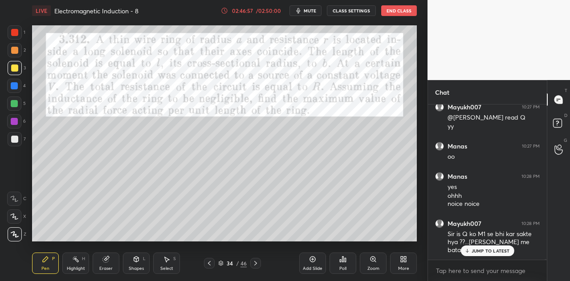
scroll to position [38993, 0]
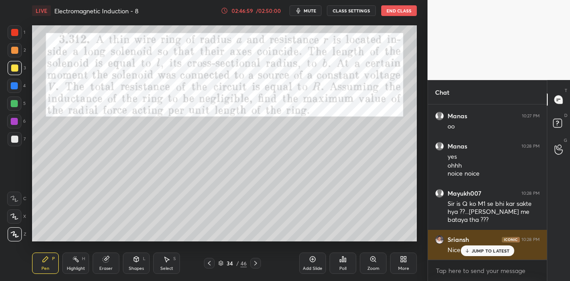
click at [478, 249] on p "JUMP TO LATEST" at bounding box center [490, 250] width 38 height 5
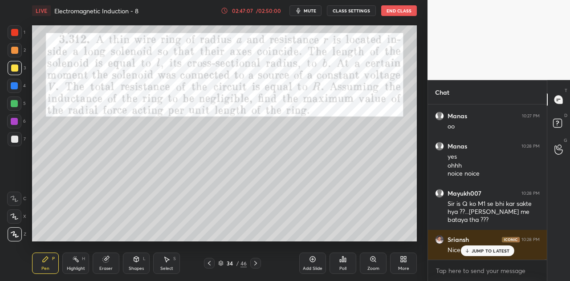
scroll to position [39023, 0]
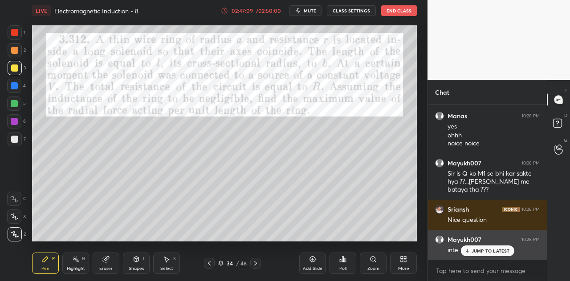
click at [474, 251] on p "JUMP TO LATEST" at bounding box center [490, 250] width 38 height 5
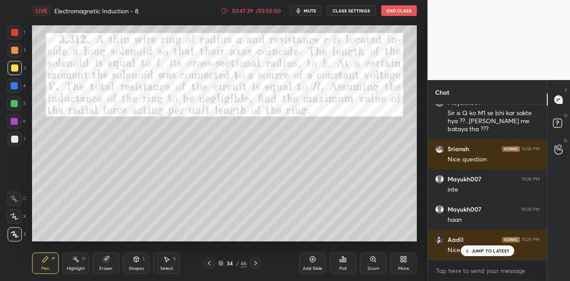
scroll to position [39114, 0]
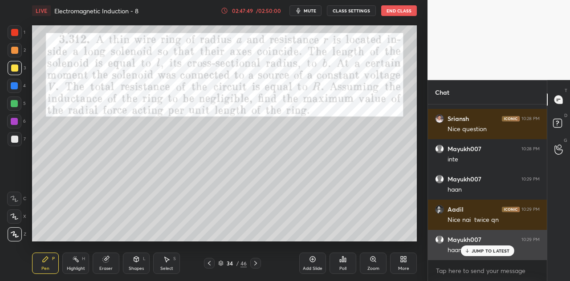
click at [481, 248] on div "JUMP TO LATEST" at bounding box center [486, 251] width 53 height 11
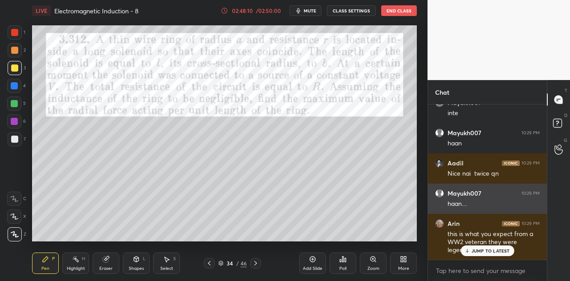
scroll to position [39191, 0]
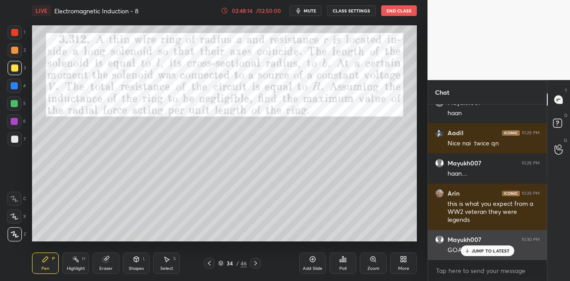
click at [482, 251] on p "JUMP TO LATEST" at bounding box center [490, 250] width 38 height 5
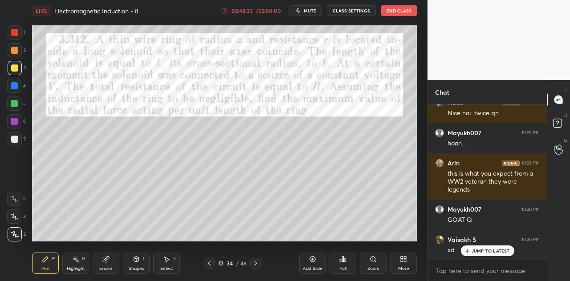
scroll to position [39251, 0]
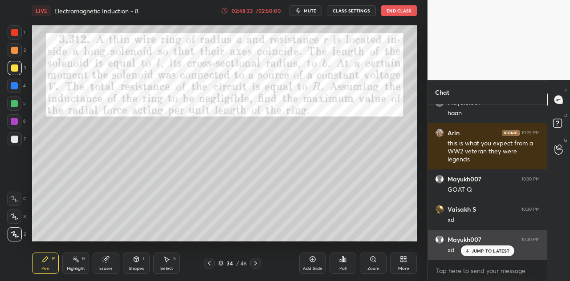
click at [476, 250] on p "JUMP TO LATEST" at bounding box center [490, 250] width 38 height 5
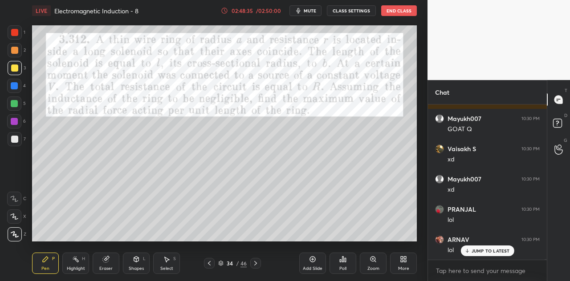
click at [485, 252] on p "JUMP TO LATEST" at bounding box center [490, 250] width 38 height 5
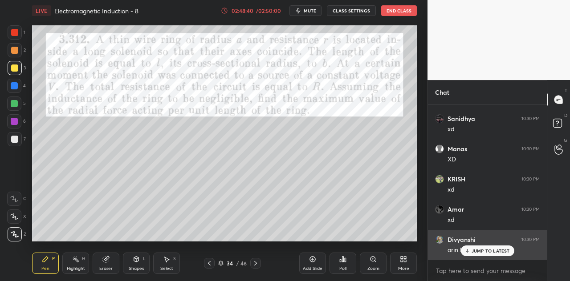
click at [477, 251] on p "JUMP TO LATEST" at bounding box center [490, 250] width 38 height 5
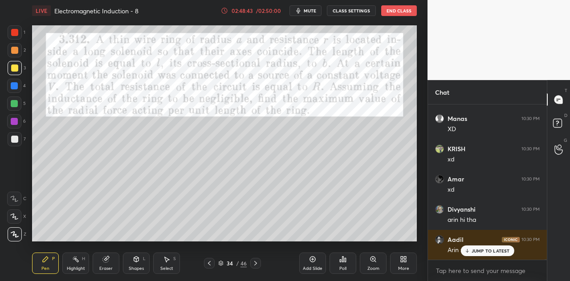
scroll to position [39614, 0]
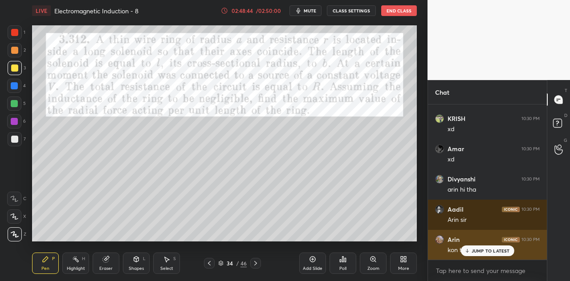
click at [475, 249] on p "JUMP TO LATEST" at bounding box center [490, 250] width 38 height 5
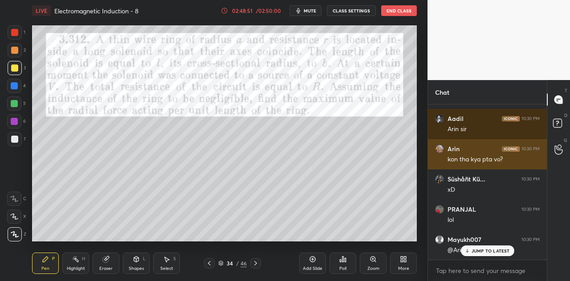
scroll to position [39766, 0]
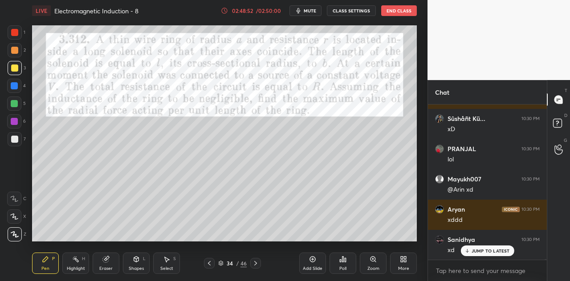
click at [479, 248] on div "JUMP TO LATEST" at bounding box center [486, 251] width 53 height 11
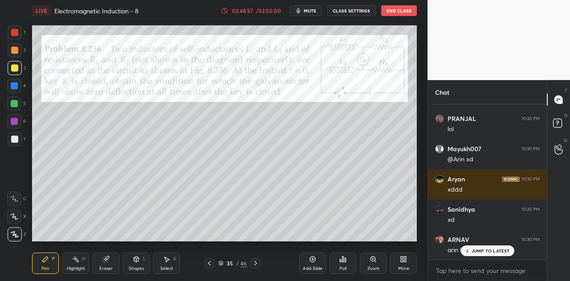
scroll to position [39826, 0]
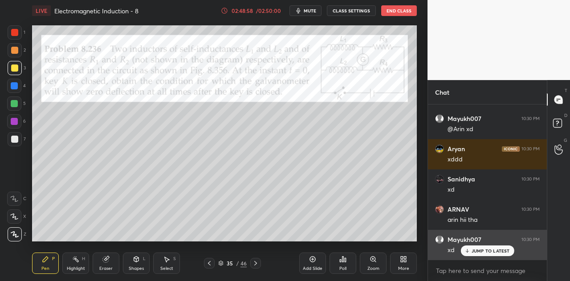
click at [479, 247] on div "JUMP TO LATEST" at bounding box center [486, 251] width 53 height 11
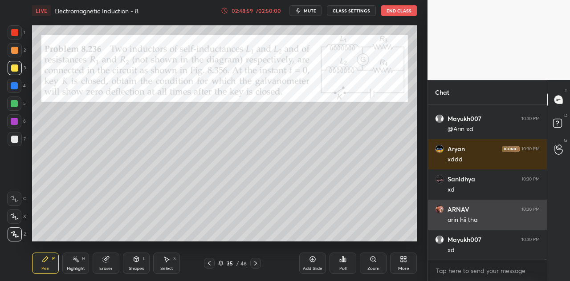
scroll to position [39857, 0]
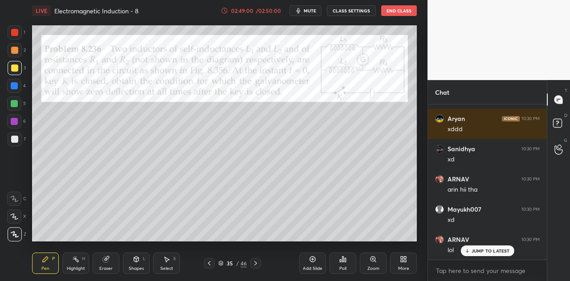
click at [470, 252] on icon at bounding box center [467, 250] width 6 height 5
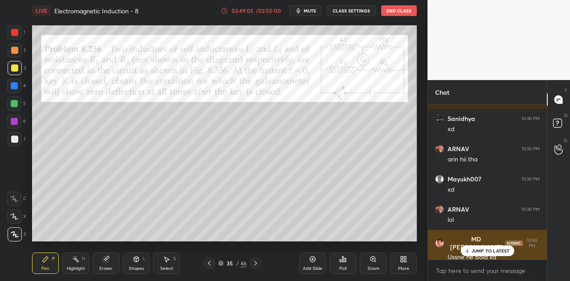
click at [478, 249] on p "JUMP TO LATEST" at bounding box center [490, 250] width 38 height 5
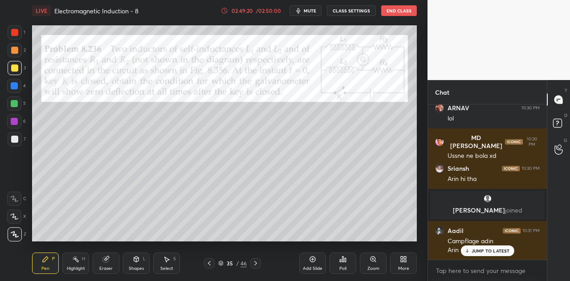
scroll to position [40019, 0]
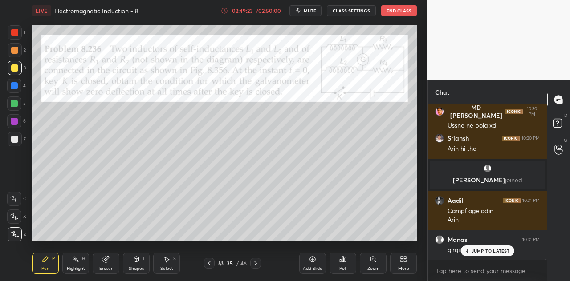
click at [472, 250] on p "JUMP TO LATEST" at bounding box center [490, 250] width 38 height 5
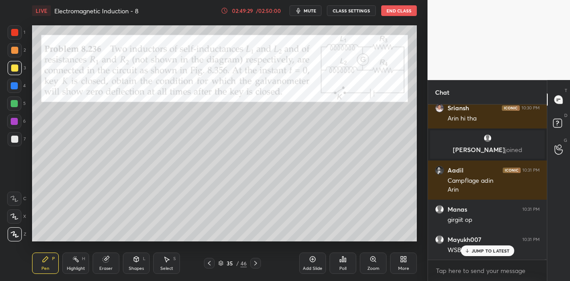
click at [17, 36] on div at bounding box center [14, 32] width 7 height 7
click at [140, 265] on div "Shapes L" at bounding box center [136, 263] width 27 height 21
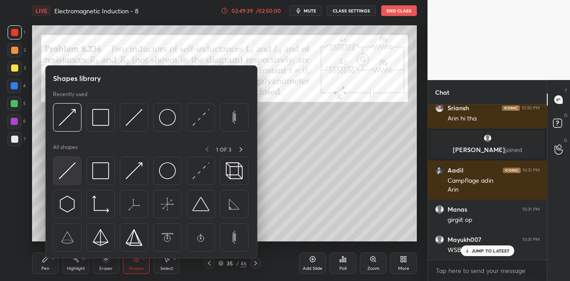
click at [71, 169] on img at bounding box center [67, 170] width 17 height 17
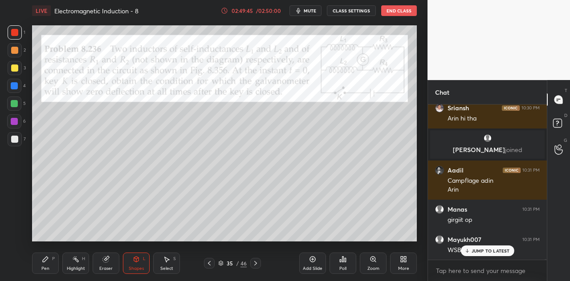
scroll to position [40079, 0]
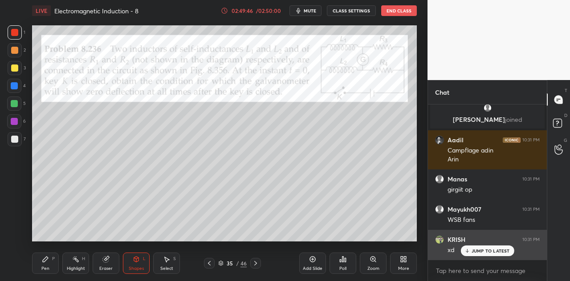
click at [490, 250] on p "JUMP TO LATEST" at bounding box center [490, 250] width 38 height 5
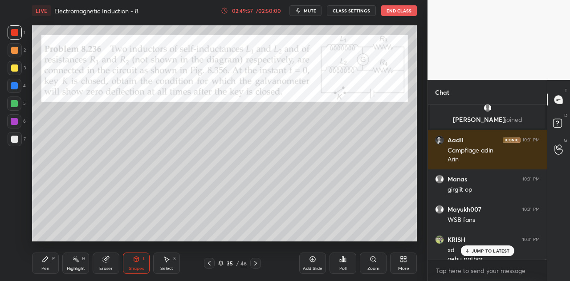
scroll to position [40088, 0]
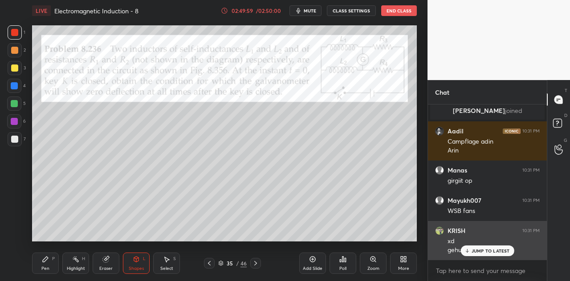
click at [477, 252] on p "JUMP TO LATEST" at bounding box center [490, 250] width 38 height 5
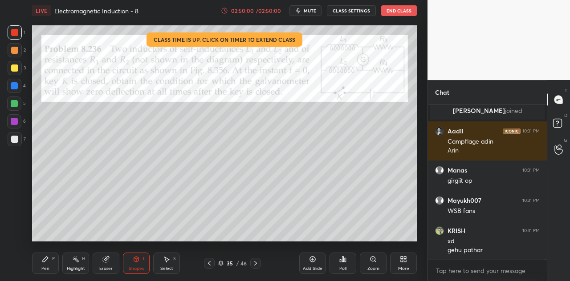
scroll to position [40118, 0]
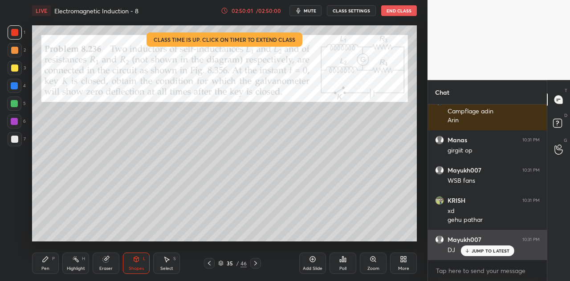
click at [480, 251] on p "JUMP TO LATEST" at bounding box center [490, 250] width 38 height 5
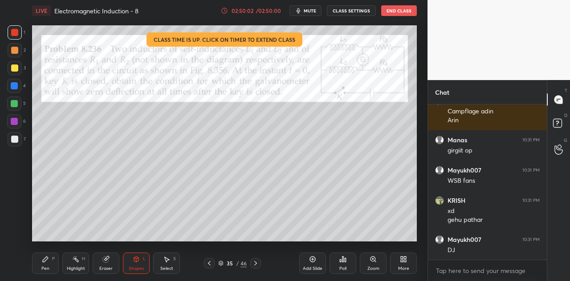
click at [49, 264] on div "Pen P" at bounding box center [45, 263] width 27 height 21
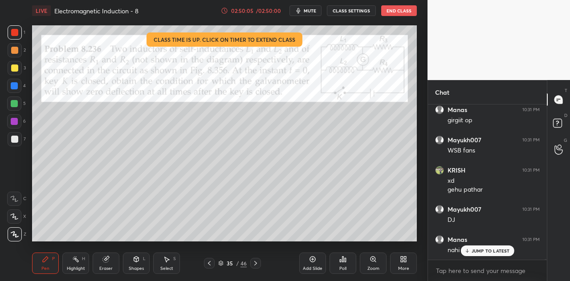
scroll to position [40187, 0]
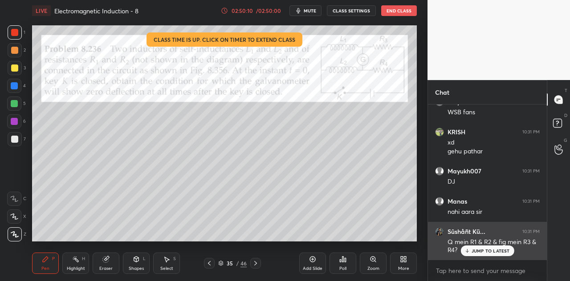
click at [474, 251] on p "JUMP TO LATEST" at bounding box center [490, 250] width 38 height 5
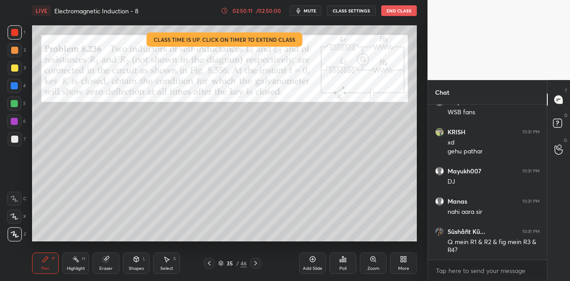
scroll to position [40217, 0]
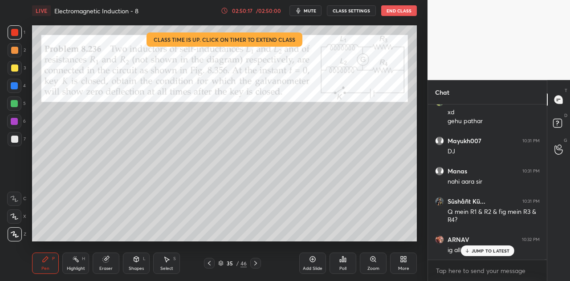
click at [17, 122] on div at bounding box center [14, 121] width 7 height 7
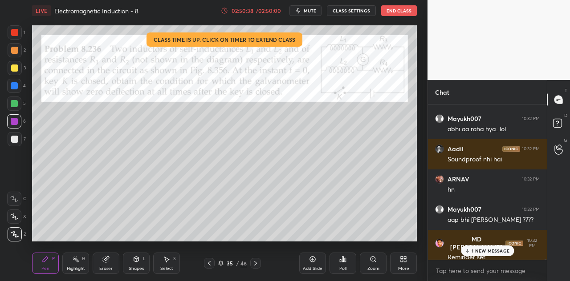
scroll to position [40399, 0]
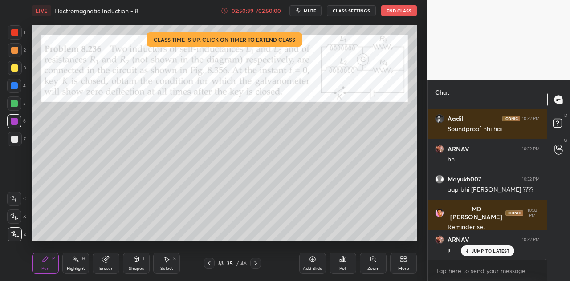
click at [477, 251] on p "JUMP TO LATEST" at bounding box center [490, 250] width 38 height 5
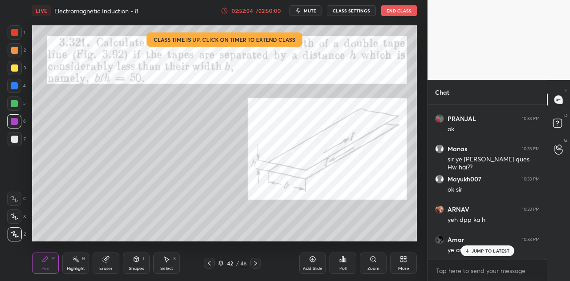
scroll to position [40853, 0]
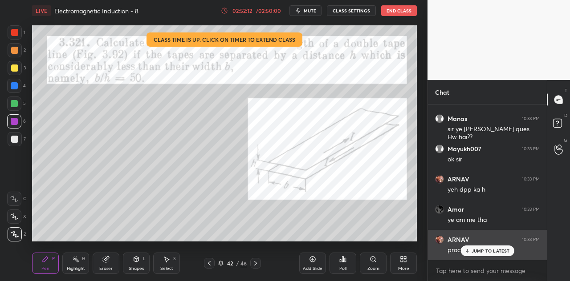
click at [479, 250] on p "JUMP TO LATEST" at bounding box center [490, 250] width 38 height 5
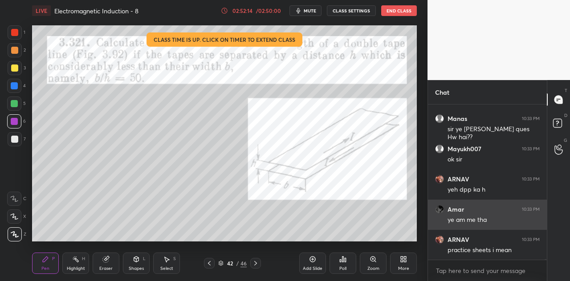
scroll to position [40883, 0]
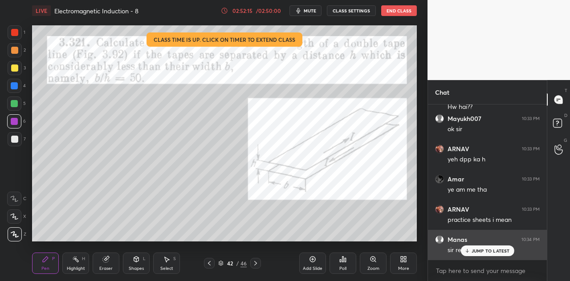
click at [473, 250] on p "JUMP TO LATEST" at bounding box center [490, 250] width 38 height 5
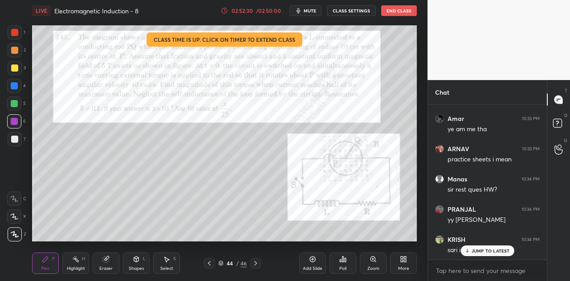
scroll to position [40974, 0]
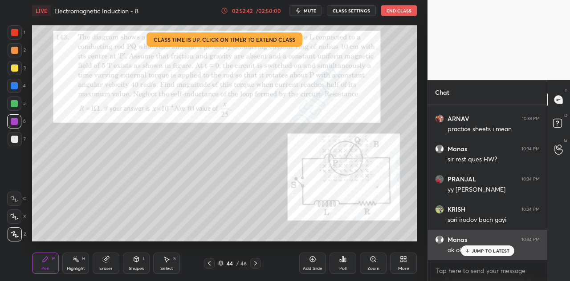
click at [480, 250] on p "JUMP TO LATEST" at bounding box center [490, 250] width 38 height 5
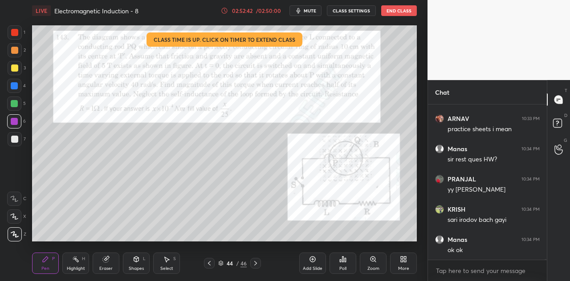
scroll to position [41004, 0]
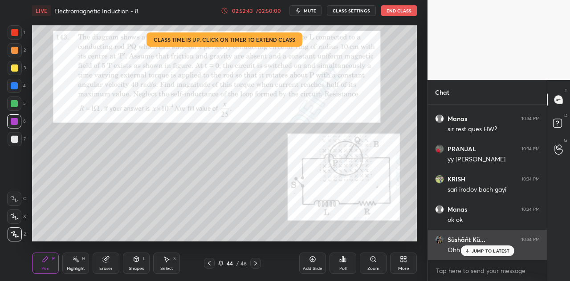
click at [474, 249] on p "JUMP TO LATEST" at bounding box center [490, 250] width 38 height 5
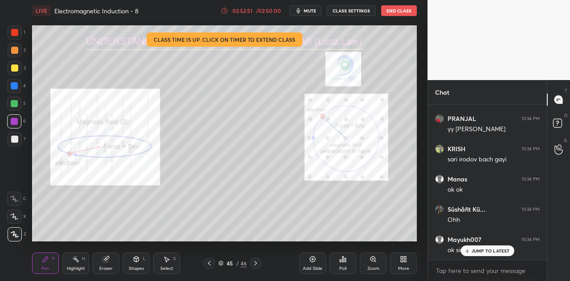
scroll to position [41073, 0]
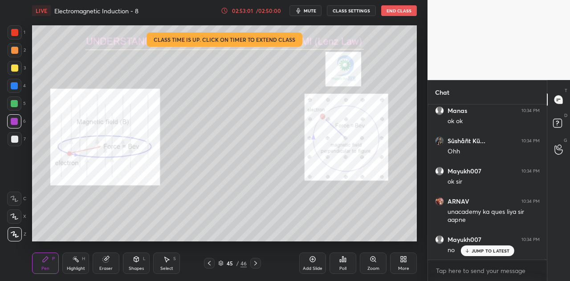
click at [482, 253] on p "JUMP TO LATEST" at bounding box center [490, 250] width 38 height 5
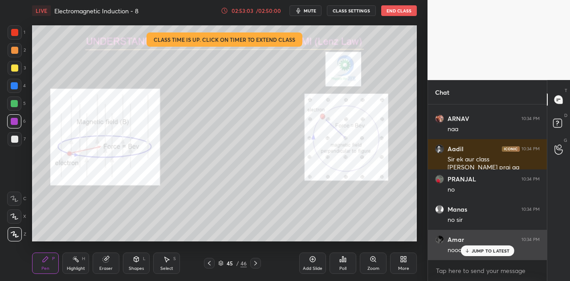
click at [478, 248] on p "JUMP TO LATEST" at bounding box center [490, 250] width 38 height 5
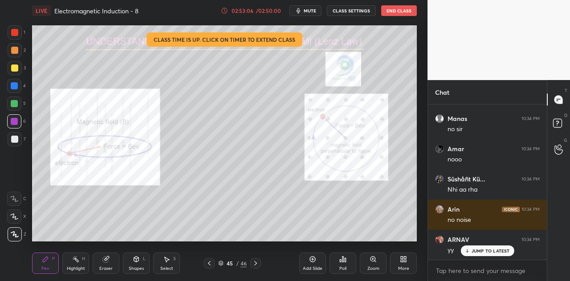
scroll to position [41375, 0]
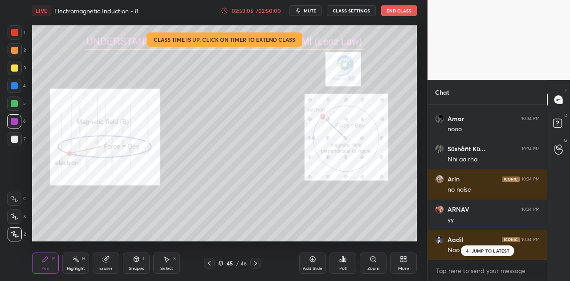
click at [12, 68] on div at bounding box center [14, 68] width 7 height 7
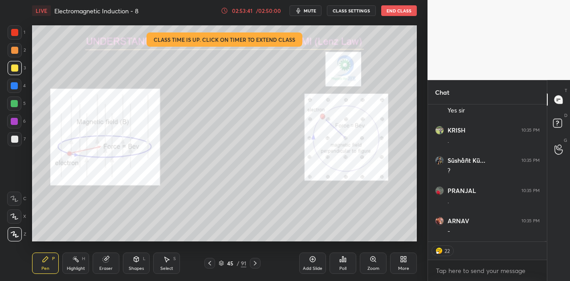
scroll to position [41706, 0]
click at [251, 13] on div "02:53:41" at bounding box center [242, 10] width 25 height 5
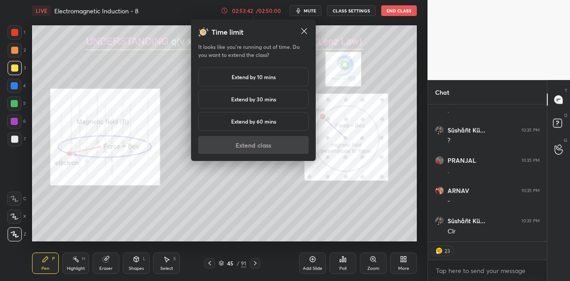
click at [237, 77] on h5 "Extend by 10 mins" at bounding box center [253, 77] width 44 height 8
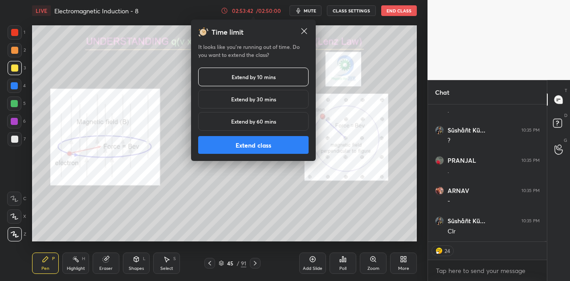
scroll to position [41736, 0]
click at [246, 143] on button "Extend class" at bounding box center [253, 145] width 110 height 18
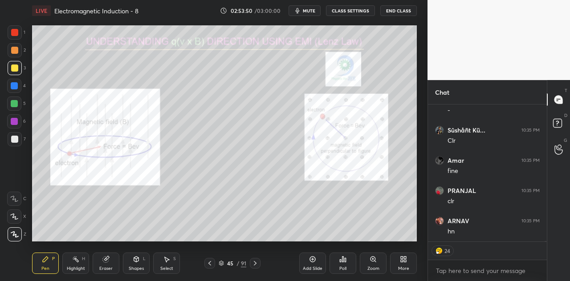
scroll to position [41827, 0]
click at [20, 85] on div at bounding box center [14, 86] width 14 height 14
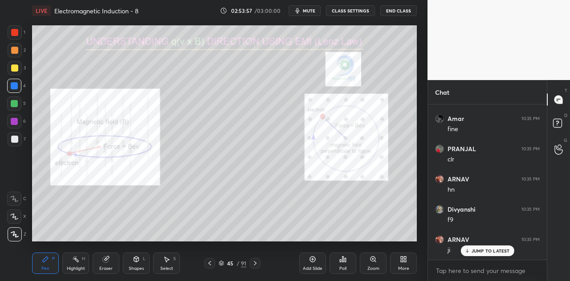
scroll to position [41868, 0]
click at [17, 104] on div at bounding box center [14, 103] width 7 height 7
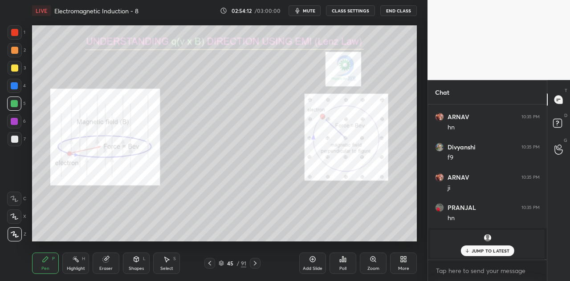
scroll to position [41931, 0]
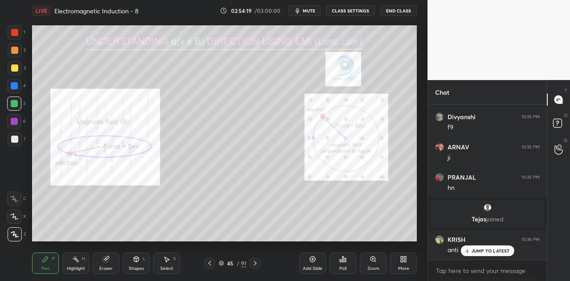
click at [140, 263] on div "Shapes L" at bounding box center [136, 263] width 27 height 21
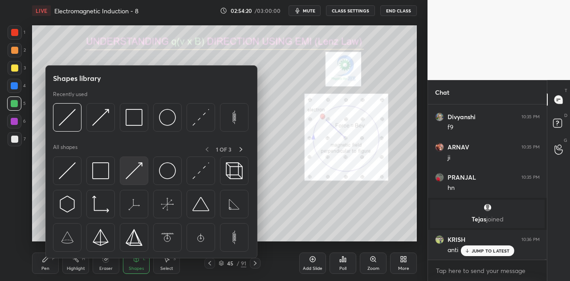
click at [141, 175] on img at bounding box center [134, 170] width 17 height 17
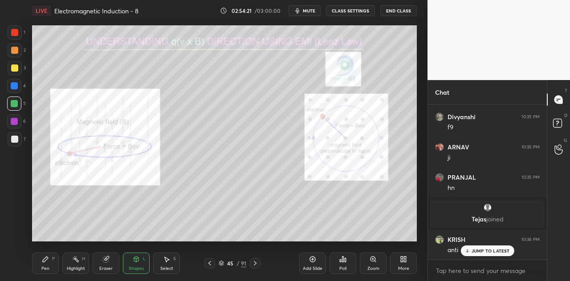
click at [15, 87] on div at bounding box center [14, 85] width 7 height 7
click at [48, 266] on div "Pen P" at bounding box center [45, 263] width 27 height 21
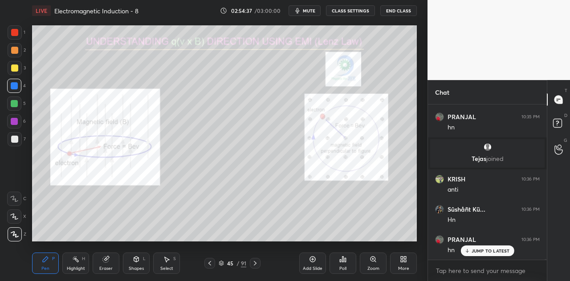
scroll to position [42022, 0]
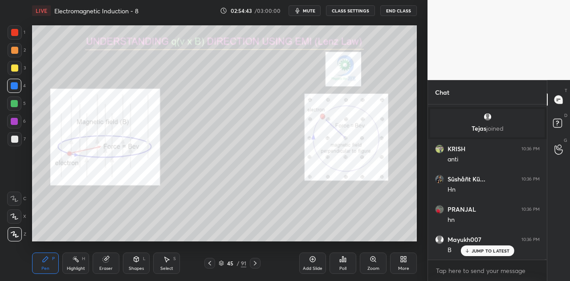
click at [14, 72] on div at bounding box center [14, 68] width 7 height 7
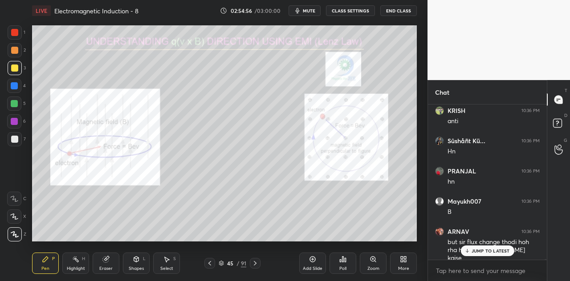
click at [17, 87] on div at bounding box center [14, 85] width 7 height 7
click at [18, 104] on div at bounding box center [14, 103] width 7 height 7
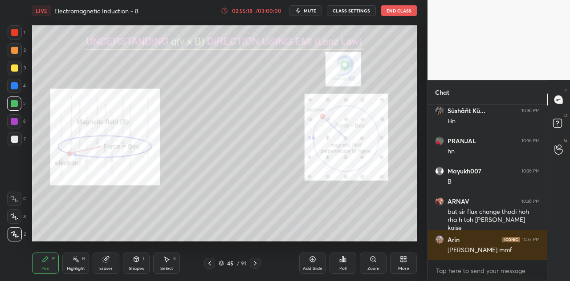
scroll to position [42128, 0]
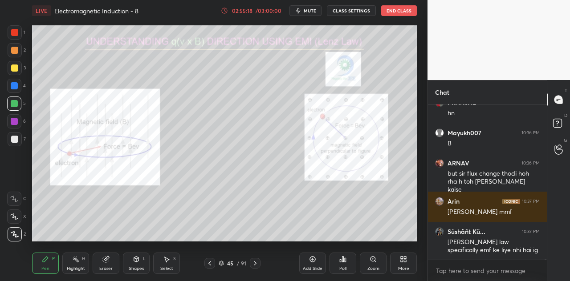
click at [16, 121] on div at bounding box center [14, 121] width 7 height 7
click at [129, 267] on div "Shapes" at bounding box center [136, 269] width 15 height 4
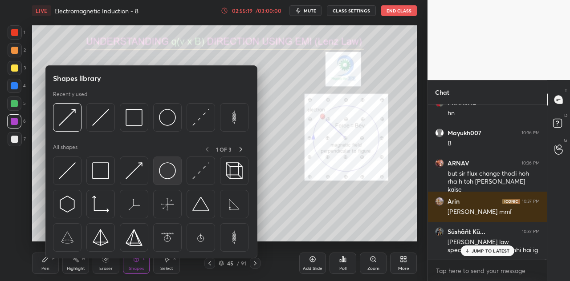
click at [172, 174] on img at bounding box center [167, 170] width 17 height 17
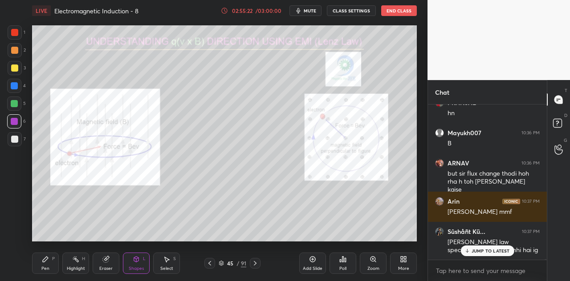
click at [53, 258] on div "P" at bounding box center [53, 259] width 3 height 4
click at [18, 33] on div at bounding box center [14, 32] width 7 height 7
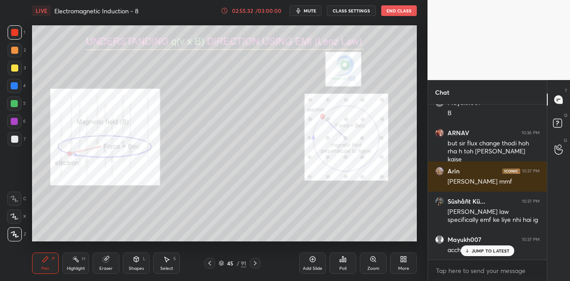
scroll to position [42191, 0]
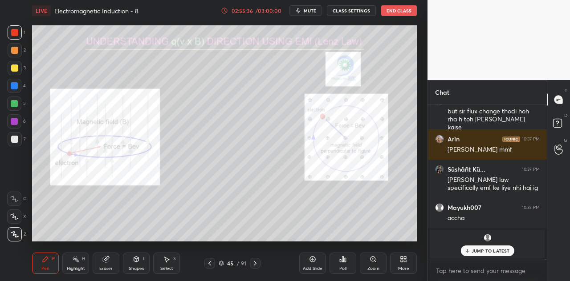
click at [481, 249] on p "JUMP TO LATEST" at bounding box center [490, 250] width 38 height 5
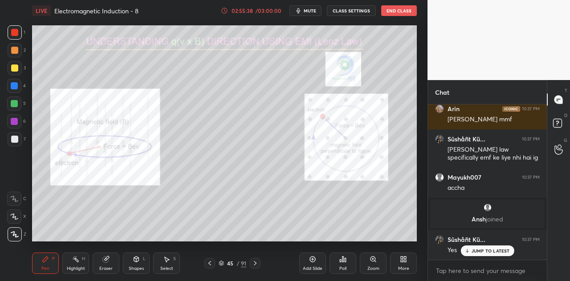
scroll to position [42251, 0]
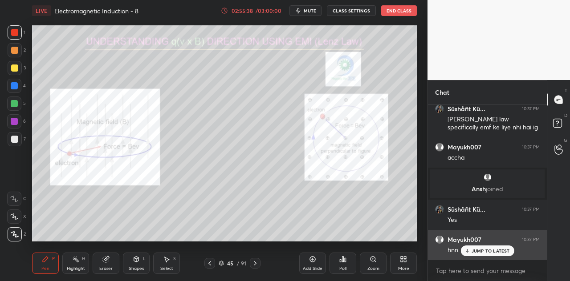
click at [472, 249] on p "JUMP TO LATEST" at bounding box center [490, 250] width 38 height 5
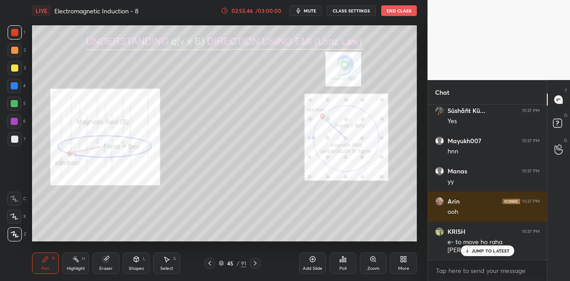
scroll to position [42380, 0]
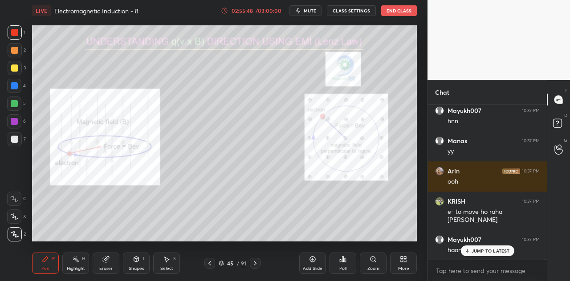
click at [14, 70] on div at bounding box center [14, 68] width 7 height 7
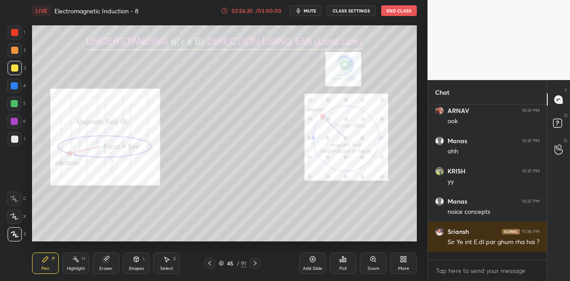
scroll to position [42630, 0]
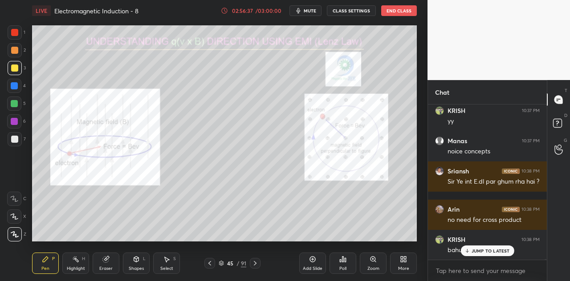
click at [470, 251] on div "JUMP TO LATEST" at bounding box center [486, 251] width 53 height 11
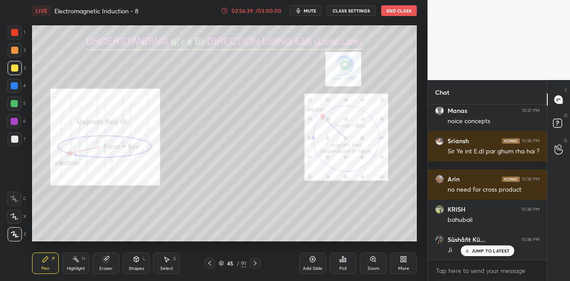
scroll to position [42721, 0]
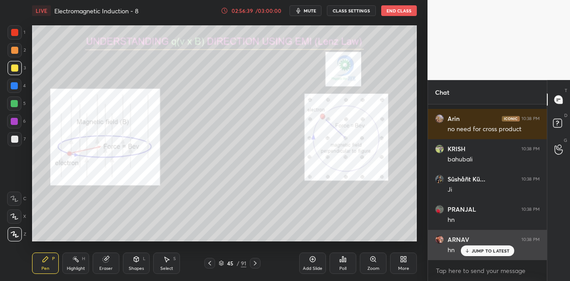
click at [477, 248] on p "JUMP TO LATEST" at bounding box center [490, 250] width 38 height 5
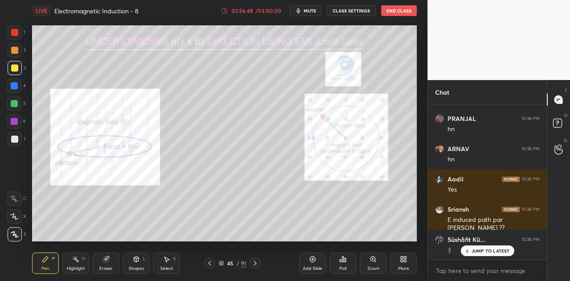
scroll to position [42844, 0]
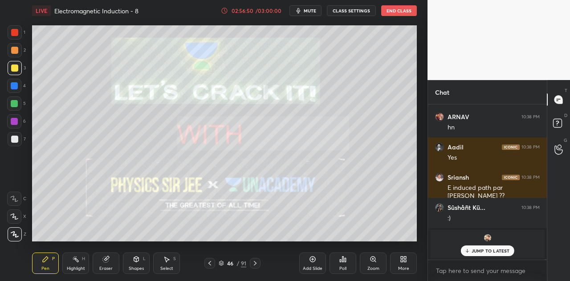
click at [254, 264] on icon at bounding box center [254, 263] width 7 height 7
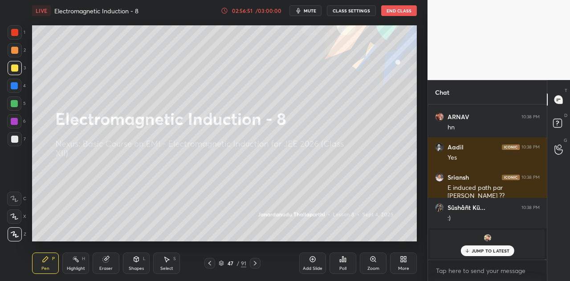
scroll to position [42882, 0]
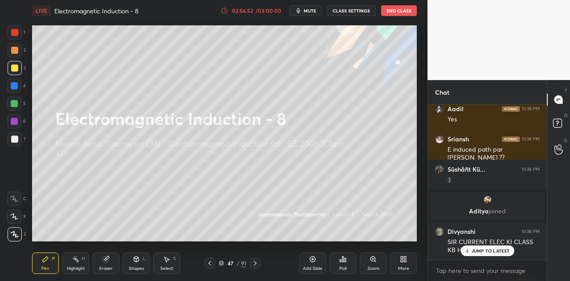
click at [212, 264] on icon at bounding box center [209, 263] width 7 height 7
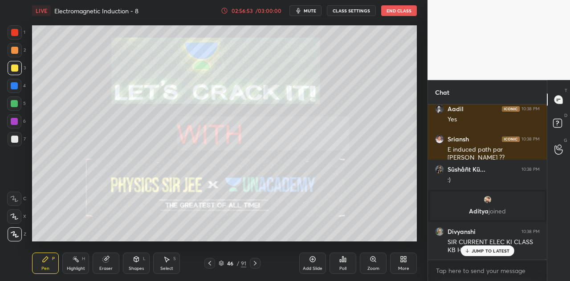
scroll to position [42913, 0]
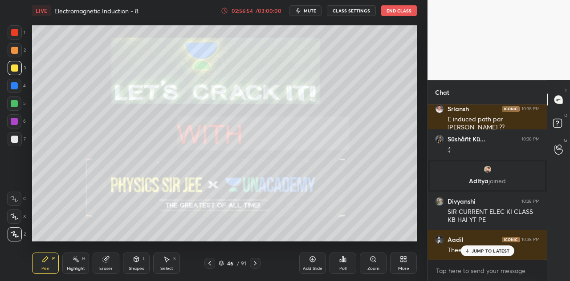
click at [254, 261] on icon at bounding box center [254, 263] width 7 height 7
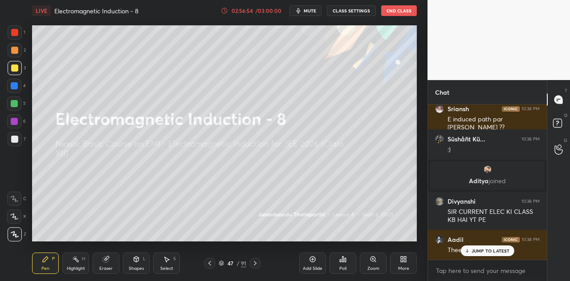
click at [212, 265] on icon at bounding box center [209, 263] width 7 height 7
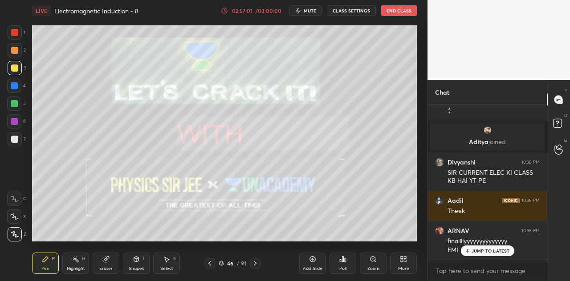
scroll to position [42982, 0]
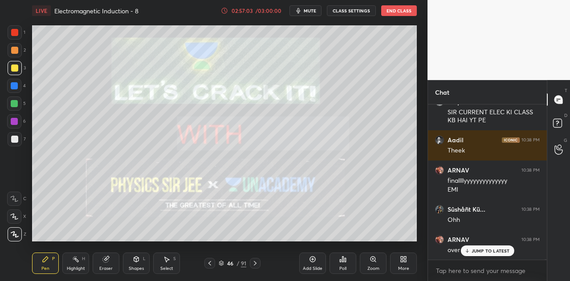
click at [483, 256] on div "JUMP TO LATEST" at bounding box center [486, 251] width 53 height 11
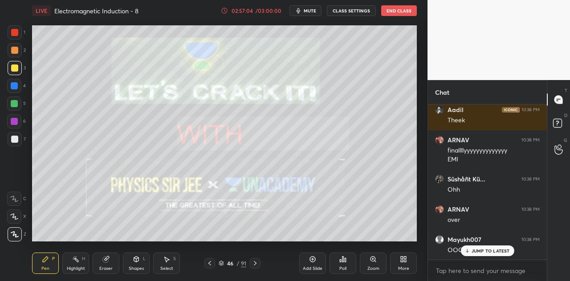
scroll to position [43073, 0]
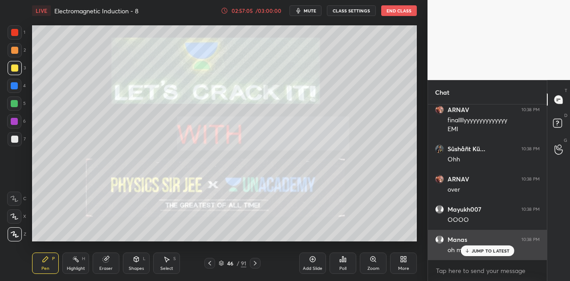
click at [479, 252] on p "JUMP TO LATEST" at bounding box center [490, 250] width 38 height 5
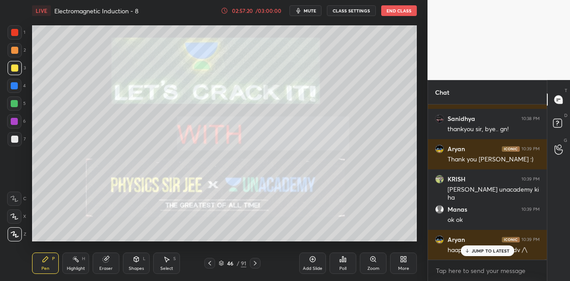
scroll to position [43384, 0]
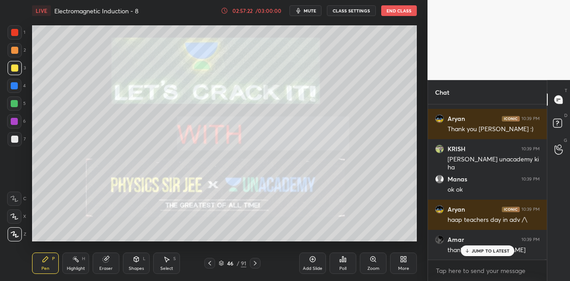
click at [476, 249] on p "JUMP TO LATEST" at bounding box center [490, 250] width 38 height 5
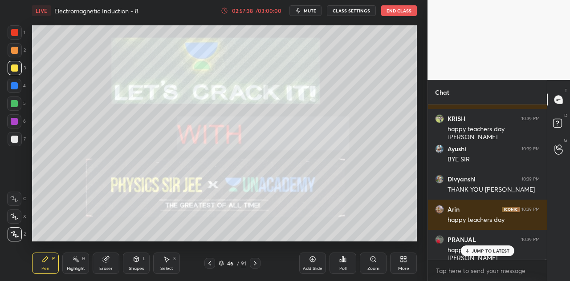
scroll to position [43815, 0]
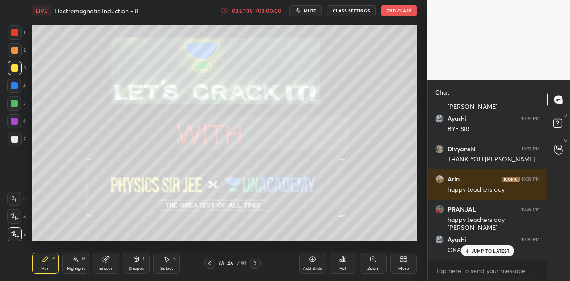
click at [483, 252] on p "JUMP TO LATEST" at bounding box center [490, 250] width 38 height 5
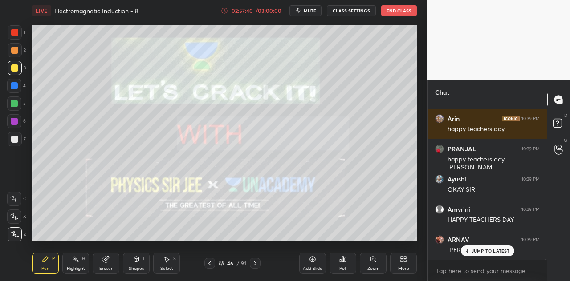
scroll to position [43914, 0]
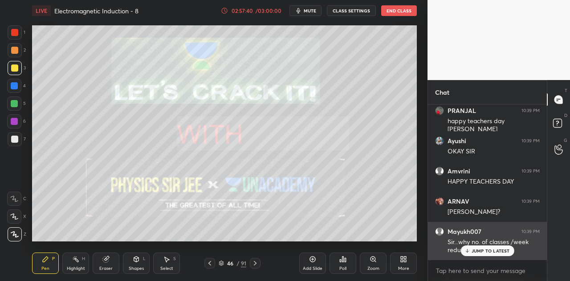
click at [470, 249] on div "JUMP TO LATEST" at bounding box center [486, 251] width 53 height 11
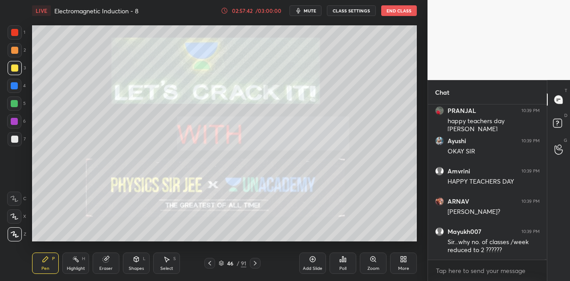
scroll to position [43952, 0]
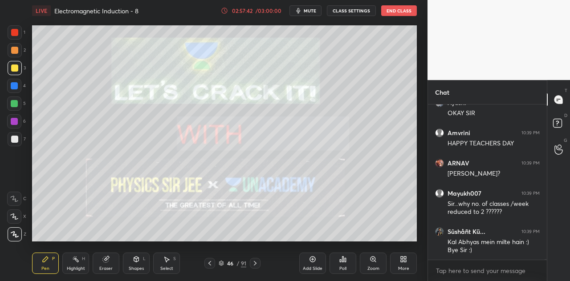
click at [396, 13] on button "End Class" at bounding box center [399, 10] width 36 height 11
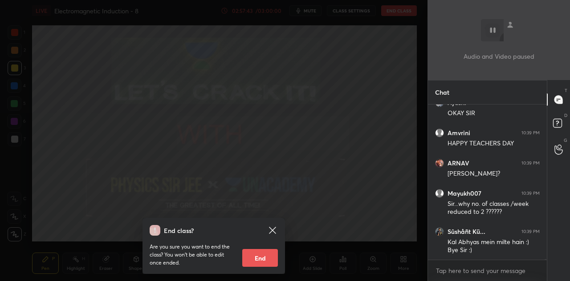
click at [261, 256] on button "End" at bounding box center [260, 258] width 36 height 18
type textarea "x"
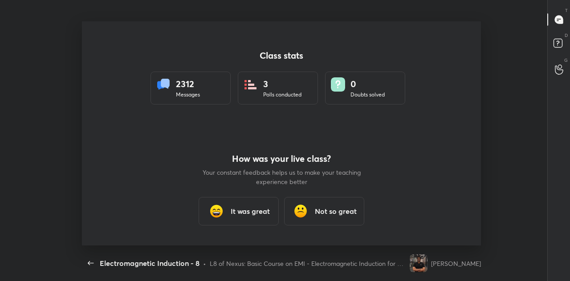
click at [231, 218] on div "It was great" at bounding box center [239, 211] width 80 height 28
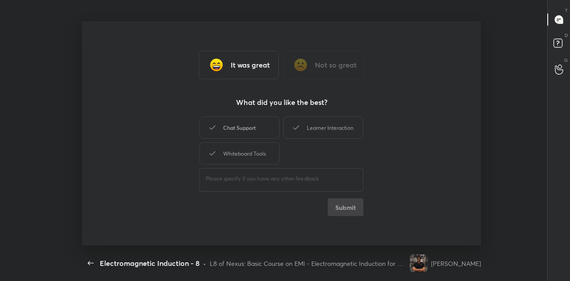
click at [243, 126] on div "Chat Support" at bounding box center [239, 128] width 80 height 22
click at [307, 125] on div "Learner Interaction" at bounding box center [323, 128] width 80 height 22
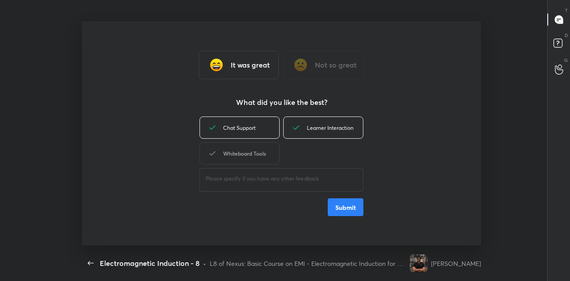
click at [247, 154] on div "Whiteboard Tools" at bounding box center [239, 153] width 80 height 22
click at [354, 204] on button "Submit" at bounding box center [346, 208] width 36 height 18
